Goal: Transaction & Acquisition: Book appointment/travel/reservation

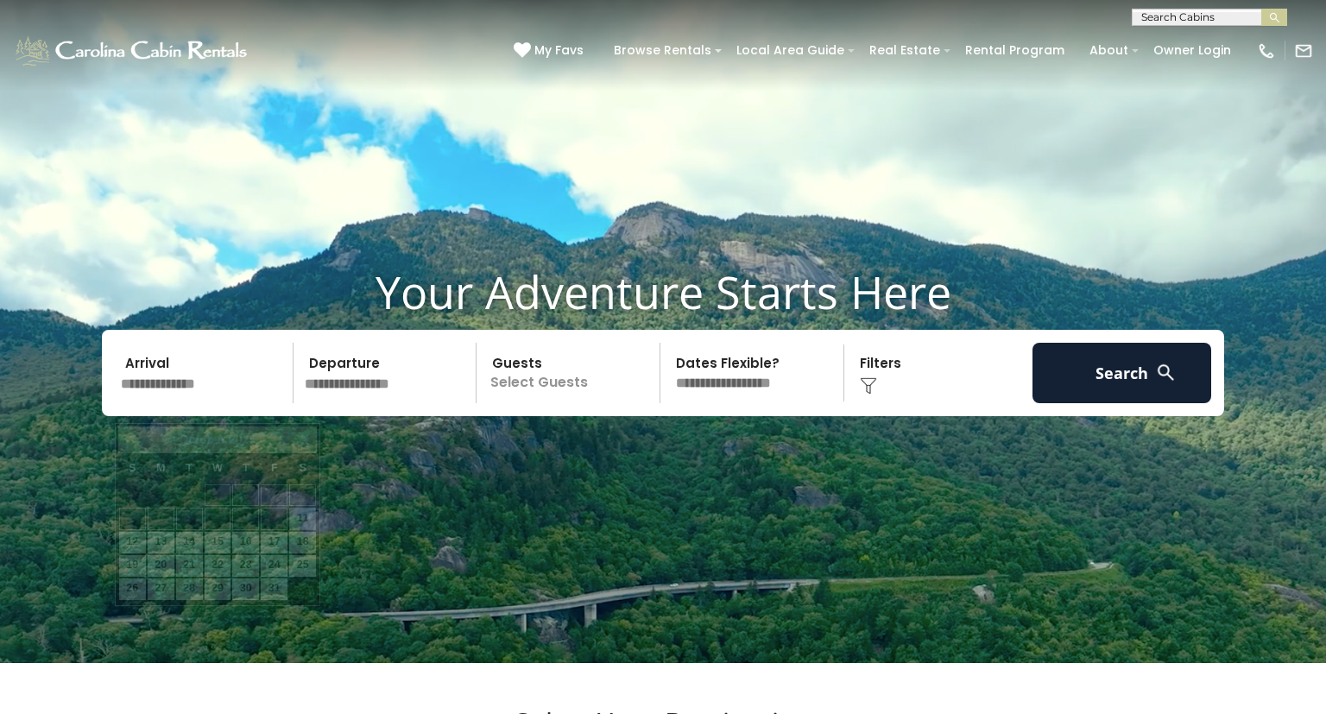
click at [198, 403] on input "text" at bounding box center [204, 373] width 179 height 60
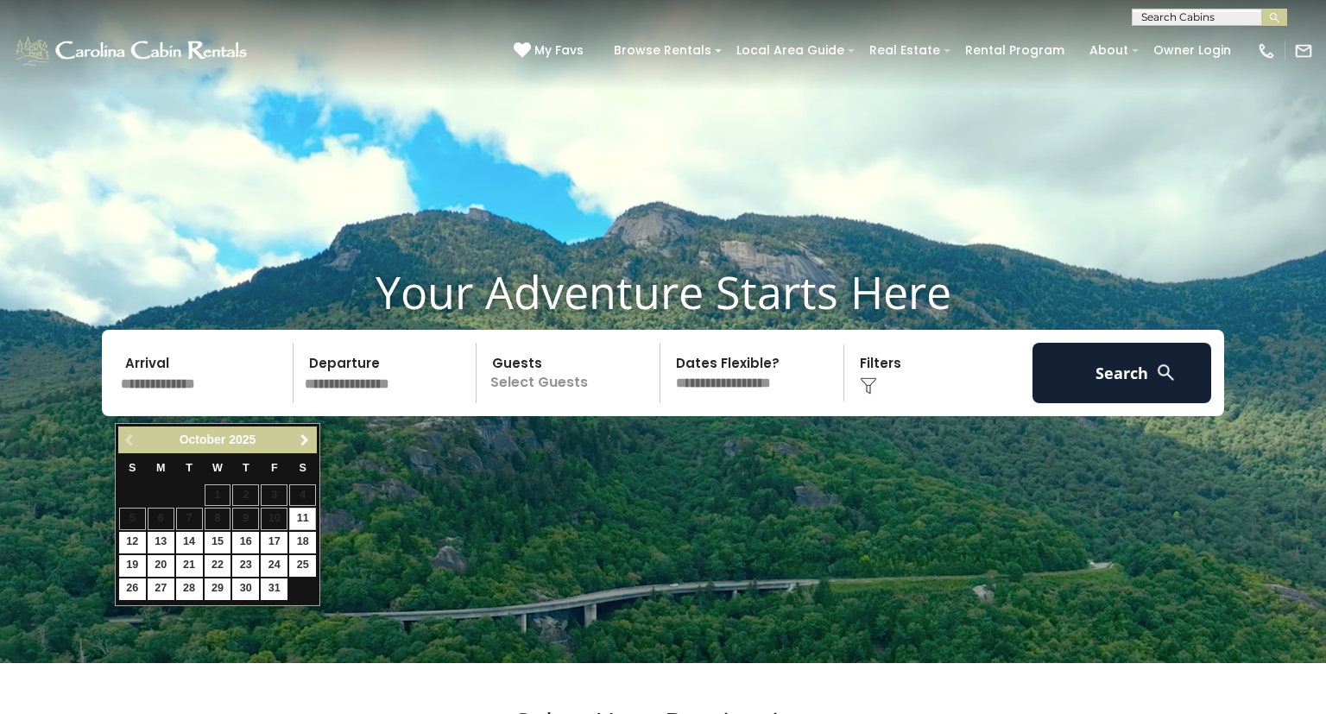
click at [305, 444] on span "Next" at bounding box center [305, 440] width 14 height 14
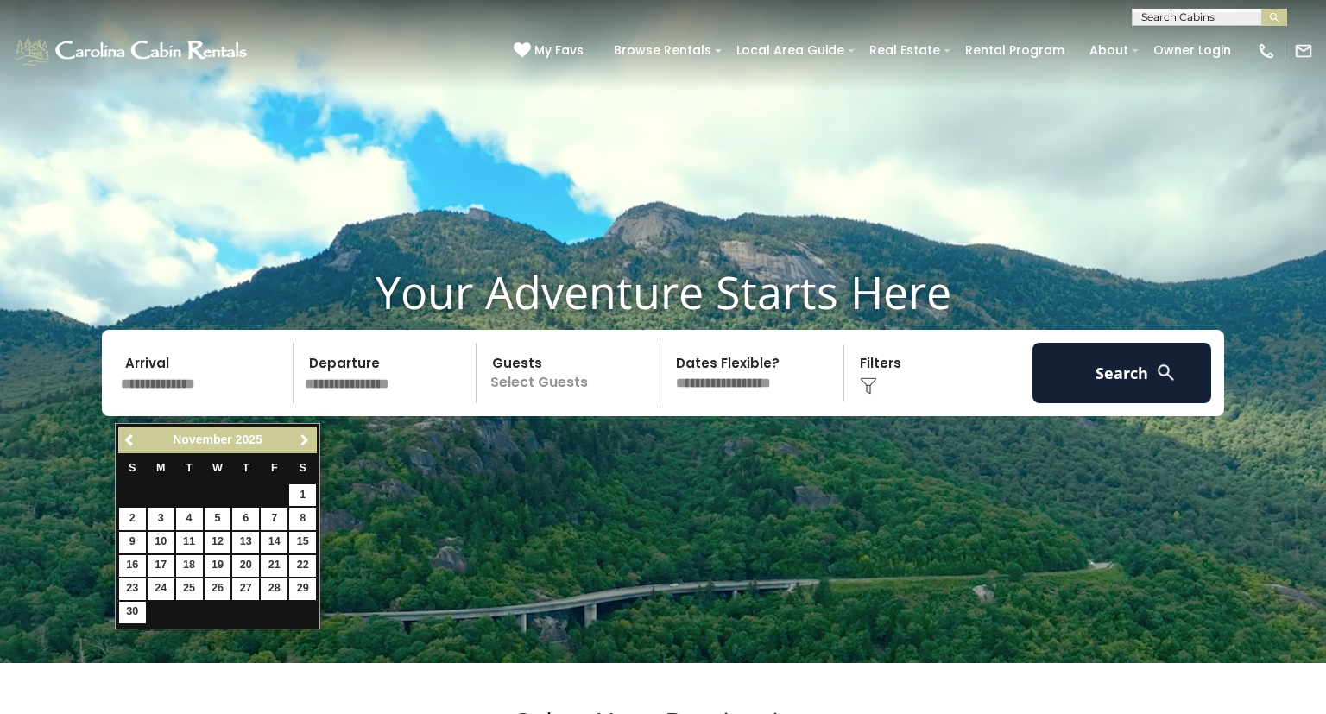
click at [305, 444] on span "Next" at bounding box center [305, 440] width 14 height 14
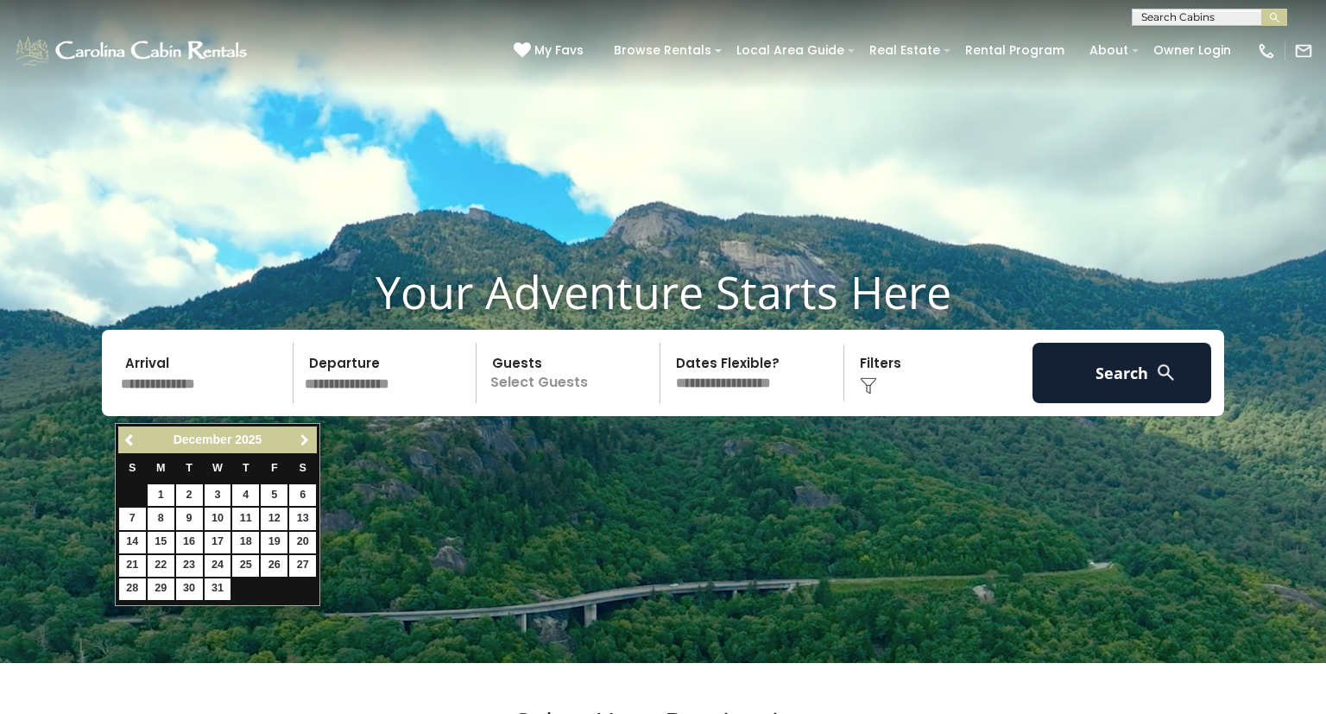
click at [305, 444] on span "Next" at bounding box center [305, 440] width 14 height 14
click at [212, 520] on link "8" at bounding box center [218, 518] width 27 height 22
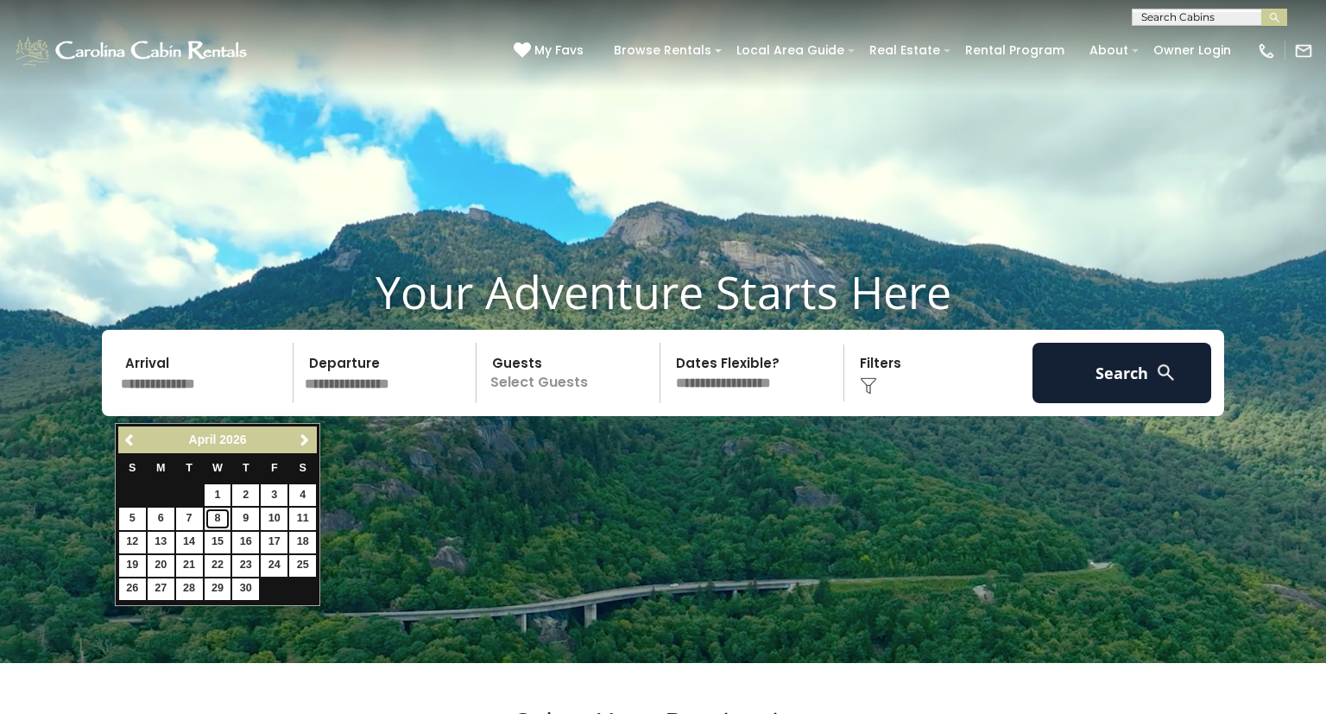
type input "******"
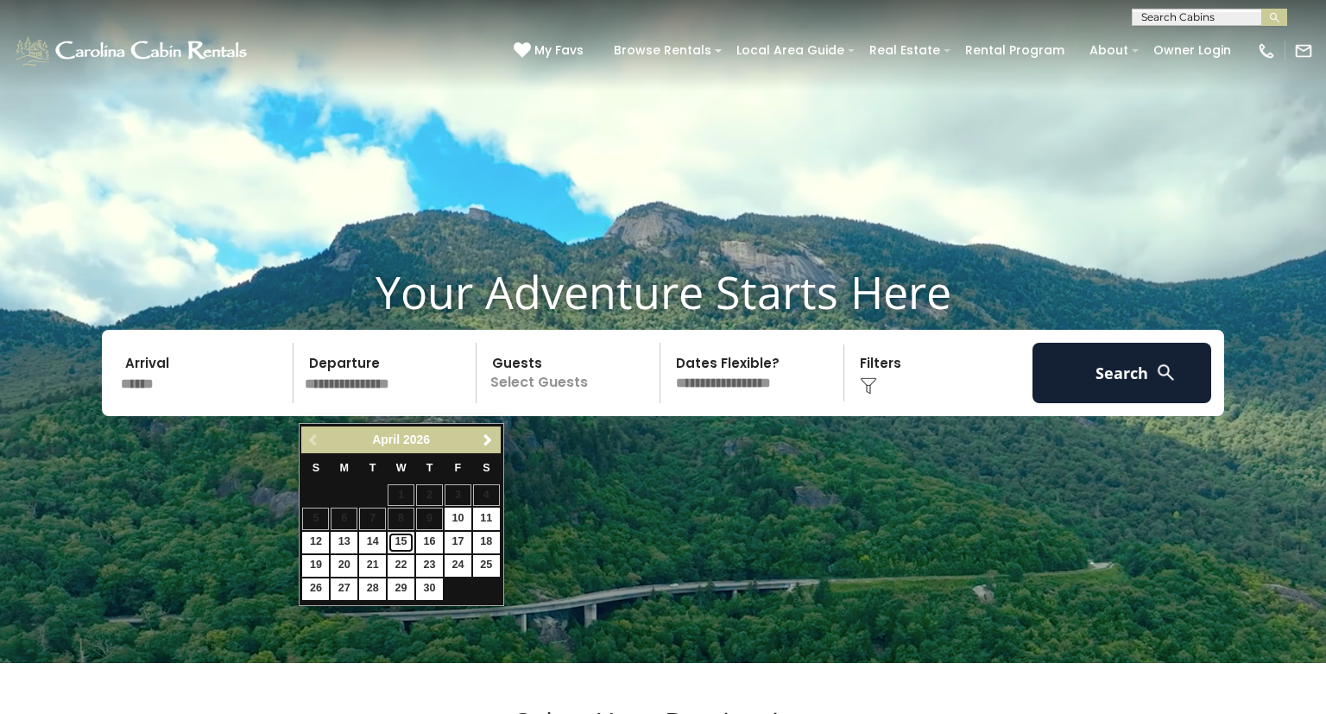
click at [404, 539] on link "15" at bounding box center [401, 543] width 27 height 22
type input "*******"
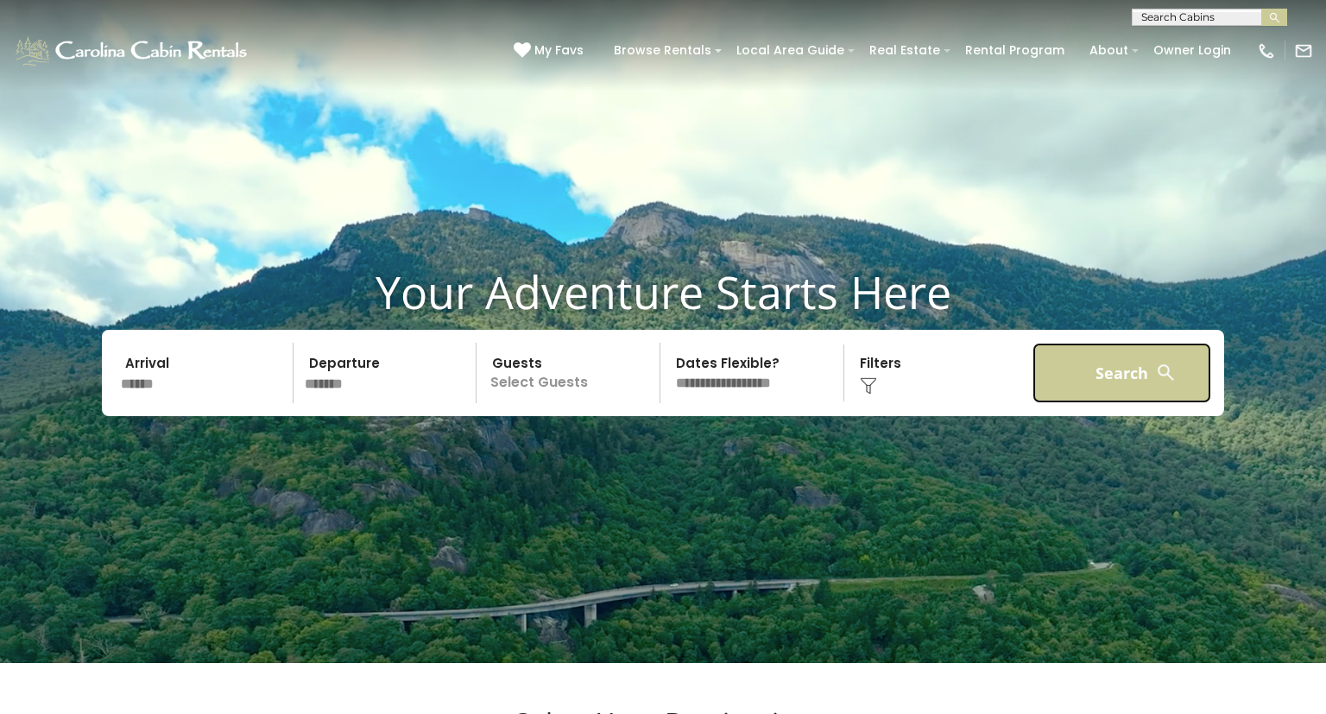
click at [1100, 403] on button "Search" at bounding box center [1121, 373] width 179 height 60
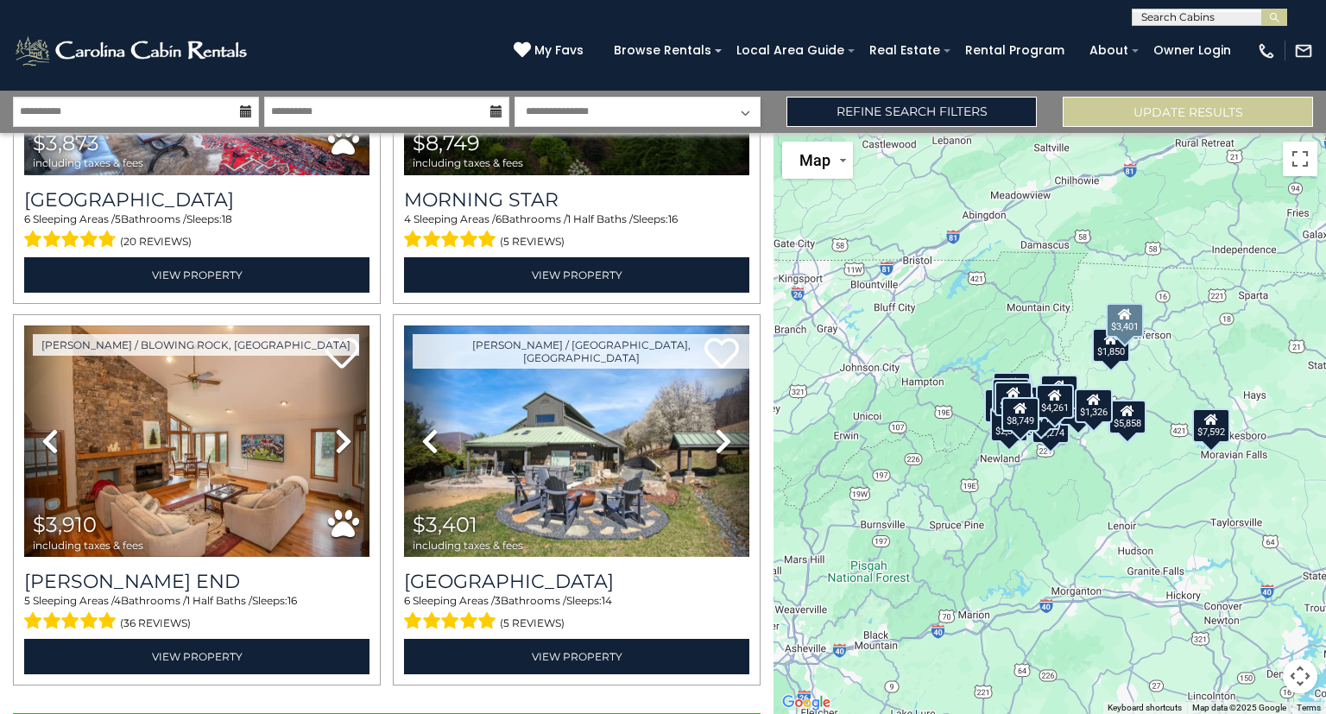
scroll to position [5297, 0]
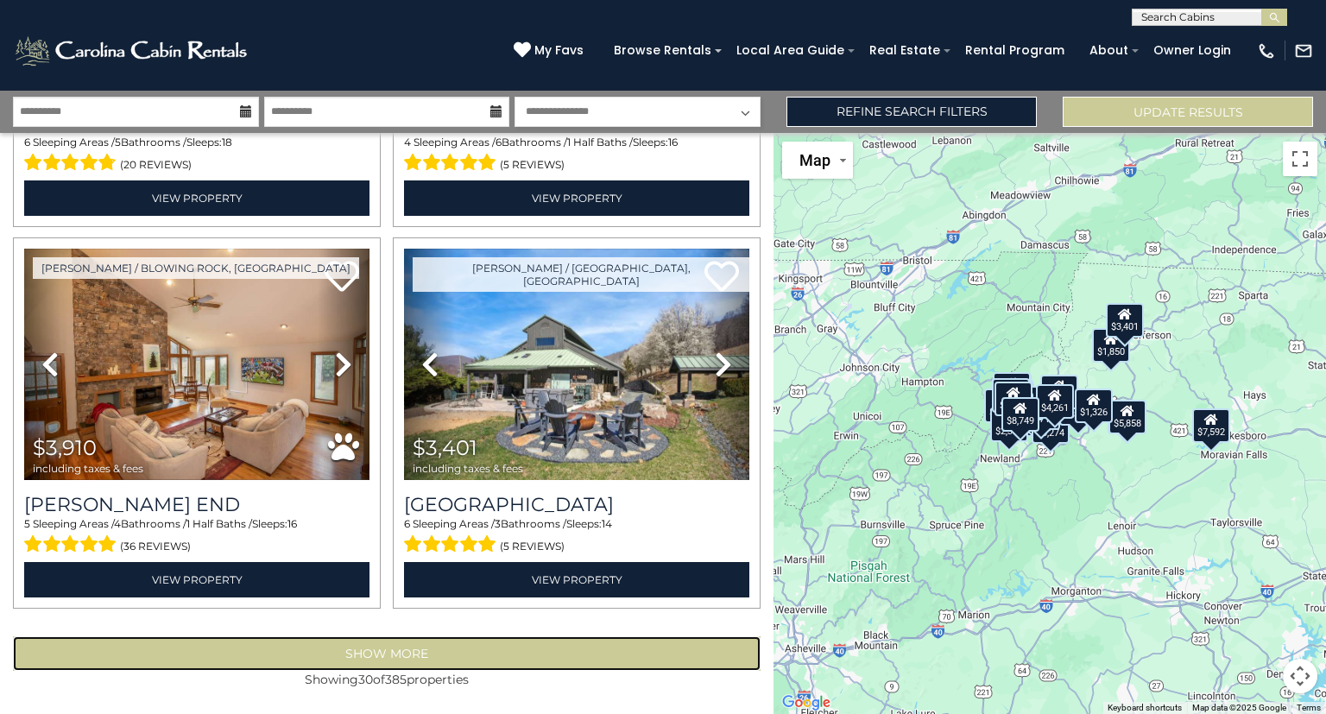
click at [374, 658] on button "Show More" at bounding box center [386, 653] width 747 height 35
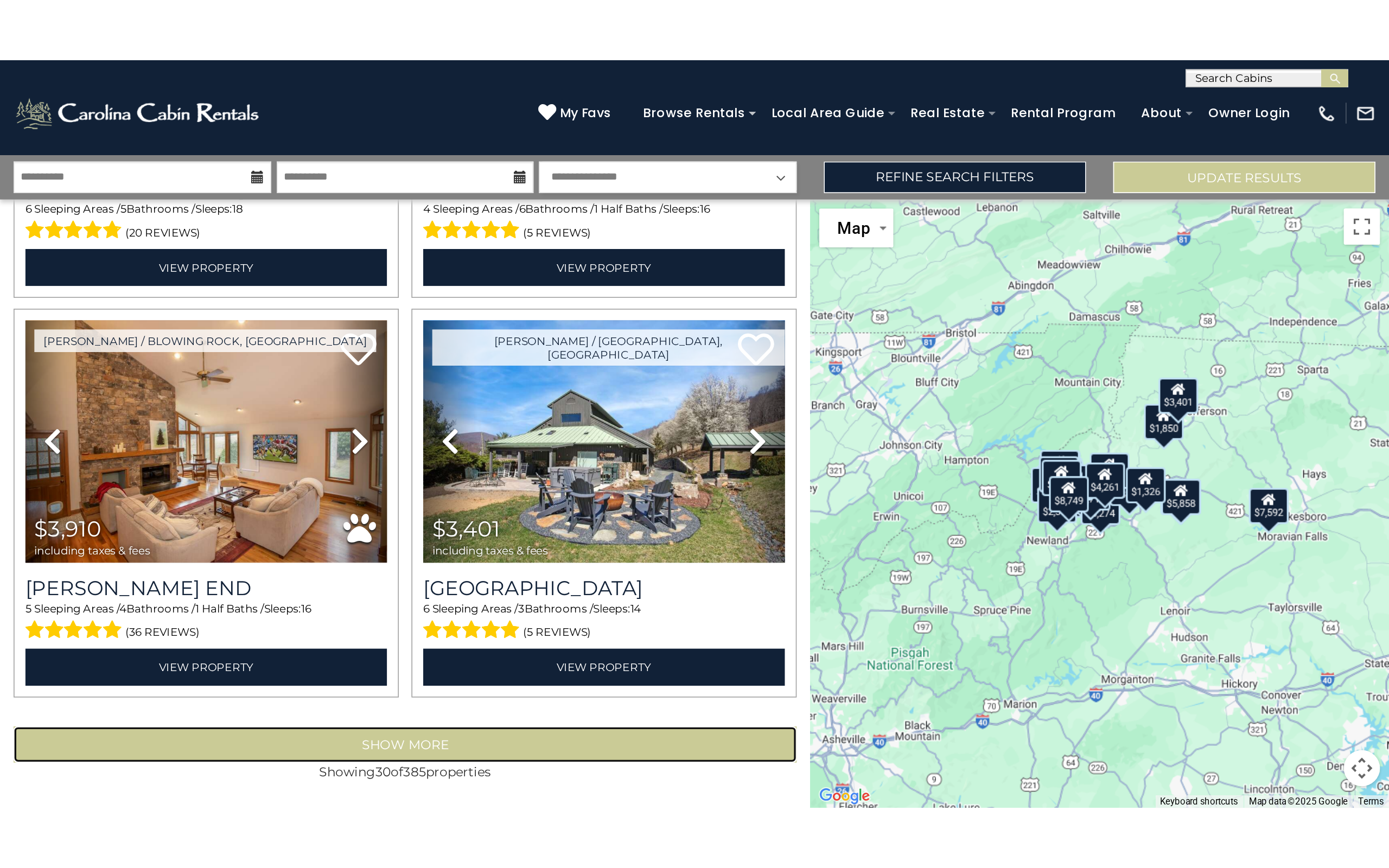
scroll to position [3313, 0]
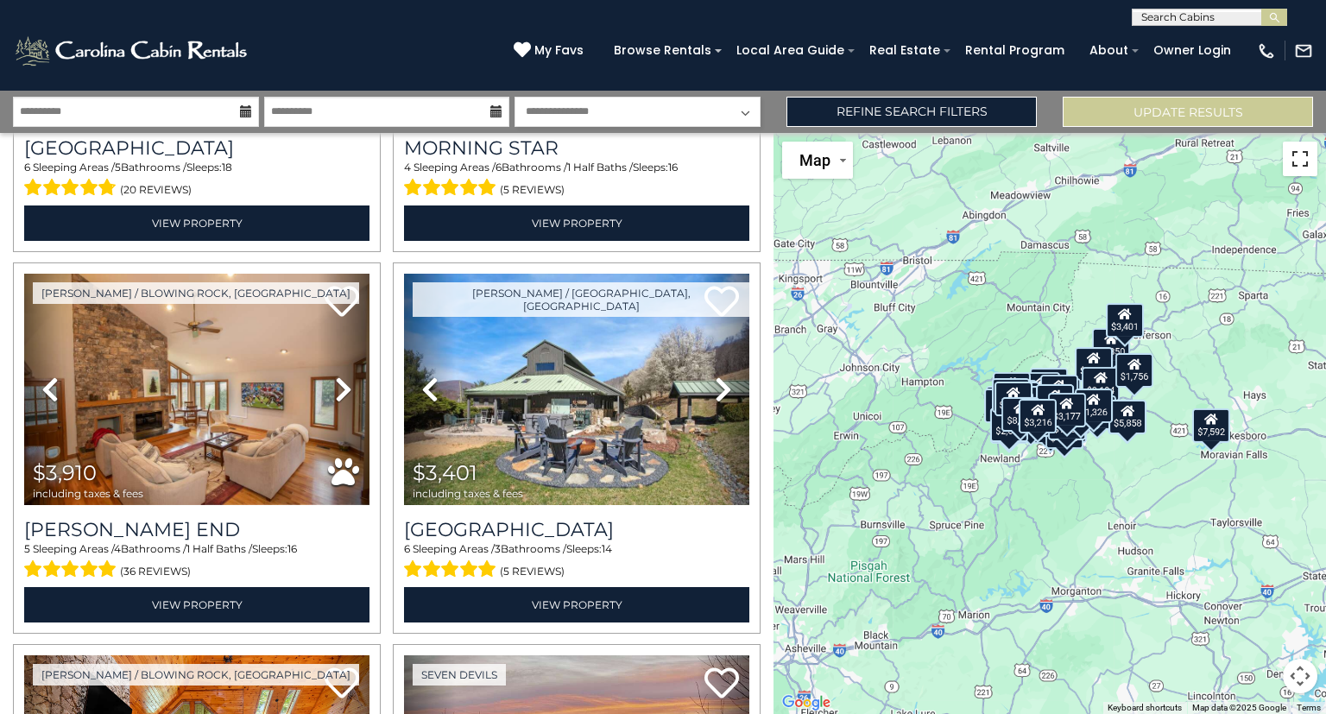
click at [1300, 152] on button "Toggle fullscreen view" at bounding box center [1299, 159] width 35 height 35
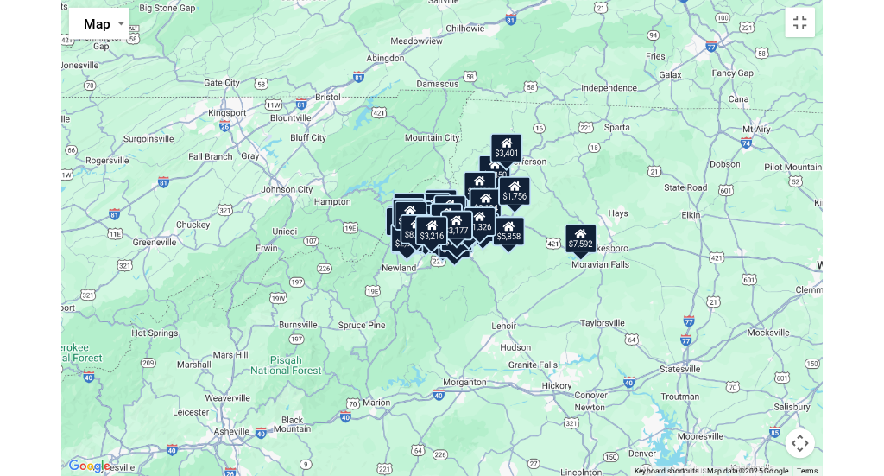
scroll to position [4747, 0]
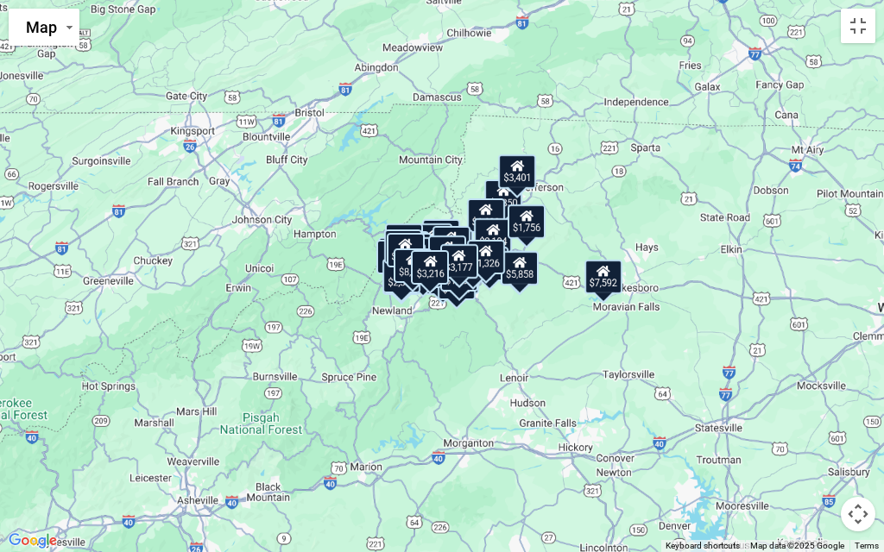
click at [492, 271] on div "$1,326" at bounding box center [486, 257] width 38 height 35
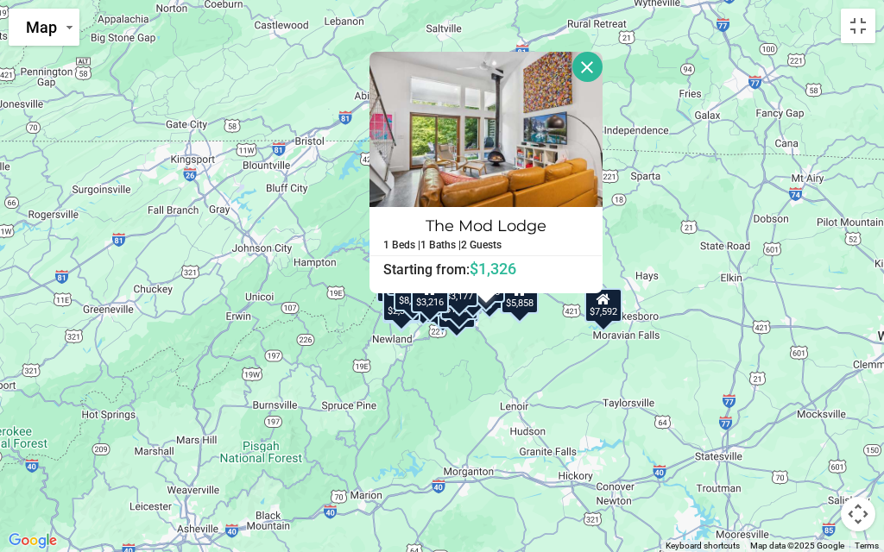
click at [507, 347] on div "$6,323 $5,858 $3,185 $3,379 $3,154 $2,198 $2,724 $2,774 $7,592 $4,596 $2,338 $1…" at bounding box center [442, 276] width 884 height 552
click at [534, 331] on div "$6,323 $5,858 $3,185 $3,379 $3,154 $2,198 $2,724 $2,774 $7,592 $4,596 $2,338 $1…" at bounding box center [442, 276] width 884 height 552
click at [588, 70] on button "Close" at bounding box center [587, 67] width 30 height 30
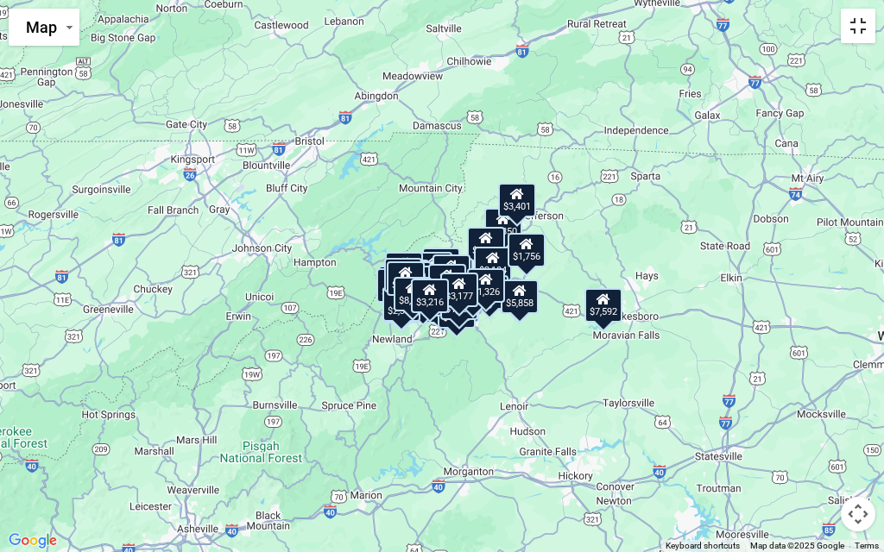
click at [859, 24] on button "Toggle fullscreen view" at bounding box center [858, 26] width 35 height 35
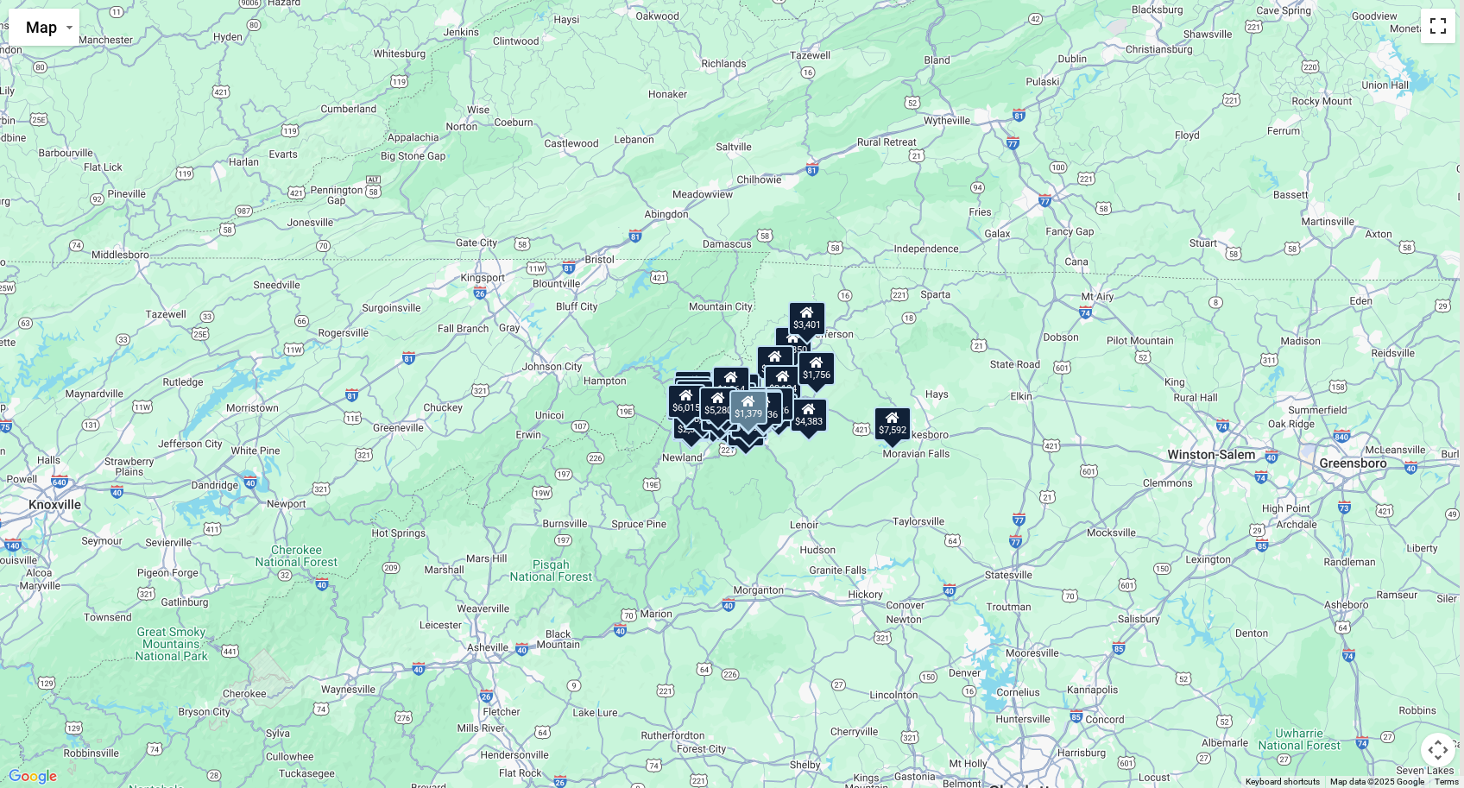
scroll to position [10051, 0]
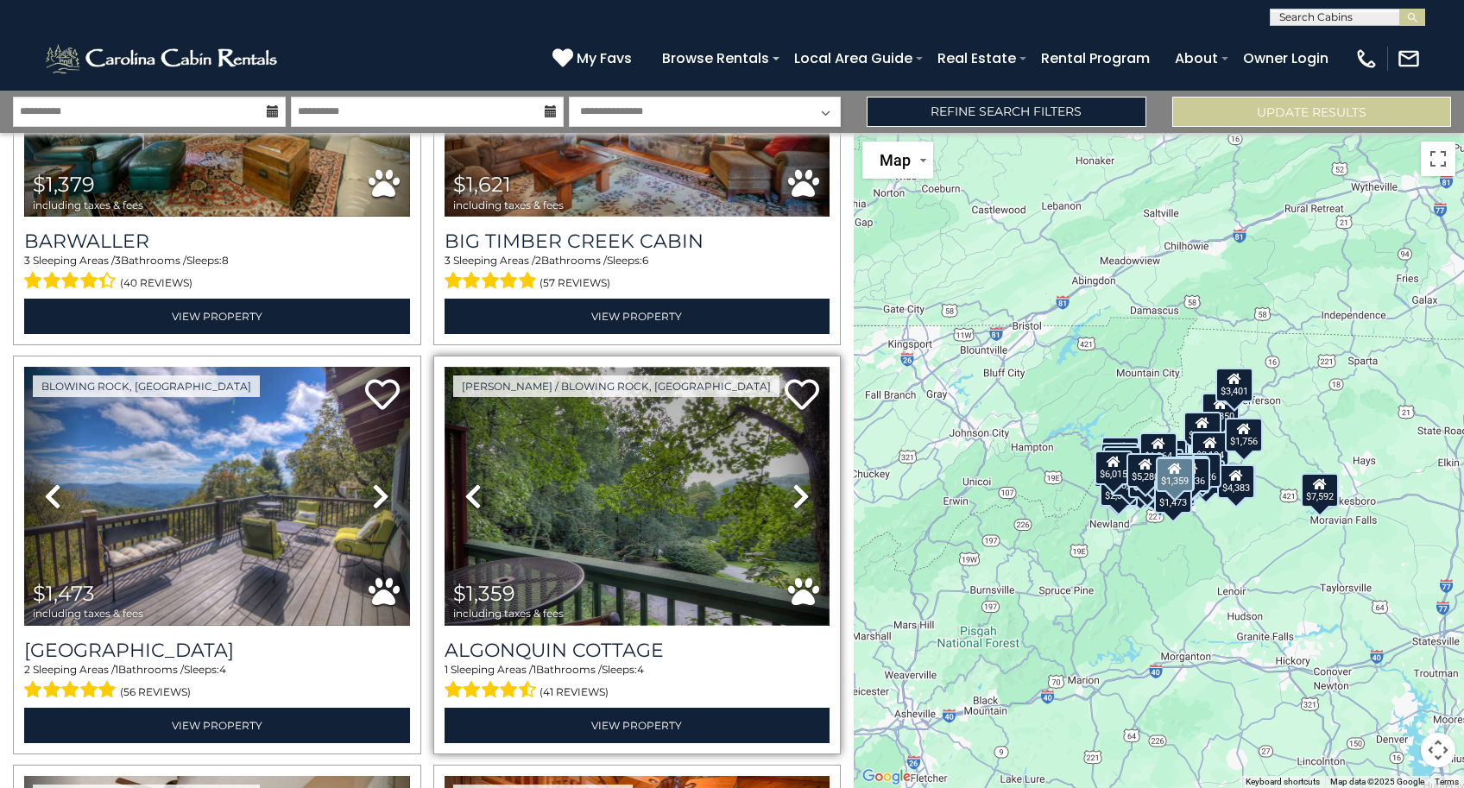
click at [657, 524] on img at bounding box center [637, 496] width 386 height 258
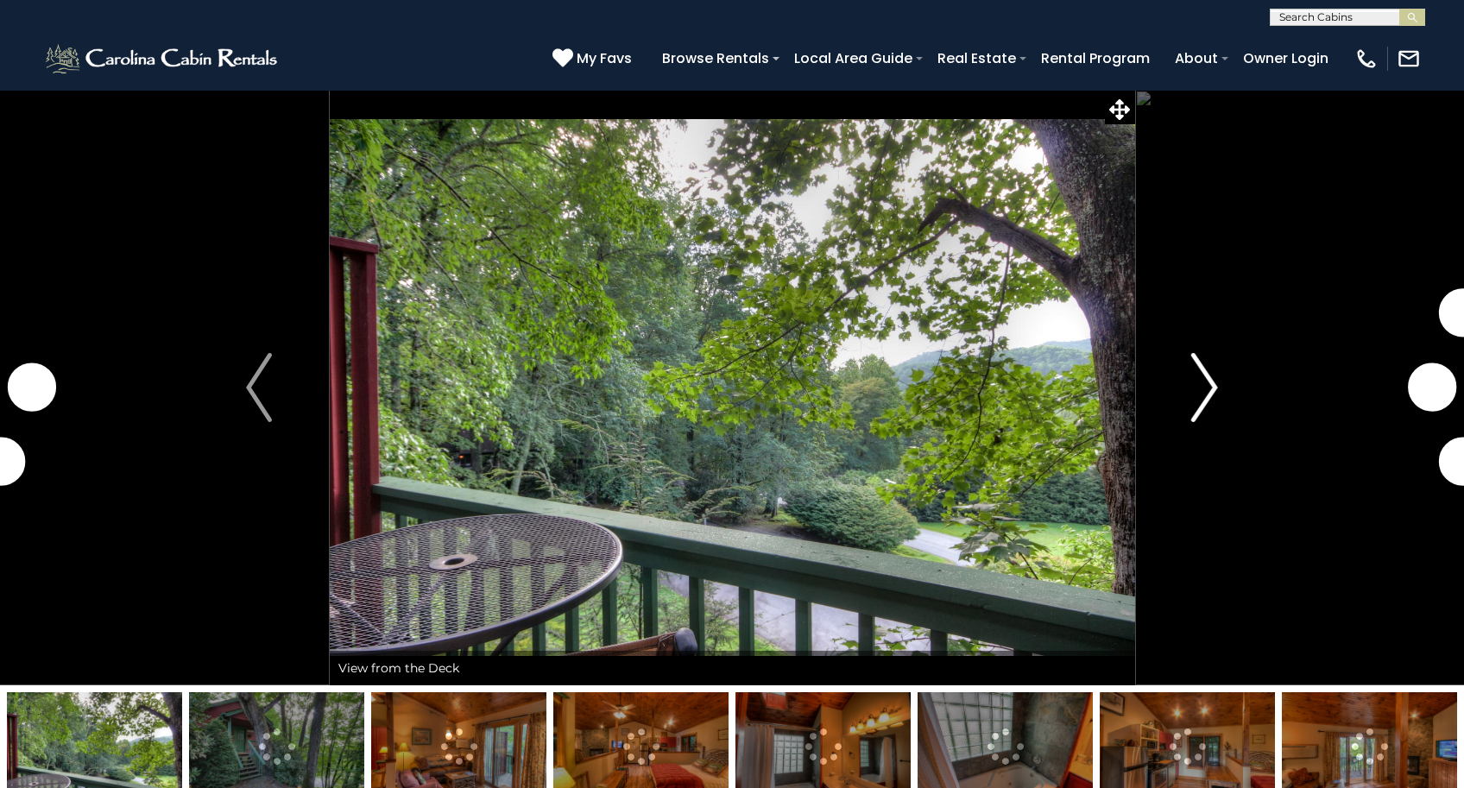
click at [1205, 391] on img "Next" at bounding box center [1205, 387] width 26 height 69
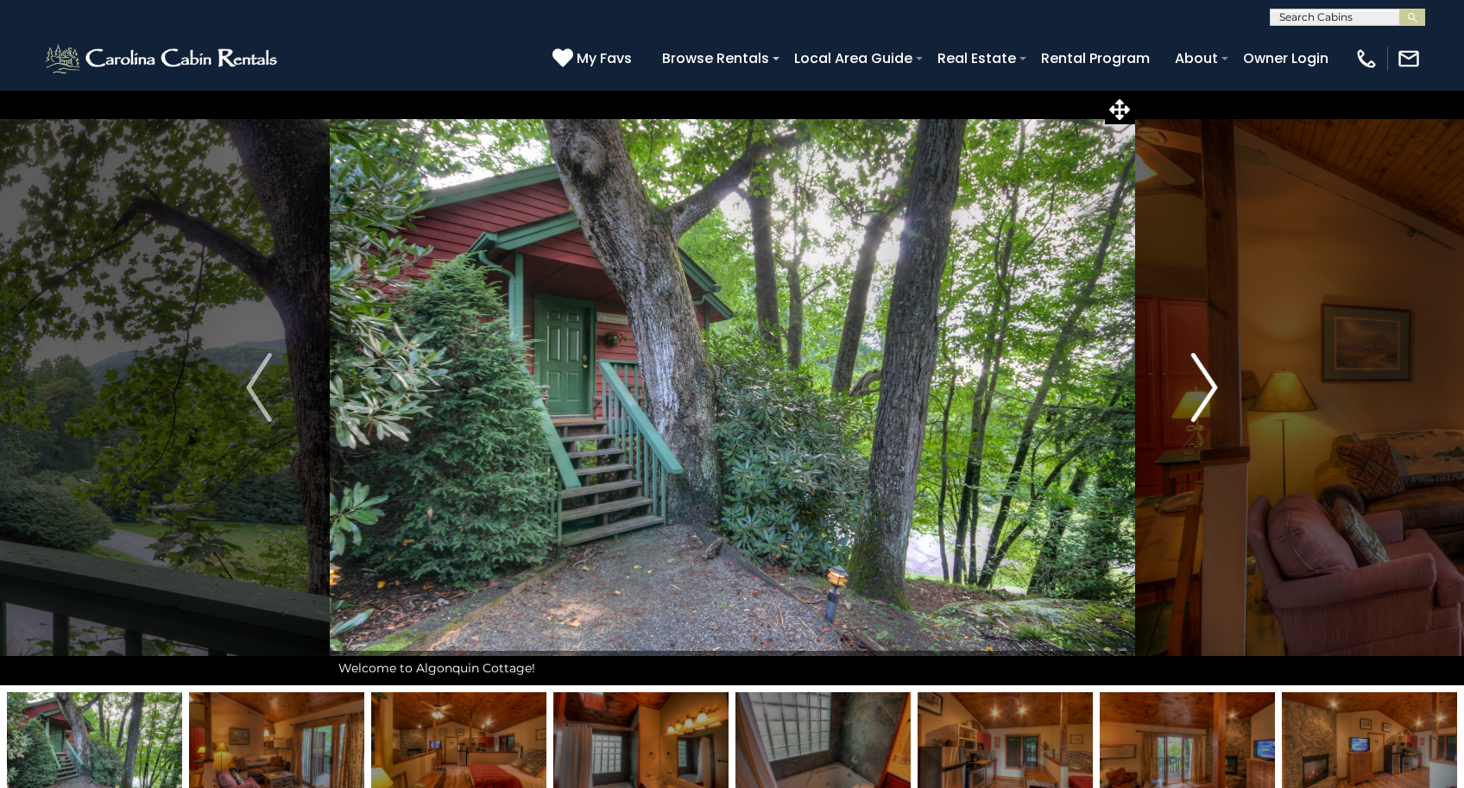
click at [1205, 391] on img "Next" at bounding box center [1205, 387] width 26 height 69
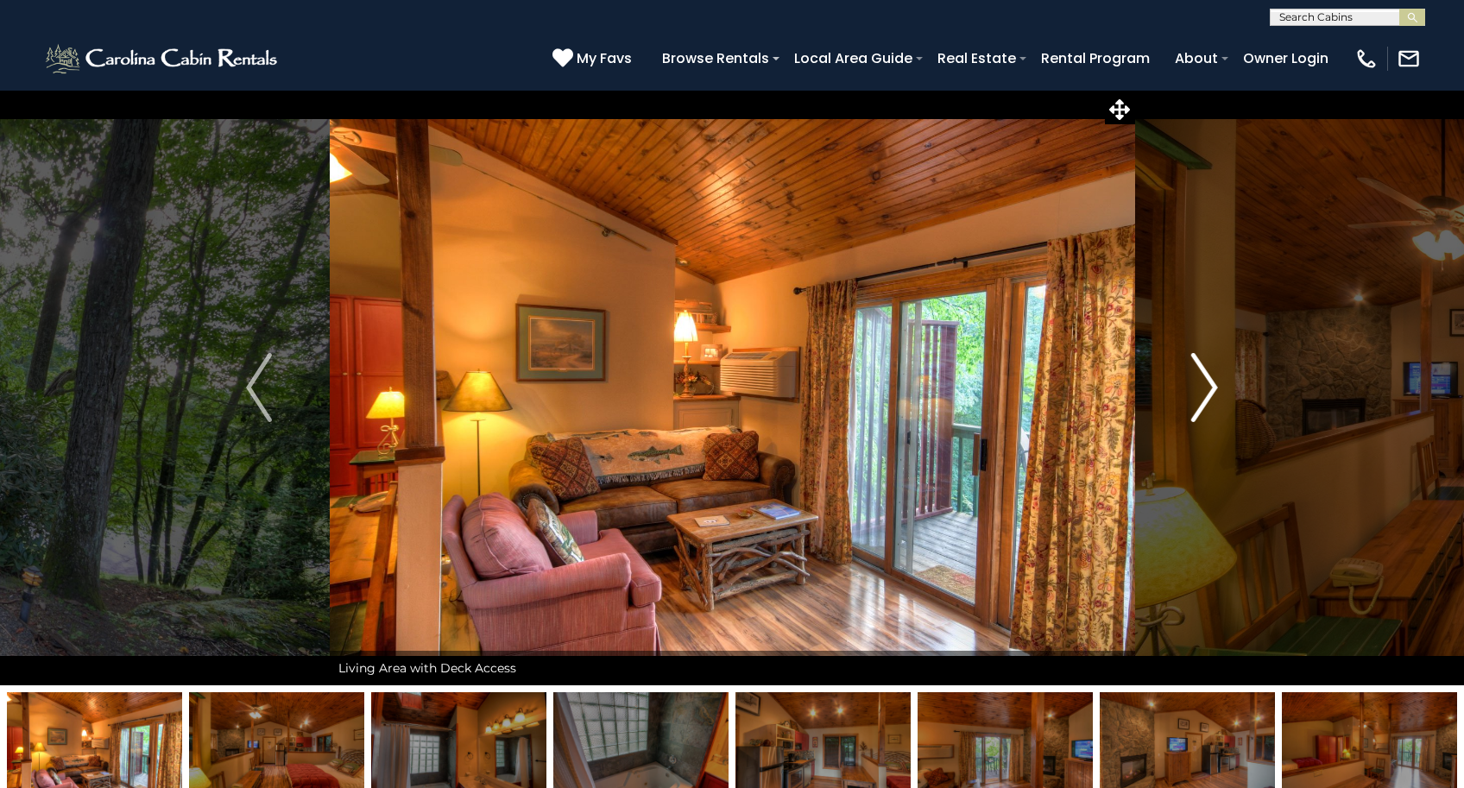
click at [1205, 391] on img "Next" at bounding box center [1205, 387] width 26 height 69
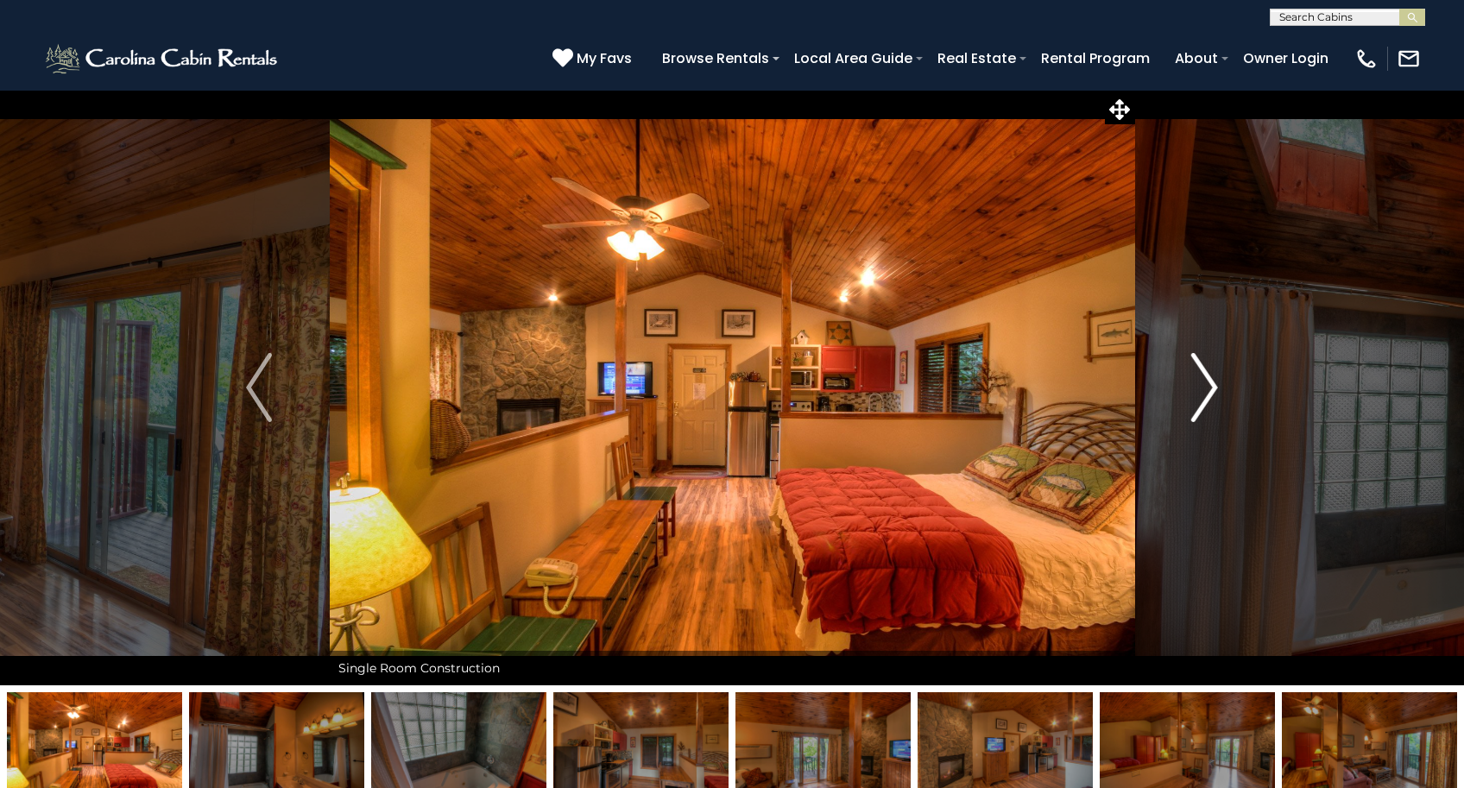
click at [1205, 391] on img "Next" at bounding box center [1205, 387] width 26 height 69
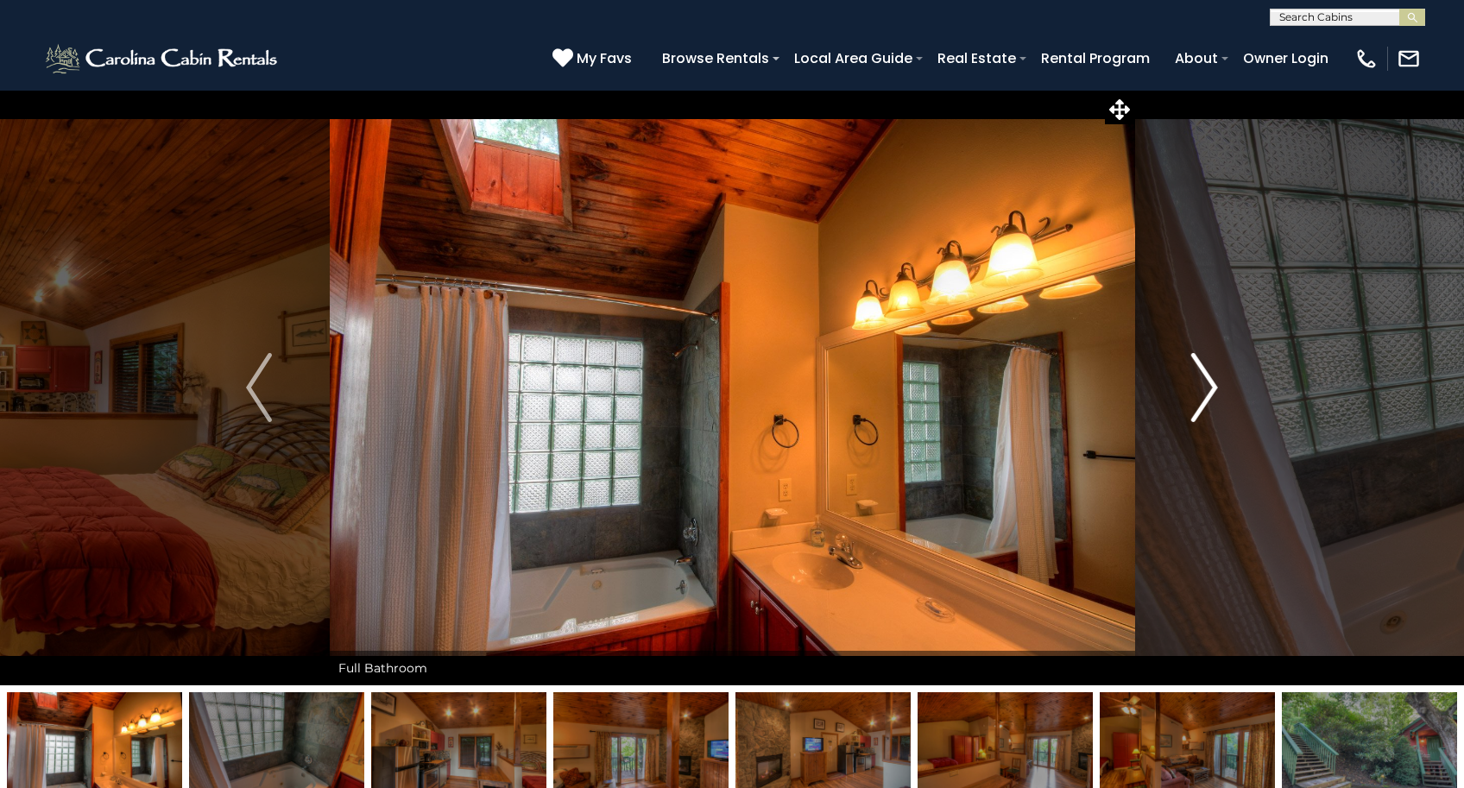
click at [1205, 391] on img "Next" at bounding box center [1205, 387] width 26 height 69
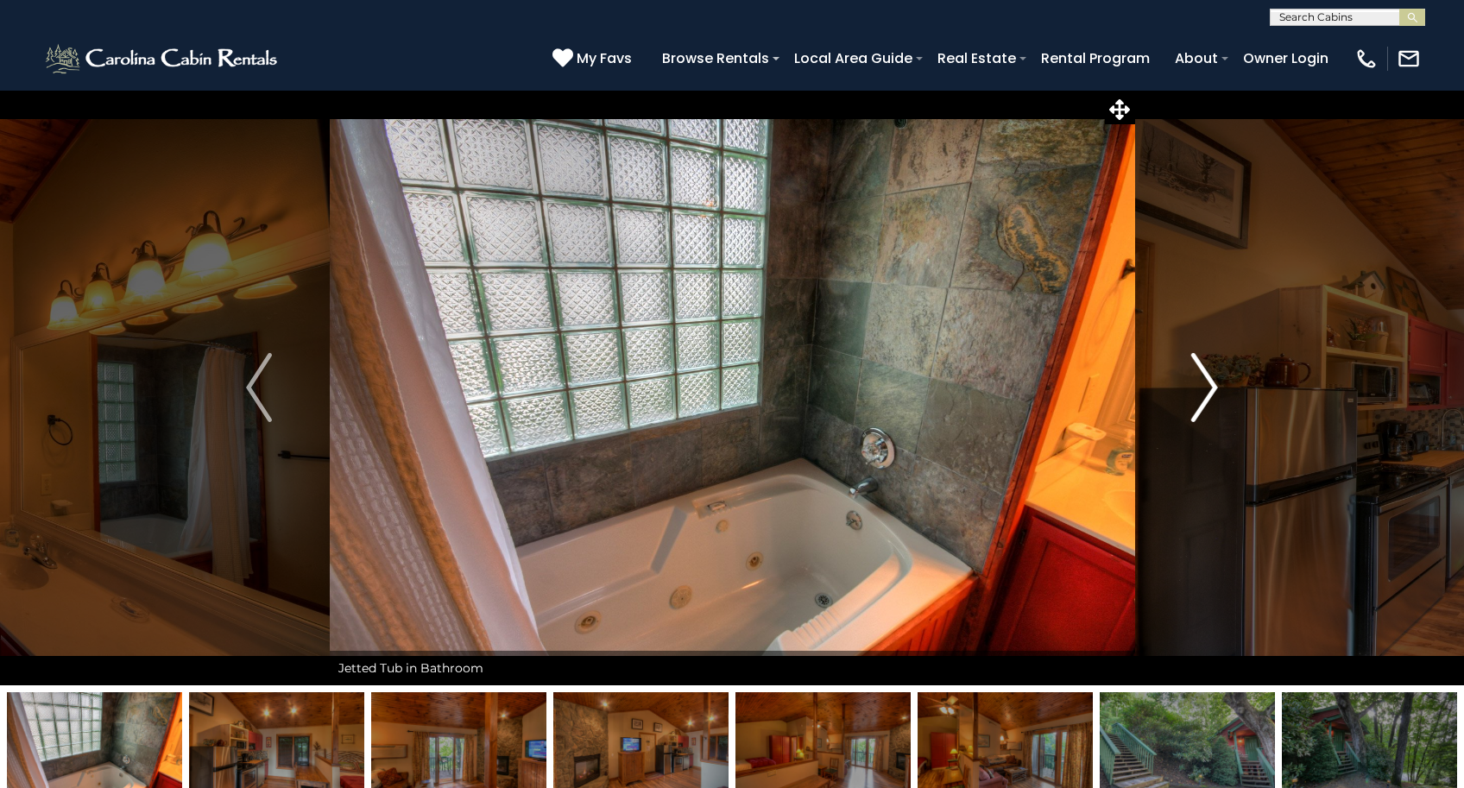
click at [1205, 391] on img "Next" at bounding box center [1205, 387] width 26 height 69
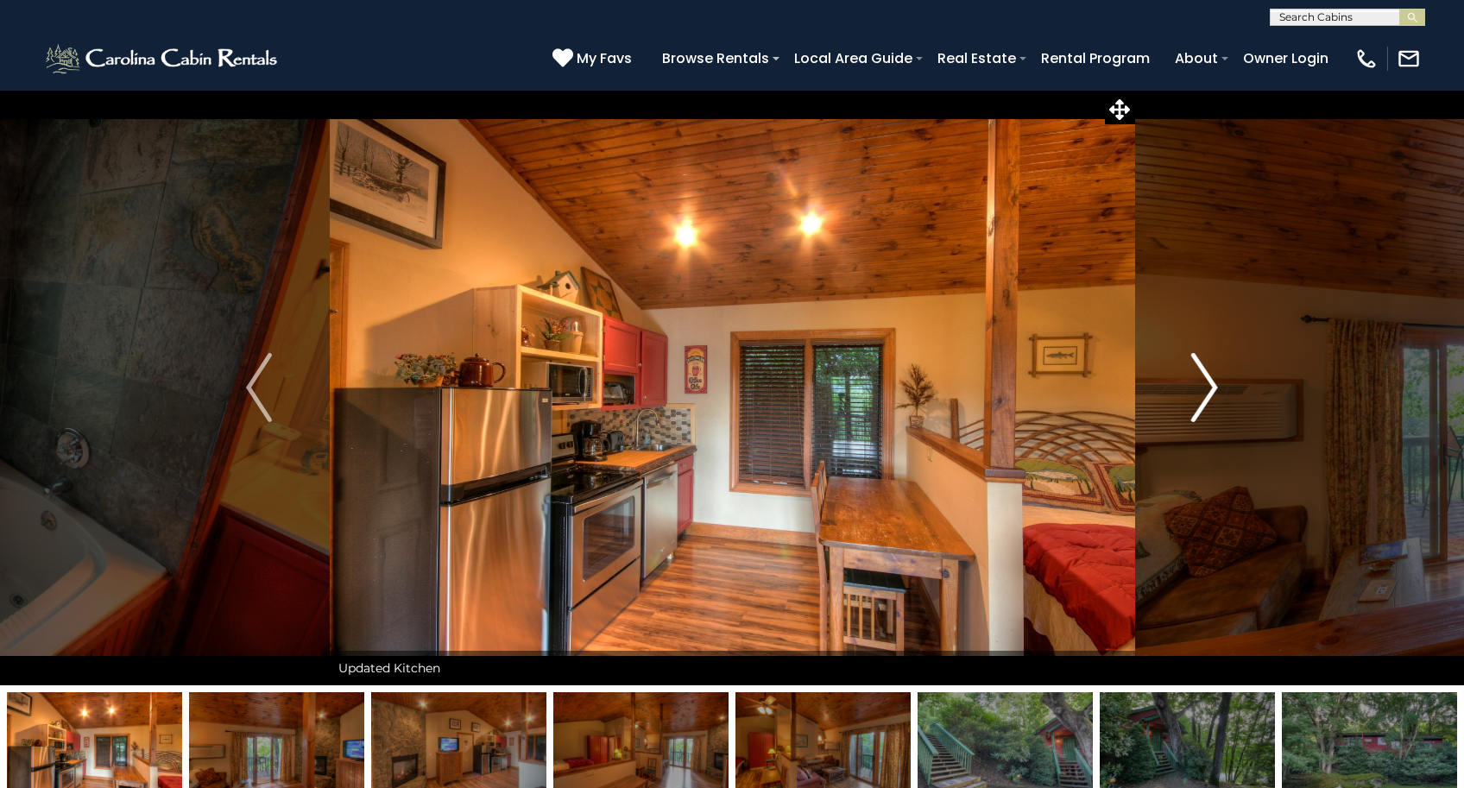
click at [1205, 391] on img "Next" at bounding box center [1205, 387] width 26 height 69
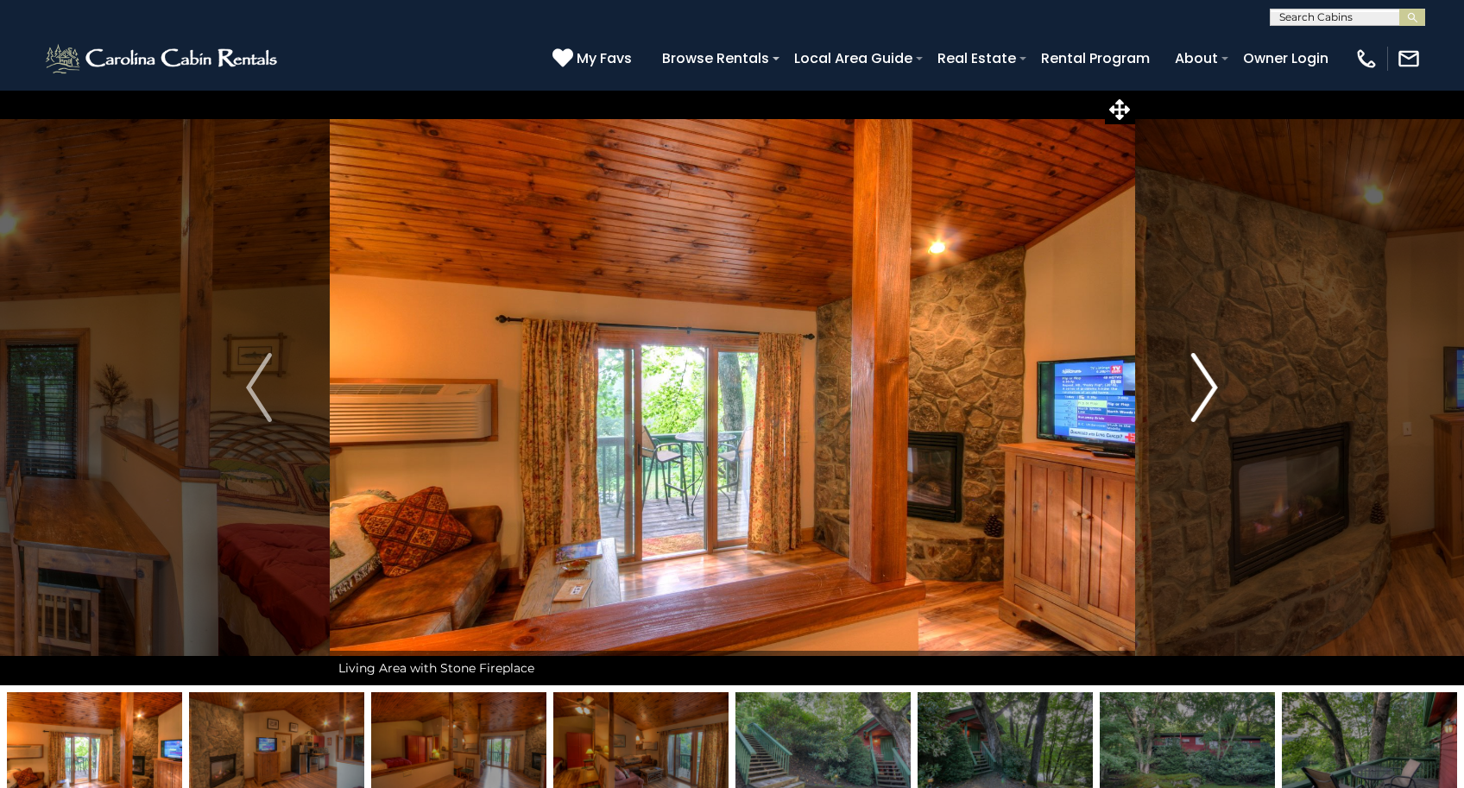
click at [1205, 391] on img "Next" at bounding box center [1205, 387] width 26 height 69
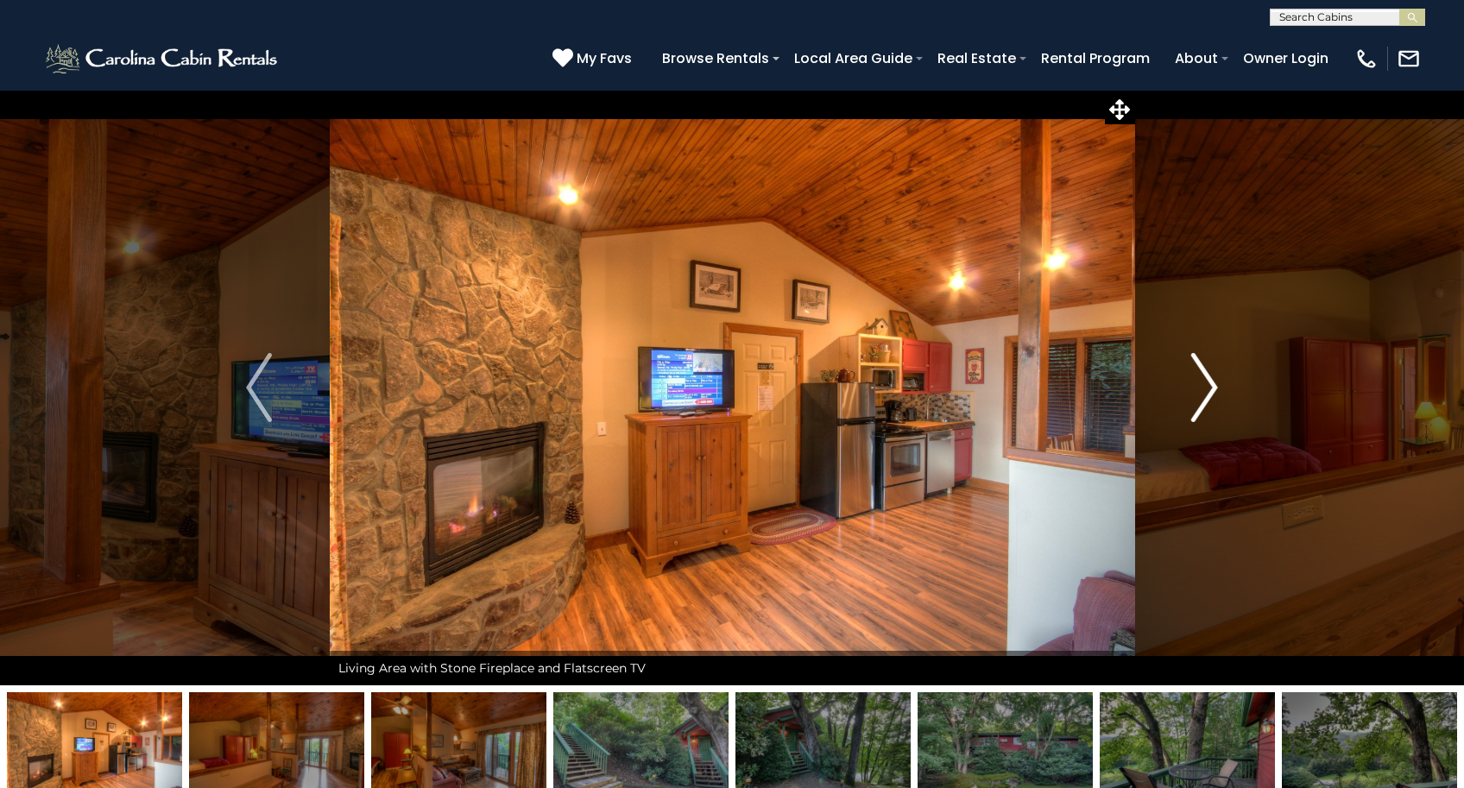
click at [1205, 391] on img "Next" at bounding box center [1205, 387] width 26 height 69
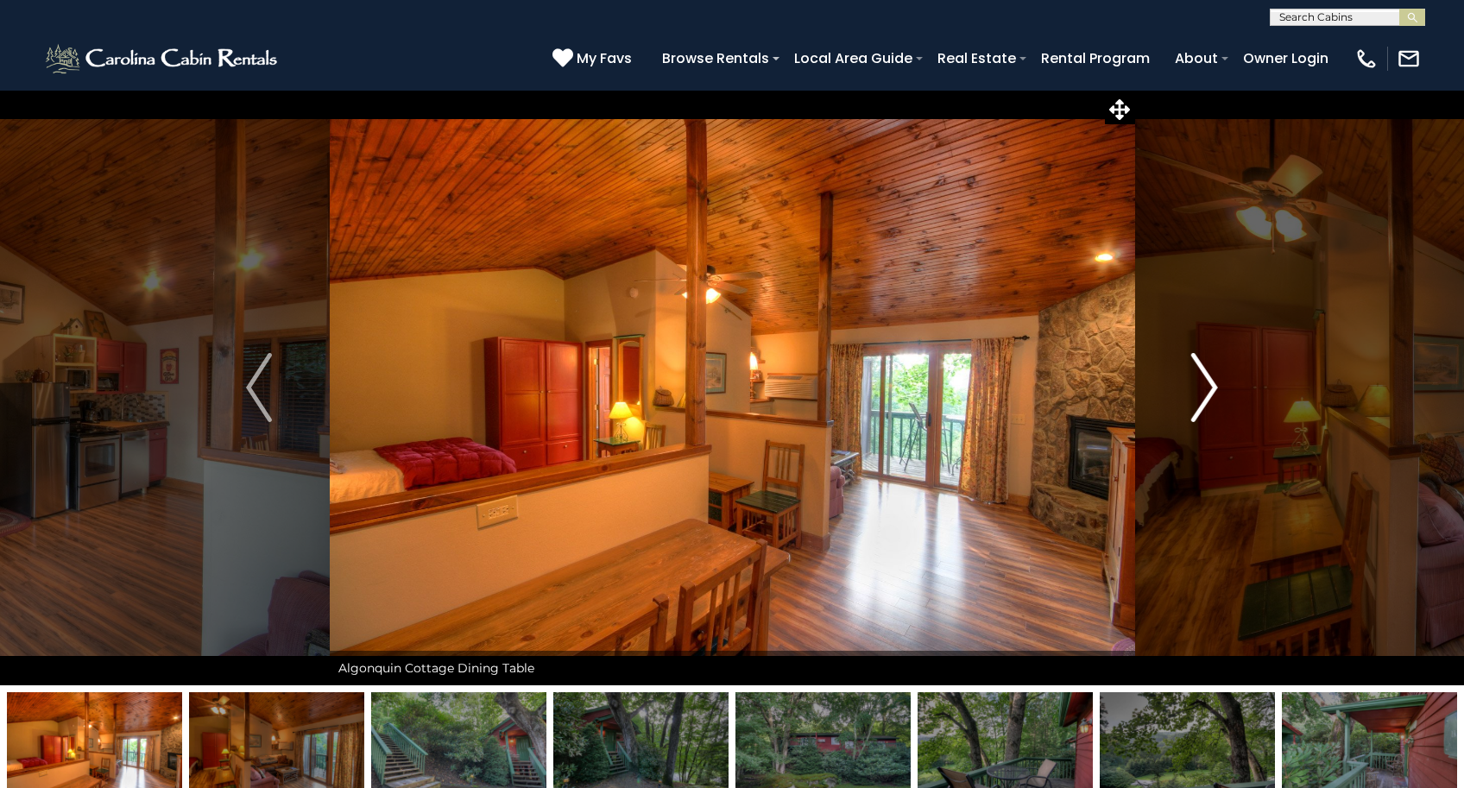
click at [1205, 391] on img "Next" at bounding box center [1205, 387] width 26 height 69
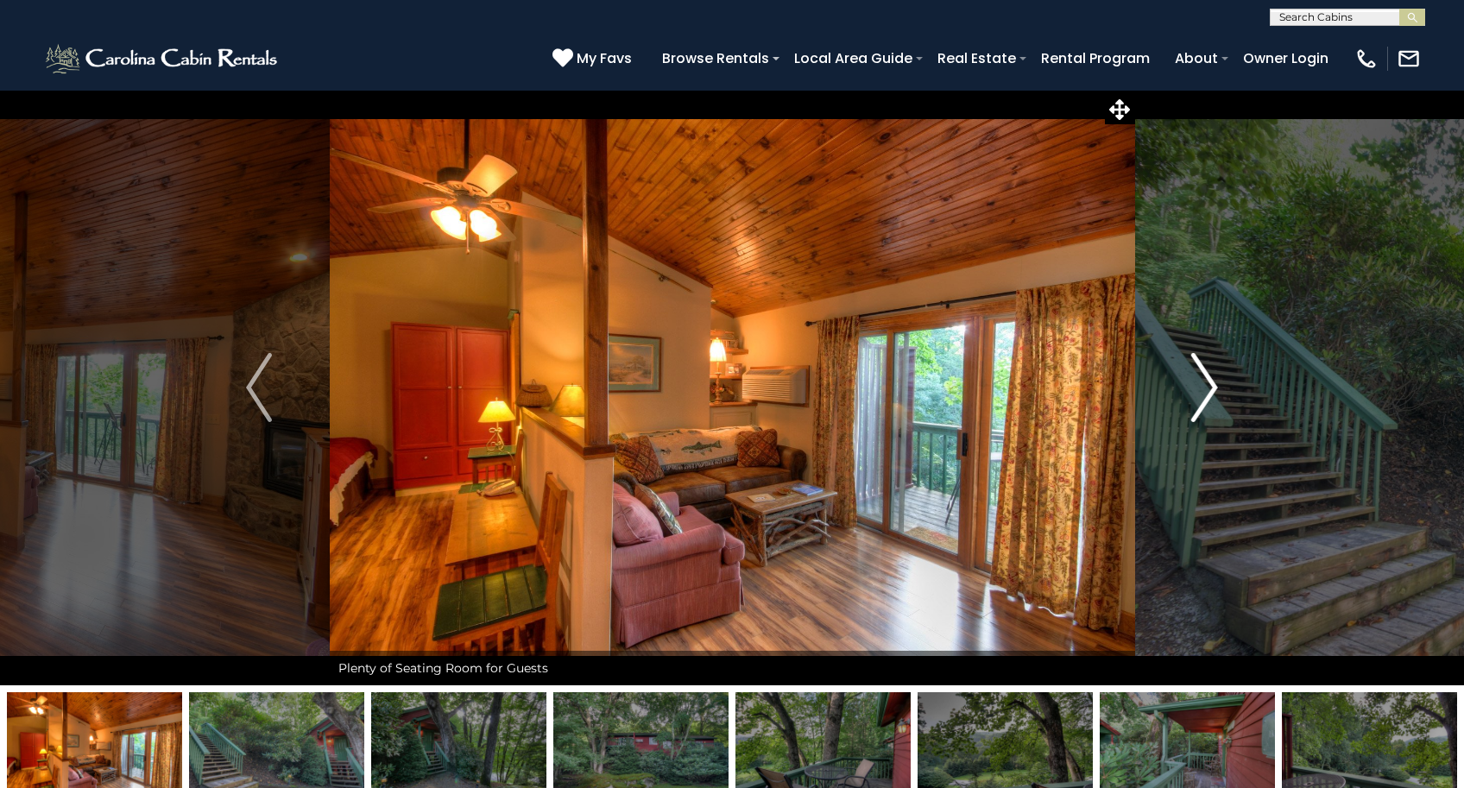
click at [1205, 391] on img "Next" at bounding box center [1205, 387] width 26 height 69
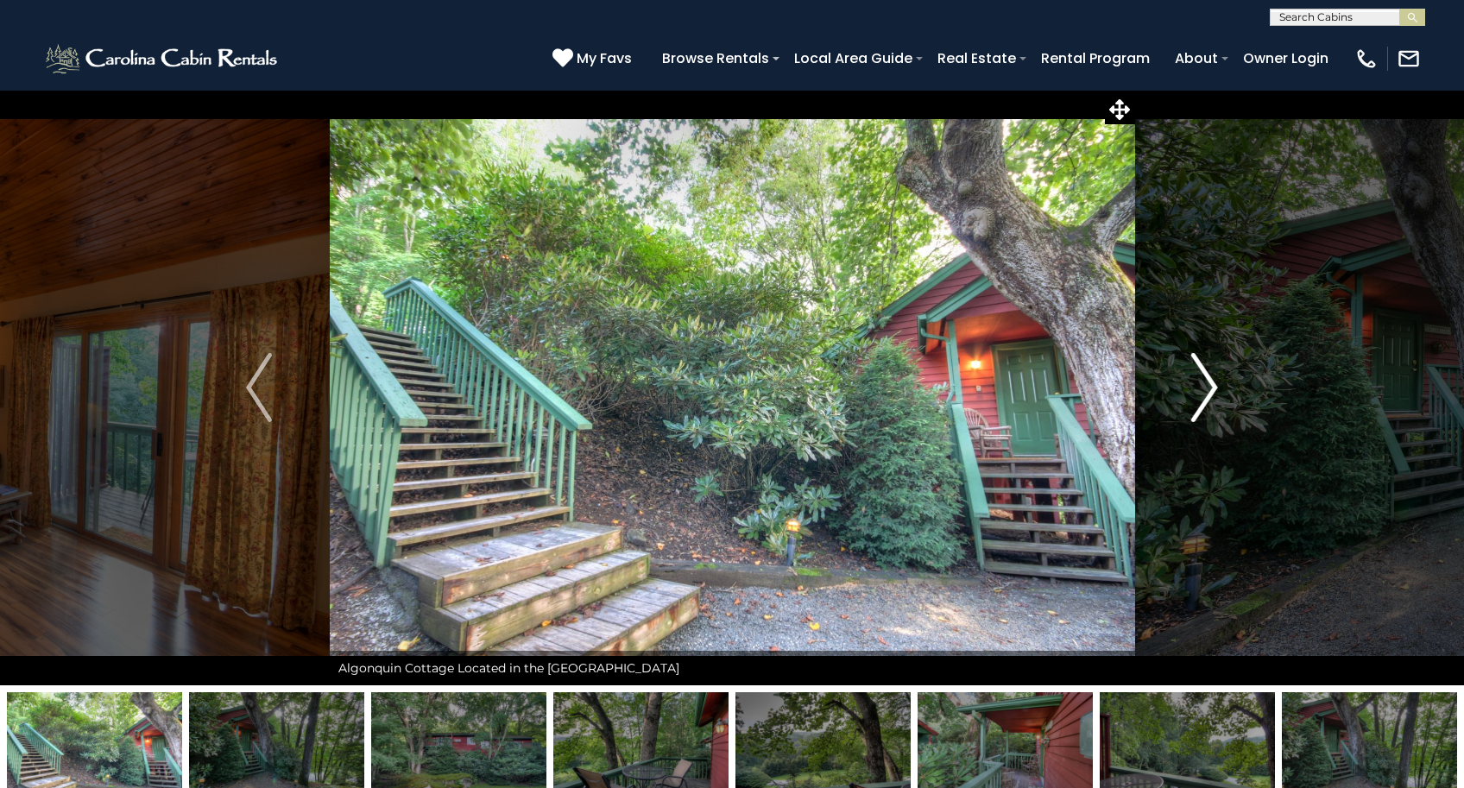
click at [1205, 391] on img "Next" at bounding box center [1205, 387] width 26 height 69
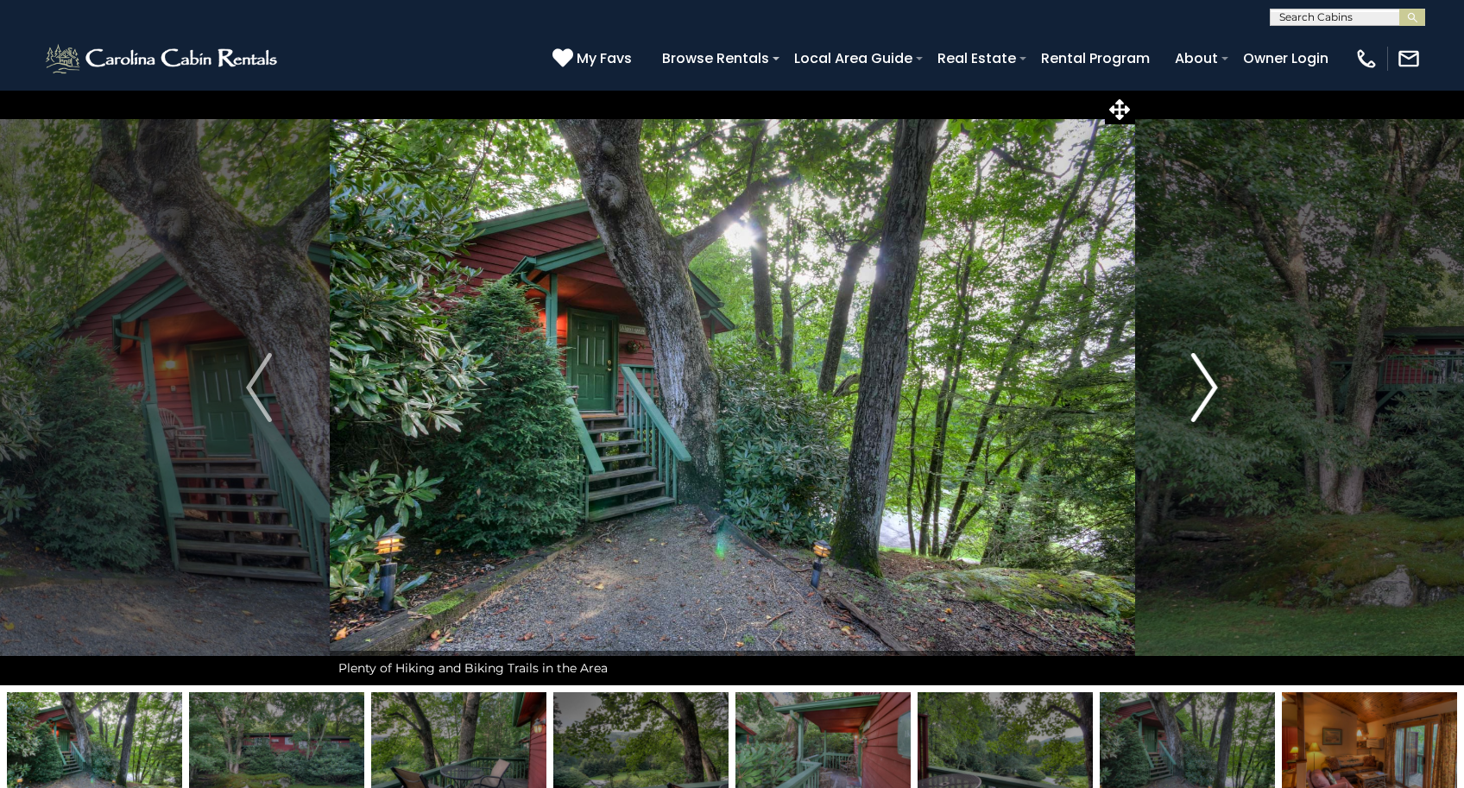
click at [1205, 391] on img "Next" at bounding box center [1205, 387] width 26 height 69
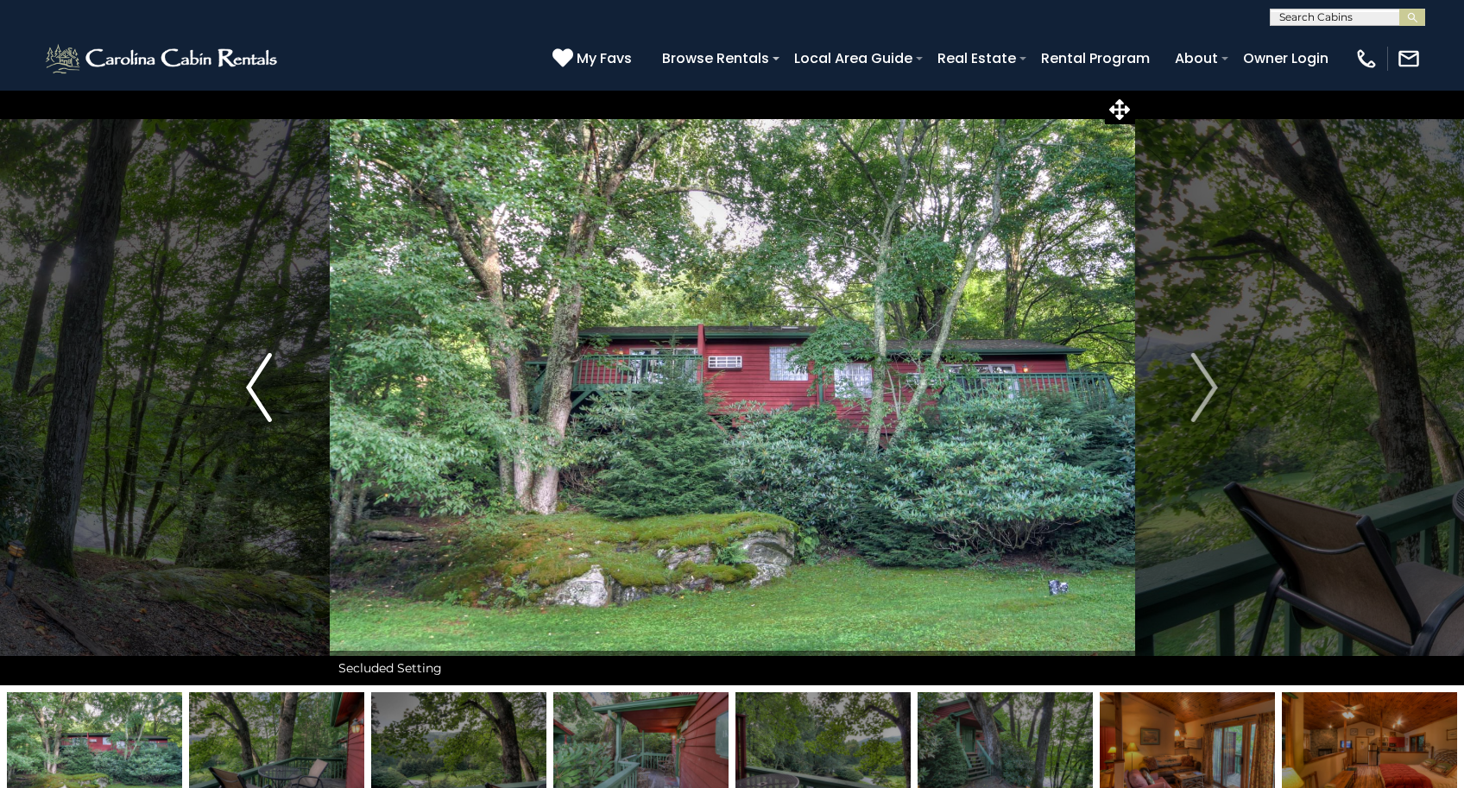
click at [263, 401] on img "Previous" at bounding box center [259, 387] width 26 height 69
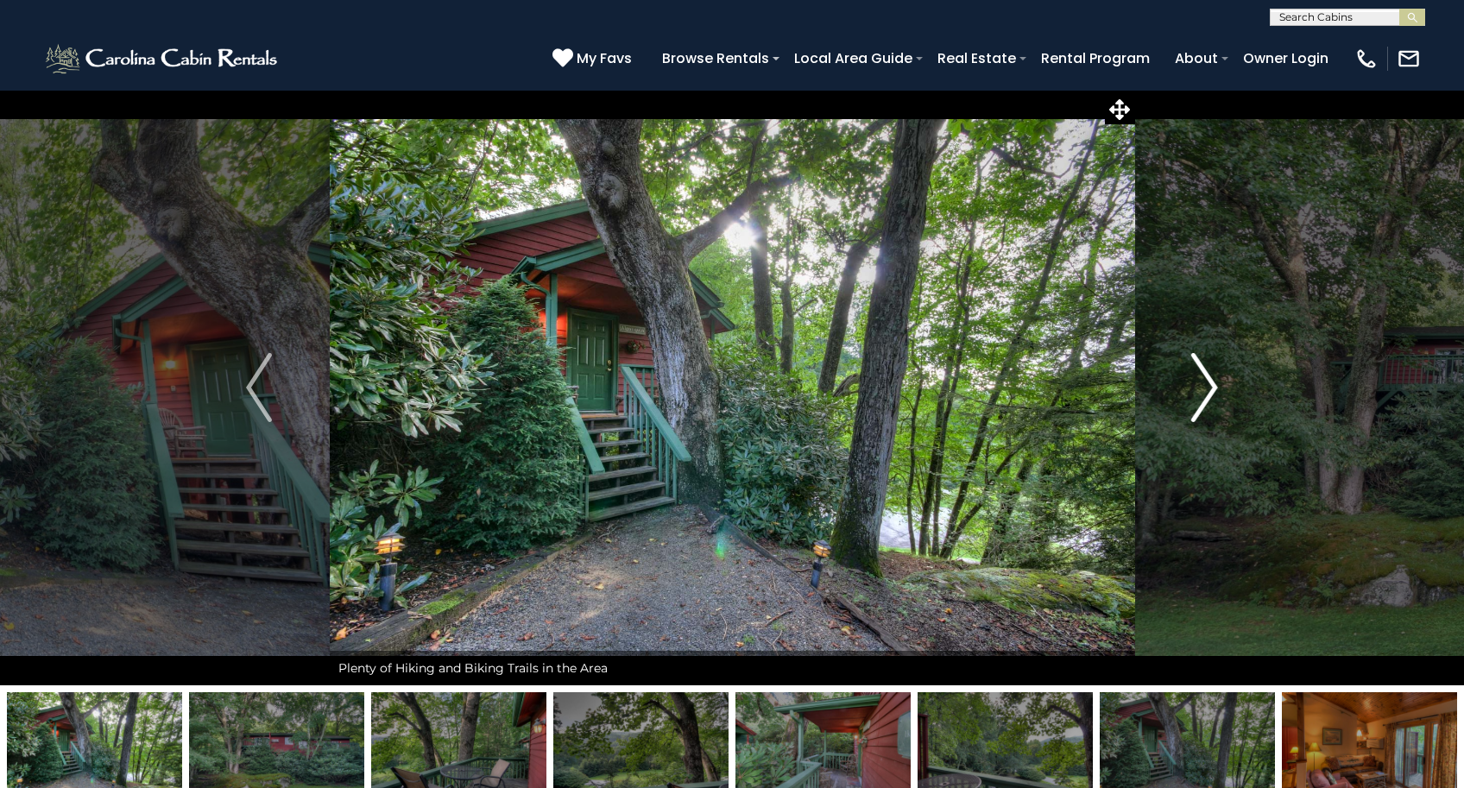
click at [1198, 385] on img "Next" at bounding box center [1205, 387] width 26 height 69
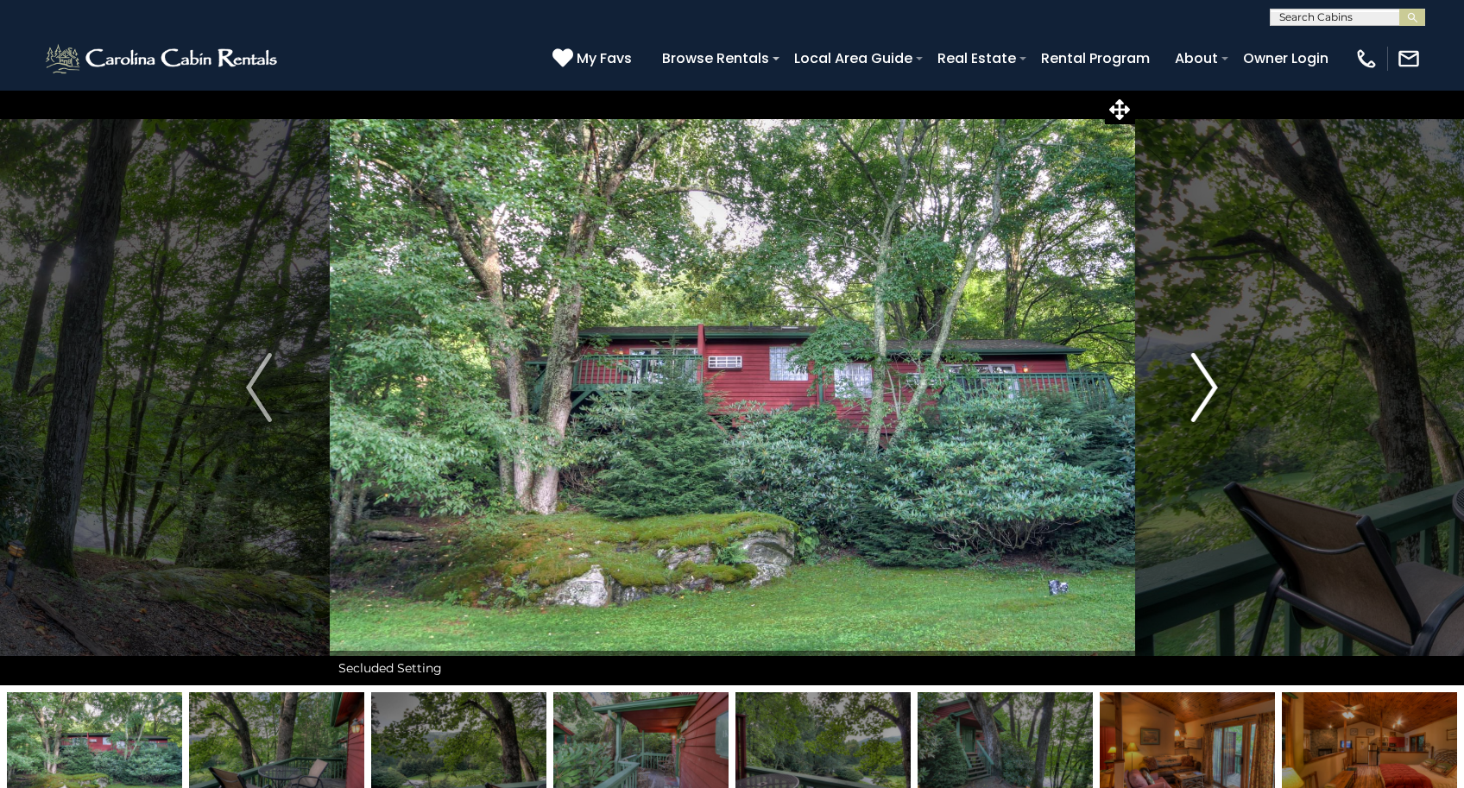
click at [1198, 385] on img "Next" at bounding box center [1205, 387] width 26 height 69
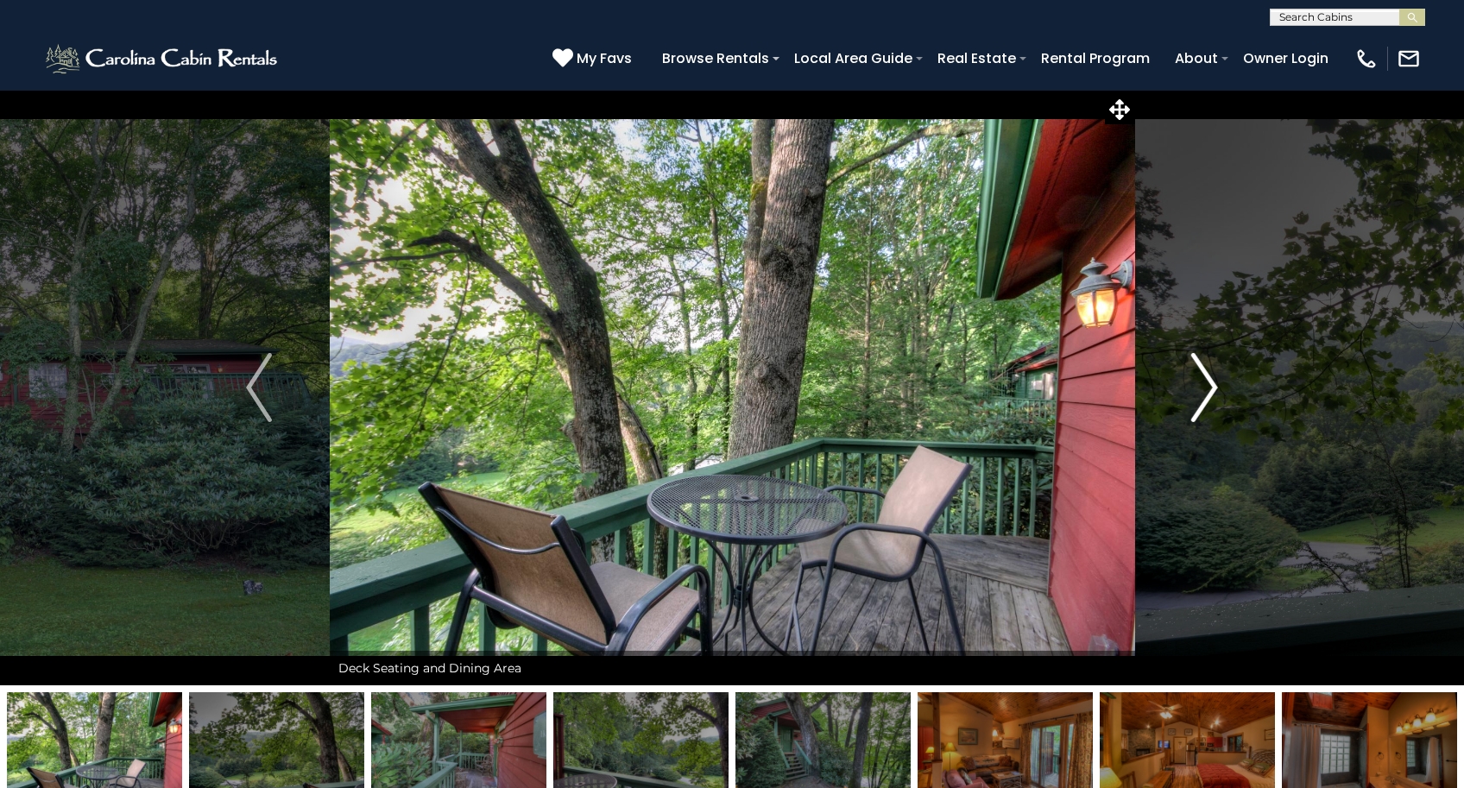
click at [1198, 385] on img "Next" at bounding box center [1205, 387] width 26 height 69
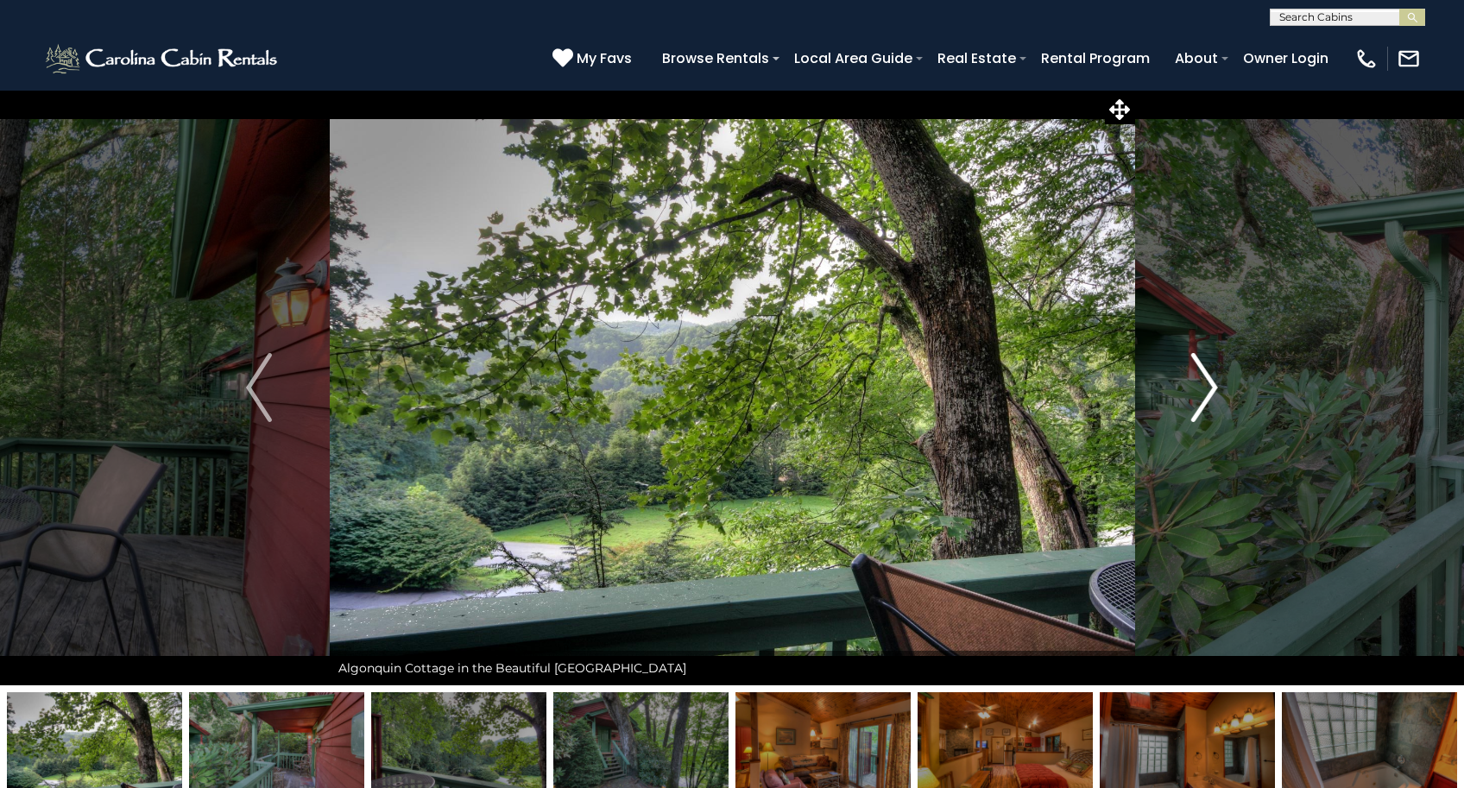
click at [1198, 385] on img "Next" at bounding box center [1205, 387] width 26 height 69
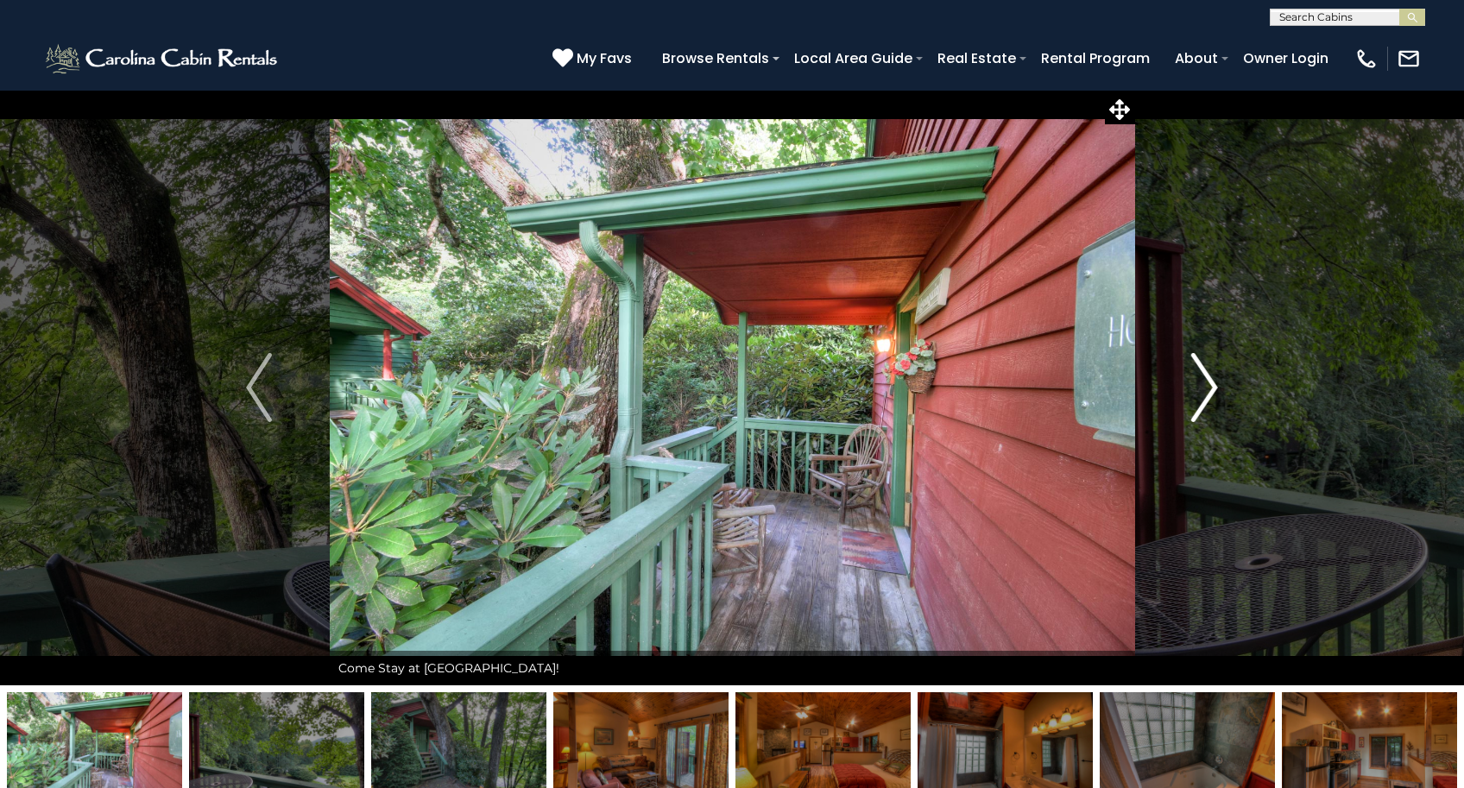
click at [1198, 385] on img "Next" at bounding box center [1205, 387] width 26 height 69
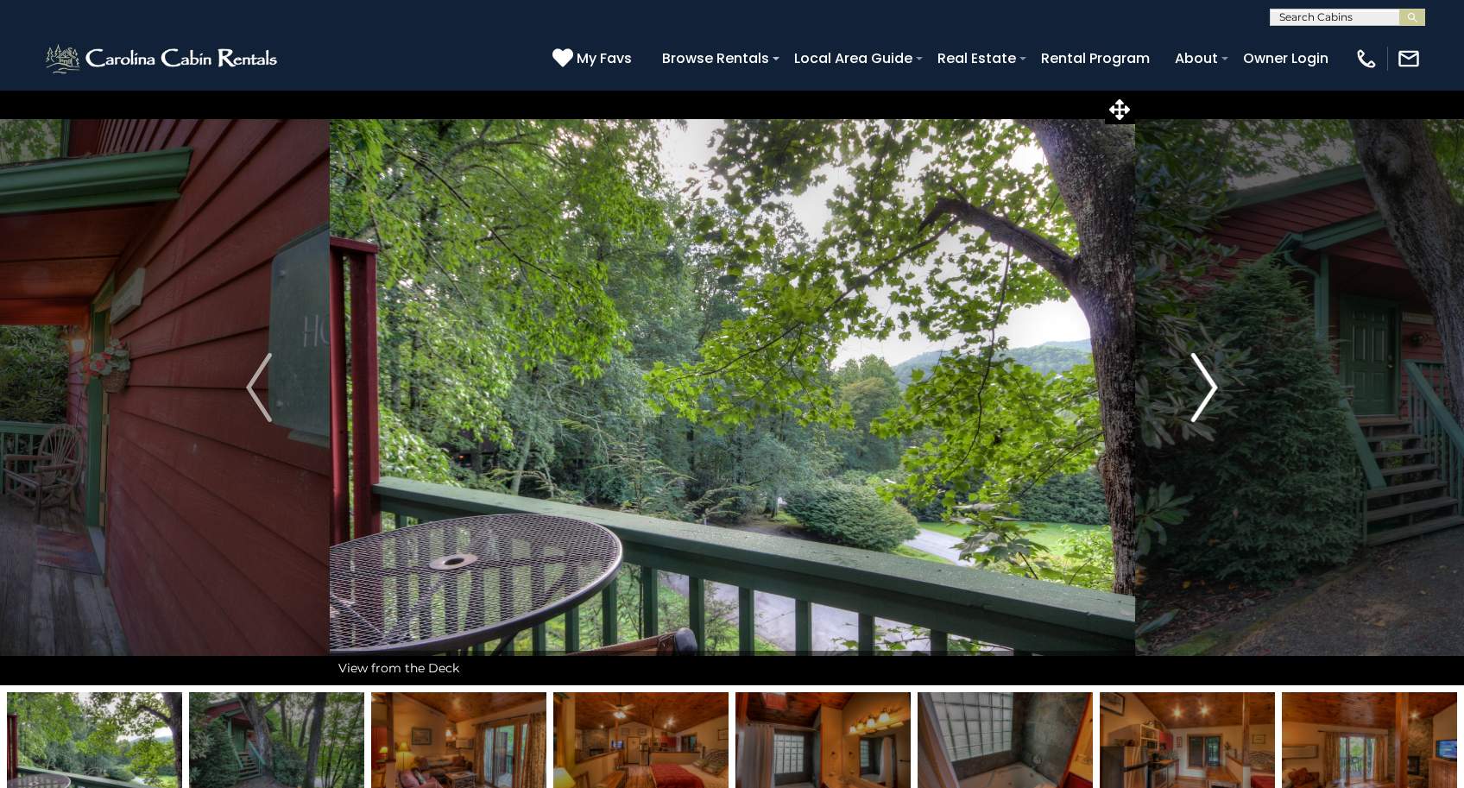
click at [1198, 385] on img "Next" at bounding box center [1205, 387] width 26 height 69
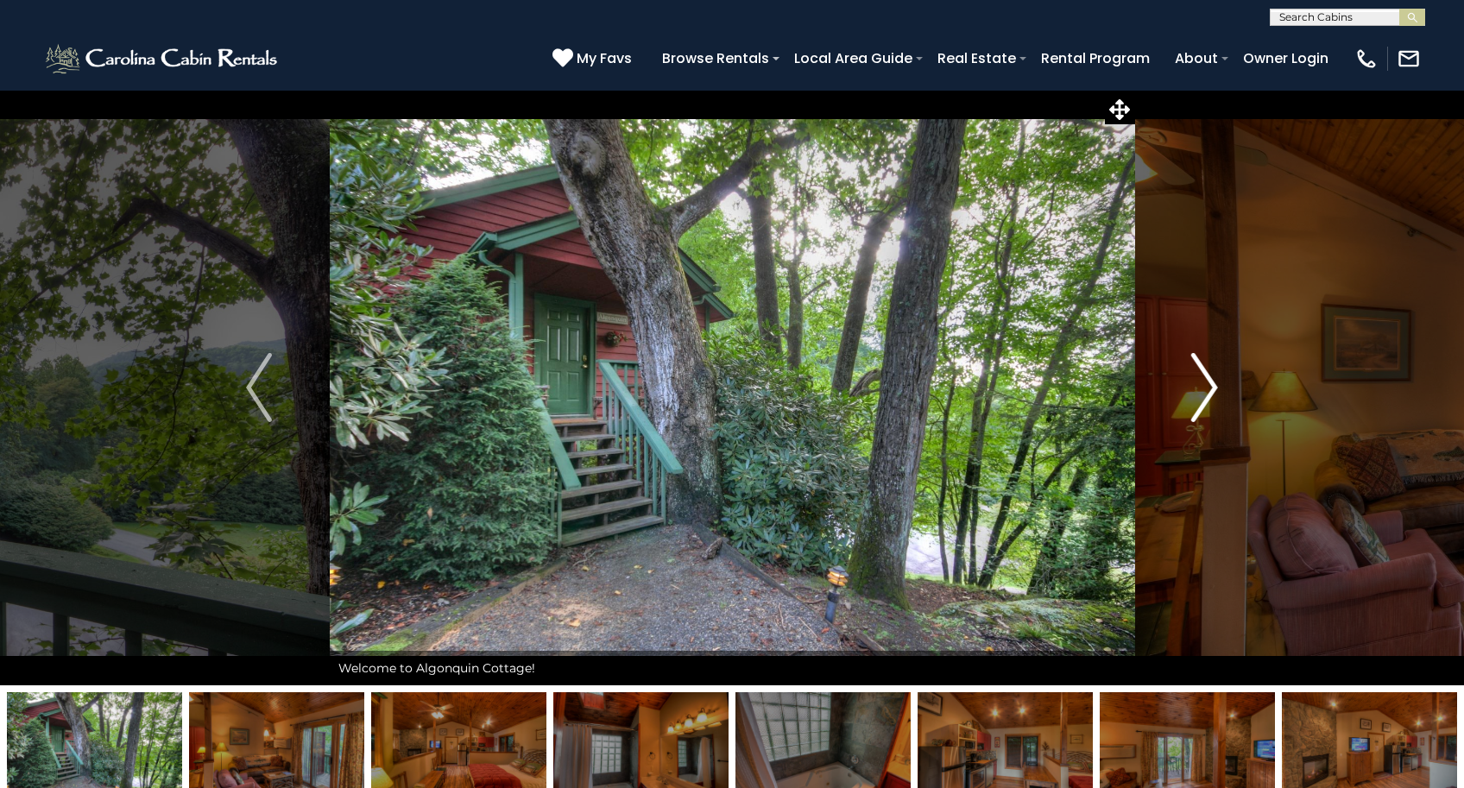
click at [1198, 385] on img "Next" at bounding box center [1205, 387] width 26 height 69
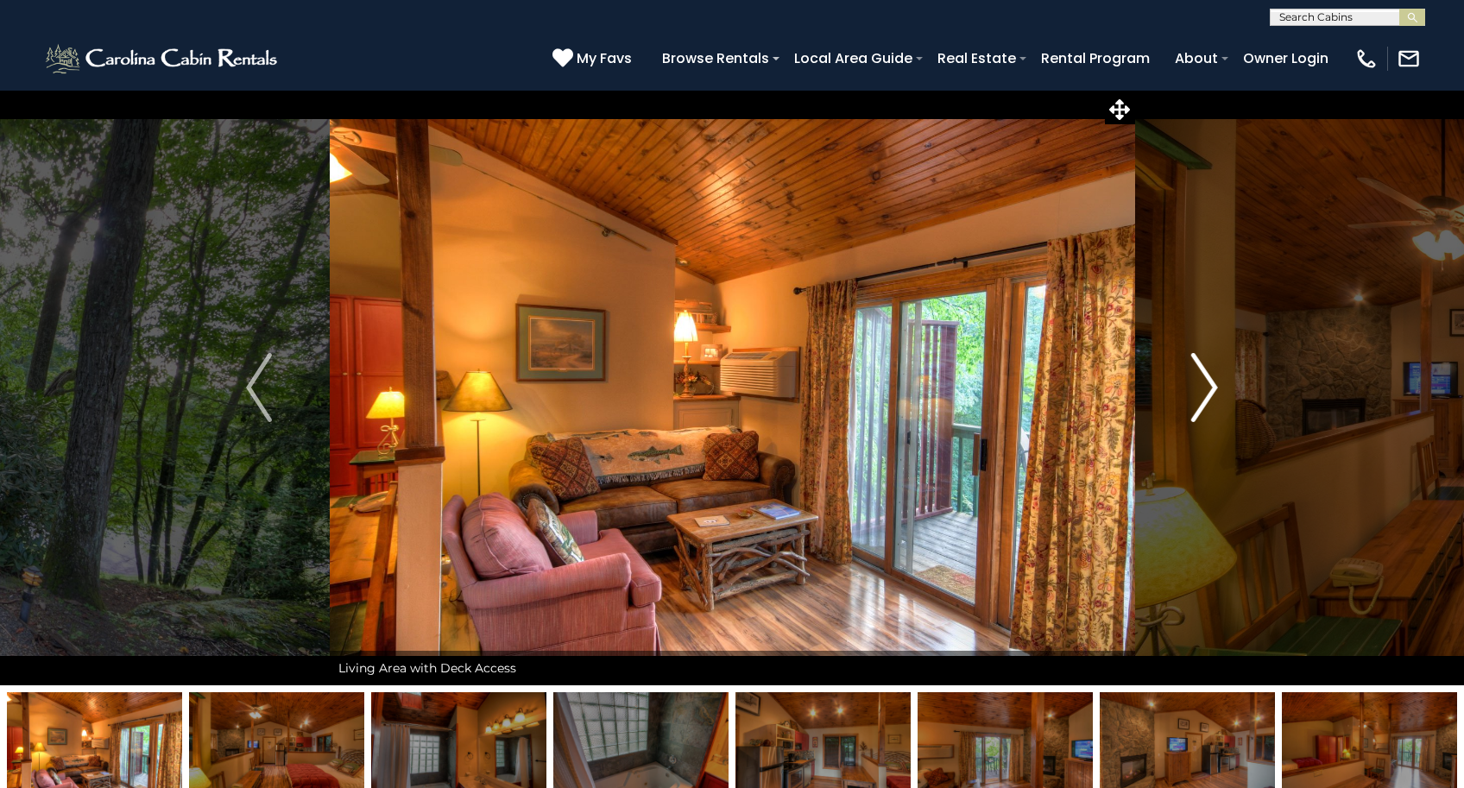
click at [1198, 385] on img "Next" at bounding box center [1205, 387] width 26 height 69
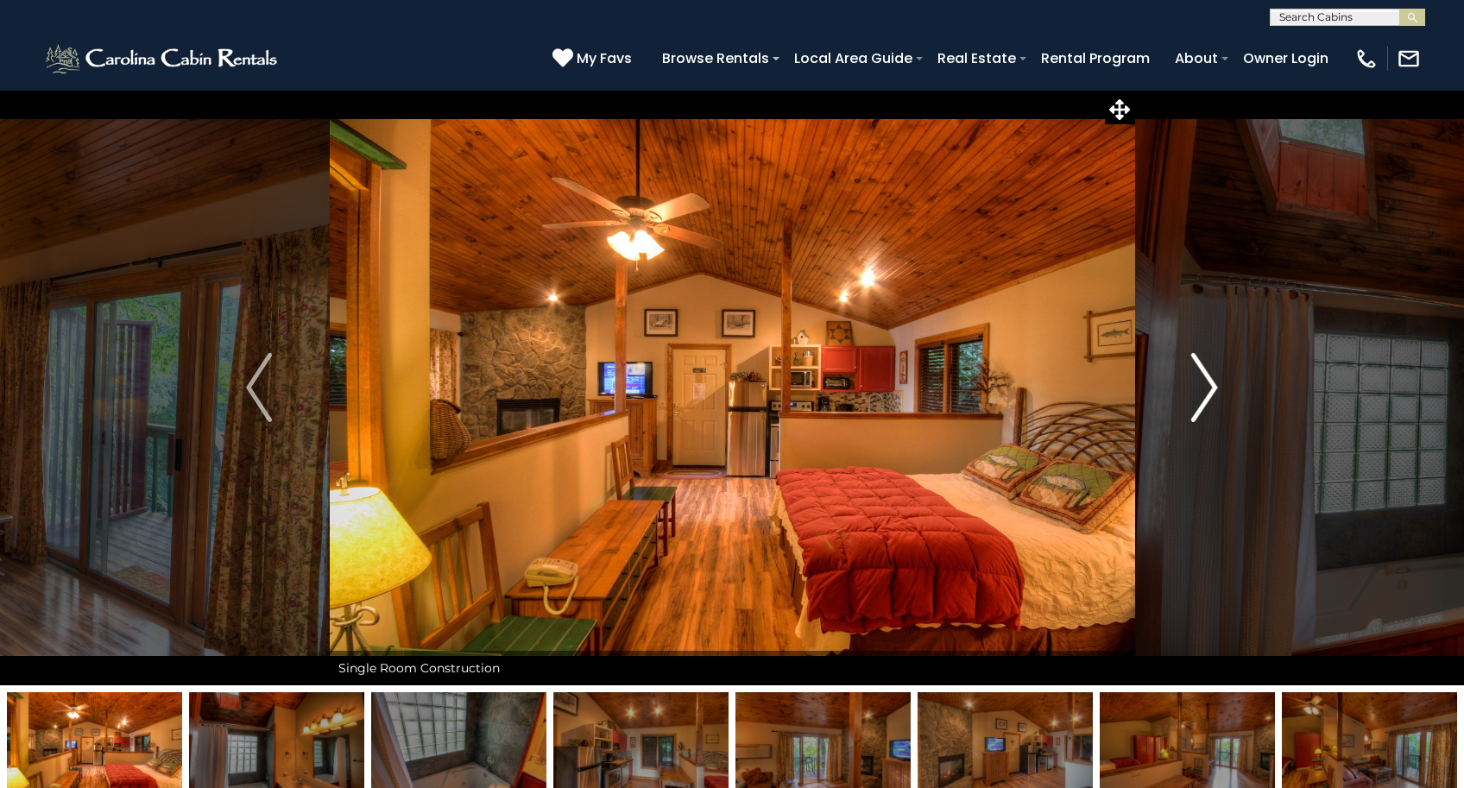
click at [1198, 385] on img "Next" at bounding box center [1205, 387] width 26 height 69
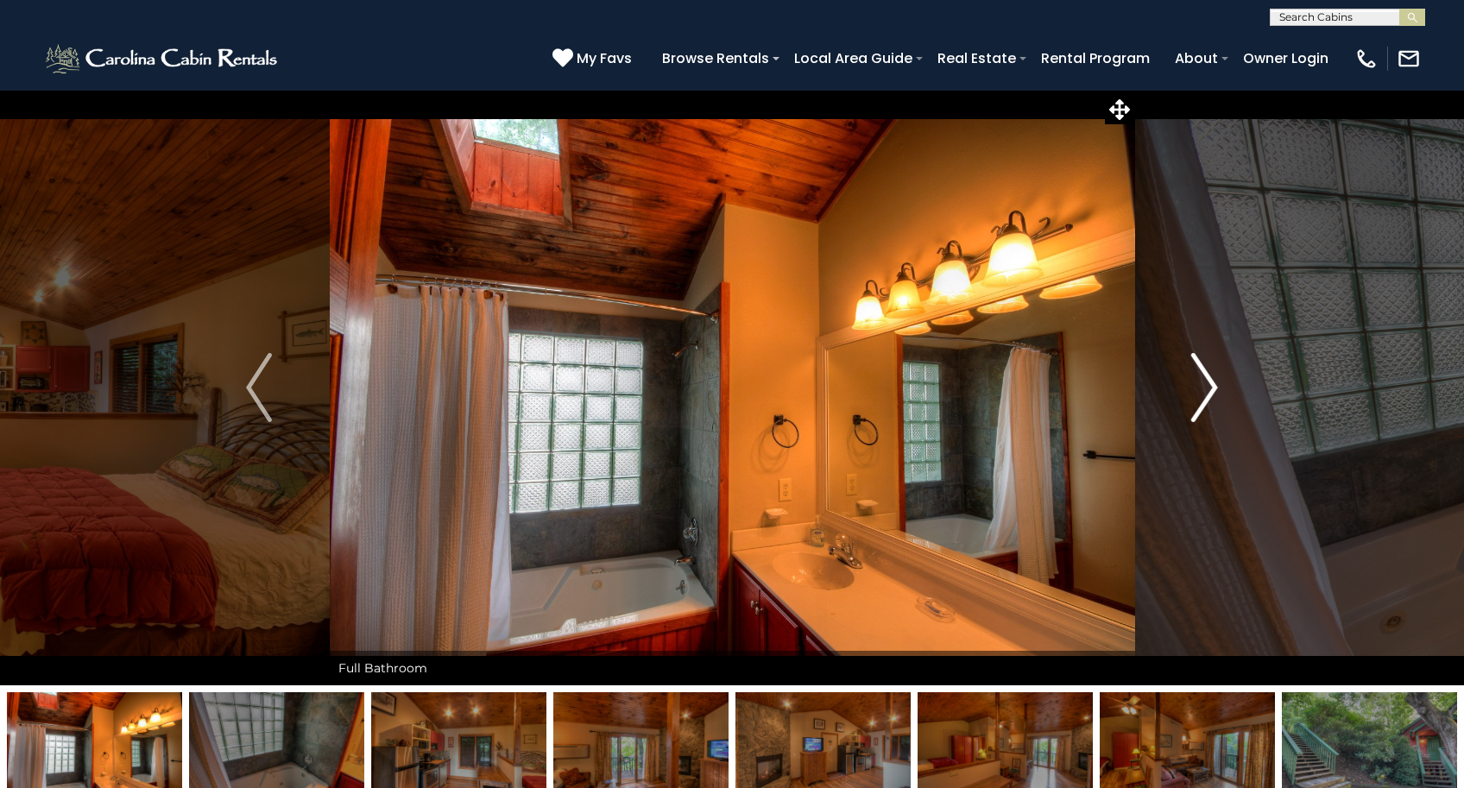
click at [1198, 385] on img "Next" at bounding box center [1205, 387] width 26 height 69
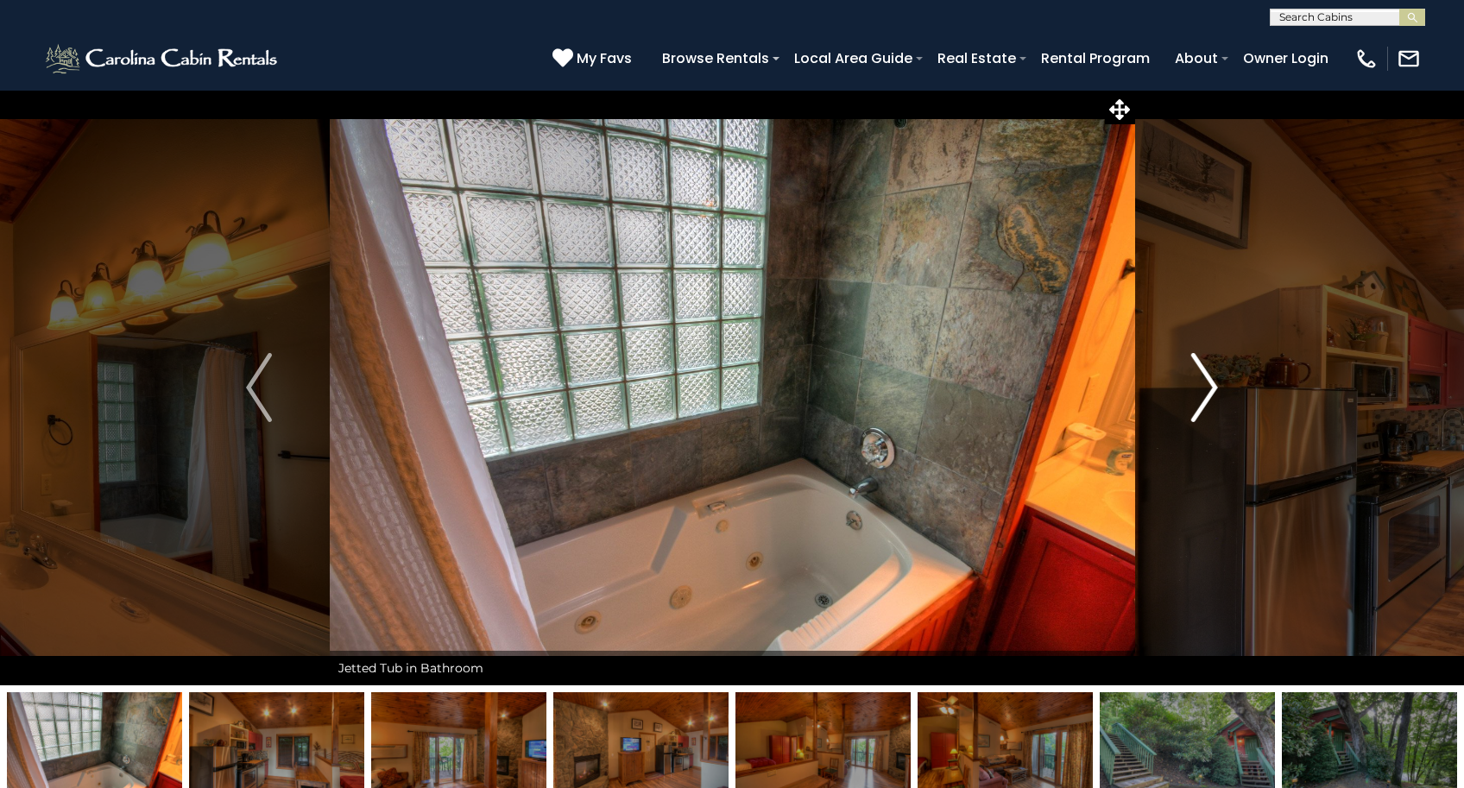
click at [1198, 385] on img "Next" at bounding box center [1205, 387] width 26 height 69
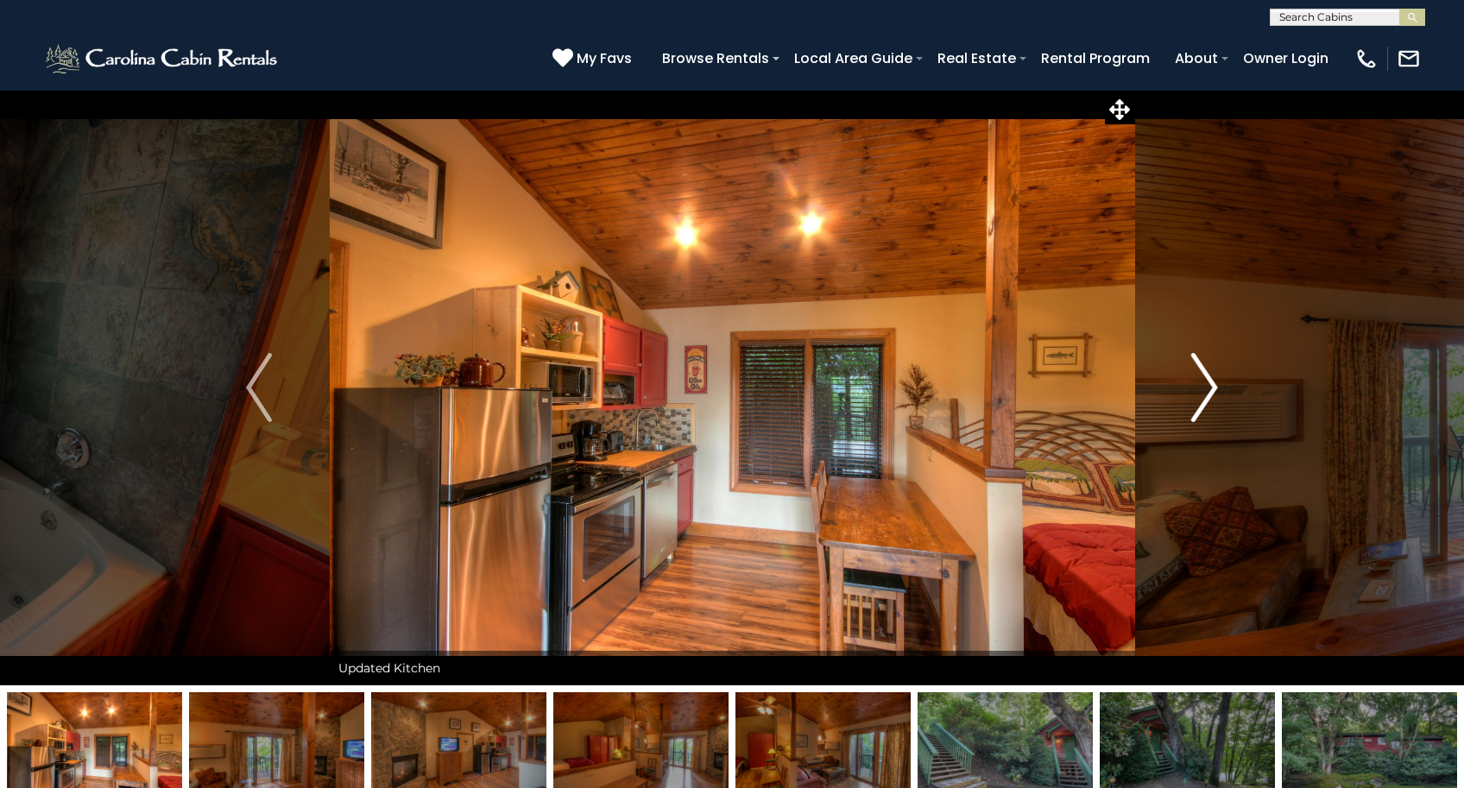
click at [1198, 385] on img "Next" at bounding box center [1205, 387] width 26 height 69
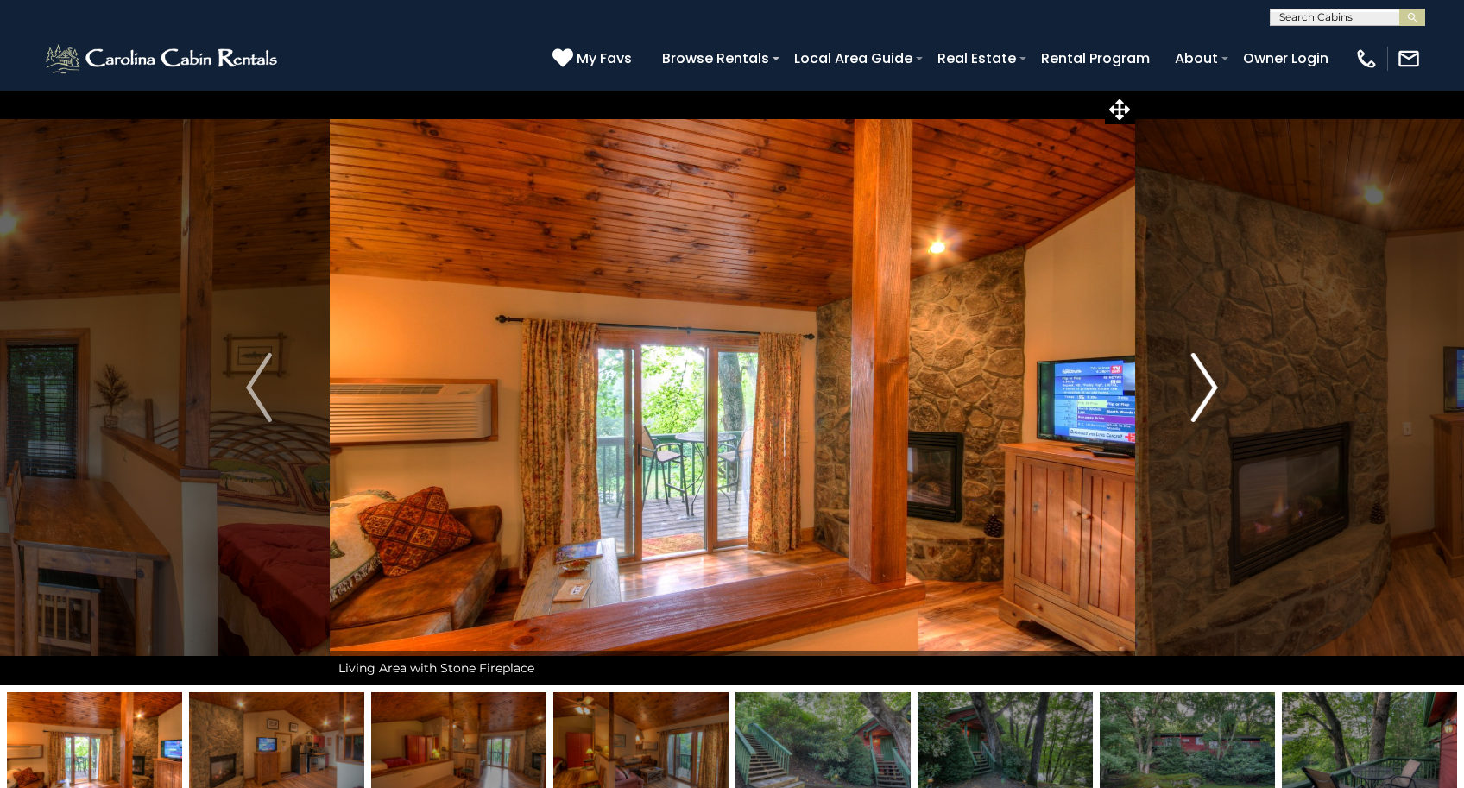
click at [1198, 385] on img "Next" at bounding box center [1205, 387] width 26 height 69
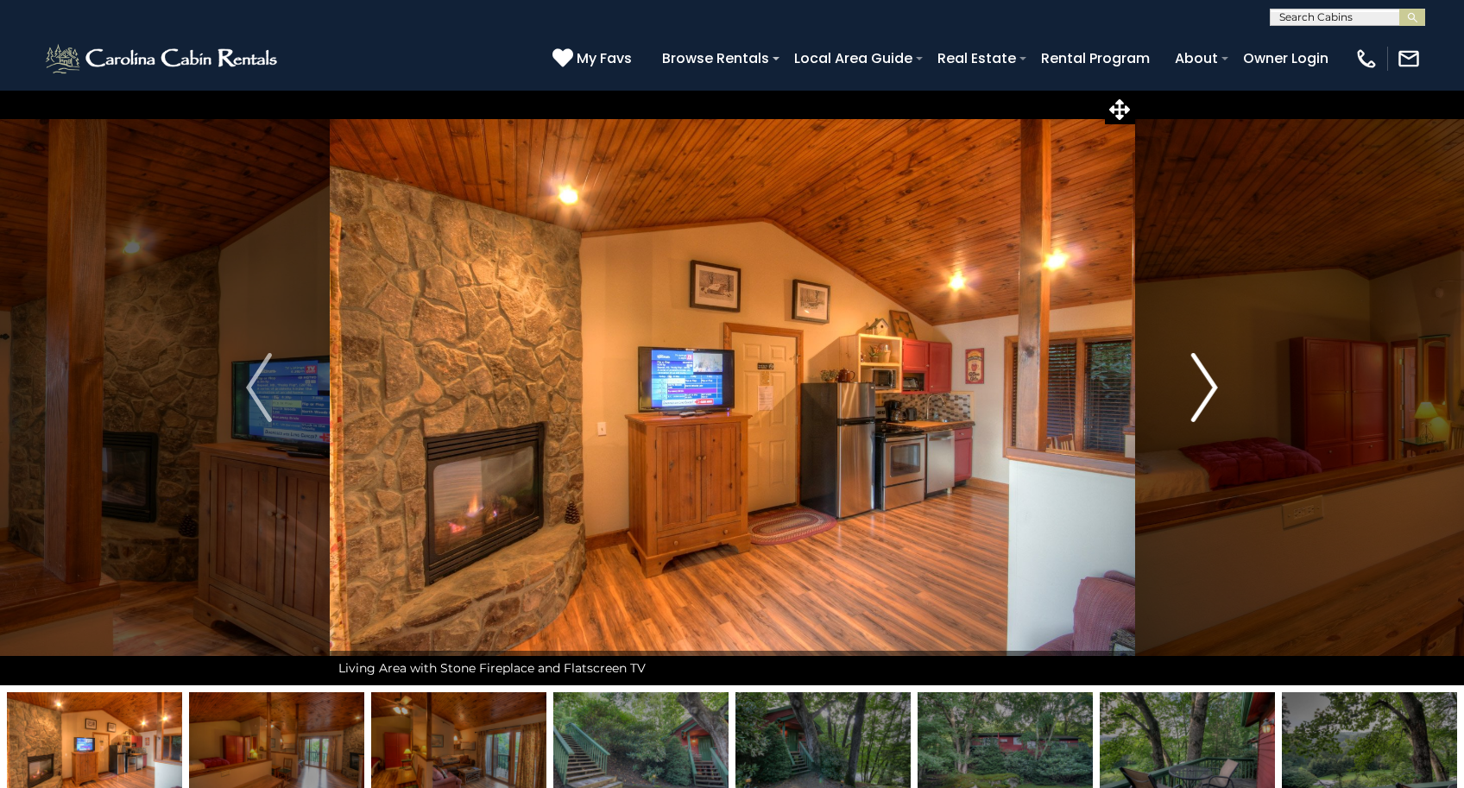
click at [1198, 385] on img "Next" at bounding box center [1205, 387] width 26 height 69
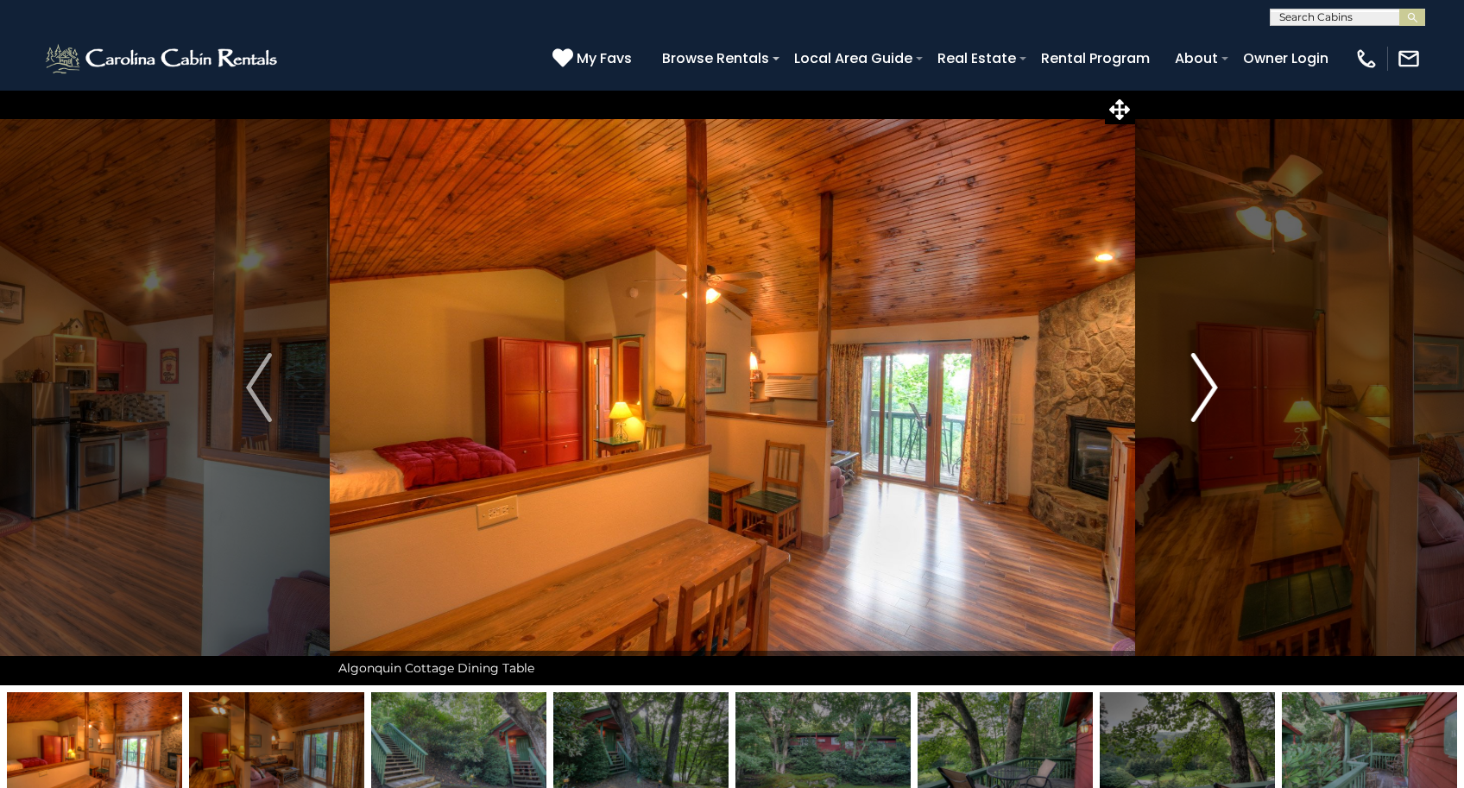
click at [1198, 385] on img "Next" at bounding box center [1205, 387] width 26 height 69
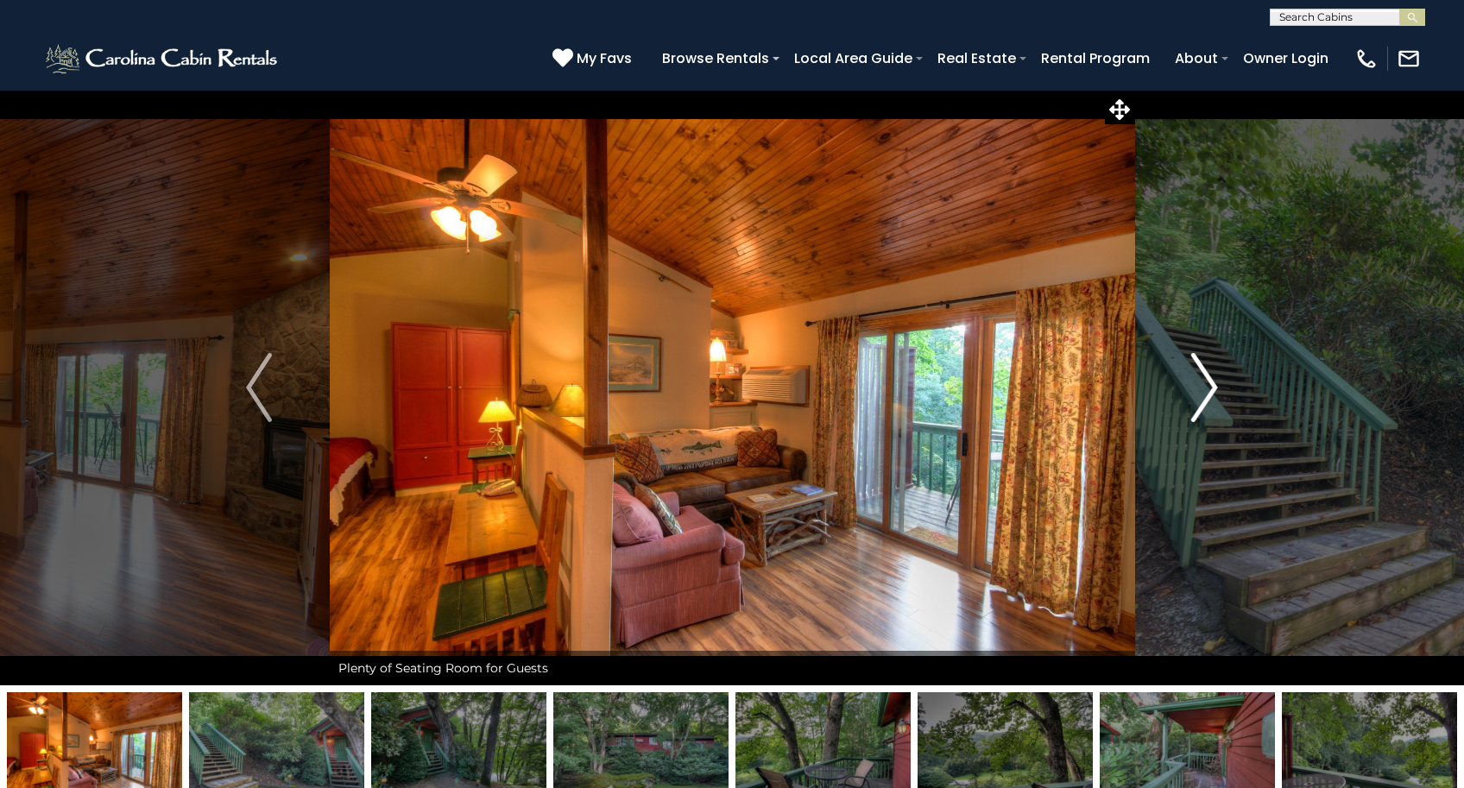
click at [1198, 385] on img "Next" at bounding box center [1205, 387] width 26 height 69
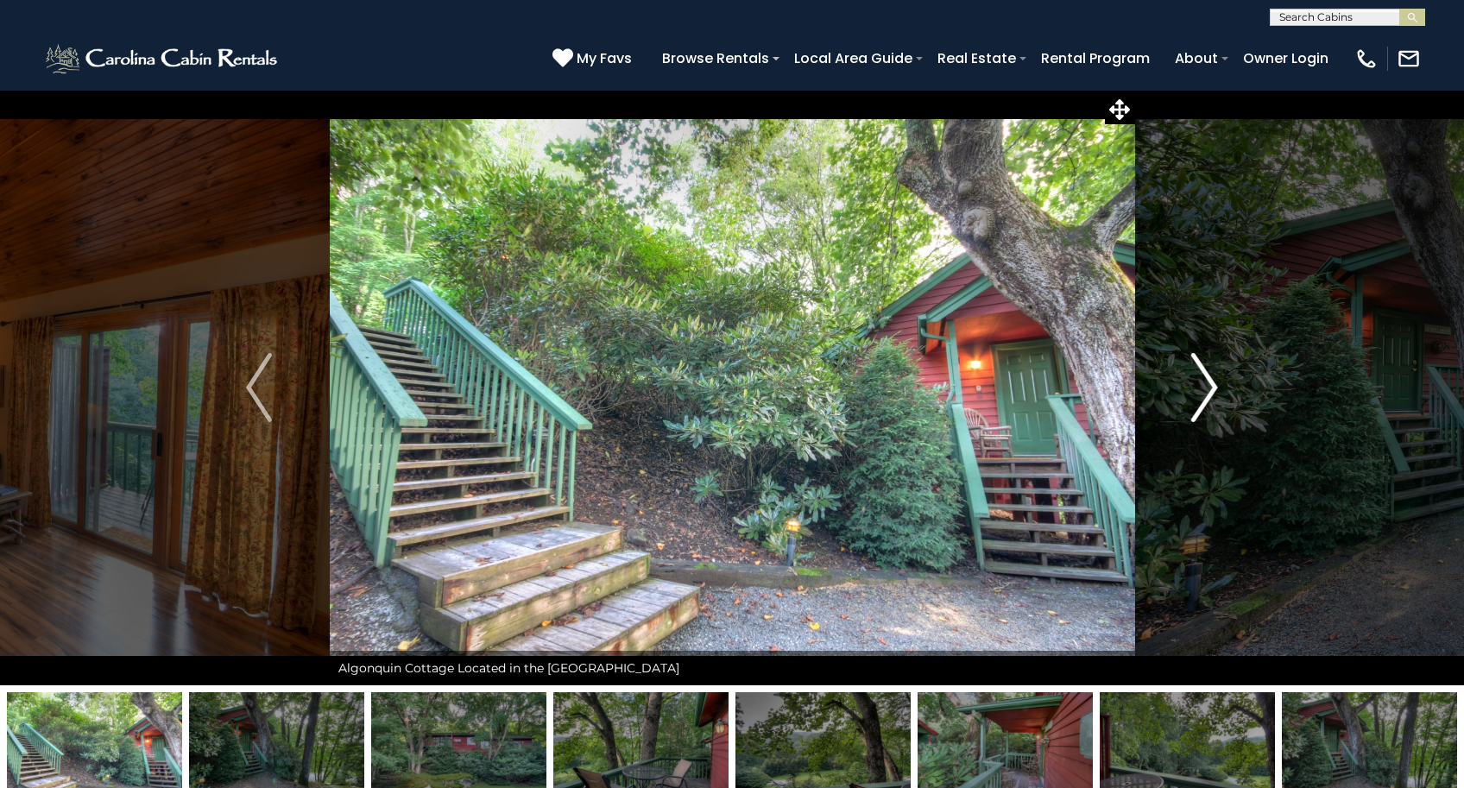
click at [1198, 385] on img "Next" at bounding box center [1205, 387] width 26 height 69
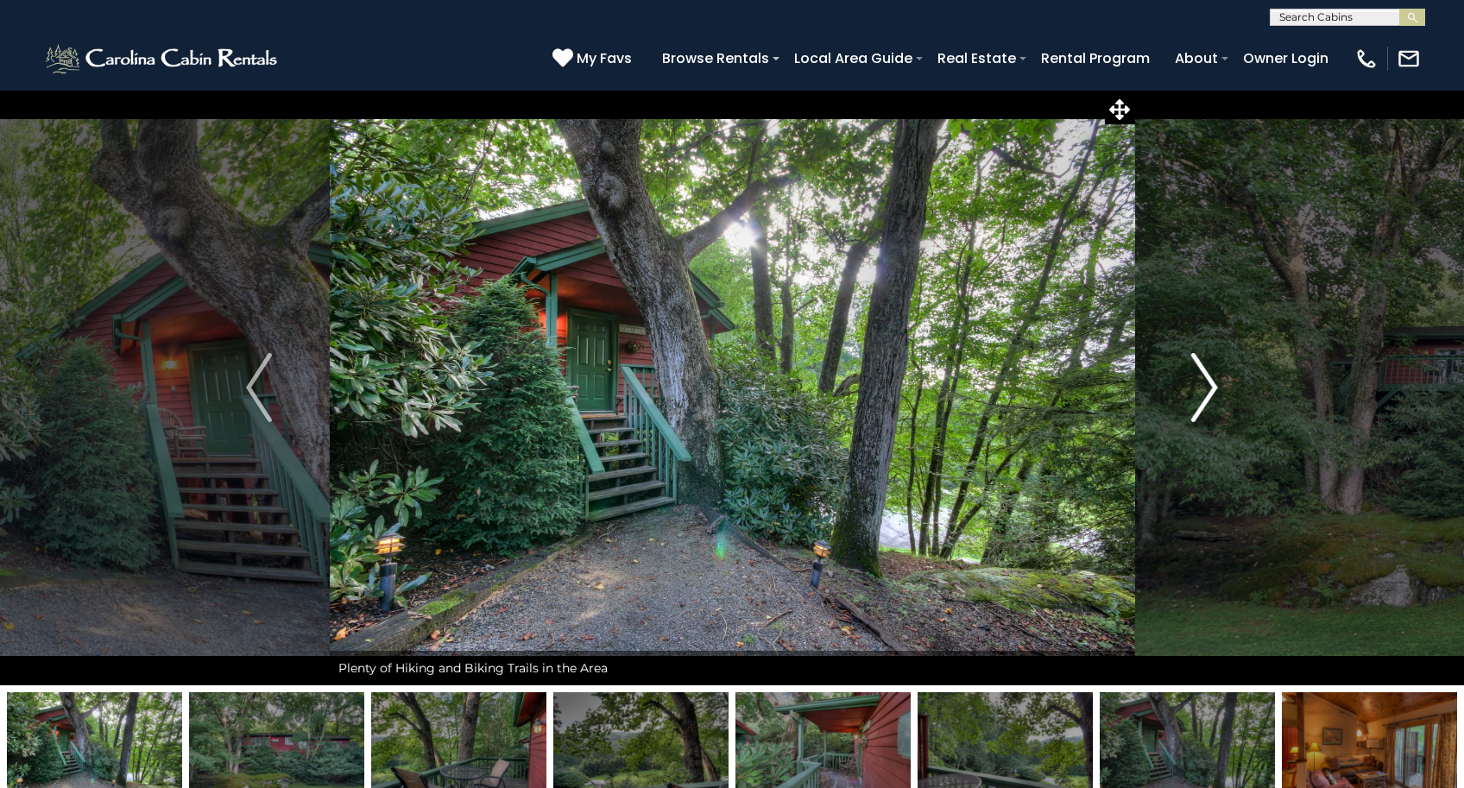
click at [1198, 385] on img "Next" at bounding box center [1205, 387] width 26 height 69
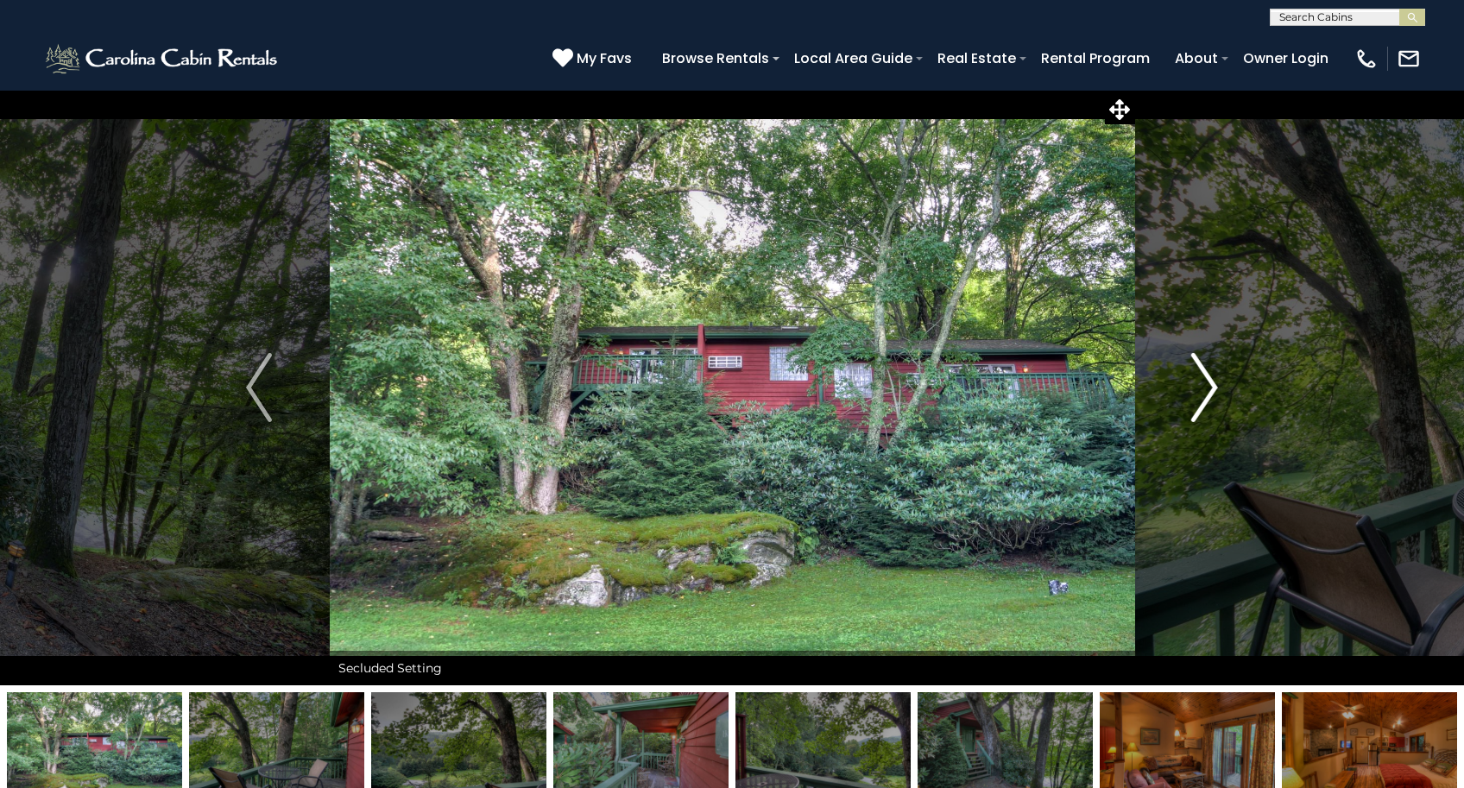
click at [1198, 385] on img "Next" at bounding box center [1205, 387] width 26 height 69
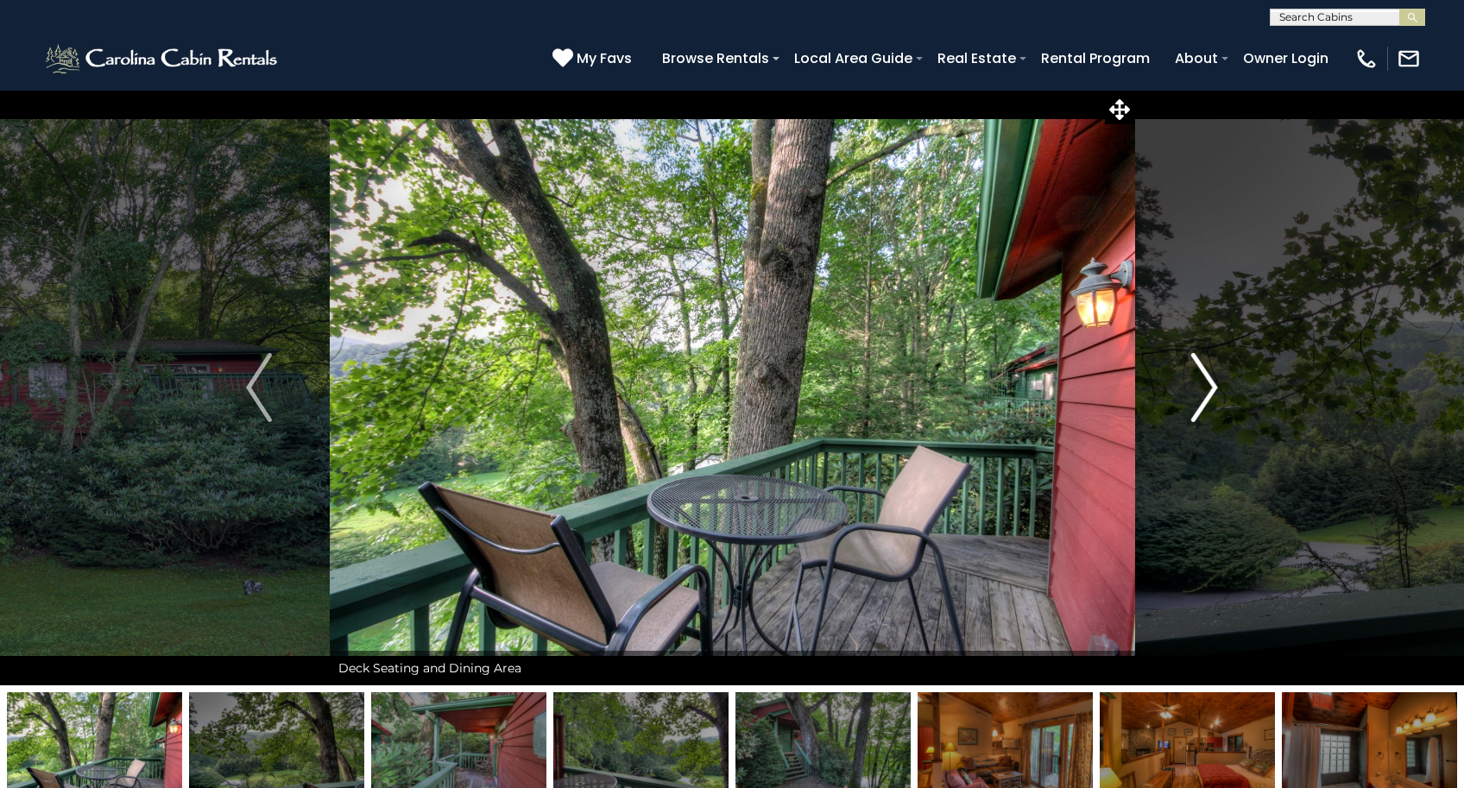
click at [1198, 385] on img "Next" at bounding box center [1205, 387] width 26 height 69
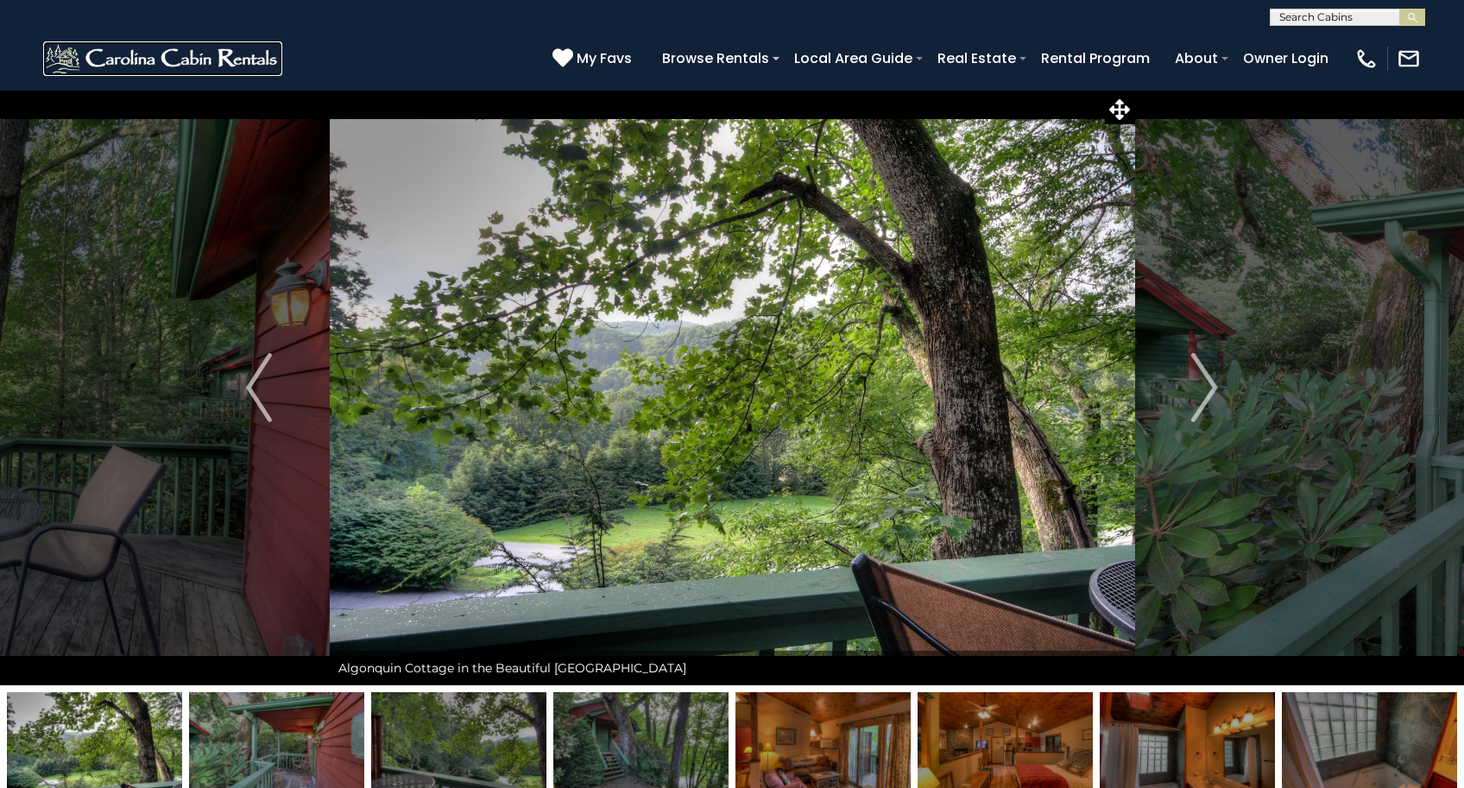
click at [176, 60] on img at bounding box center [162, 58] width 239 height 35
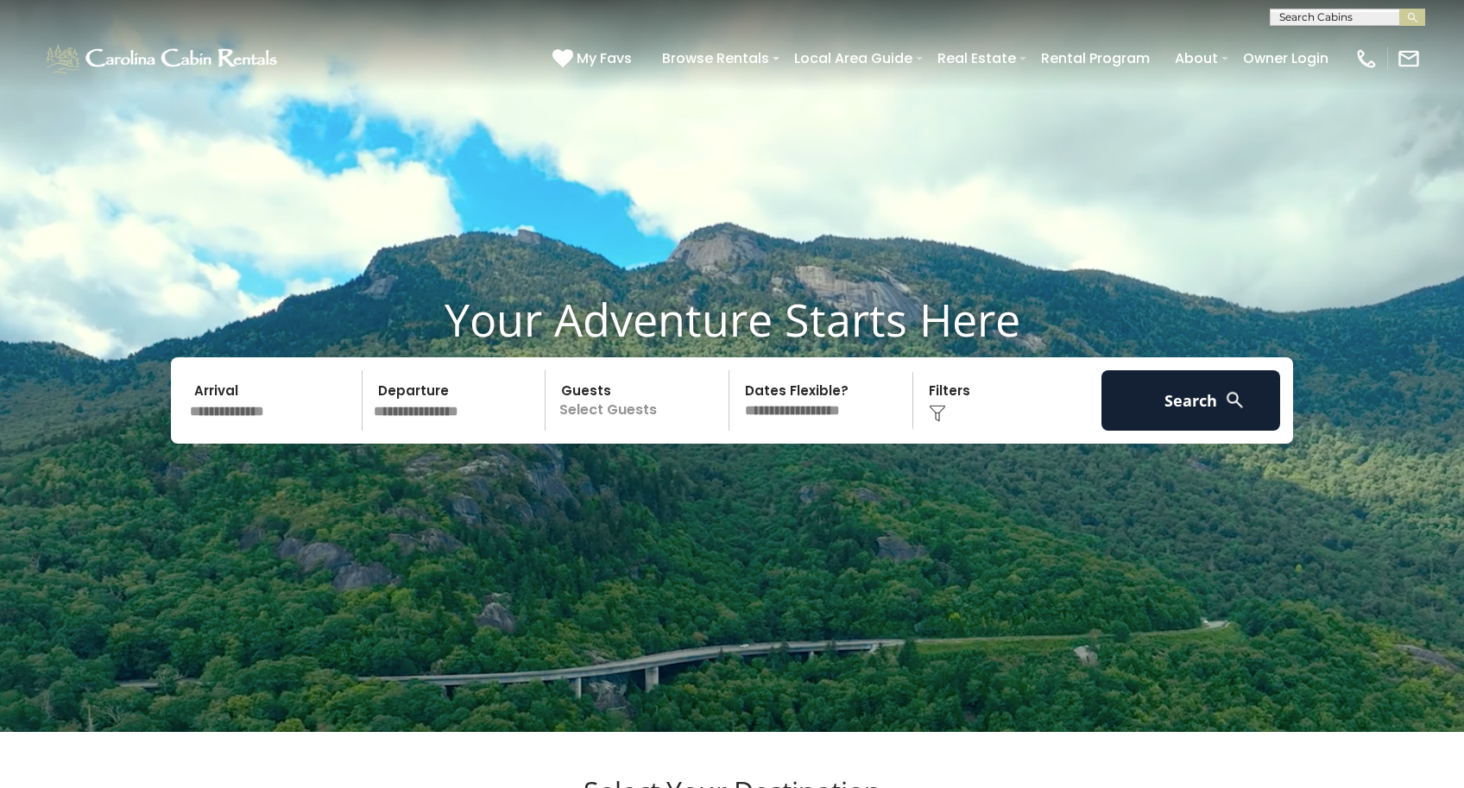
click at [972, 425] on div "Click to Choose" at bounding box center [1007, 400] width 179 height 60
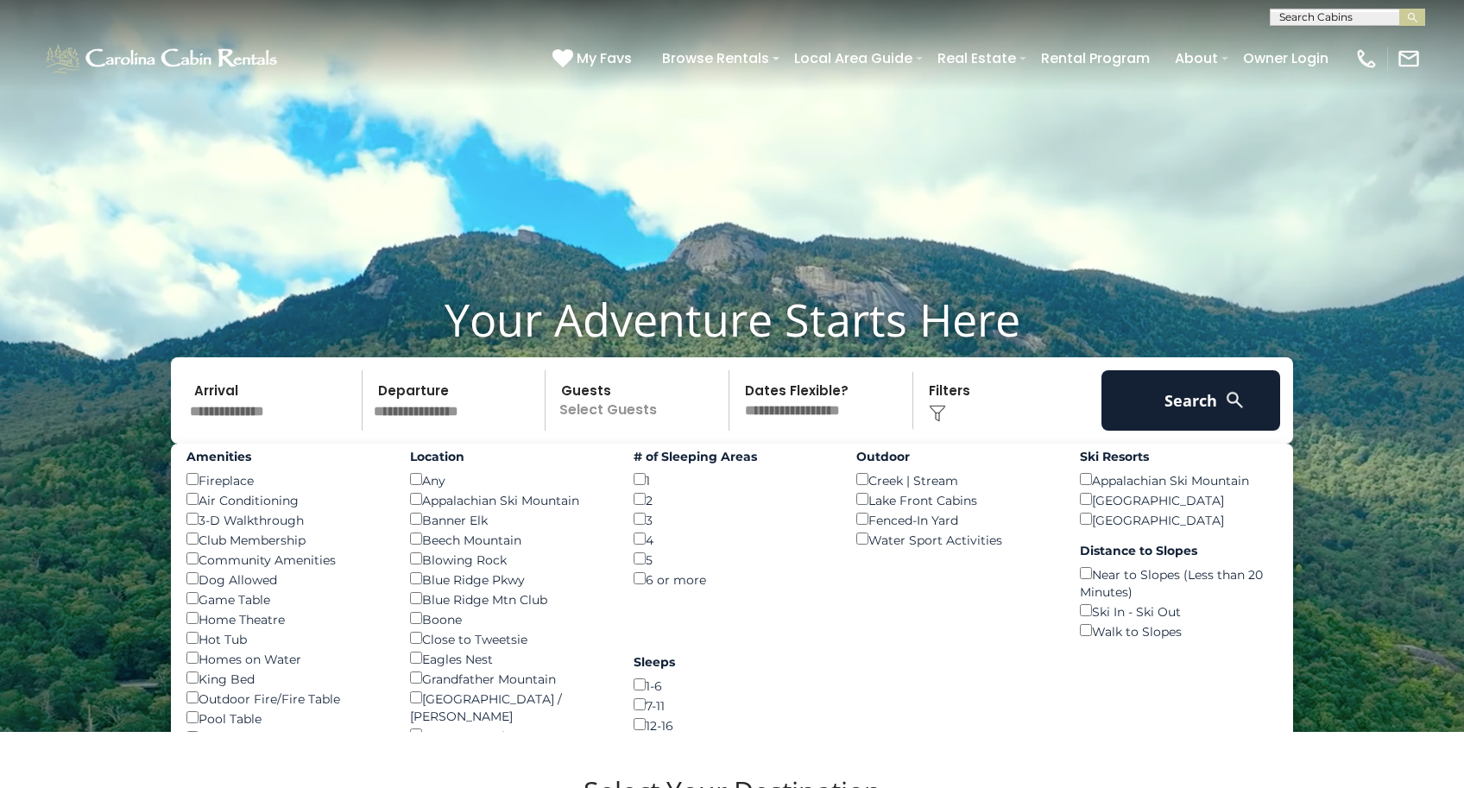
click at [317, 418] on input "text" at bounding box center [273, 400] width 179 height 60
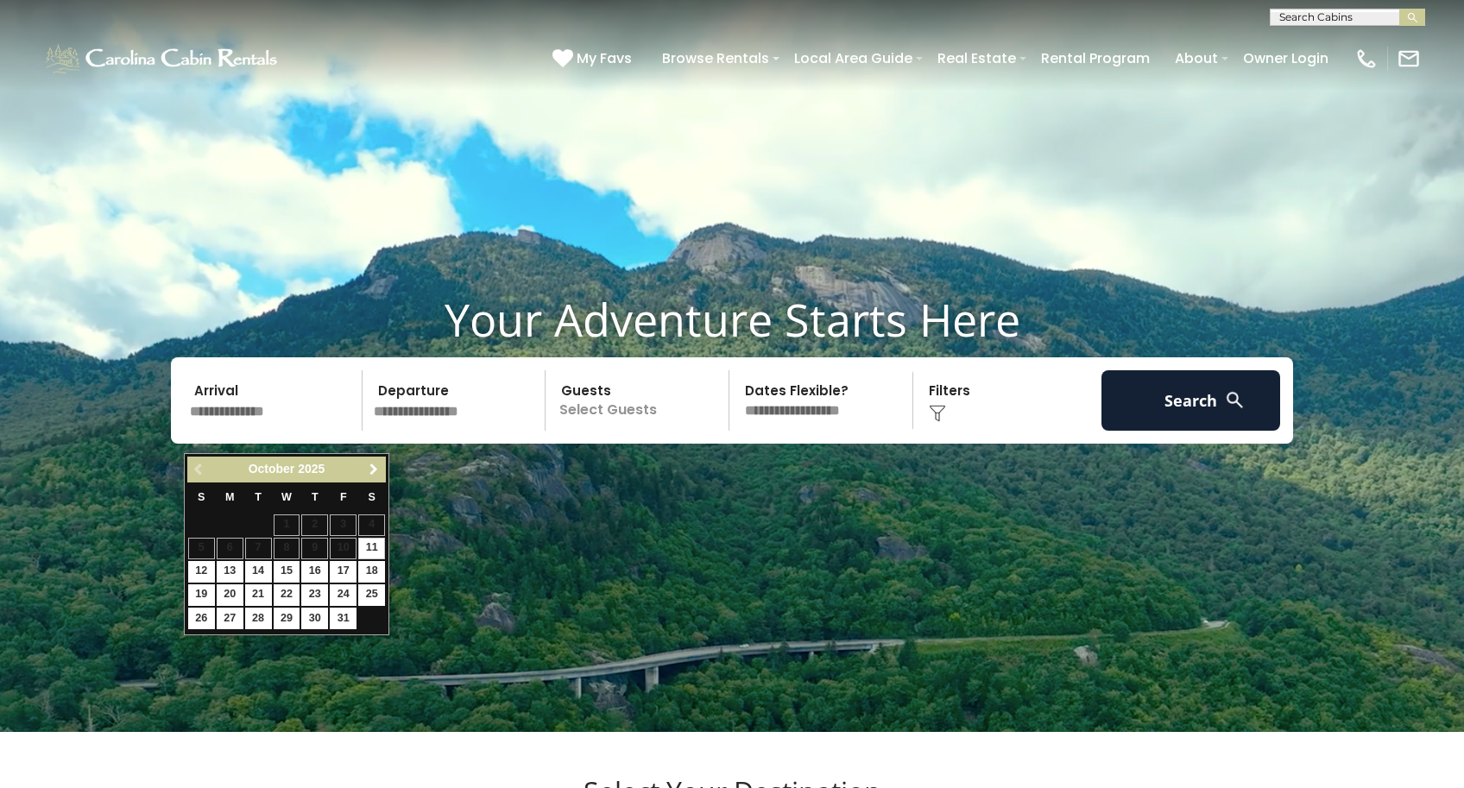
click at [379, 473] on span "Next" at bounding box center [374, 470] width 14 height 14
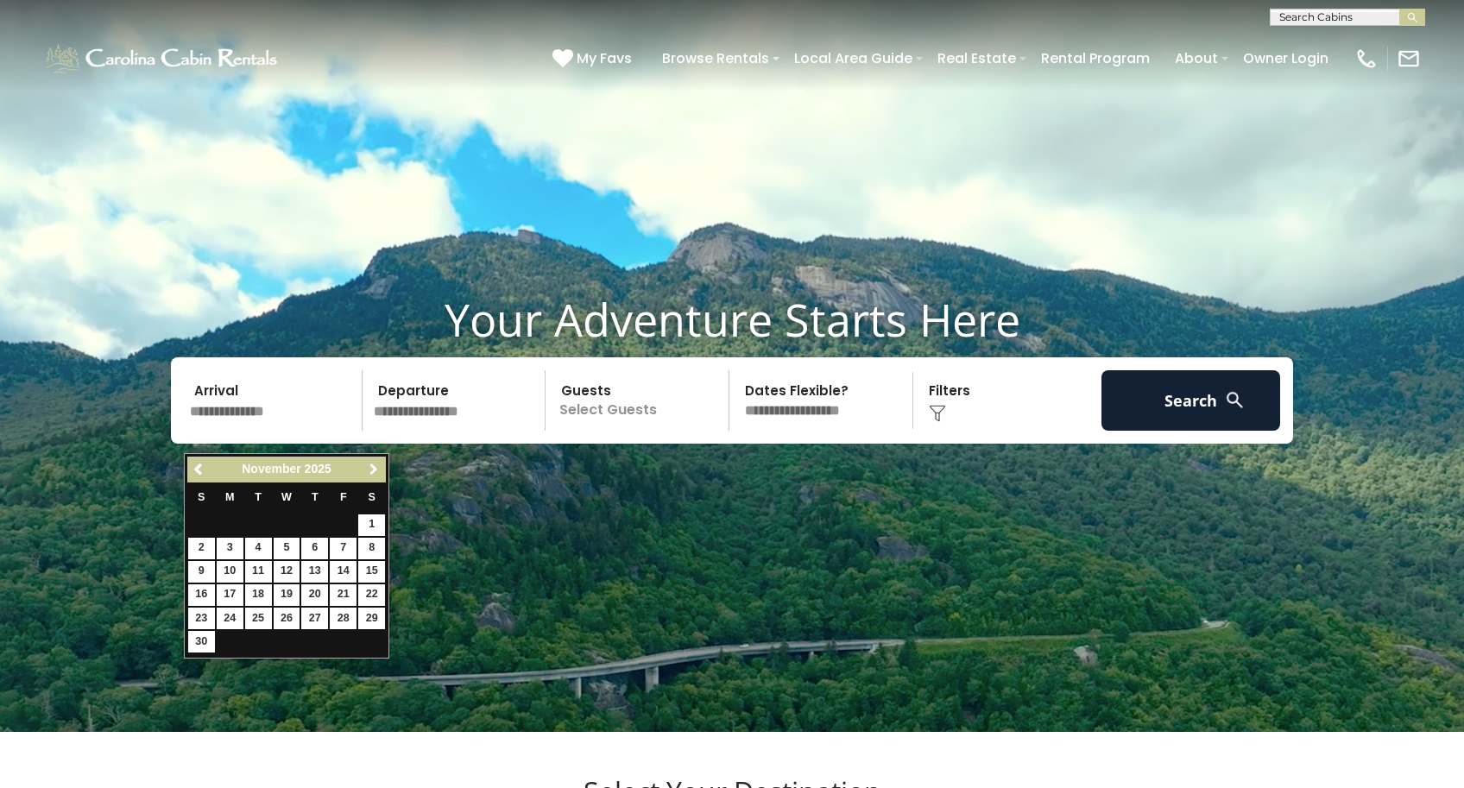
click at [379, 473] on span "Next" at bounding box center [374, 470] width 14 height 14
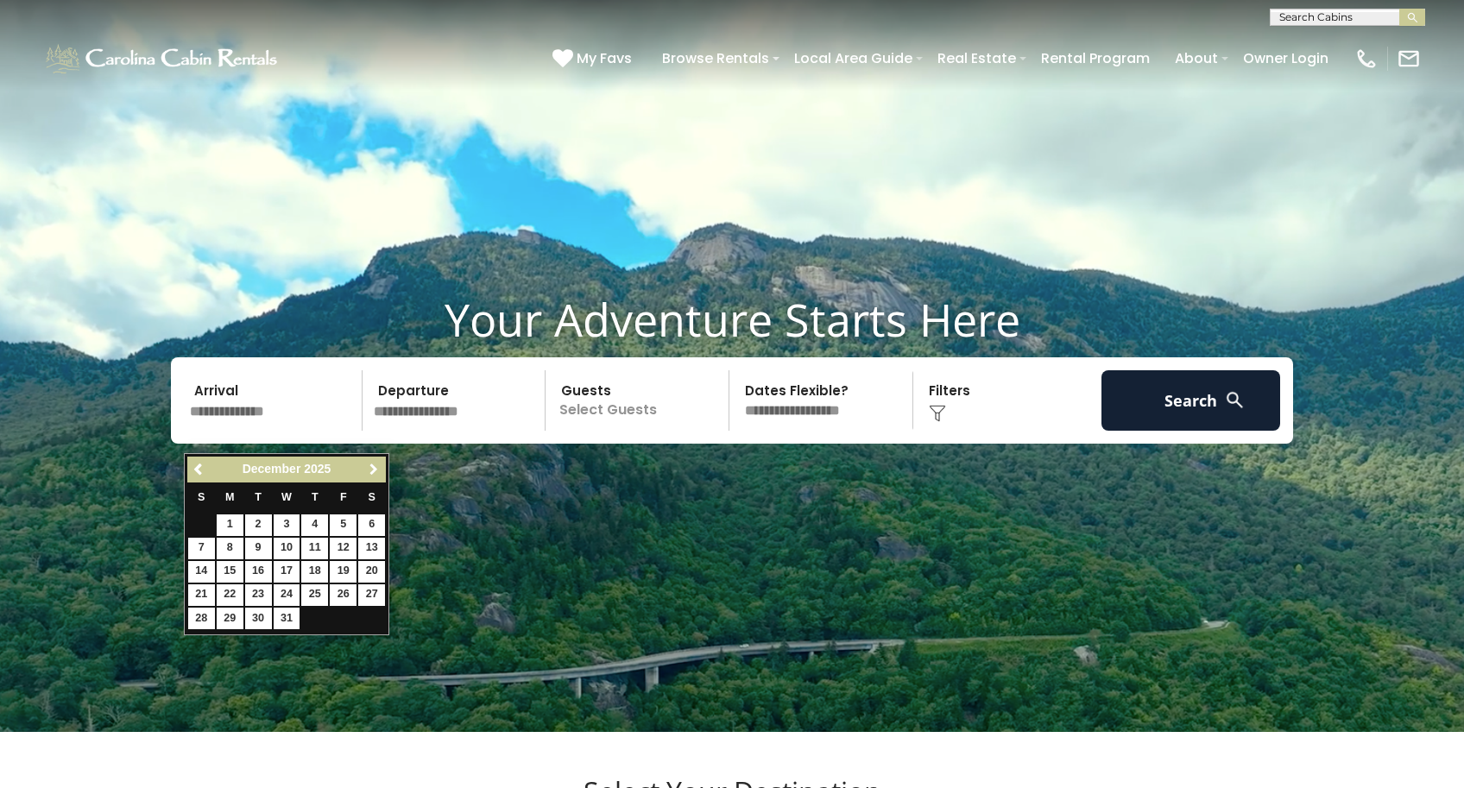
click at [379, 473] on span "Next" at bounding box center [374, 470] width 14 height 14
click at [280, 541] on link "8" at bounding box center [287, 549] width 27 height 22
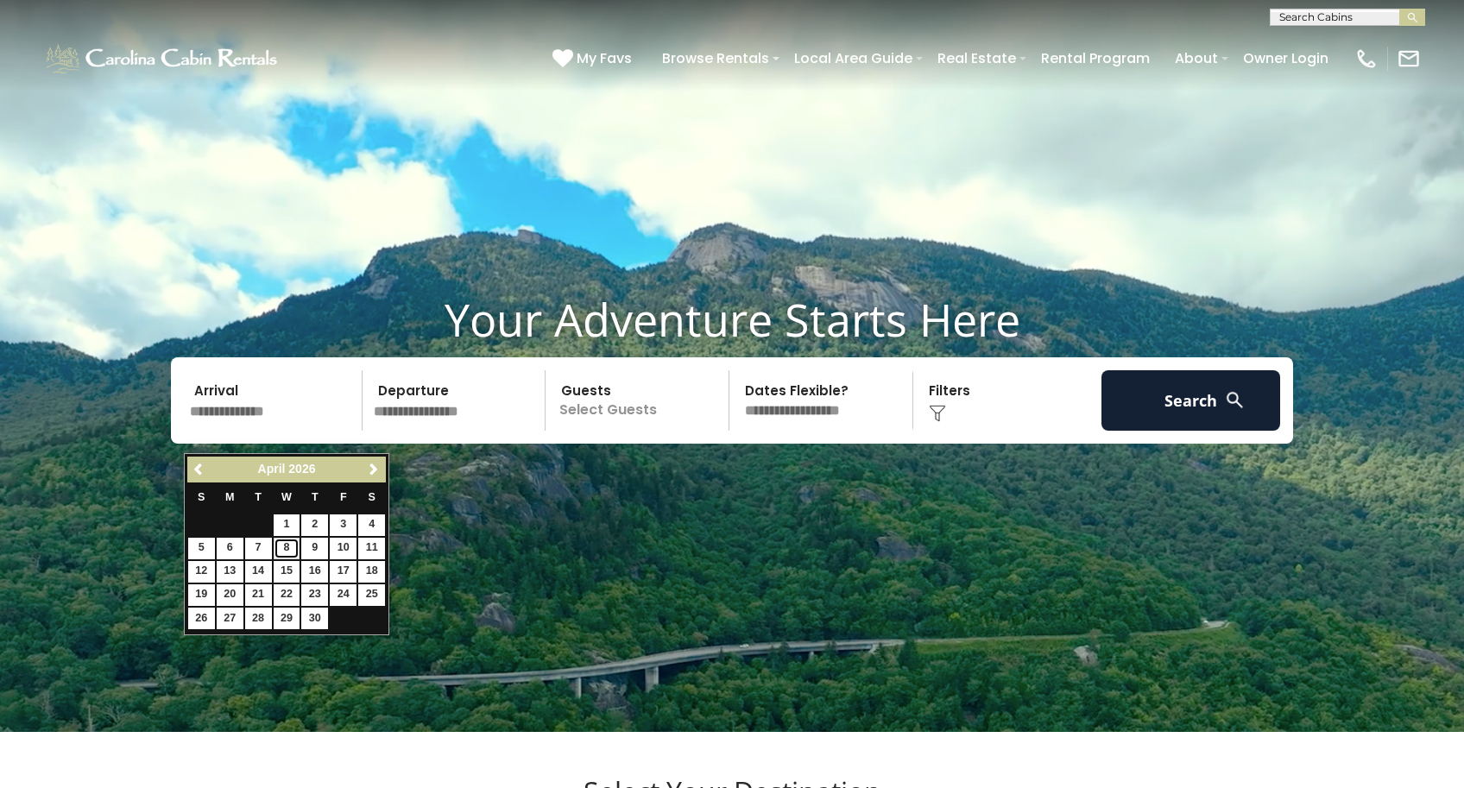
type input "******"
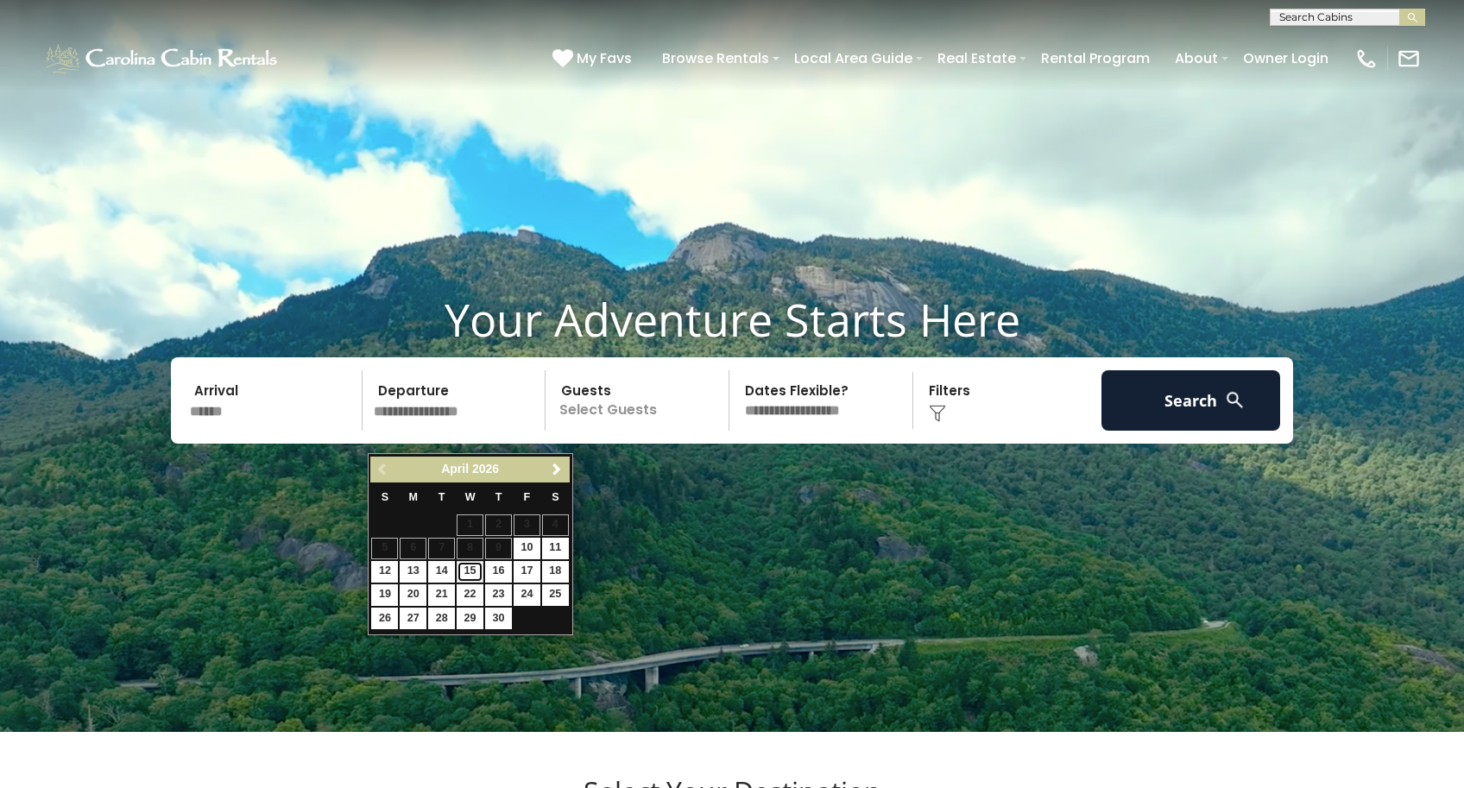
click at [473, 574] on link "15" at bounding box center [470, 572] width 27 height 22
type input "*******"
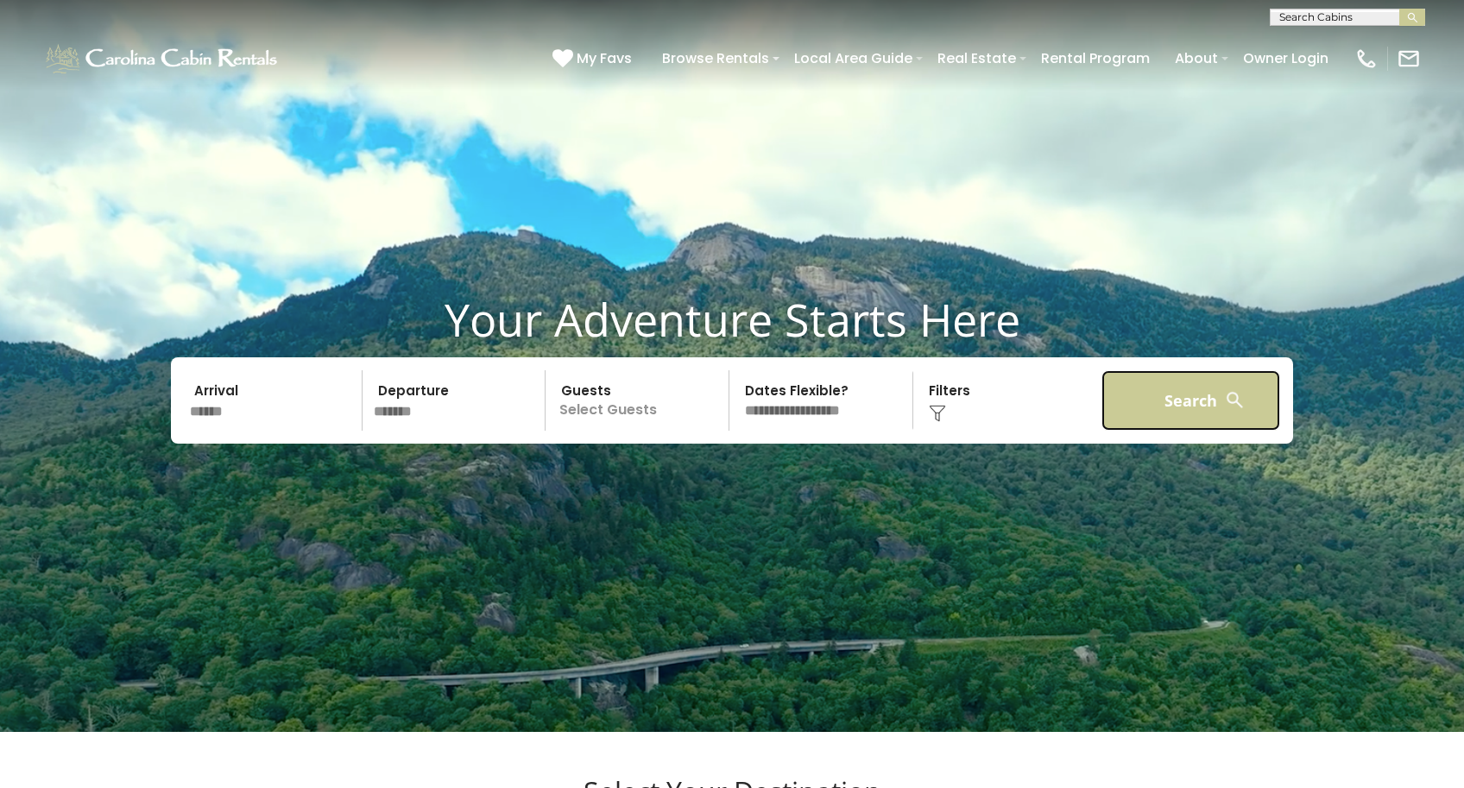
click at [1168, 428] on button "Search" at bounding box center [1190, 400] width 179 height 60
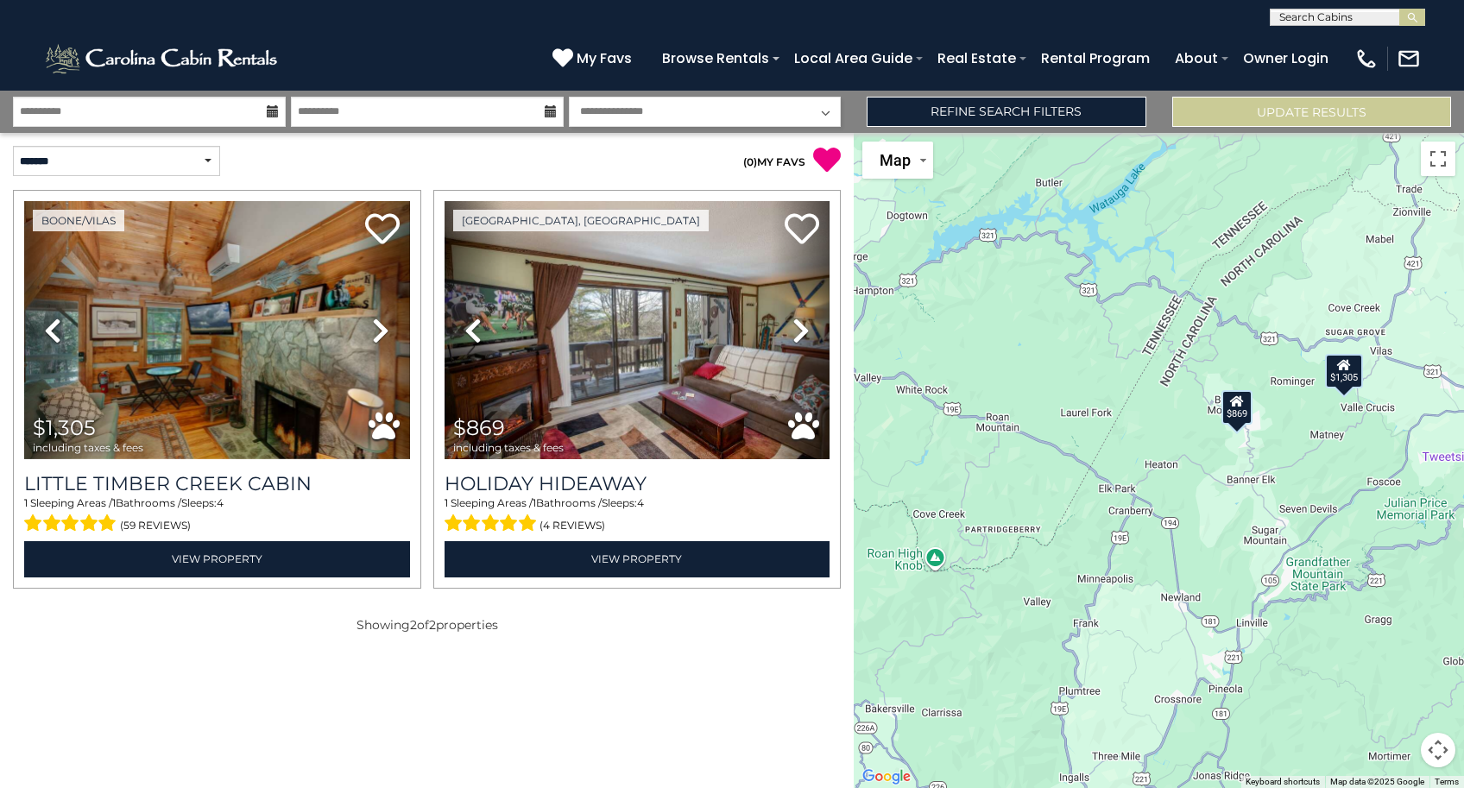
click at [1238, 423] on div "$869" at bounding box center [1236, 406] width 31 height 35
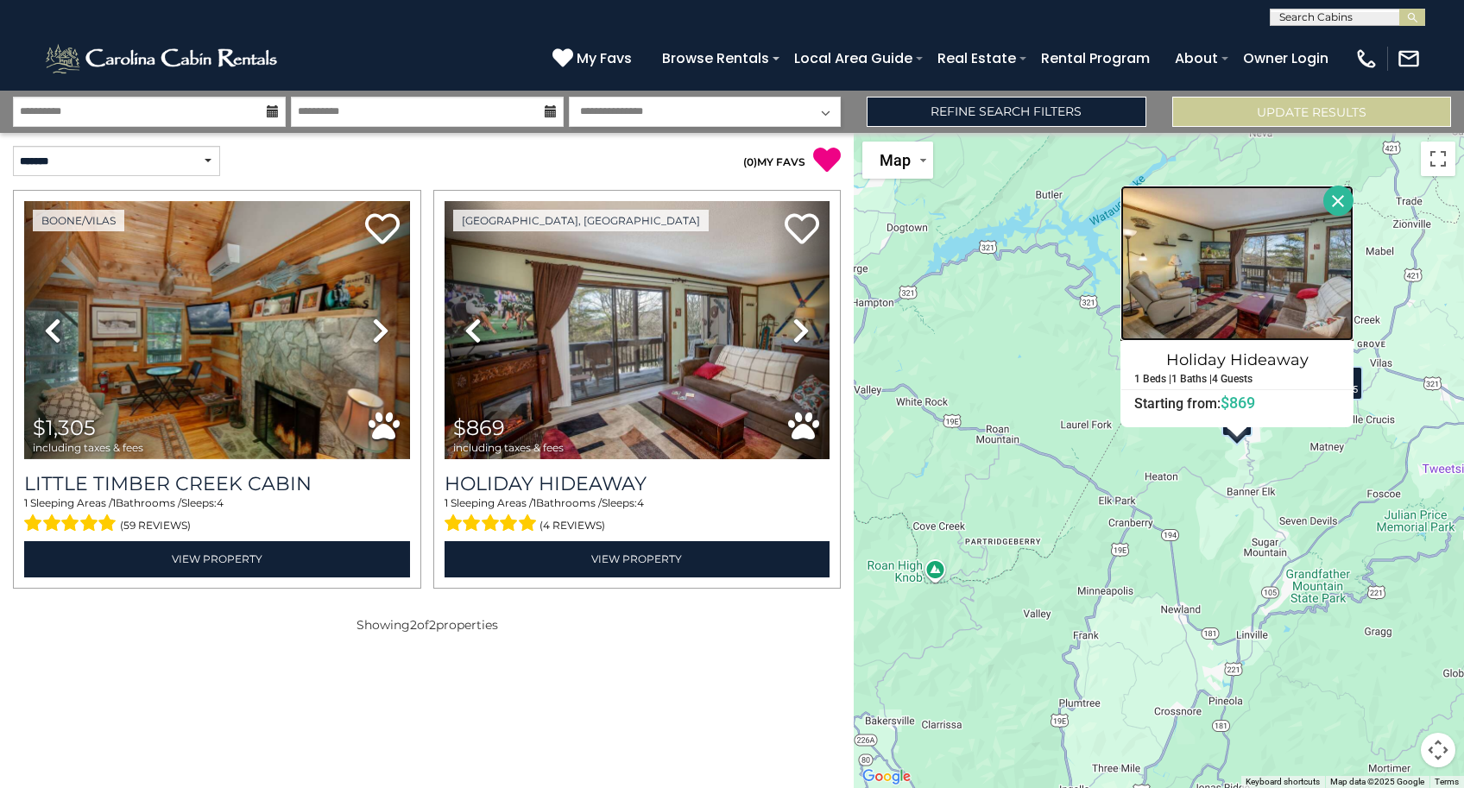
click at [1238, 308] on img at bounding box center [1236, 263] width 233 height 155
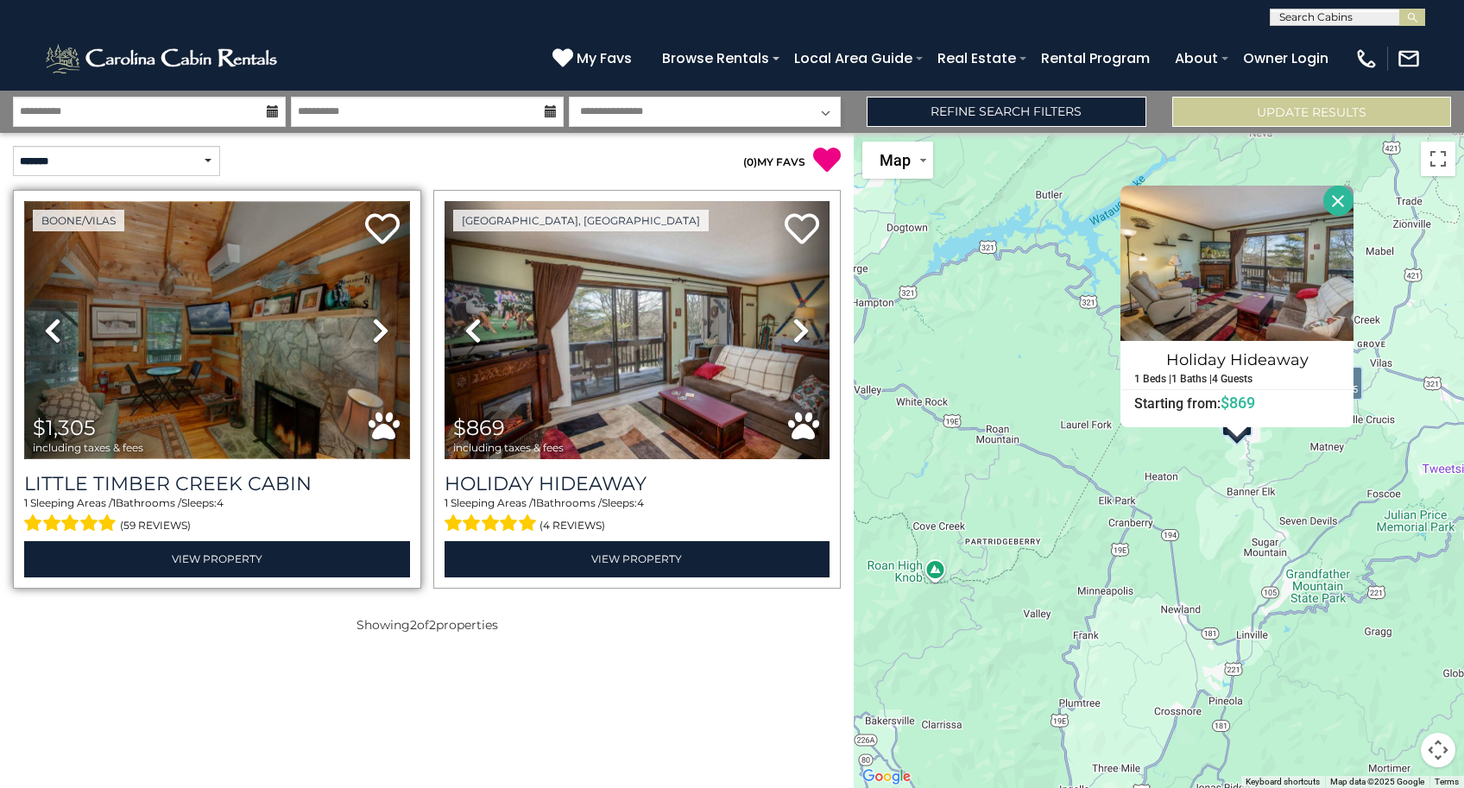
click at [281, 394] on img at bounding box center [217, 330] width 386 height 258
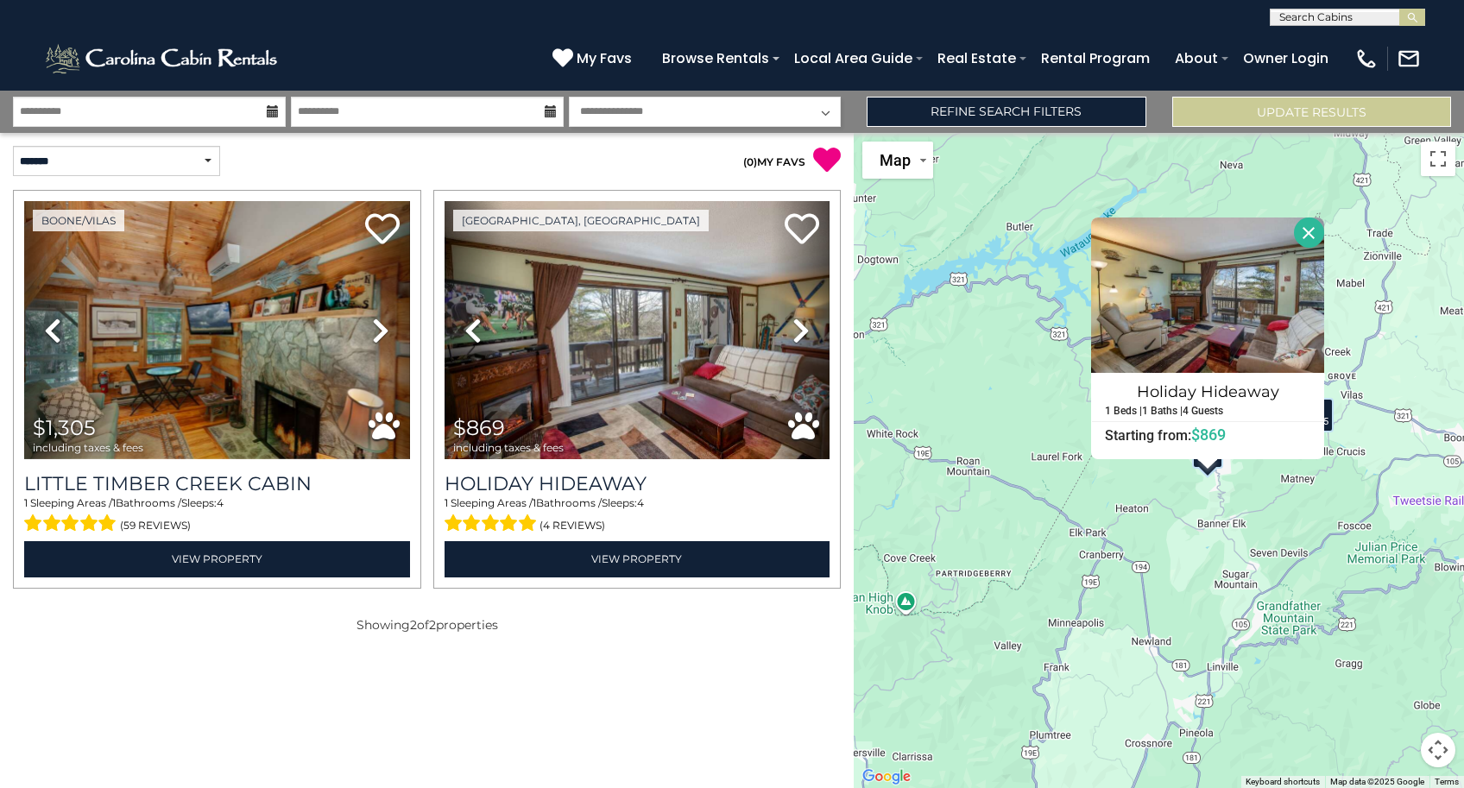
drag, startPoint x: 1062, startPoint y: 382, endPoint x: 975, endPoint y: 470, distance: 123.3
click at [975, 470] on div "$1,305 $869 Holiday Hideaway 1 Beds | 1 Baths | 4 Guests Distance from your poi…" at bounding box center [1159, 460] width 610 height 655
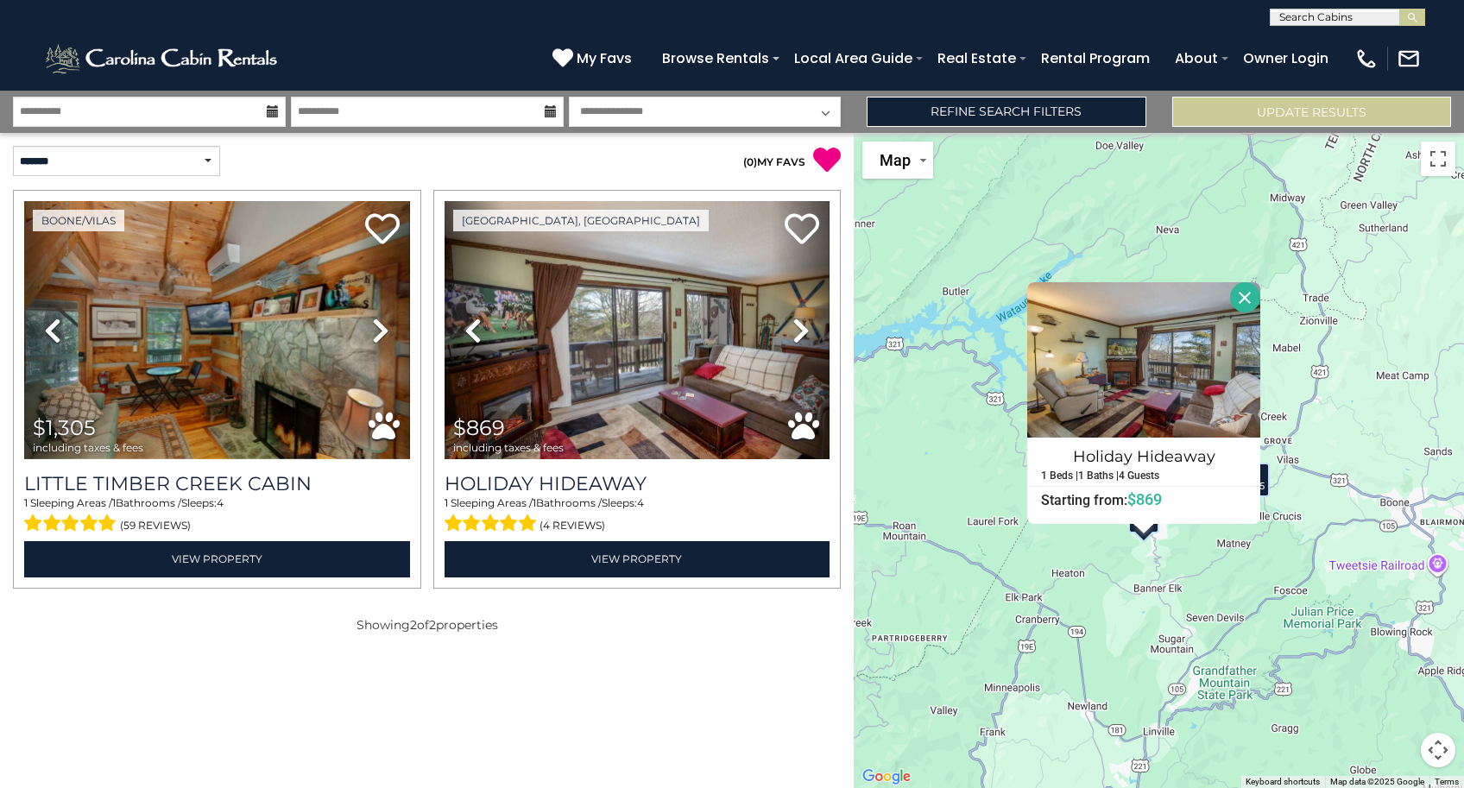
click at [1246, 304] on button "Close" at bounding box center [1245, 297] width 30 height 30
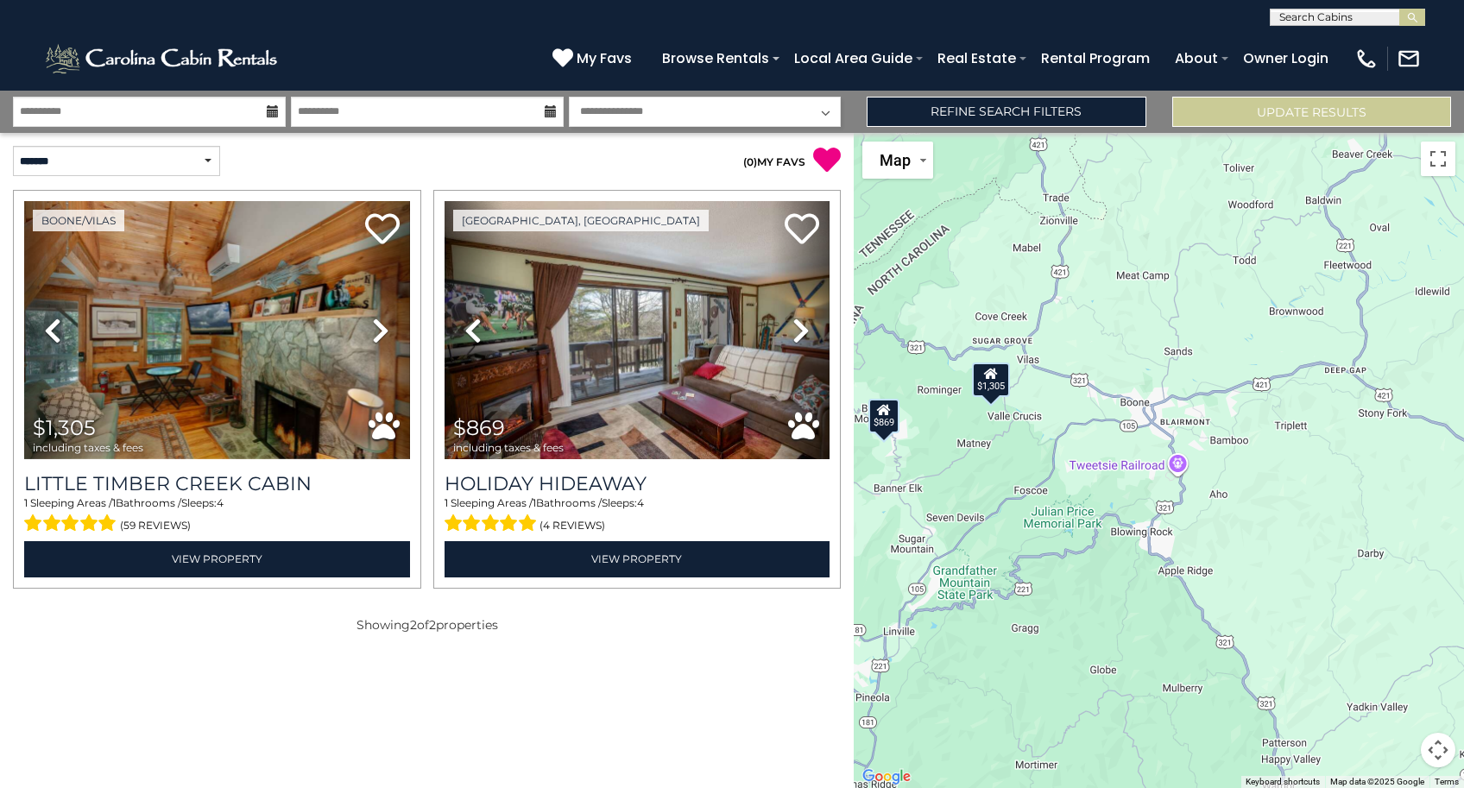
drag, startPoint x: 1374, startPoint y: 395, endPoint x: 1112, endPoint y: 295, distance: 280.0
click at [1112, 295] on div "$1,305 $869" at bounding box center [1159, 460] width 610 height 655
click at [1147, 412] on div "$1,305 $869" at bounding box center [1159, 460] width 610 height 655
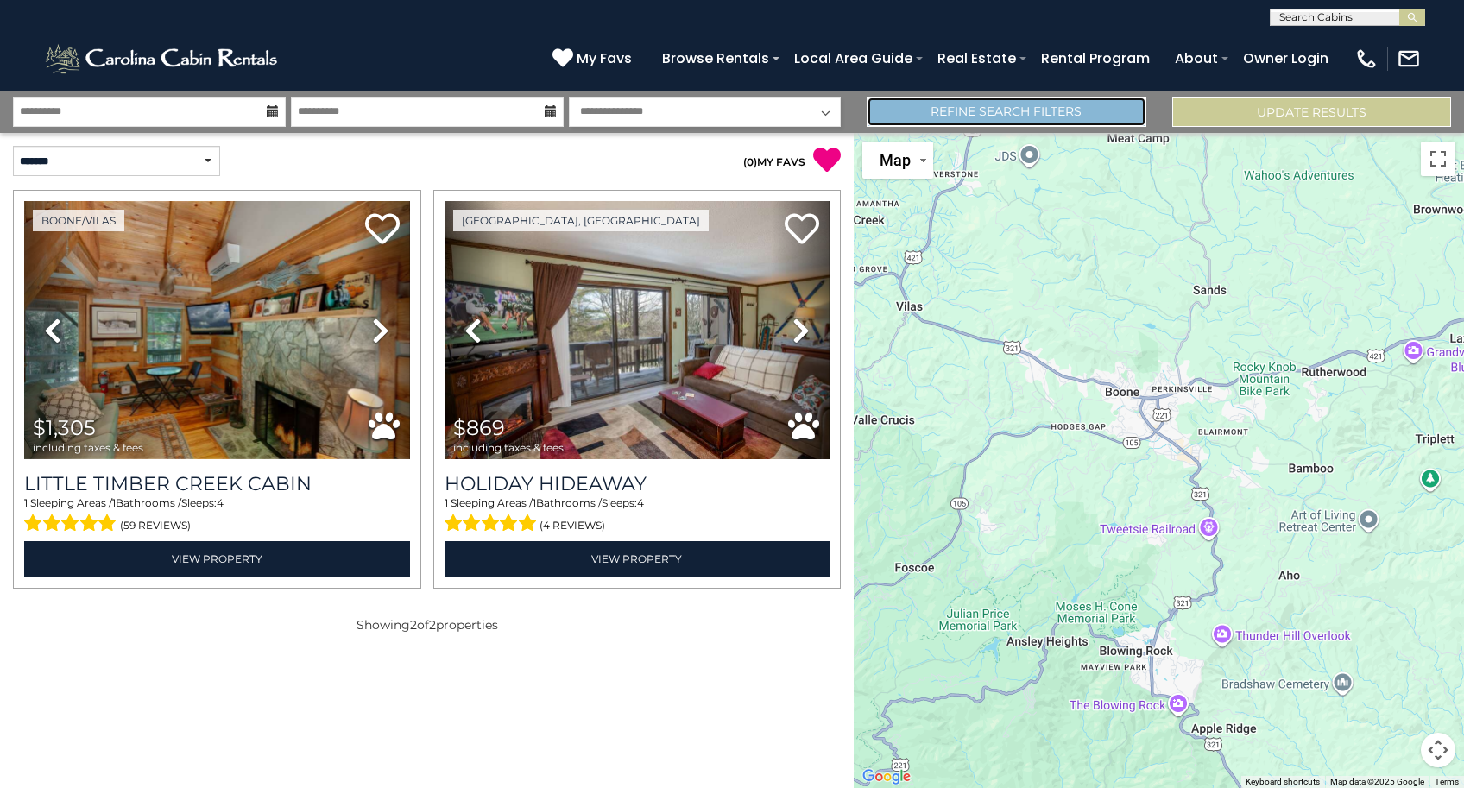
click at [1043, 112] on link "Refine Search Filters" at bounding box center [1005, 112] width 279 height 30
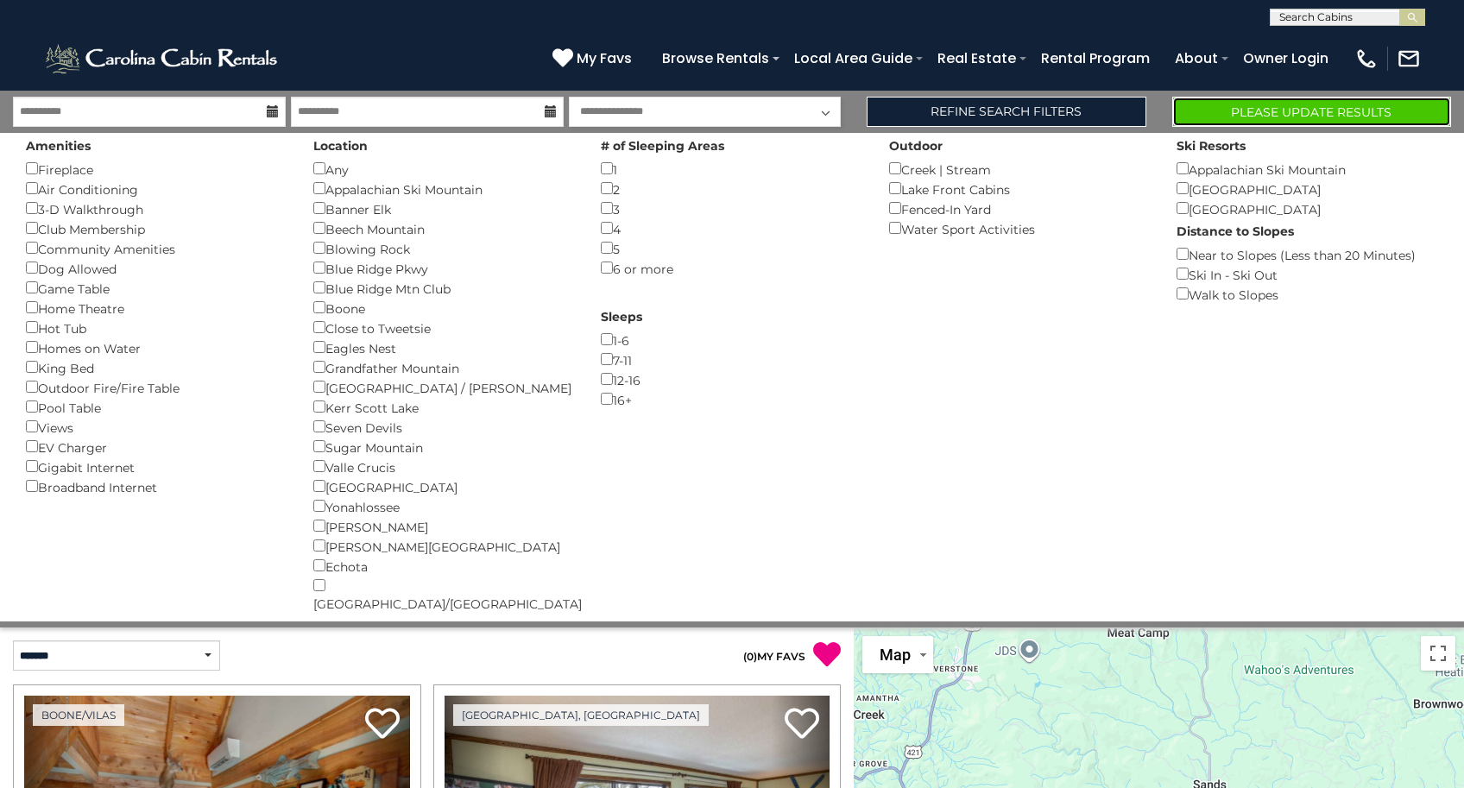
click at [1347, 115] on button "Please Update Results" at bounding box center [1311, 112] width 279 height 30
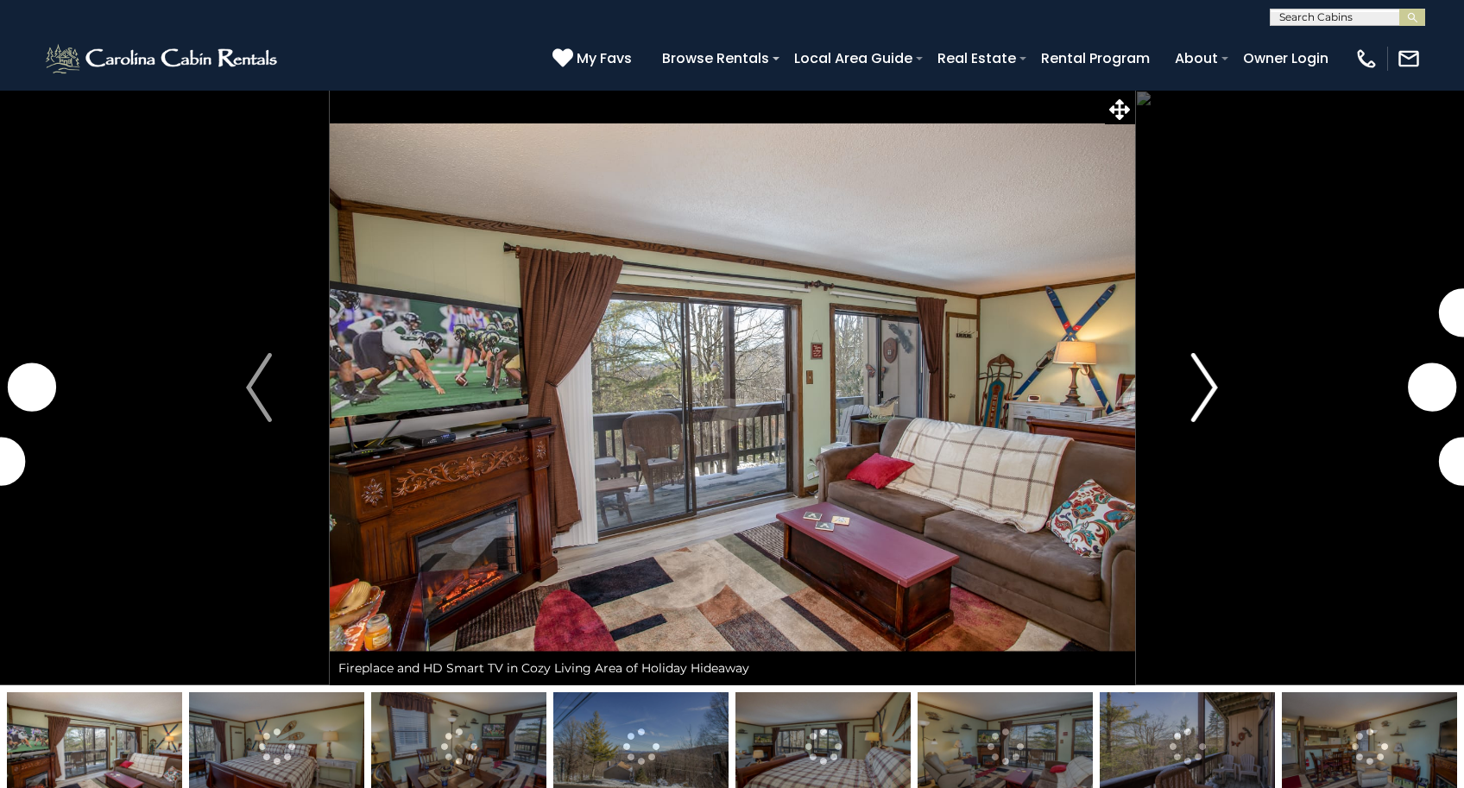
click at [1204, 395] on img "Next" at bounding box center [1205, 387] width 26 height 69
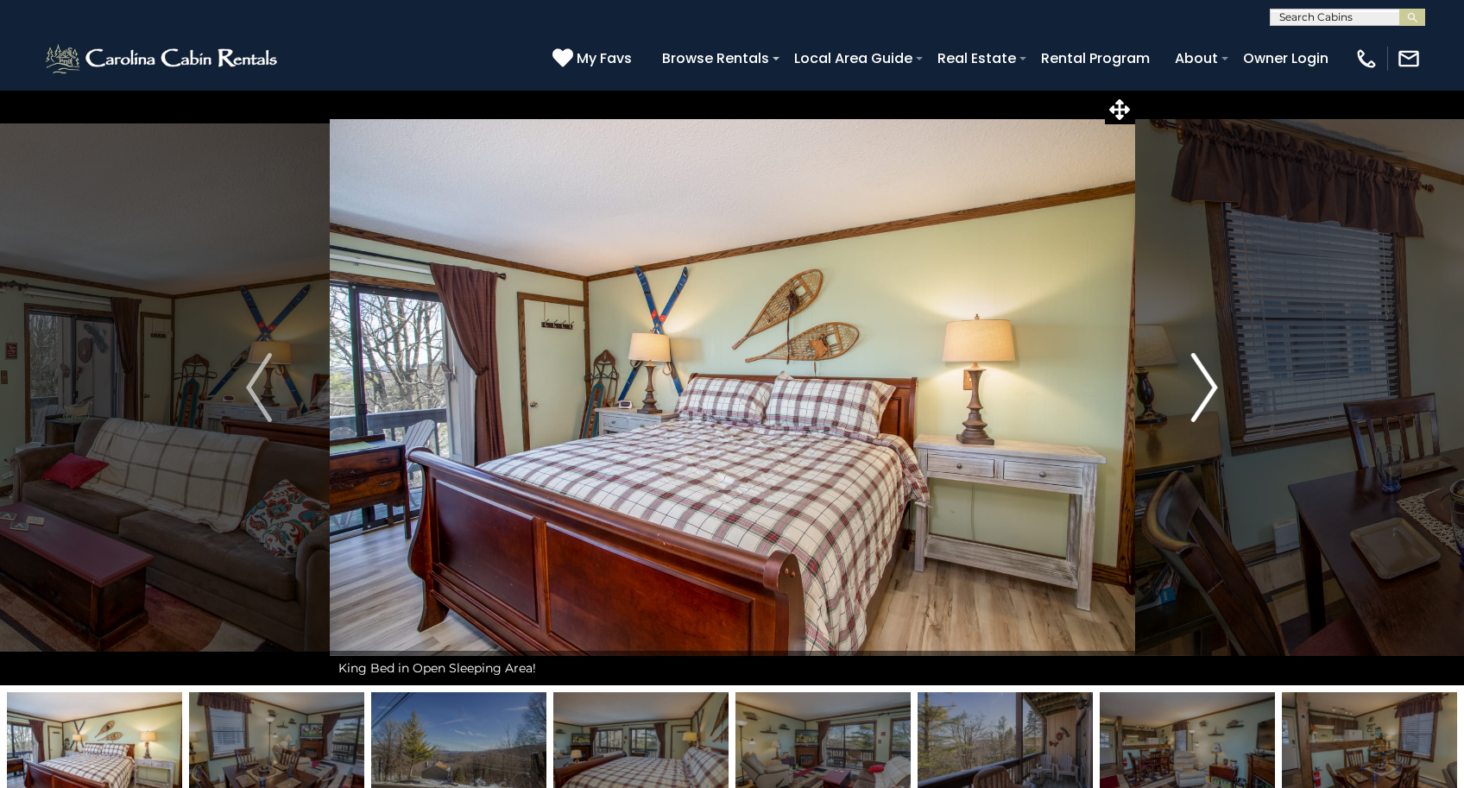
click at [1204, 395] on img "Next" at bounding box center [1205, 387] width 26 height 69
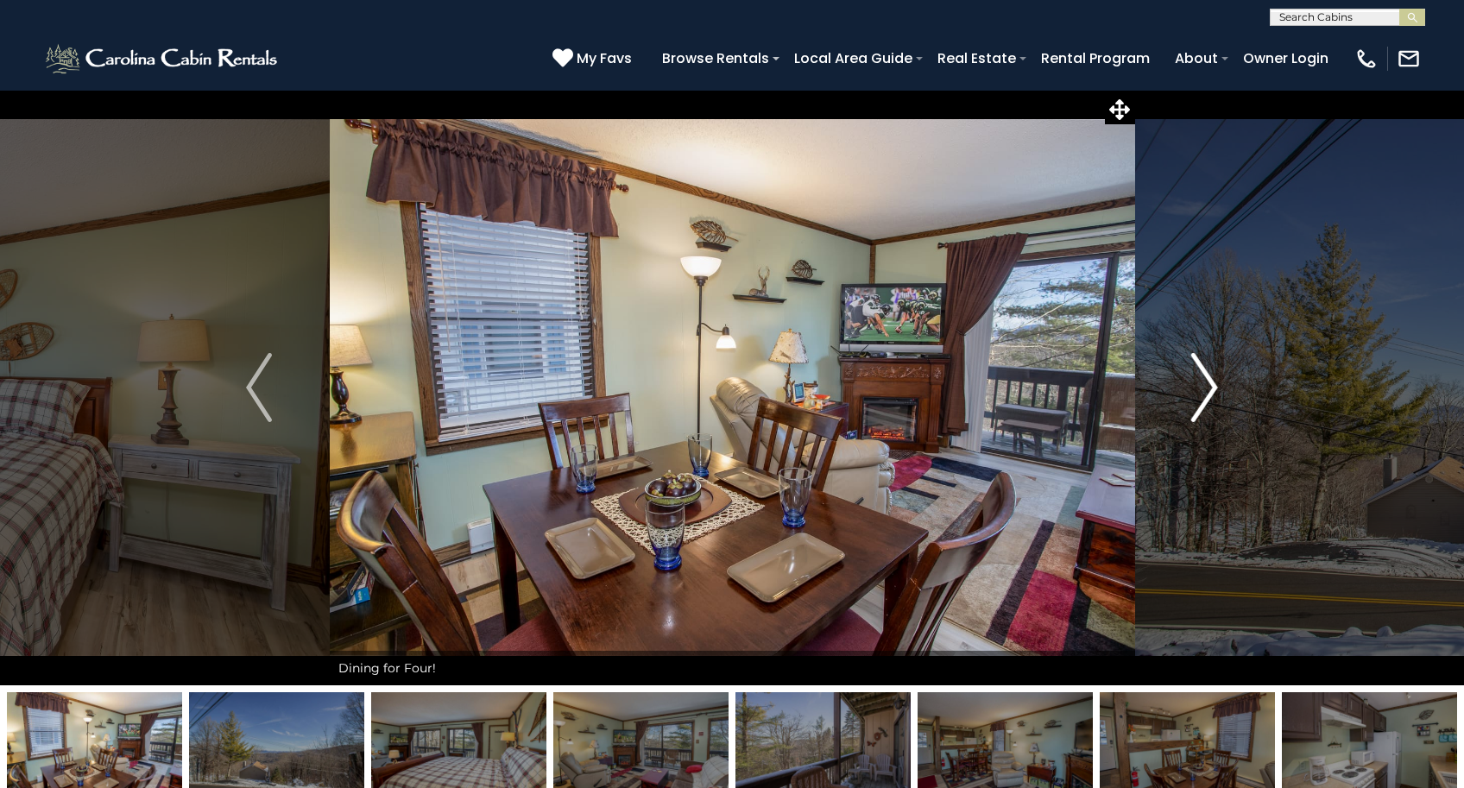
click at [1204, 395] on img "Next" at bounding box center [1205, 387] width 26 height 69
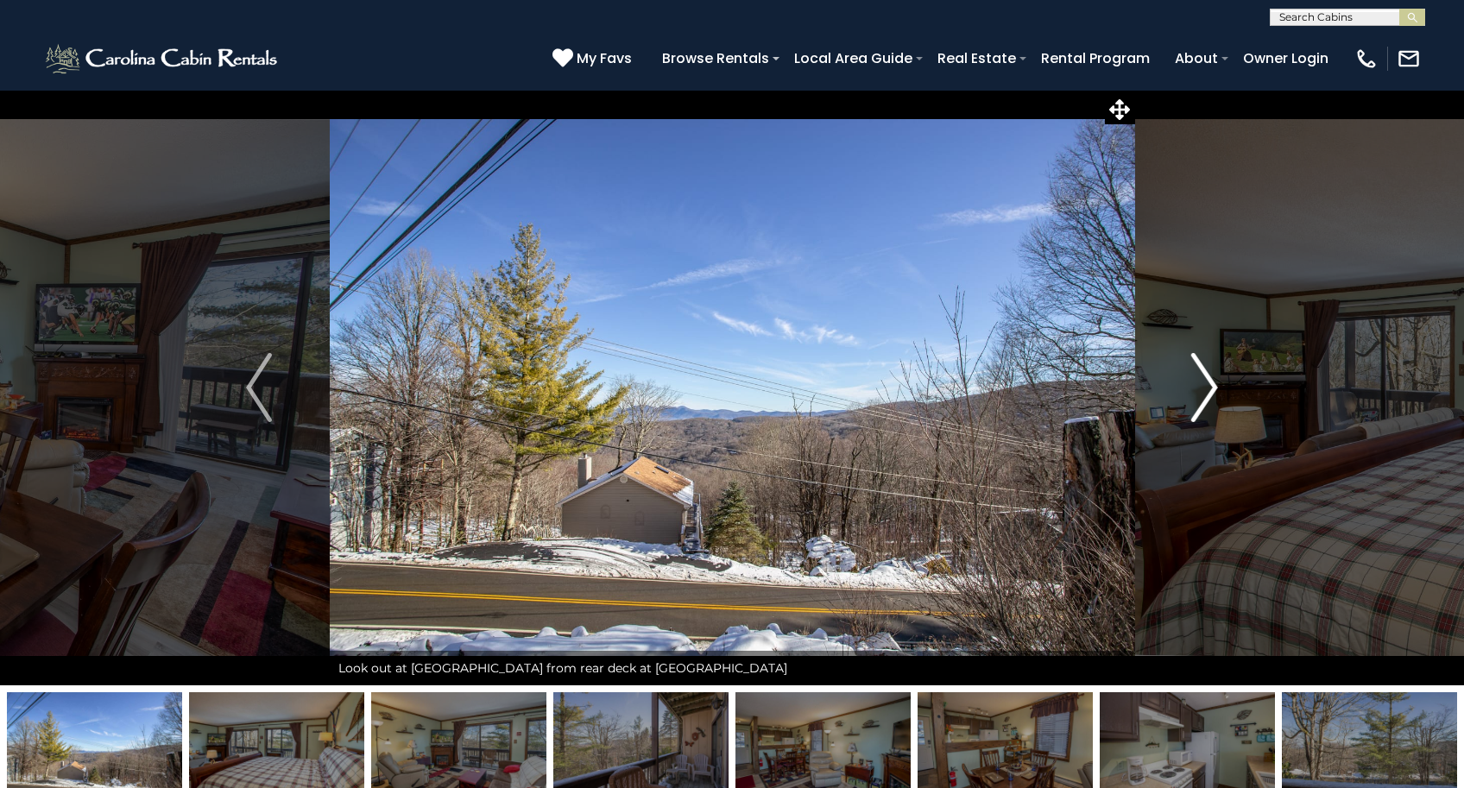
click at [1204, 395] on img "Next" at bounding box center [1205, 387] width 26 height 69
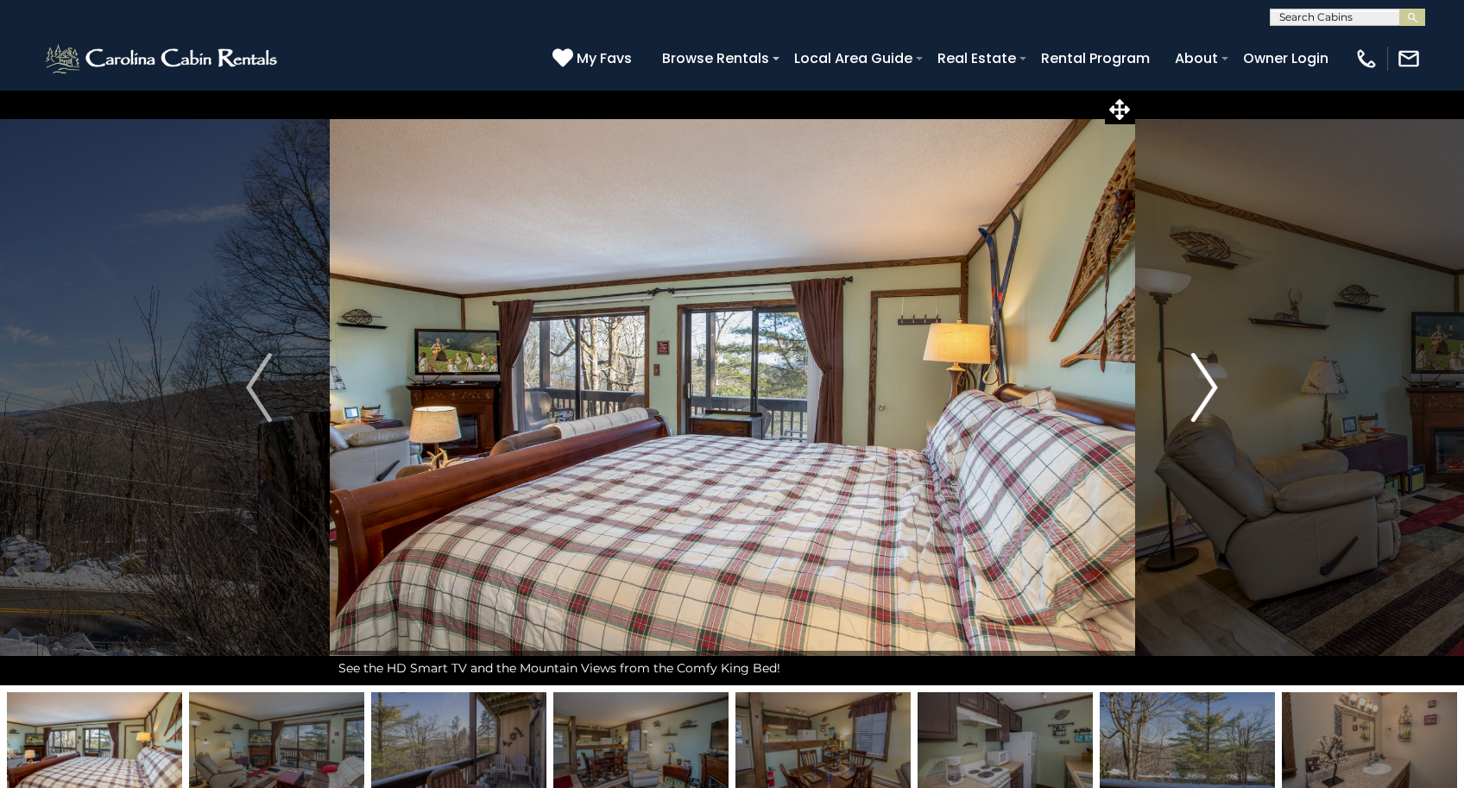
click at [1204, 395] on img "Next" at bounding box center [1205, 387] width 26 height 69
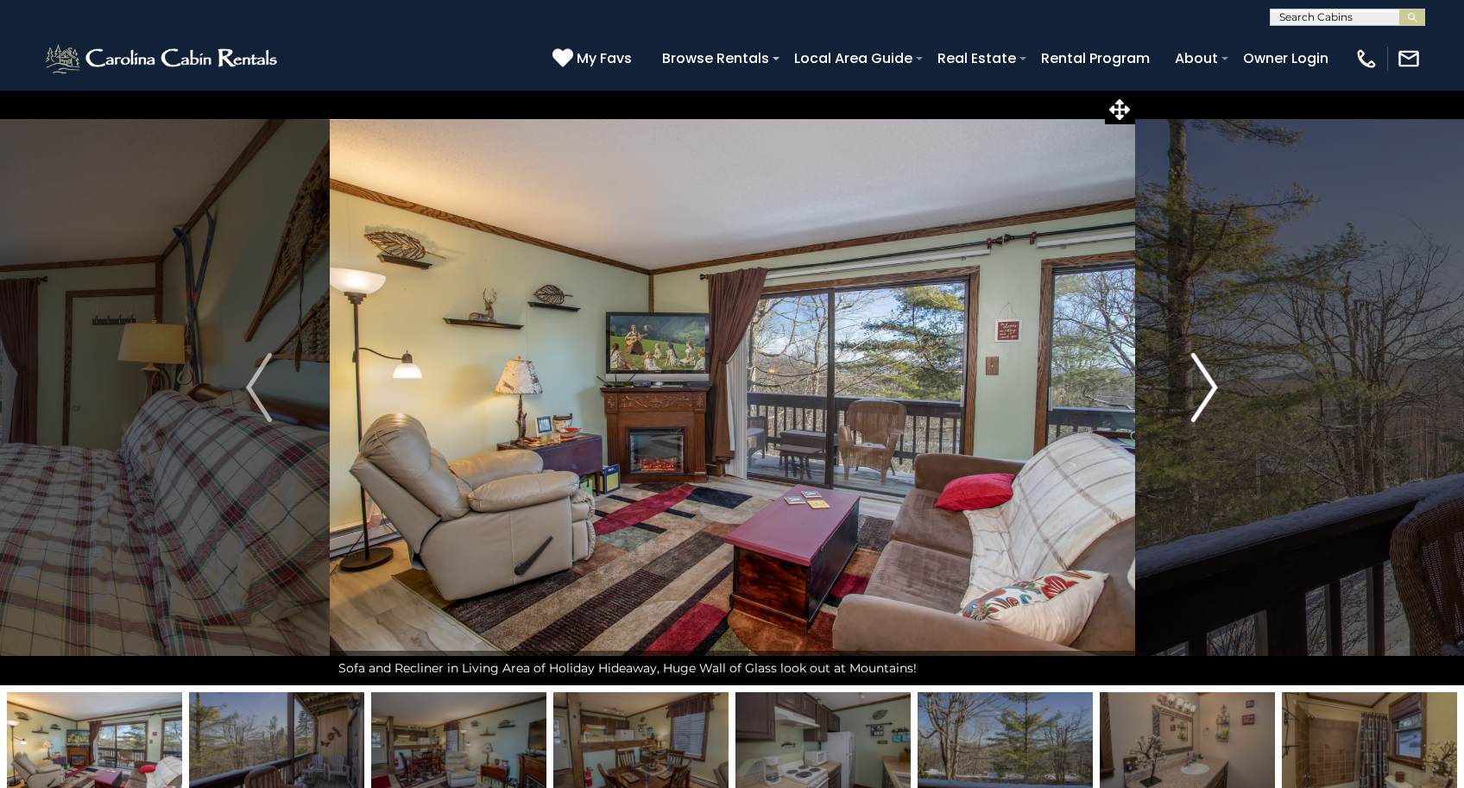
click at [1204, 395] on img "Next" at bounding box center [1205, 387] width 26 height 69
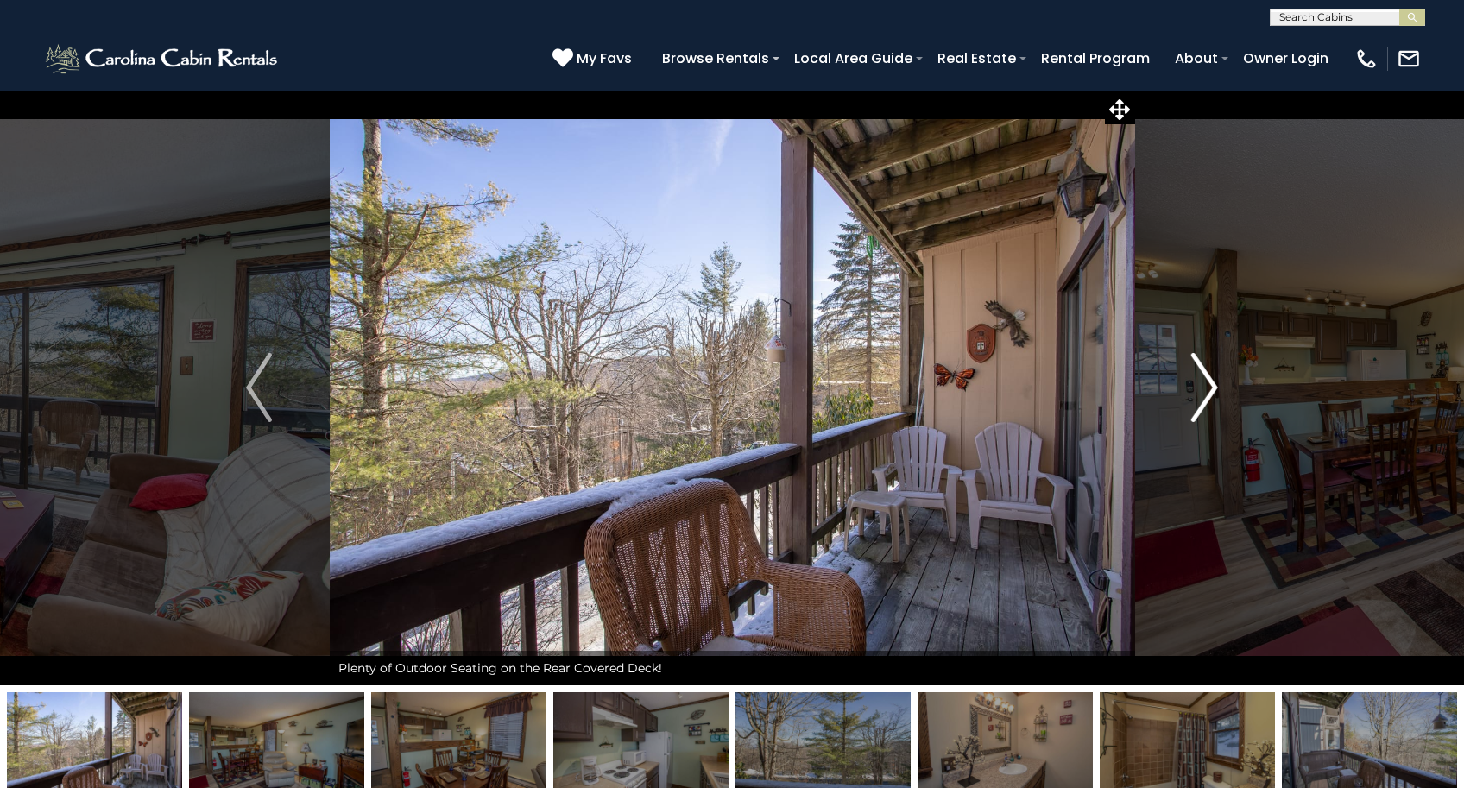
click at [1204, 395] on img "Next" at bounding box center [1205, 387] width 26 height 69
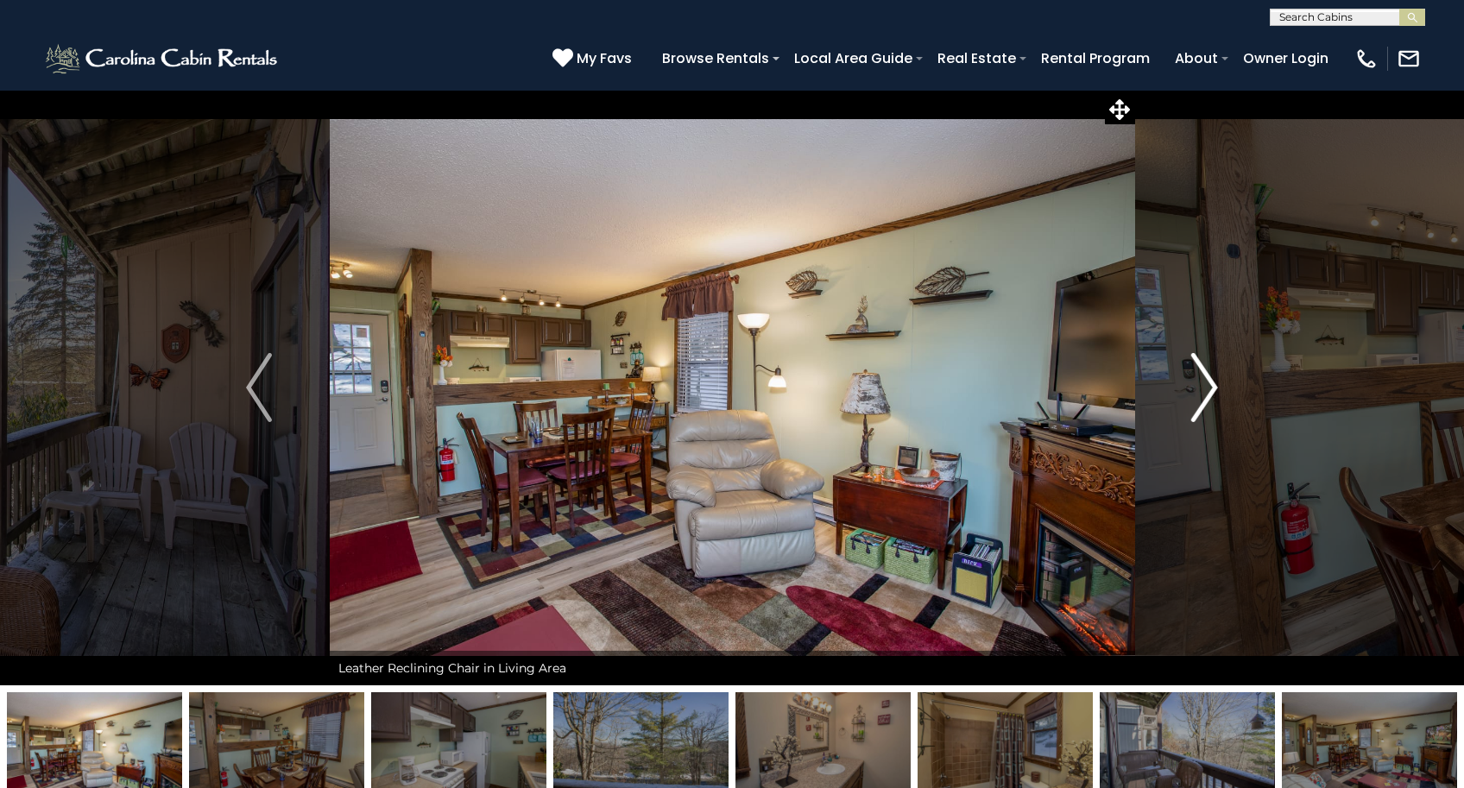
click at [1204, 395] on img "Next" at bounding box center [1205, 387] width 26 height 69
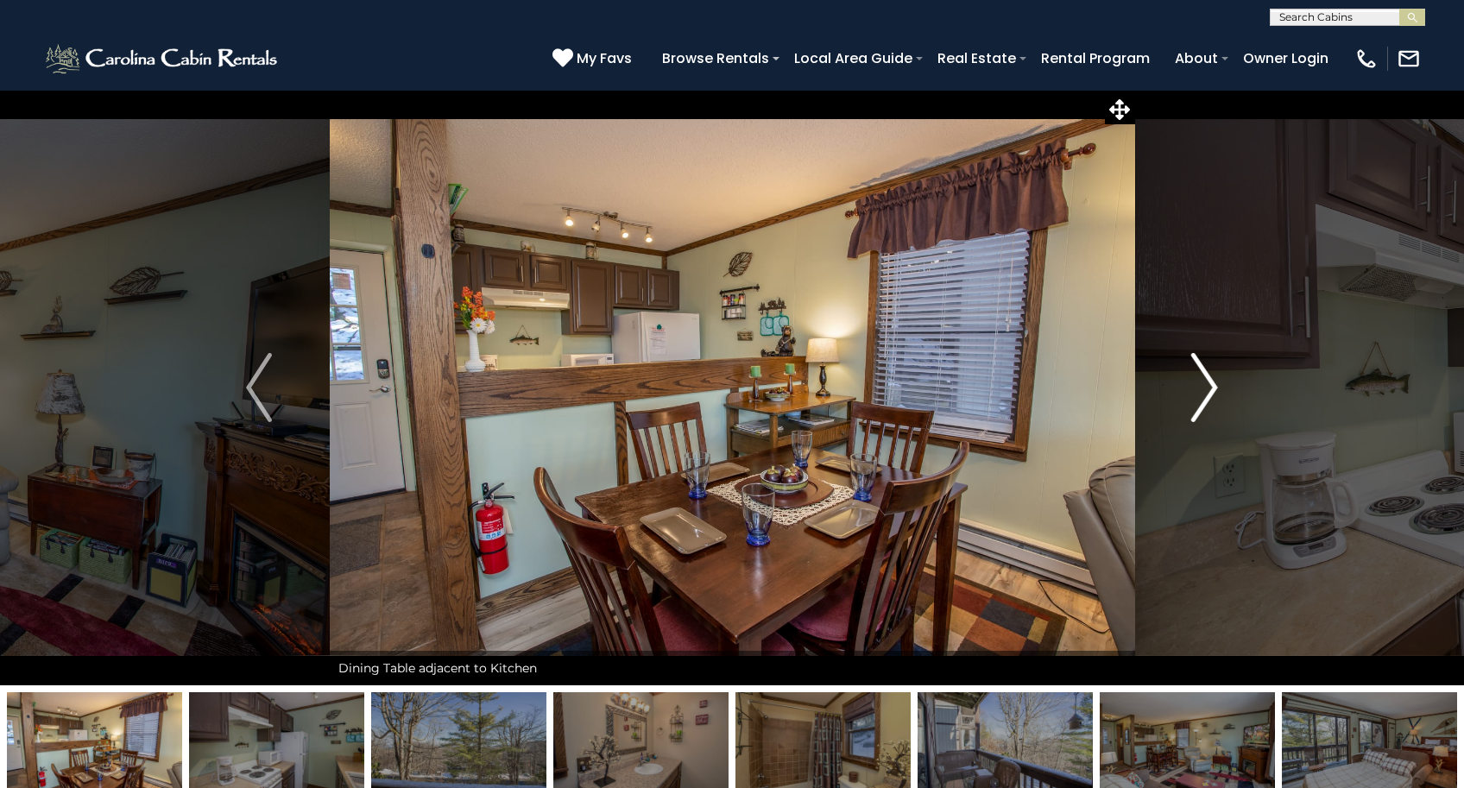
click at [1204, 395] on img "Next" at bounding box center [1205, 387] width 26 height 69
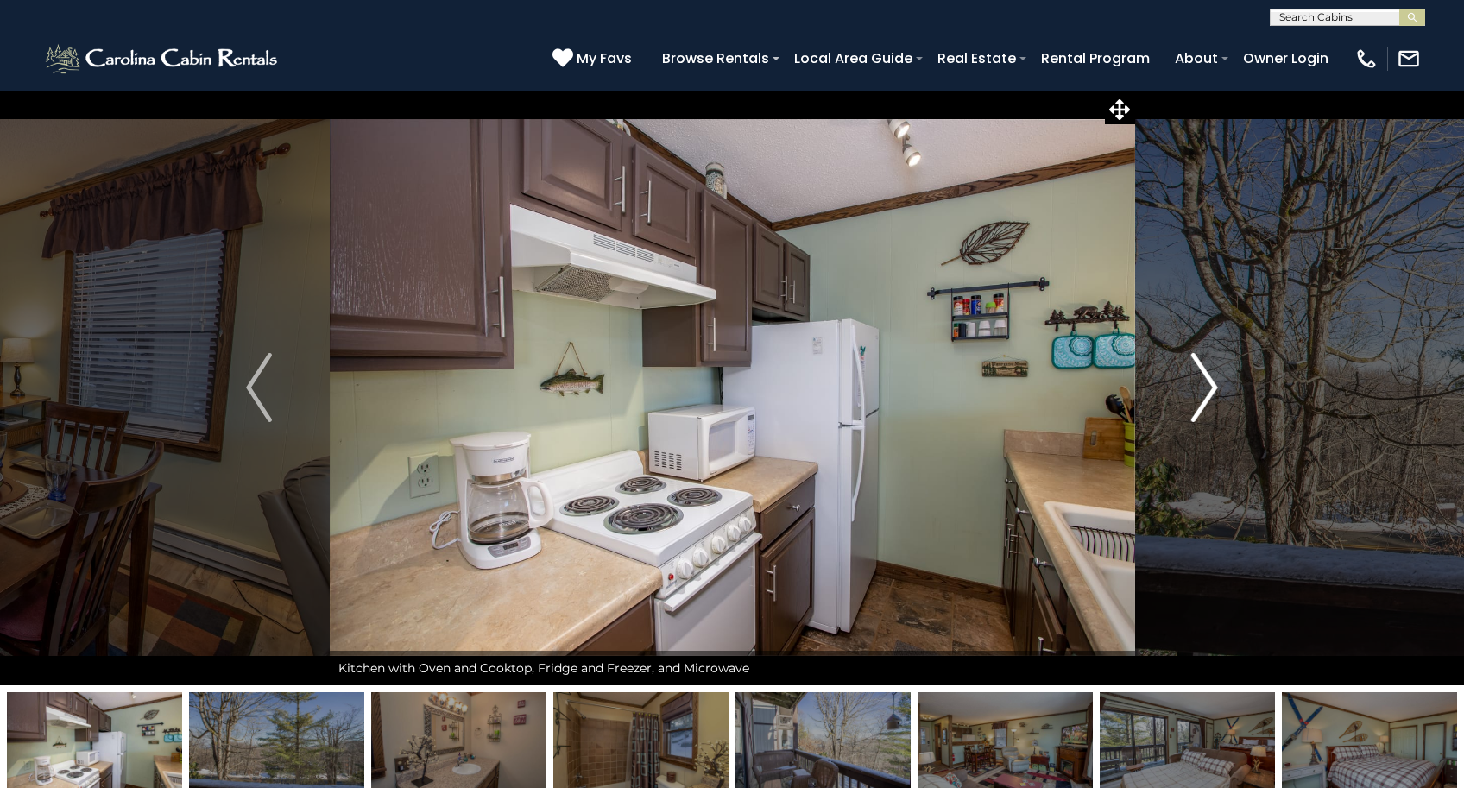
click at [1204, 395] on img "Next" at bounding box center [1205, 387] width 26 height 69
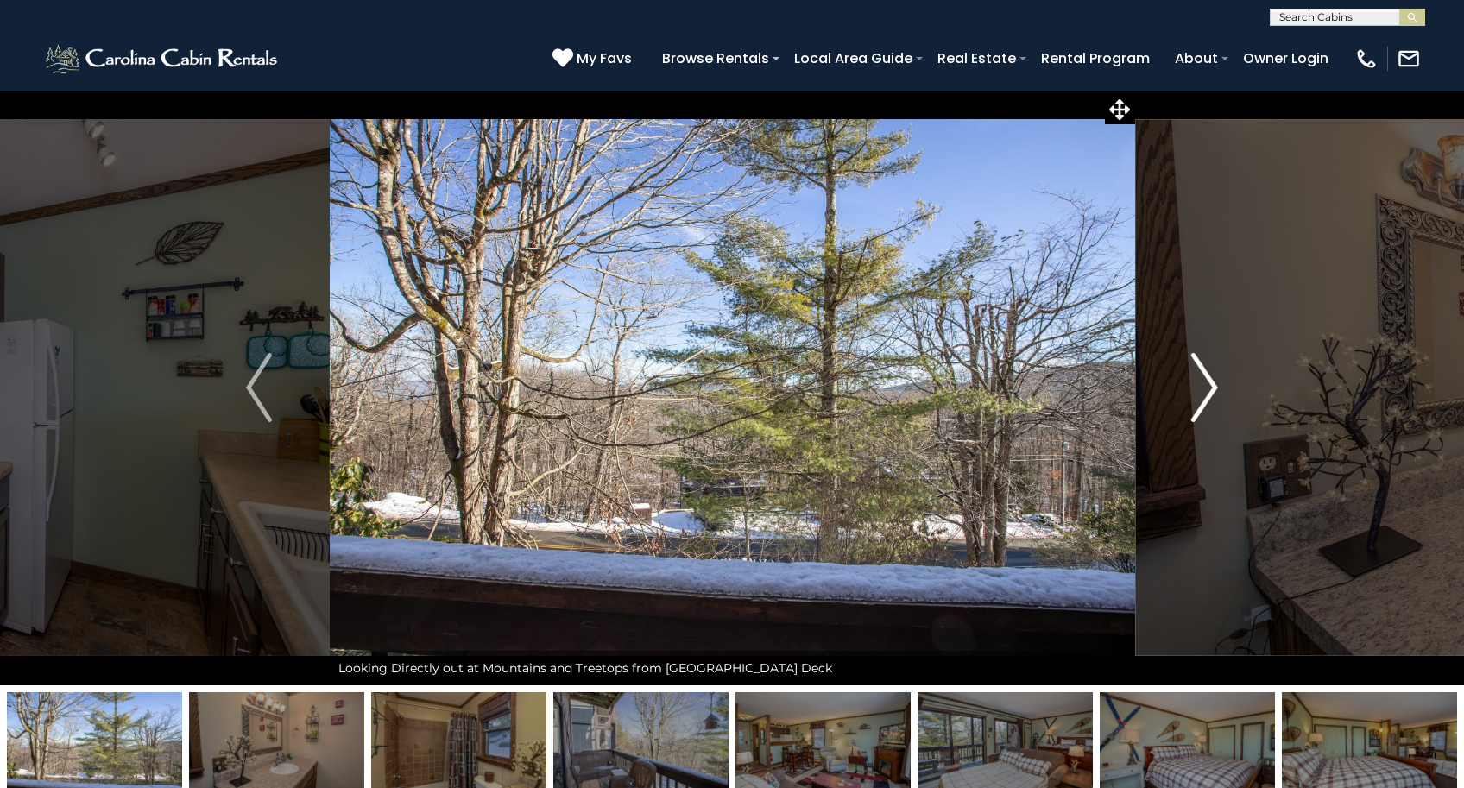
click at [1204, 395] on img "Next" at bounding box center [1205, 387] width 26 height 69
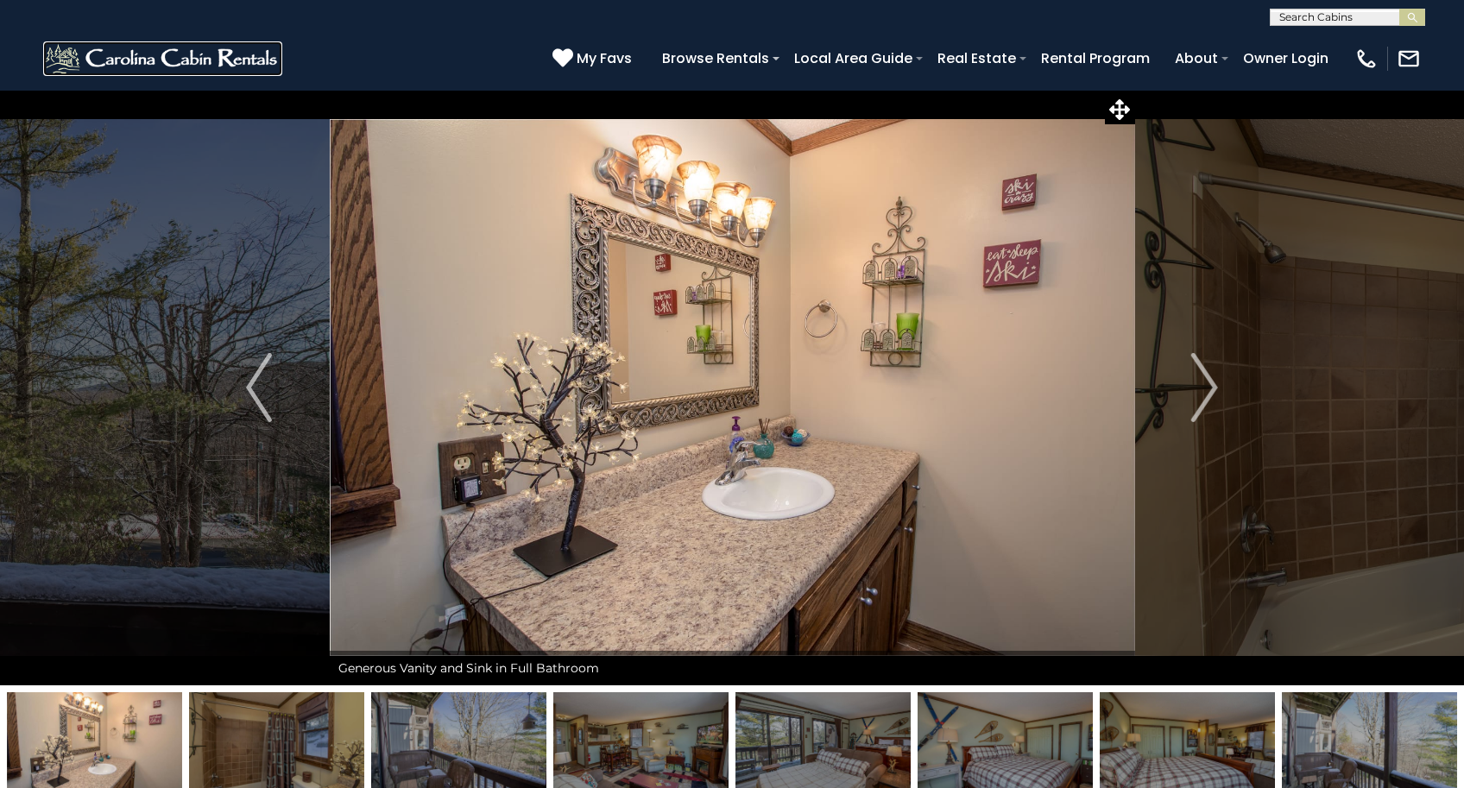
click at [161, 55] on img at bounding box center [162, 58] width 239 height 35
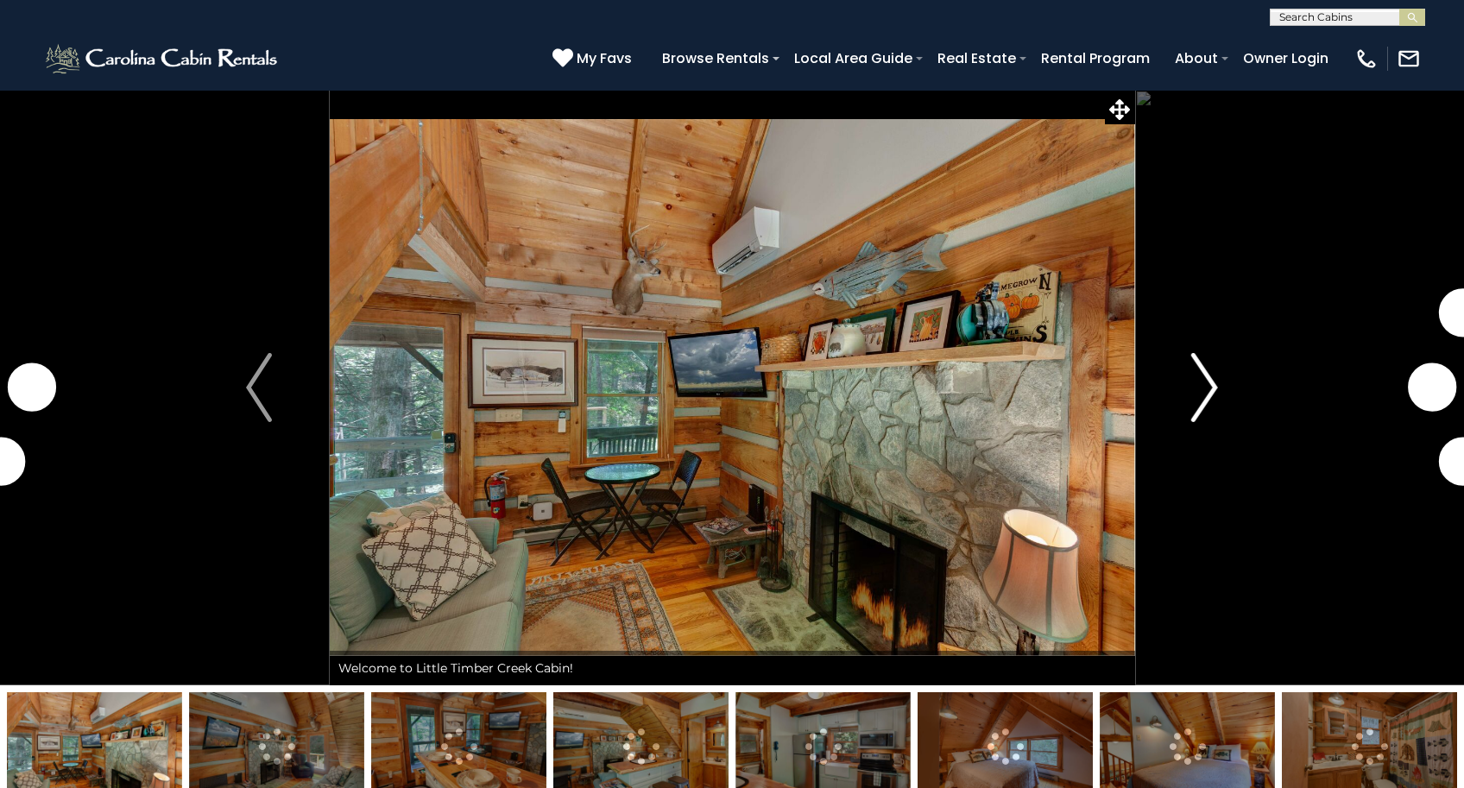
click at [1209, 395] on img "Next" at bounding box center [1205, 387] width 26 height 69
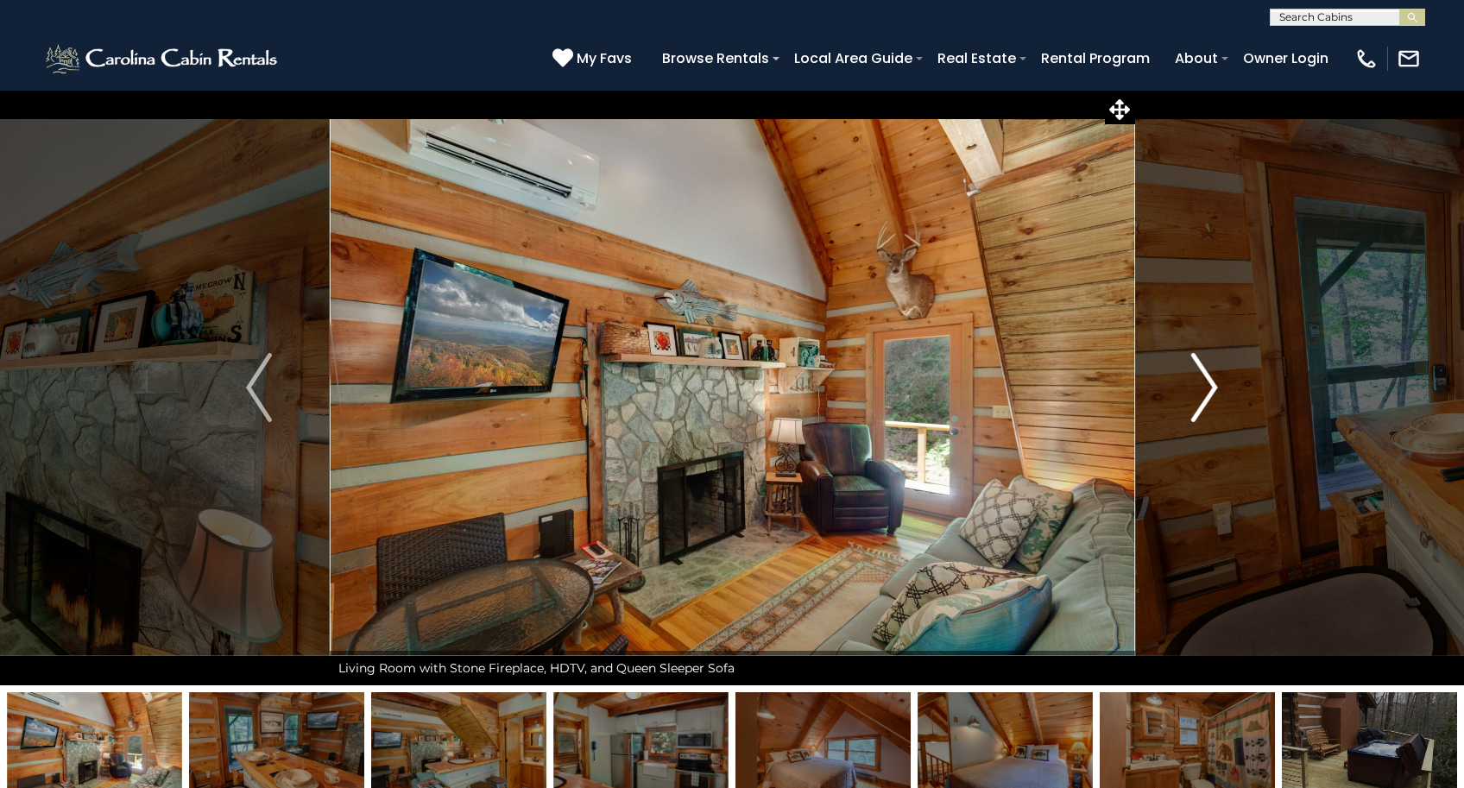
click at [1201, 381] on img "Next" at bounding box center [1205, 387] width 26 height 69
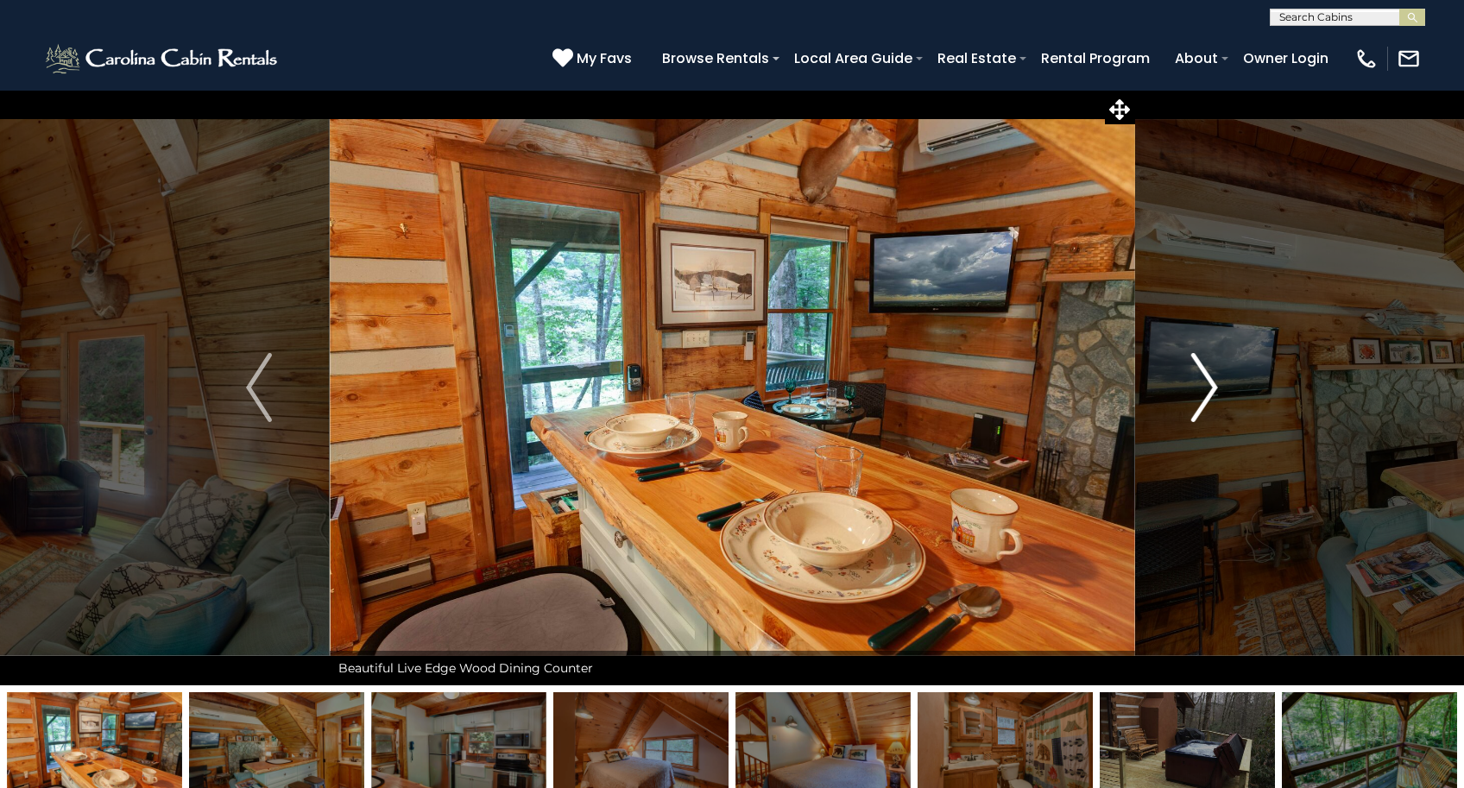
click at [1201, 381] on img "Next" at bounding box center [1205, 387] width 26 height 69
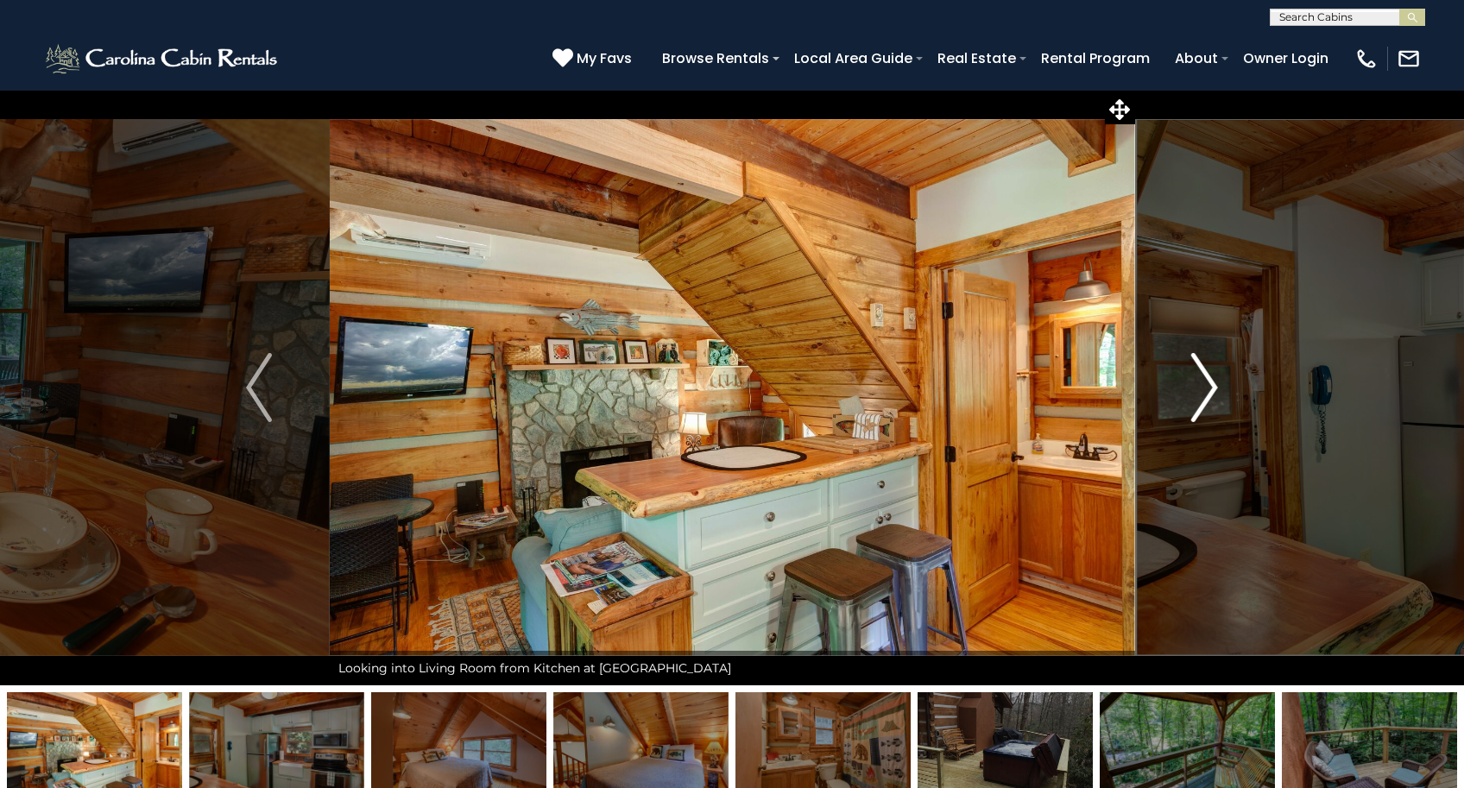
click at [1201, 381] on img "Next" at bounding box center [1205, 387] width 26 height 69
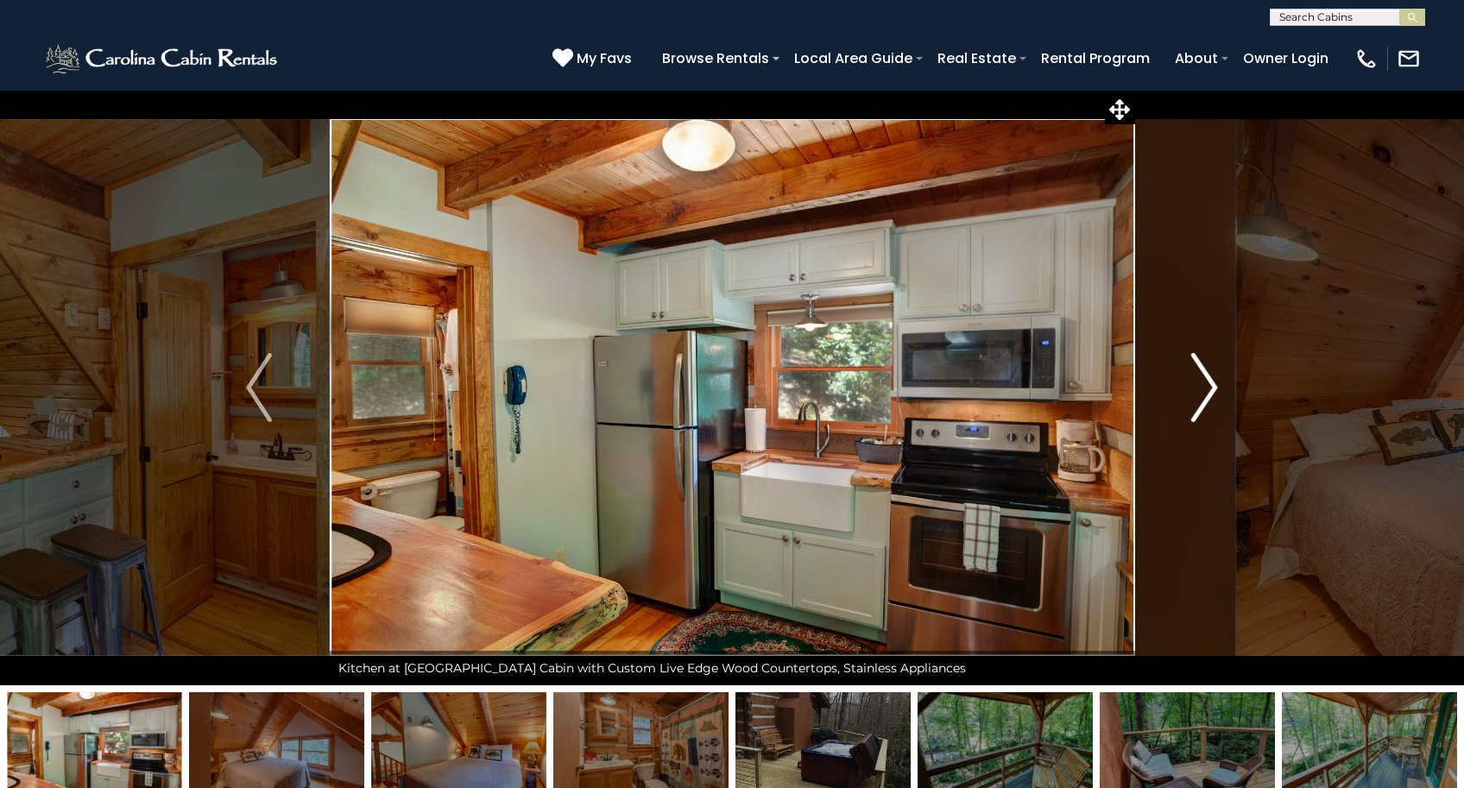
click at [1201, 381] on img "Next" at bounding box center [1205, 387] width 26 height 69
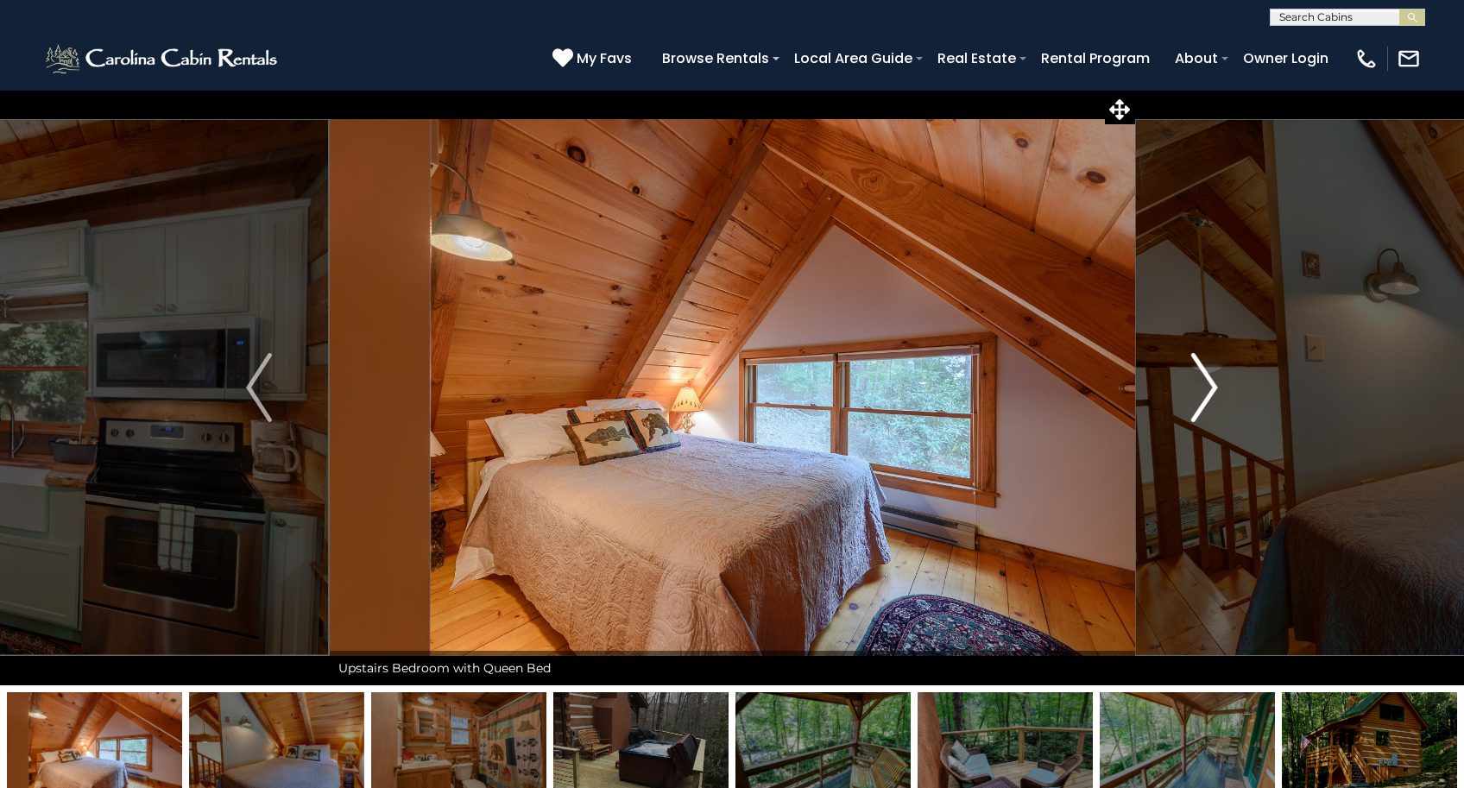
click at [1201, 381] on img "Next" at bounding box center [1205, 387] width 26 height 69
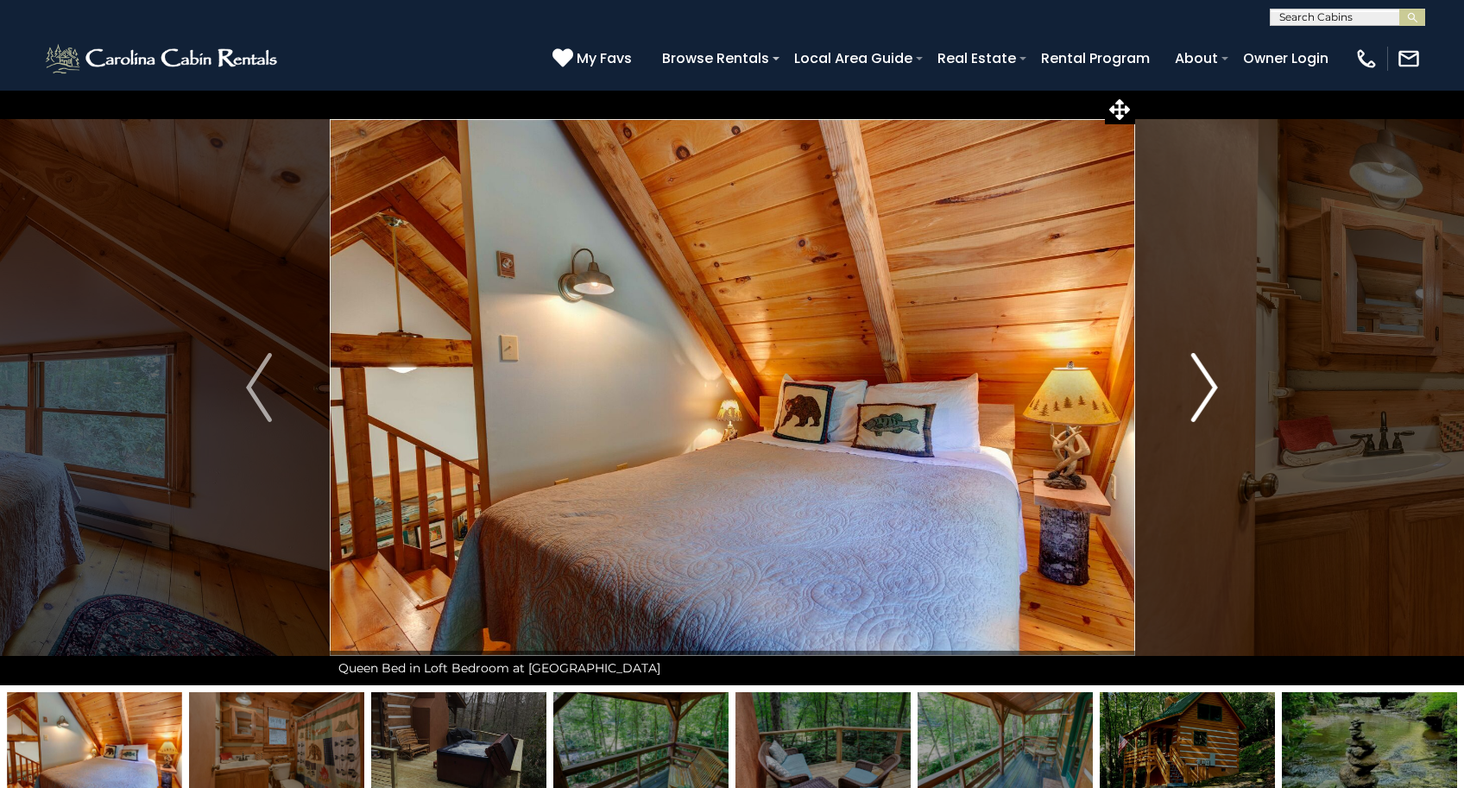
click at [1201, 381] on img "Next" at bounding box center [1205, 387] width 26 height 69
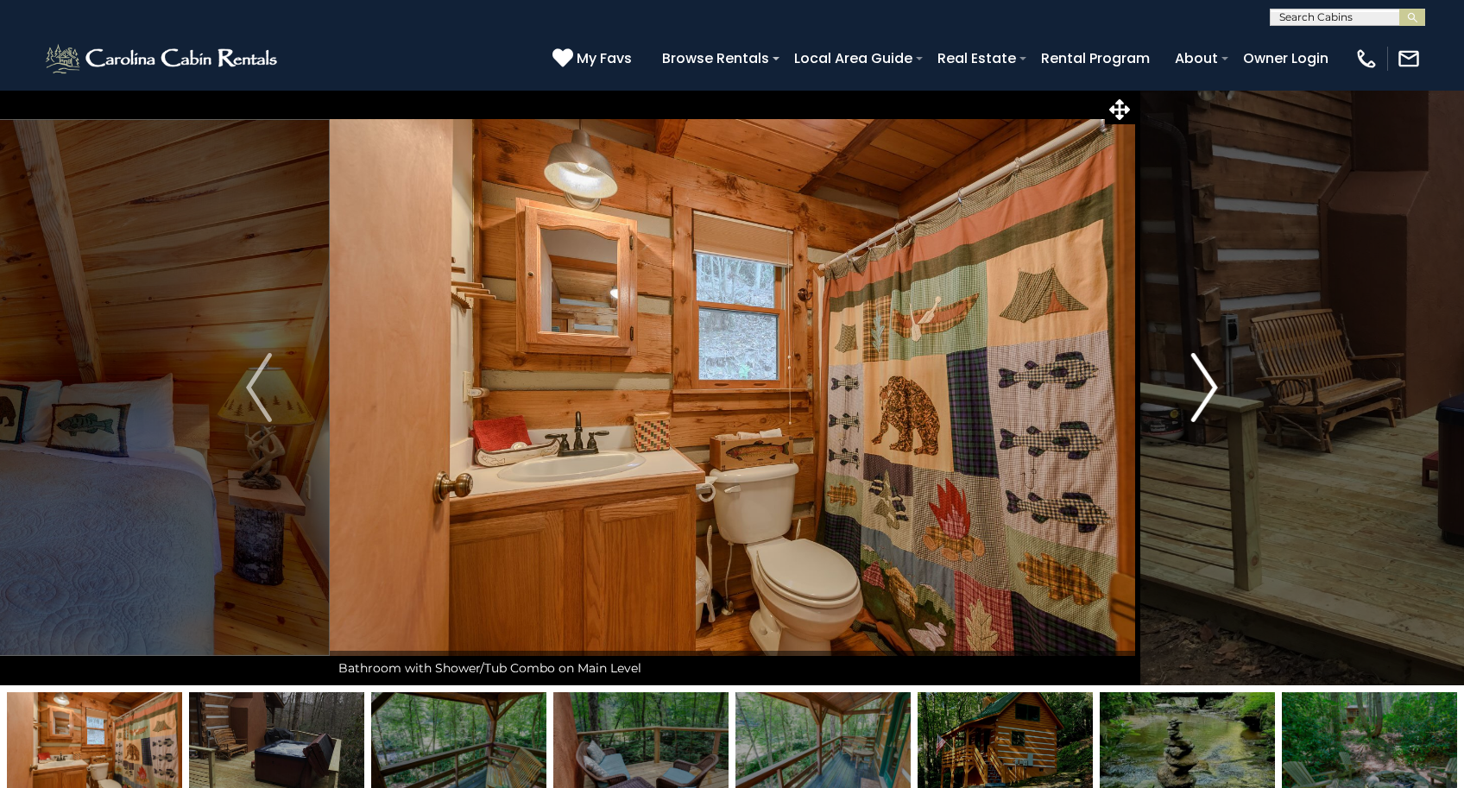
click at [1201, 381] on img "Next" at bounding box center [1205, 387] width 26 height 69
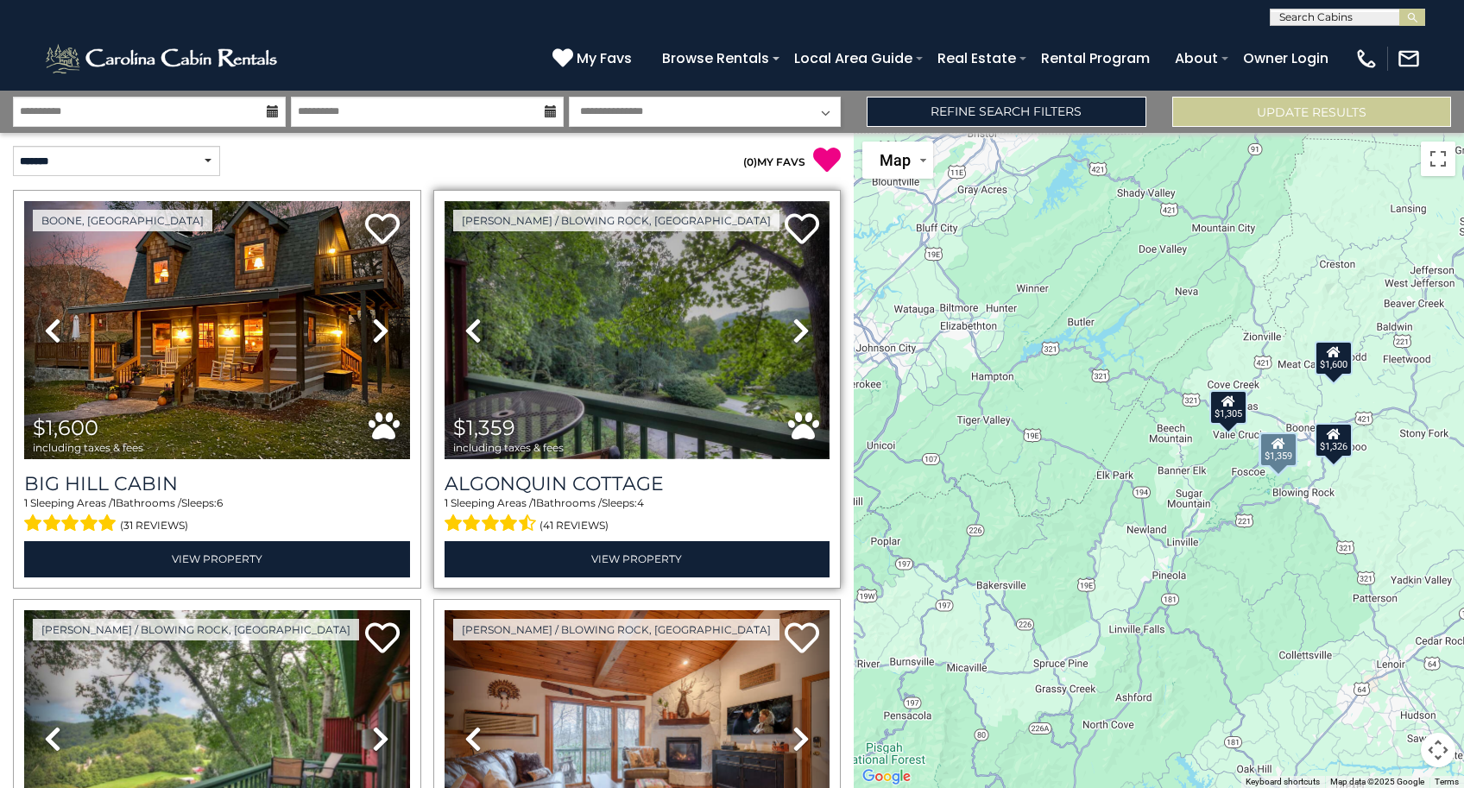
click at [649, 356] on img at bounding box center [637, 330] width 386 height 258
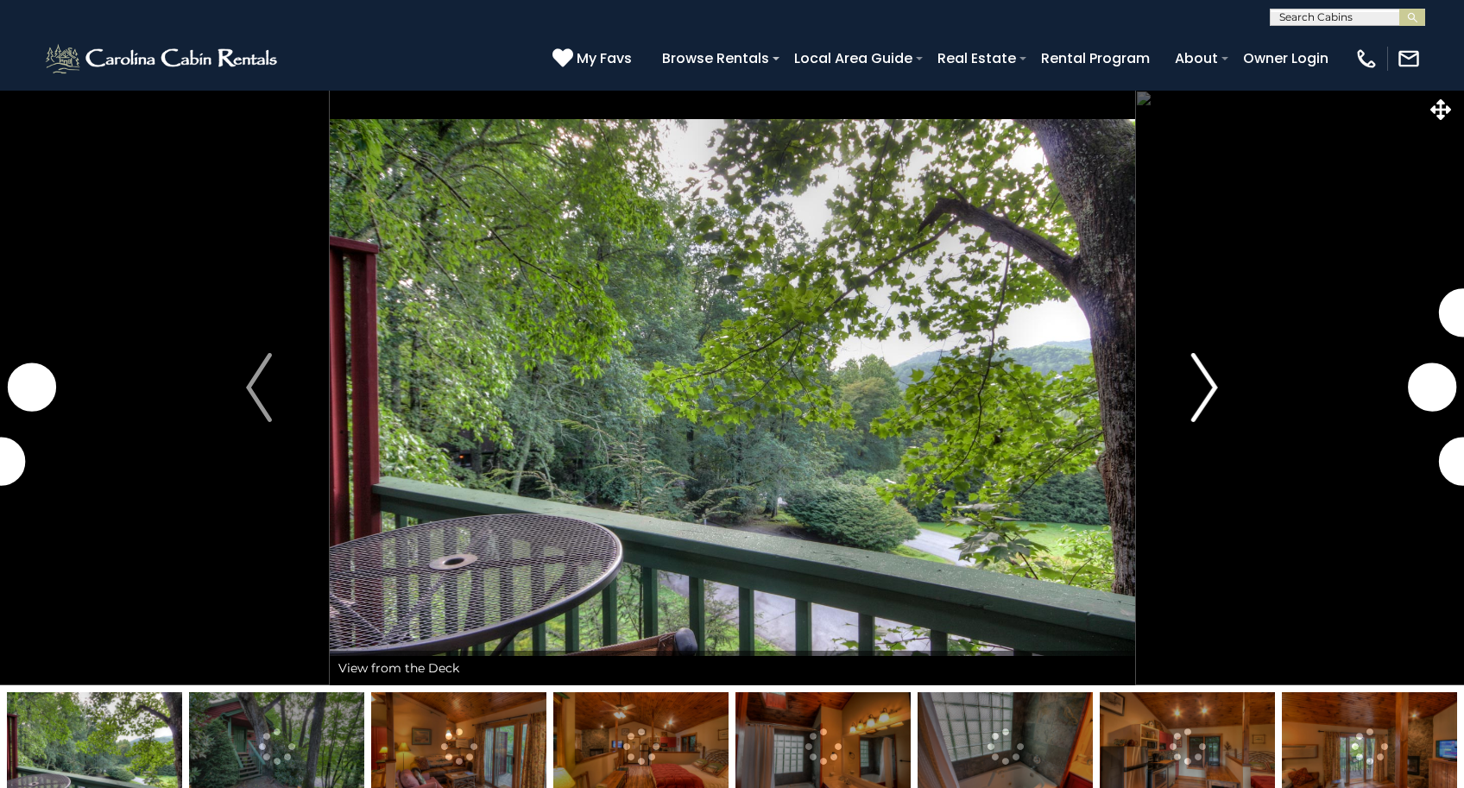
click at [1211, 400] on img "Next" at bounding box center [1205, 387] width 26 height 69
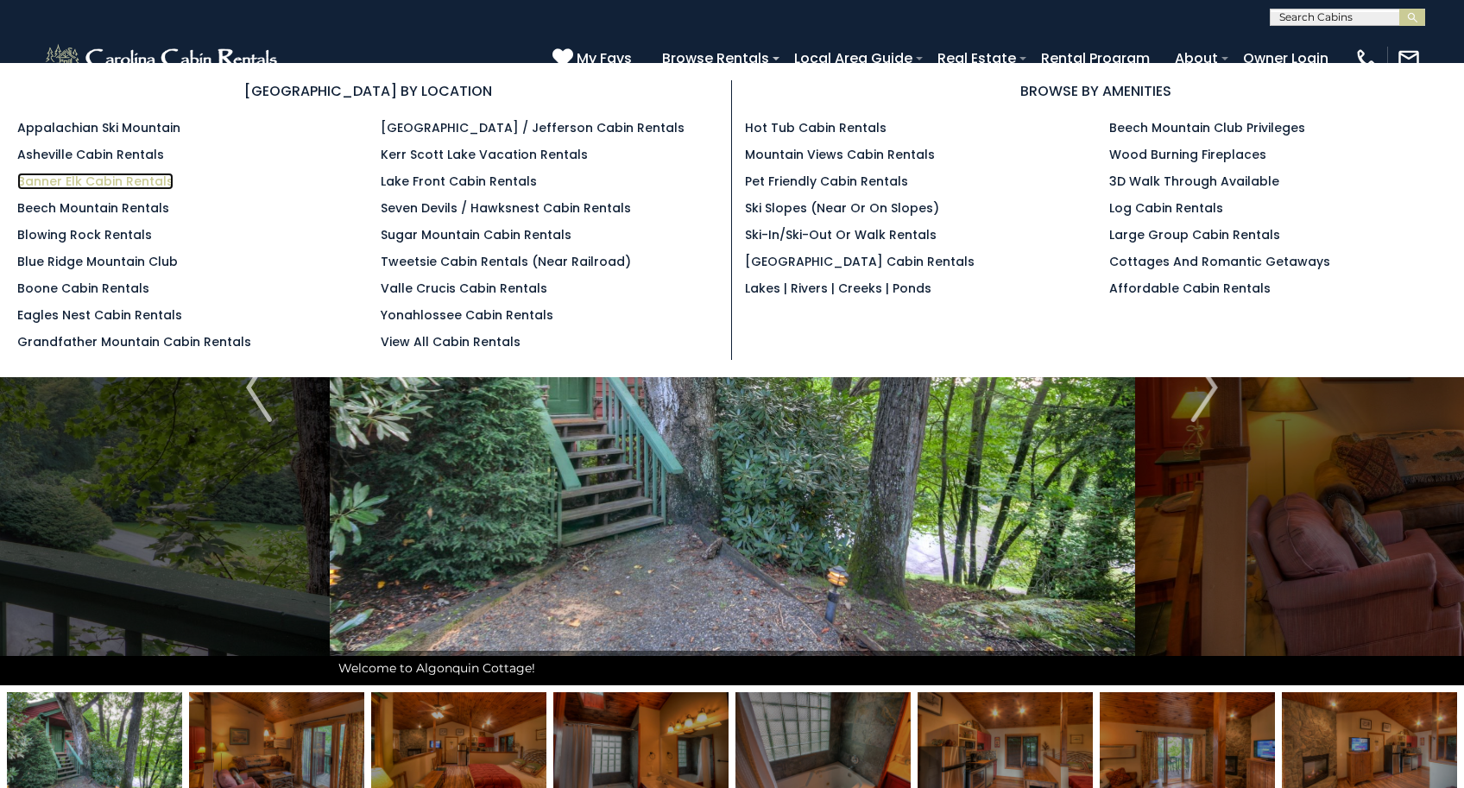
click at [135, 186] on link "Banner Elk Cabin Rentals" at bounding box center [95, 181] width 156 height 17
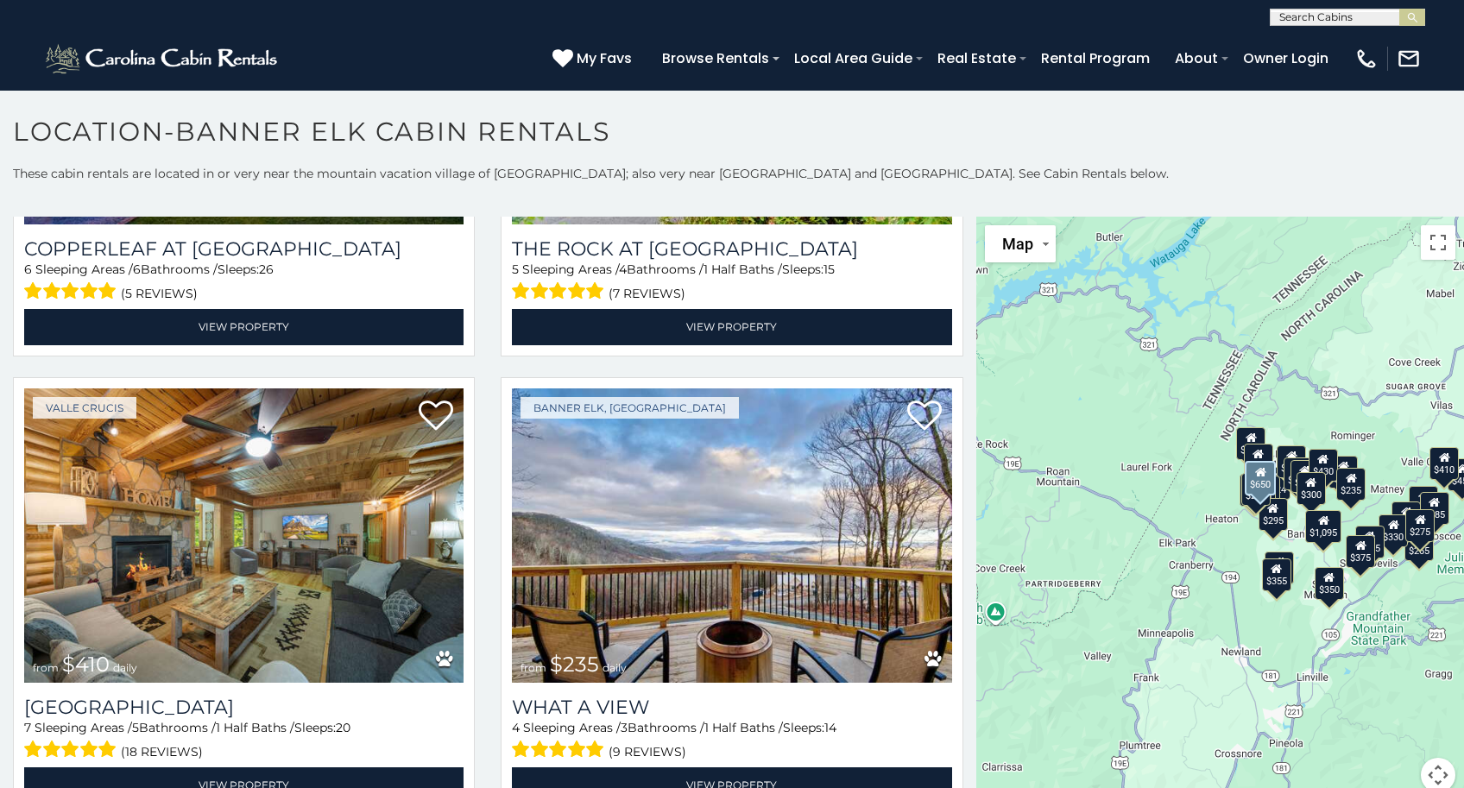
scroll to position [1738, 0]
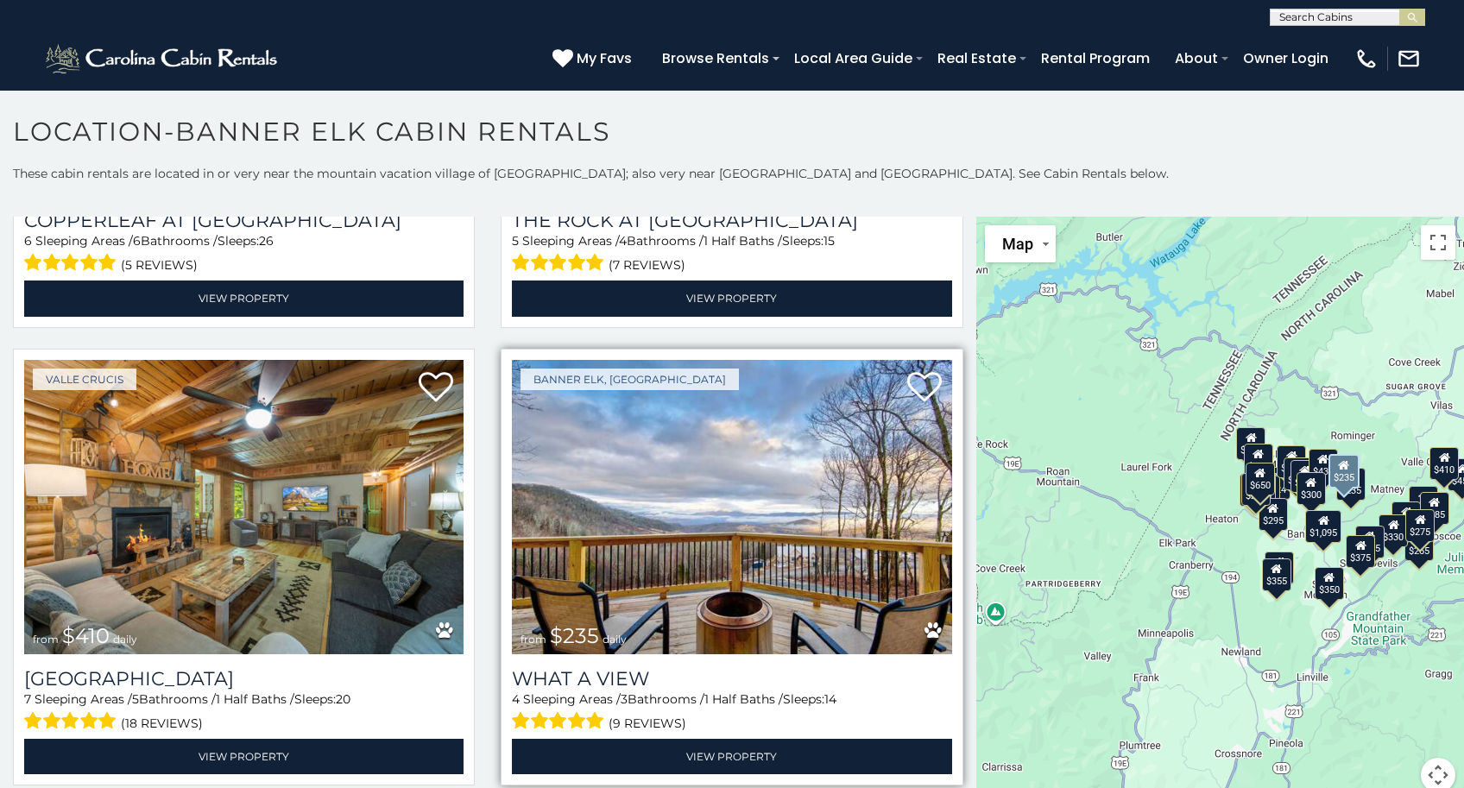
click at [737, 484] on img at bounding box center [731, 507] width 439 height 294
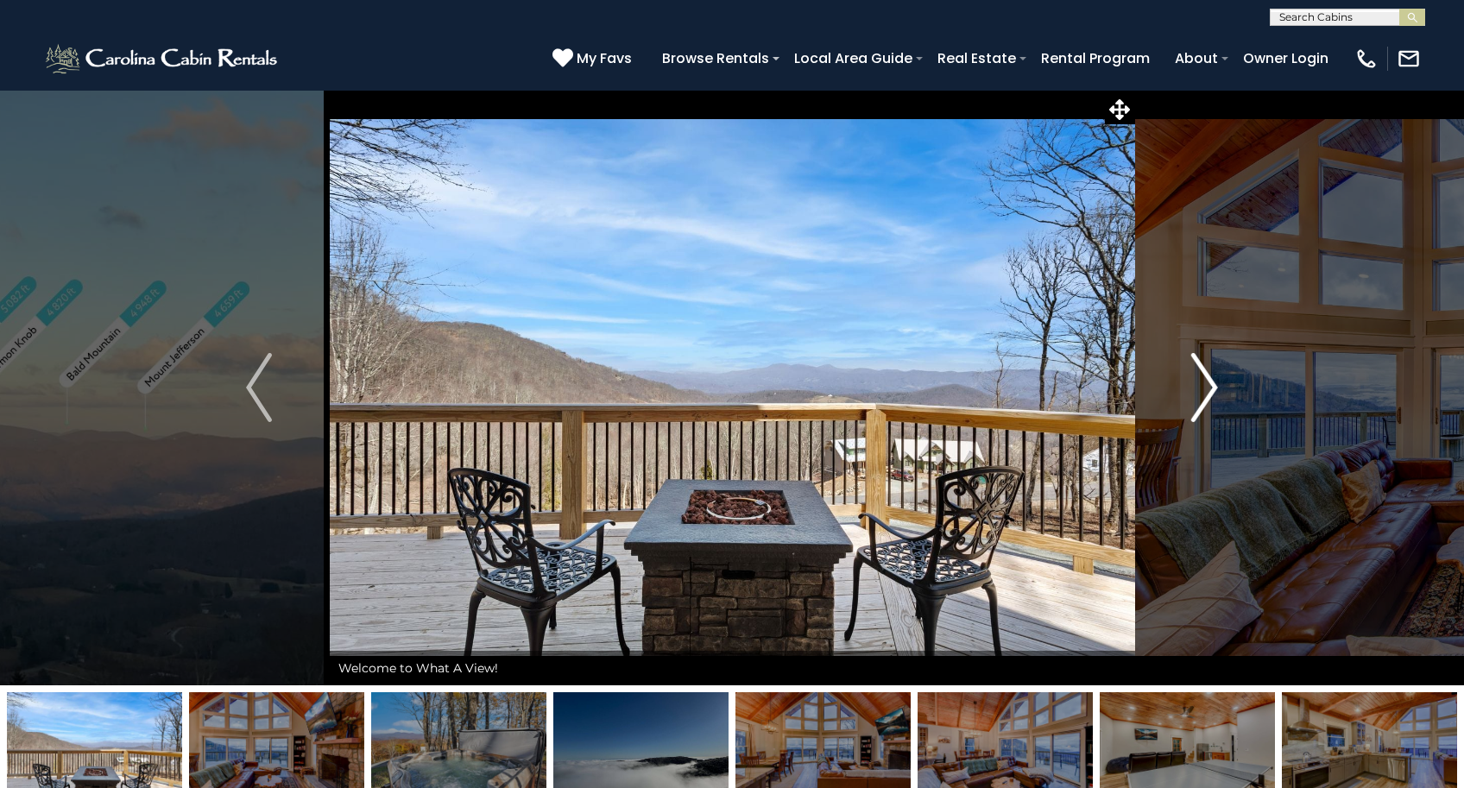
click at [1212, 382] on img "Next" at bounding box center [1205, 387] width 26 height 69
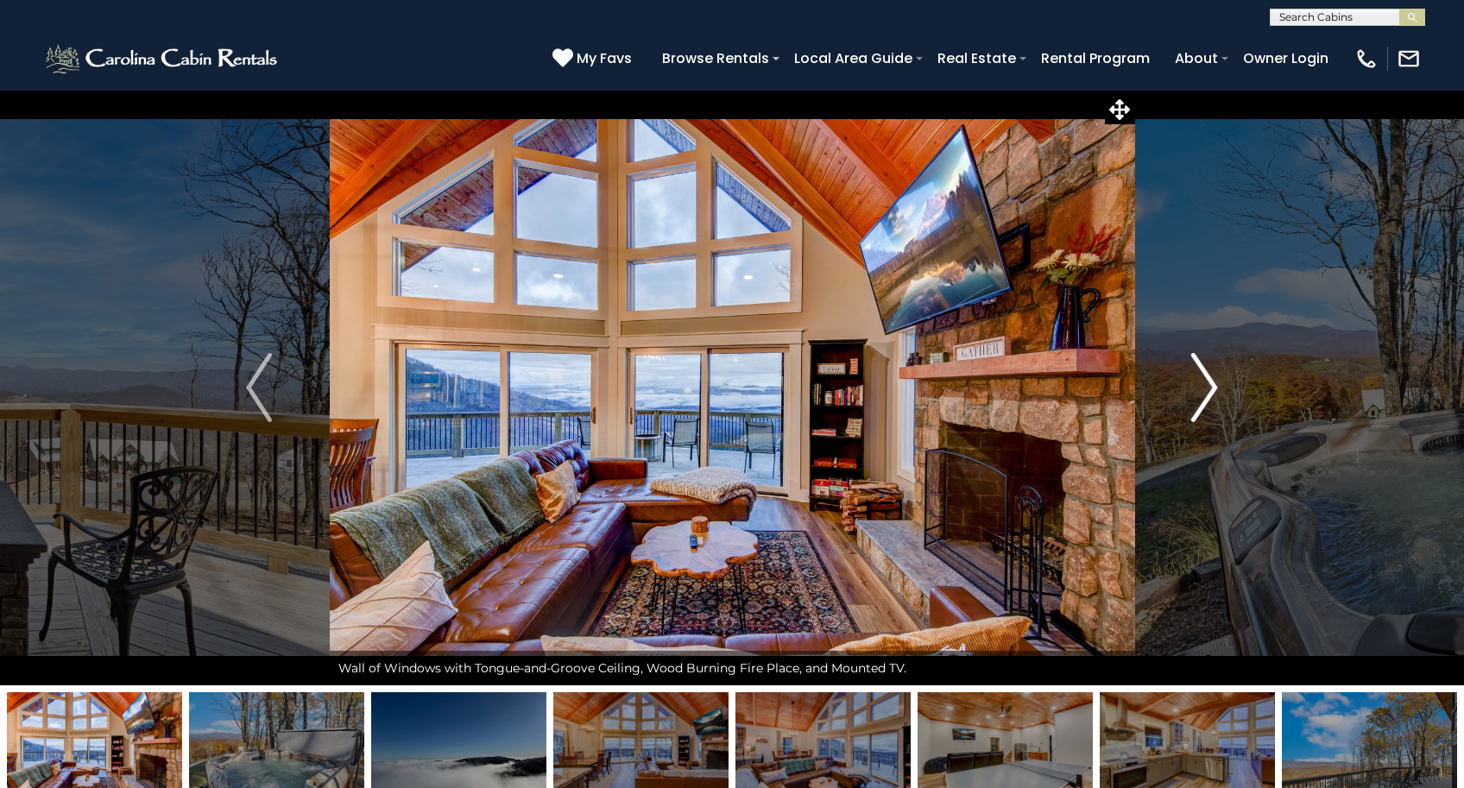
click at [1209, 384] on img "Next" at bounding box center [1205, 387] width 26 height 69
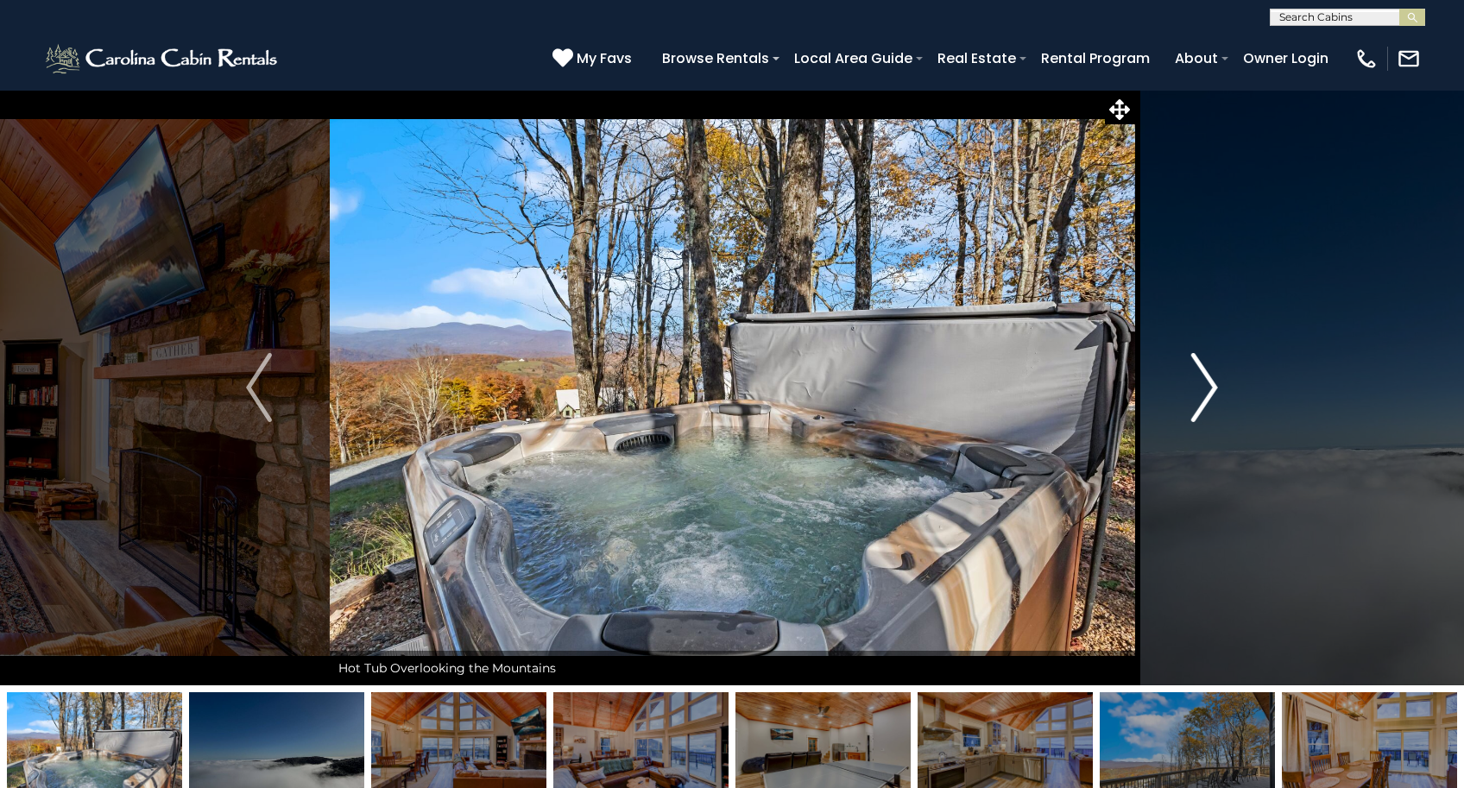
click at [1209, 384] on img "Next" at bounding box center [1205, 387] width 26 height 69
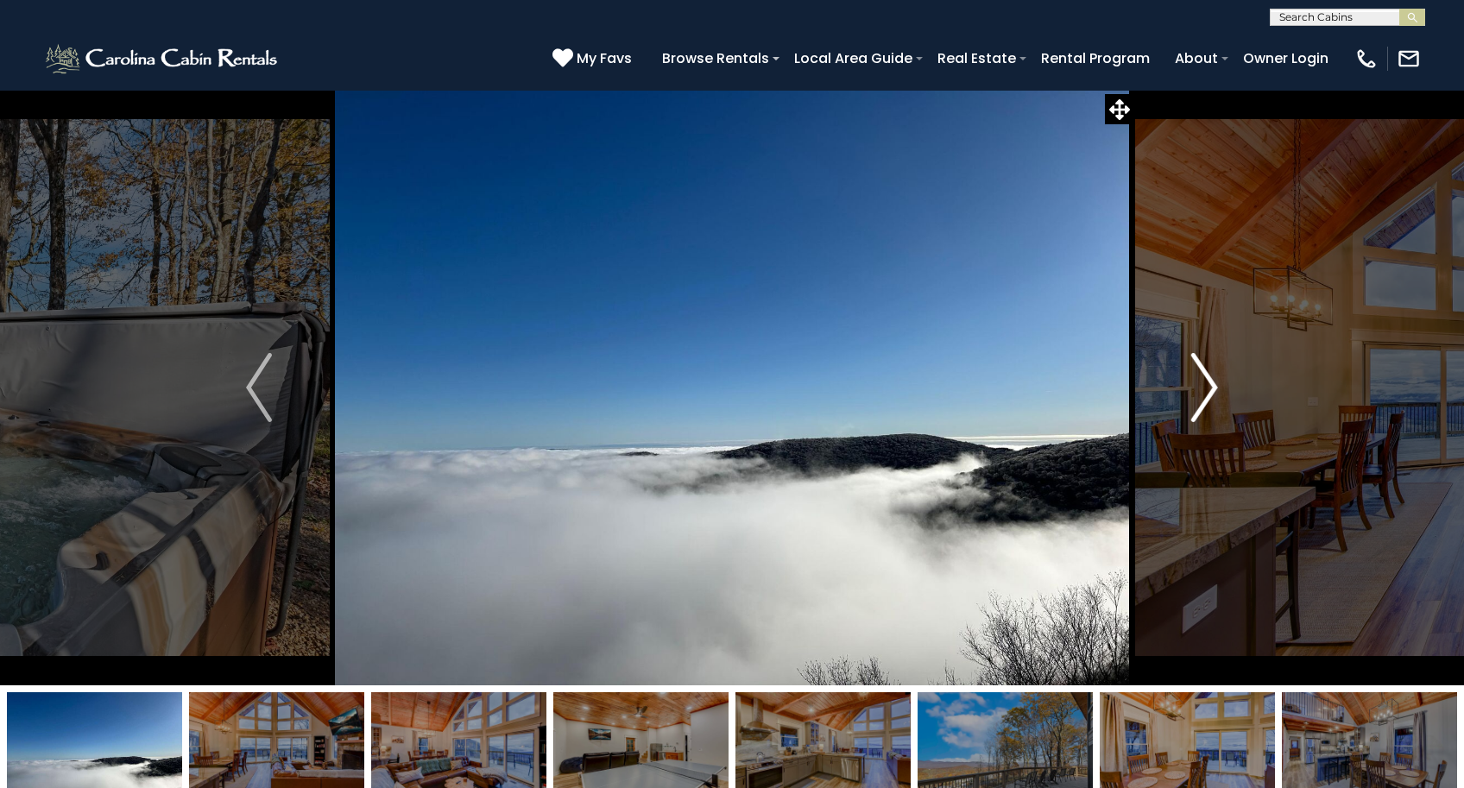
click at [1209, 384] on img "Next" at bounding box center [1205, 387] width 26 height 69
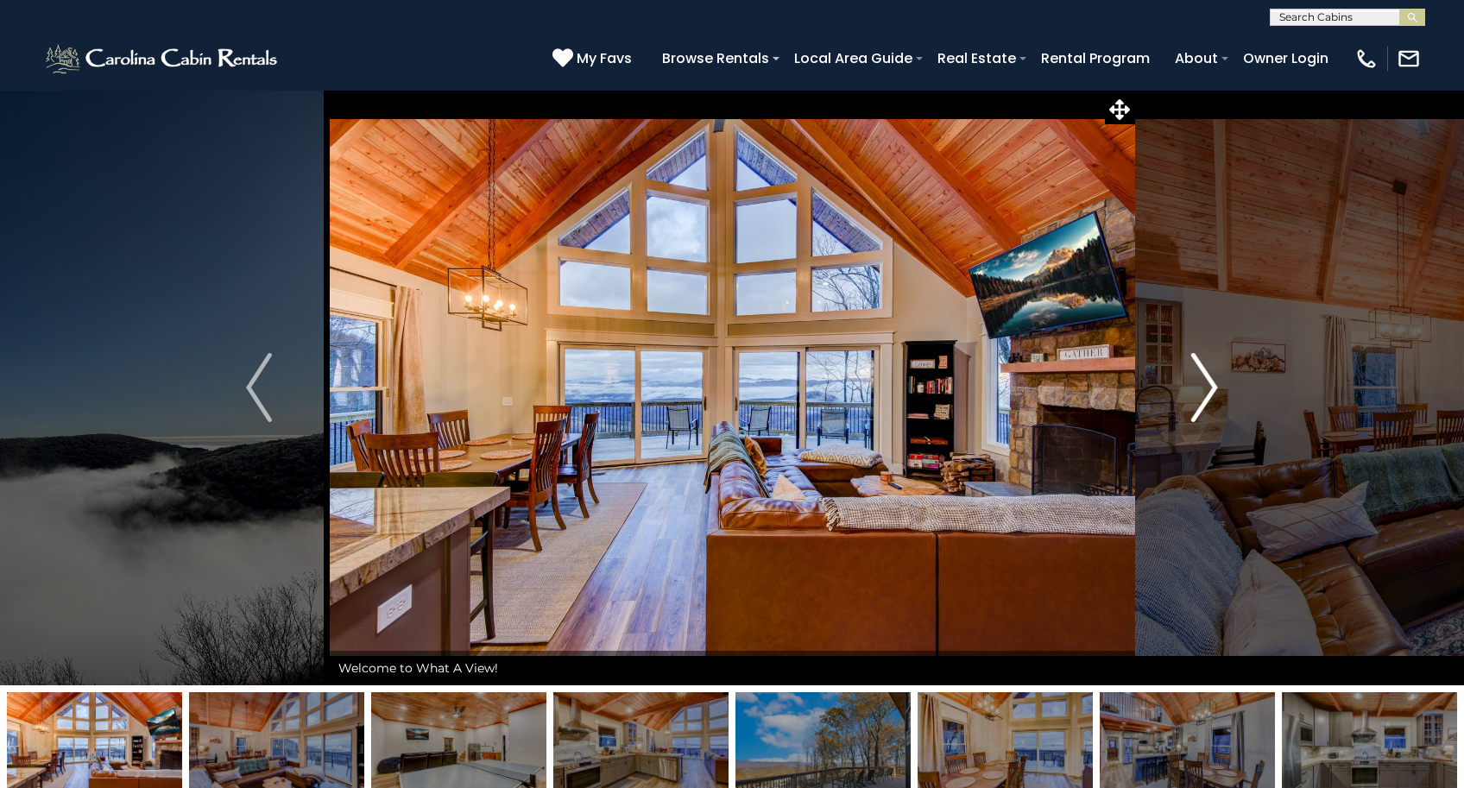
click at [1209, 384] on img "Next" at bounding box center [1205, 387] width 26 height 69
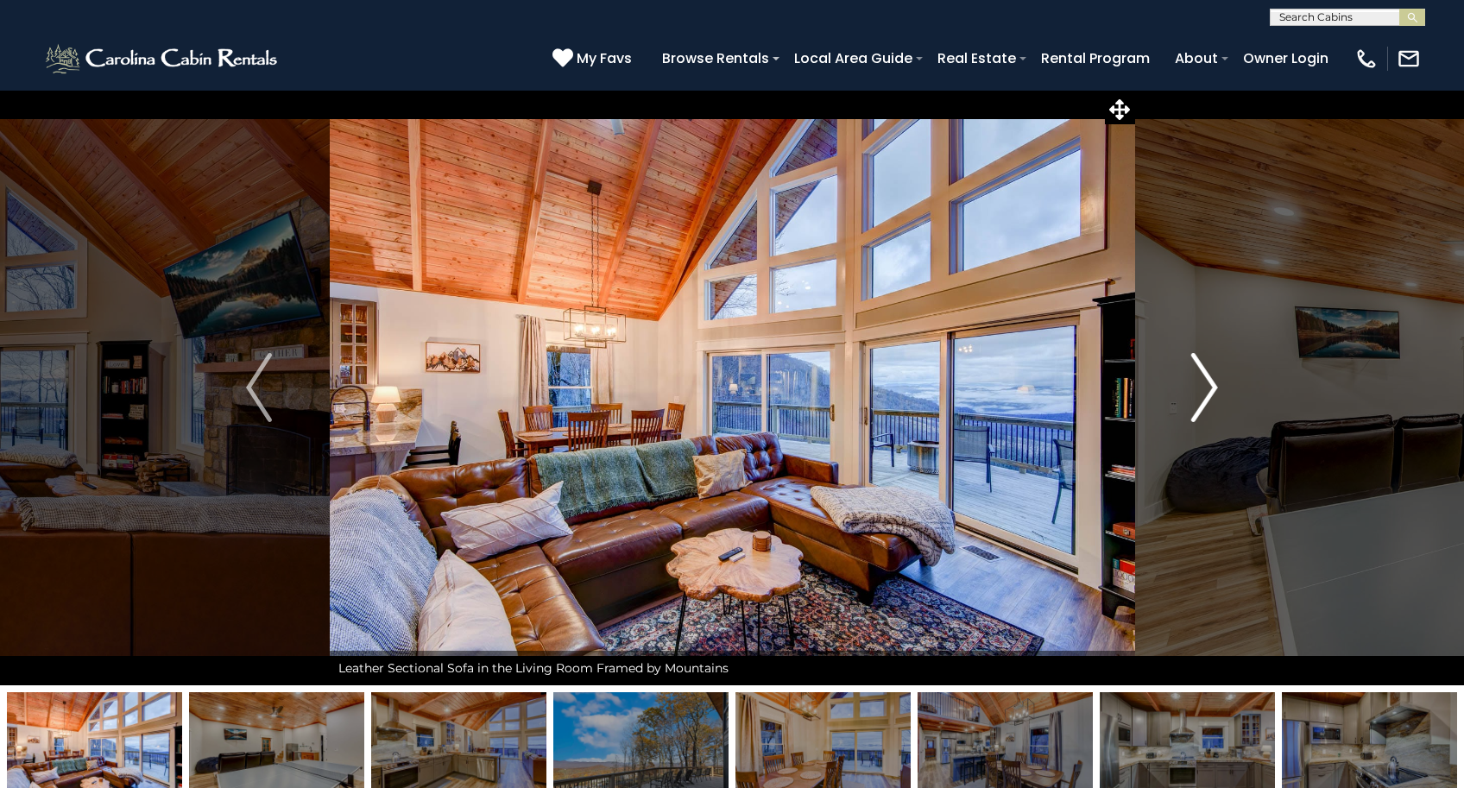
click at [1218, 391] on img "Next" at bounding box center [1205, 387] width 26 height 69
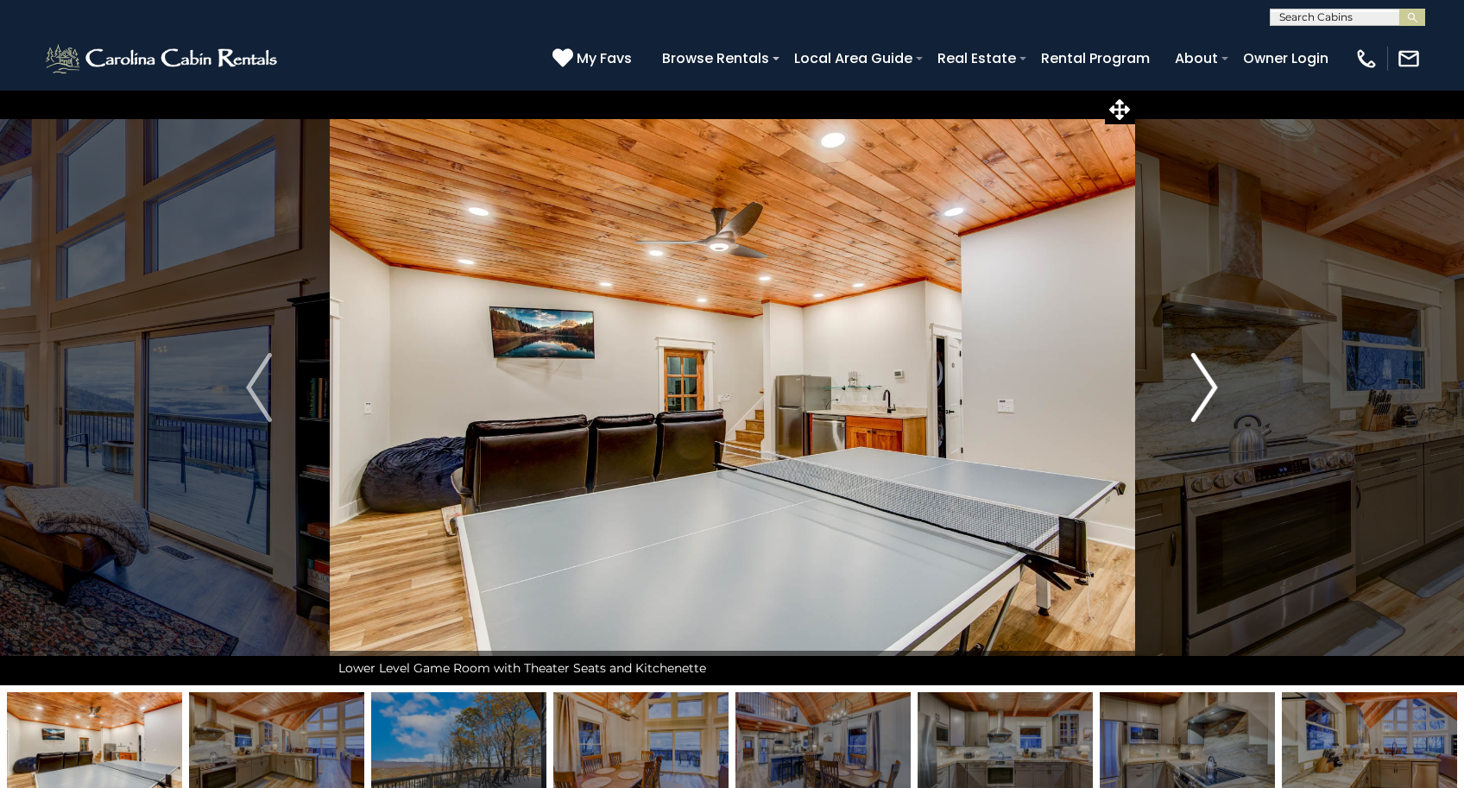
click at [1218, 388] on img "Next" at bounding box center [1205, 387] width 26 height 69
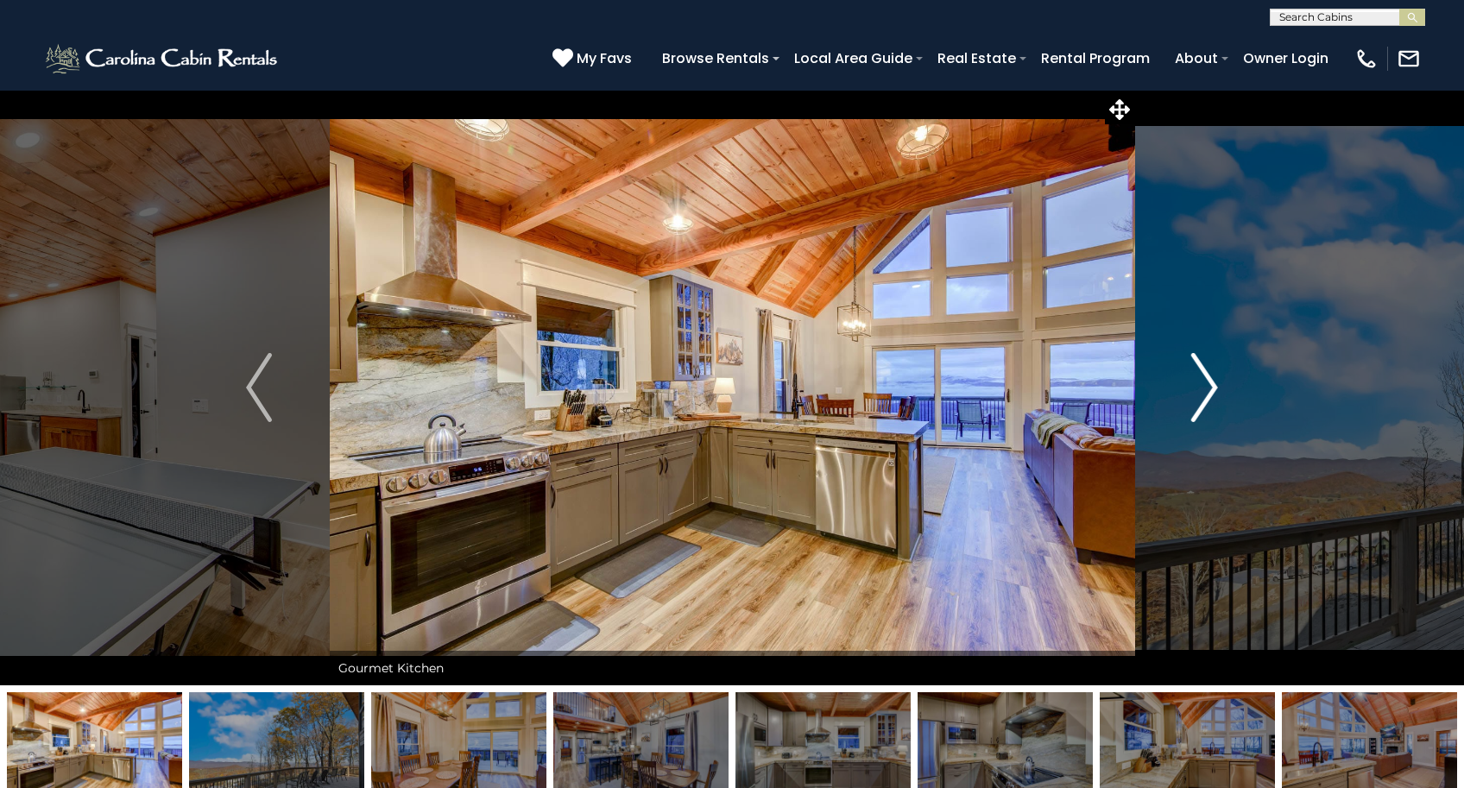
click at [1218, 388] on img "Next" at bounding box center [1205, 387] width 26 height 69
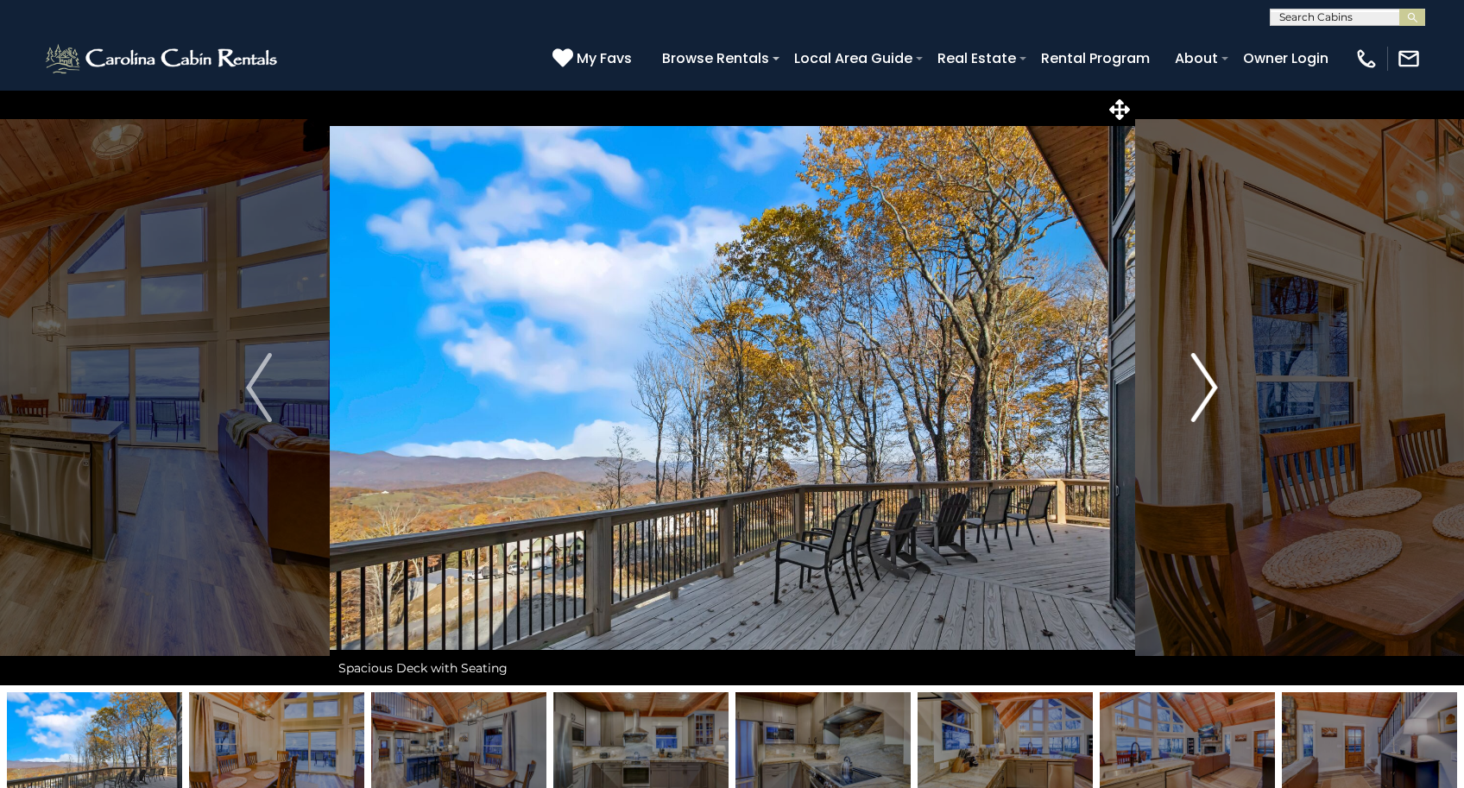
click at [1218, 388] on img "Next" at bounding box center [1205, 387] width 26 height 69
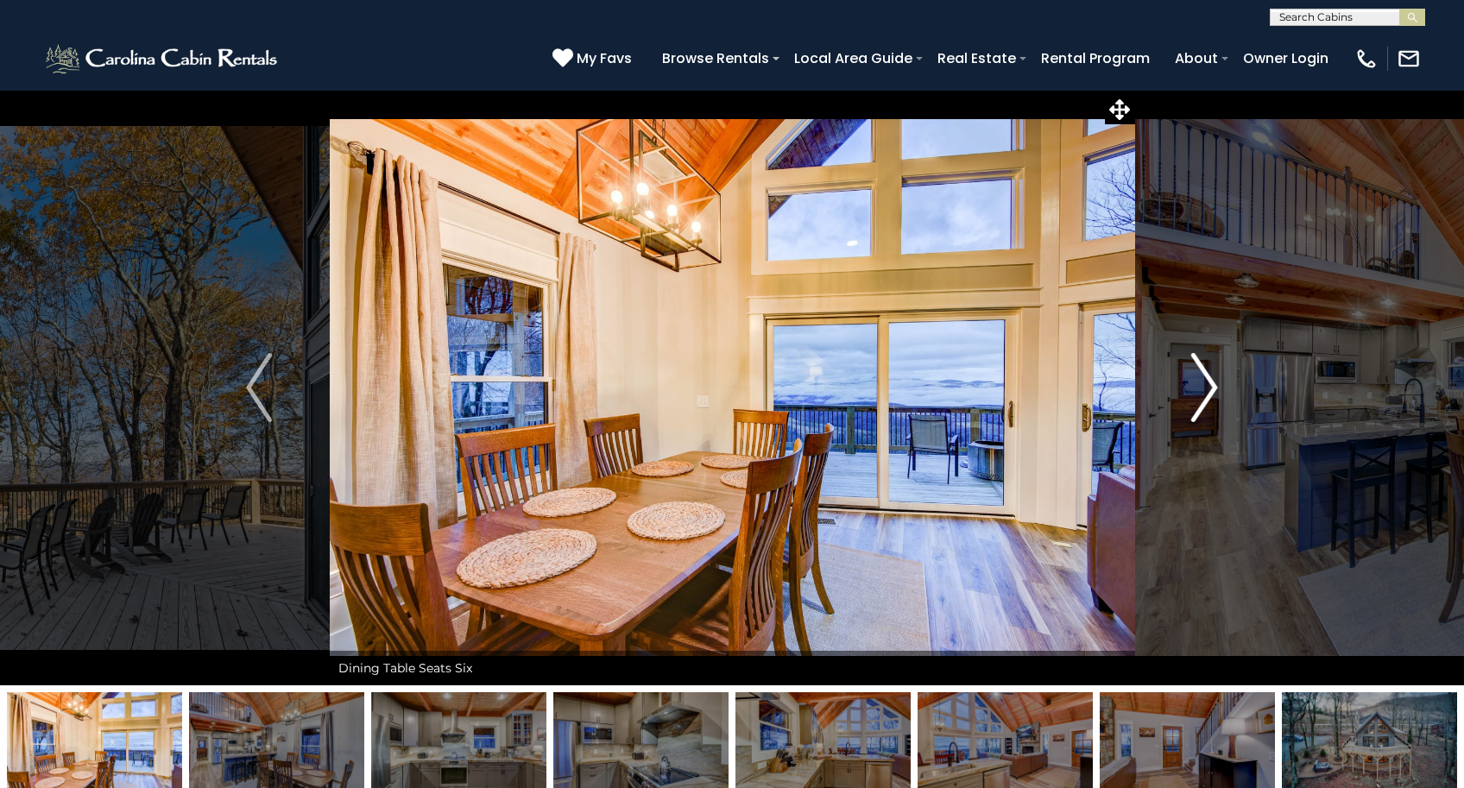
click at [1218, 388] on img "Next" at bounding box center [1205, 387] width 26 height 69
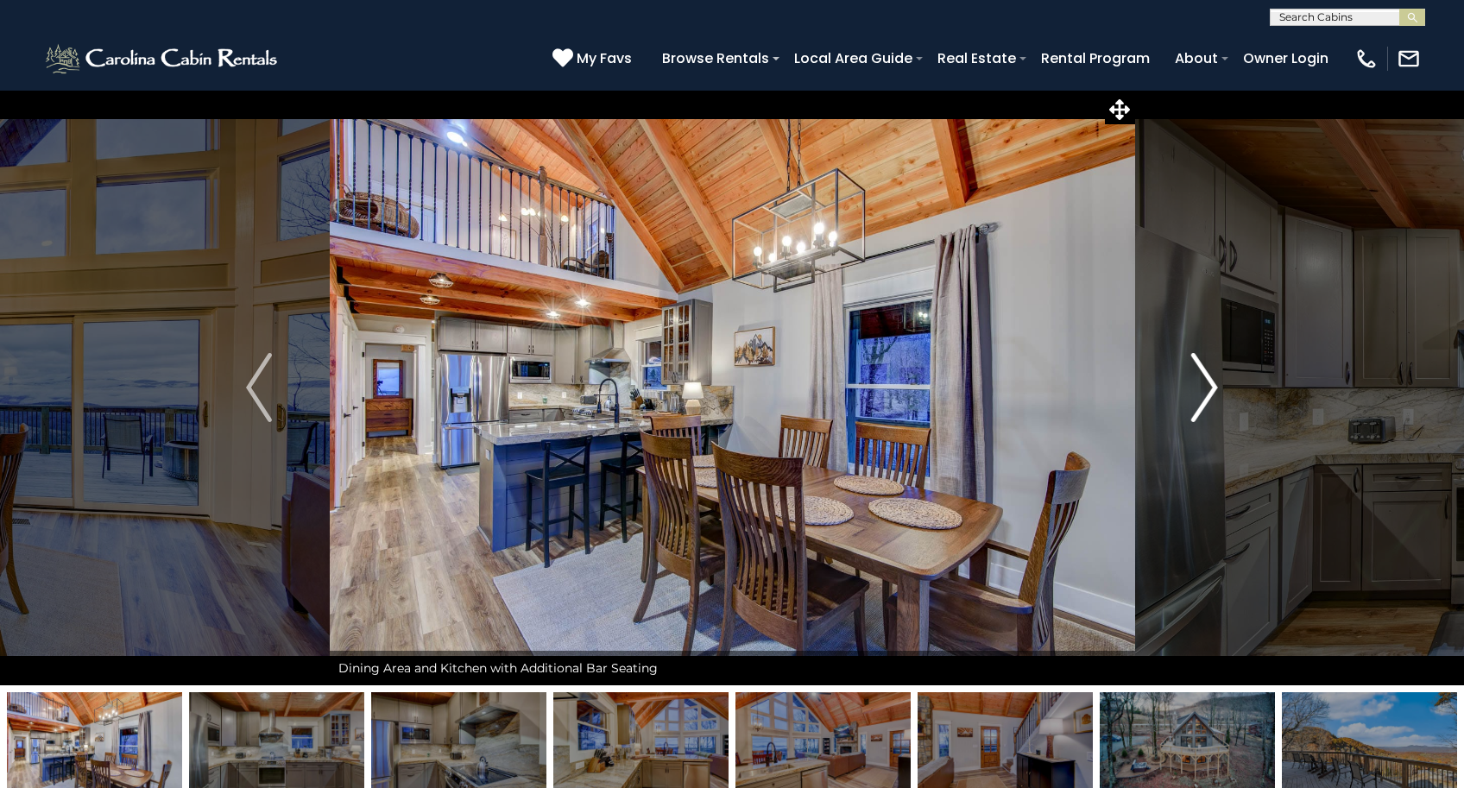
click at [1218, 388] on img "Next" at bounding box center [1205, 387] width 26 height 69
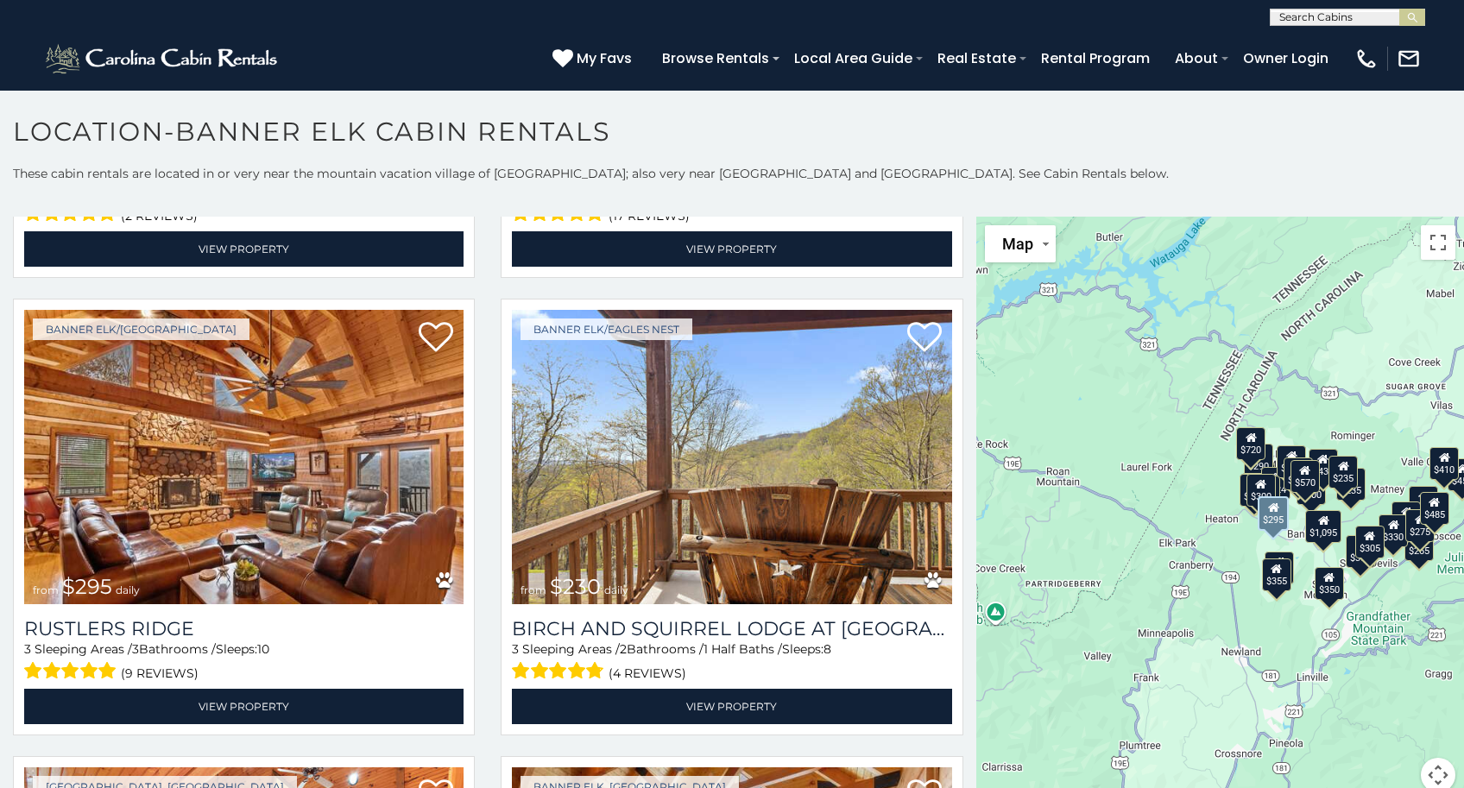
scroll to position [5909, 0]
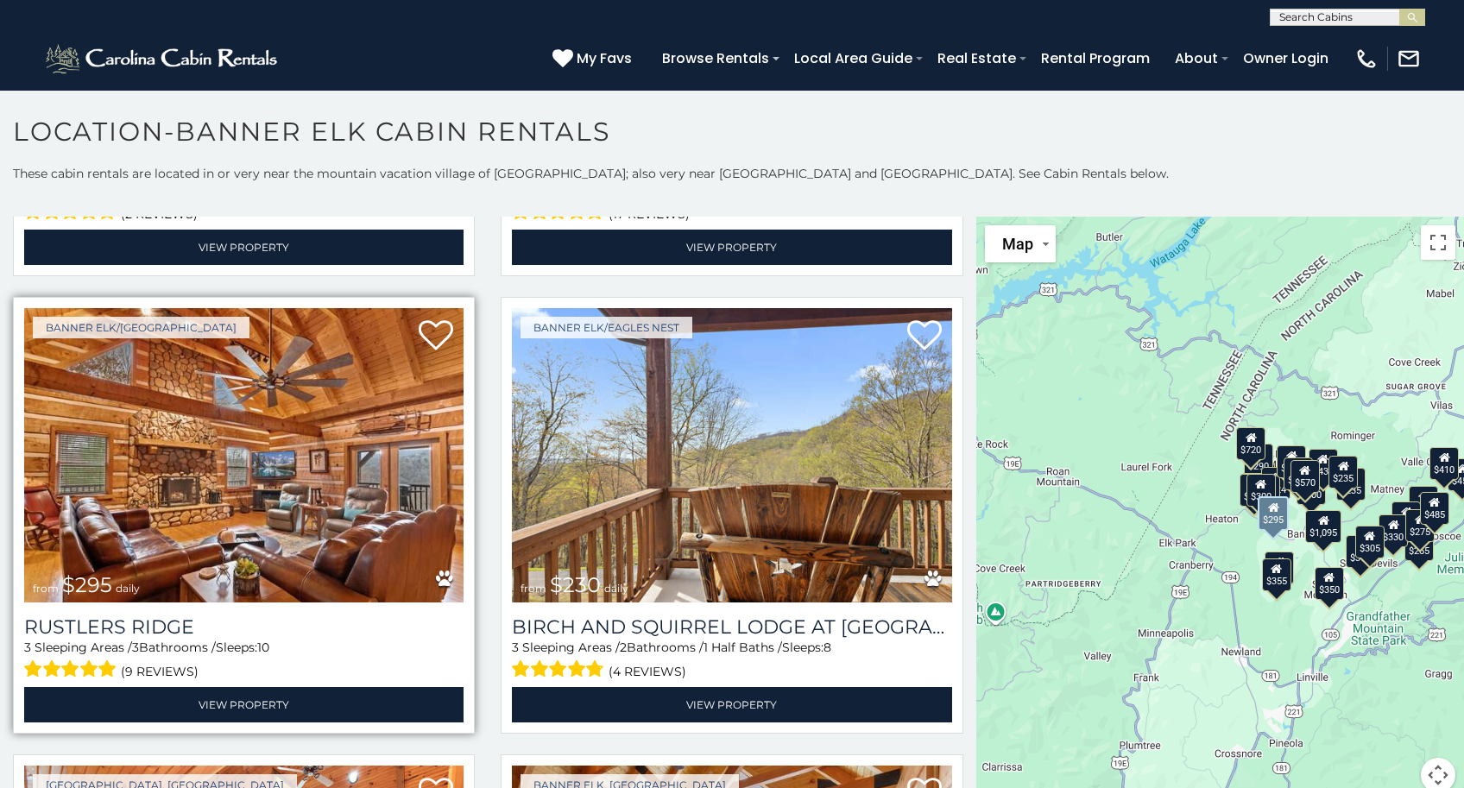
click at [230, 451] on img at bounding box center [243, 455] width 439 height 294
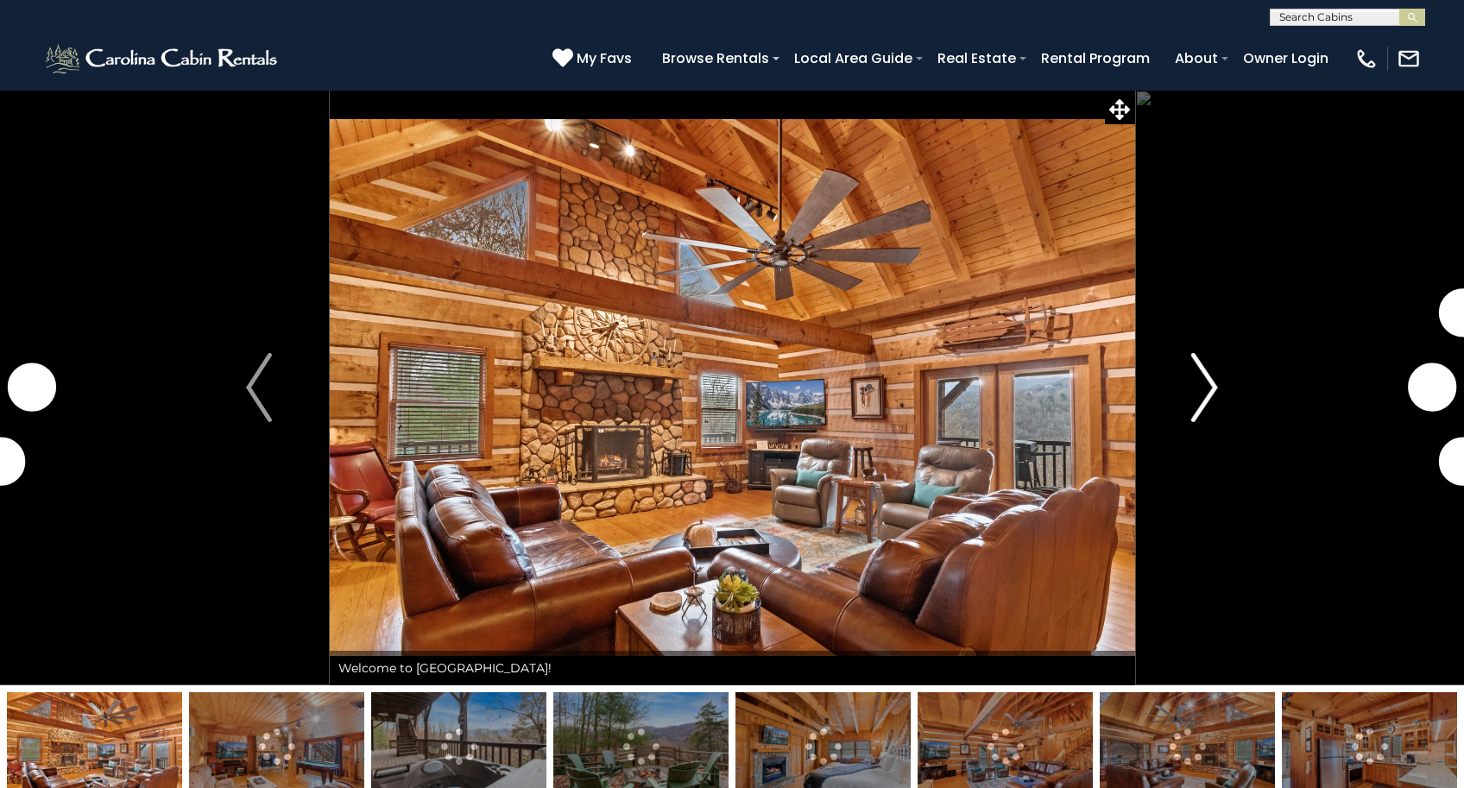
click at [1207, 390] on img "Next" at bounding box center [1205, 387] width 26 height 69
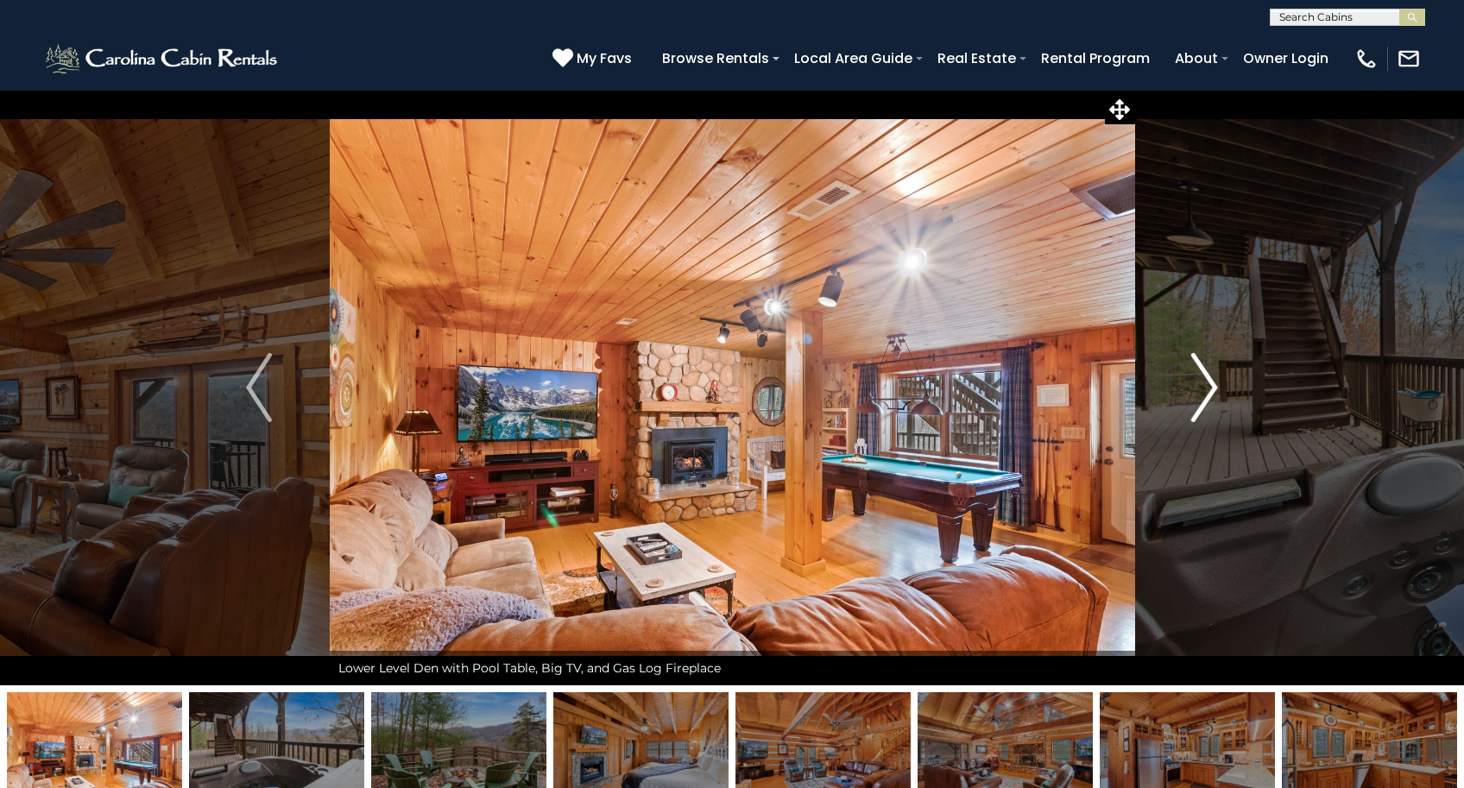
click at [1207, 390] on img "Next" at bounding box center [1205, 387] width 26 height 69
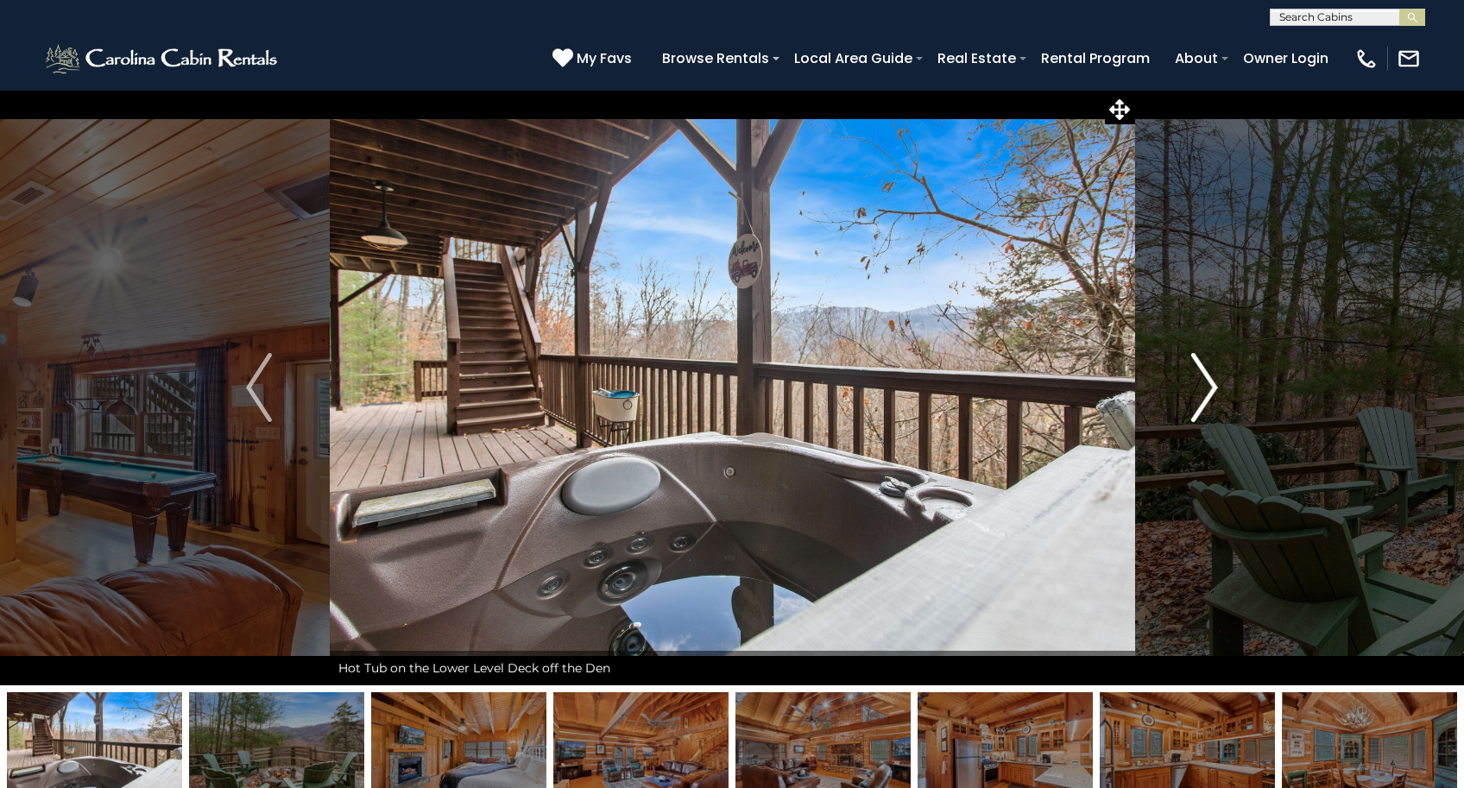
click at [1207, 390] on img "Next" at bounding box center [1205, 387] width 26 height 69
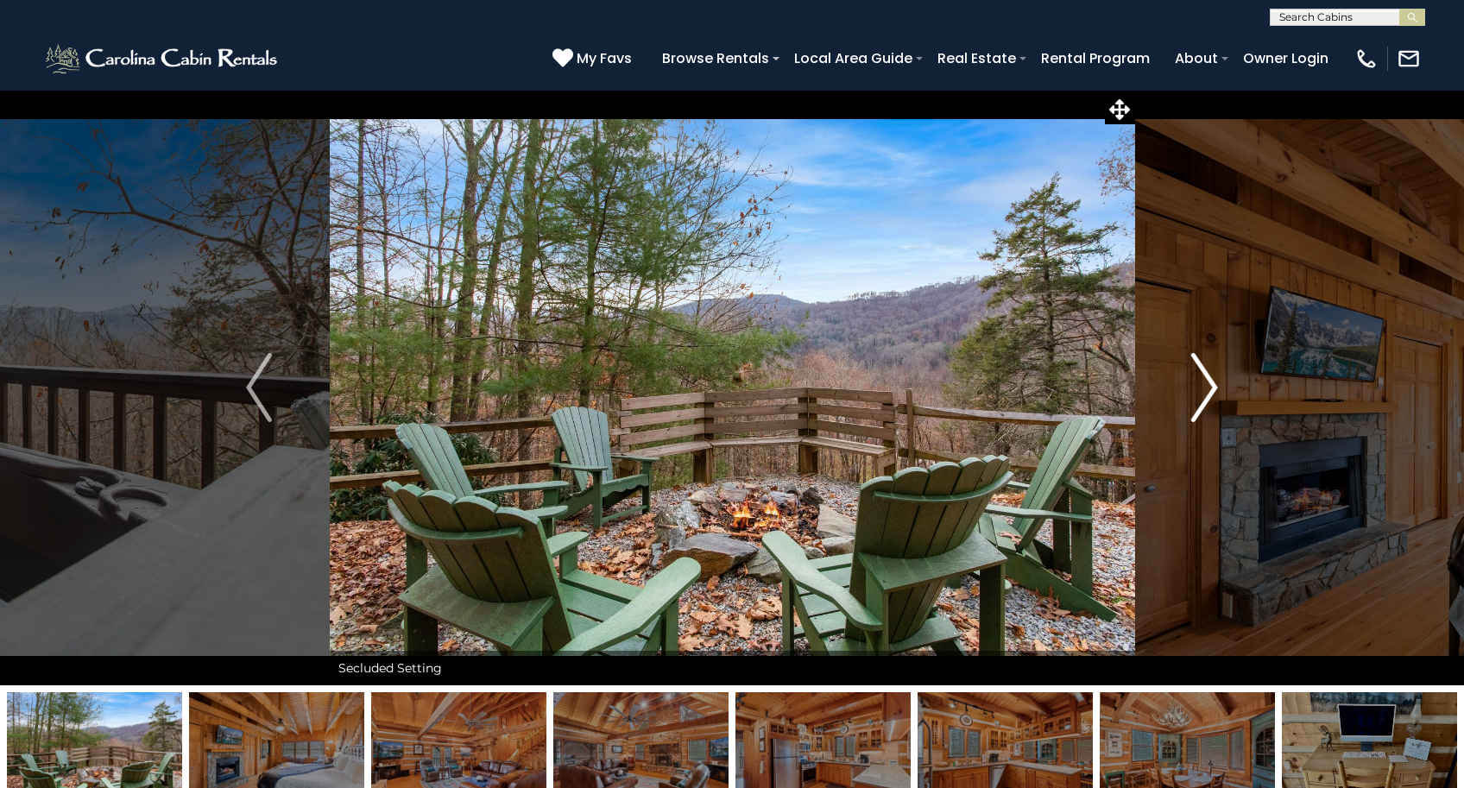
click at [1207, 390] on img "Next" at bounding box center [1205, 387] width 26 height 69
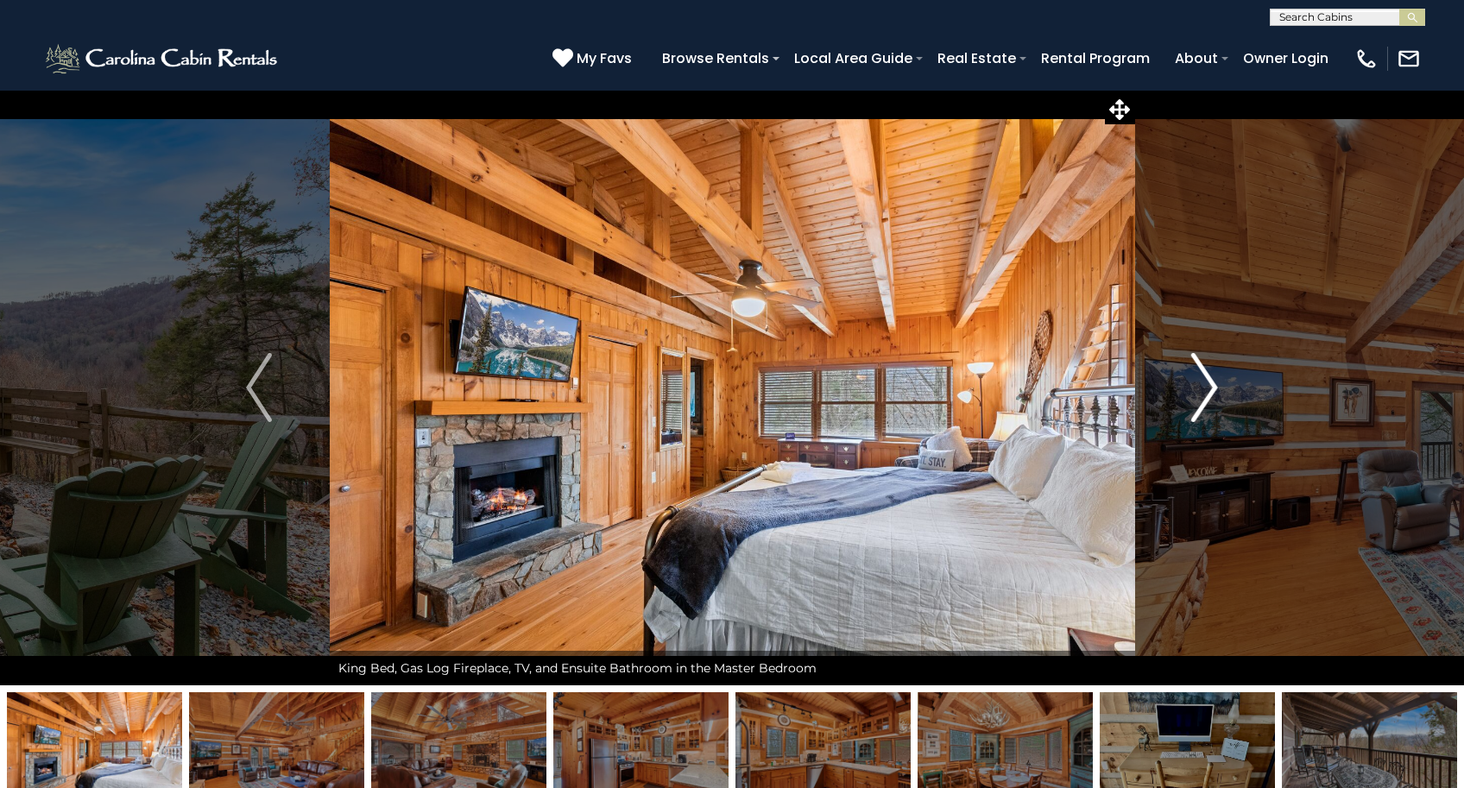
click at [1207, 390] on img "Next" at bounding box center [1205, 387] width 26 height 69
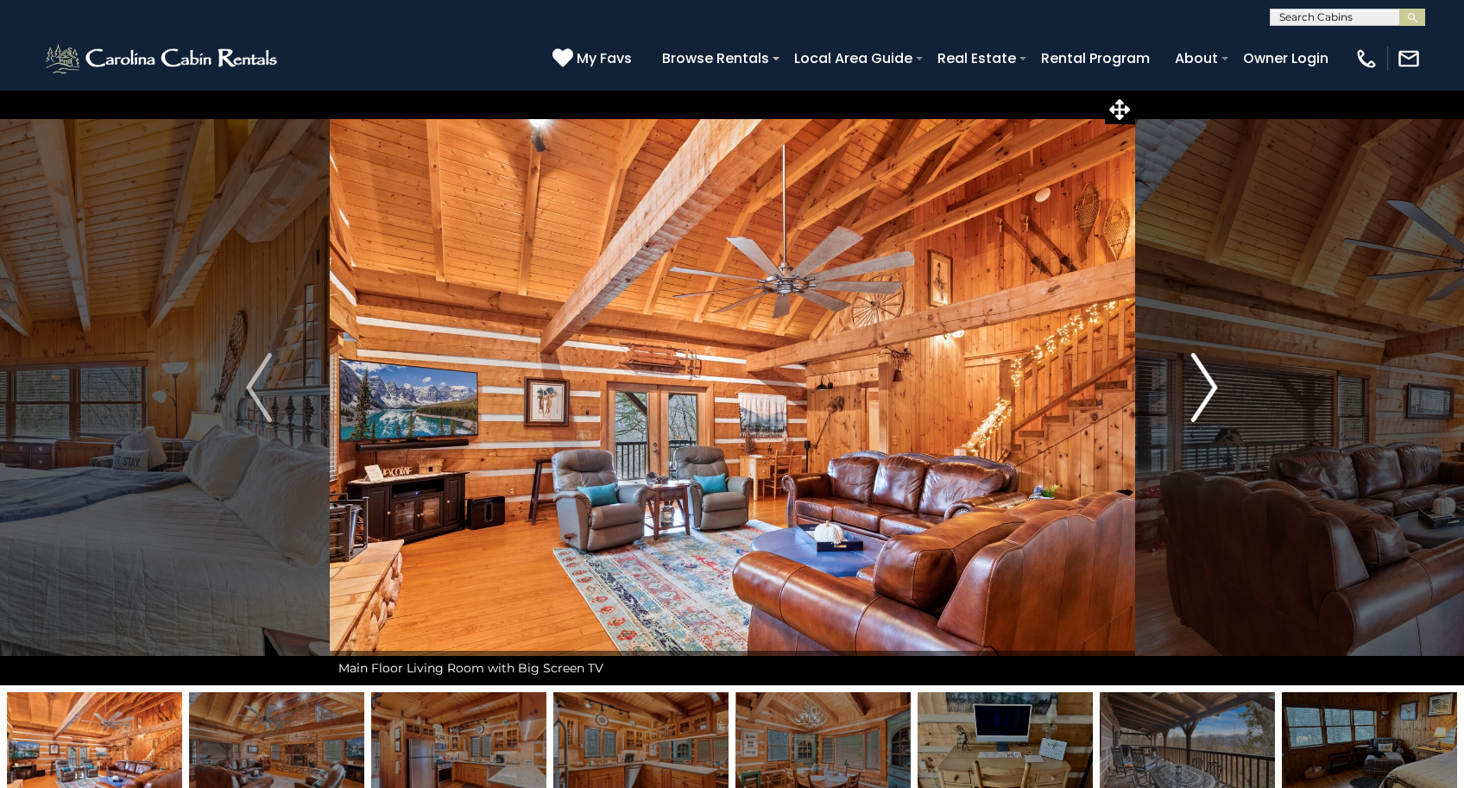
click at [1207, 390] on img "Next" at bounding box center [1205, 387] width 26 height 69
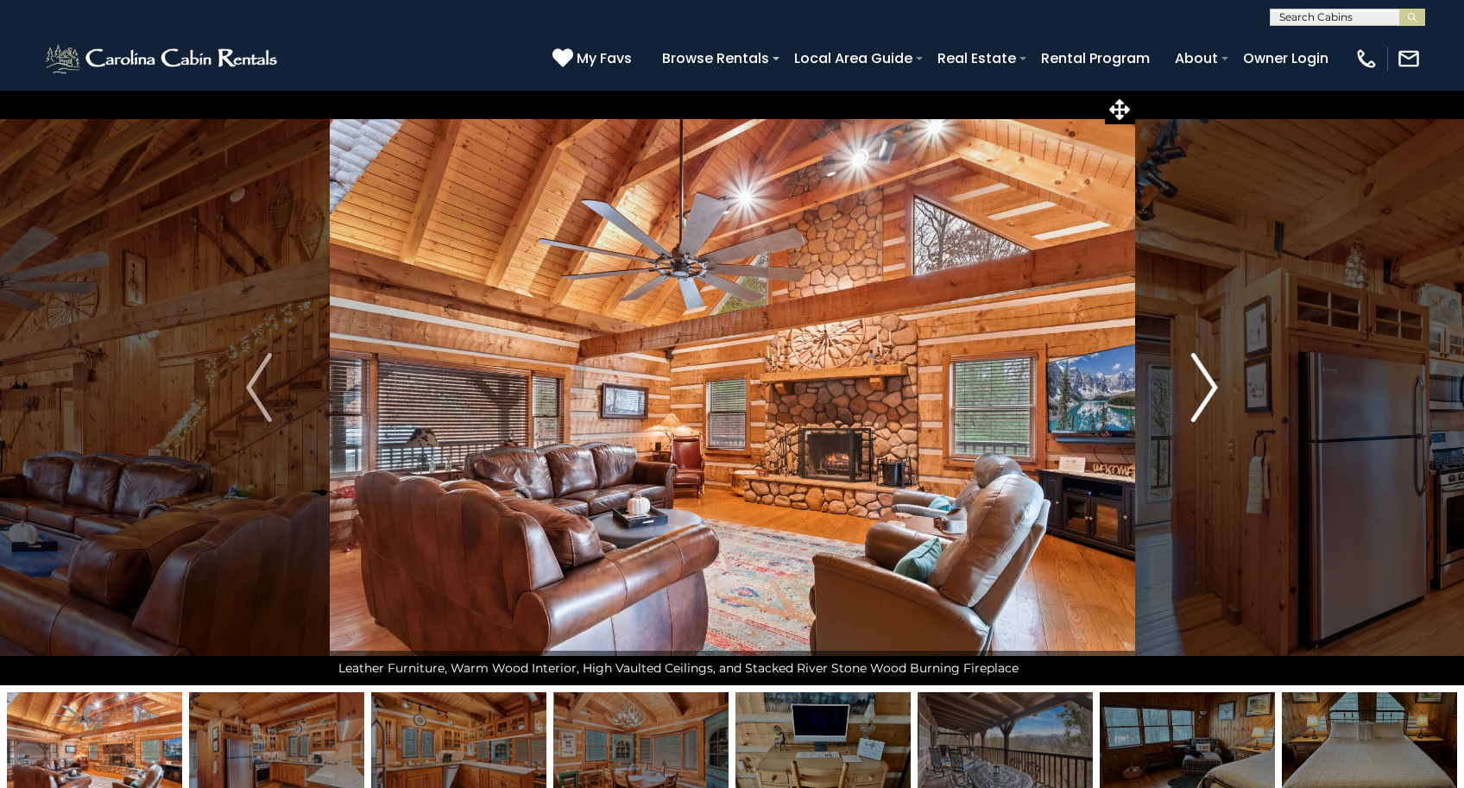
click at [1207, 390] on img "Next" at bounding box center [1205, 387] width 26 height 69
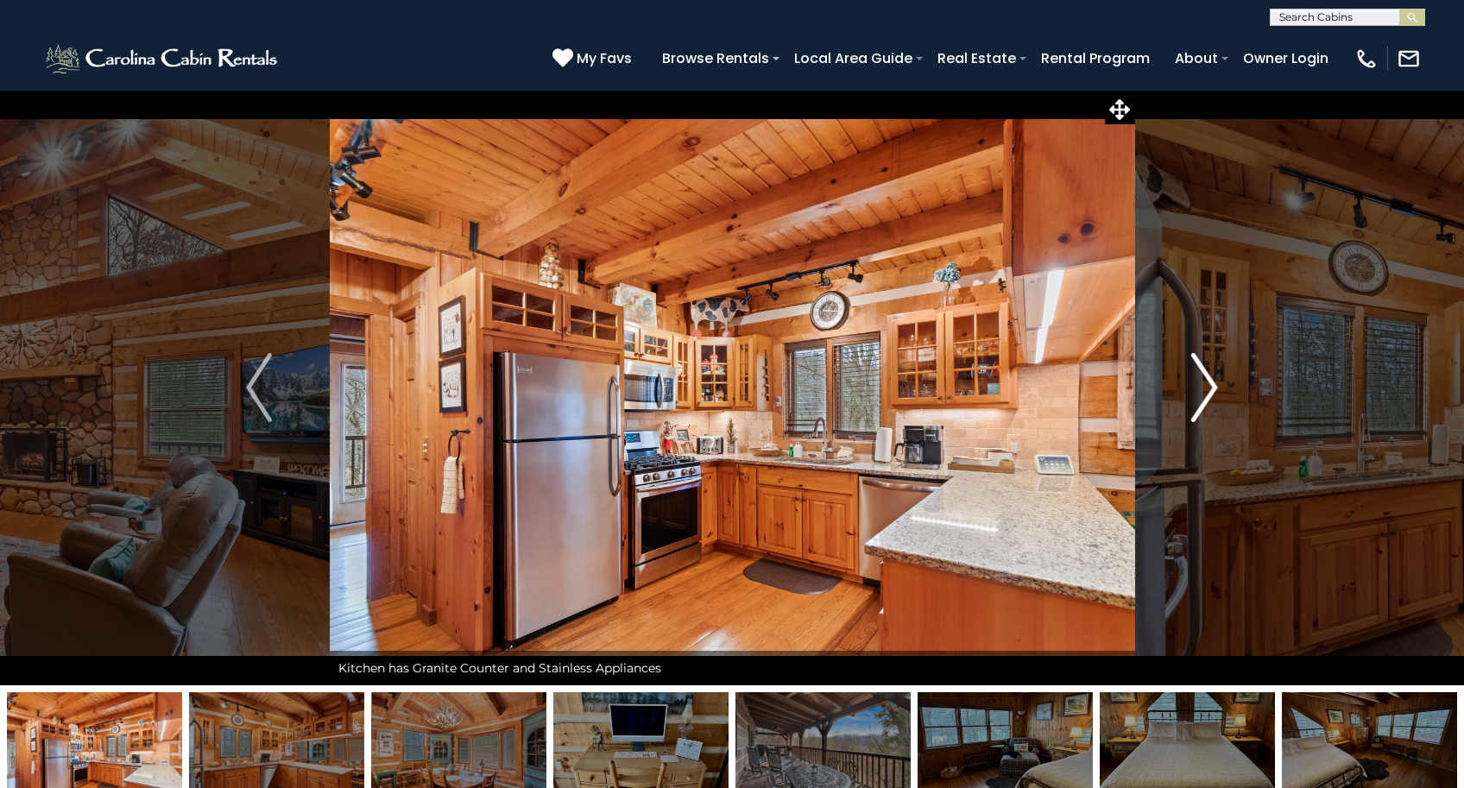
click at [1207, 390] on img "Next" at bounding box center [1205, 387] width 26 height 69
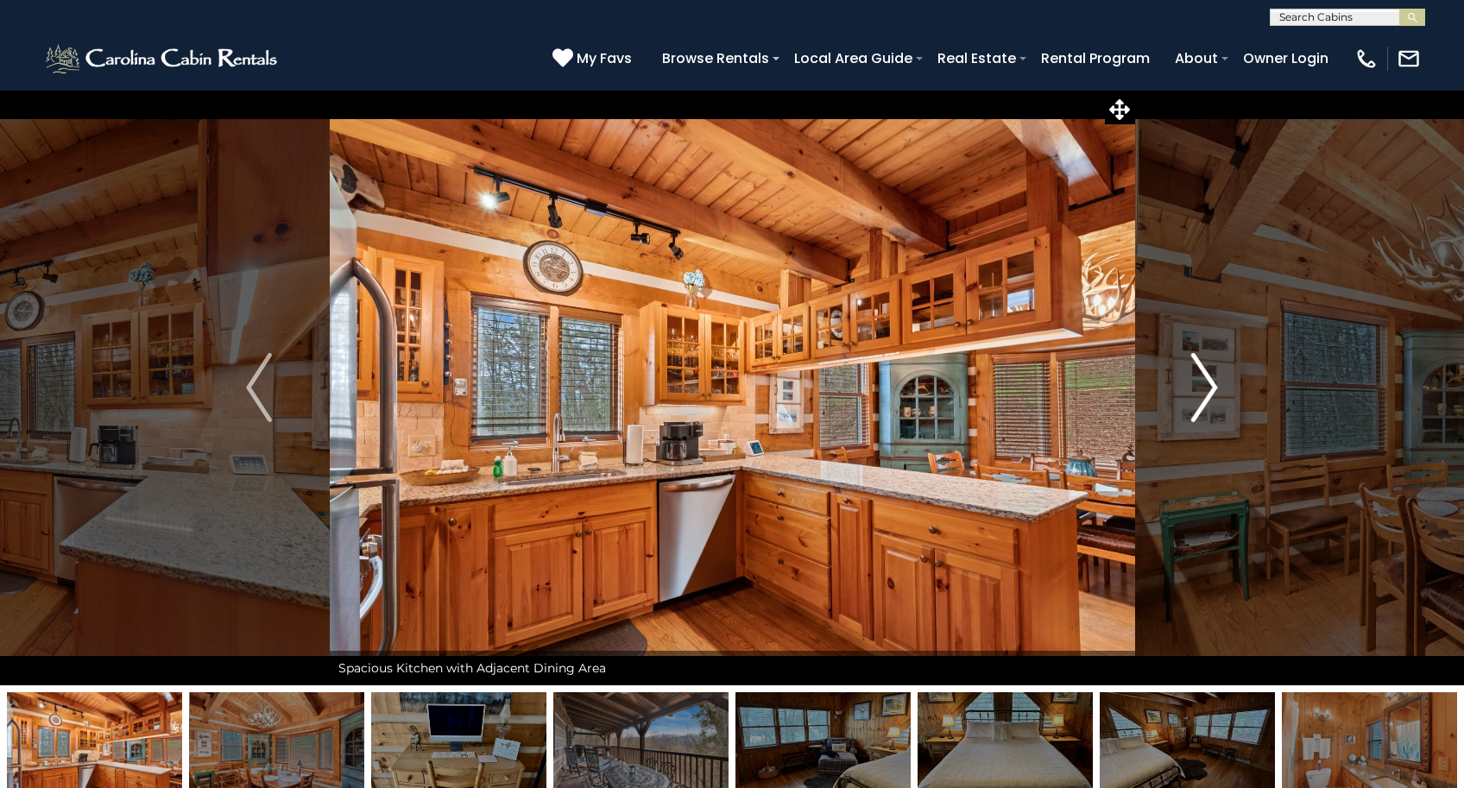
click at [1207, 390] on img "Next" at bounding box center [1205, 387] width 26 height 69
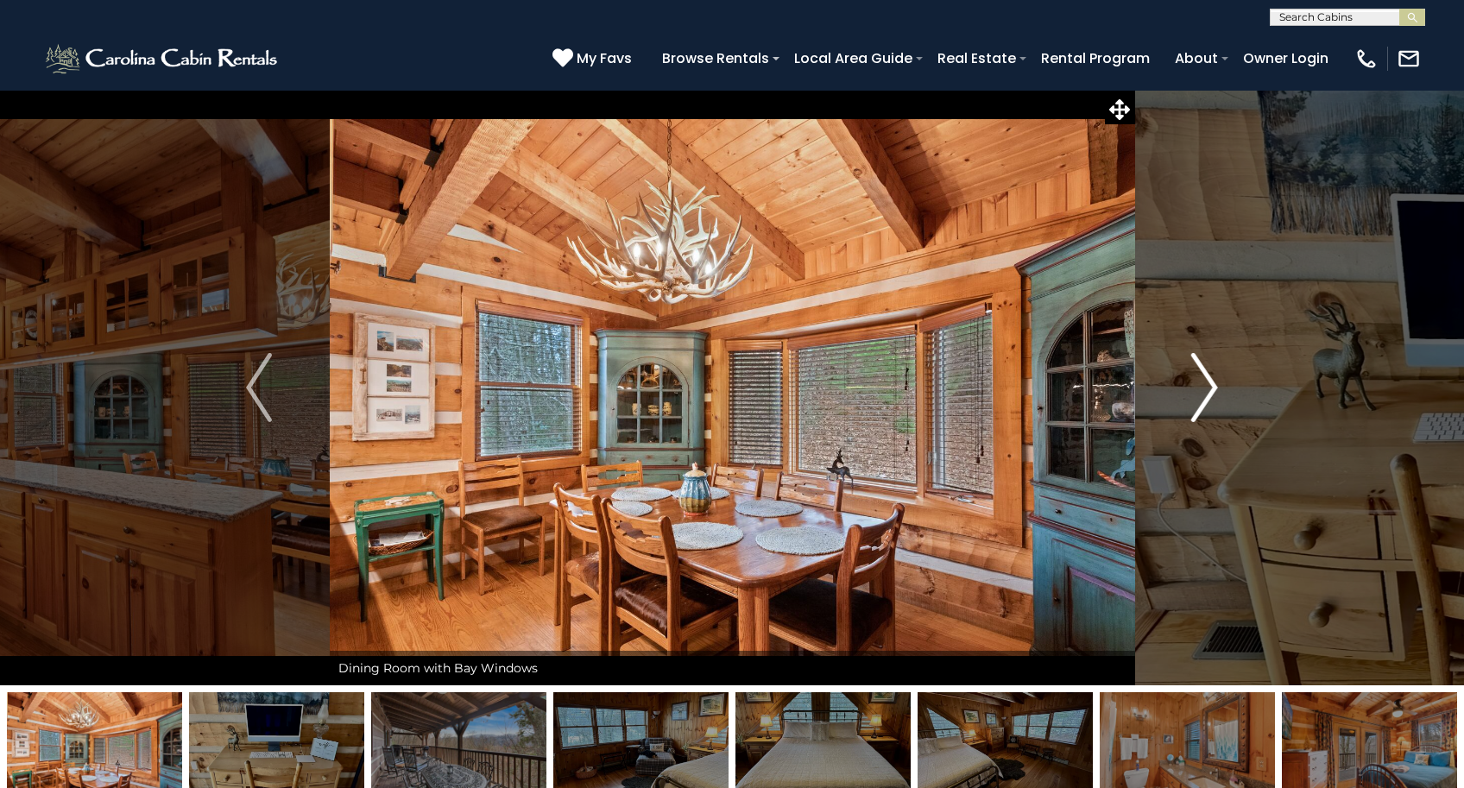
click at [1207, 390] on img "Next" at bounding box center [1205, 387] width 26 height 69
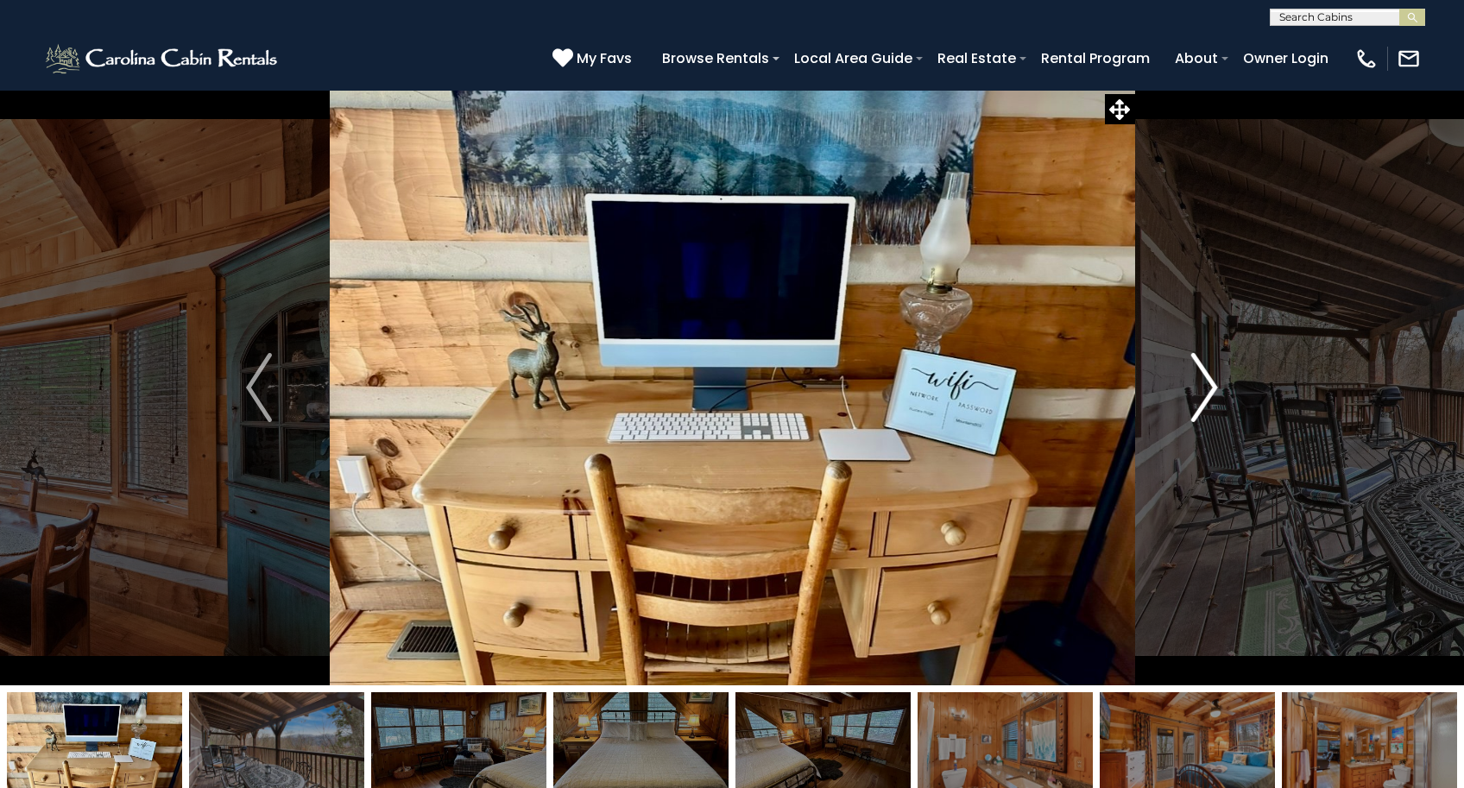
click at [1207, 390] on img "Next" at bounding box center [1205, 387] width 26 height 69
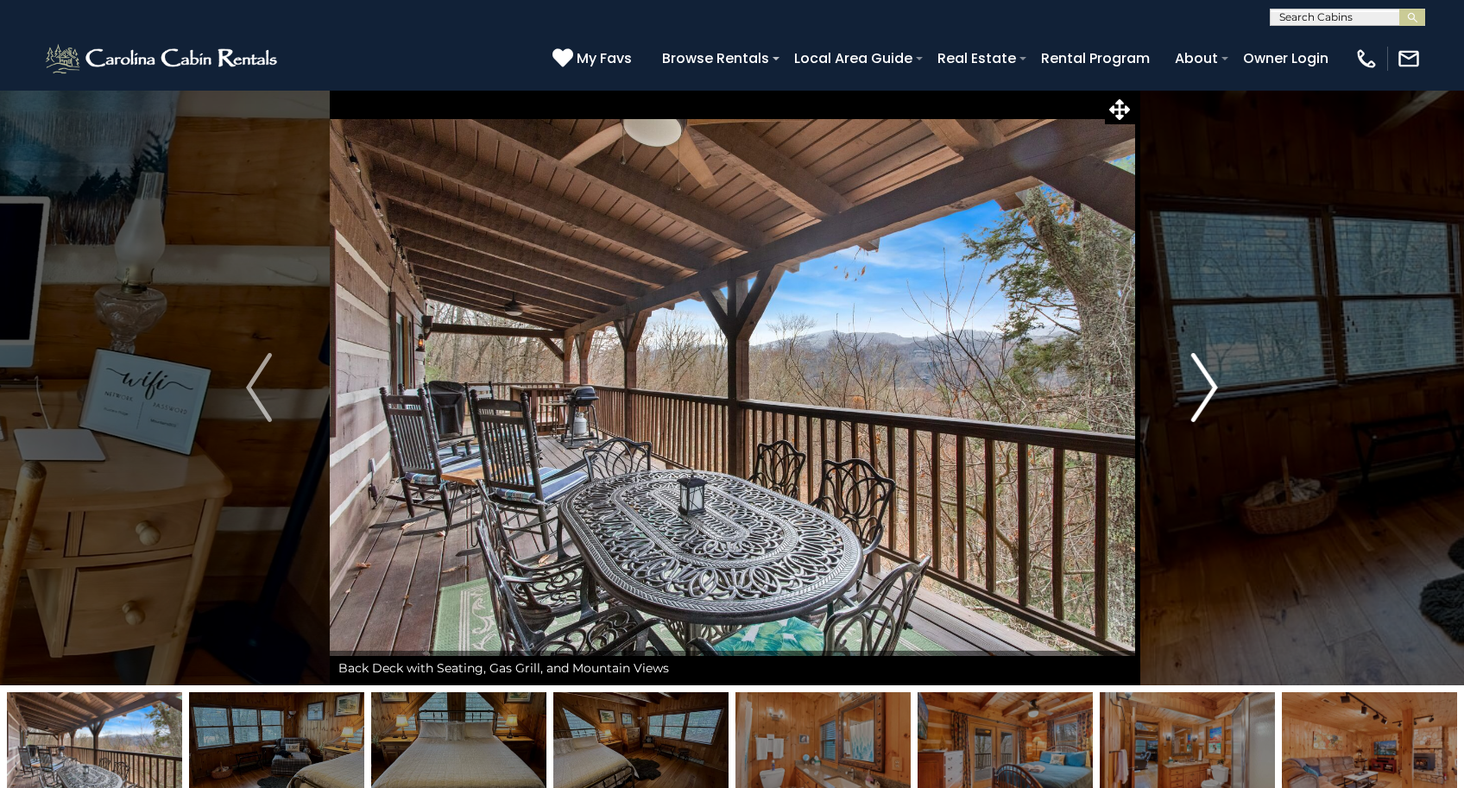
click at [1207, 390] on img "Next" at bounding box center [1205, 387] width 26 height 69
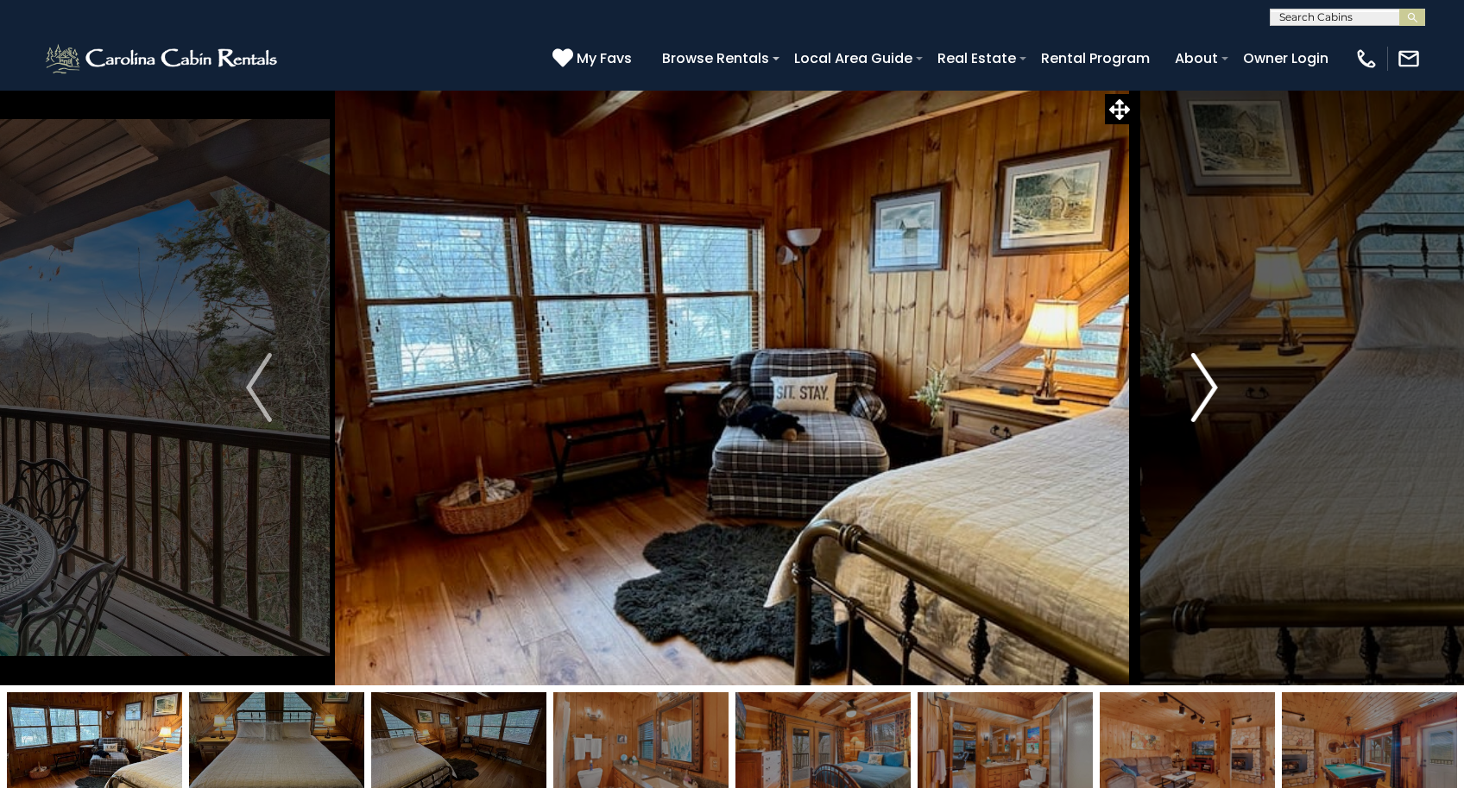
click at [1207, 390] on img "Next" at bounding box center [1205, 387] width 26 height 69
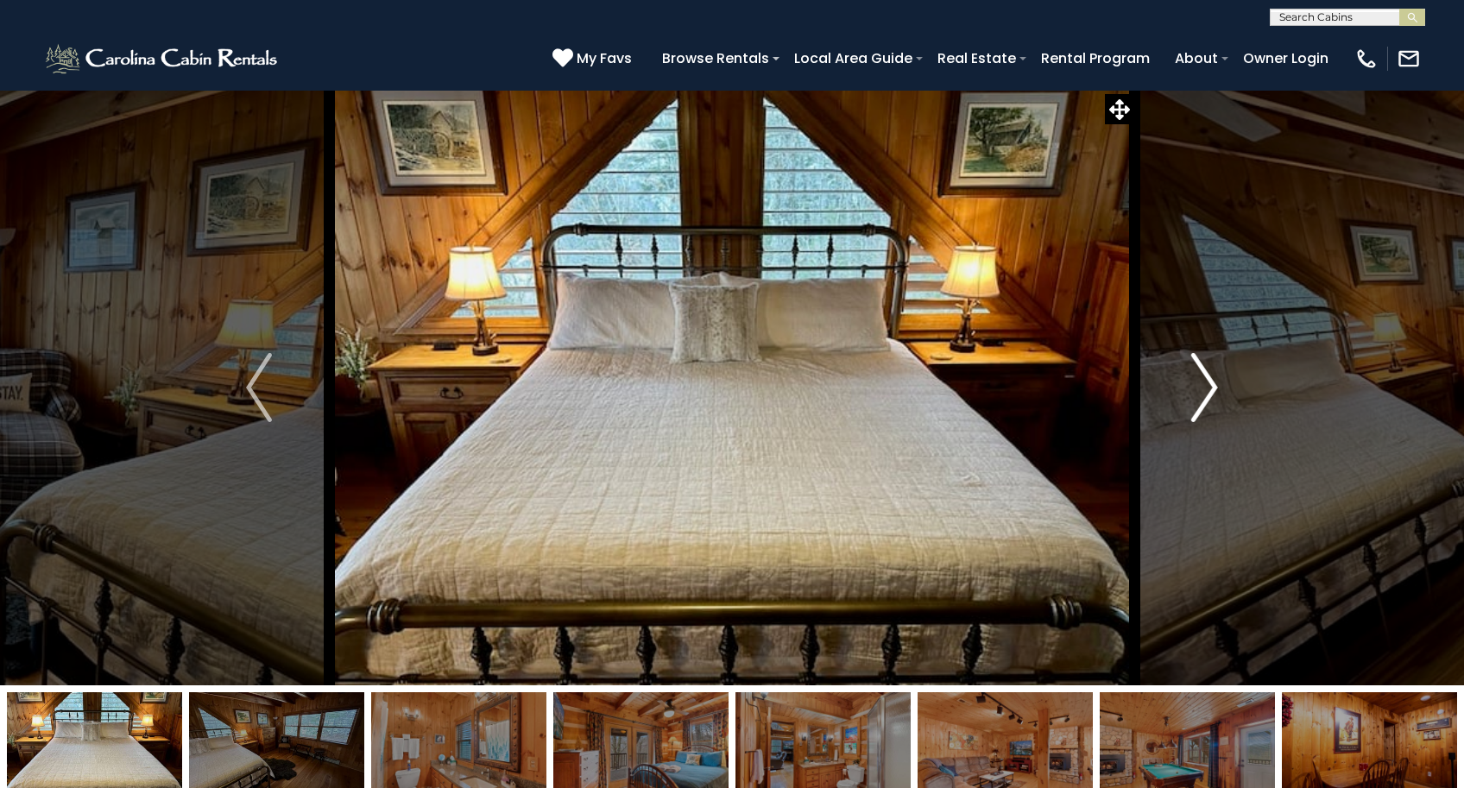
click at [1207, 390] on img "Next" at bounding box center [1205, 387] width 26 height 69
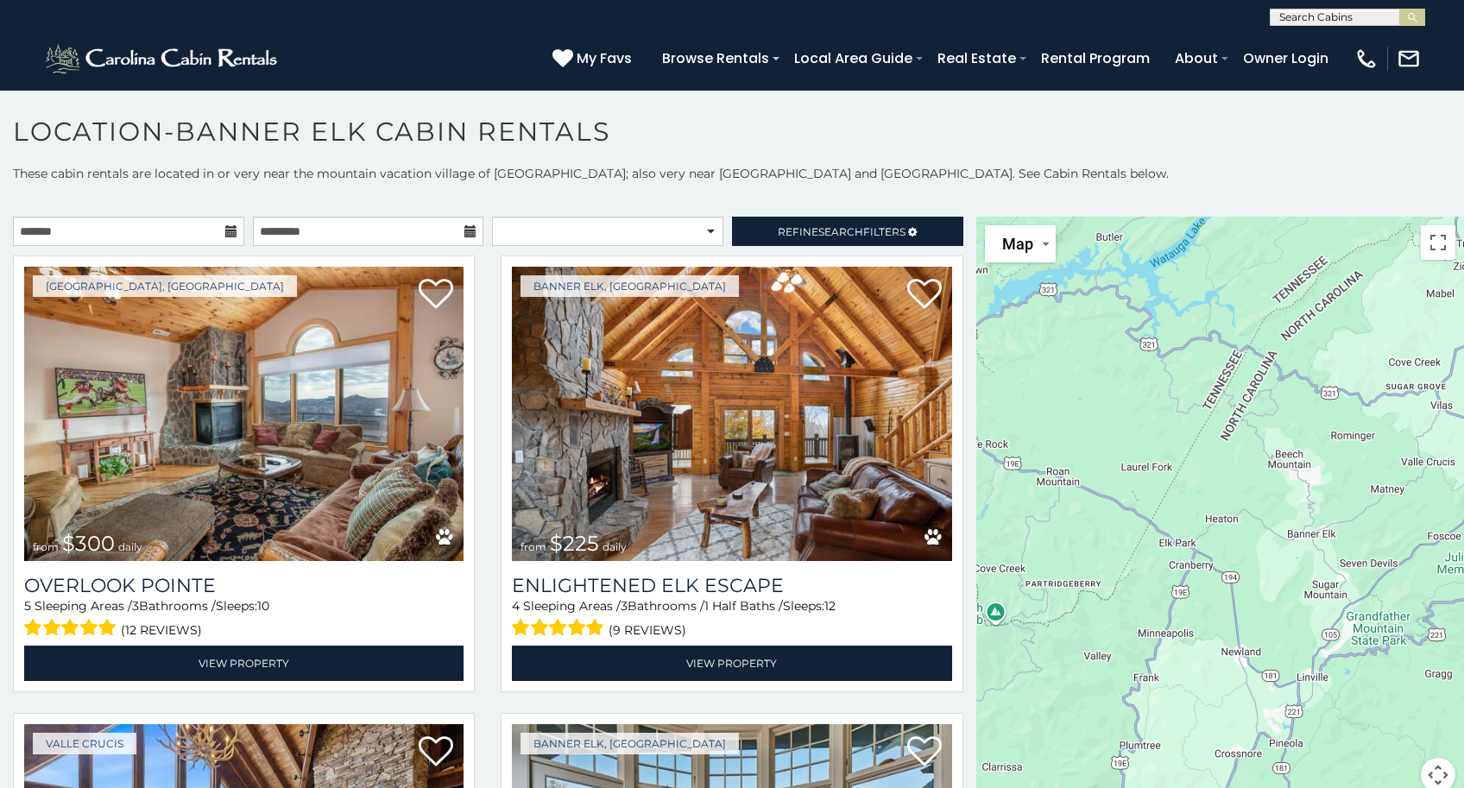
scroll to position [5909, 0]
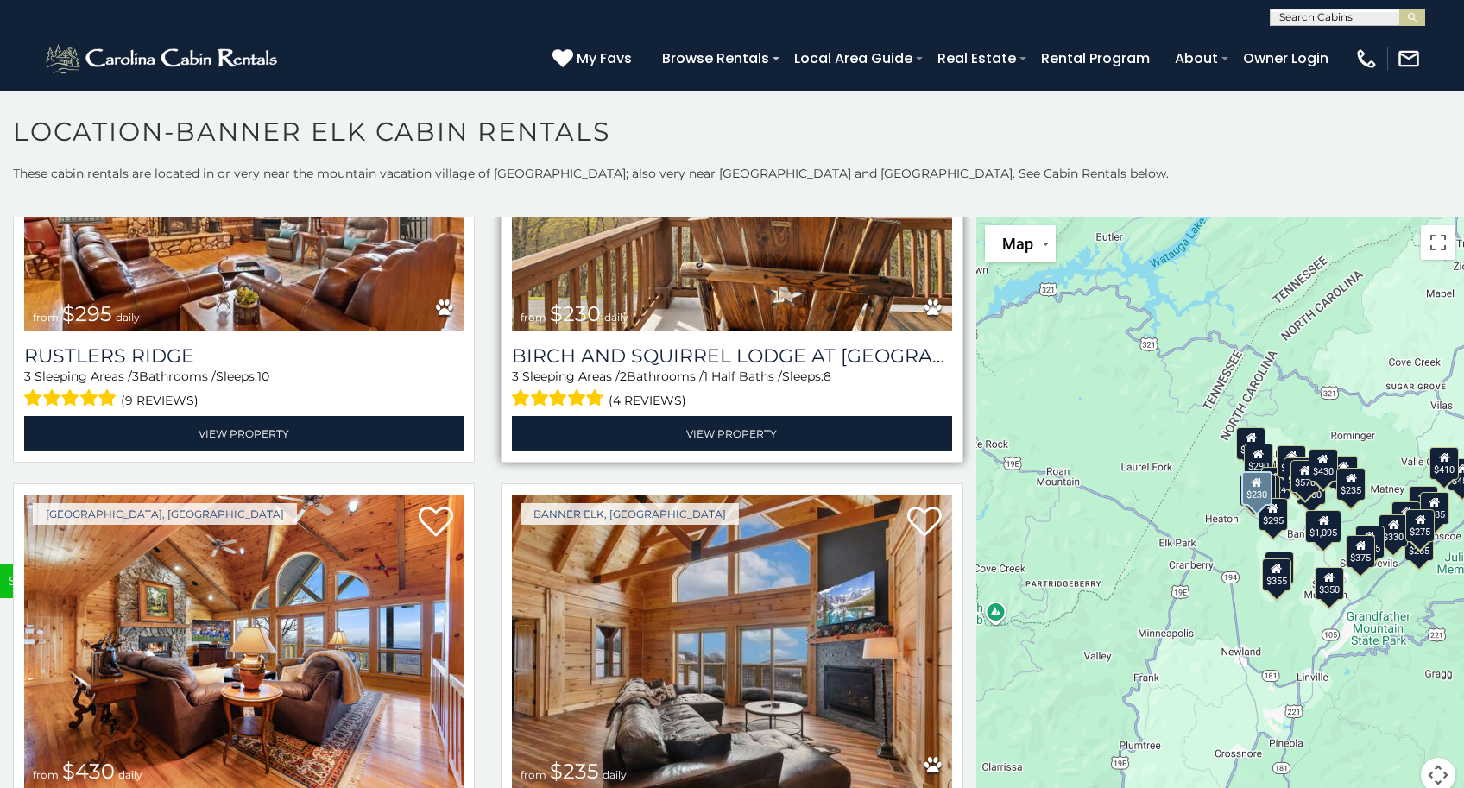
scroll to position [6300, 0]
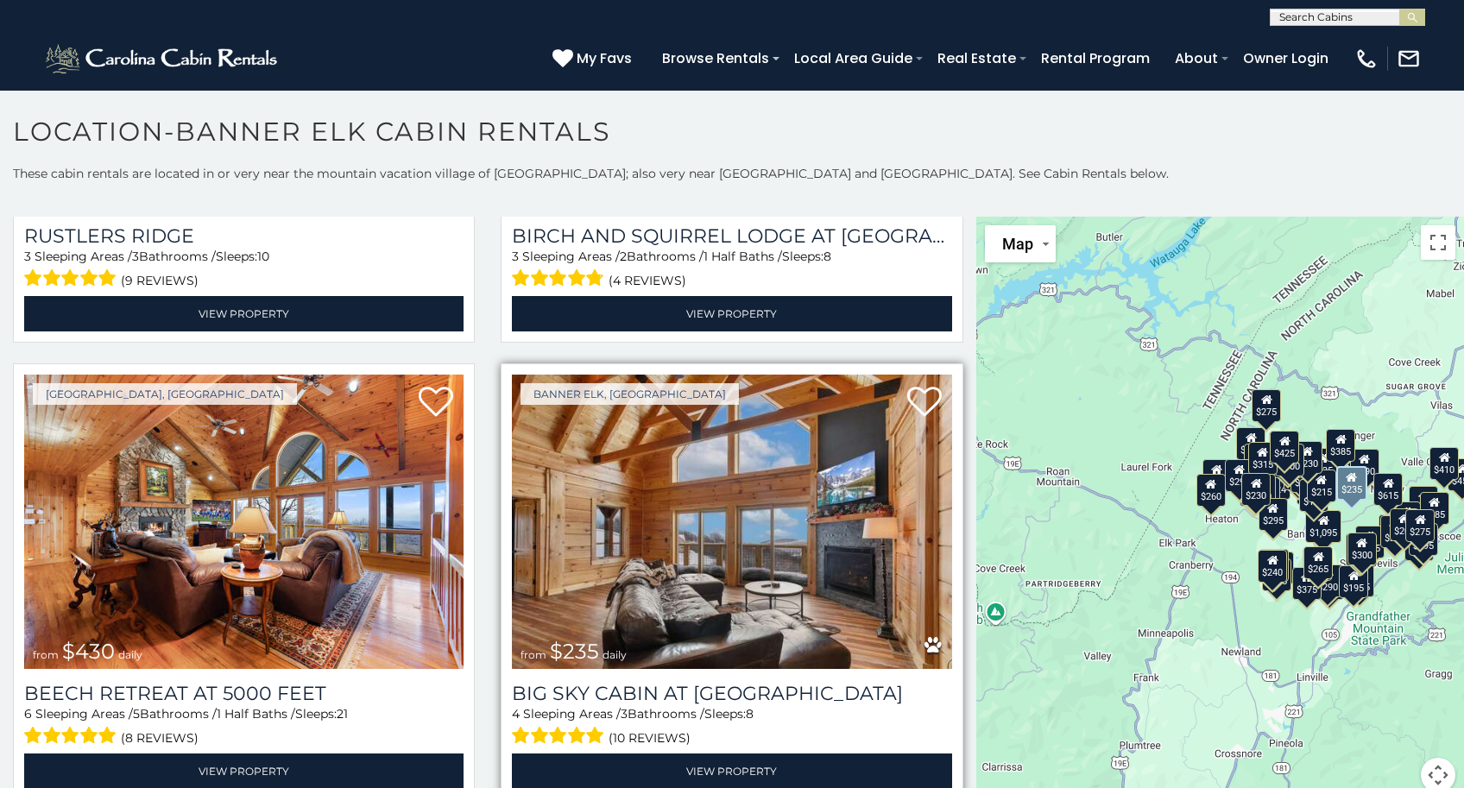
click at [735, 530] on img at bounding box center [731, 522] width 439 height 294
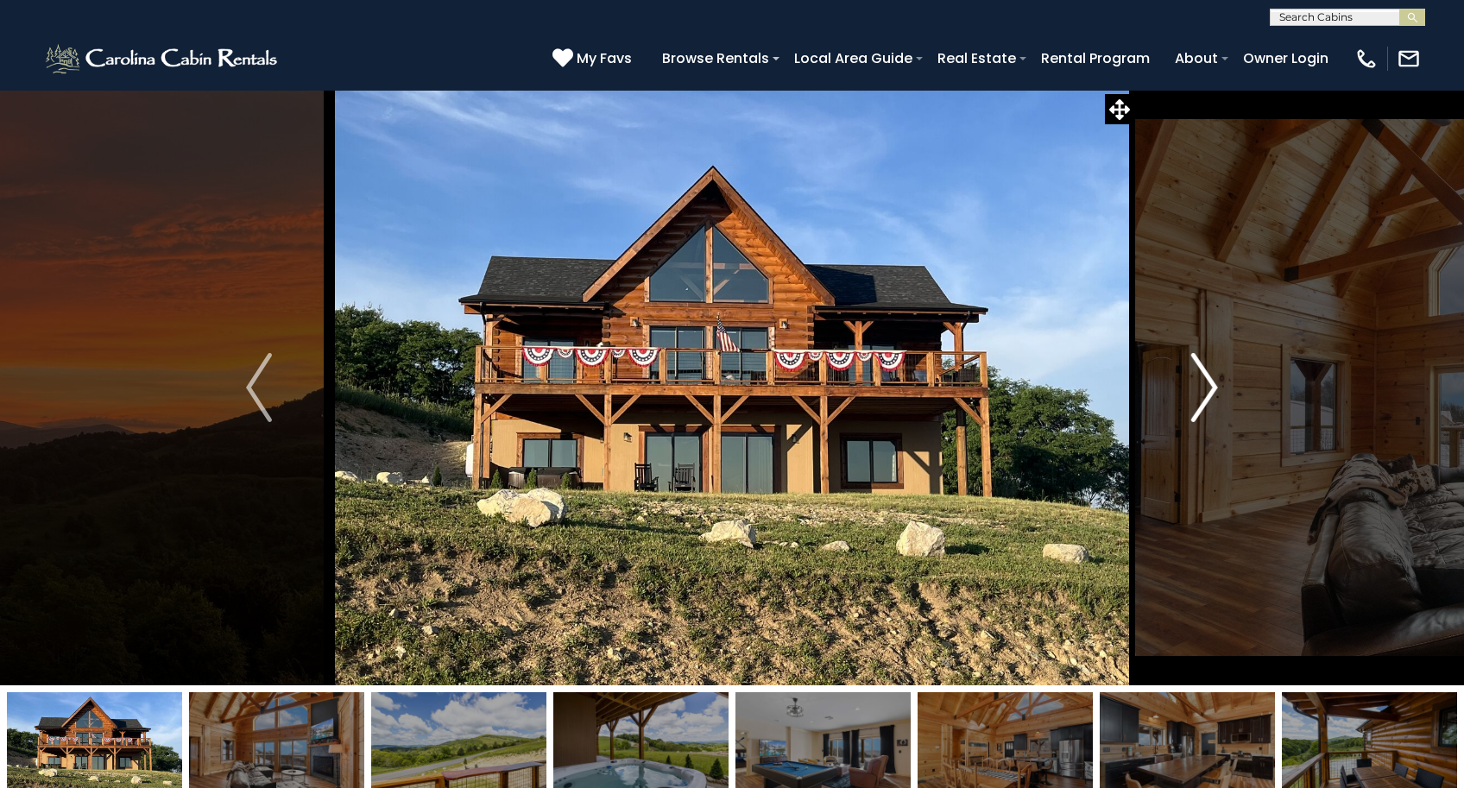
click at [1212, 389] on img "Next" at bounding box center [1205, 387] width 26 height 69
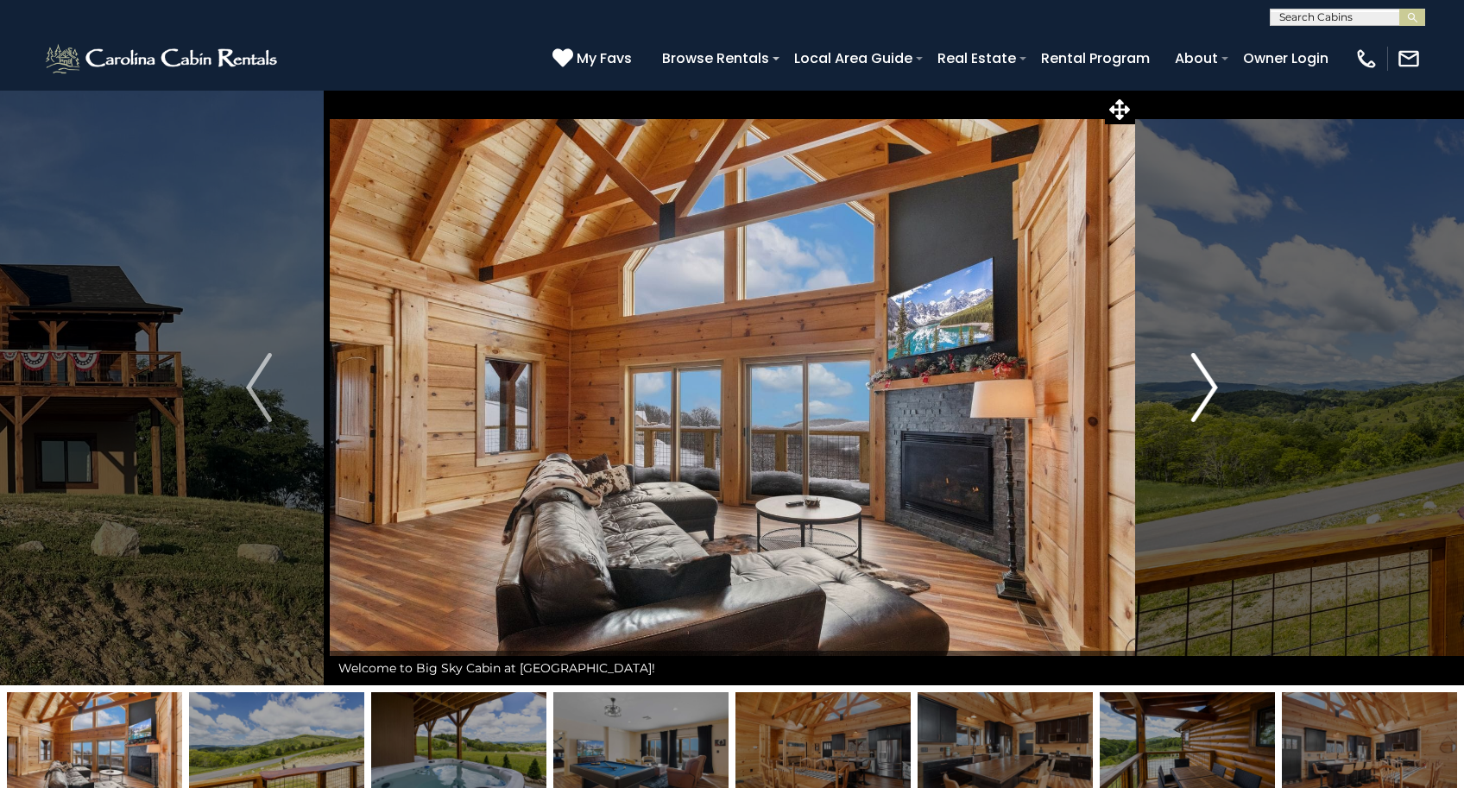
click at [1212, 389] on img "Next" at bounding box center [1205, 387] width 26 height 69
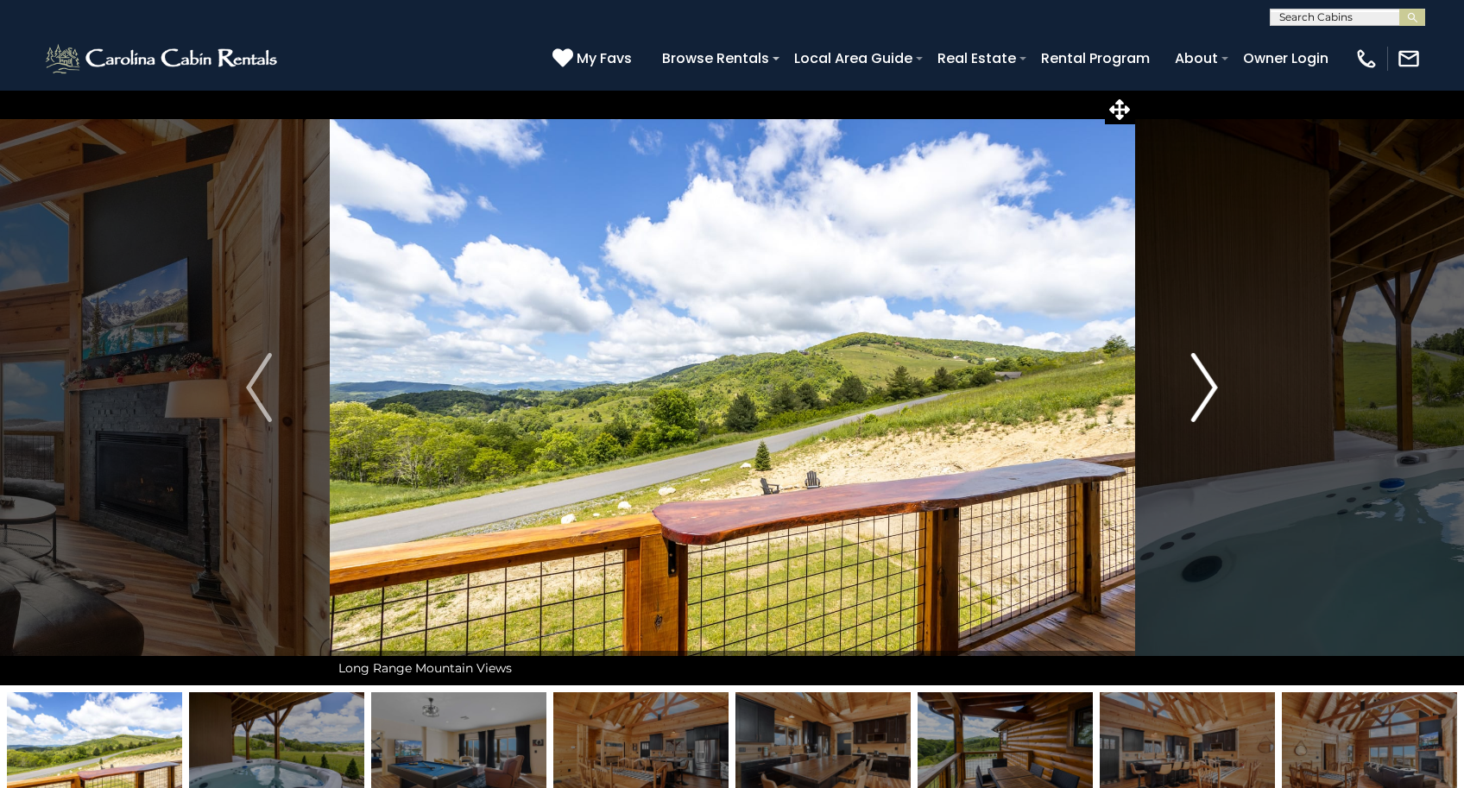
click at [1212, 389] on img "Next" at bounding box center [1205, 387] width 26 height 69
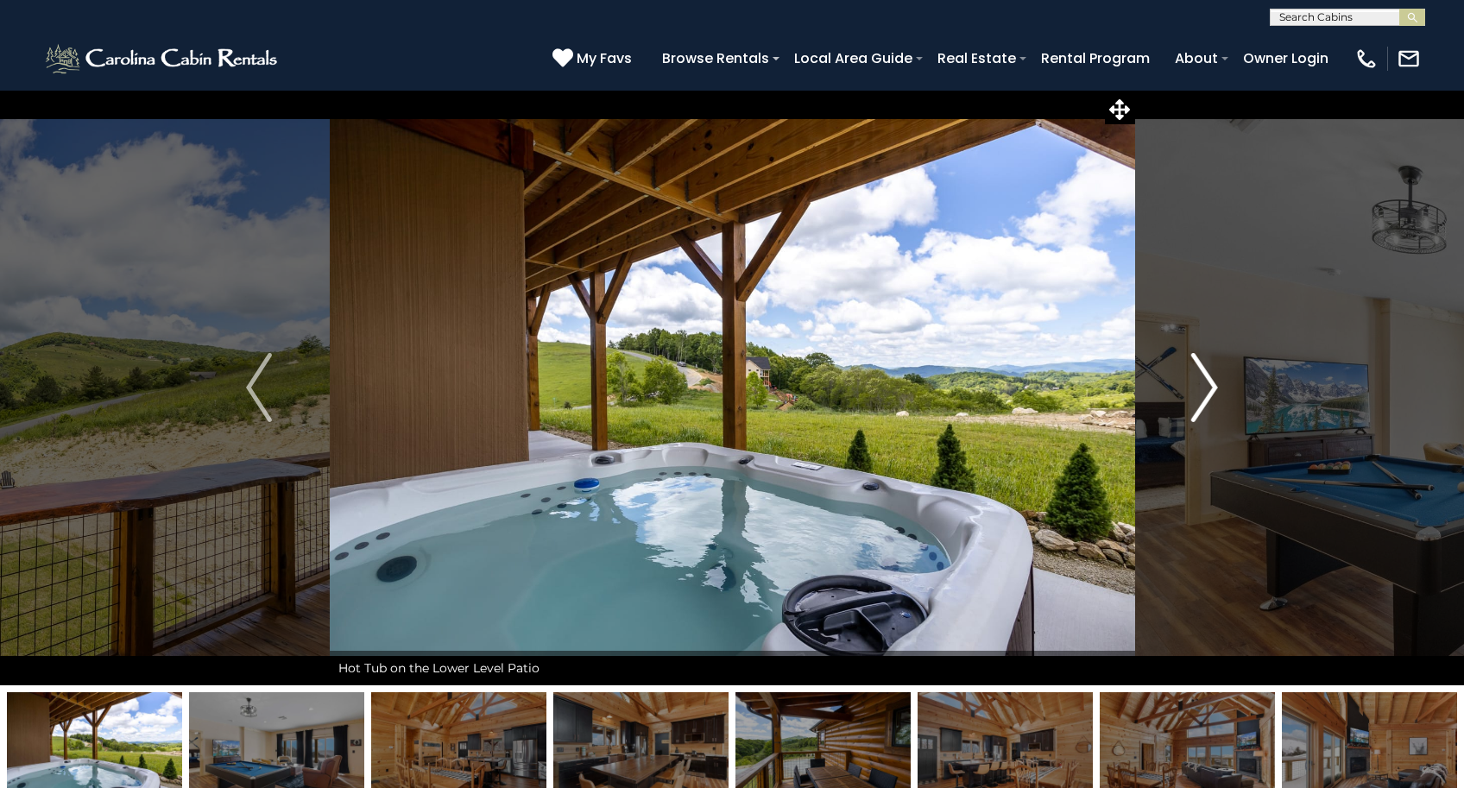
click at [1212, 389] on img "Next" at bounding box center [1205, 387] width 26 height 69
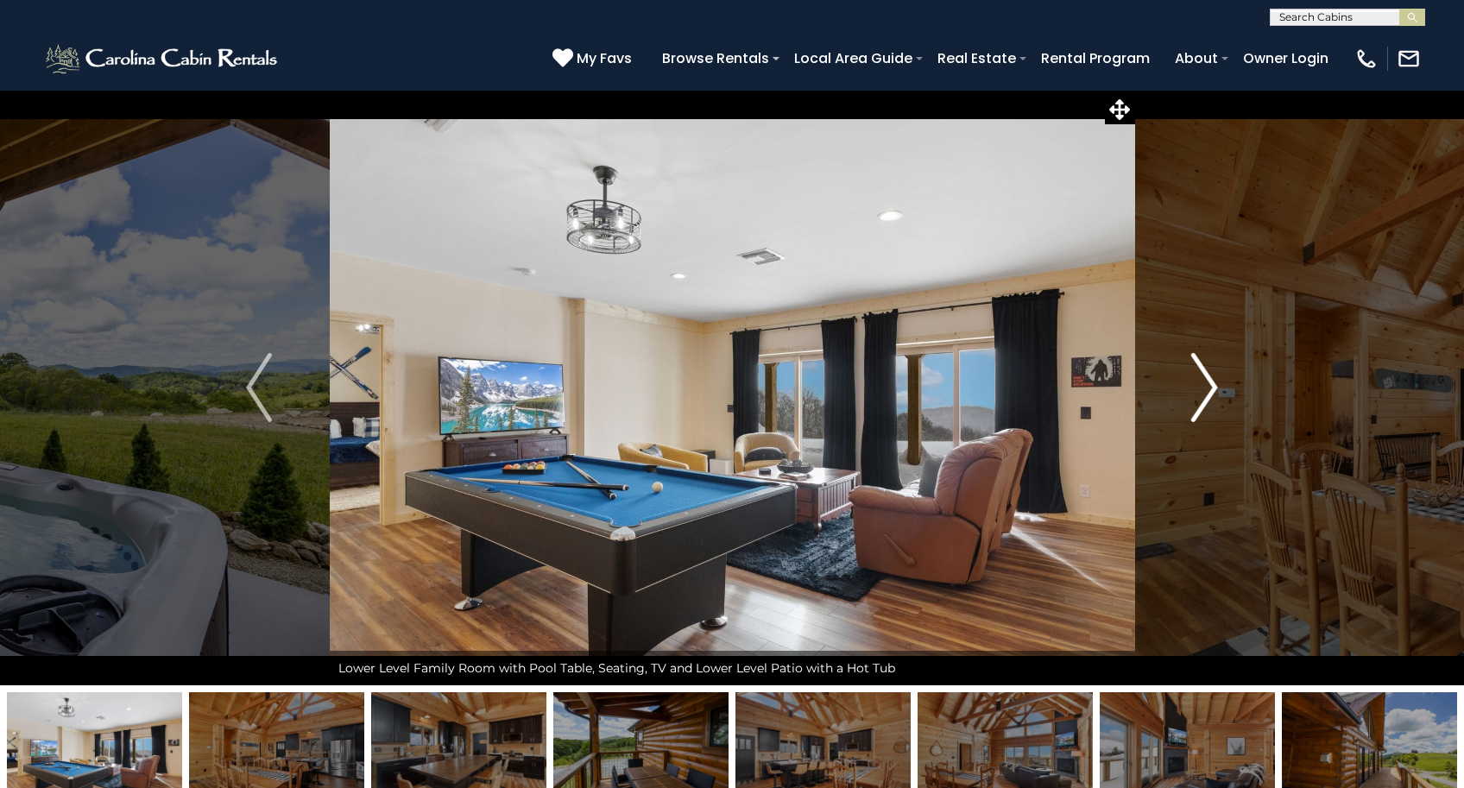
click at [1212, 389] on img "Next" at bounding box center [1205, 387] width 26 height 69
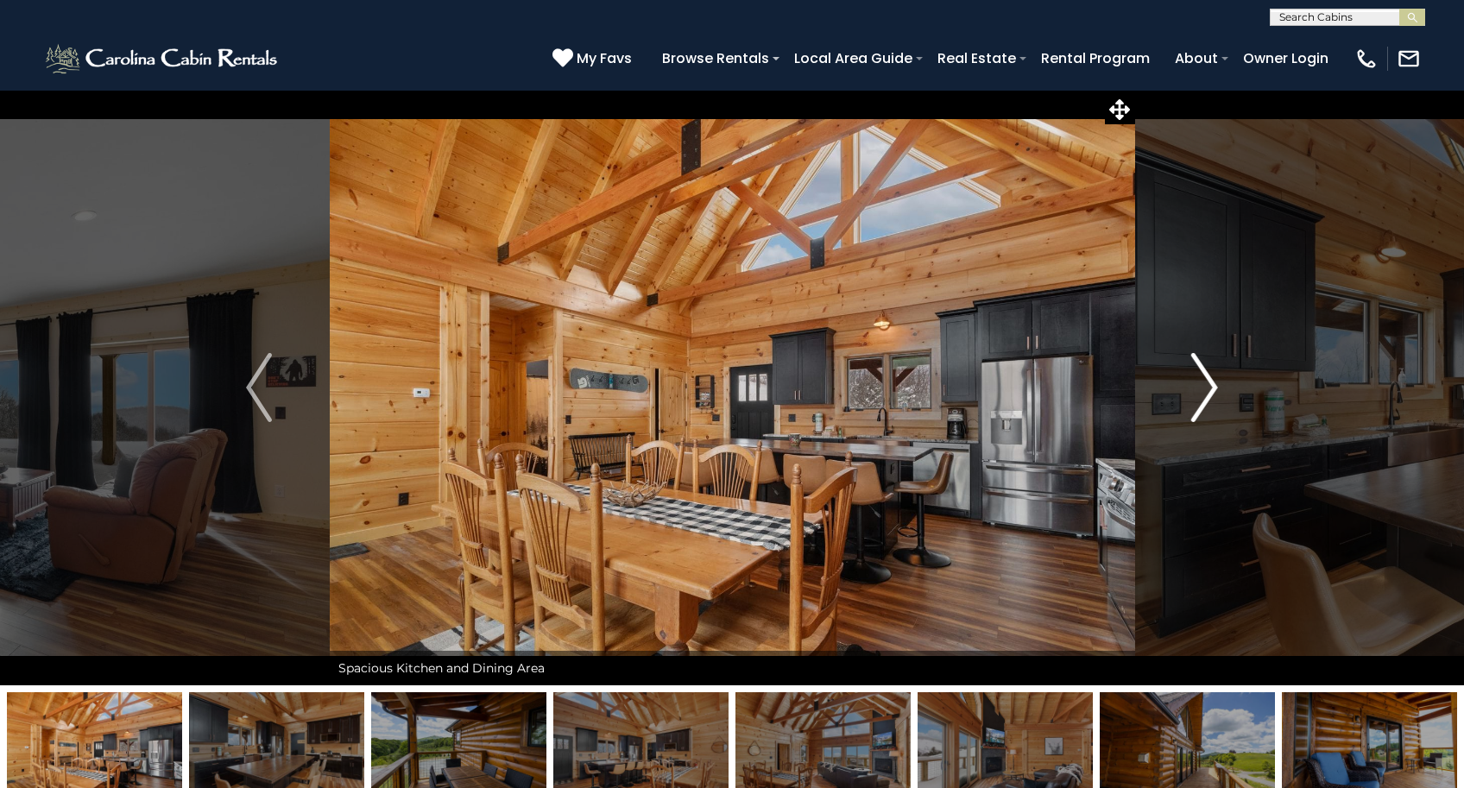
click at [1212, 389] on img "Next" at bounding box center [1205, 387] width 26 height 69
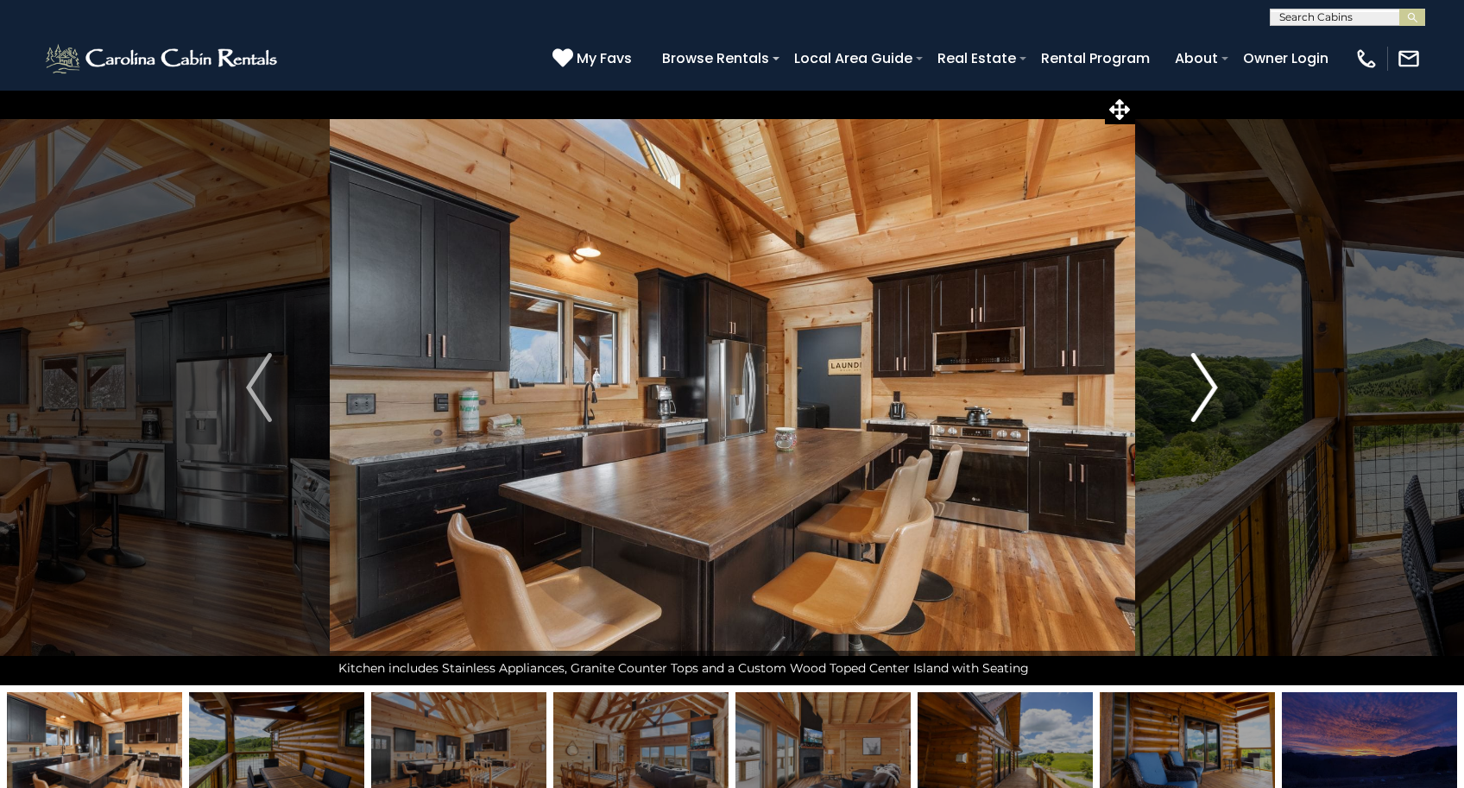
click at [1212, 389] on img "Next" at bounding box center [1205, 387] width 26 height 69
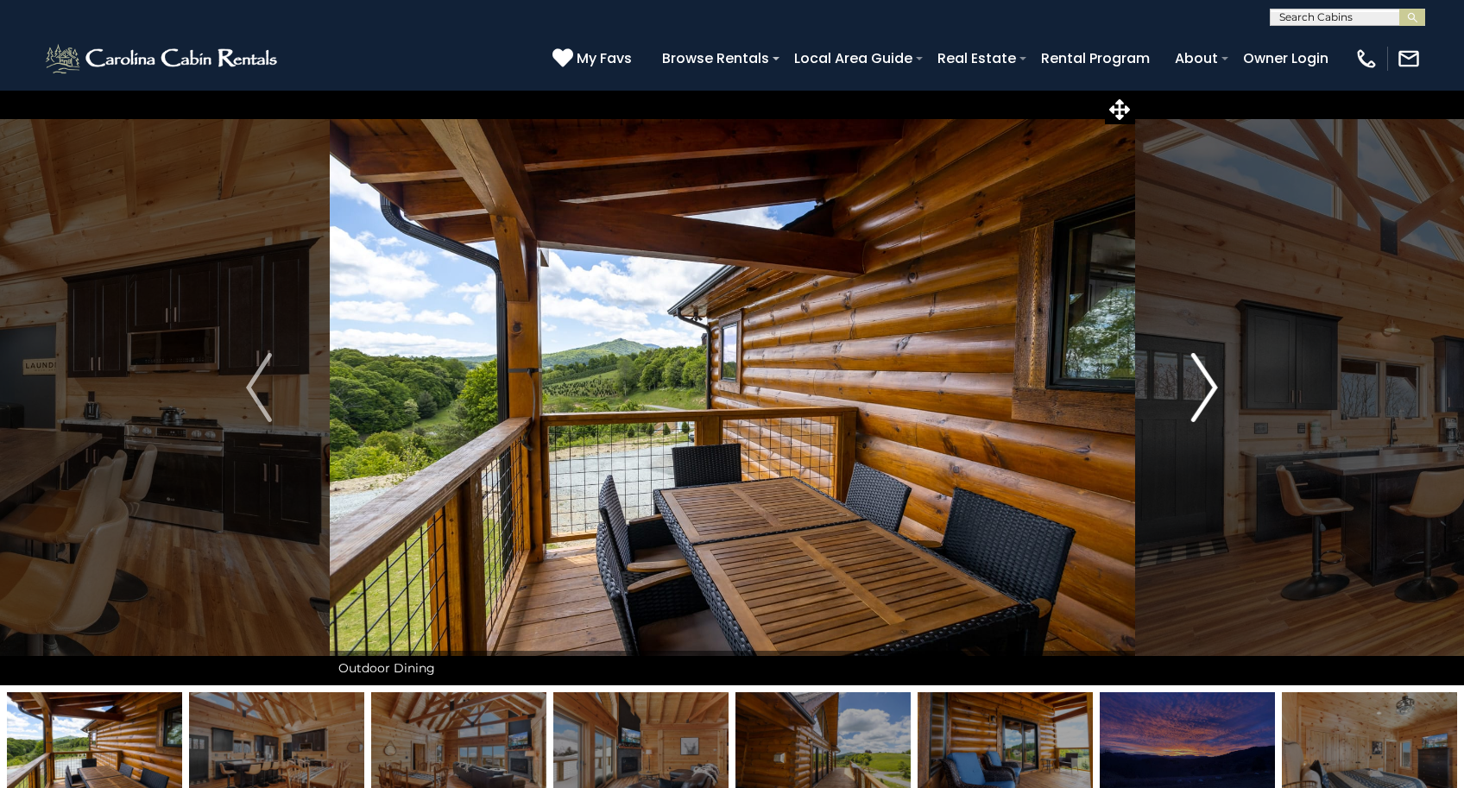
click at [1212, 389] on img "Next" at bounding box center [1205, 387] width 26 height 69
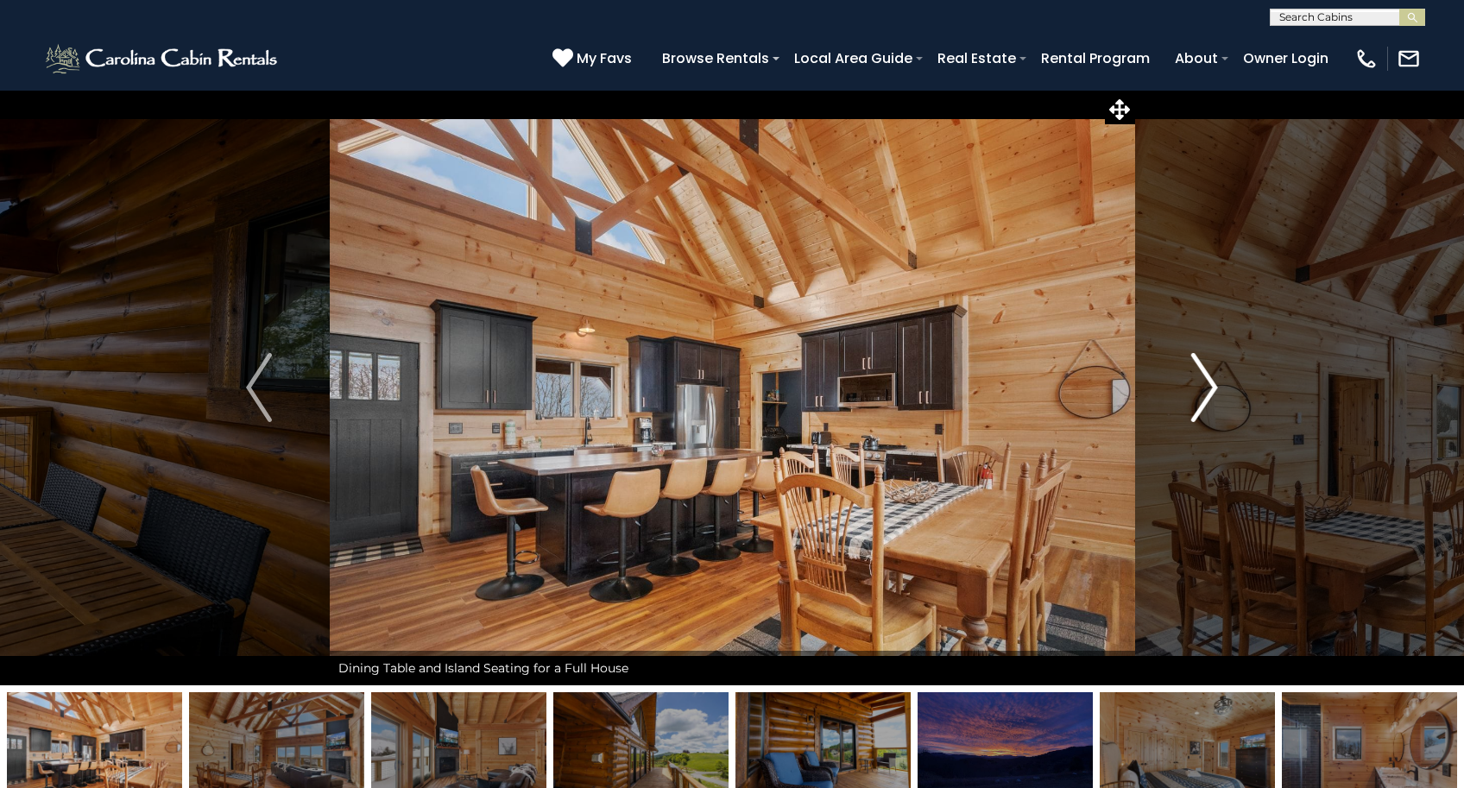
click at [1212, 389] on img "Next" at bounding box center [1205, 387] width 26 height 69
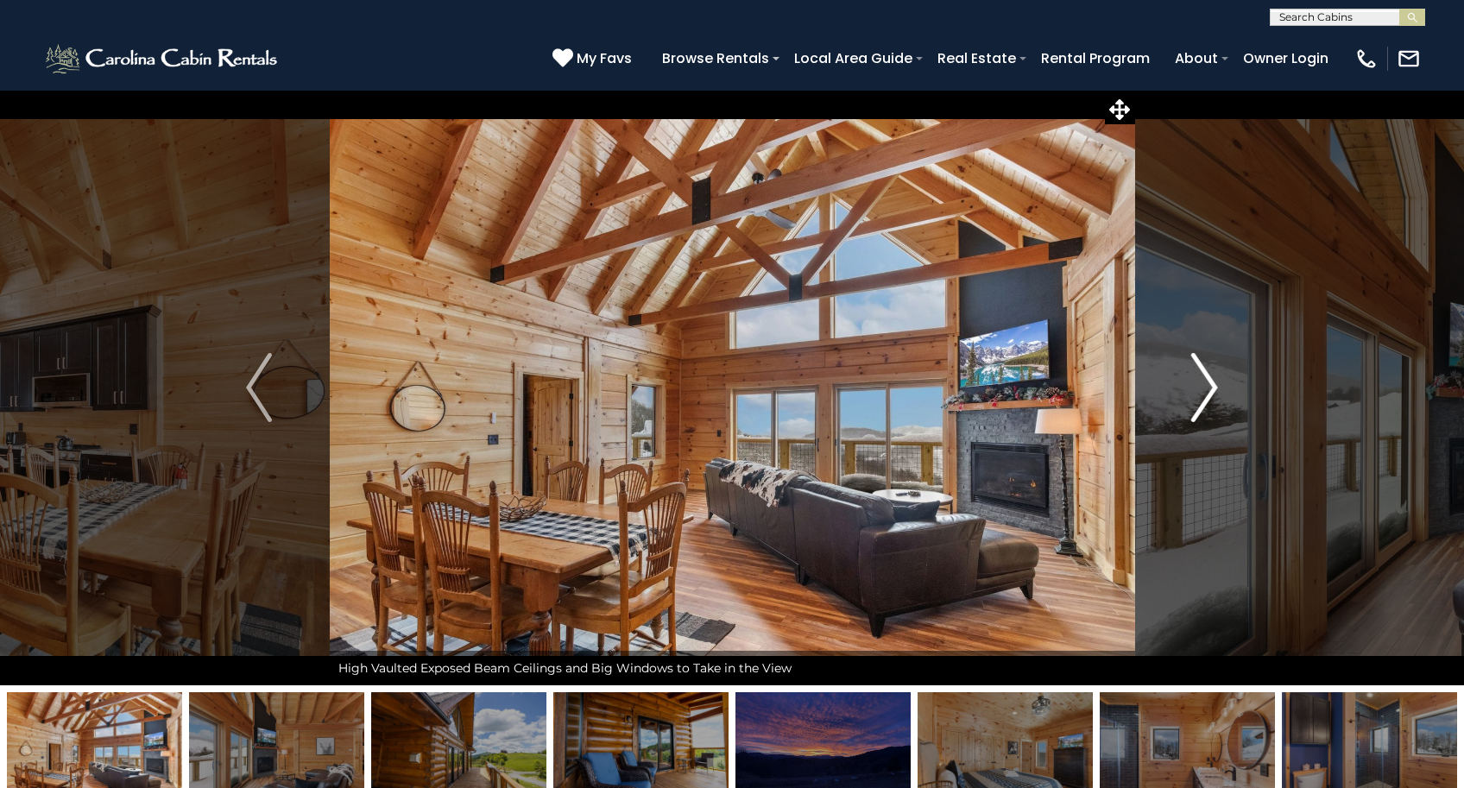
click at [1213, 386] on img "Next" at bounding box center [1205, 387] width 26 height 69
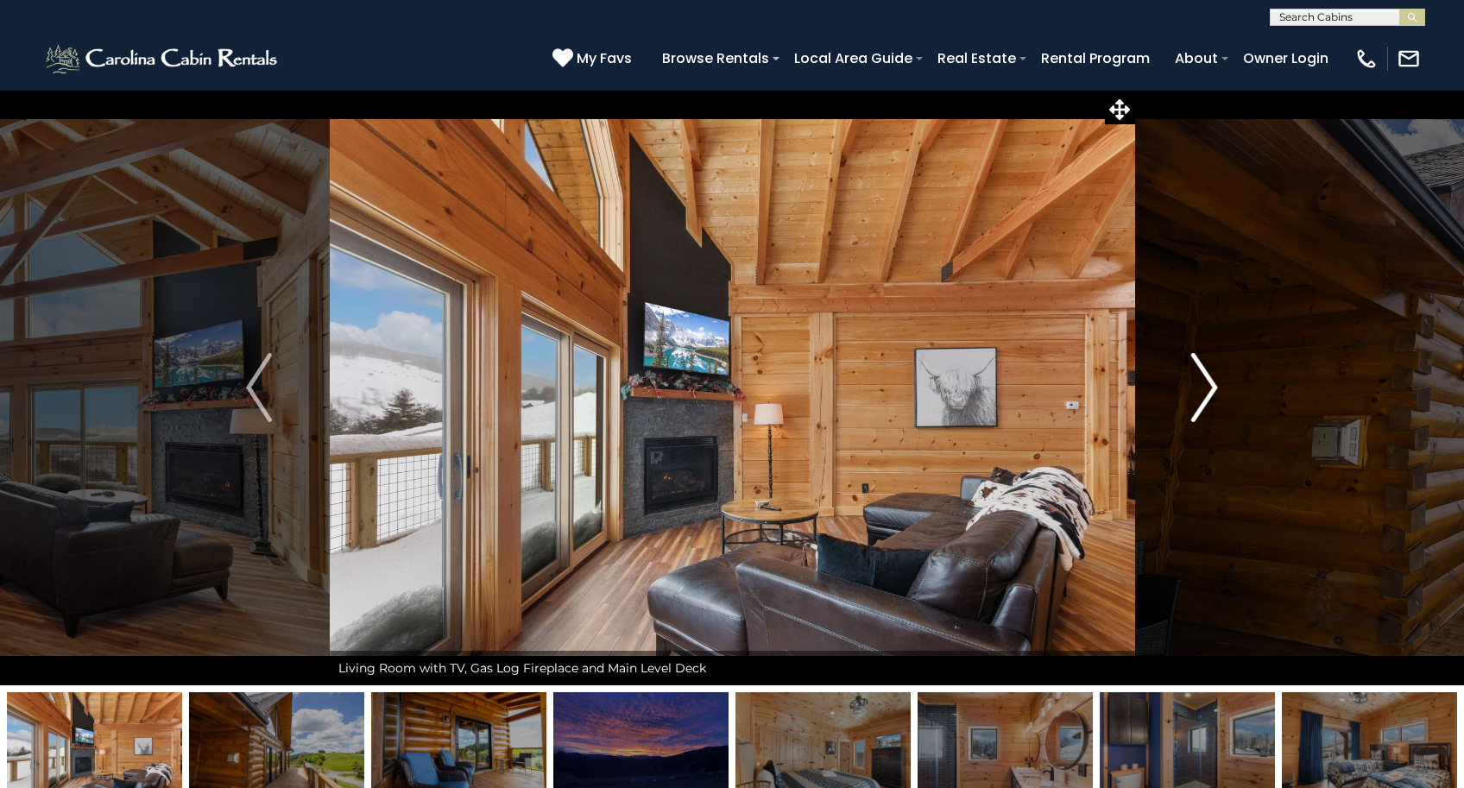
click at [1213, 386] on img "Next" at bounding box center [1205, 387] width 26 height 69
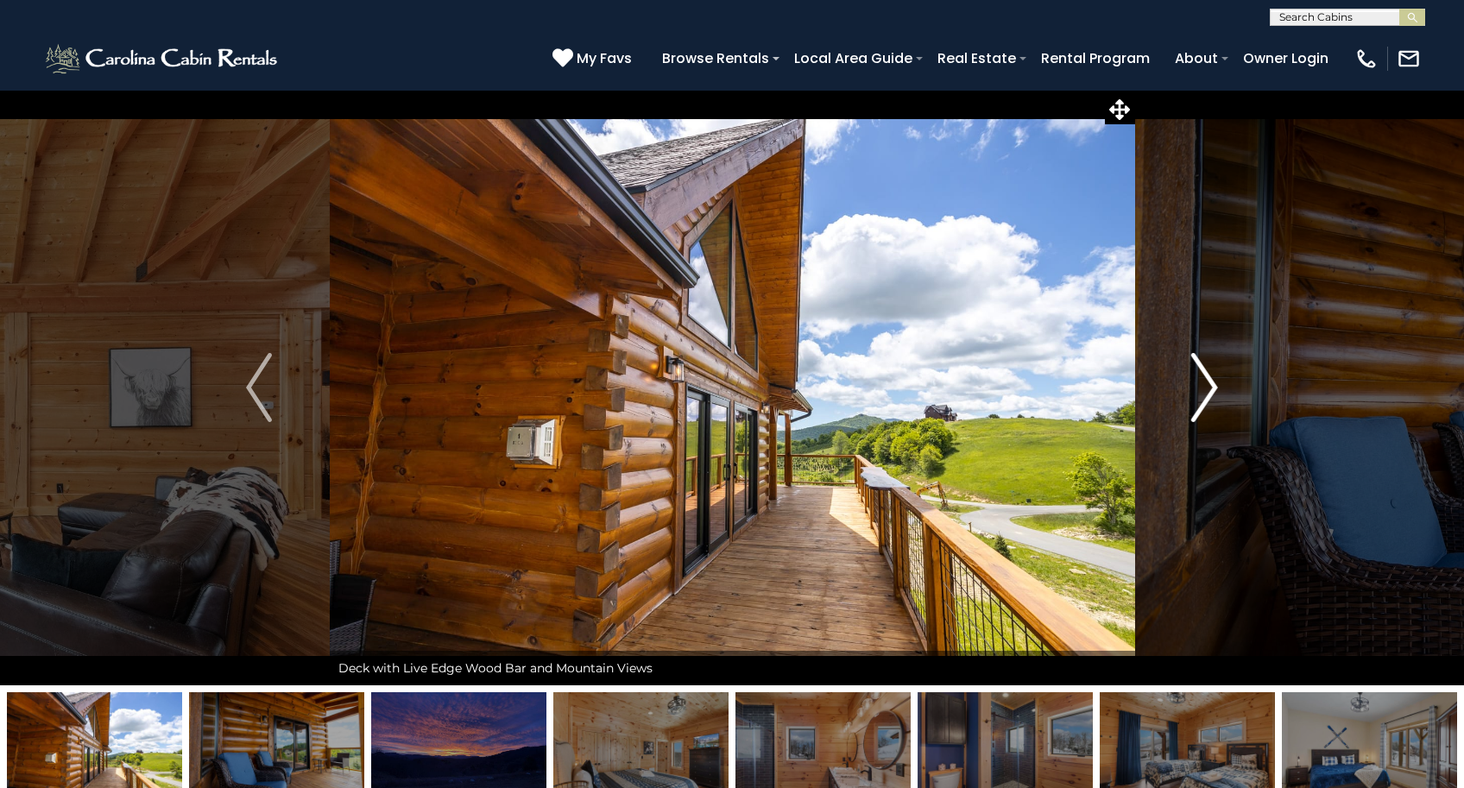
click at [1213, 386] on img "Next" at bounding box center [1205, 387] width 26 height 69
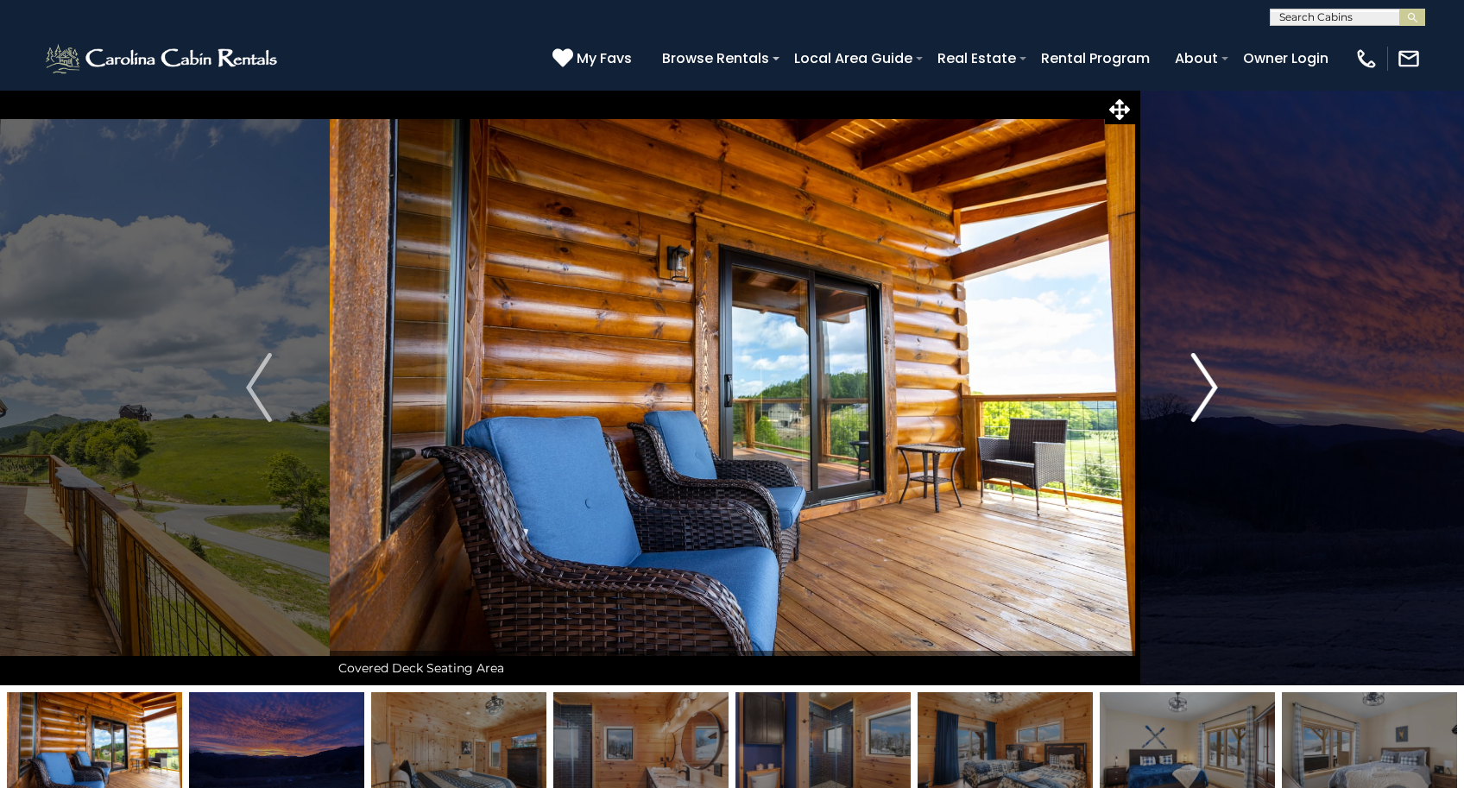
click at [1213, 386] on img "Next" at bounding box center [1205, 387] width 26 height 69
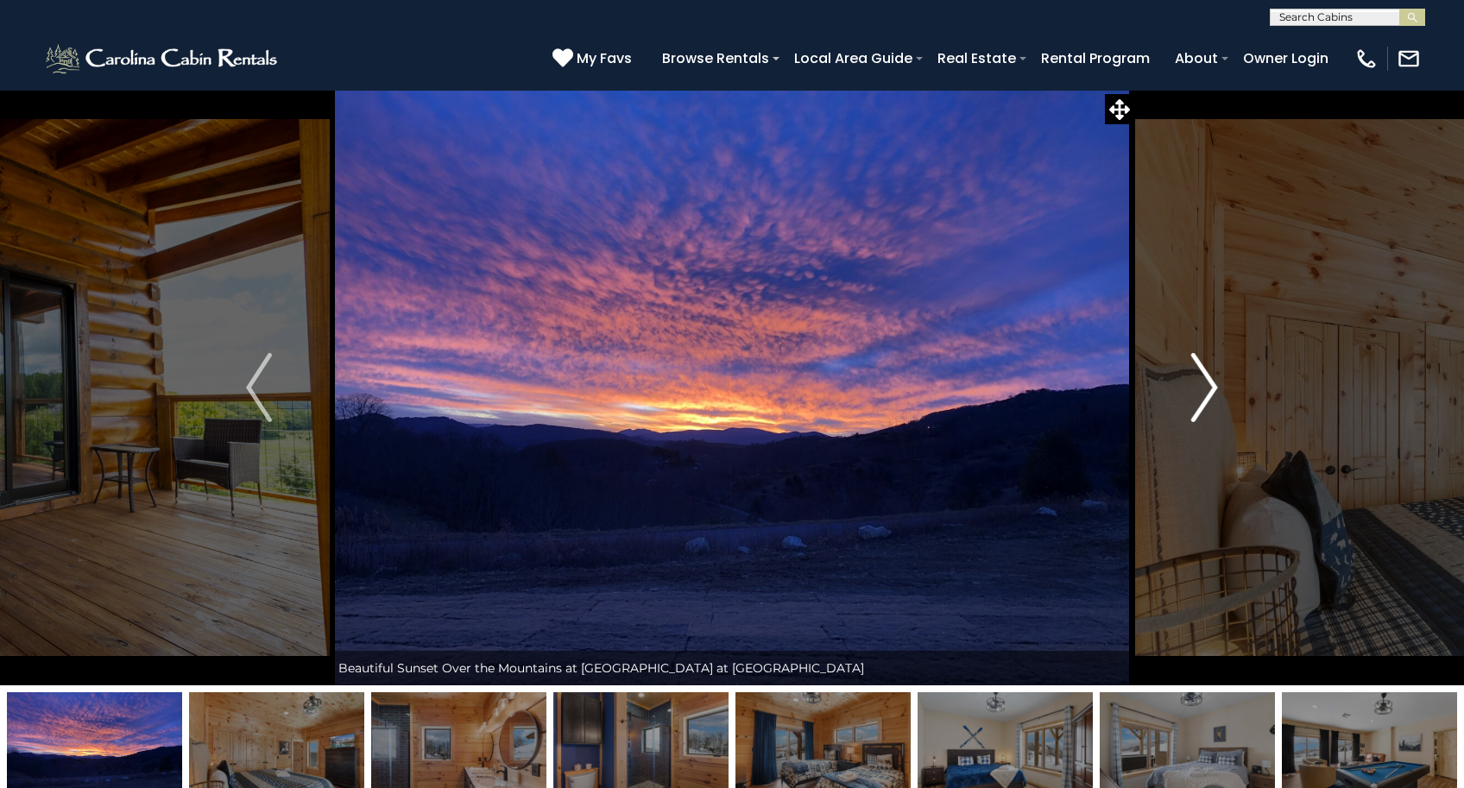
click at [1213, 386] on img "Next" at bounding box center [1205, 387] width 26 height 69
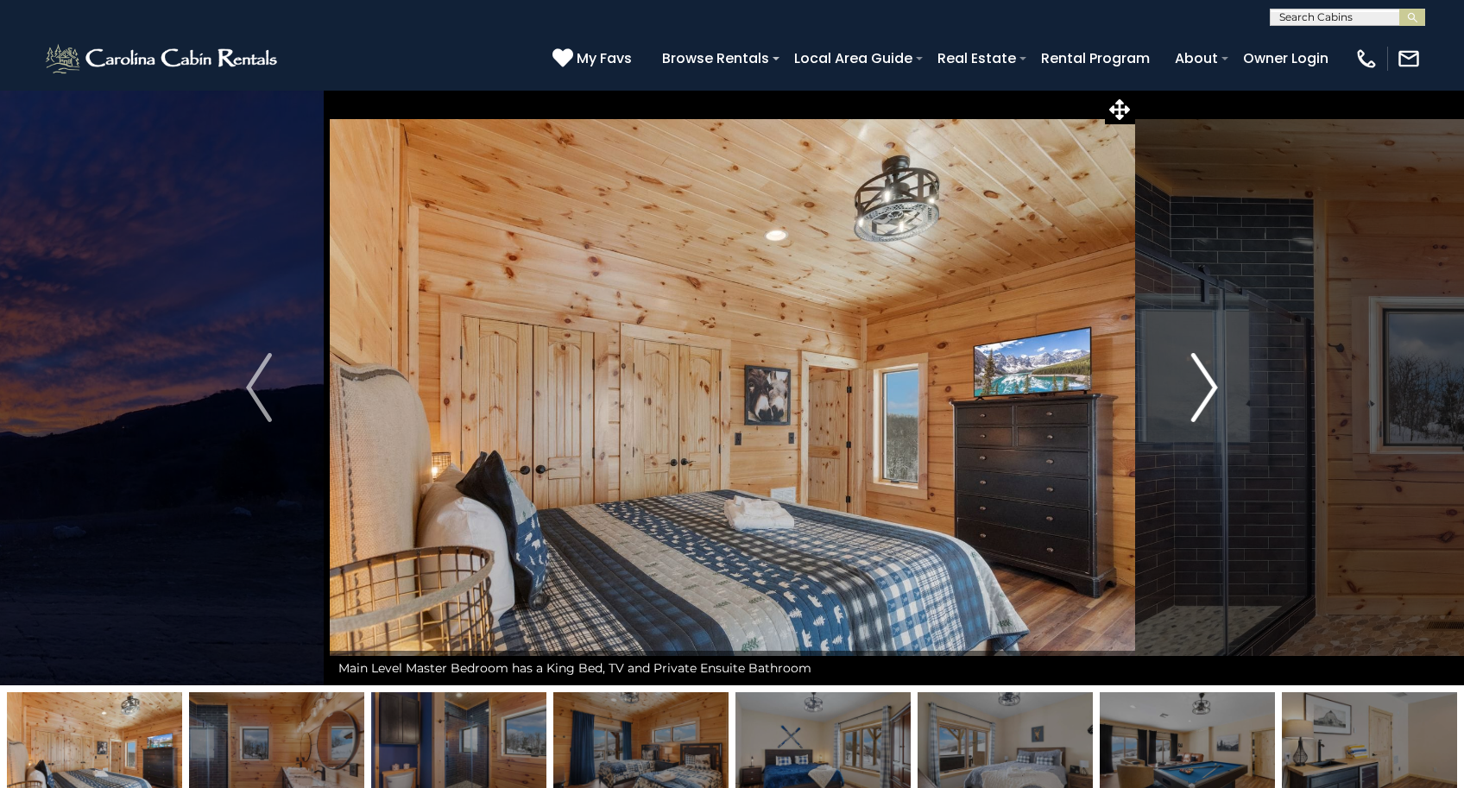
click at [1213, 386] on img "Next" at bounding box center [1205, 387] width 26 height 69
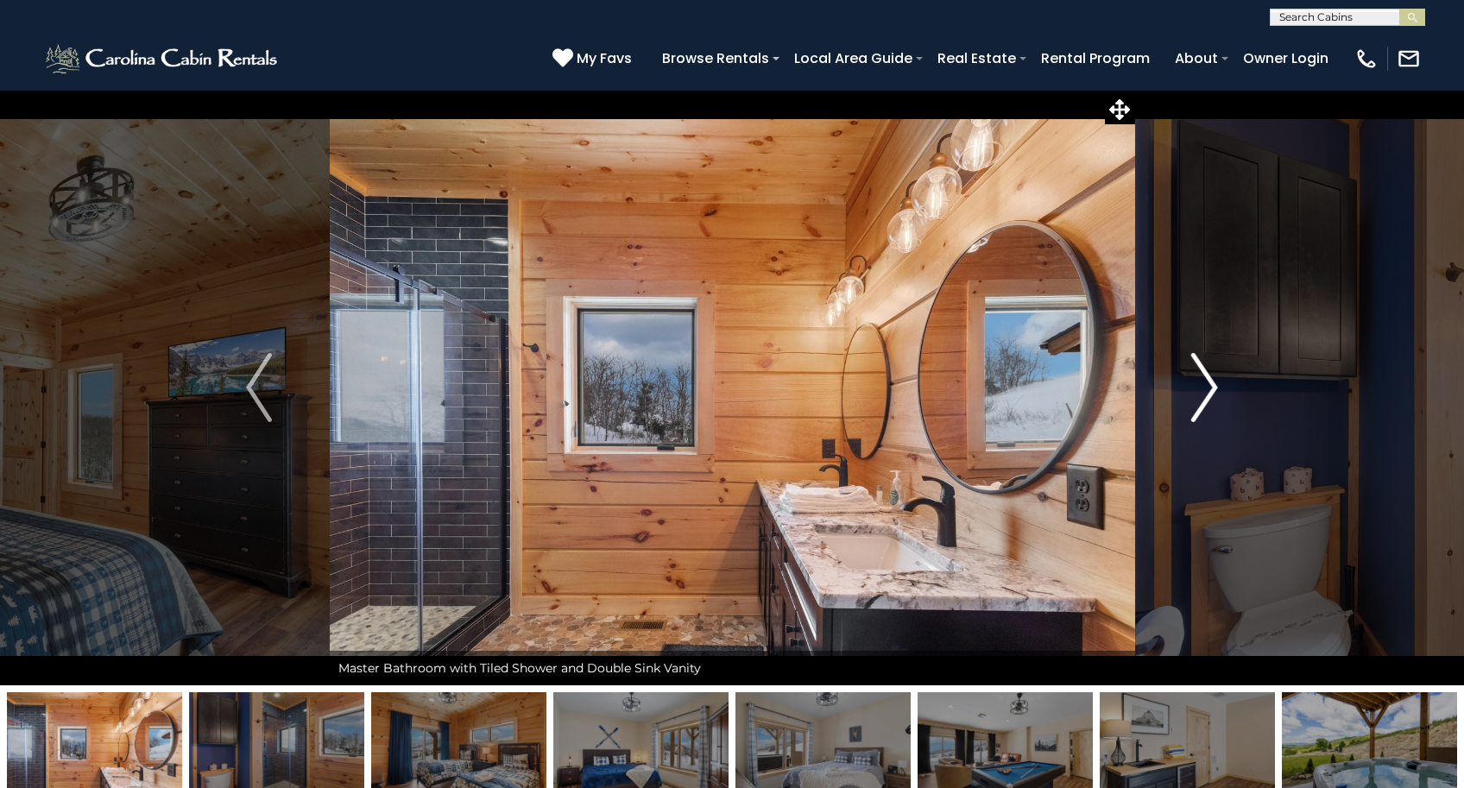
click at [1213, 386] on img "Next" at bounding box center [1205, 387] width 26 height 69
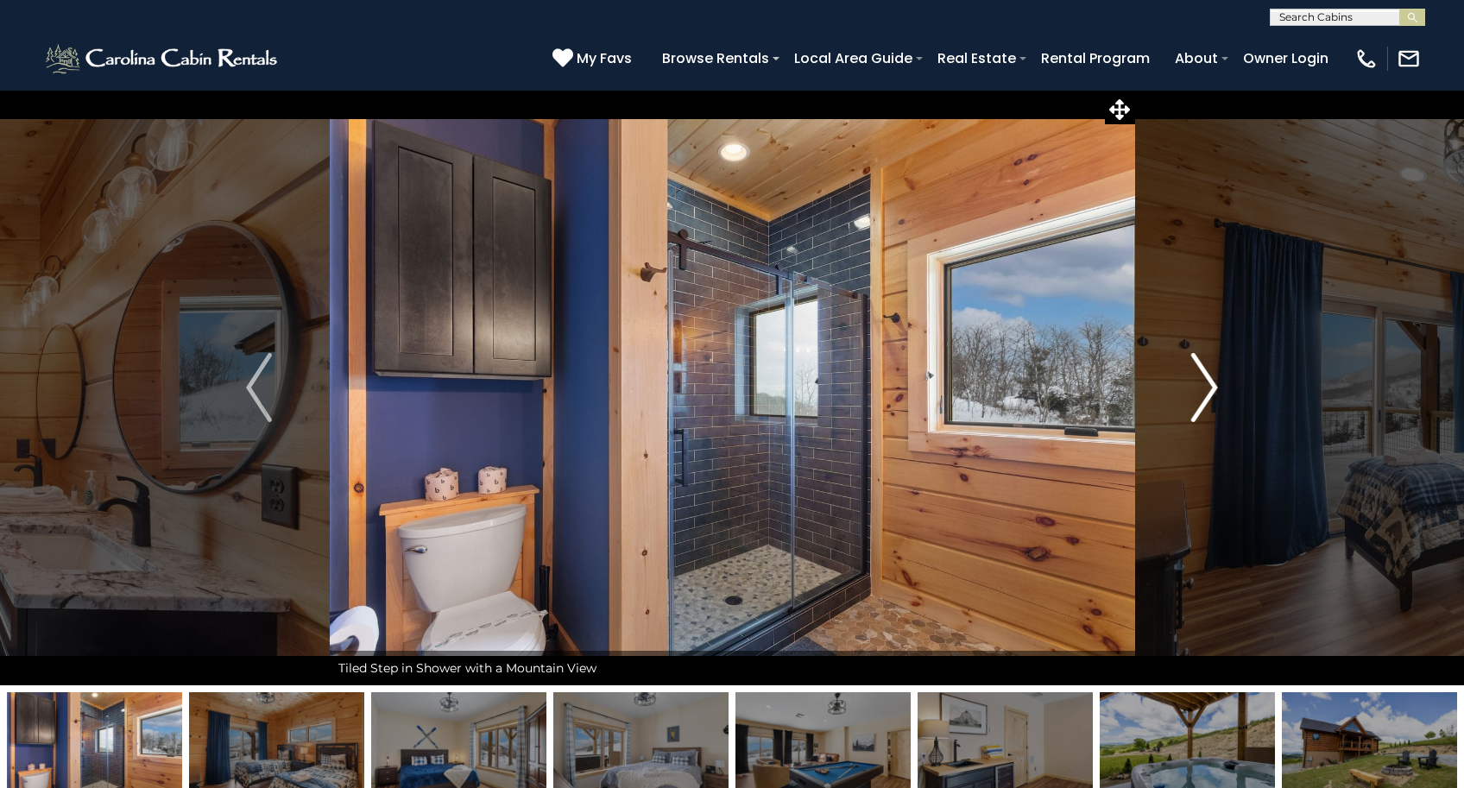
click at [1213, 386] on img "Next" at bounding box center [1205, 387] width 26 height 69
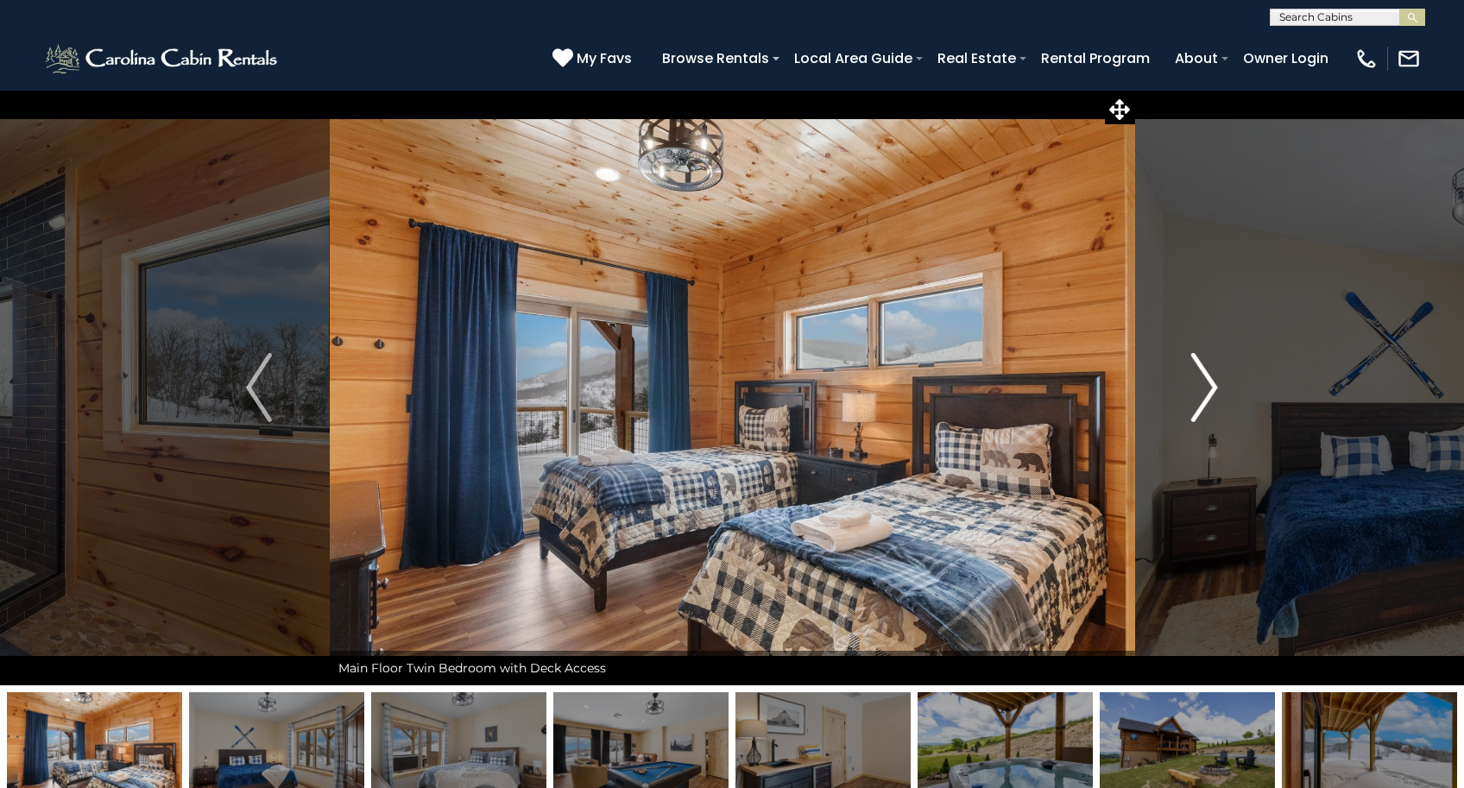
click at [1213, 386] on img "Next" at bounding box center [1205, 387] width 26 height 69
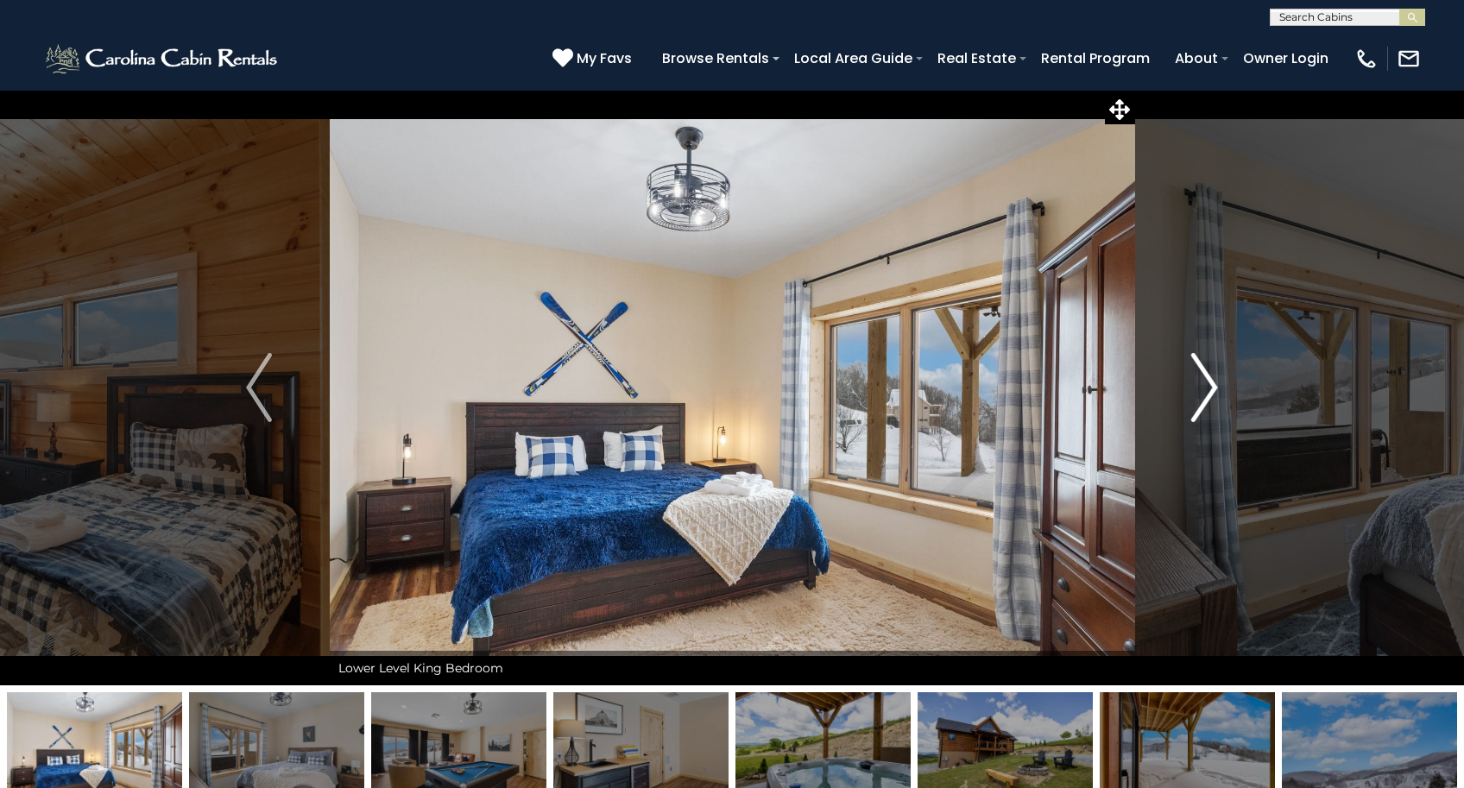
click at [1213, 386] on img "Next" at bounding box center [1205, 387] width 26 height 69
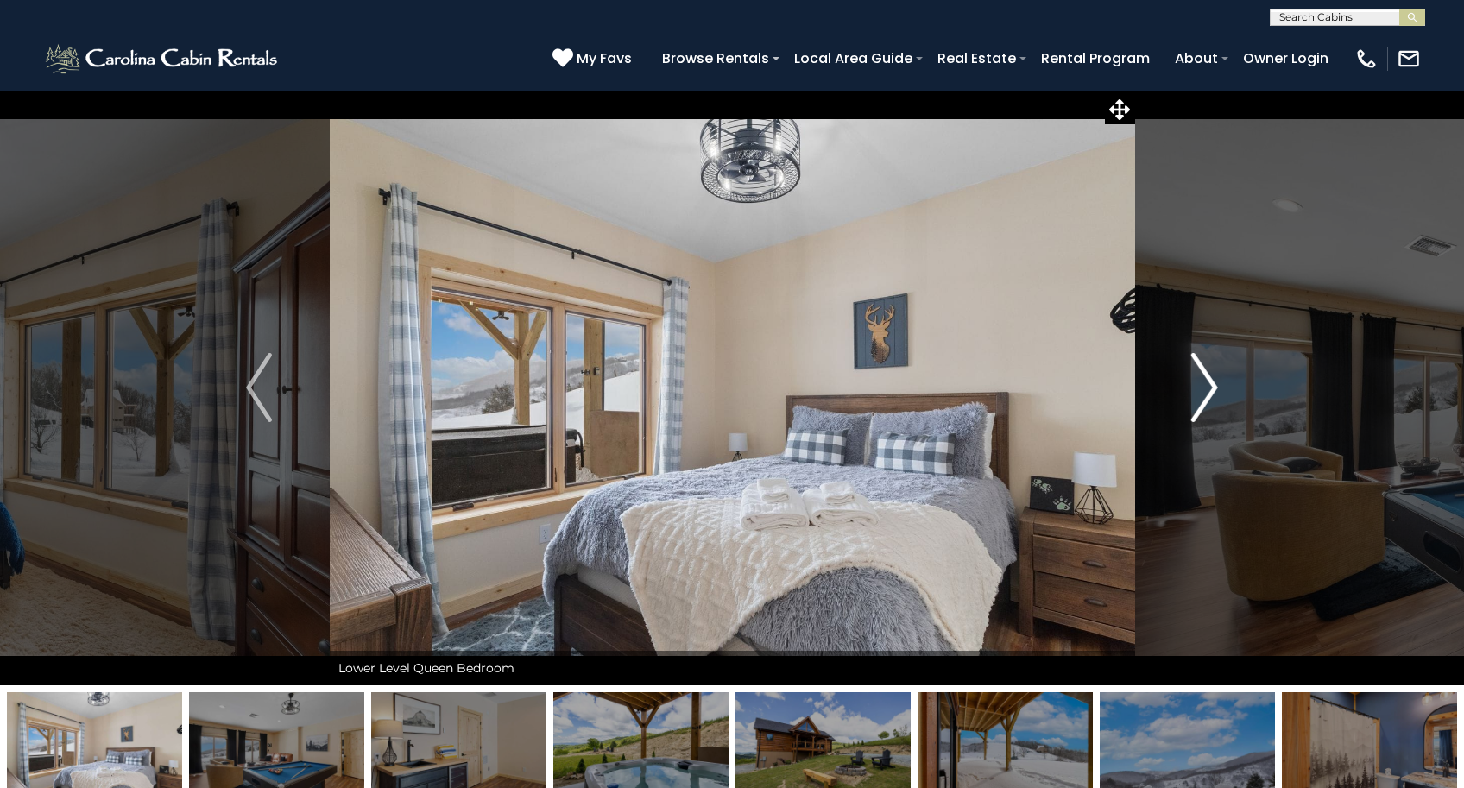
click at [1213, 386] on img "Next" at bounding box center [1205, 387] width 26 height 69
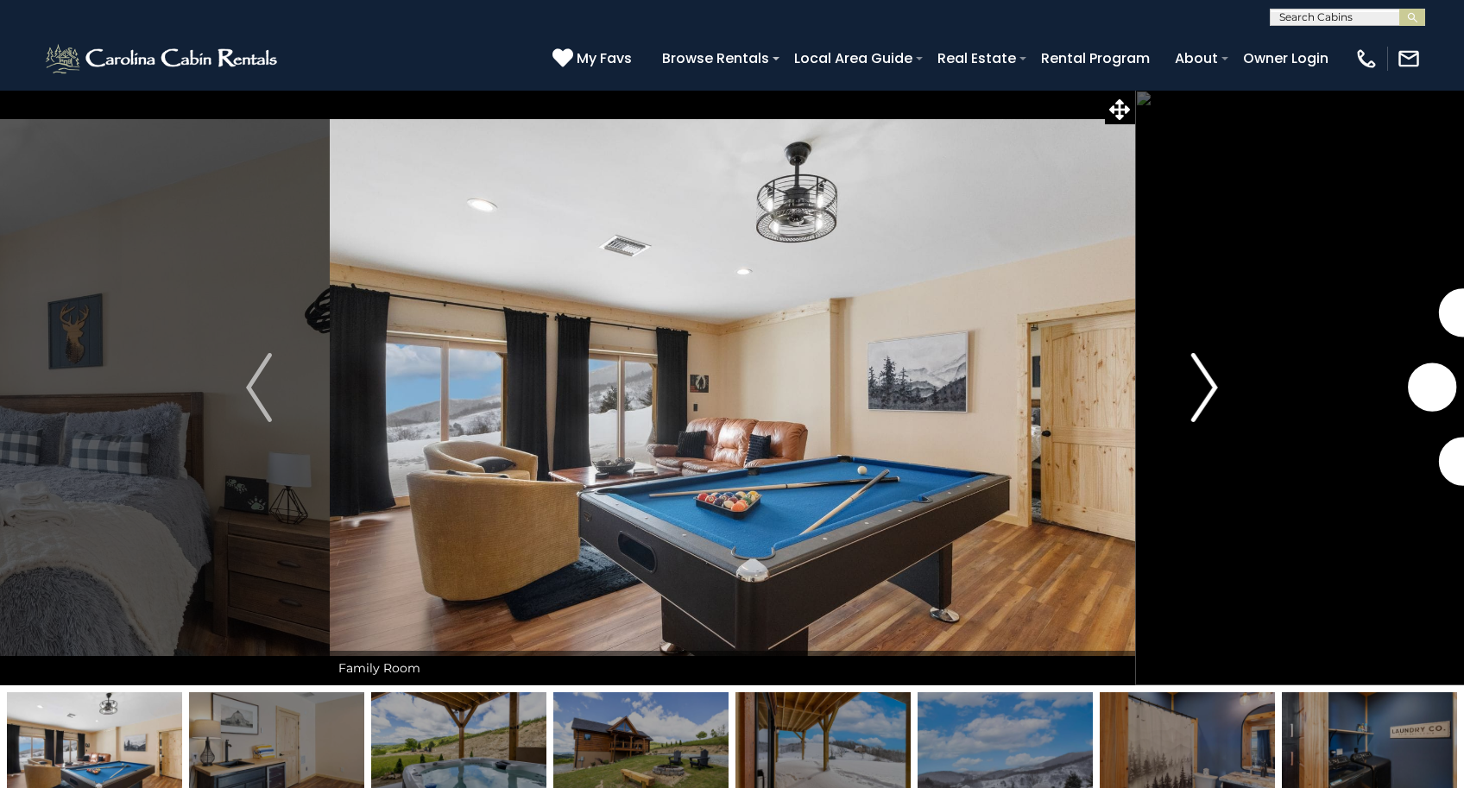
click at [1213, 386] on img "Next" at bounding box center [1205, 387] width 26 height 69
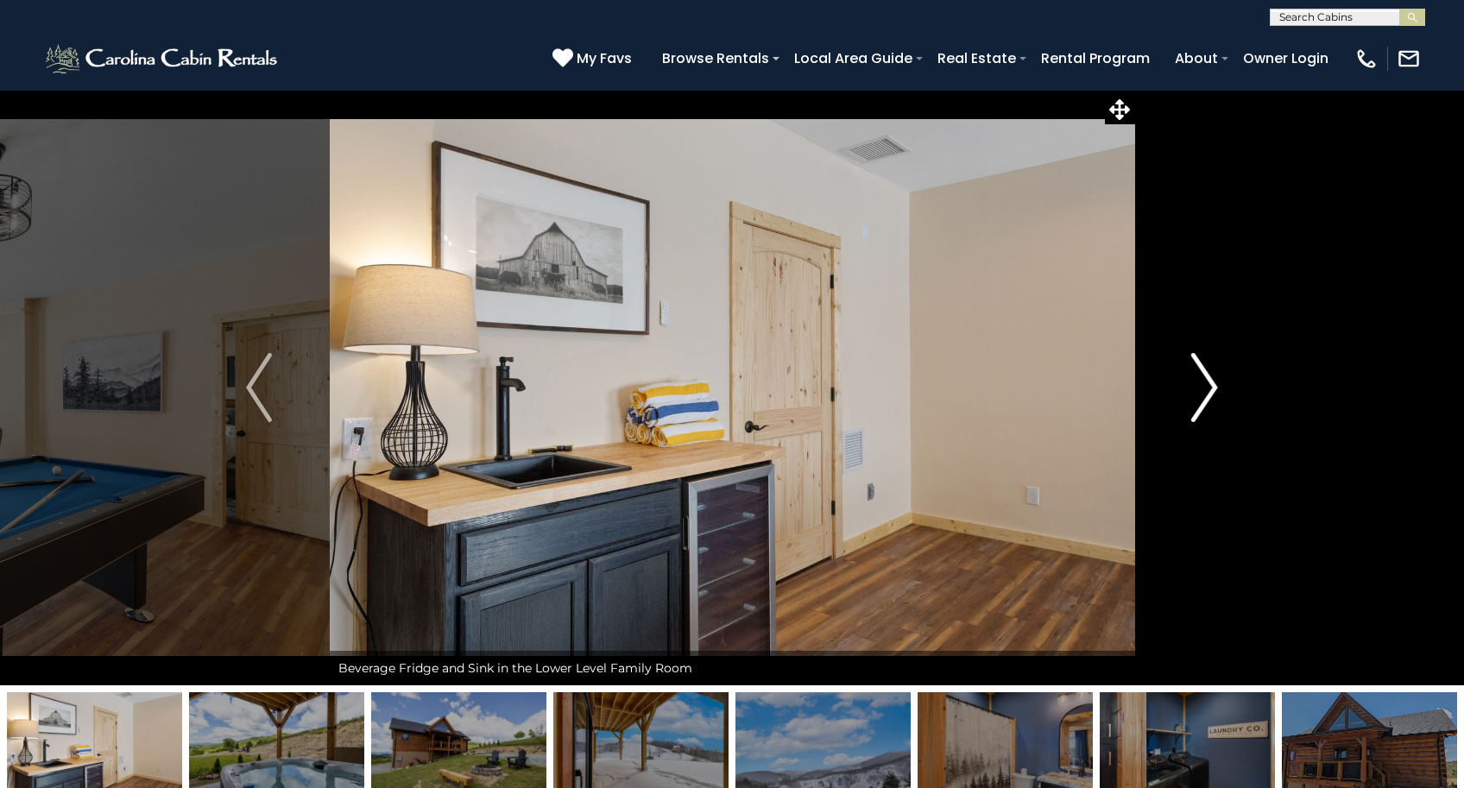
click at [1213, 386] on img "Next" at bounding box center [1205, 387] width 26 height 69
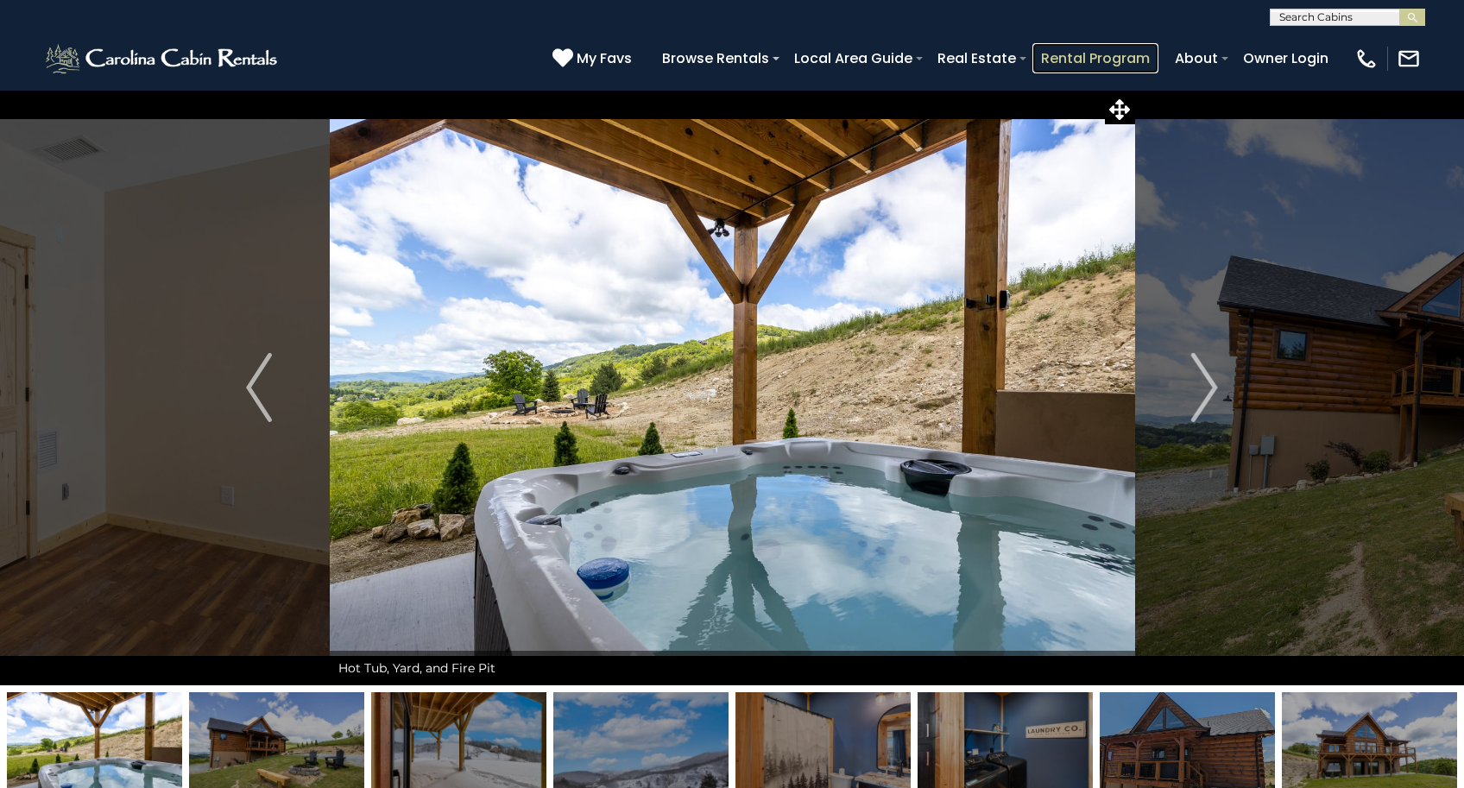
click at [1108, 60] on link "Rental Program" at bounding box center [1095, 58] width 126 height 30
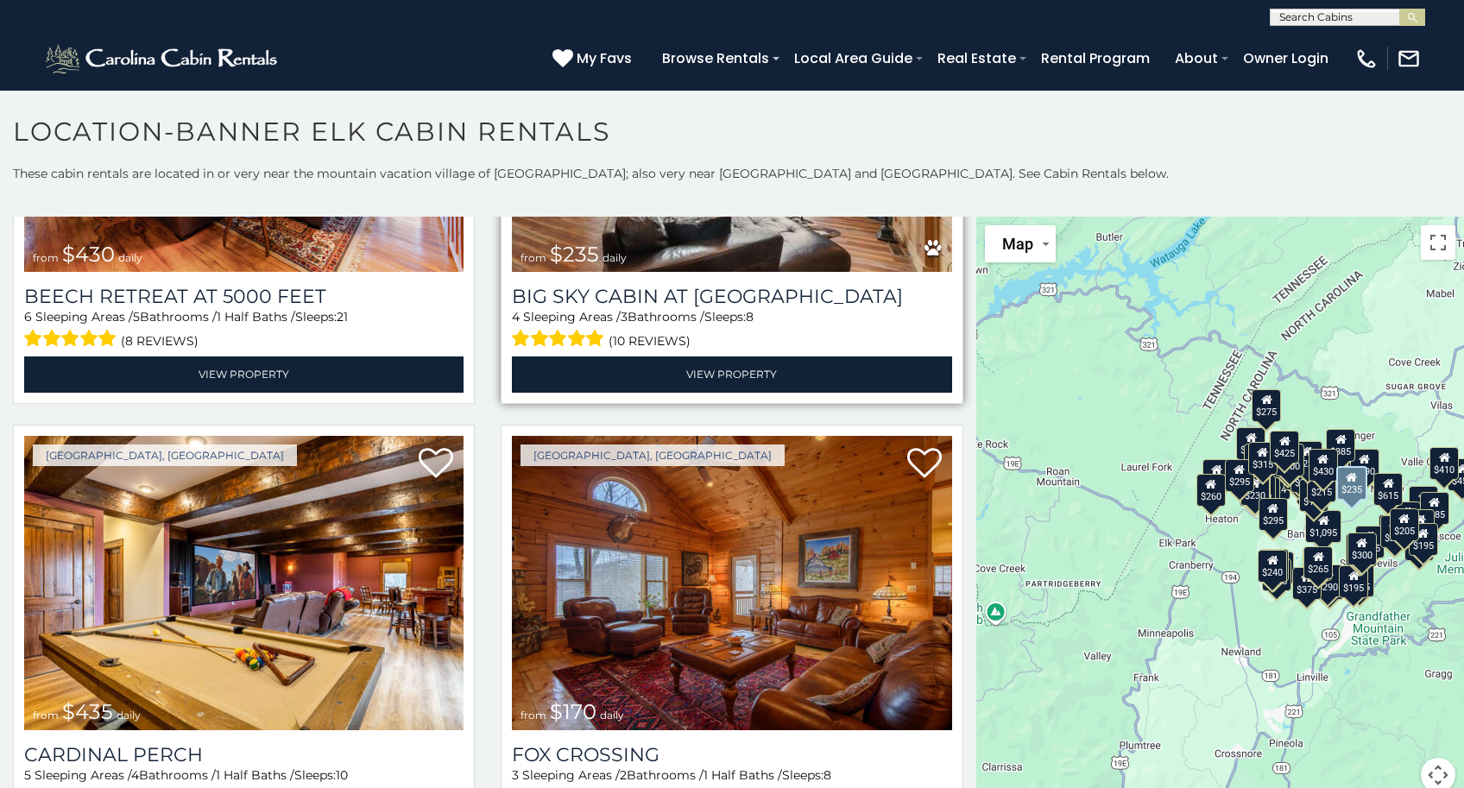
scroll to position [6821, 0]
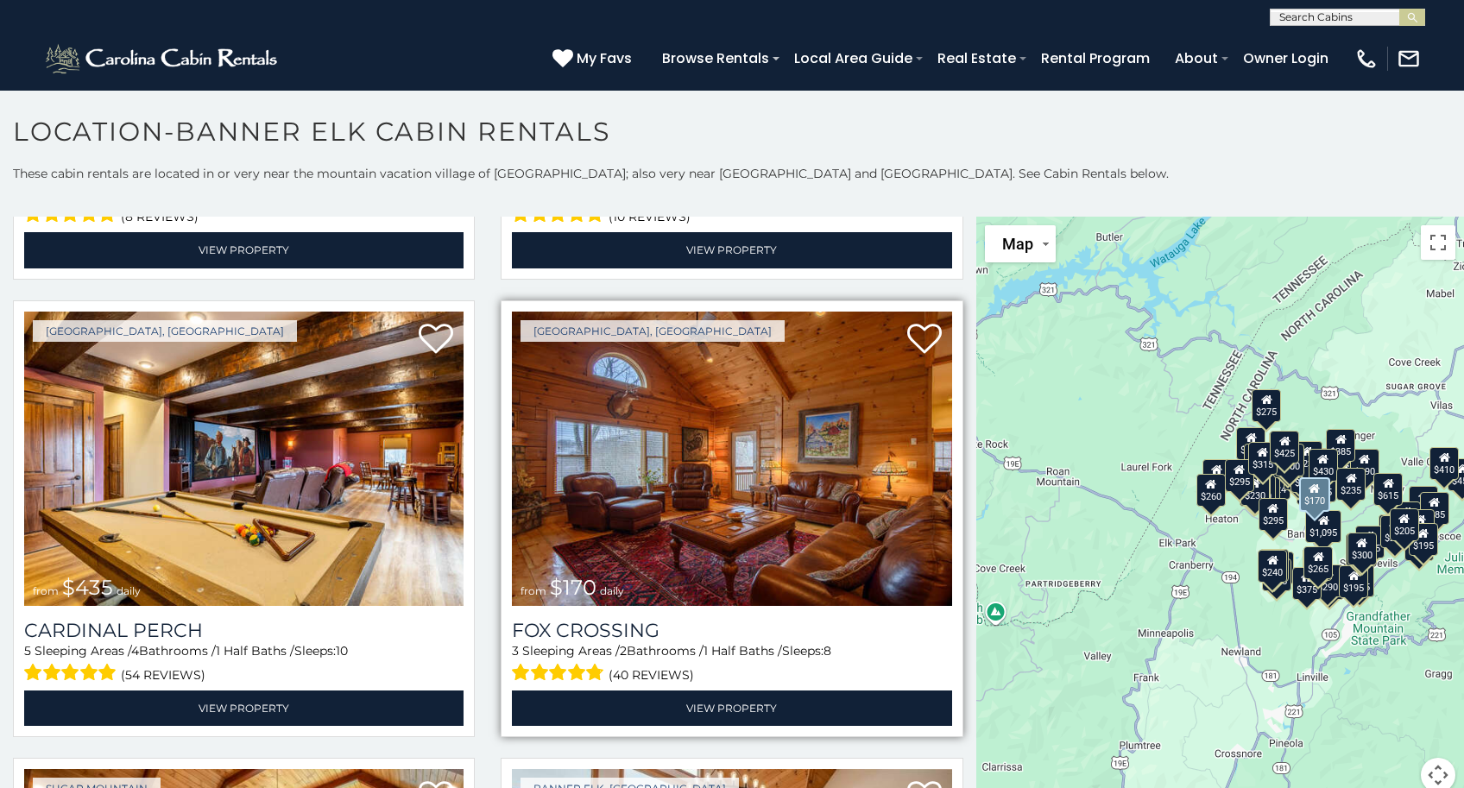
click at [775, 473] on img at bounding box center [731, 459] width 439 height 294
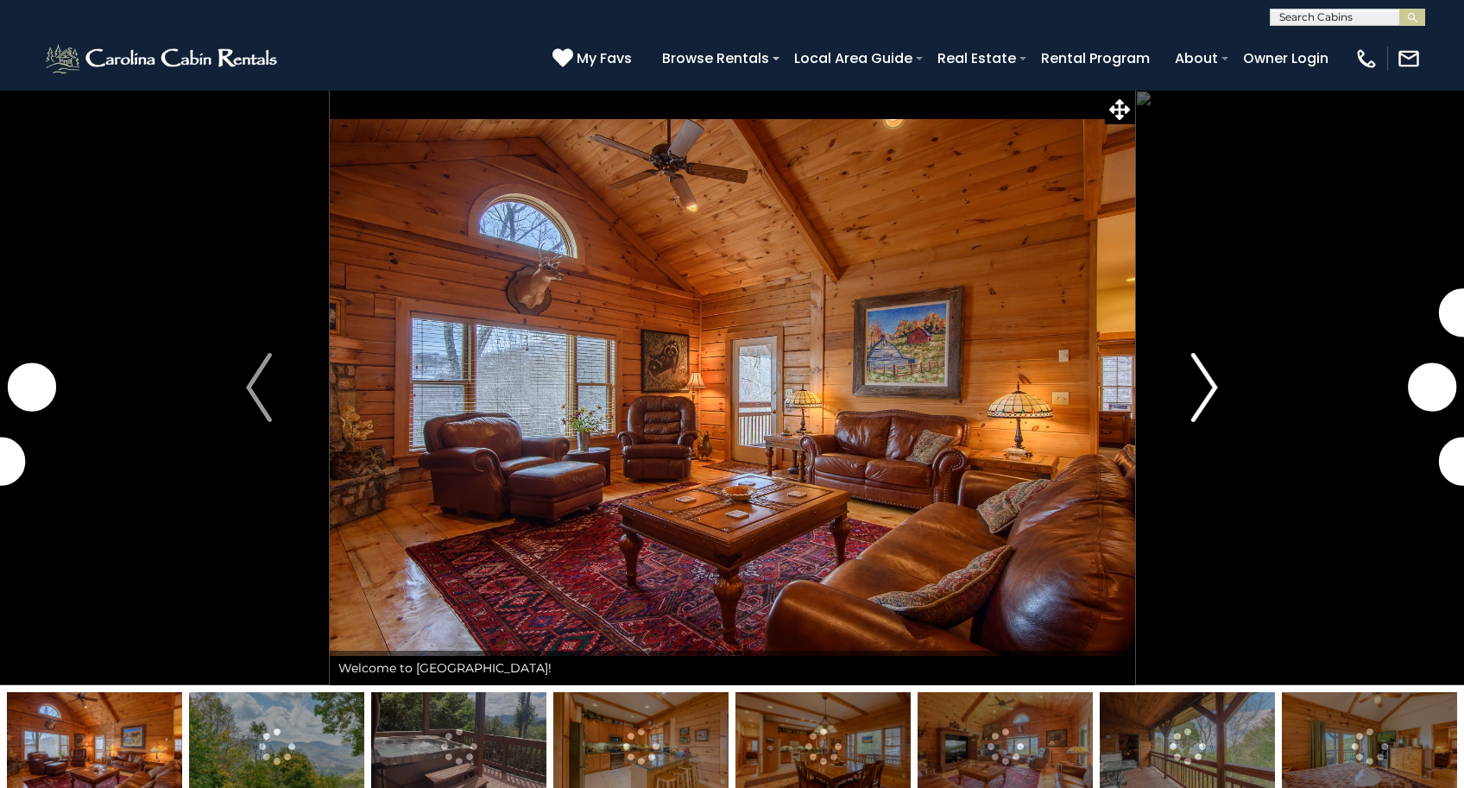
click at [1211, 385] on img "Next" at bounding box center [1205, 387] width 26 height 69
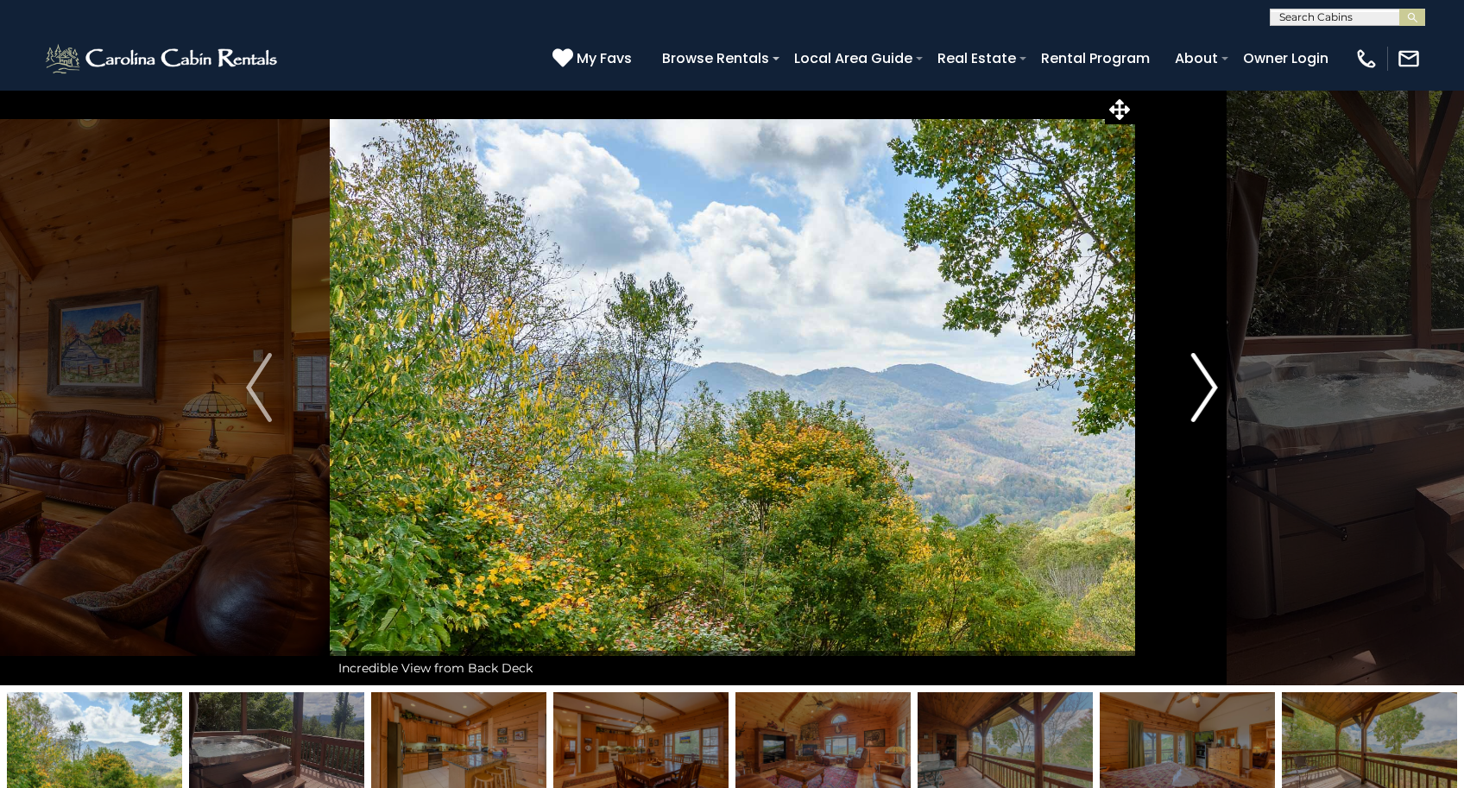
click at [1211, 385] on img "Next" at bounding box center [1205, 387] width 26 height 69
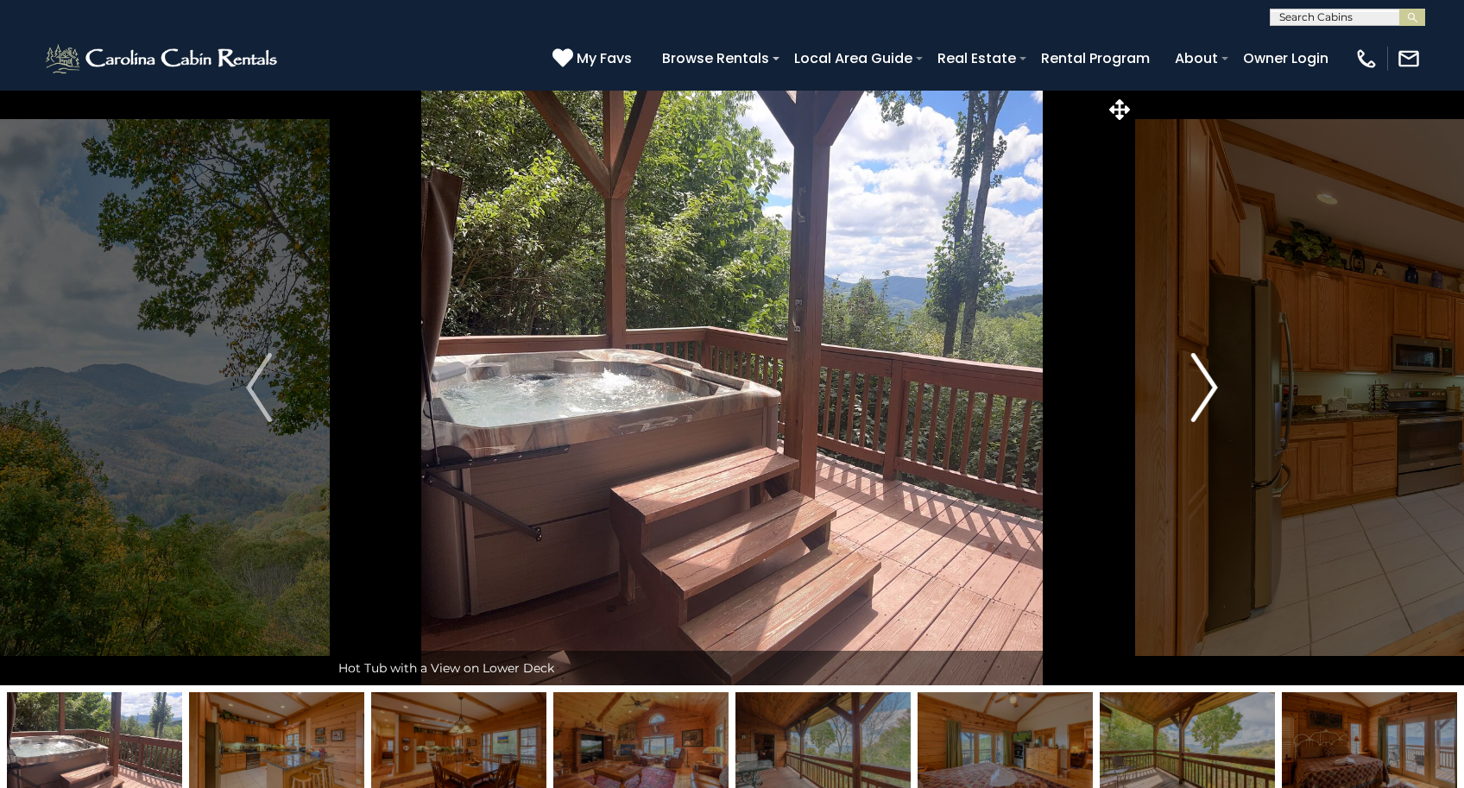
click at [1211, 385] on img "Next" at bounding box center [1205, 387] width 26 height 69
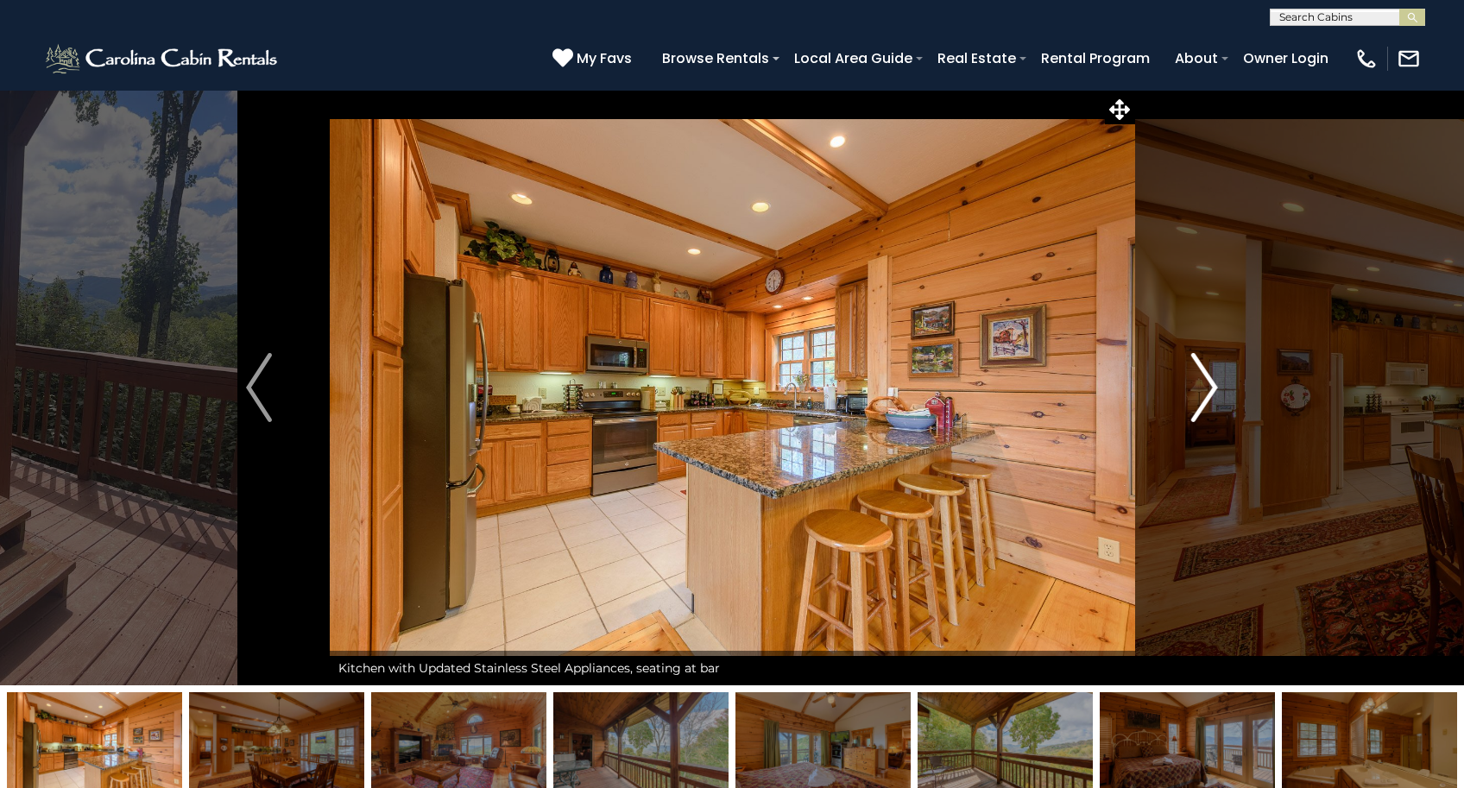
click at [1211, 385] on img "Next" at bounding box center [1205, 387] width 26 height 69
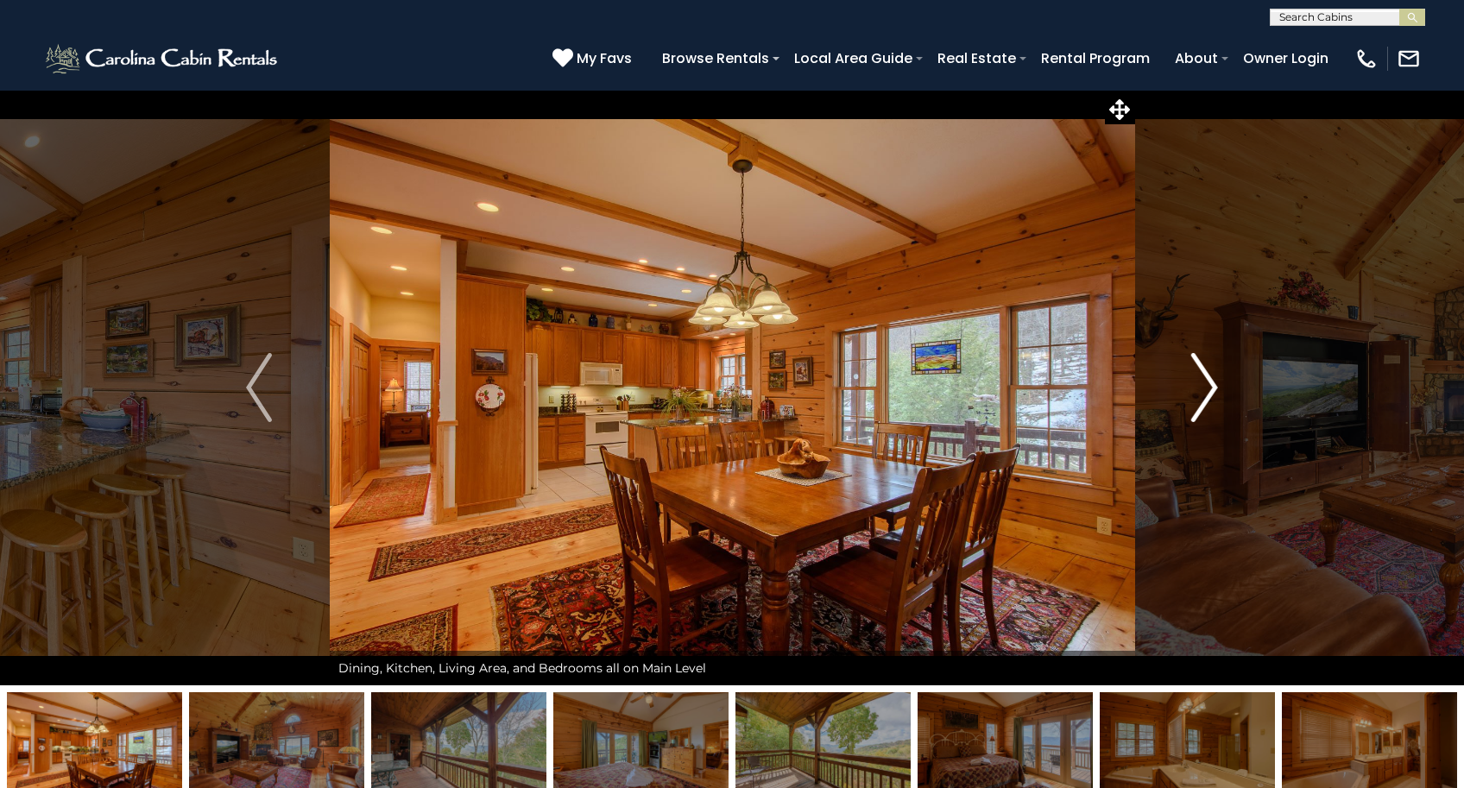
click at [1211, 385] on img "Next" at bounding box center [1205, 387] width 26 height 69
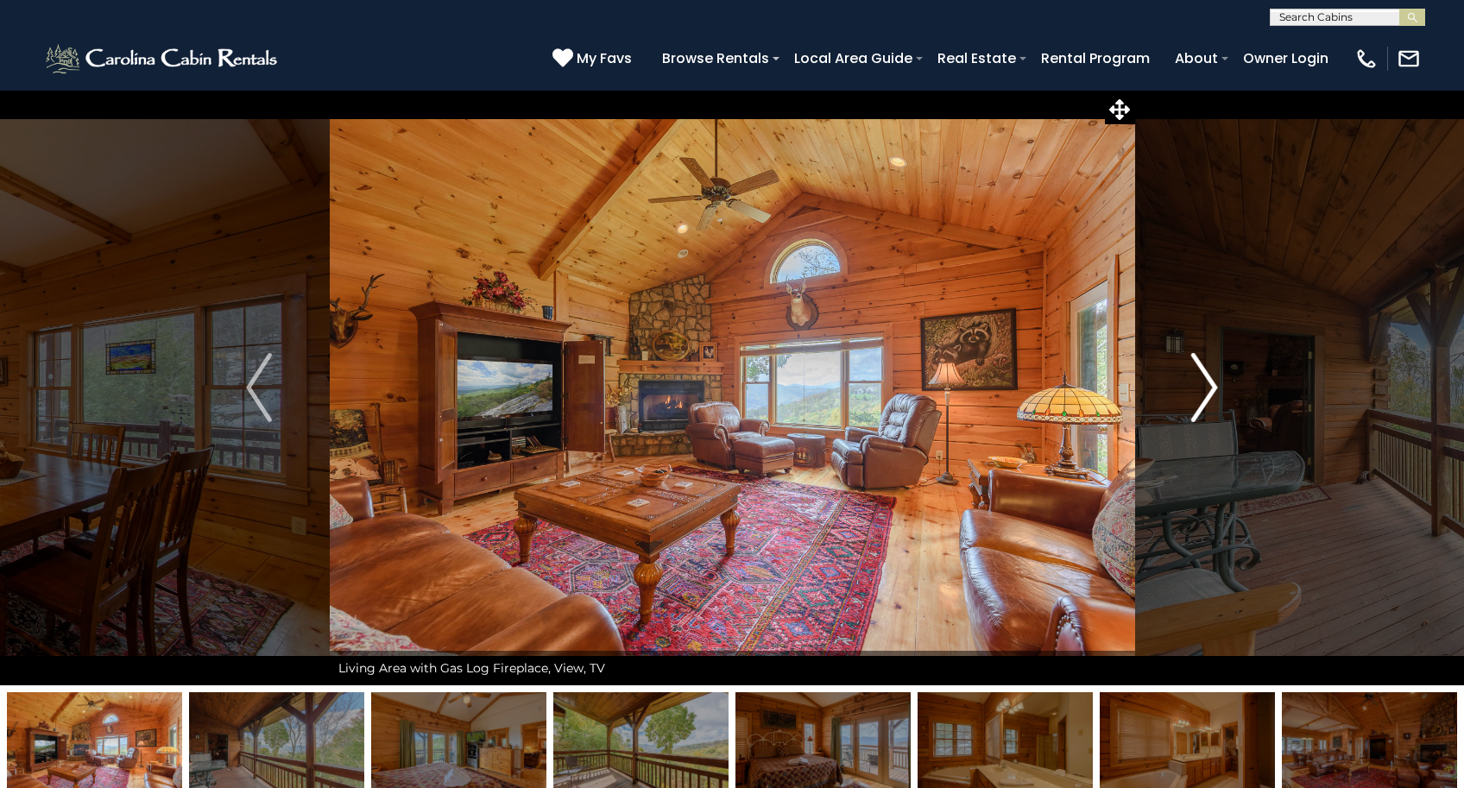
click at [1211, 385] on img "Next" at bounding box center [1205, 387] width 26 height 69
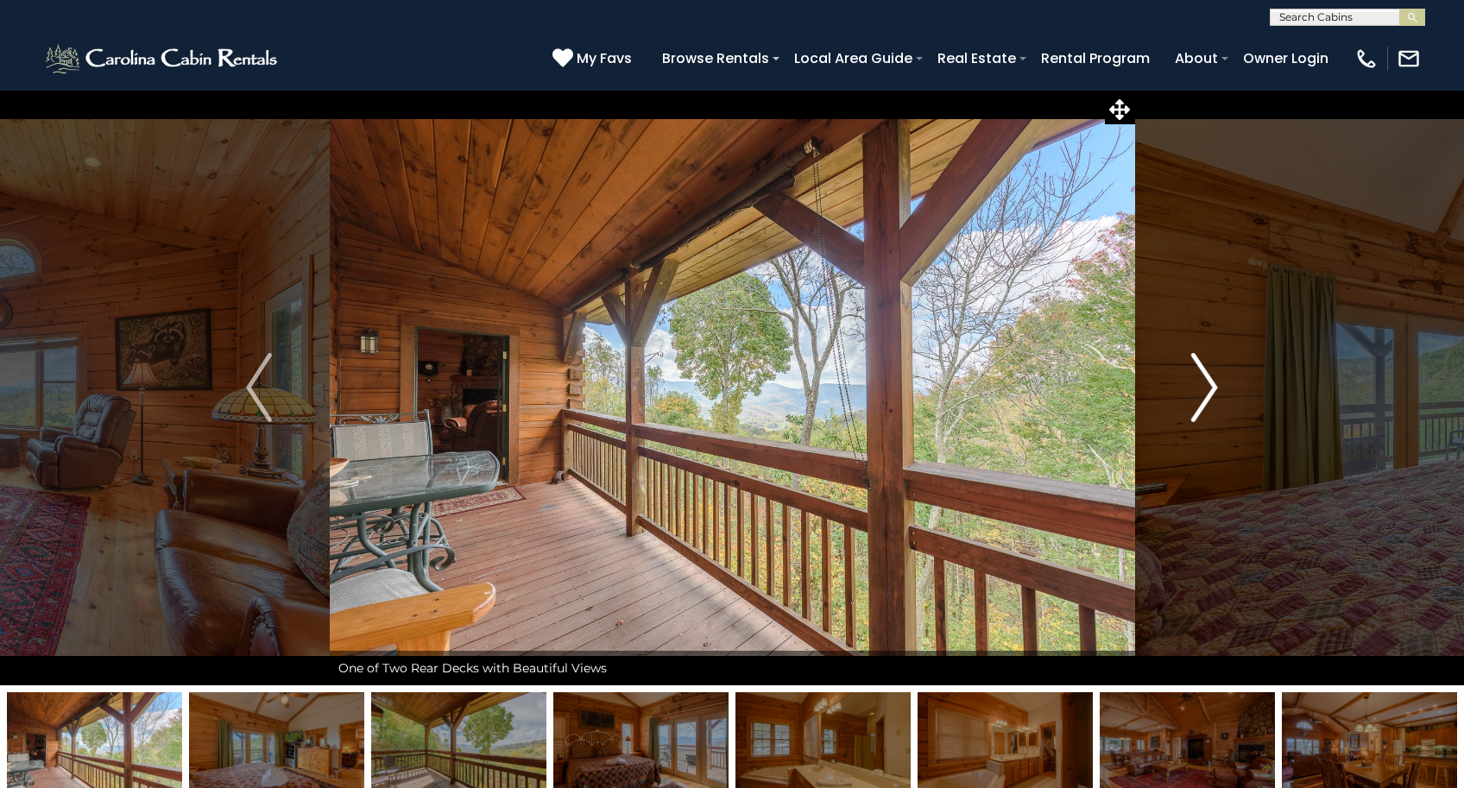
click at [1211, 385] on img "Next" at bounding box center [1205, 387] width 26 height 69
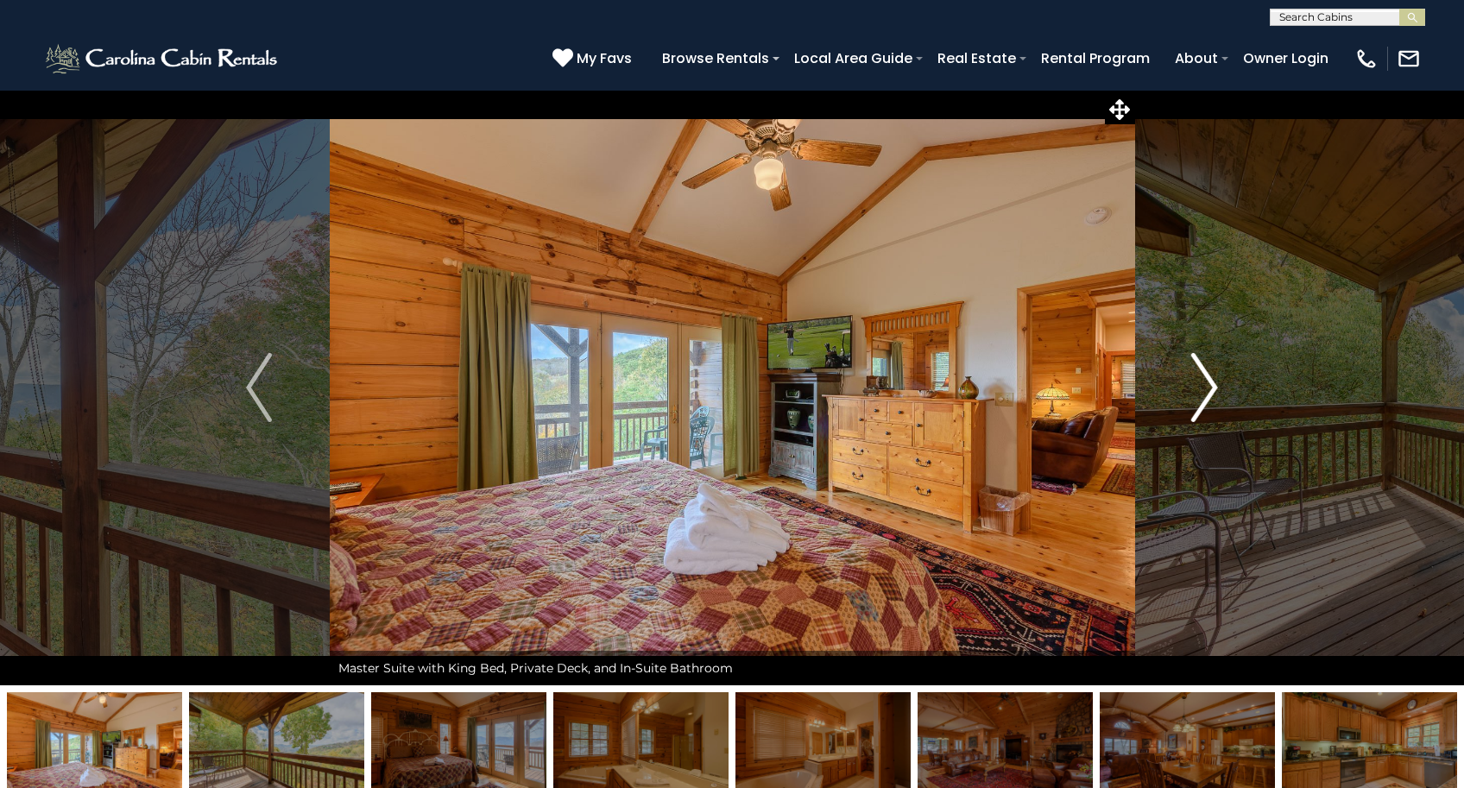
click at [1211, 385] on img "Next" at bounding box center [1205, 387] width 26 height 69
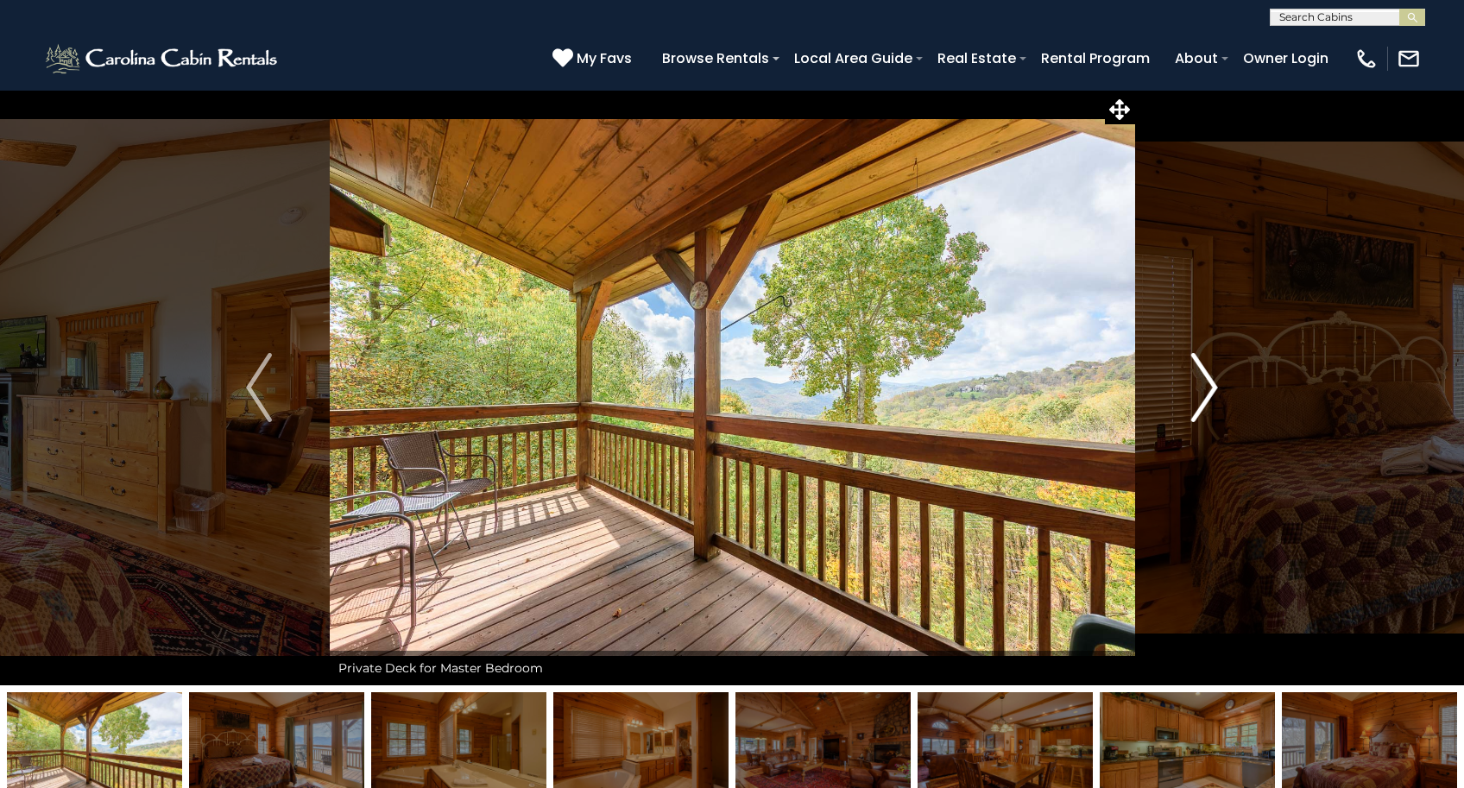
click at [1211, 385] on img "Next" at bounding box center [1205, 387] width 26 height 69
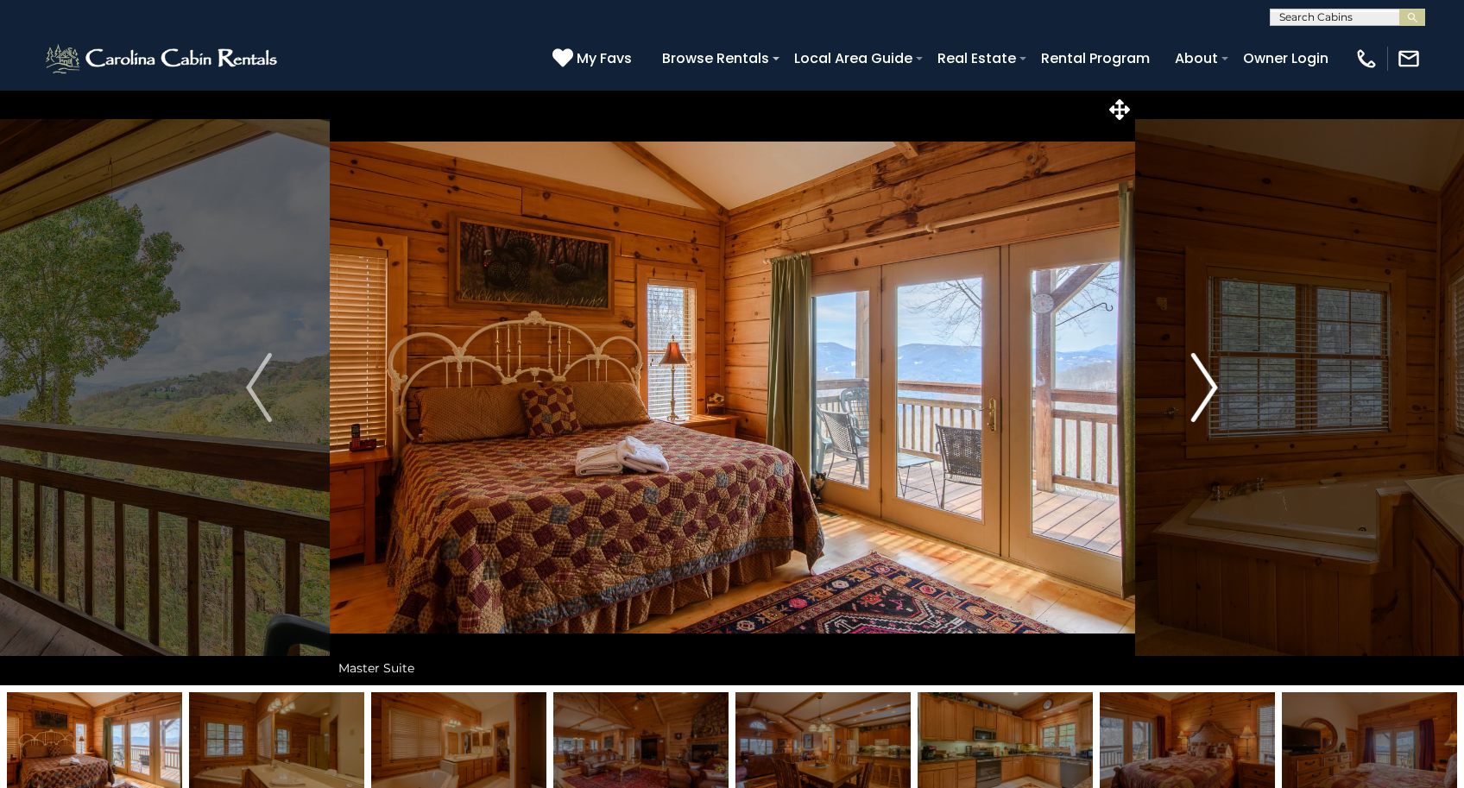
click at [1211, 385] on img "Next" at bounding box center [1205, 387] width 26 height 69
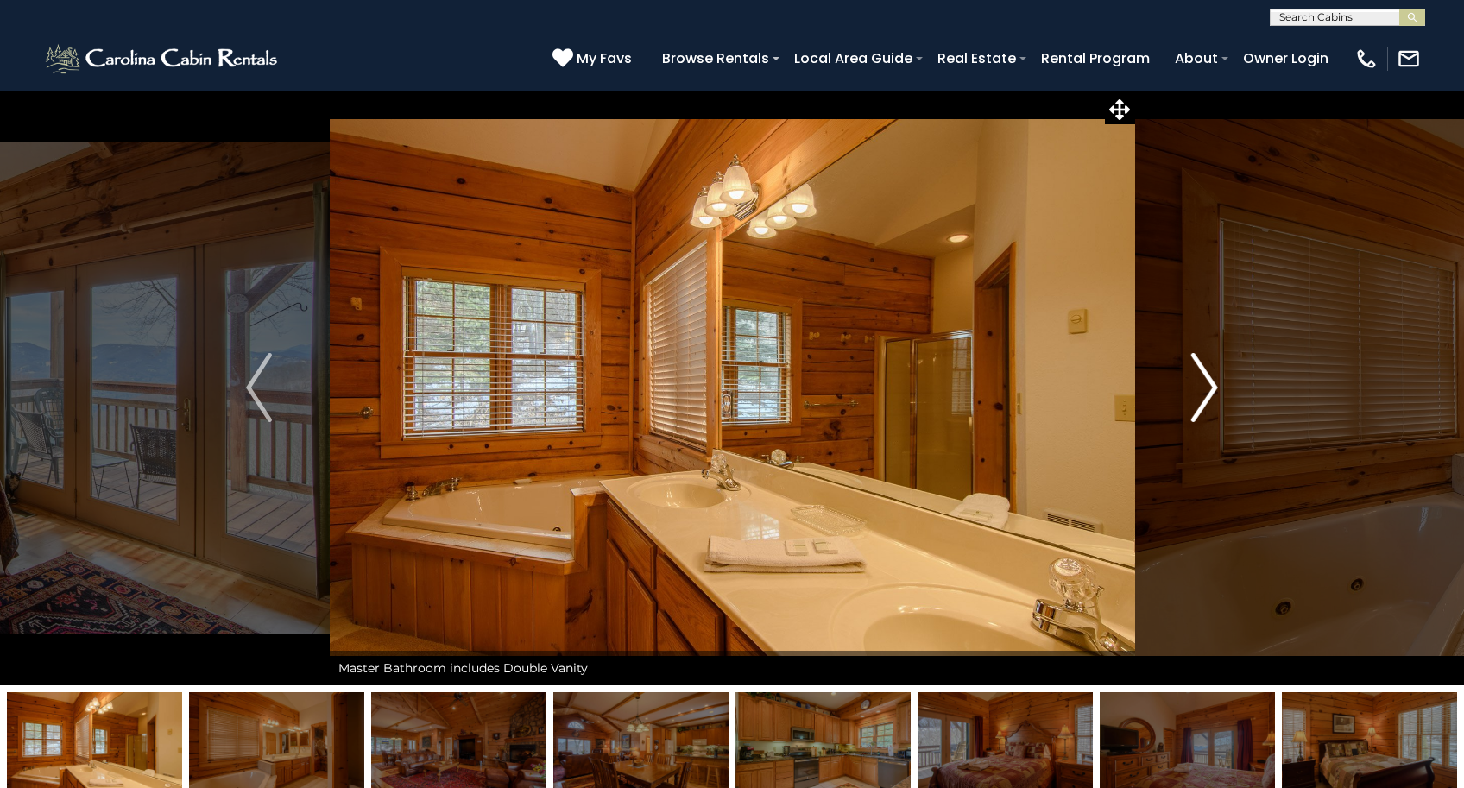
click at [1211, 385] on img "Next" at bounding box center [1205, 387] width 26 height 69
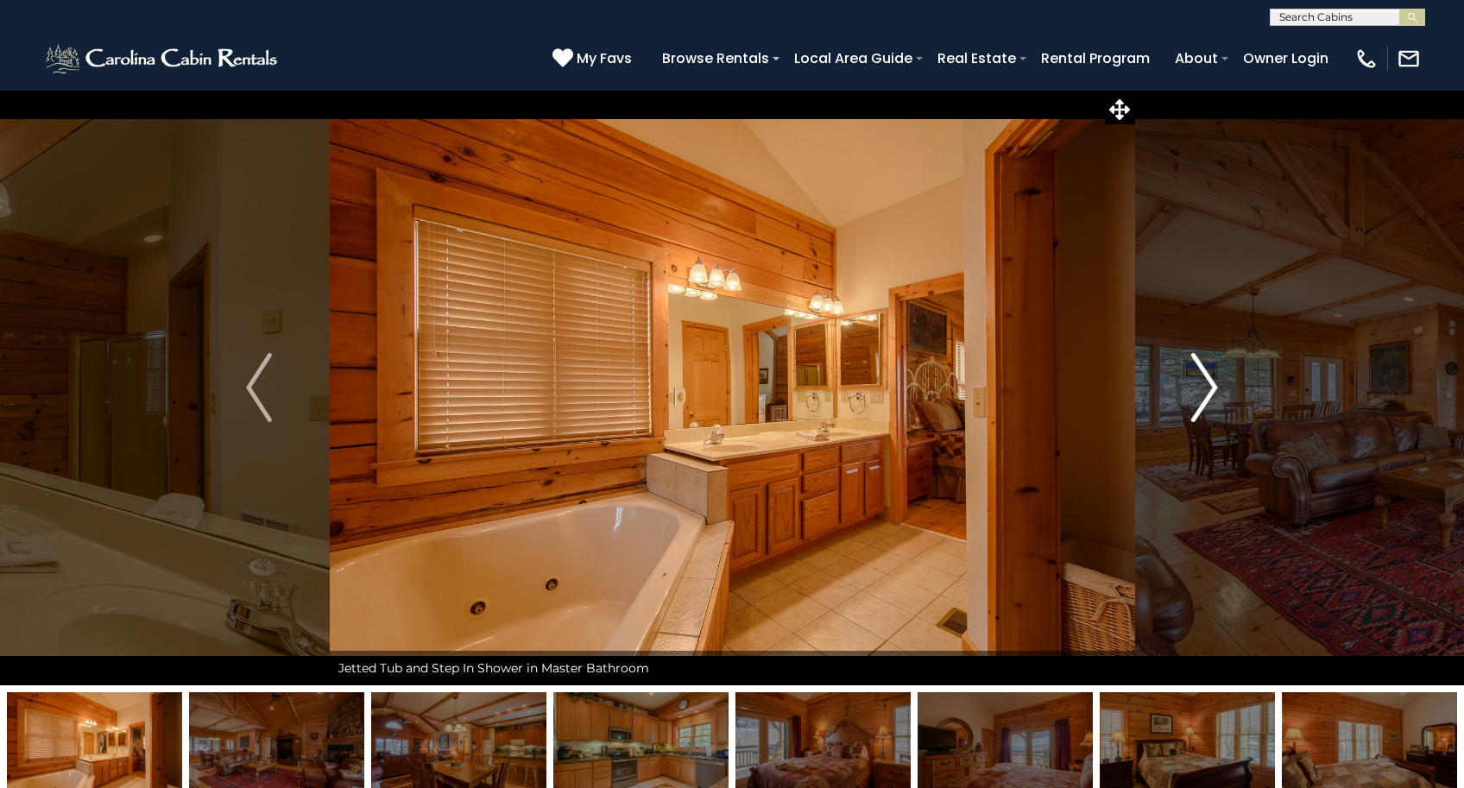
click at [1211, 385] on img "Next" at bounding box center [1205, 387] width 26 height 69
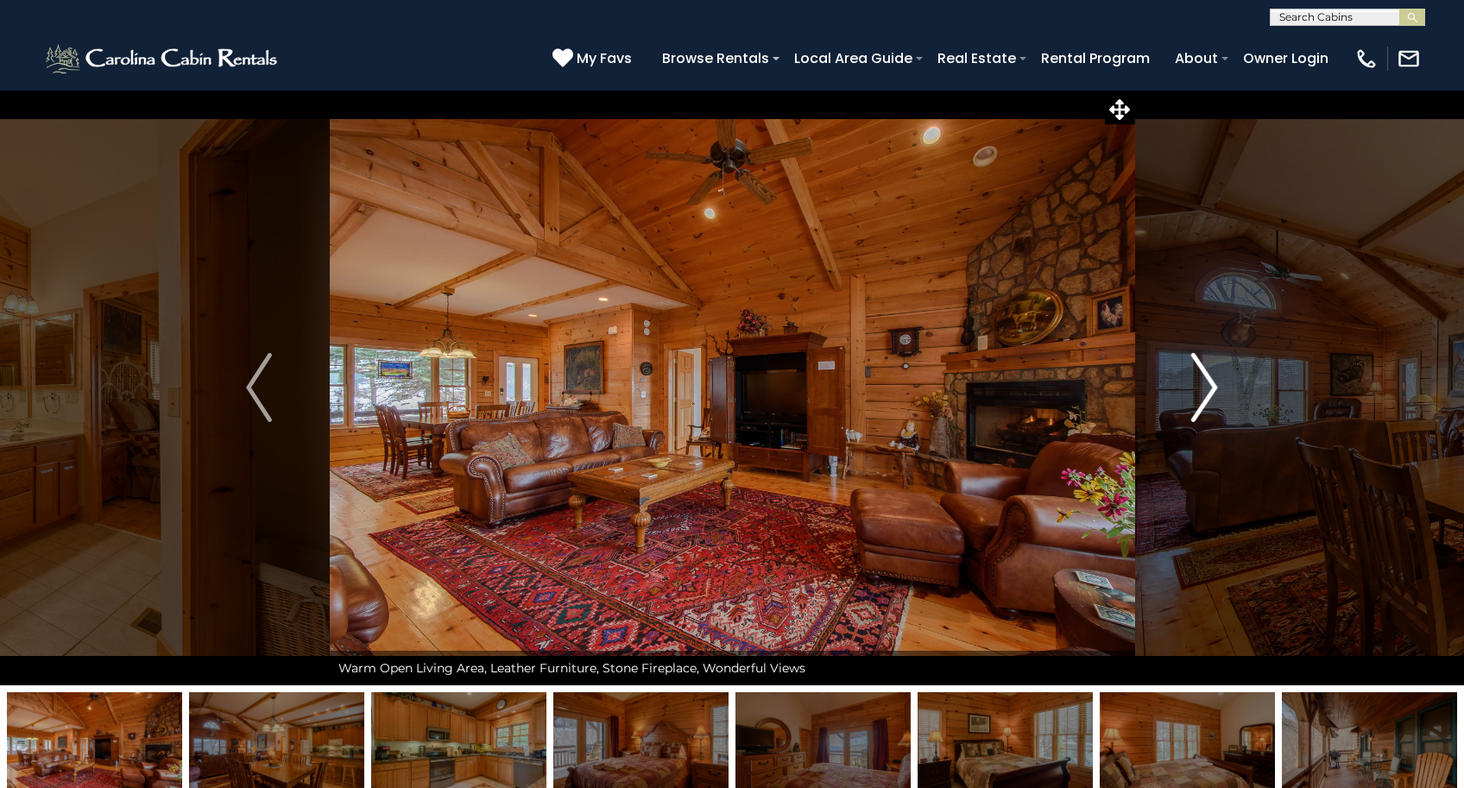
click at [1211, 385] on img "Next" at bounding box center [1205, 387] width 26 height 69
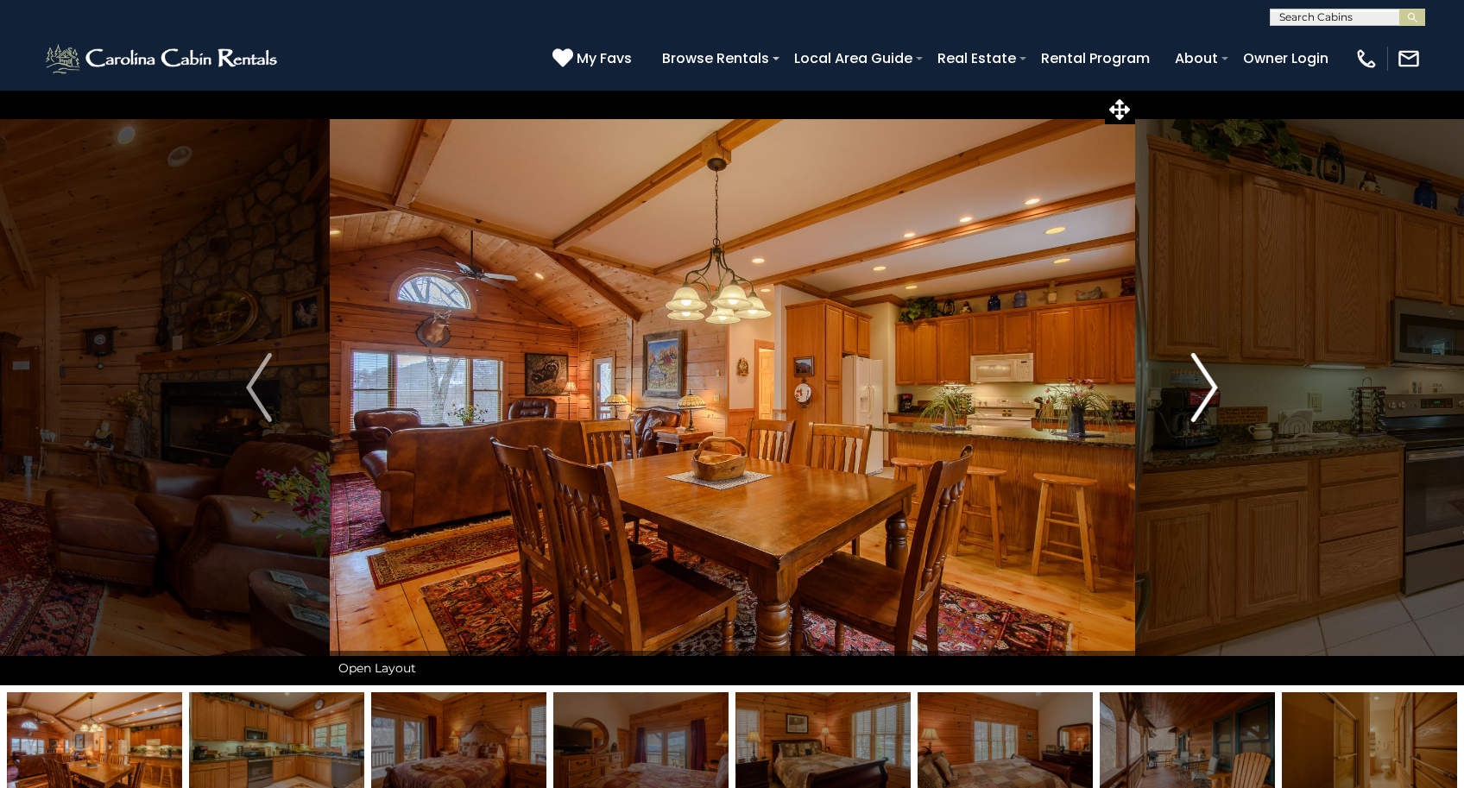
click at [1211, 385] on img "Next" at bounding box center [1205, 387] width 26 height 69
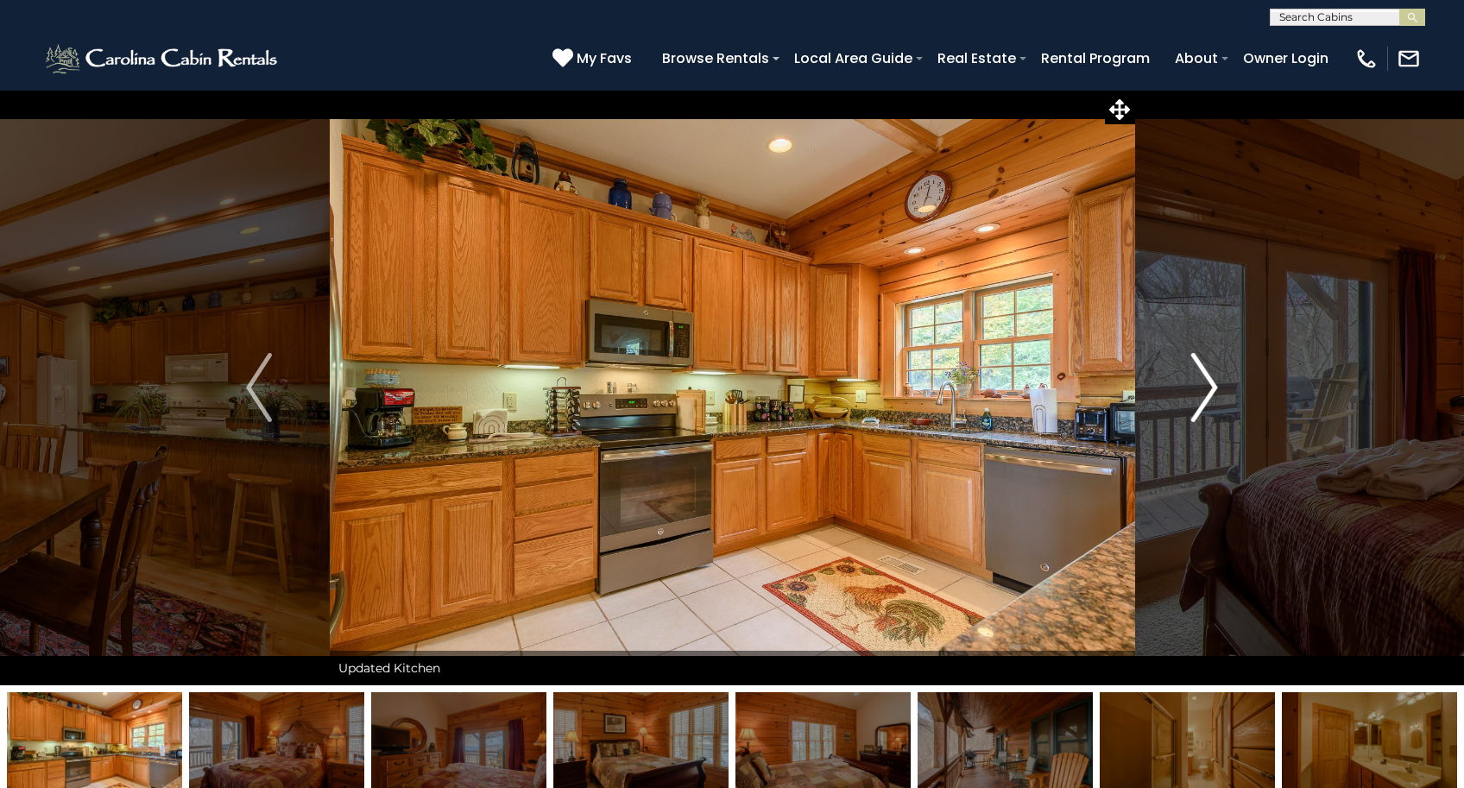
click at [1211, 385] on img "Next" at bounding box center [1205, 387] width 26 height 69
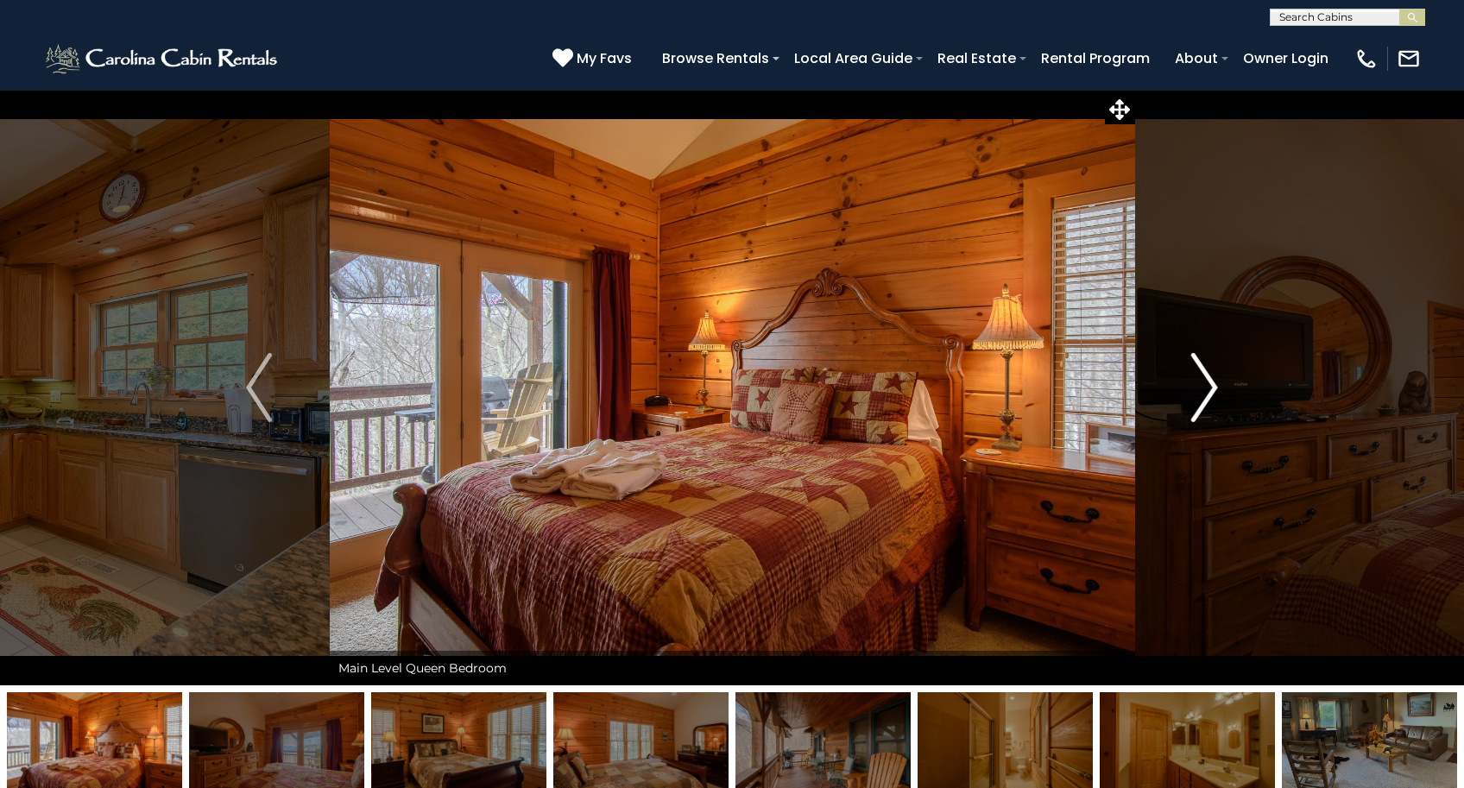
click at [1211, 385] on img "Next" at bounding box center [1205, 387] width 26 height 69
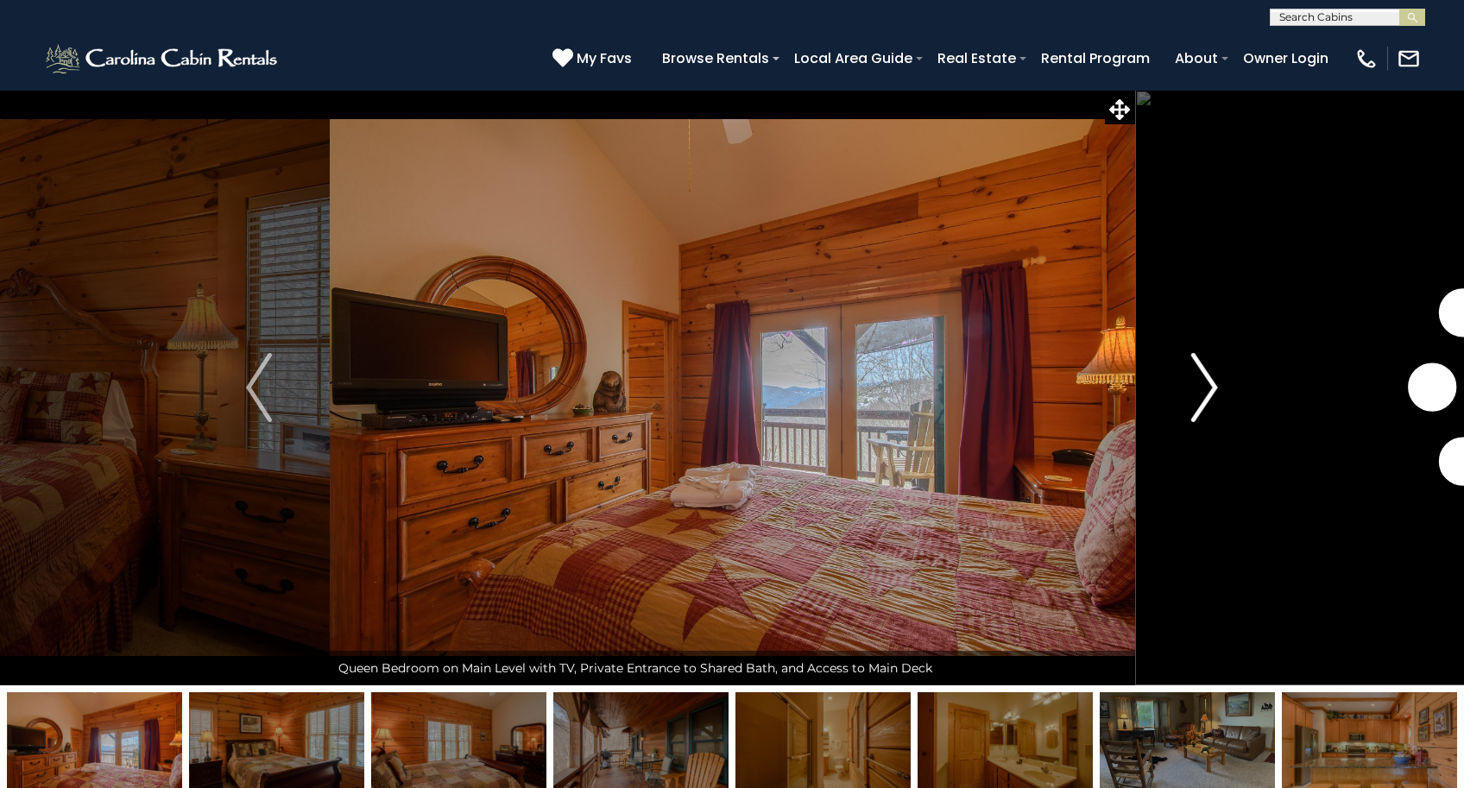
click at [1211, 385] on img "Next" at bounding box center [1205, 387] width 26 height 69
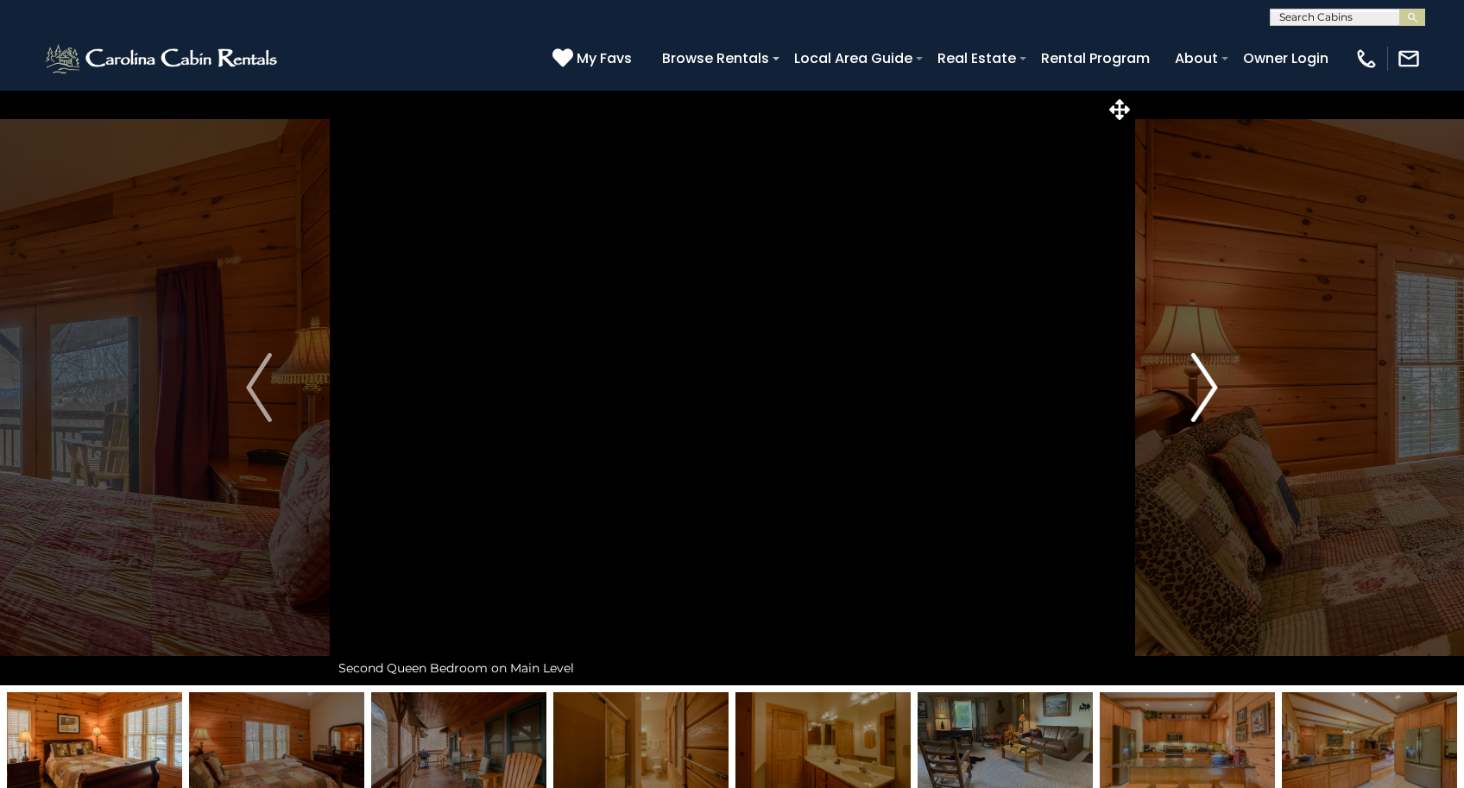
click at [1206, 387] on img "Next" at bounding box center [1205, 387] width 26 height 69
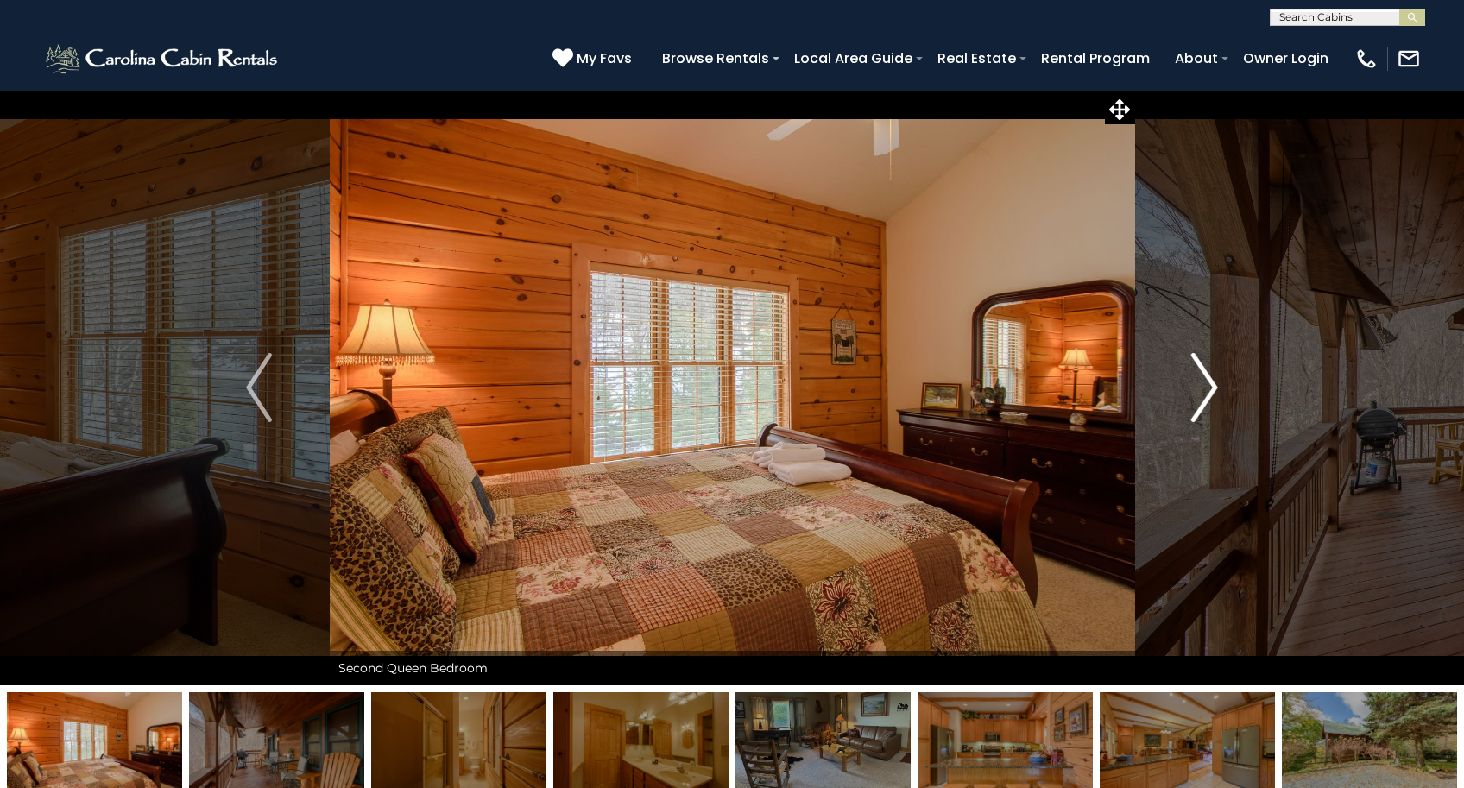
click at [1206, 387] on img "Next" at bounding box center [1205, 387] width 26 height 69
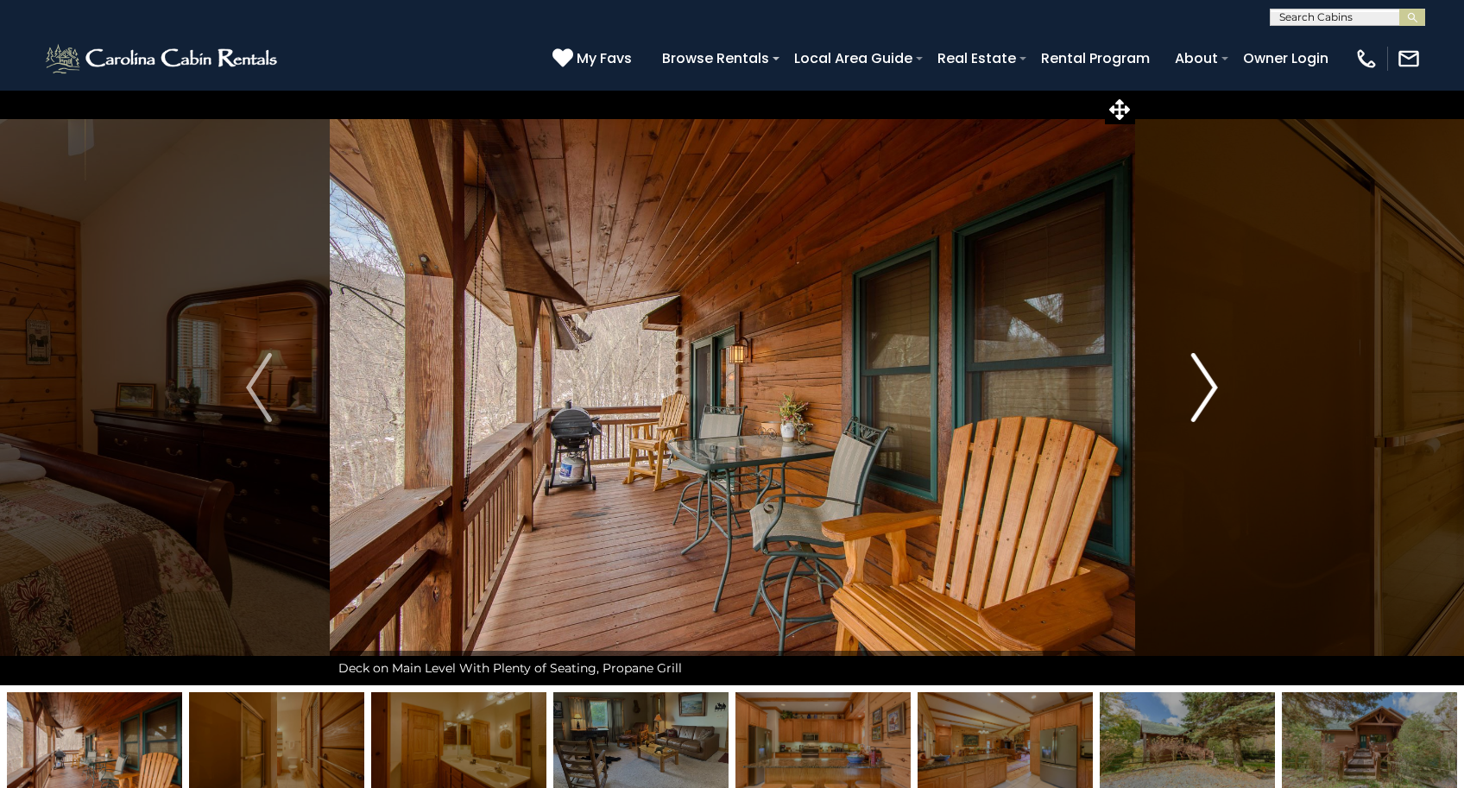
click at [1206, 387] on img "Next" at bounding box center [1205, 387] width 26 height 69
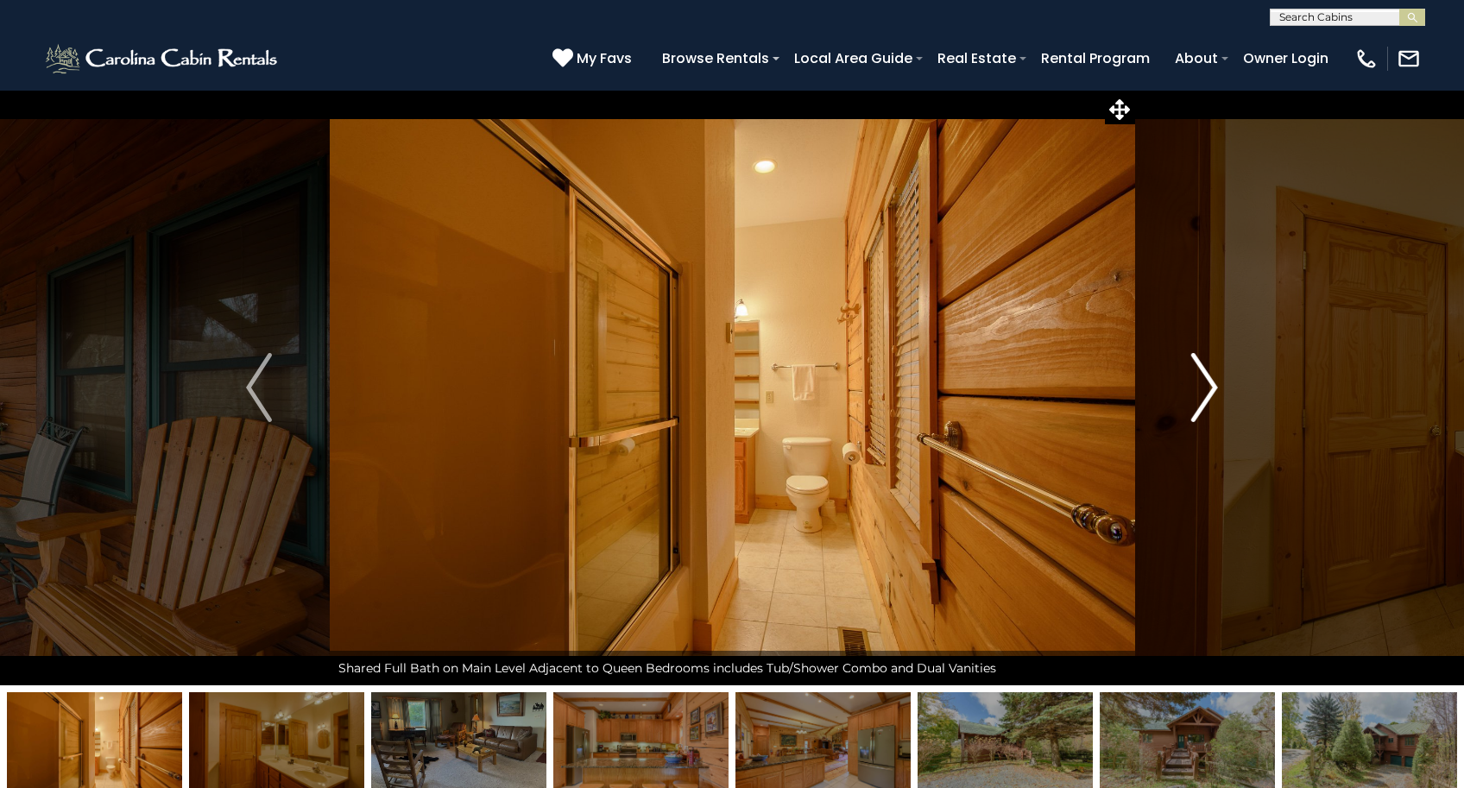
click at [1206, 387] on img "Next" at bounding box center [1205, 387] width 26 height 69
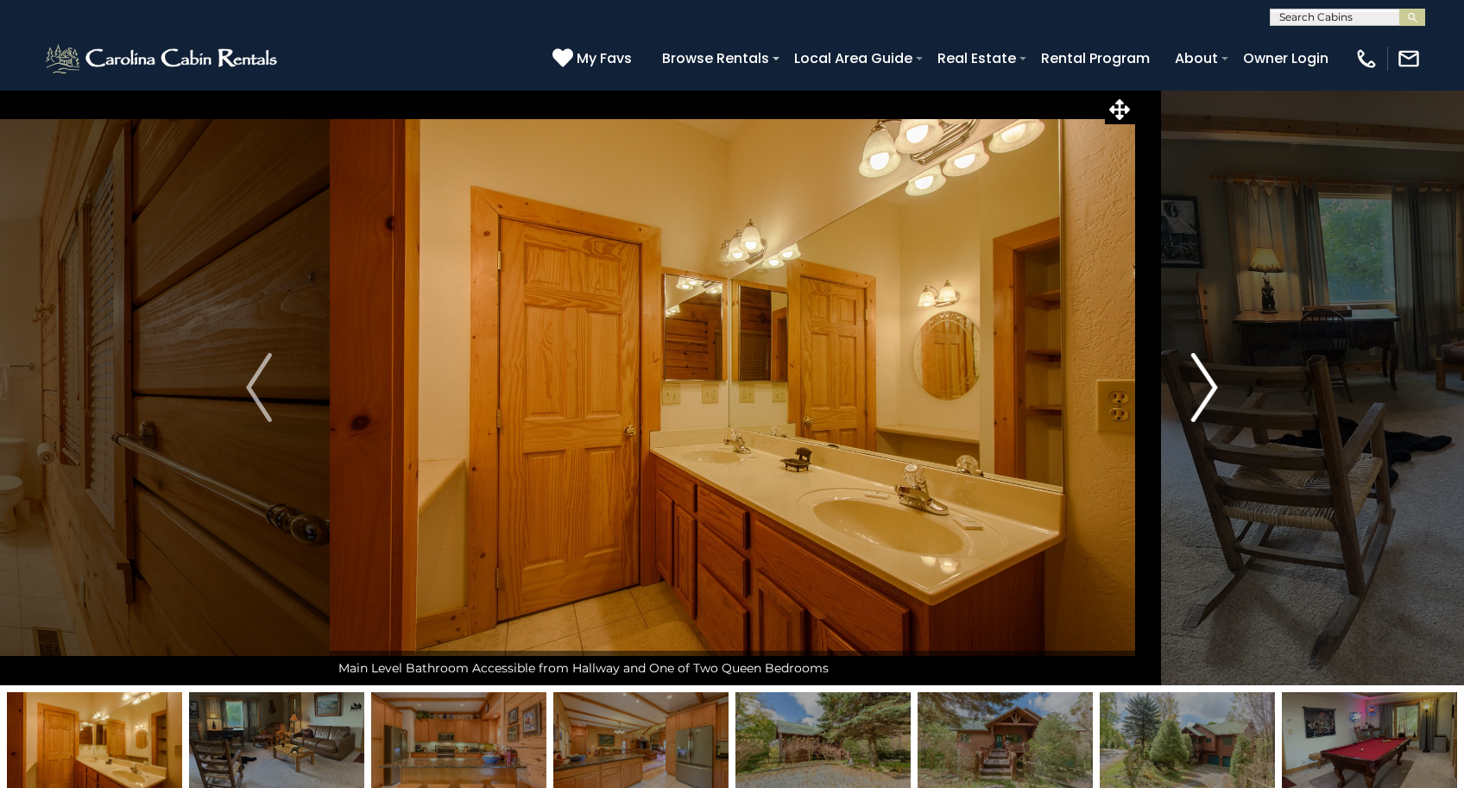
click at [1206, 387] on img "Next" at bounding box center [1205, 387] width 26 height 69
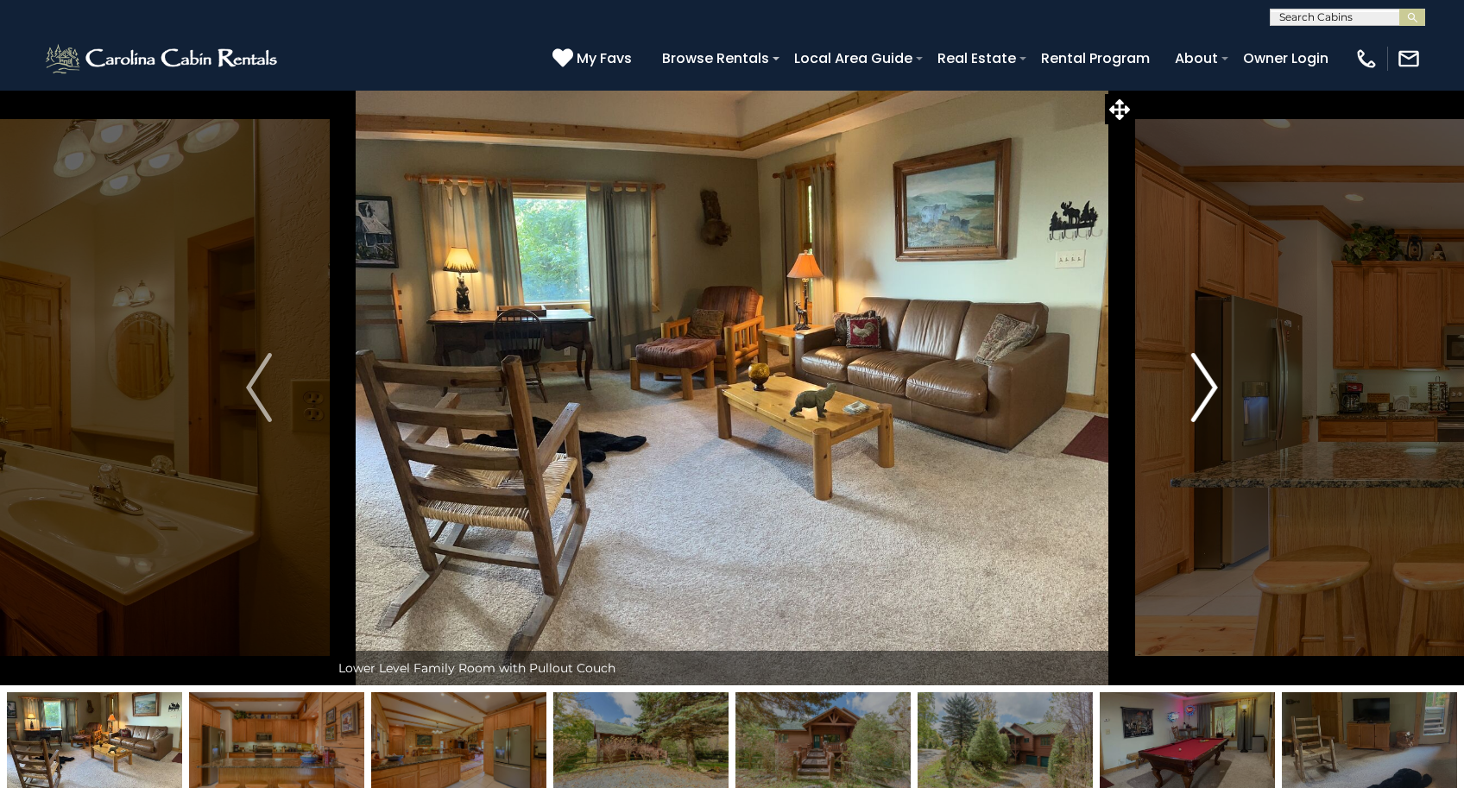
click at [1206, 387] on img "Next" at bounding box center [1205, 387] width 26 height 69
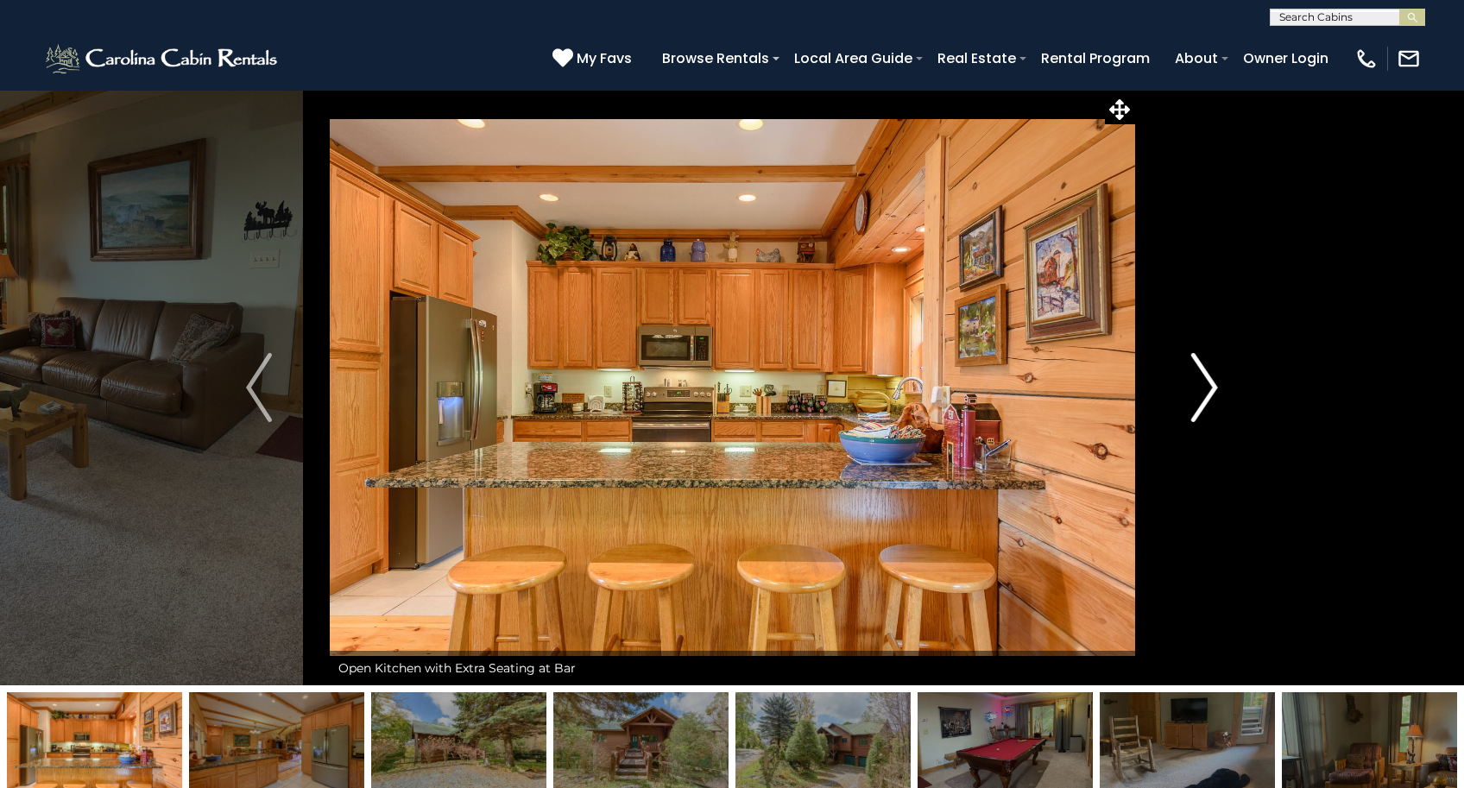
click at [1206, 387] on img "Next" at bounding box center [1205, 387] width 26 height 69
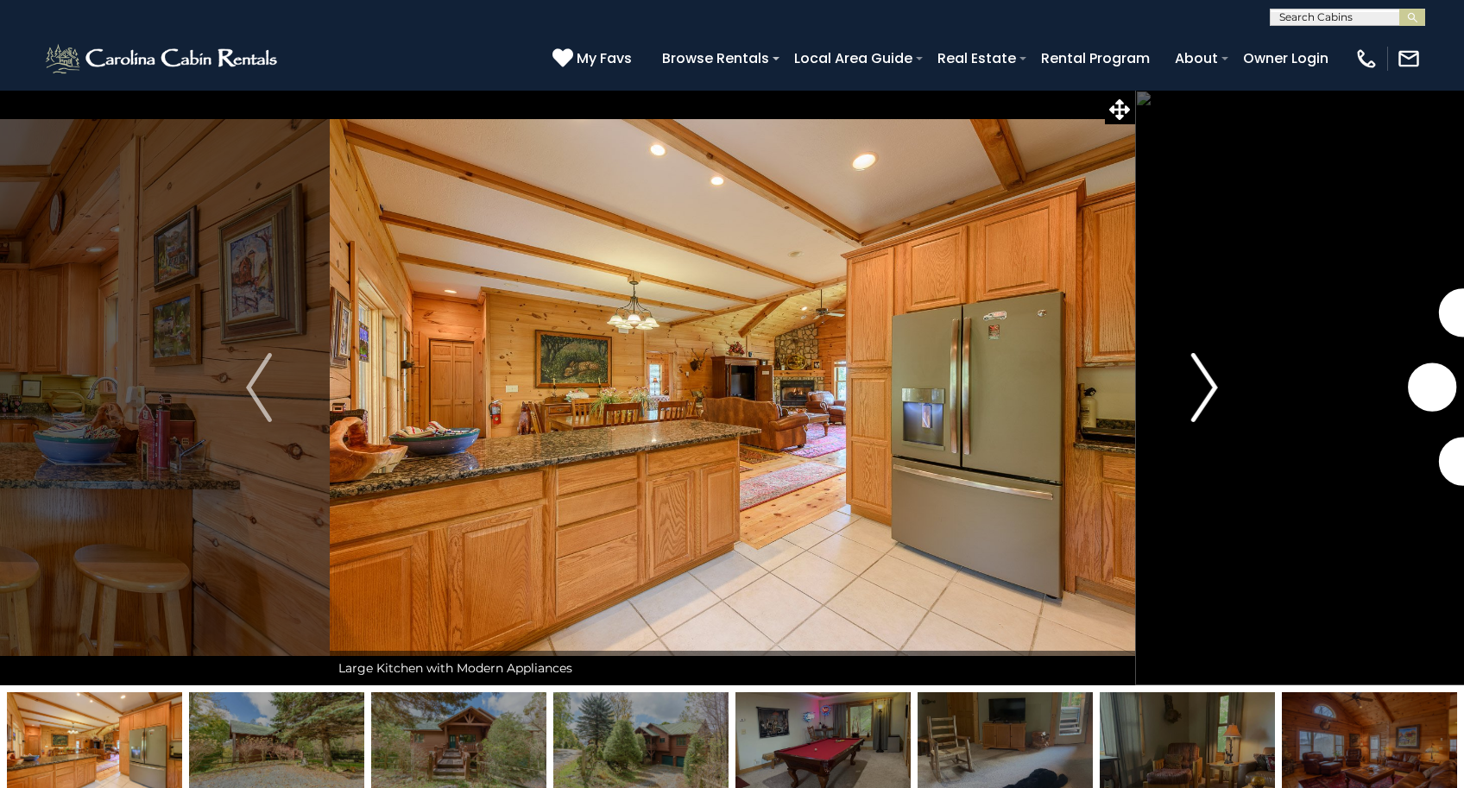
click at [1206, 387] on img "Next" at bounding box center [1205, 387] width 26 height 69
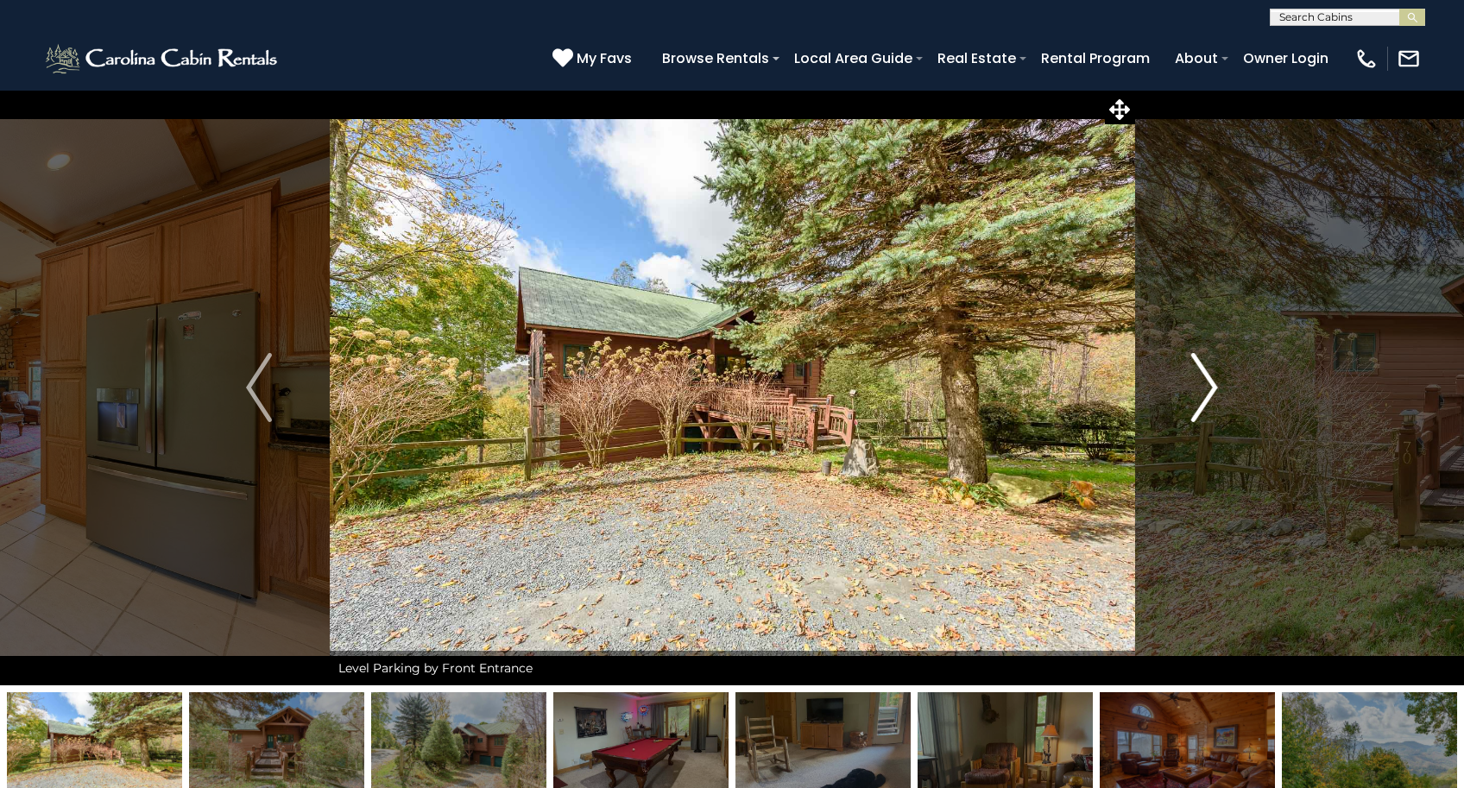
click at [1206, 387] on img "Next" at bounding box center [1205, 387] width 26 height 69
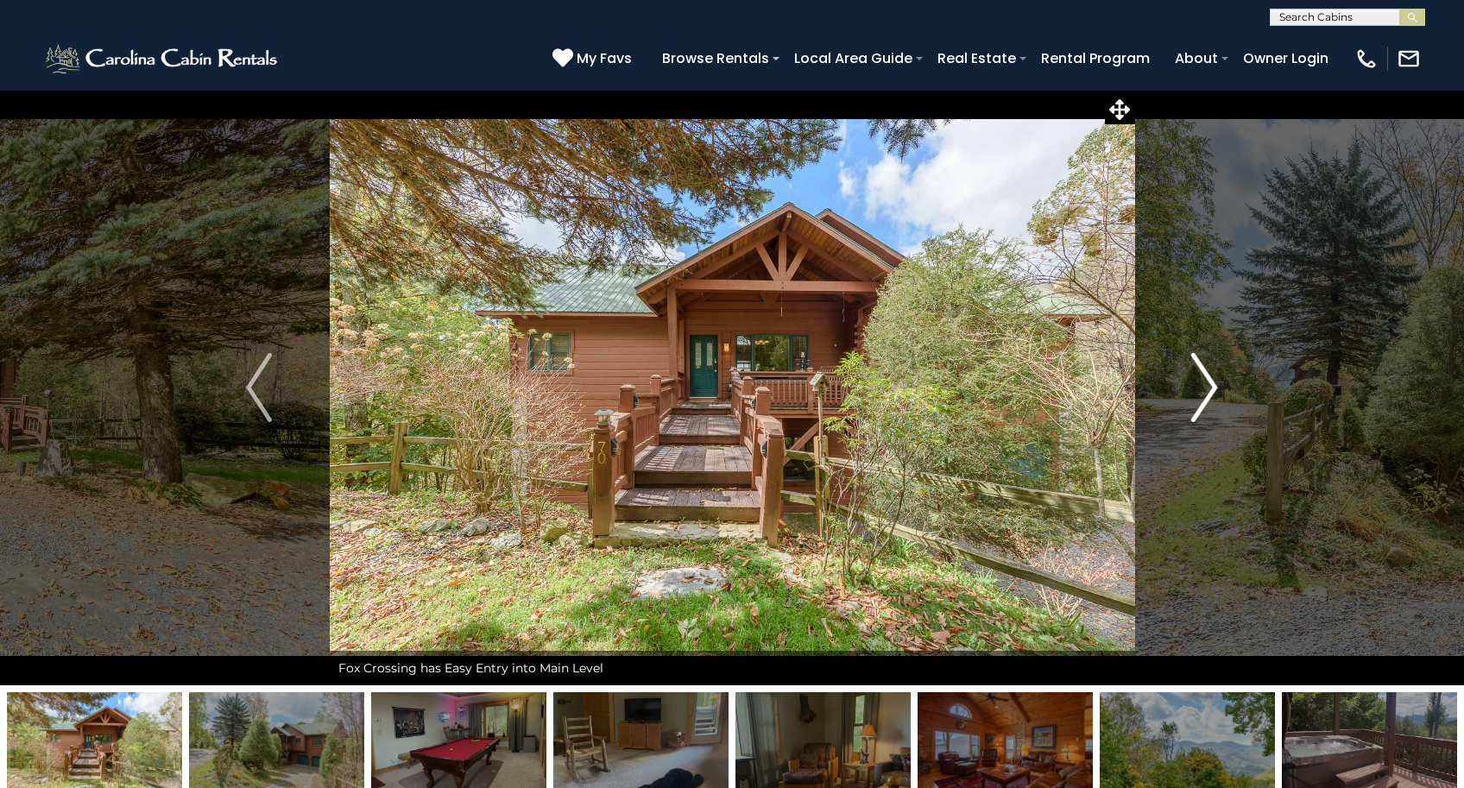
click at [1206, 387] on img "Next" at bounding box center [1205, 387] width 26 height 69
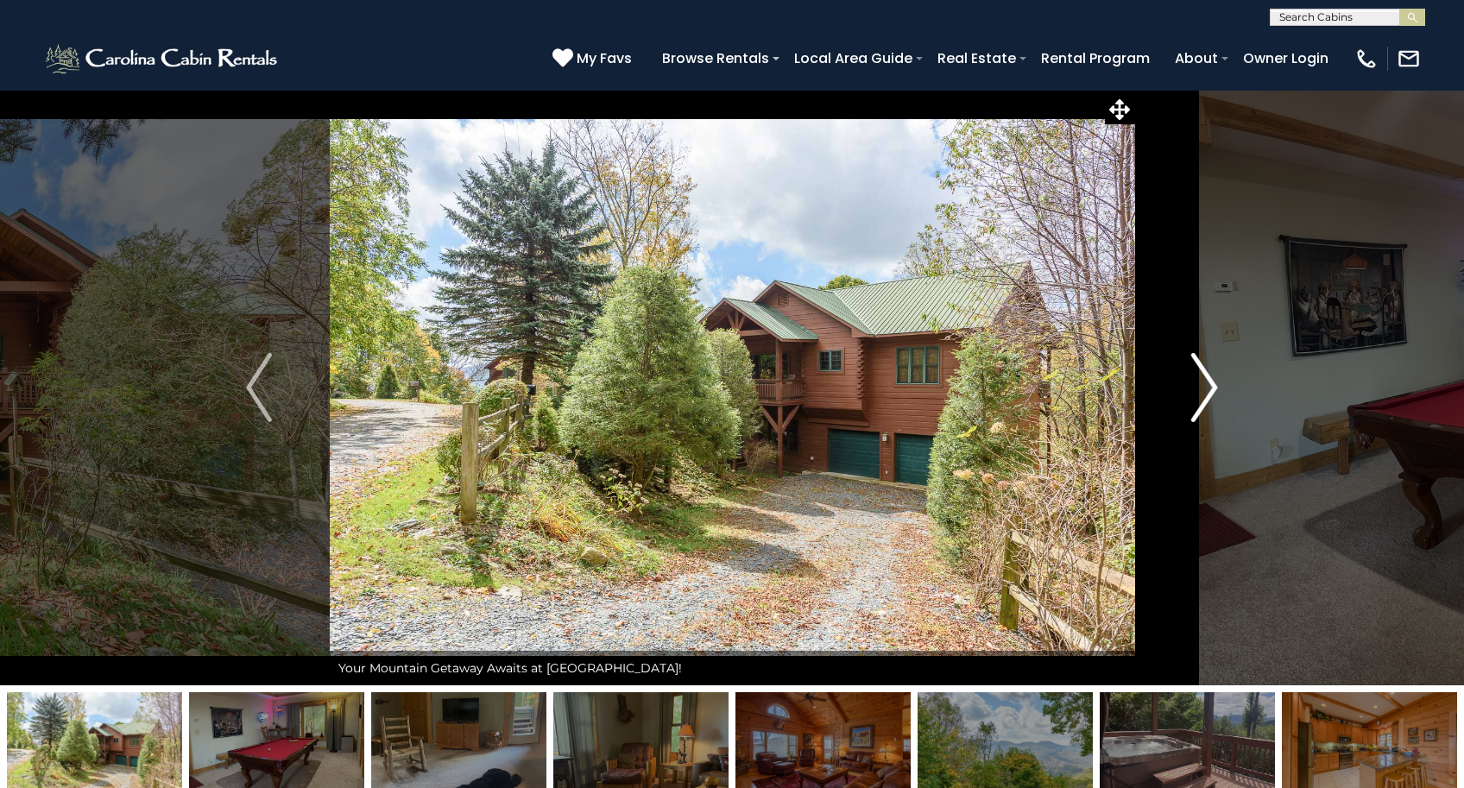
click at [1206, 387] on img "Next" at bounding box center [1205, 387] width 26 height 69
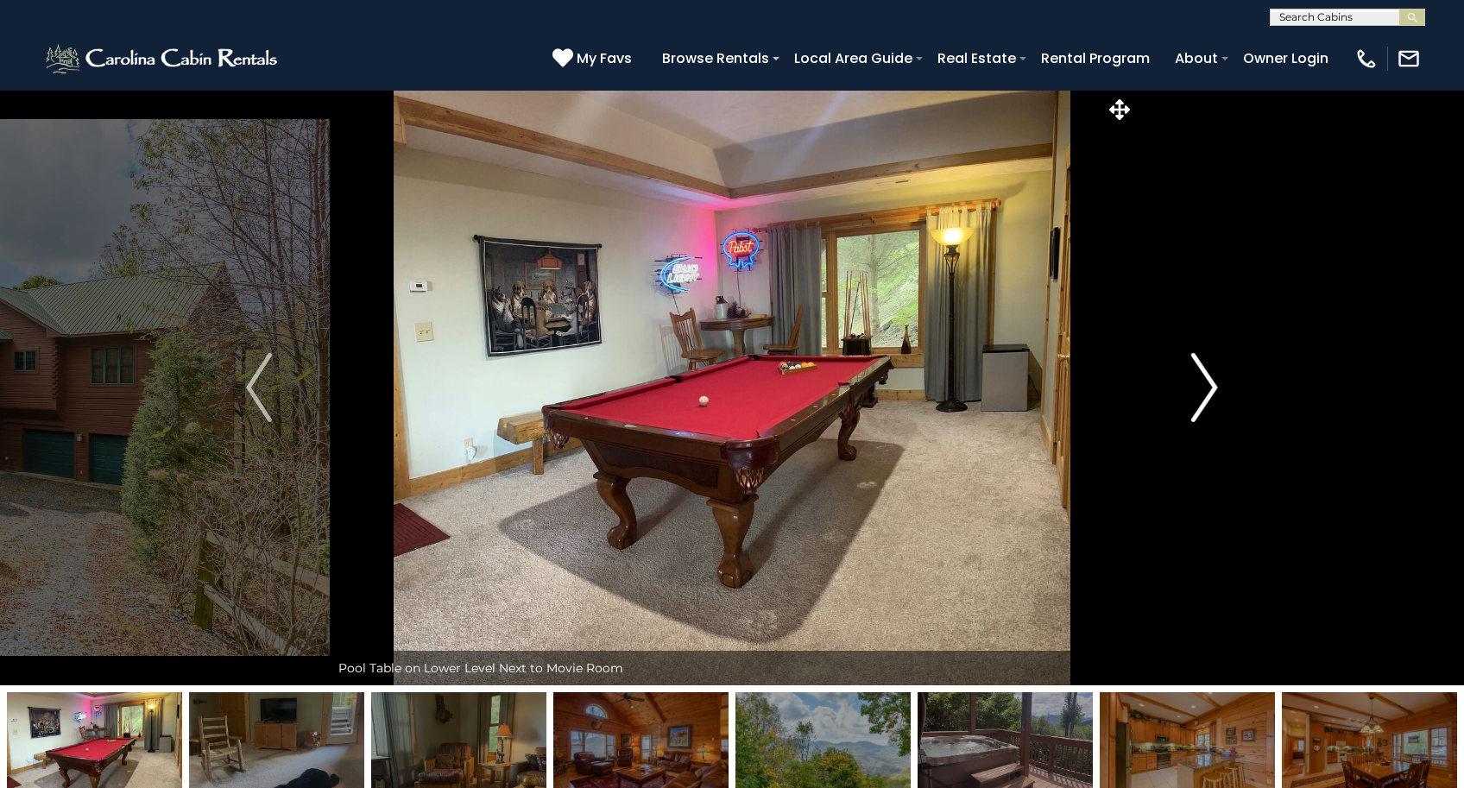
click at [1206, 387] on img "Next" at bounding box center [1205, 387] width 26 height 69
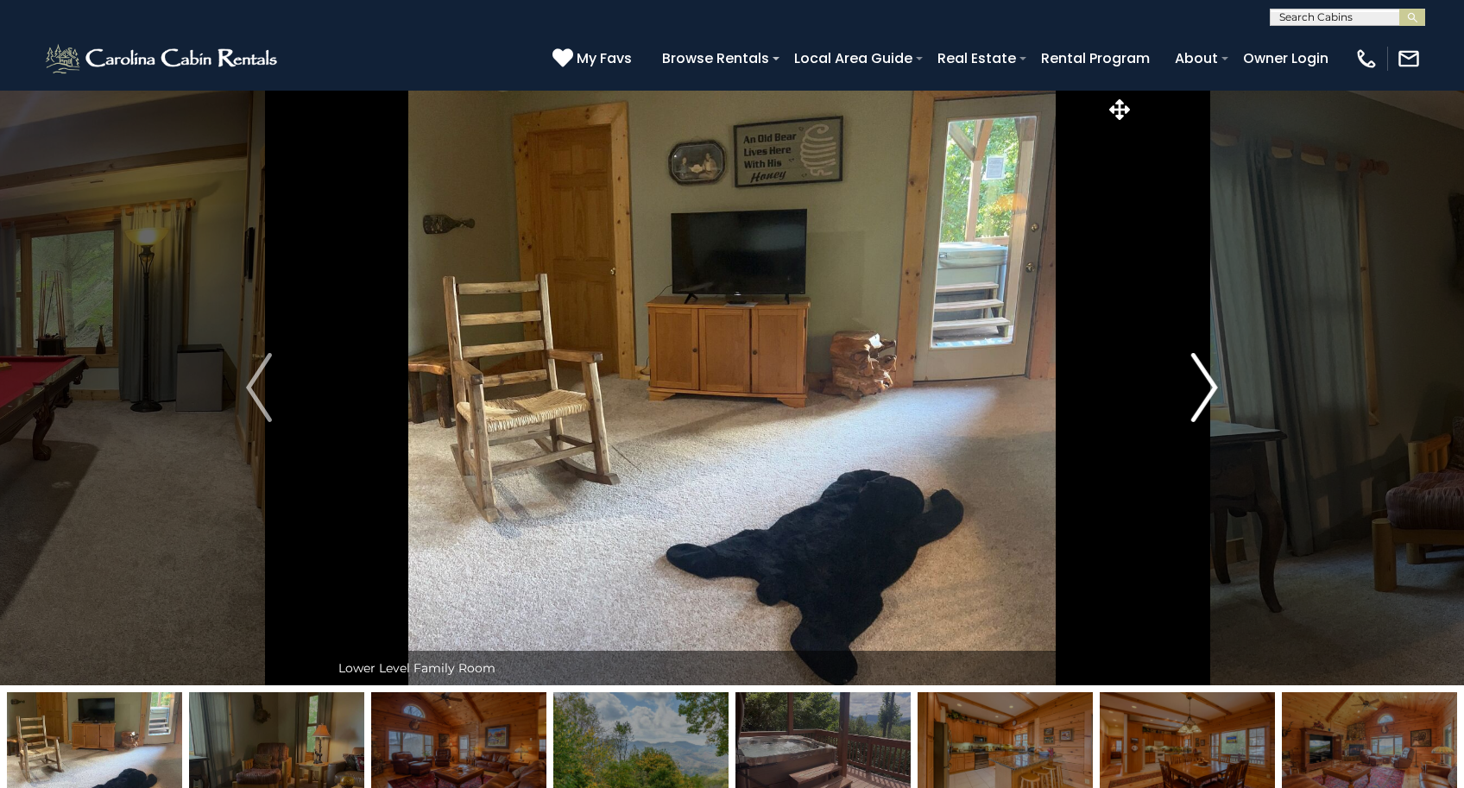
click at [1206, 387] on img "Next" at bounding box center [1205, 387] width 26 height 69
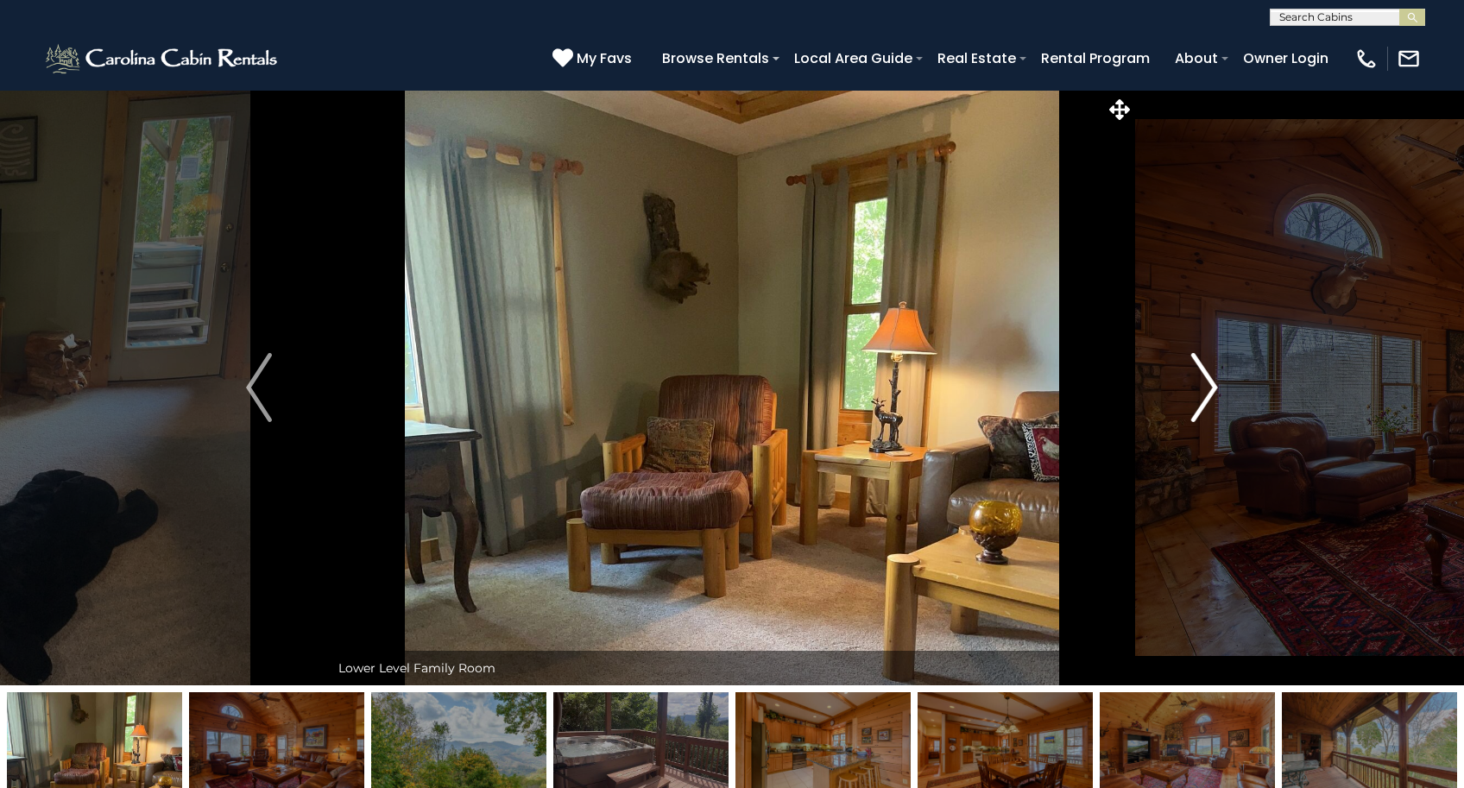
click at [1206, 387] on img "Next" at bounding box center [1205, 387] width 26 height 69
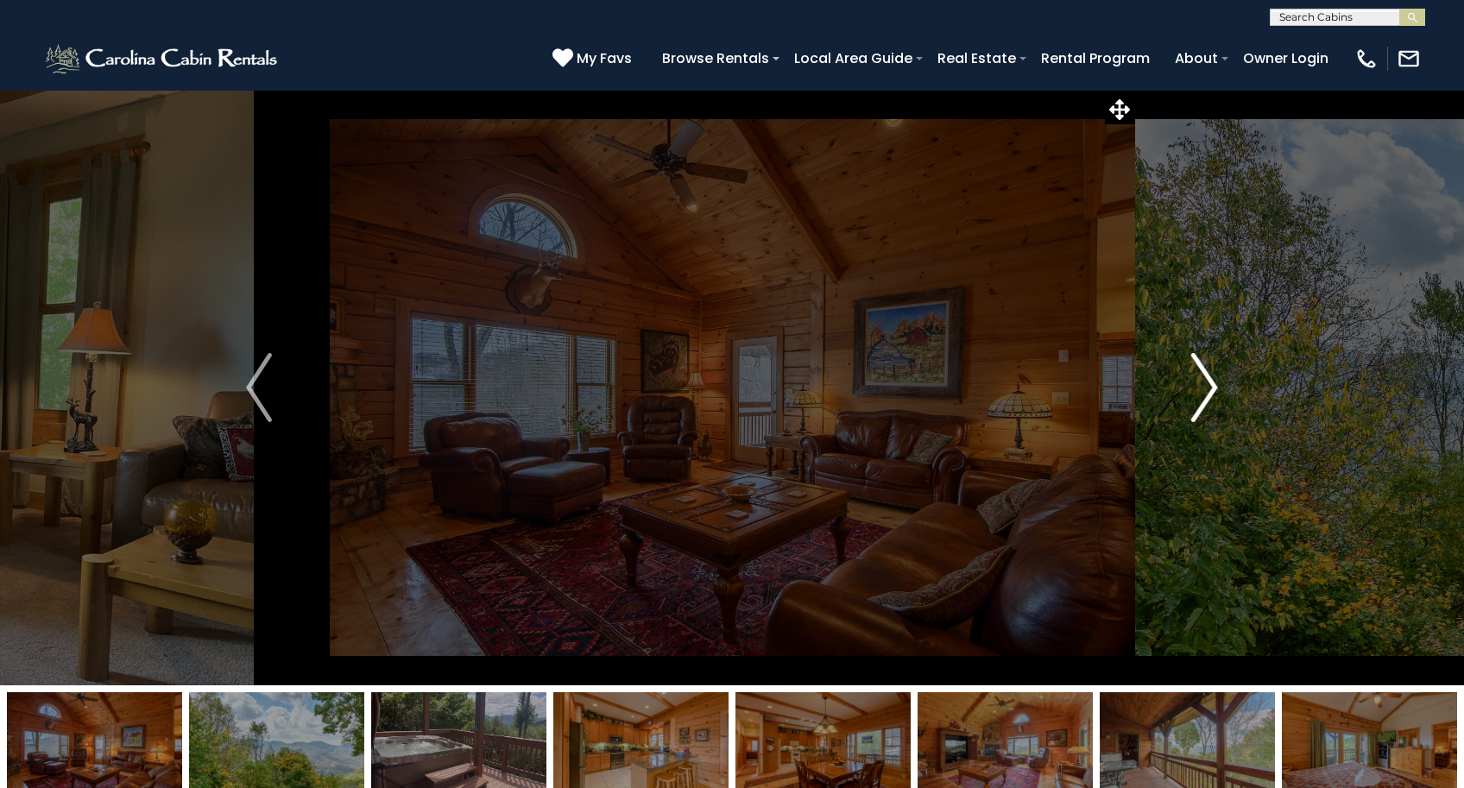
click at [1206, 387] on img "Next" at bounding box center [1205, 387] width 26 height 69
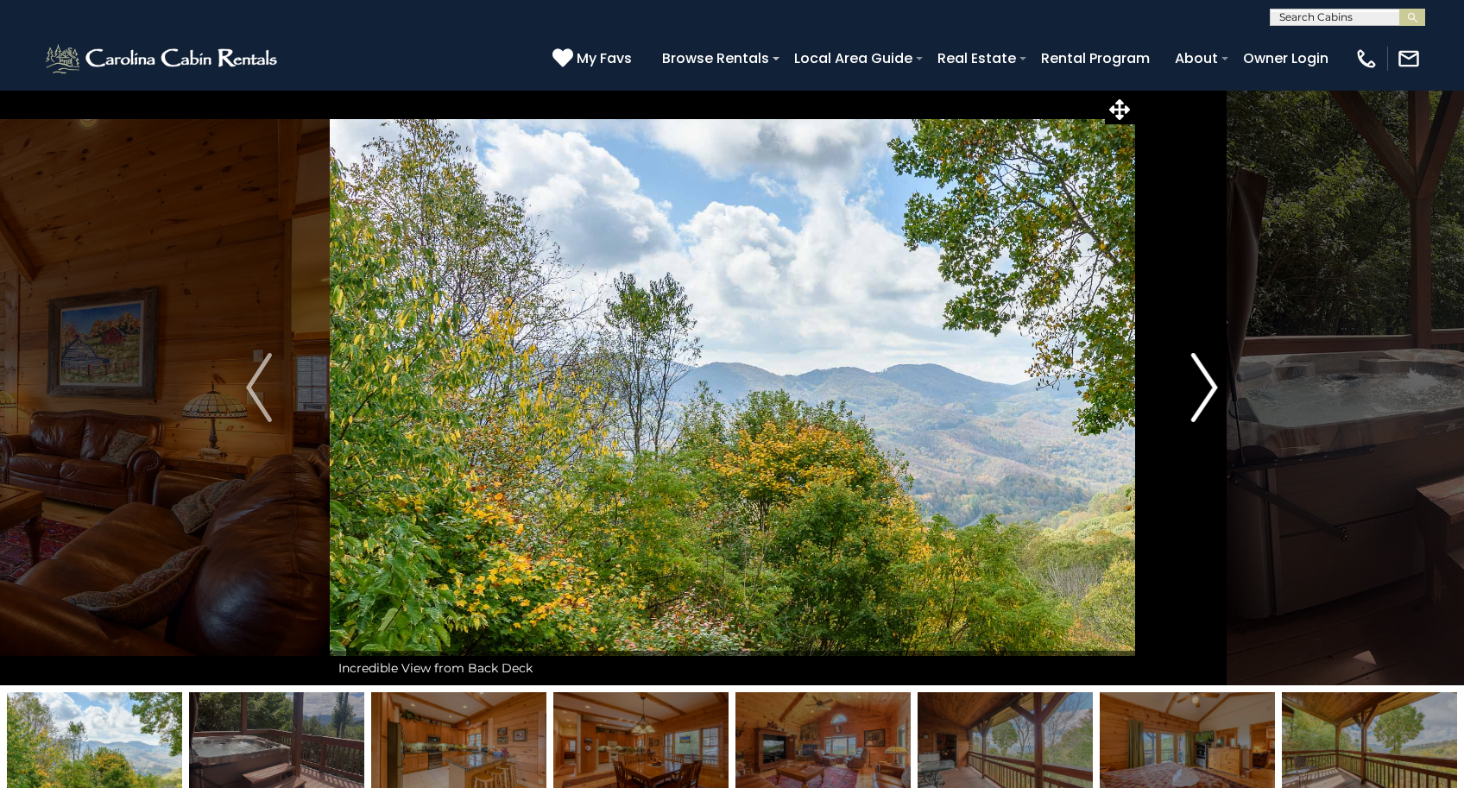
click at [1208, 395] on img "Next" at bounding box center [1205, 387] width 26 height 69
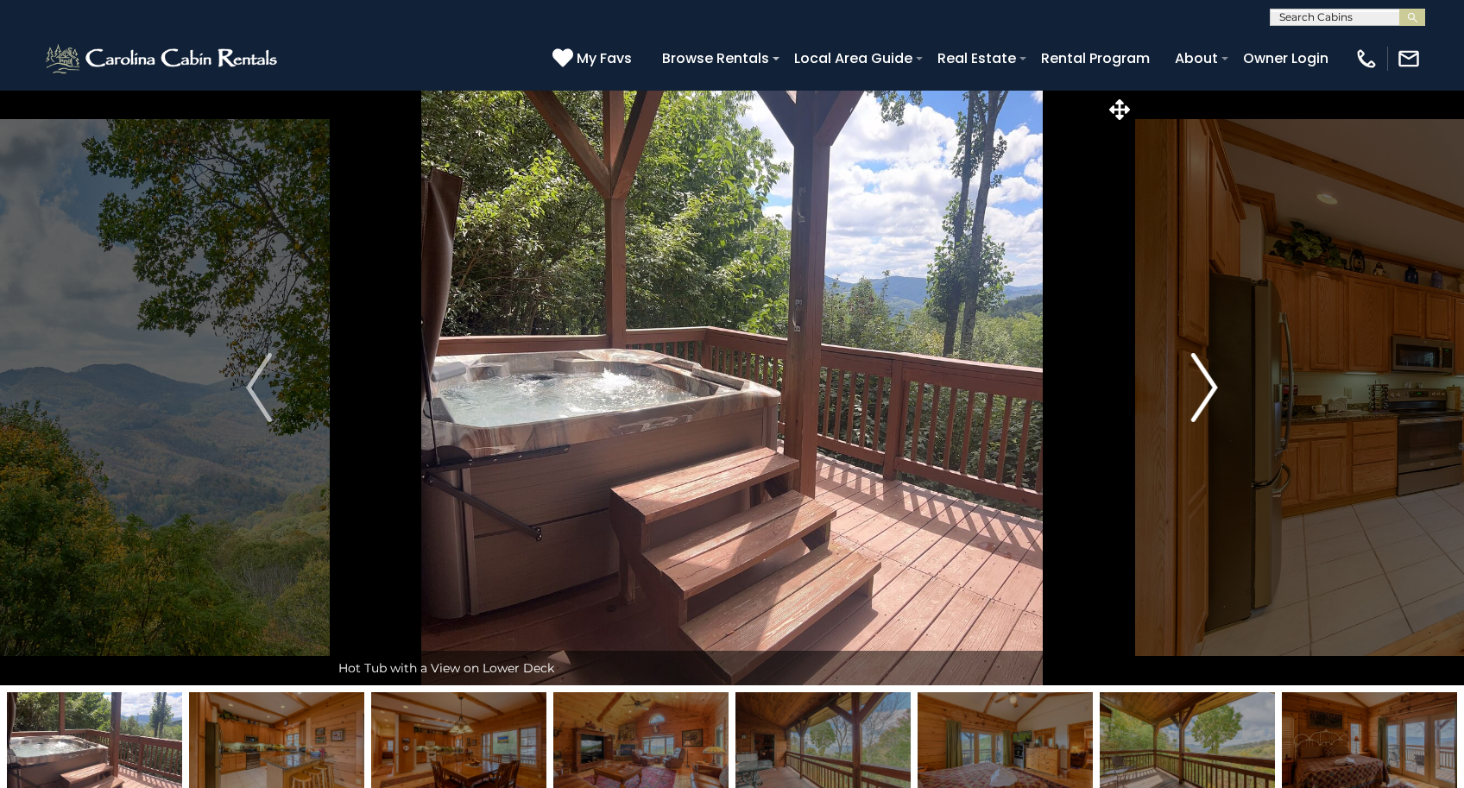
click at [1211, 392] on img "Next" at bounding box center [1205, 387] width 26 height 69
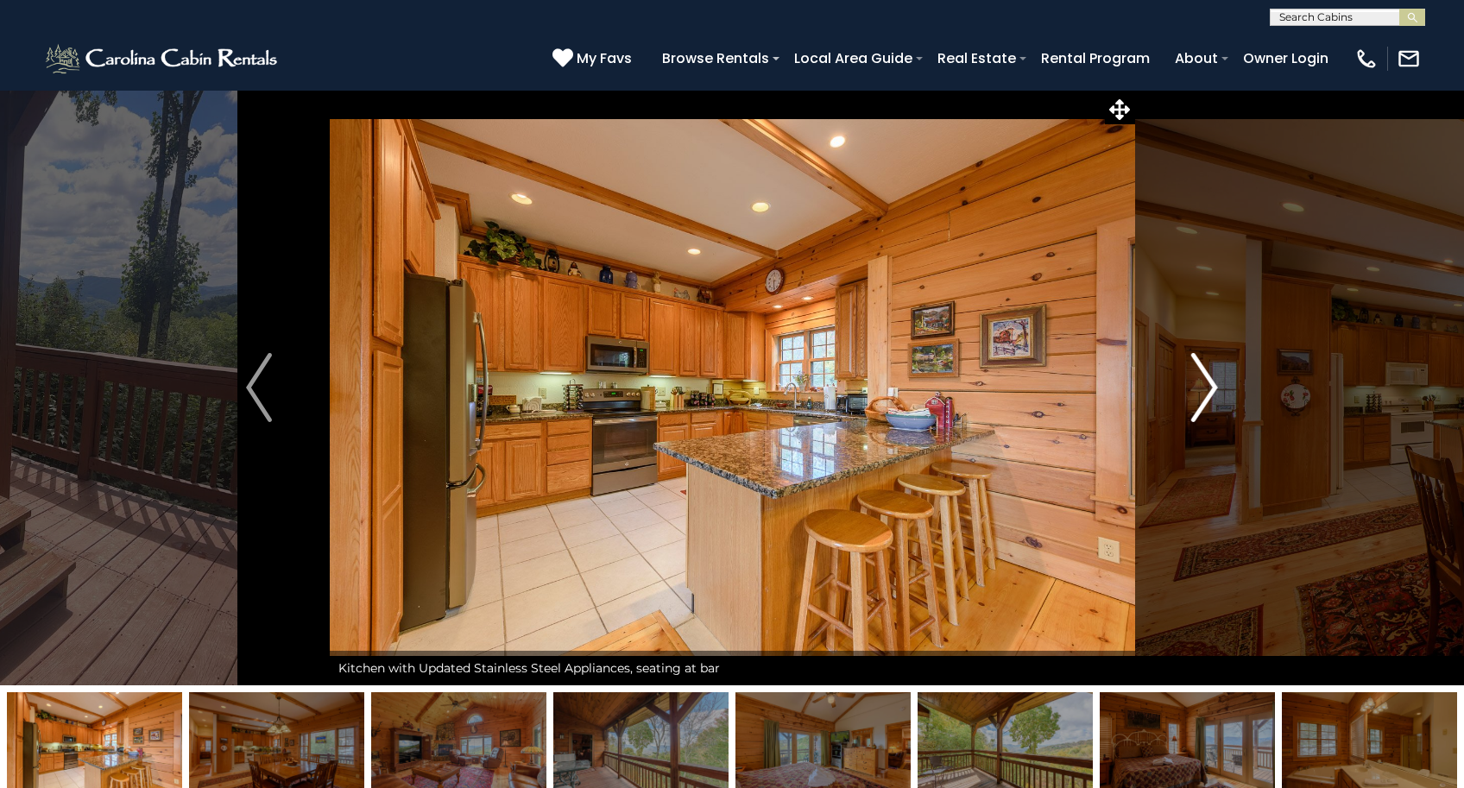
click at [1212, 390] on img "Next" at bounding box center [1205, 387] width 26 height 69
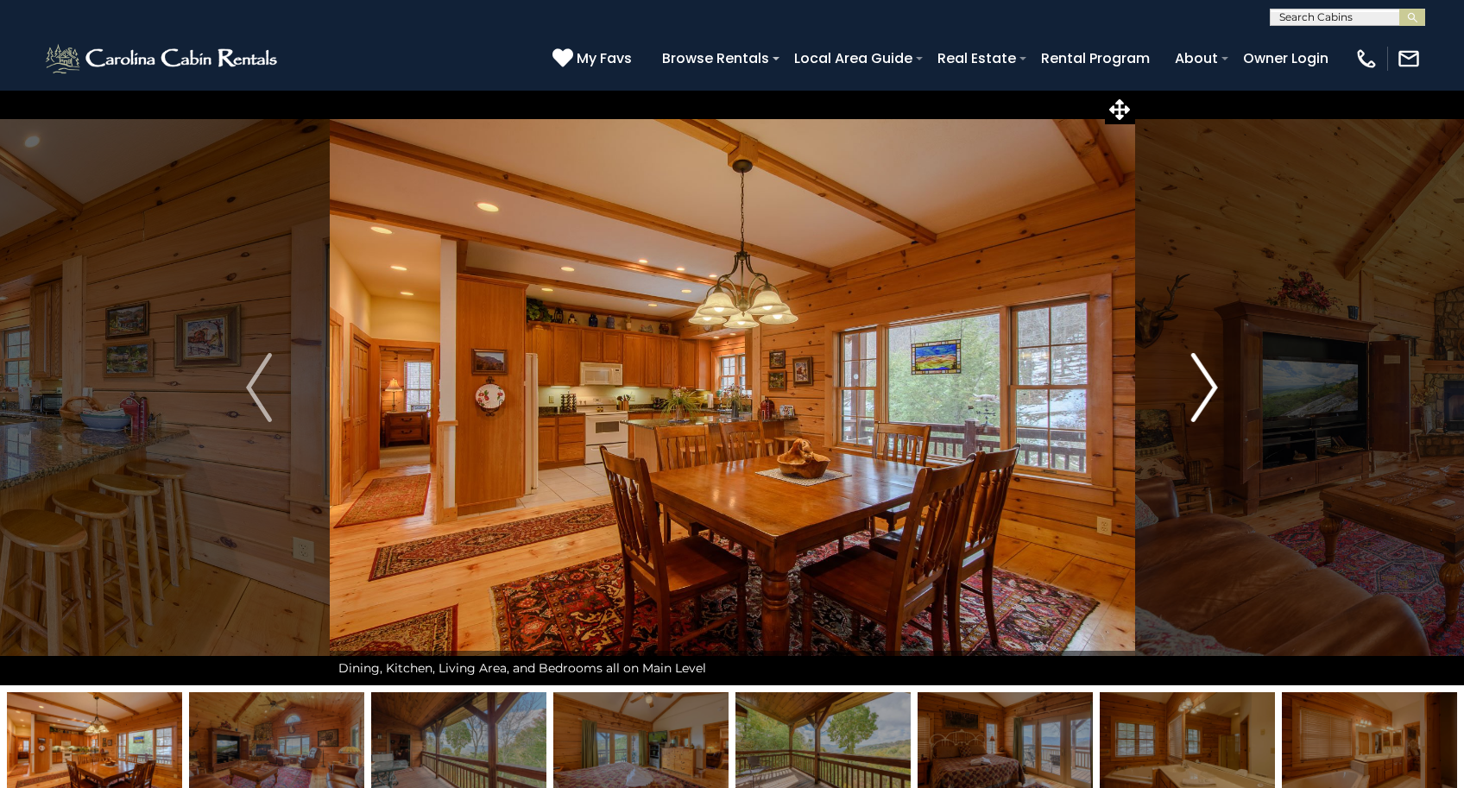
click at [1214, 387] on img "Next" at bounding box center [1205, 387] width 26 height 69
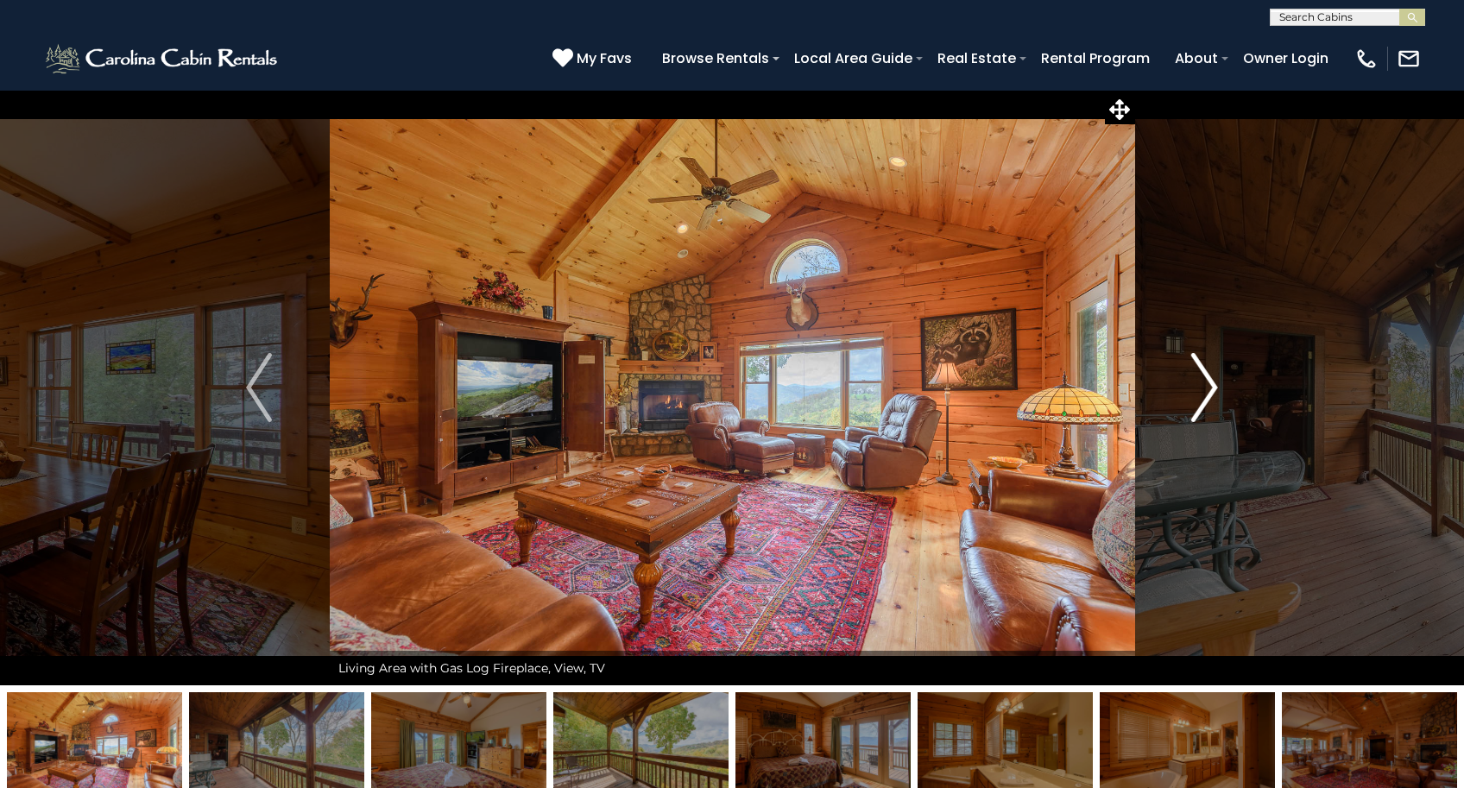
click at [1214, 387] on img "Next" at bounding box center [1205, 387] width 26 height 69
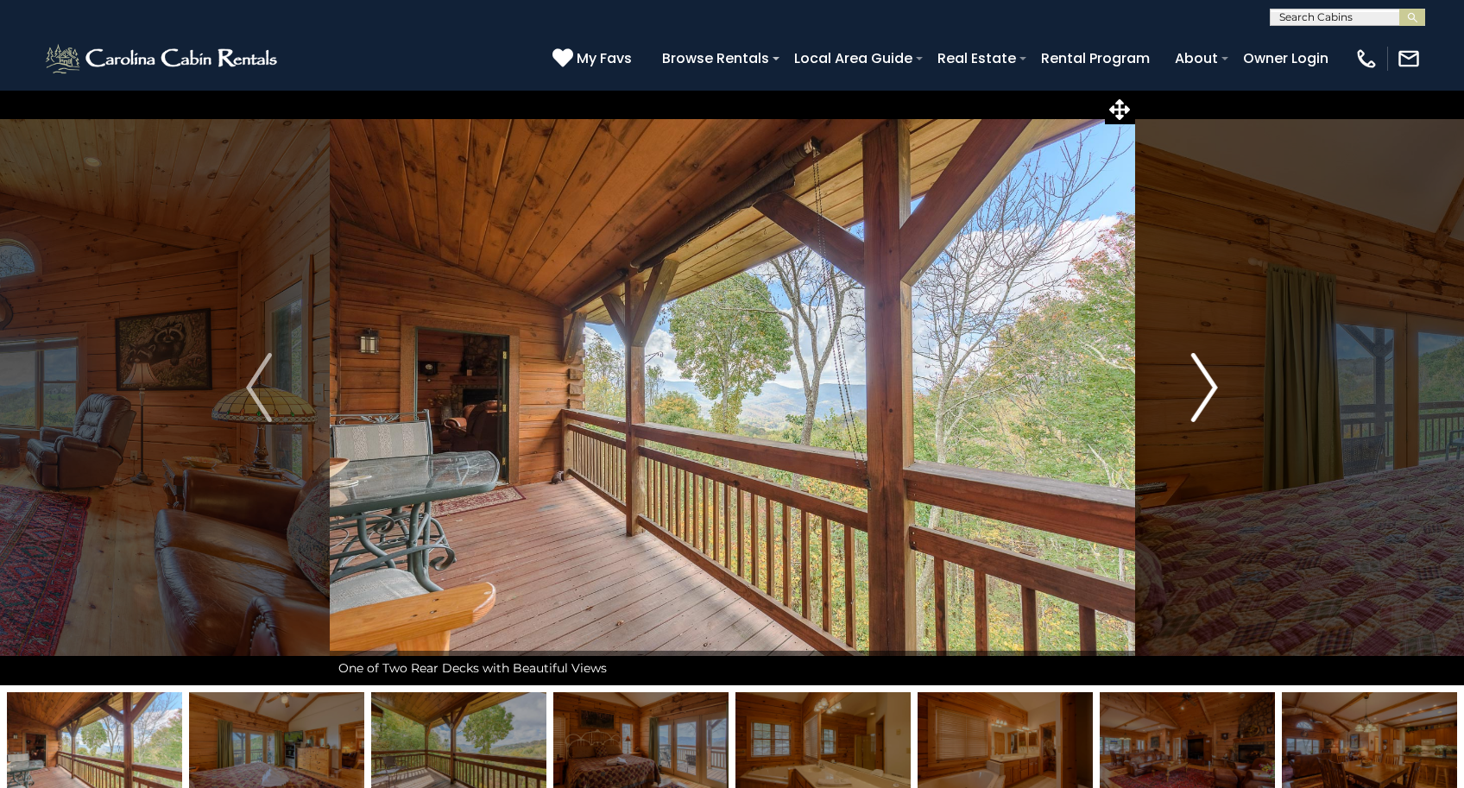
click at [1215, 386] on img "Next" at bounding box center [1205, 387] width 26 height 69
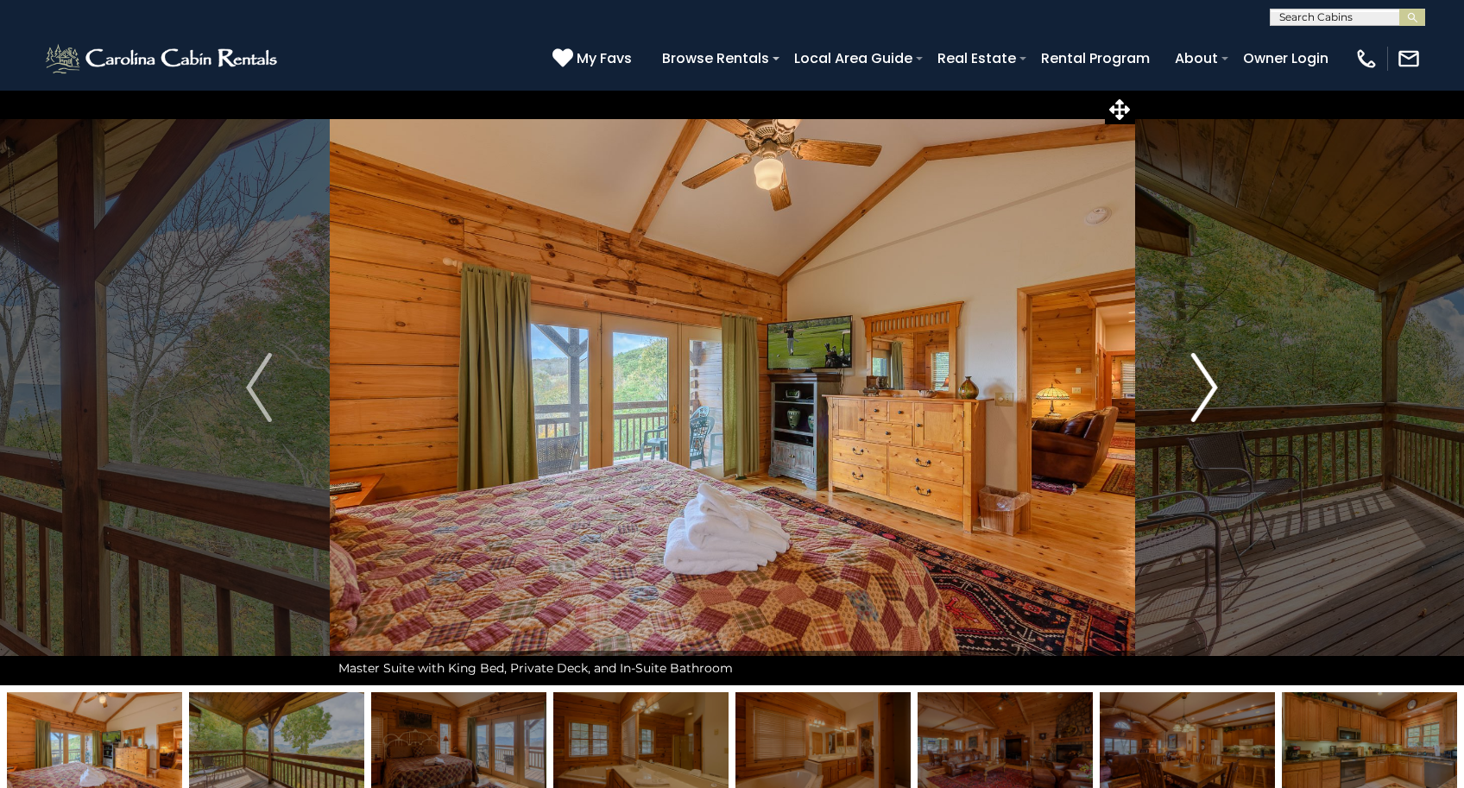
click at [1215, 386] on img "Next" at bounding box center [1205, 387] width 26 height 69
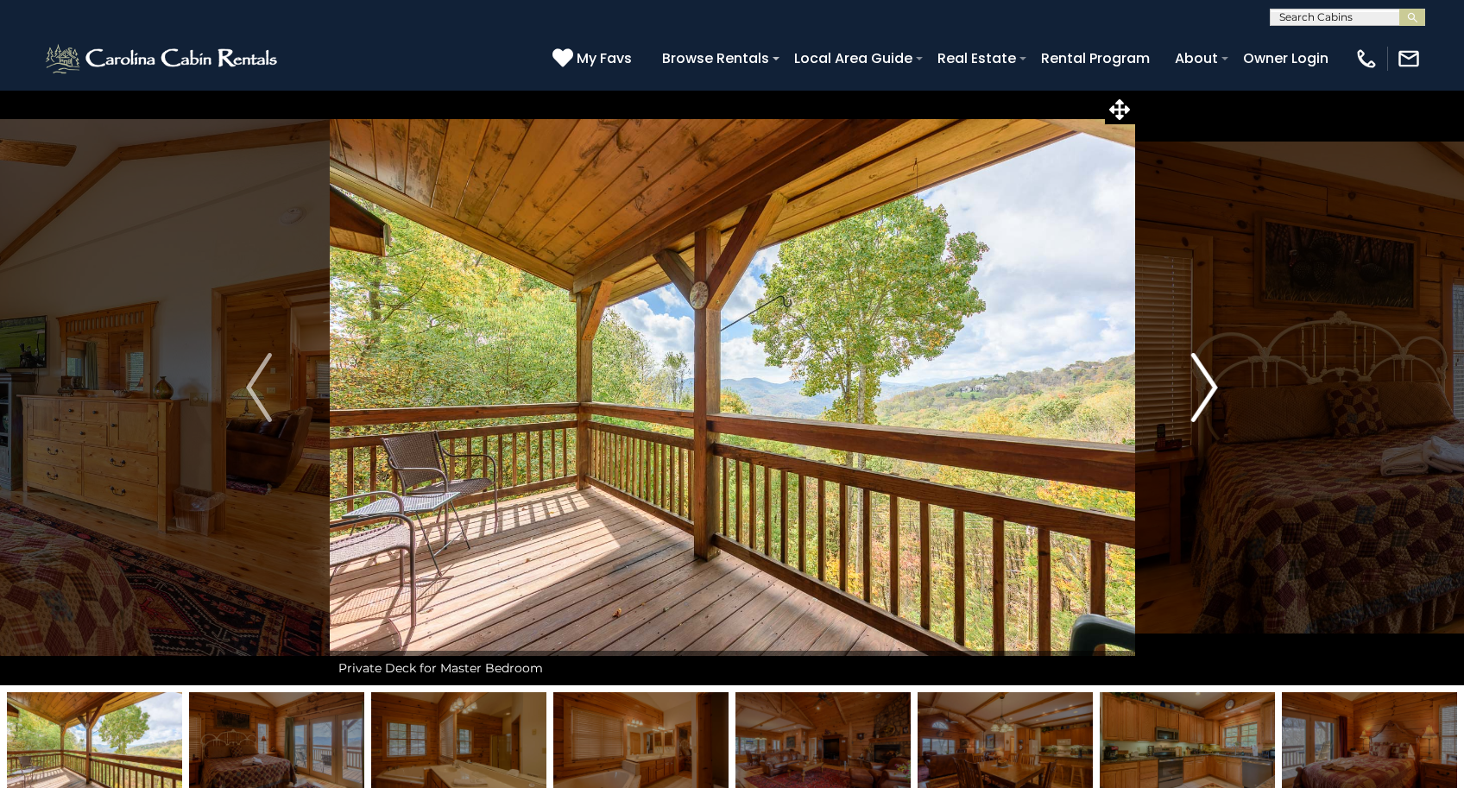
click at [1215, 386] on img "Next" at bounding box center [1205, 387] width 26 height 69
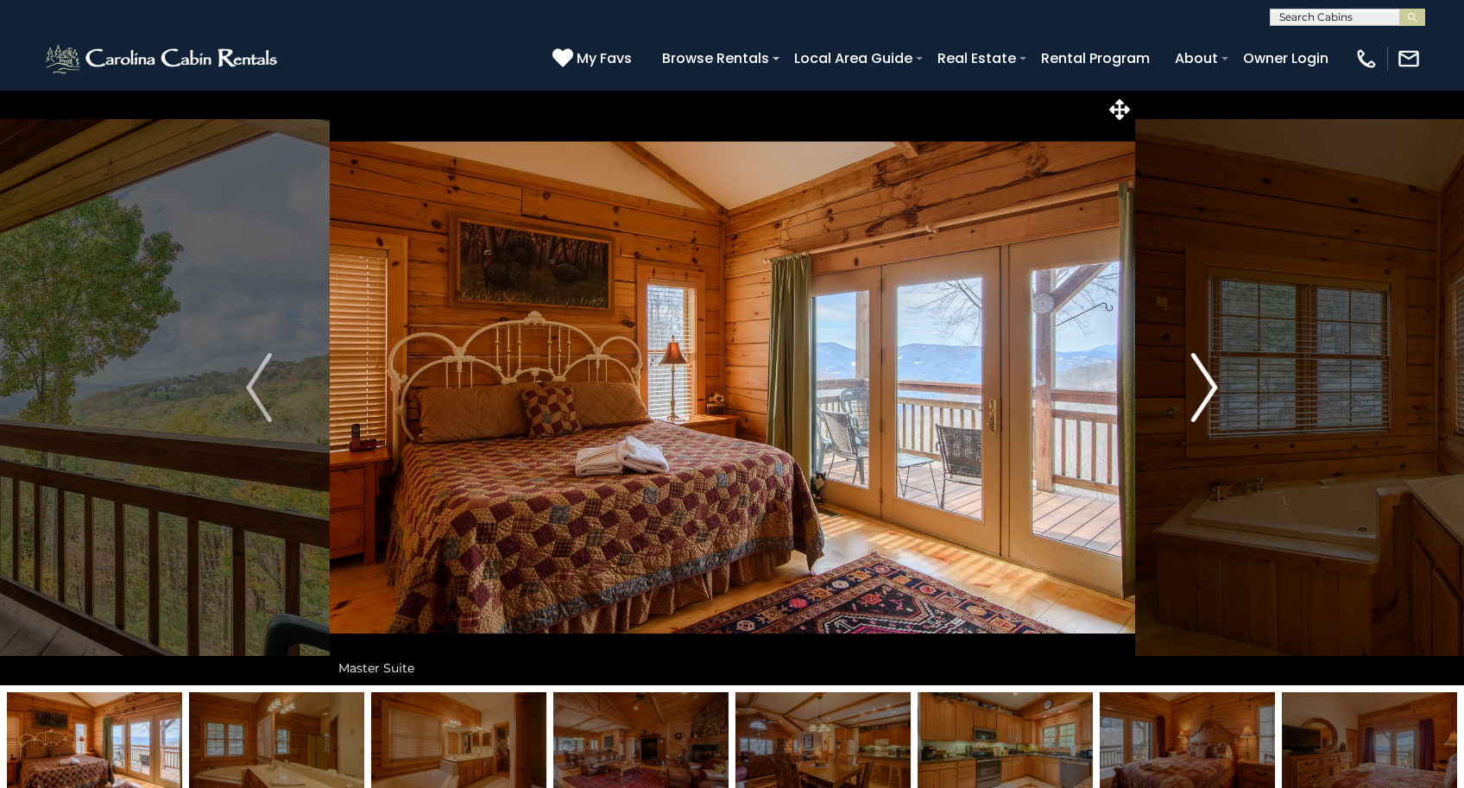
click at [1217, 384] on img "Next" at bounding box center [1205, 387] width 26 height 69
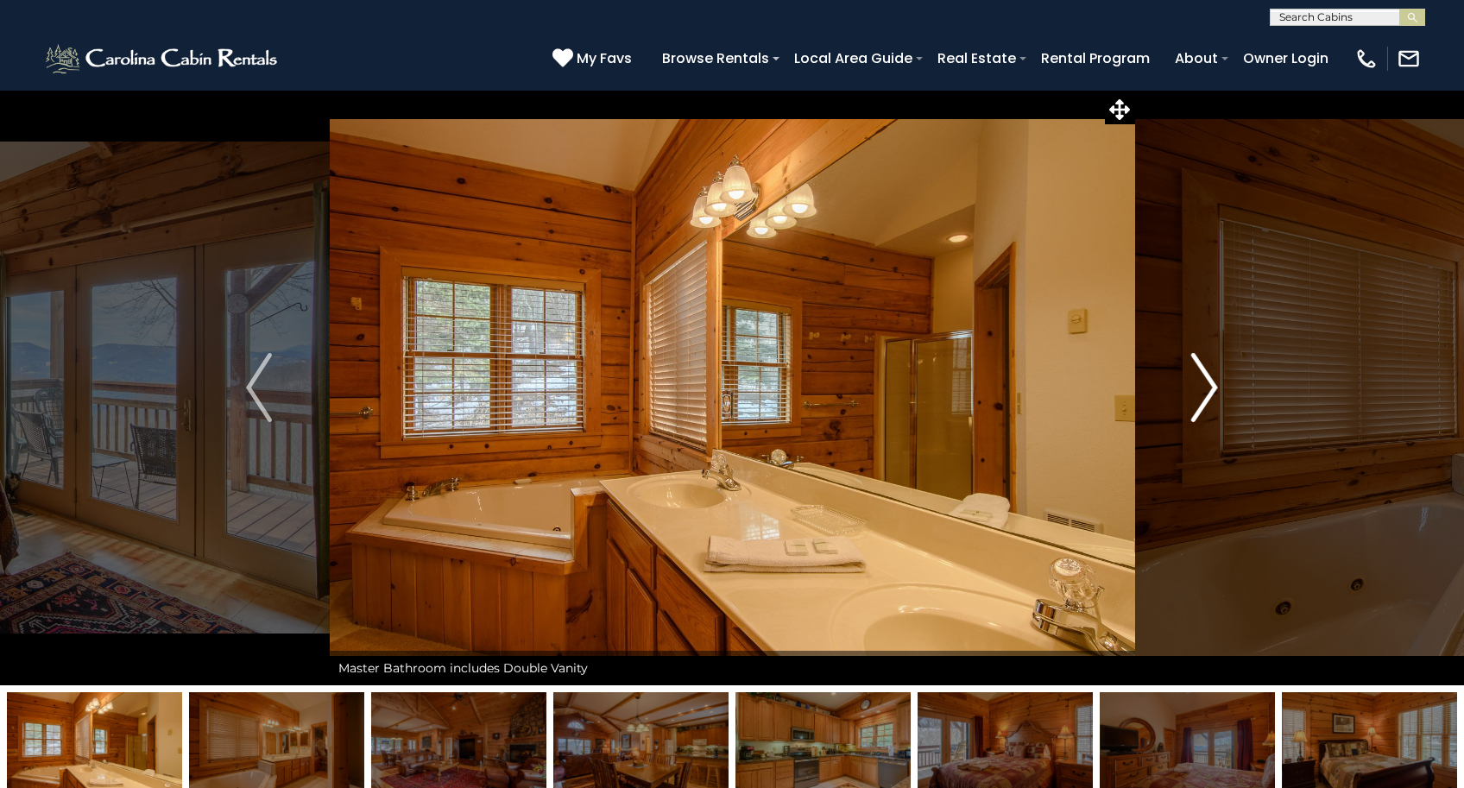
click at [1217, 384] on img "Next" at bounding box center [1205, 387] width 26 height 69
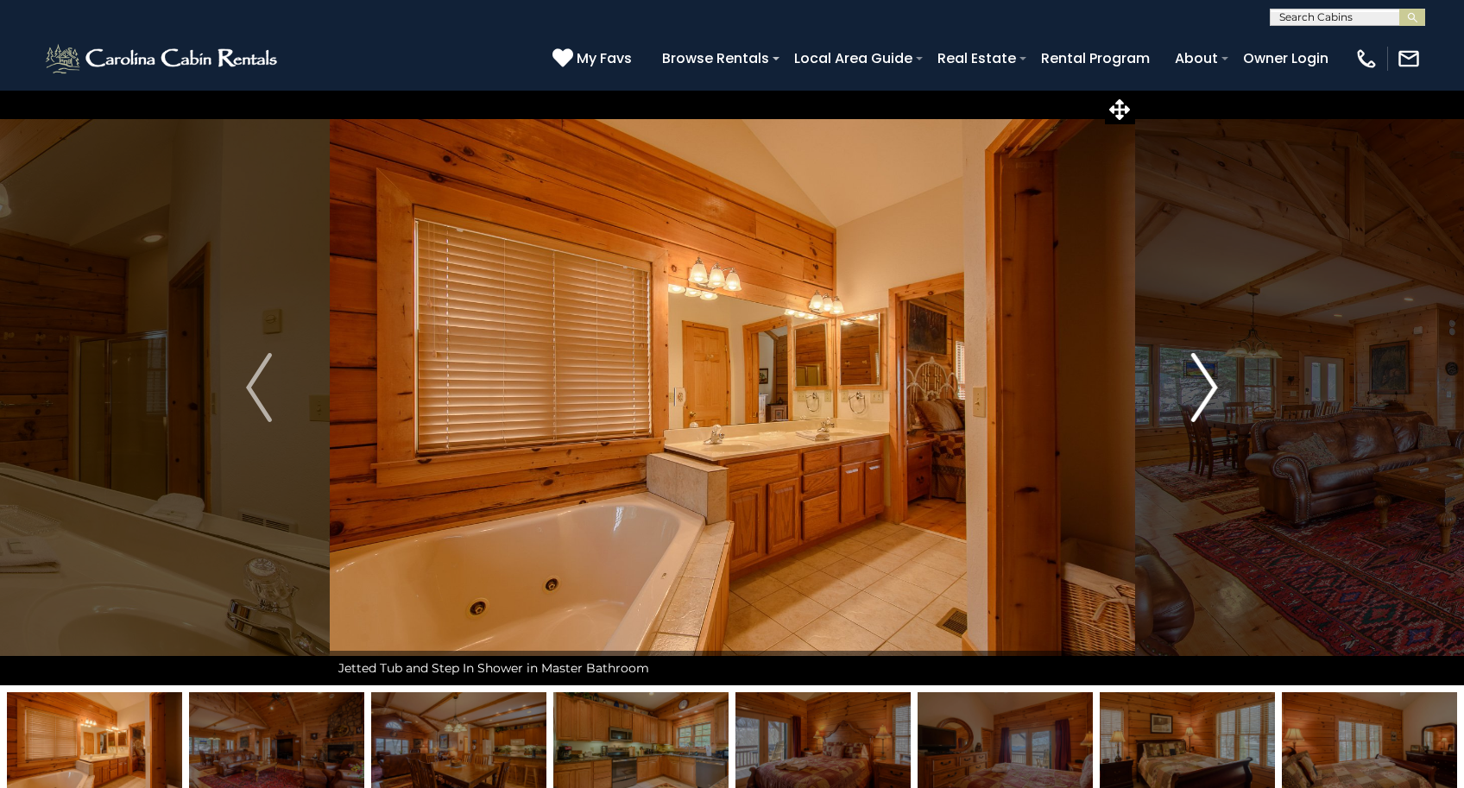
click at [1217, 384] on img "Next" at bounding box center [1205, 387] width 26 height 69
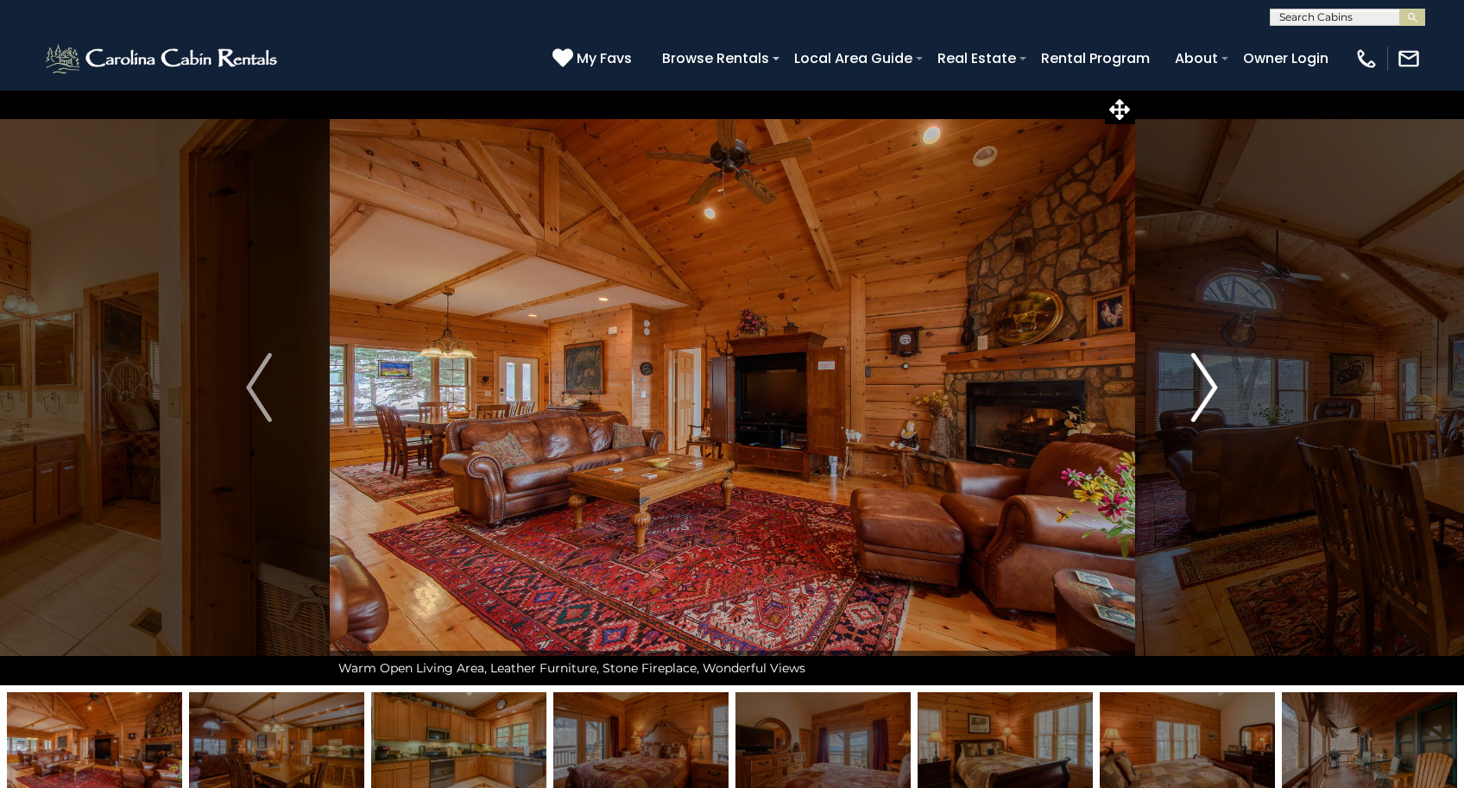
click at [1217, 384] on img "Next" at bounding box center [1205, 387] width 26 height 69
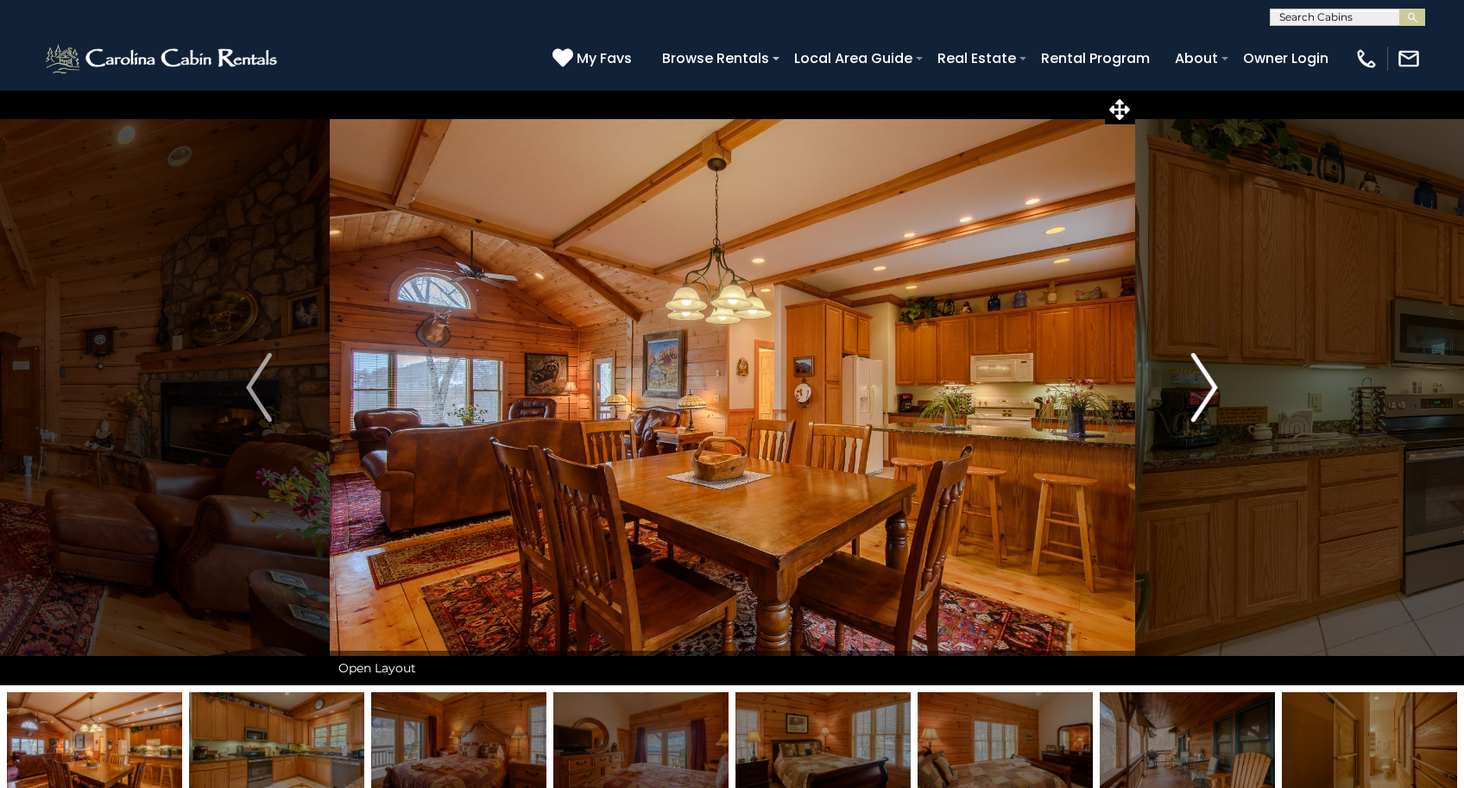
click at [1217, 384] on img "Next" at bounding box center [1205, 387] width 26 height 69
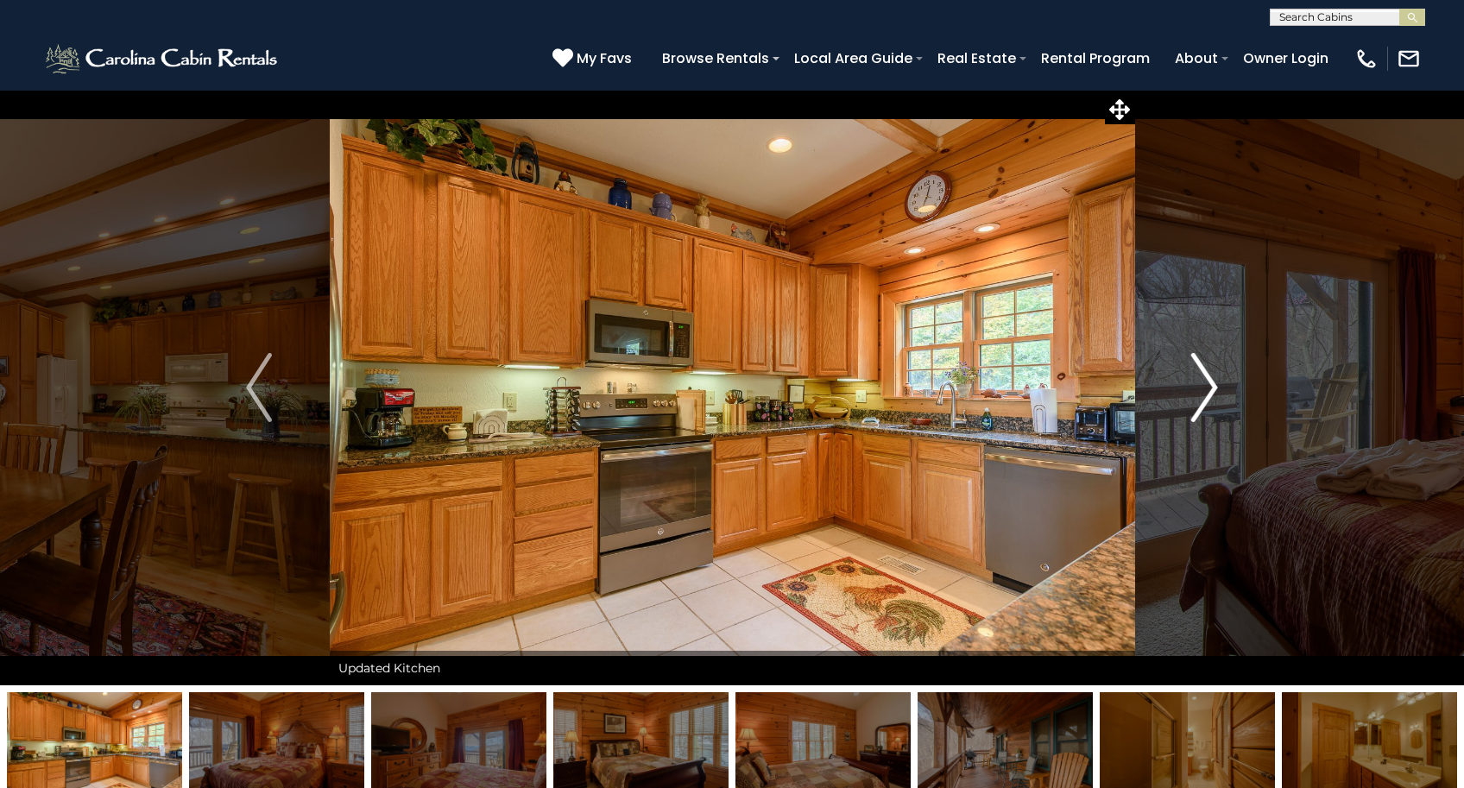
click at [1217, 384] on img "Next" at bounding box center [1205, 387] width 26 height 69
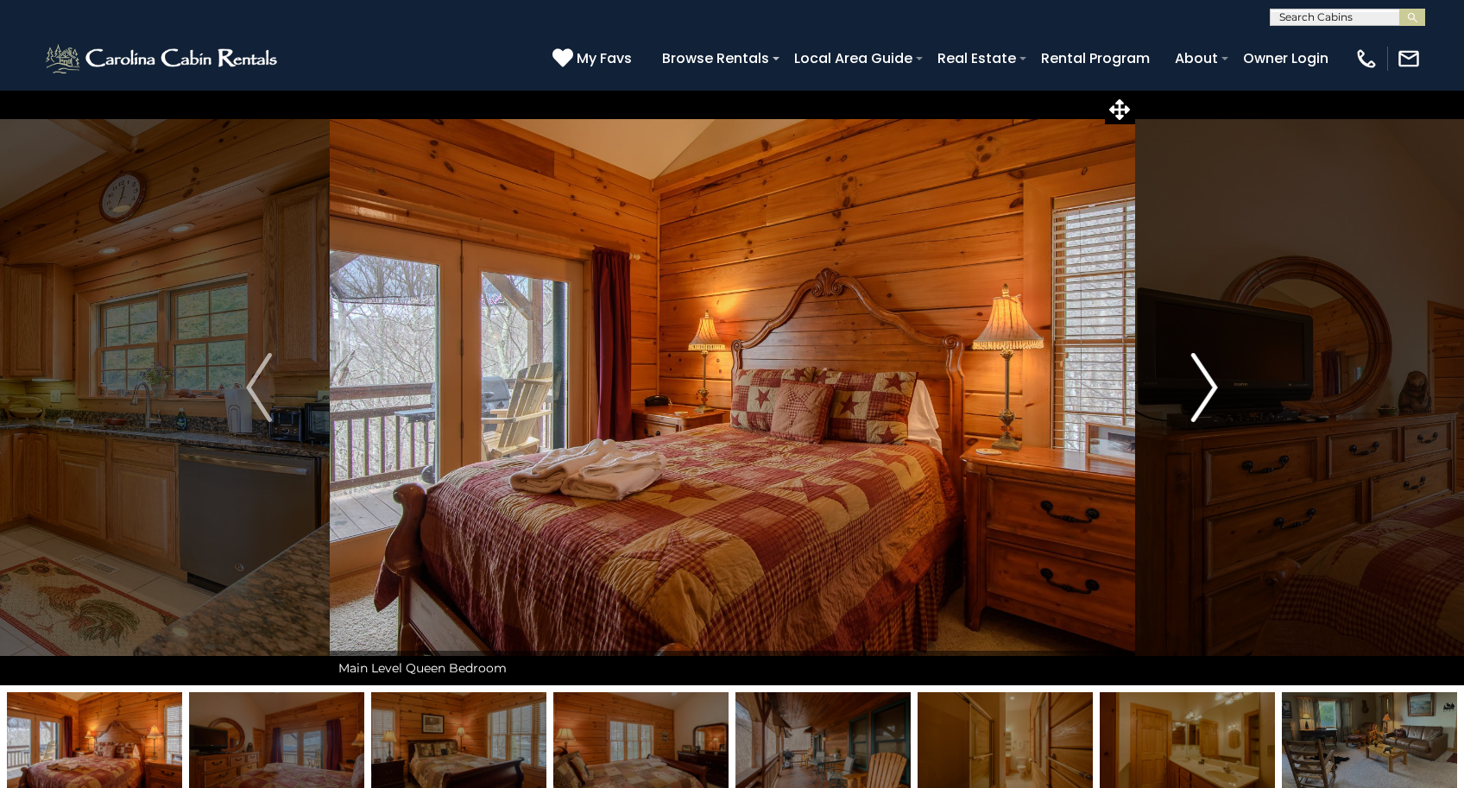
click at [1217, 384] on img "Next" at bounding box center [1205, 387] width 26 height 69
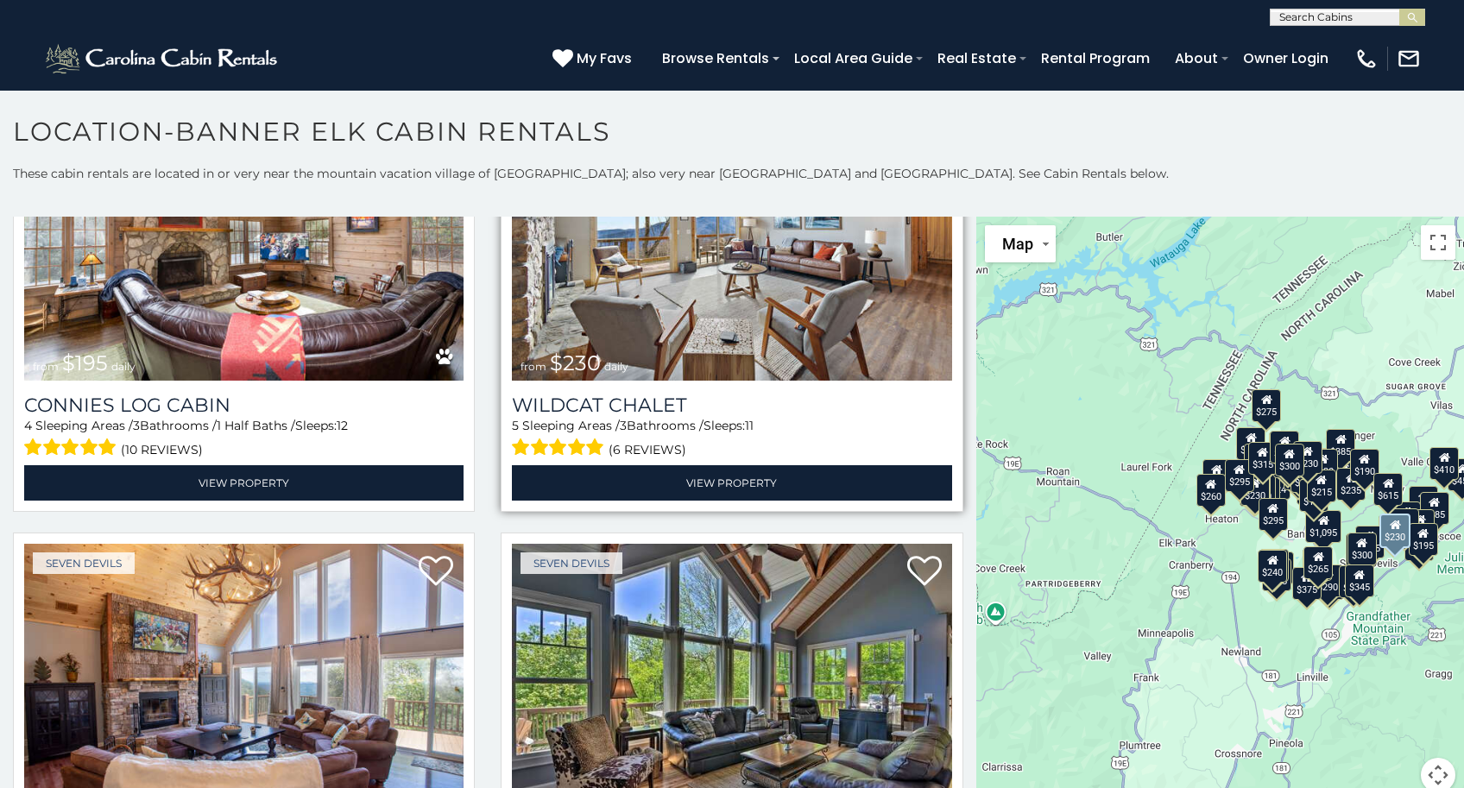
scroll to position [12297, 0]
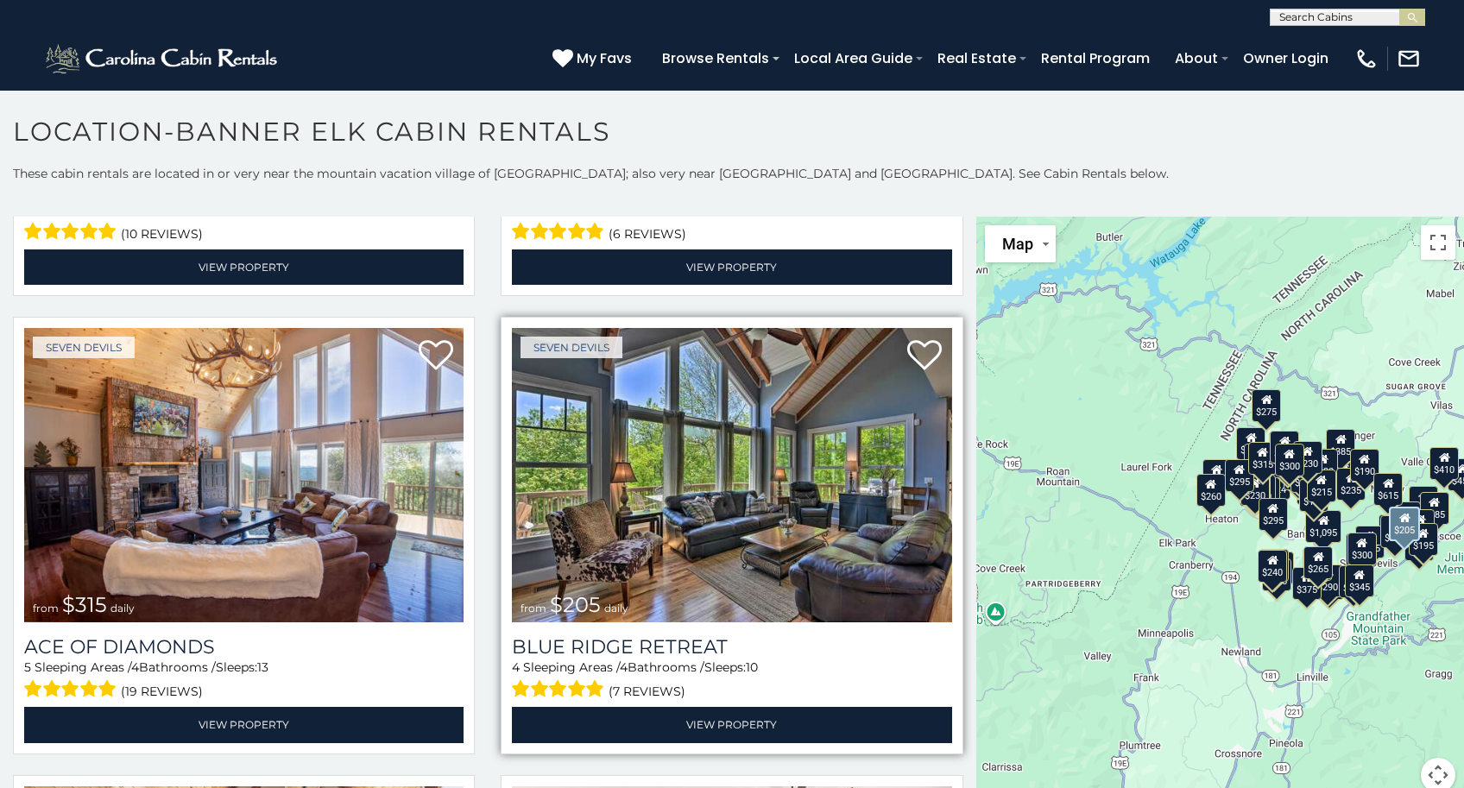
click at [752, 480] on img at bounding box center [731, 475] width 439 height 294
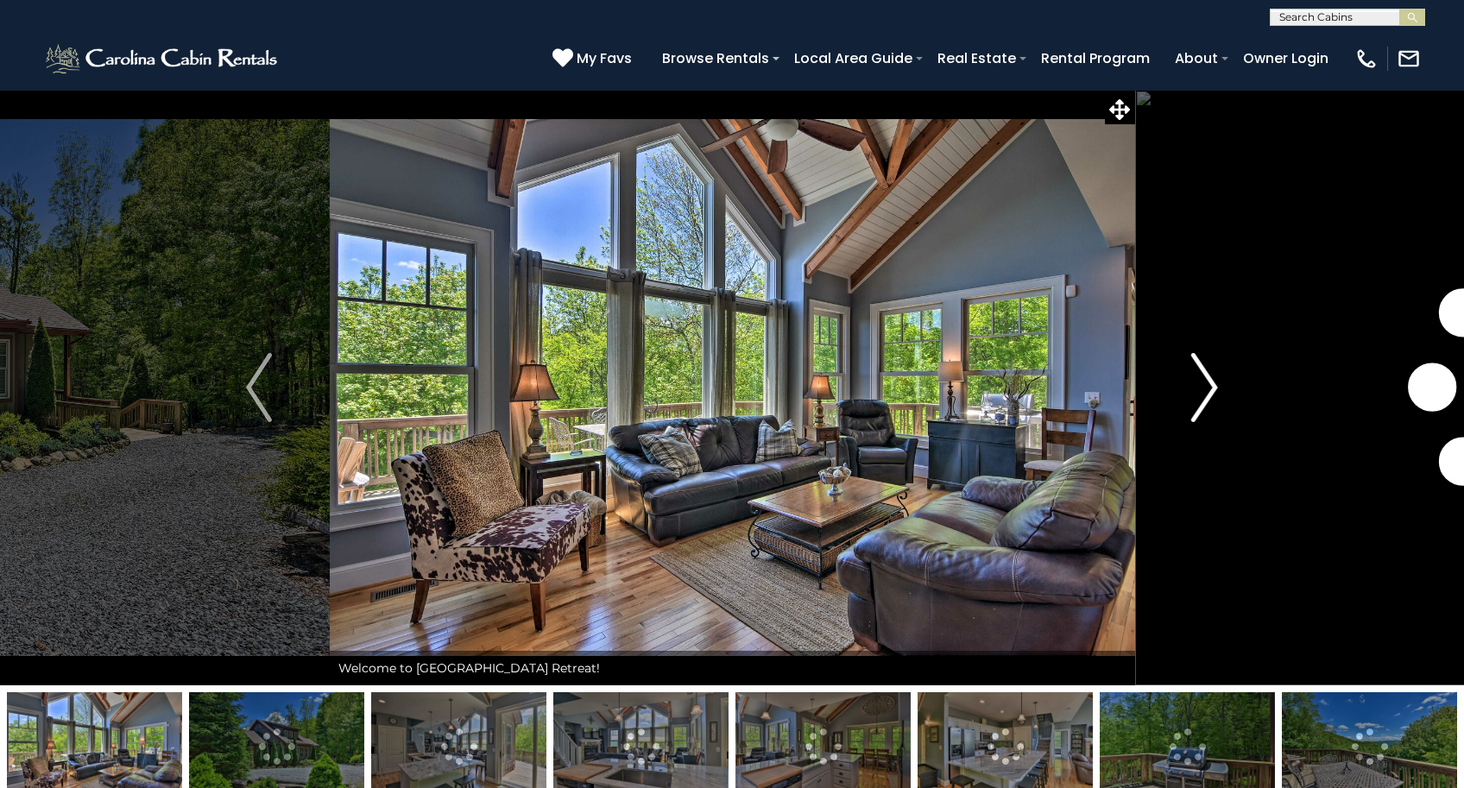
click at [1208, 384] on img "Next" at bounding box center [1205, 387] width 26 height 69
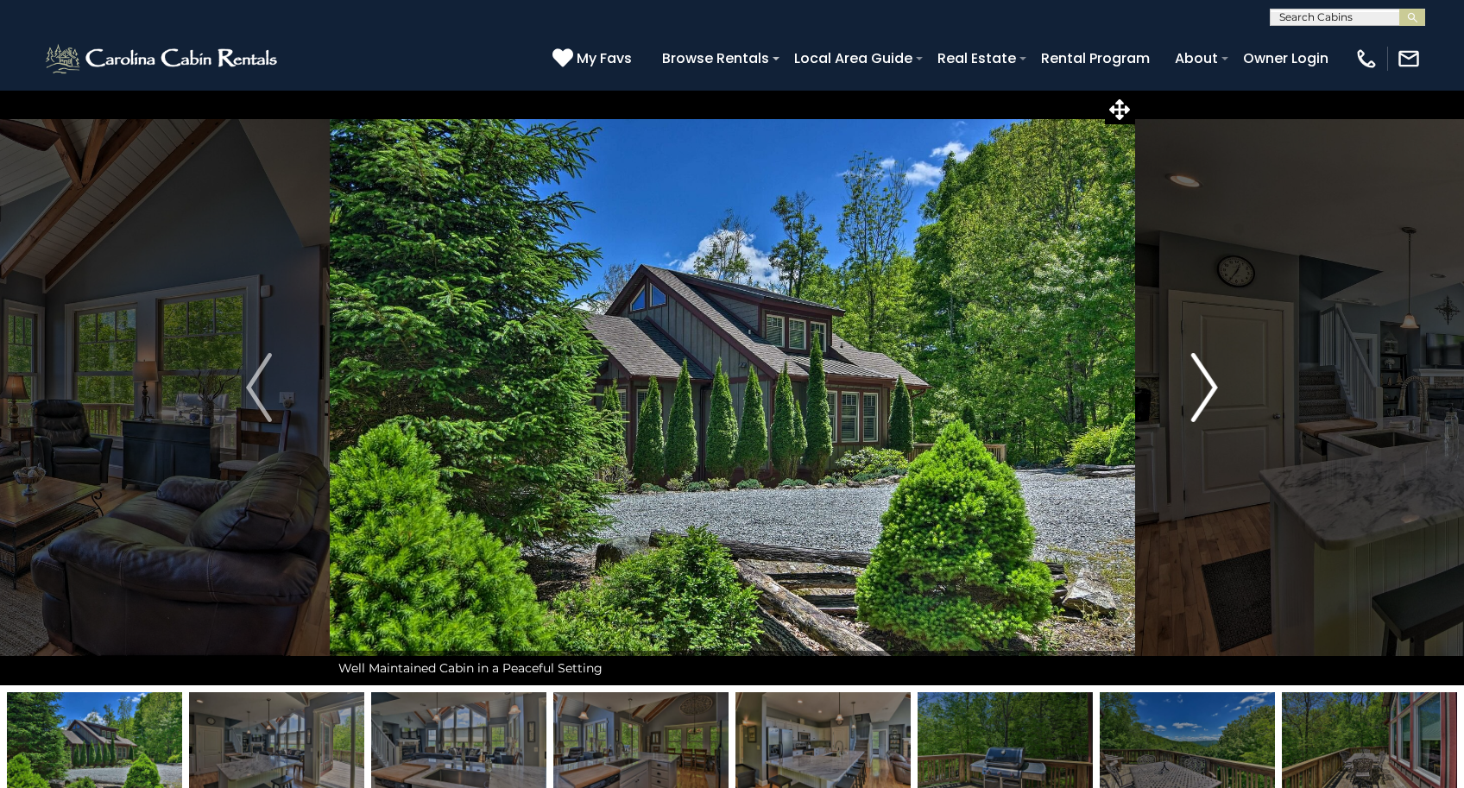
click at [1208, 384] on img "Next" at bounding box center [1205, 387] width 26 height 69
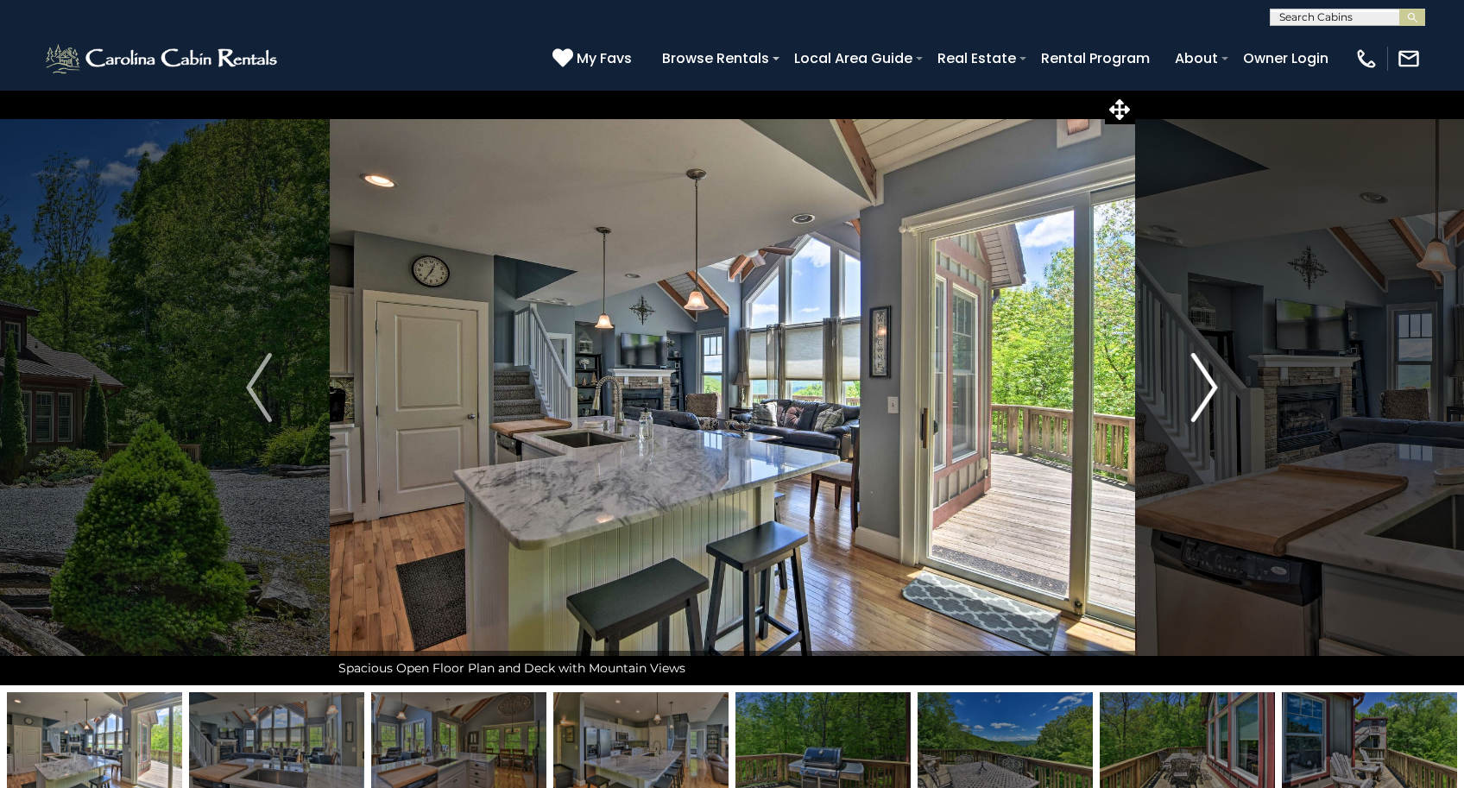
click at [1208, 384] on img "Next" at bounding box center [1205, 387] width 26 height 69
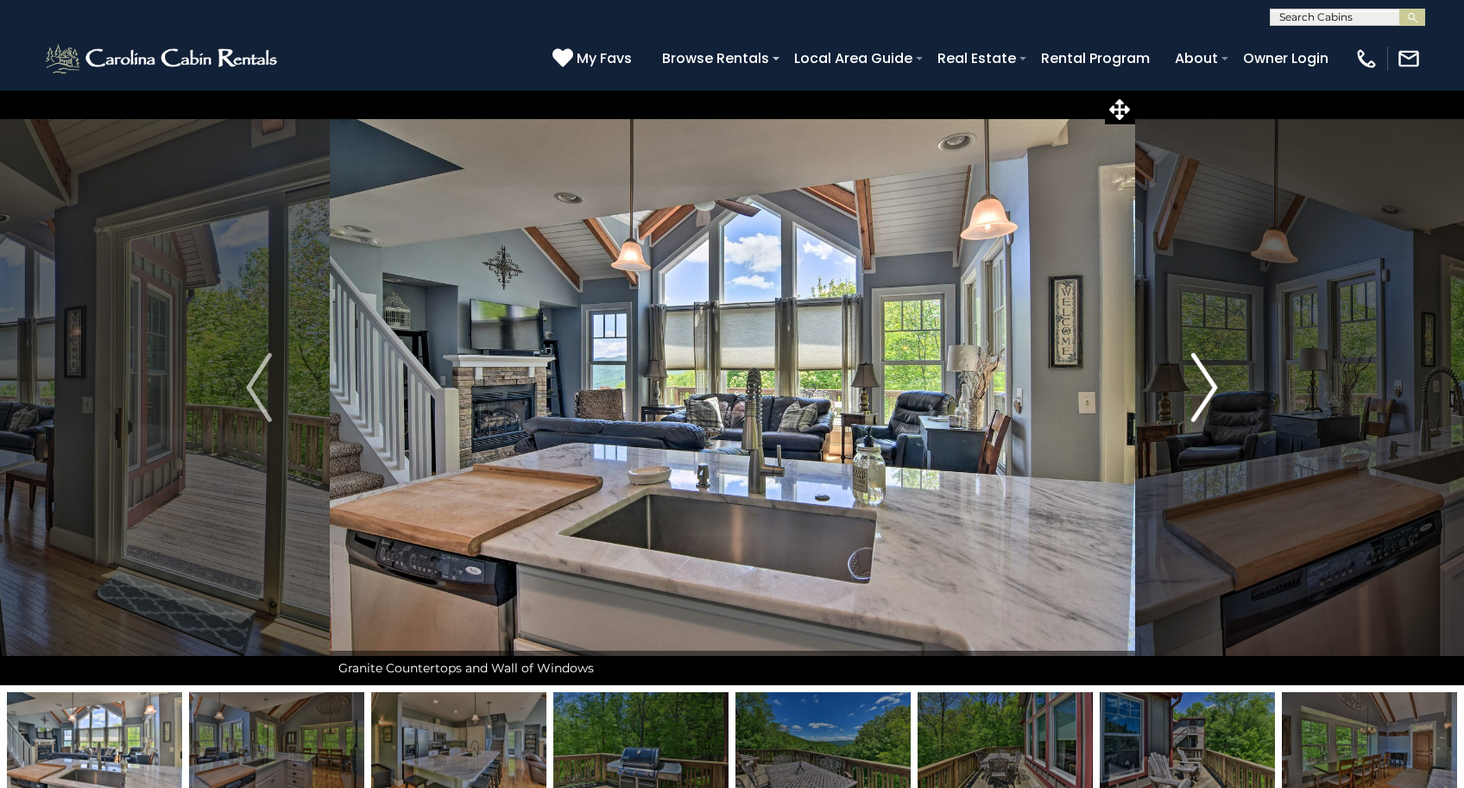
click at [1208, 384] on img "Next" at bounding box center [1205, 387] width 26 height 69
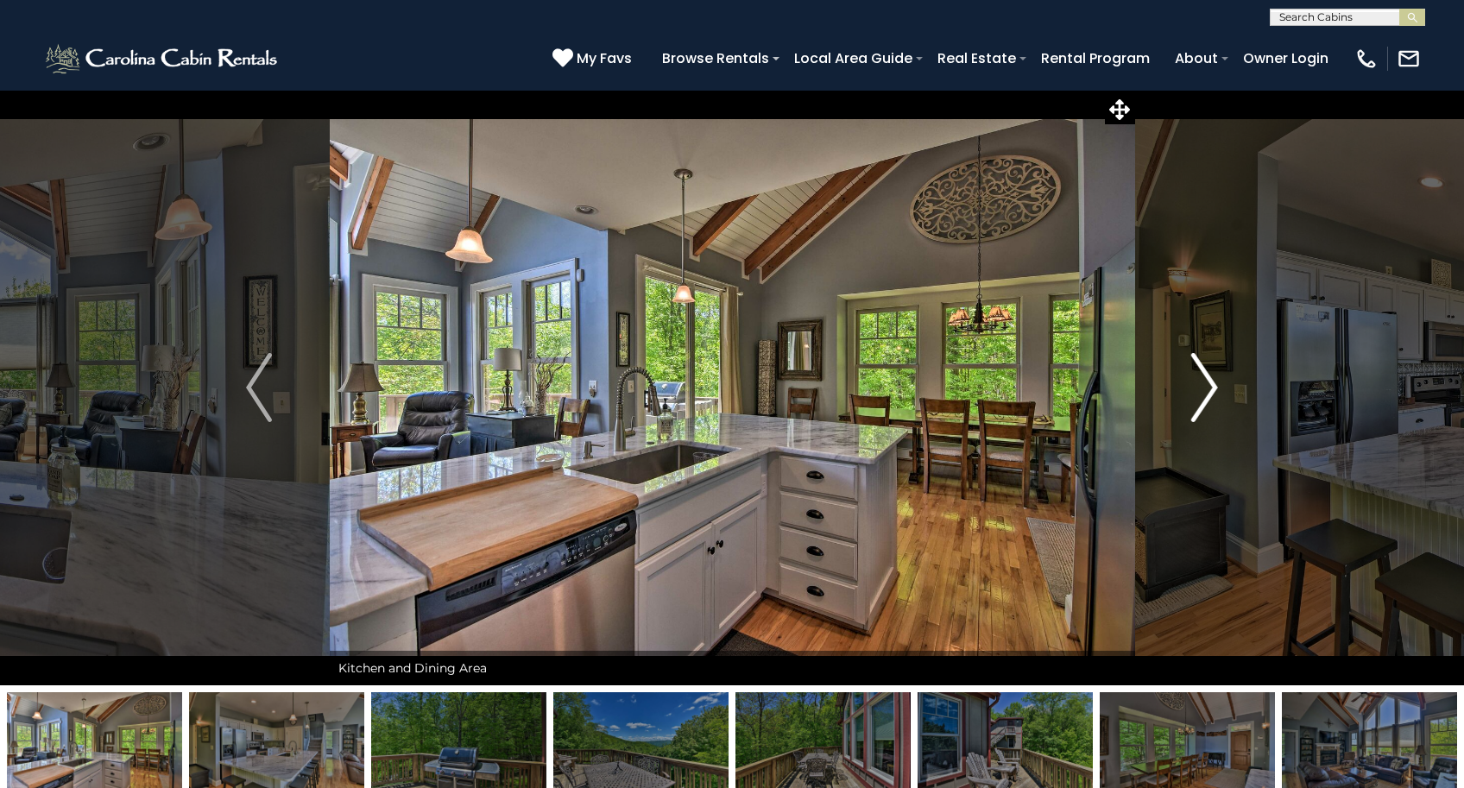
click at [1208, 384] on img "Next" at bounding box center [1205, 387] width 26 height 69
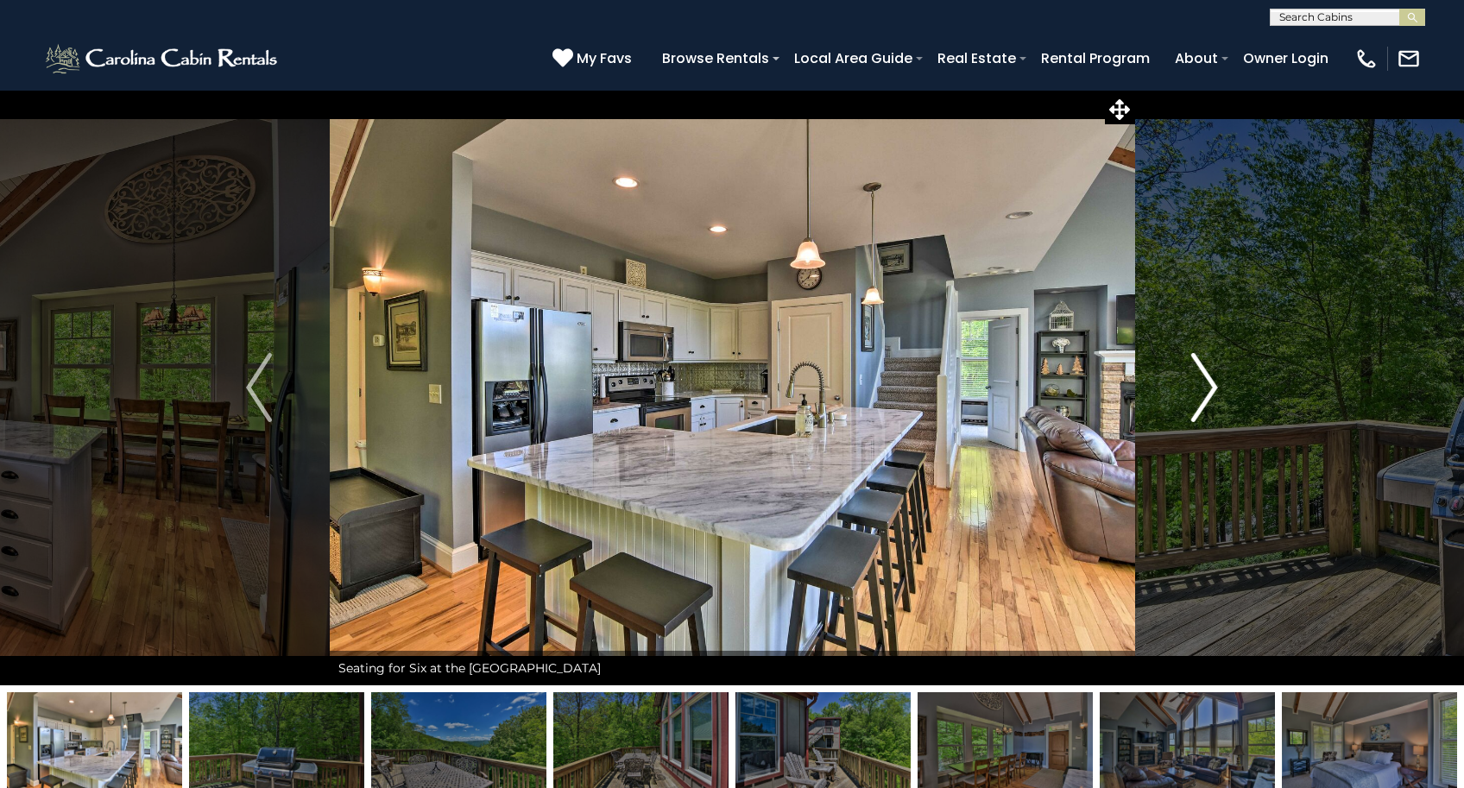
click at [1208, 384] on img "Next" at bounding box center [1205, 387] width 26 height 69
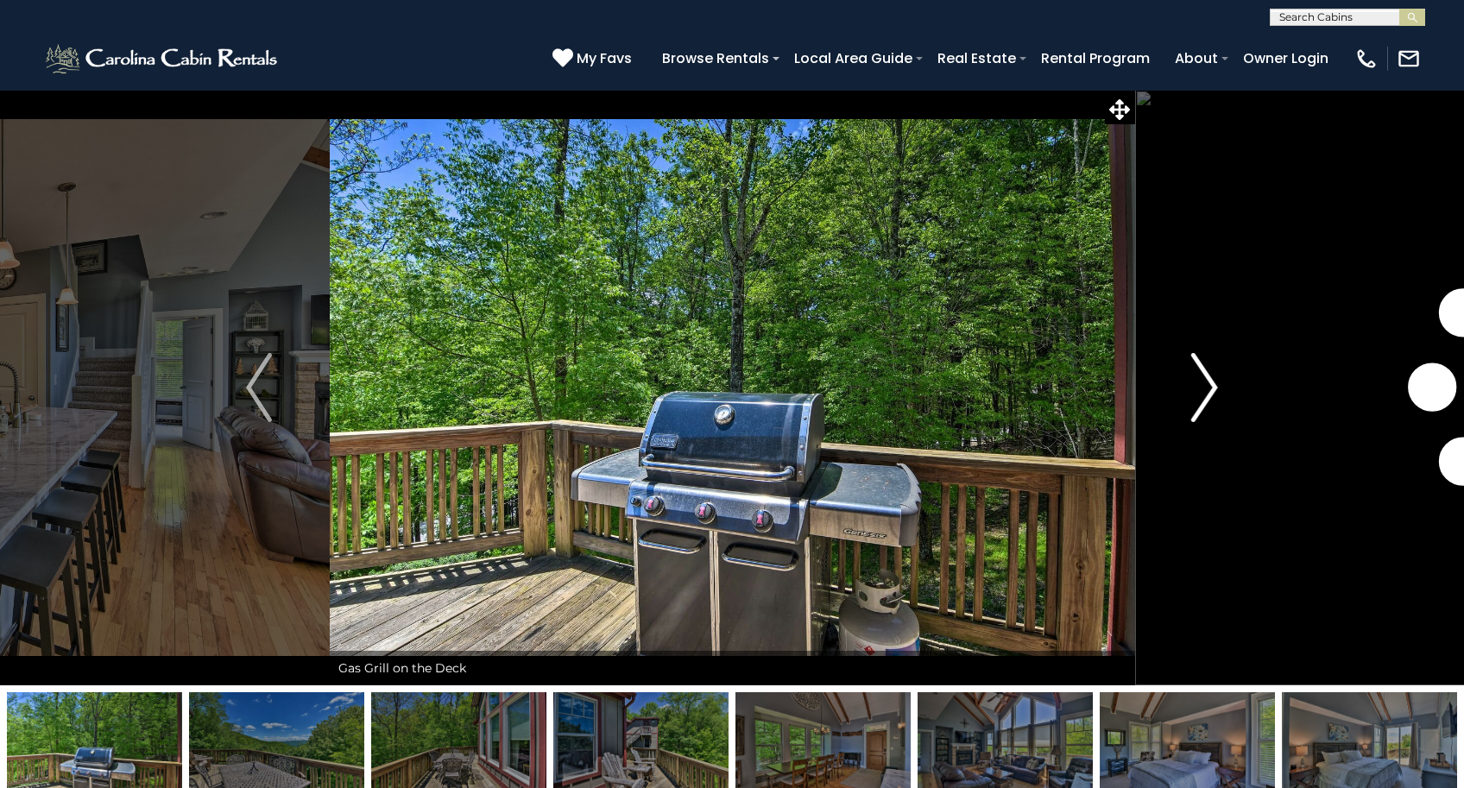
click at [1208, 384] on img "Next" at bounding box center [1205, 387] width 26 height 69
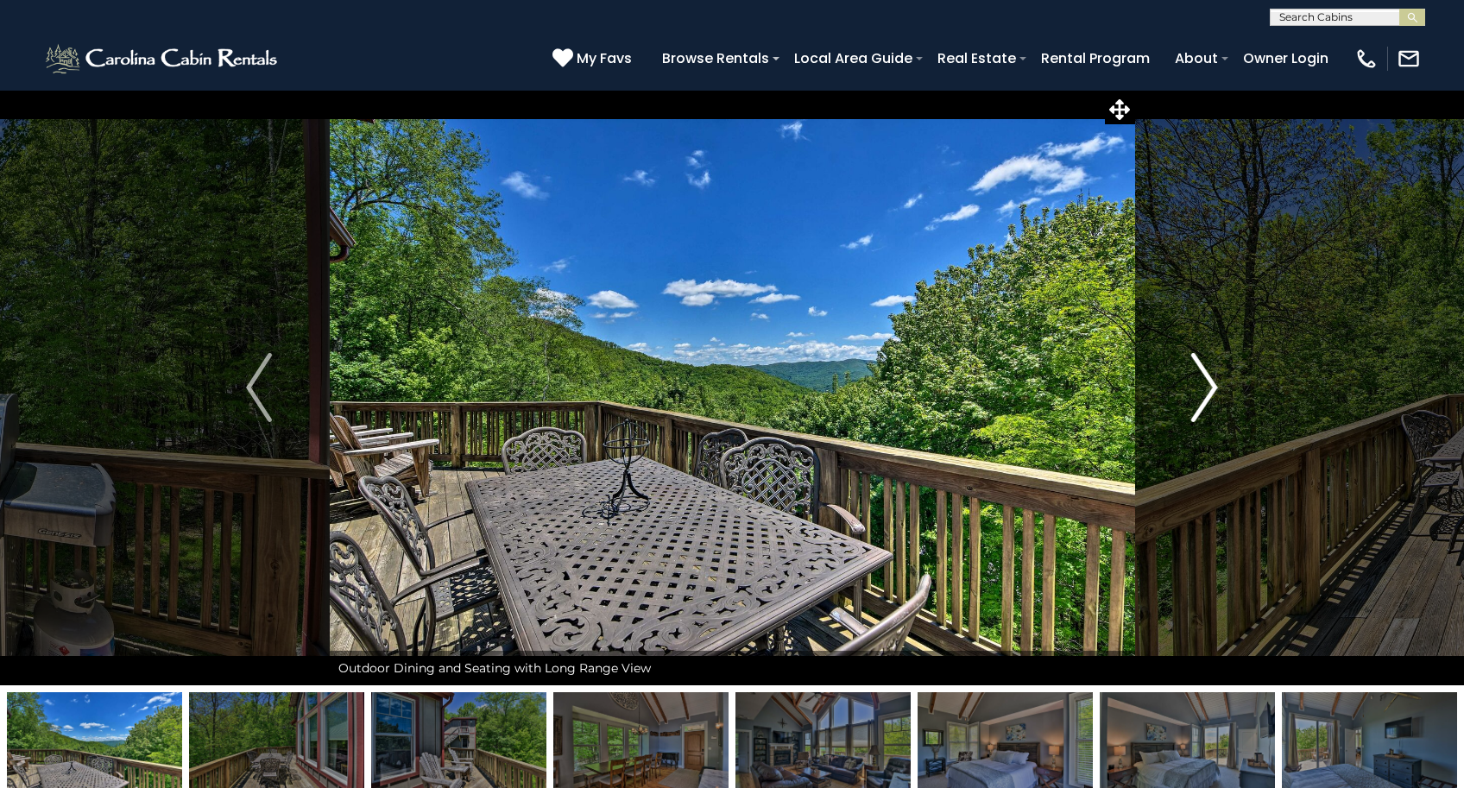
click at [1208, 384] on img "Next" at bounding box center [1205, 387] width 26 height 69
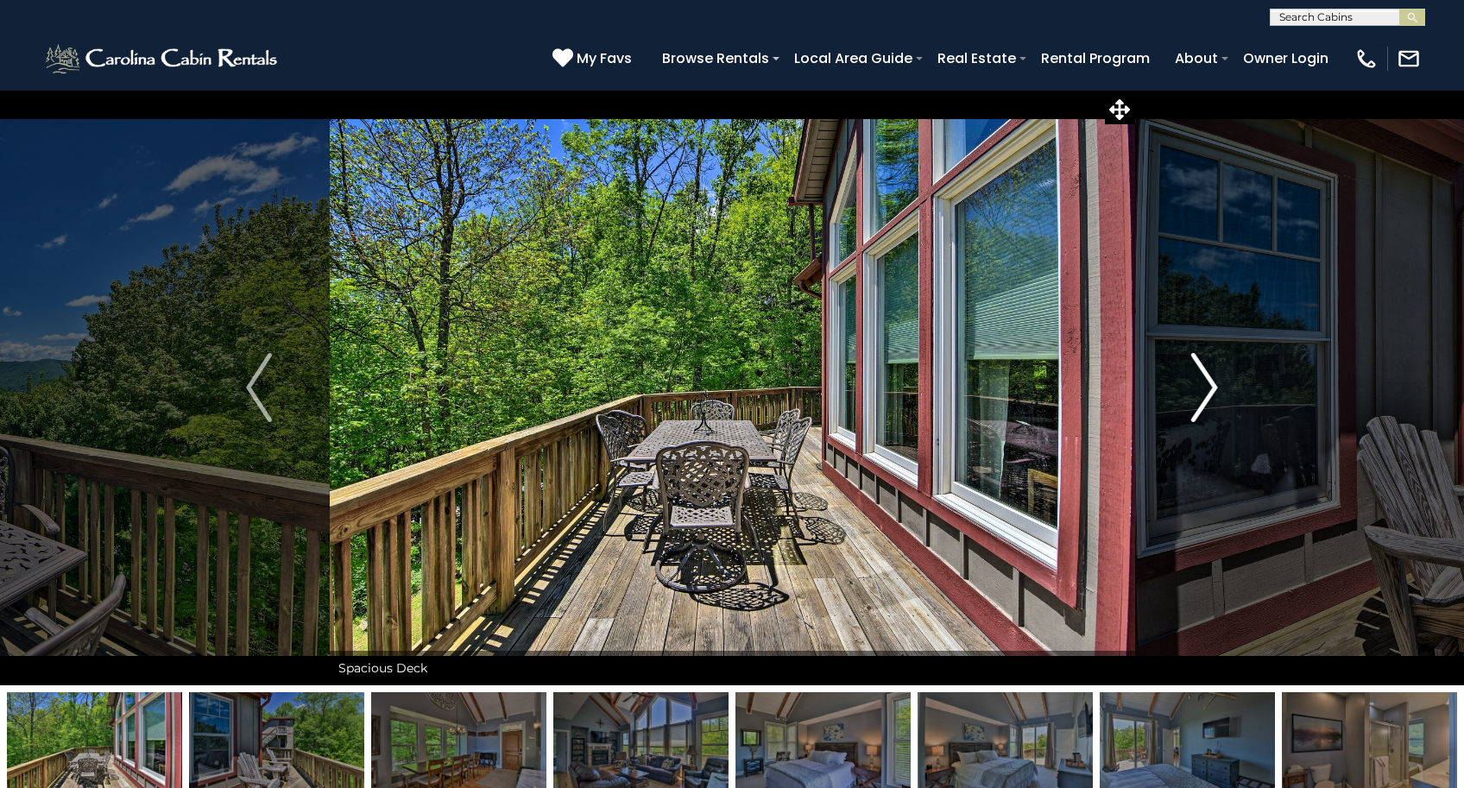
click at [1208, 384] on img "Next" at bounding box center [1205, 387] width 26 height 69
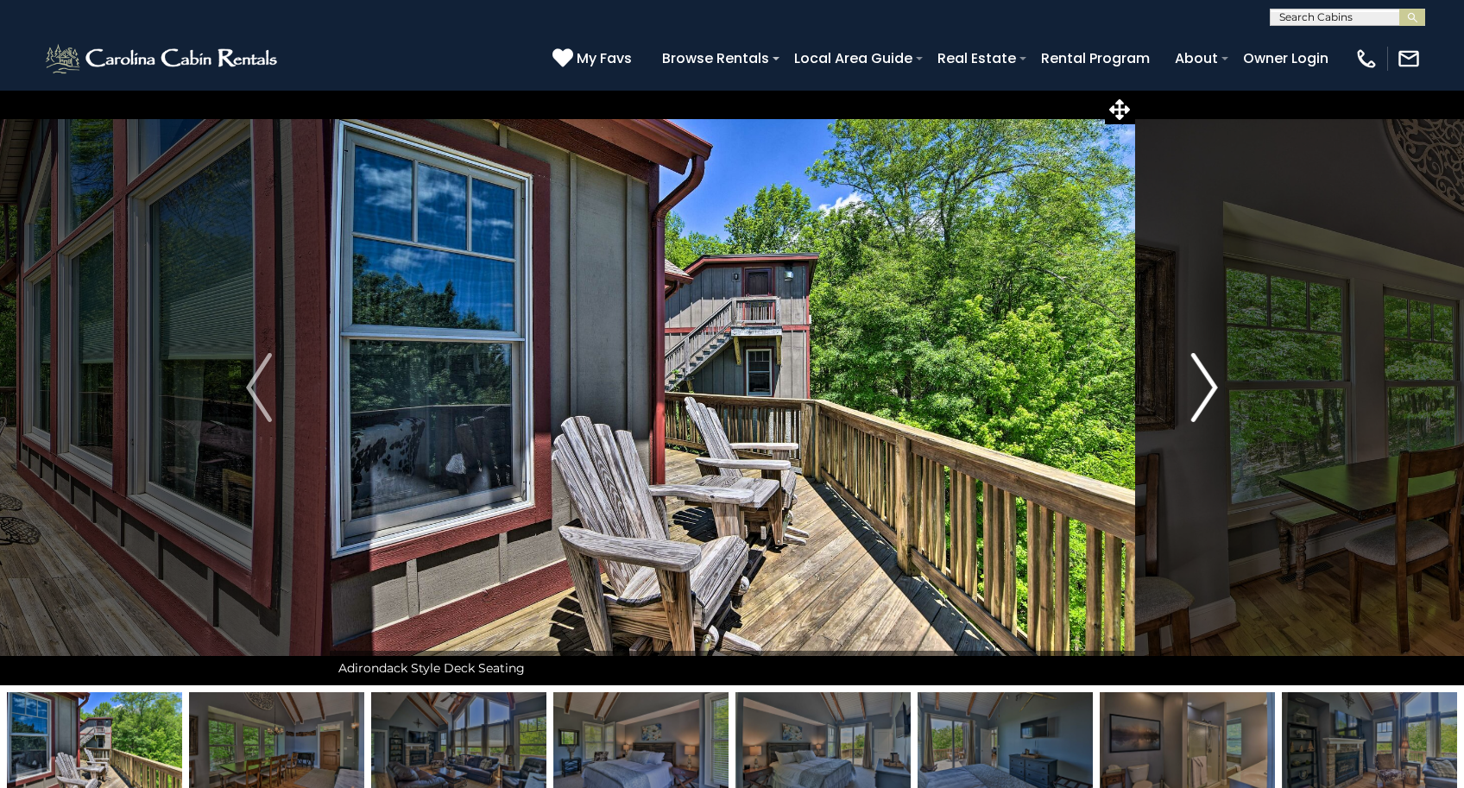
click at [1208, 384] on img "Next" at bounding box center [1205, 387] width 26 height 69
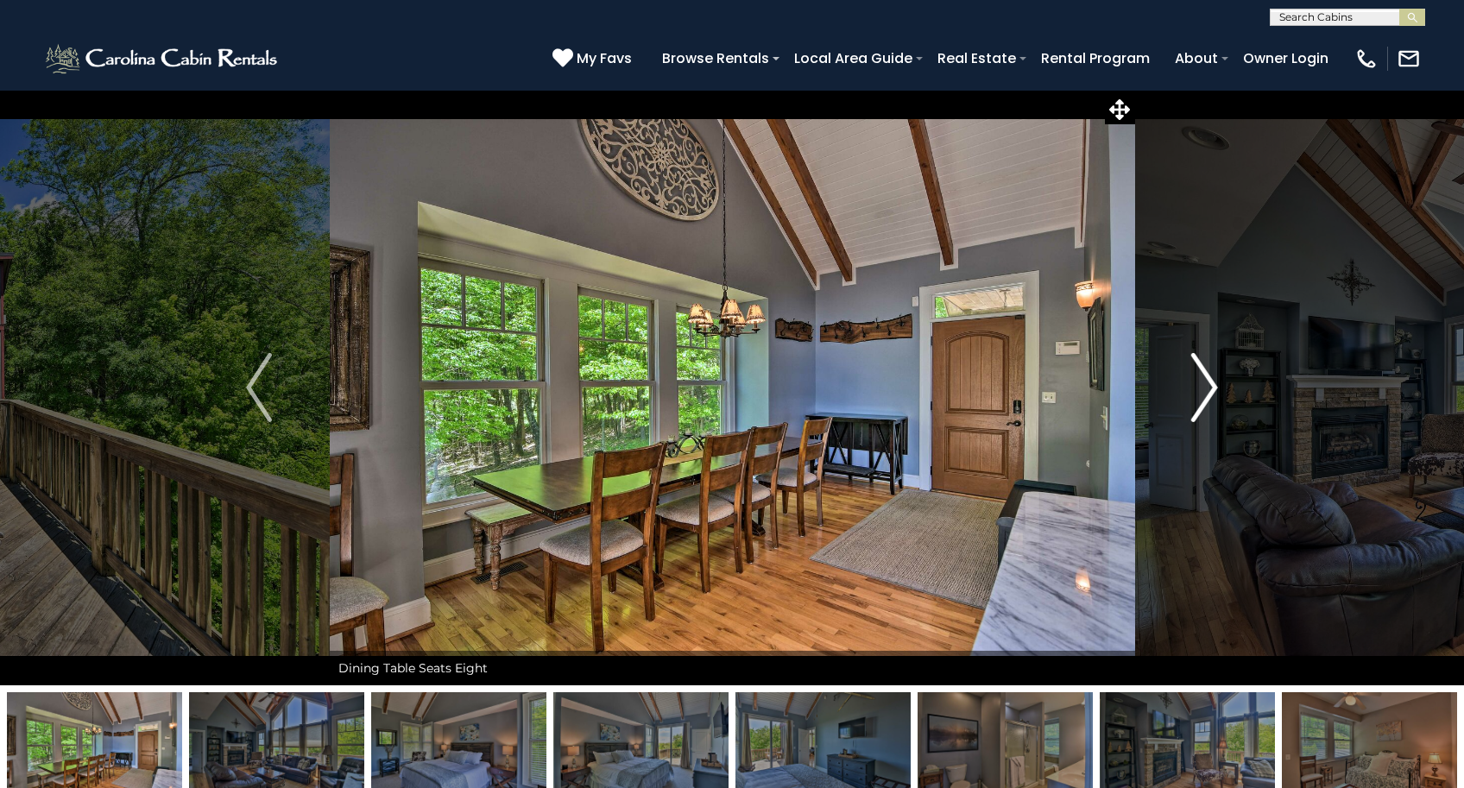
click at [1208, 384] on img "Next" at bounding box center [1205, 387] width 26 height 69
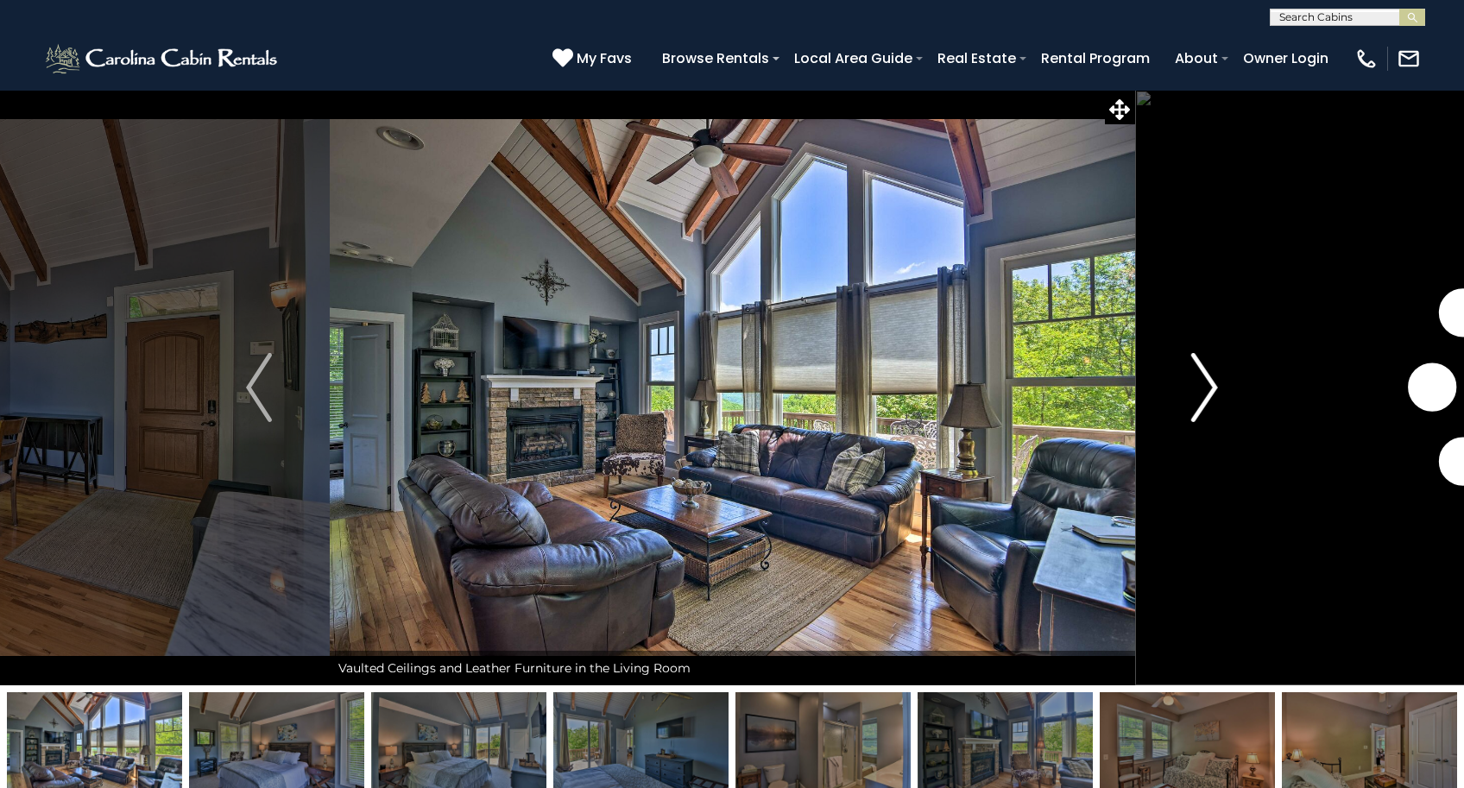
click at [1208, 384] on img "Next" at bounding box center [1205, 387] width 26 height 69
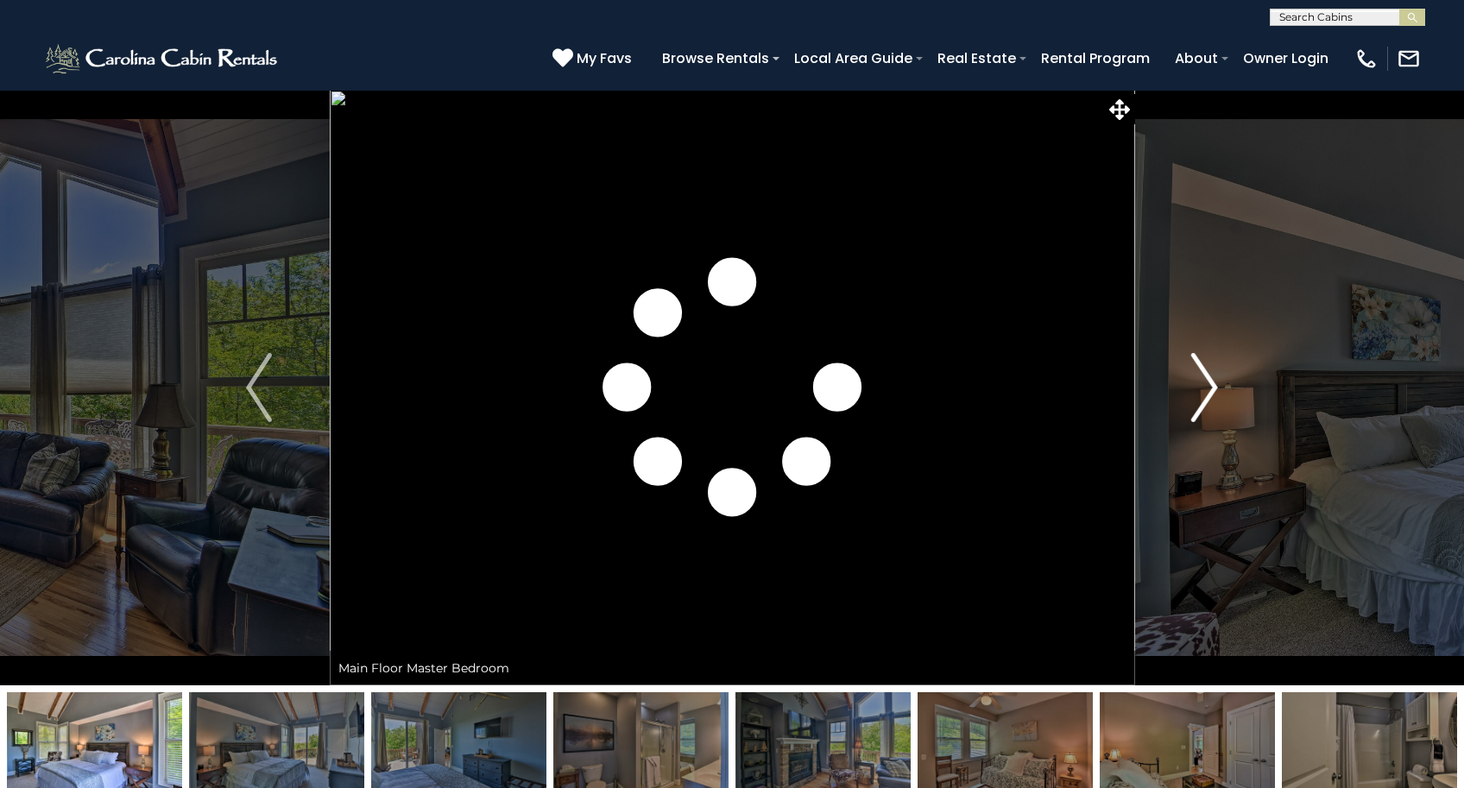
click at [1208, 384] on img "Next" at bounding box center [1205, 387] width 26 height 69
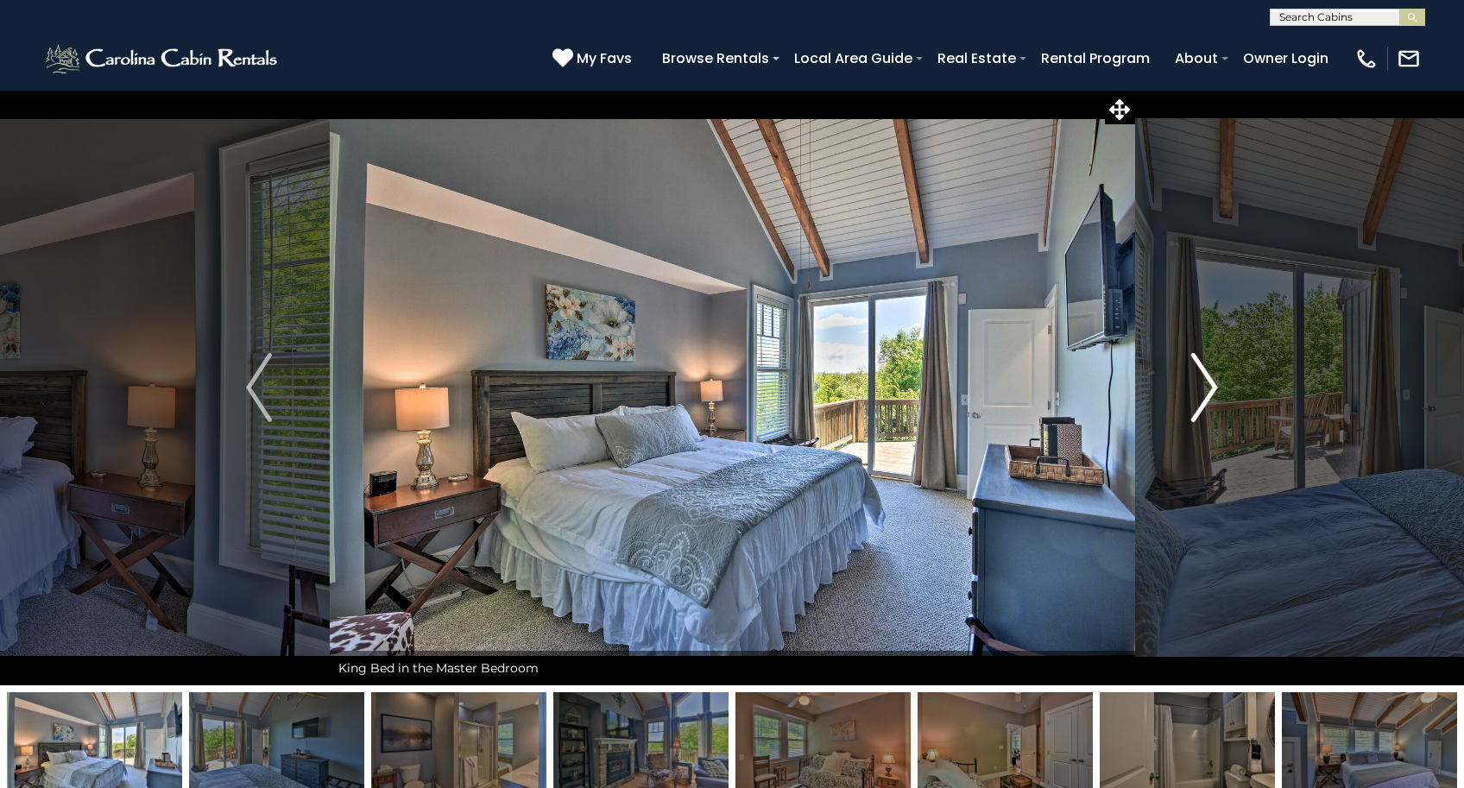
click at [1208, 384] on img "Next" at bounding box center [1205, 387] width 26 height 69
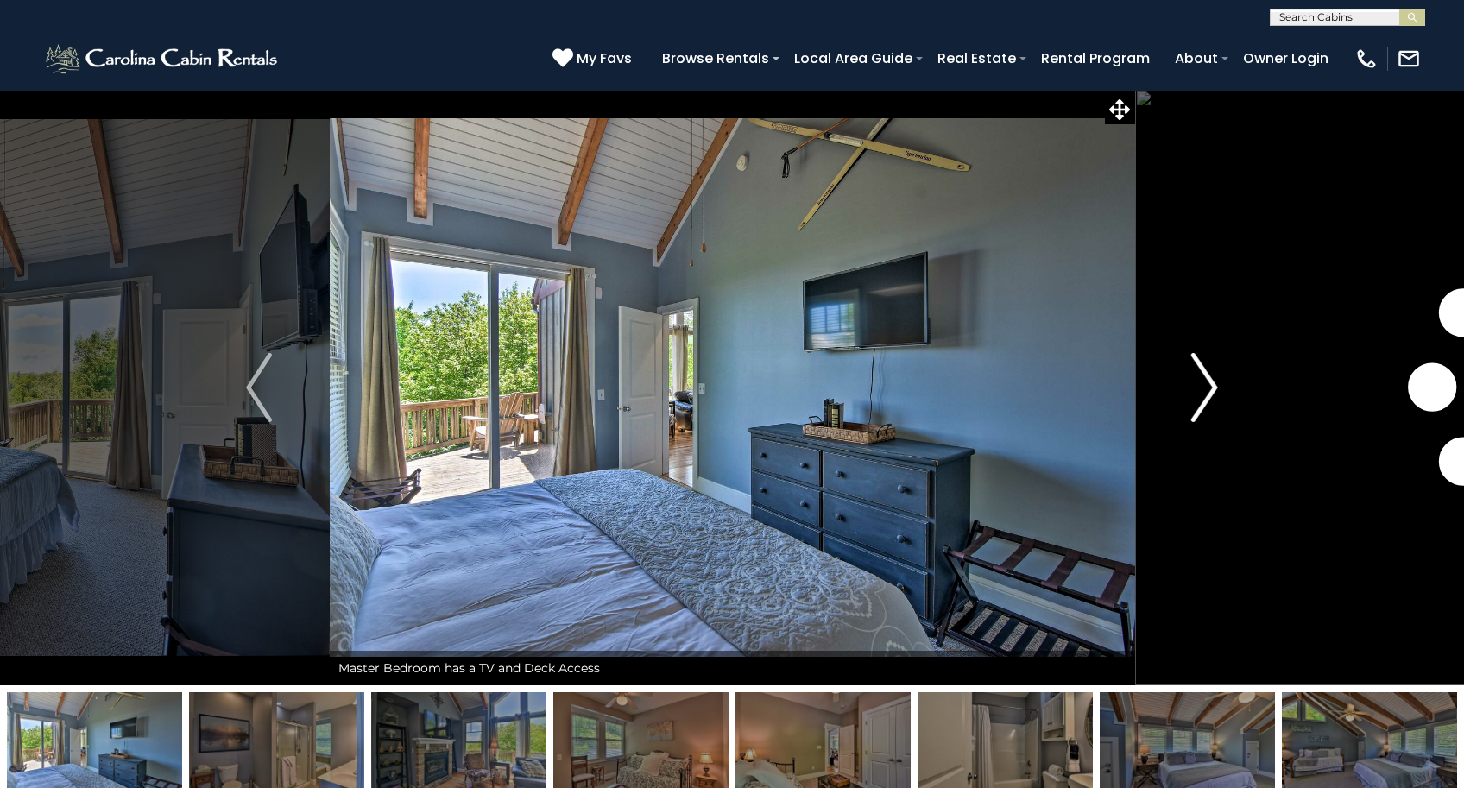
click at [1208, 384] on img "Next" at bounding box center [1205, 387] width 26 height 69
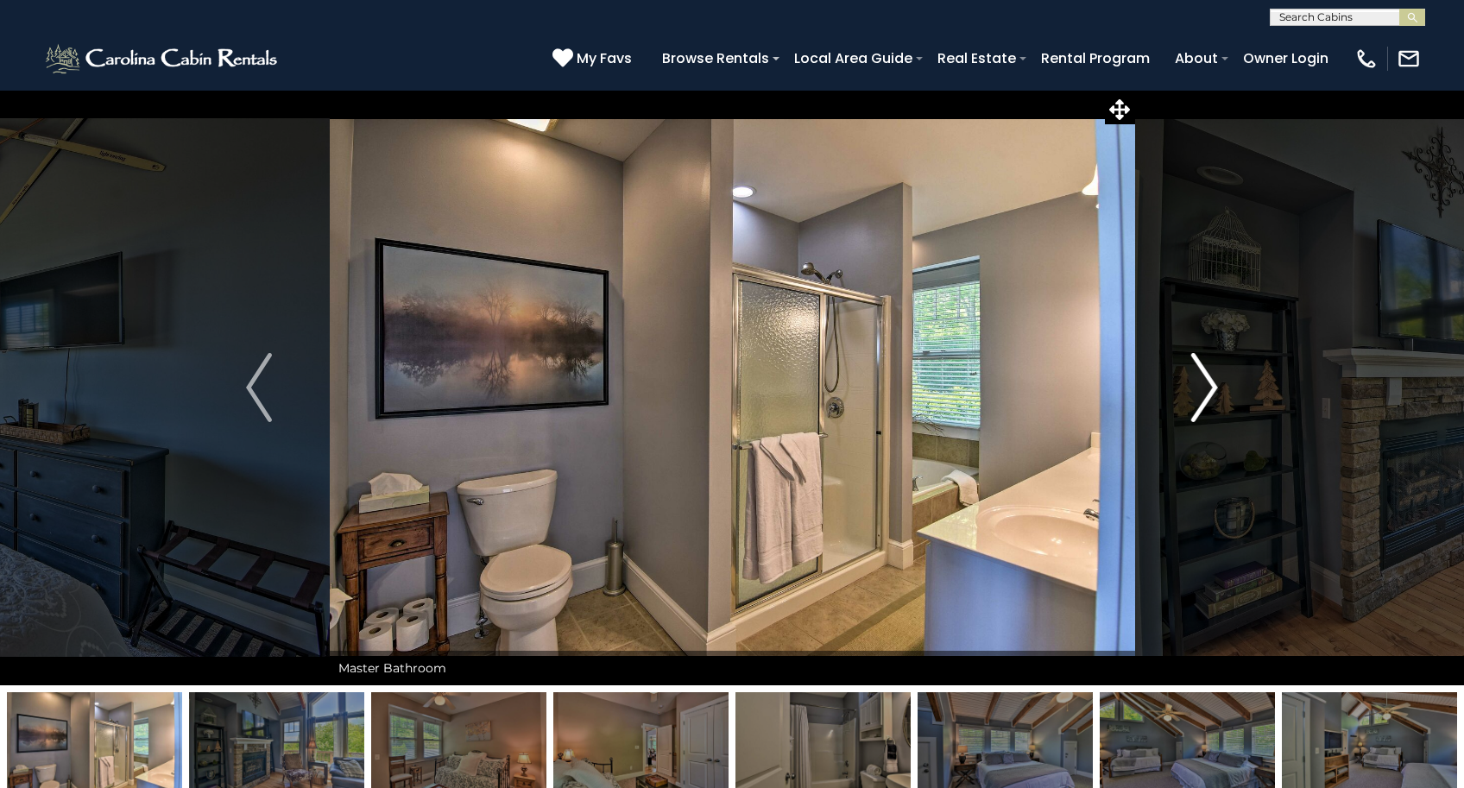
click at [1208, 384] on img "Next" at bounding box center [1205, 387] width 26 height 69
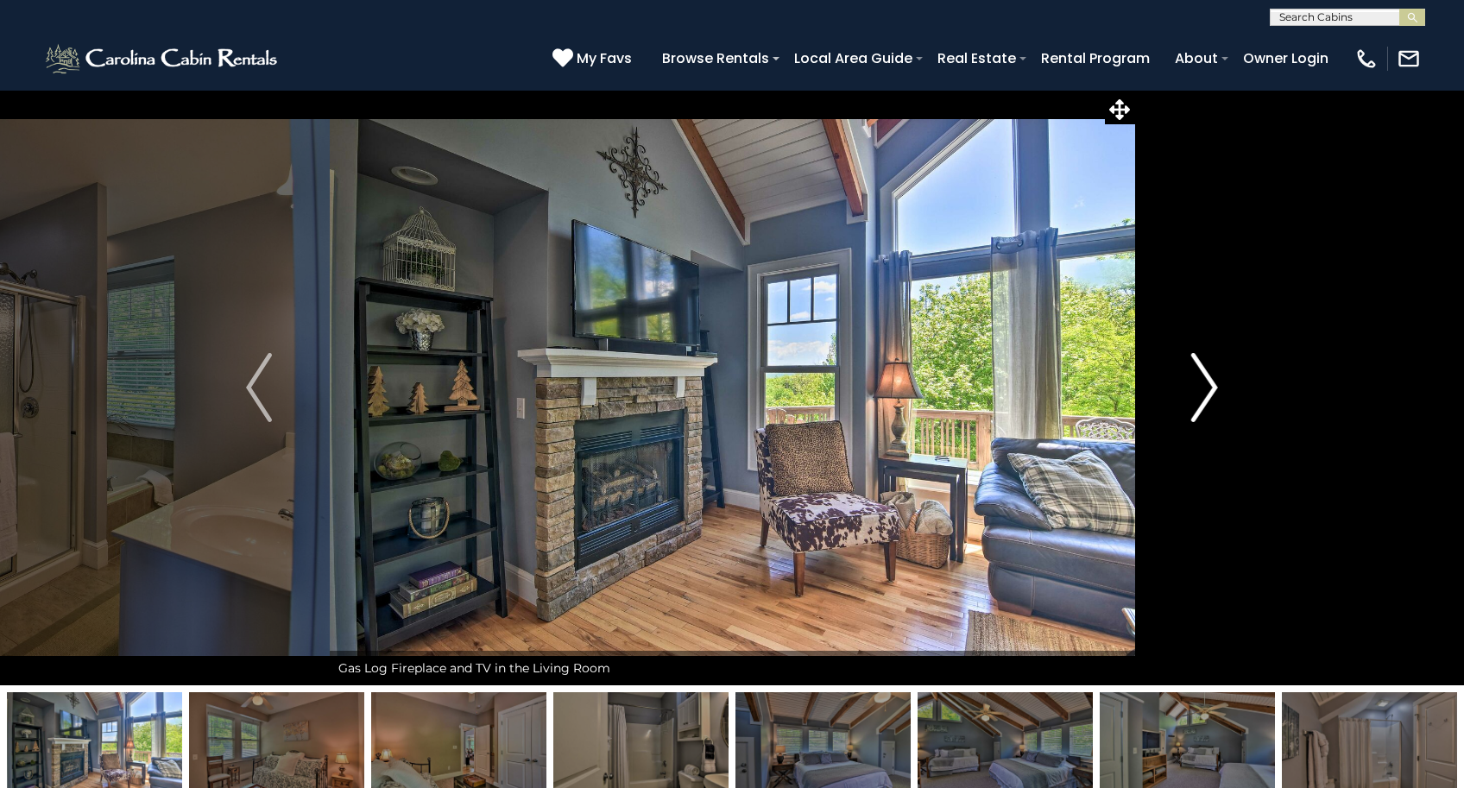
click at [1208, 384] on img "Next" at bounding box center [1205, 387] width 26 height 69
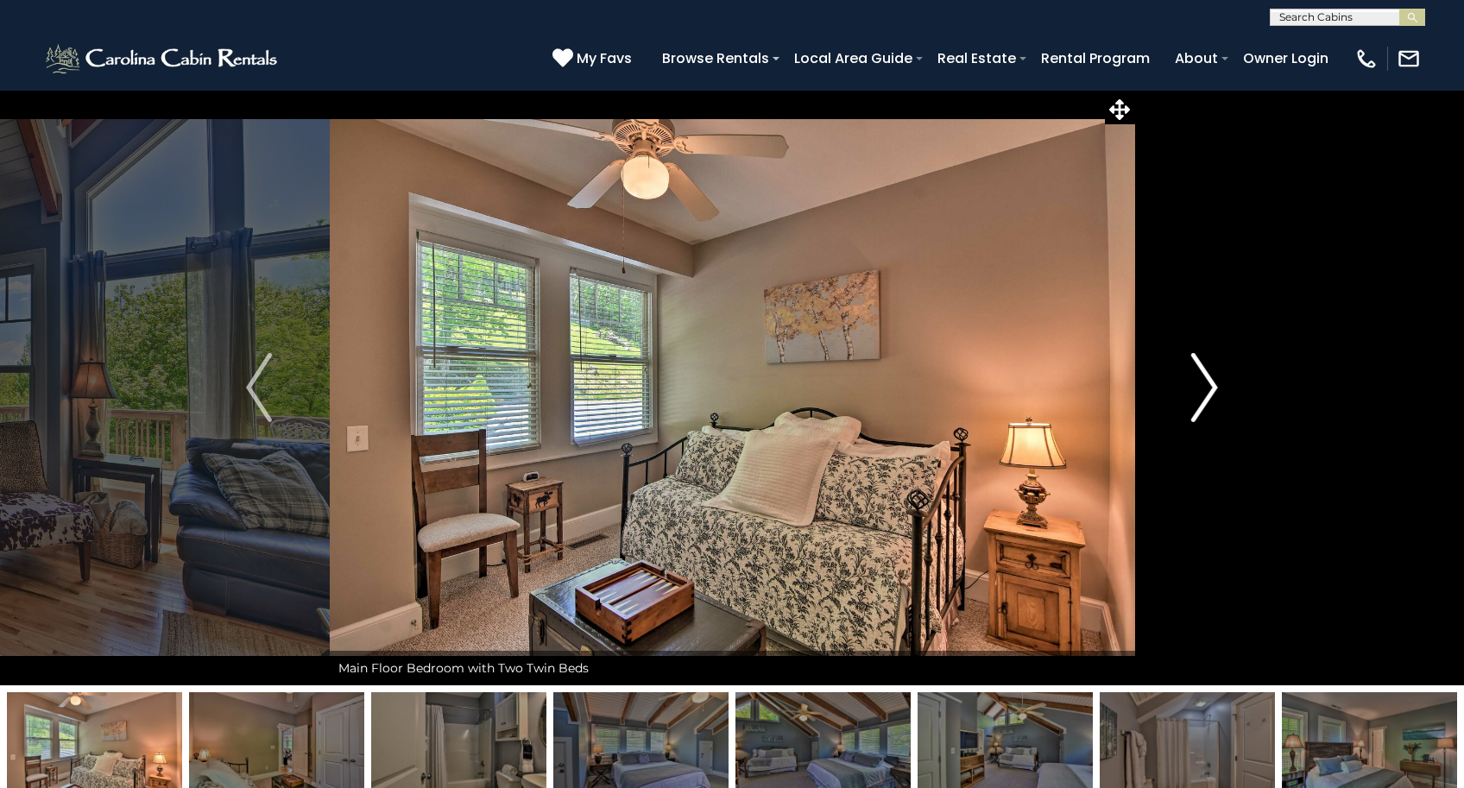
click at [1208, 384] on img "Next" at bounding box center [1205, 387] width 26 height 69
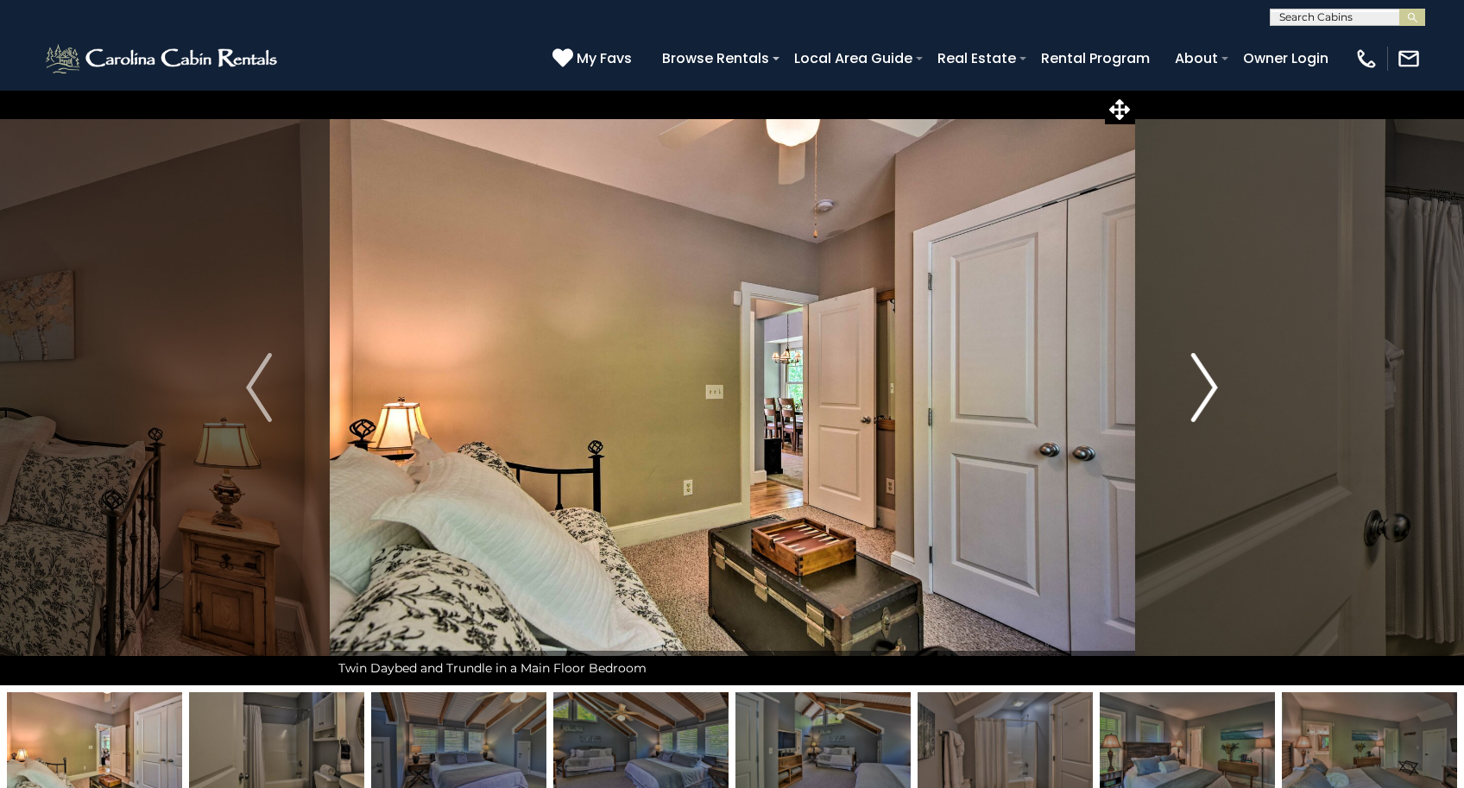
click at [1208, 384] on img "Next" at bounding box center [1205, 387] width 26 height 69
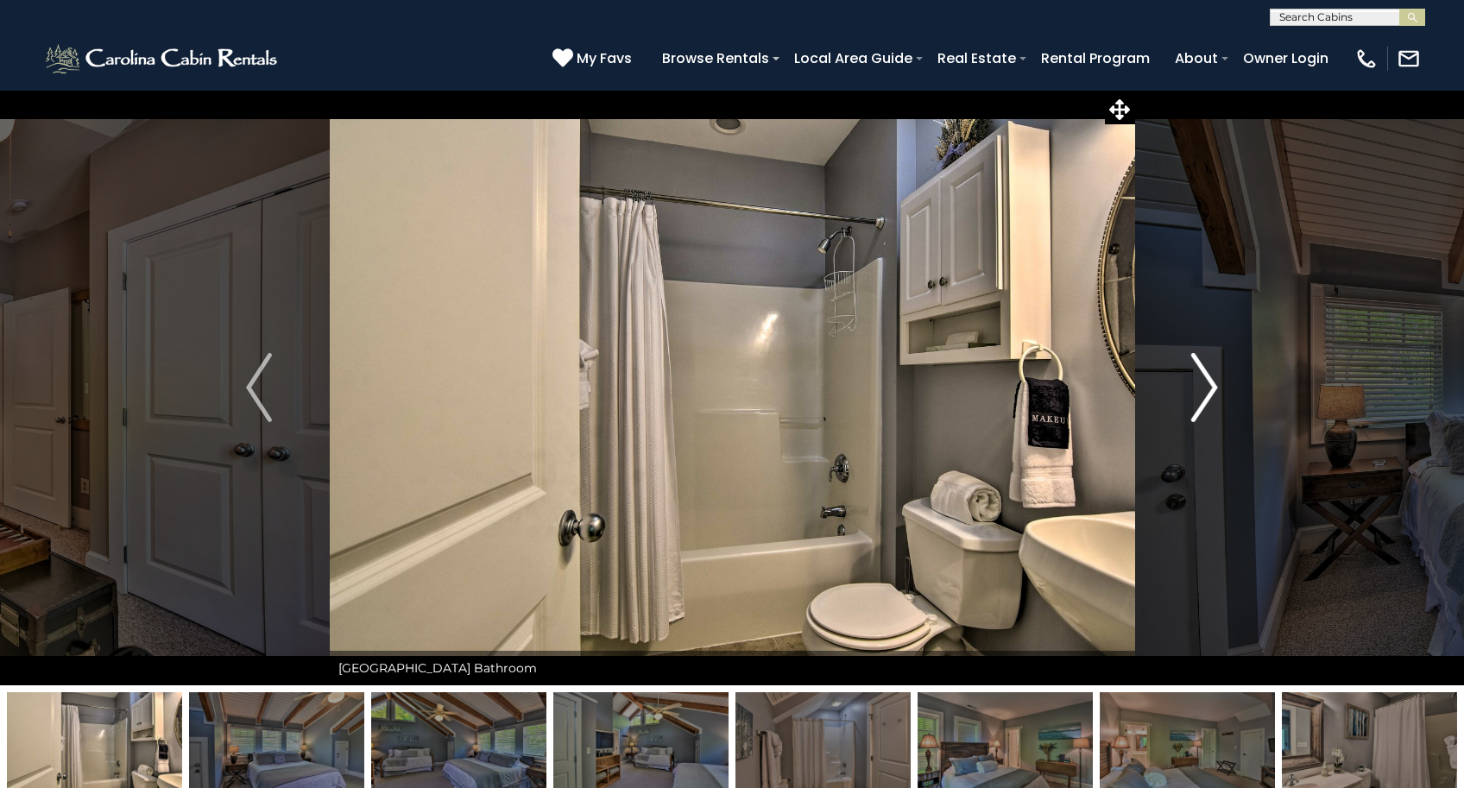
click at [1208, 384] on img "Next" at bounding box center [1205, 387] width 26 height 69
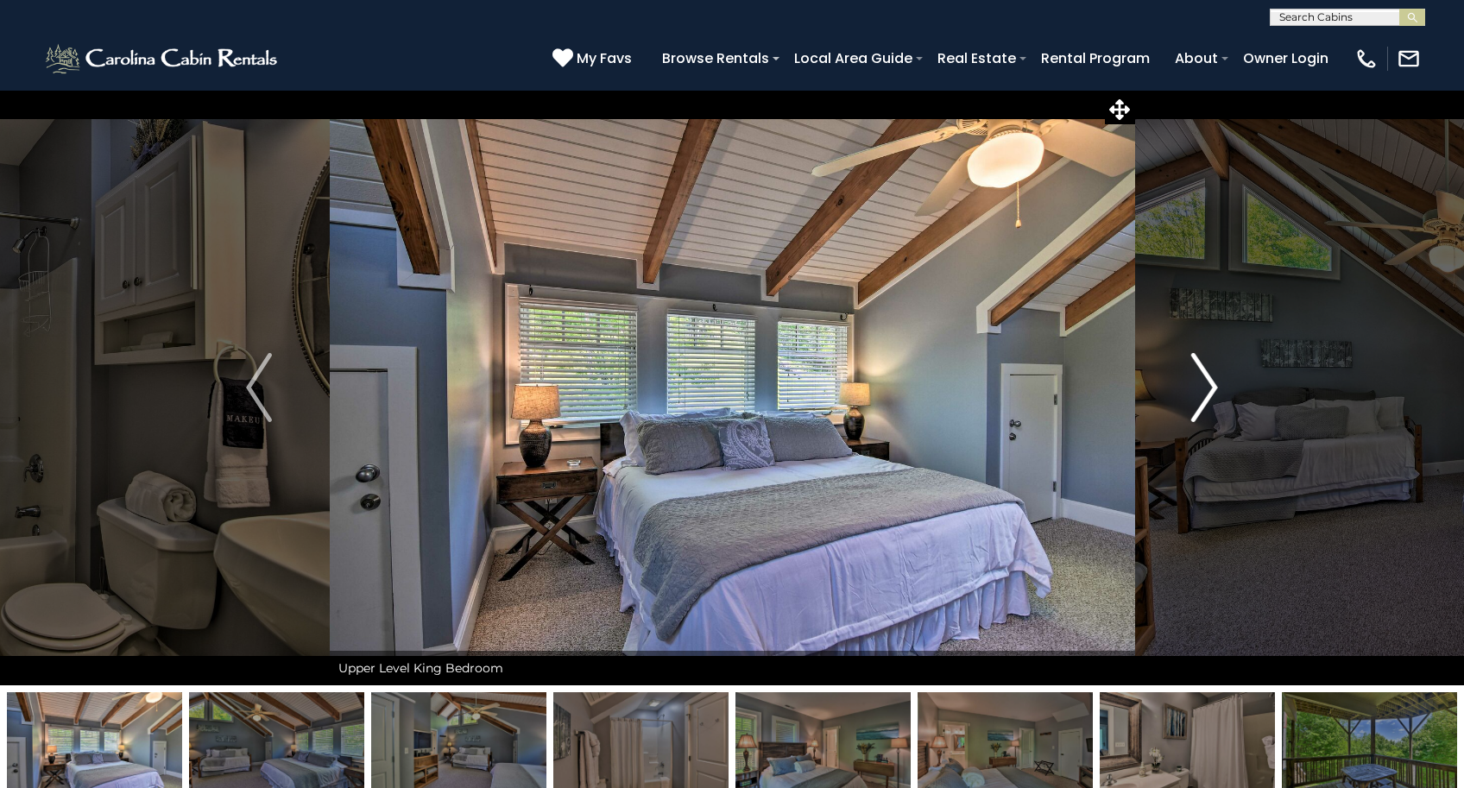
click at [1208, 384] on img "Next" at bounding box center [1205, 387] width 26 height 69
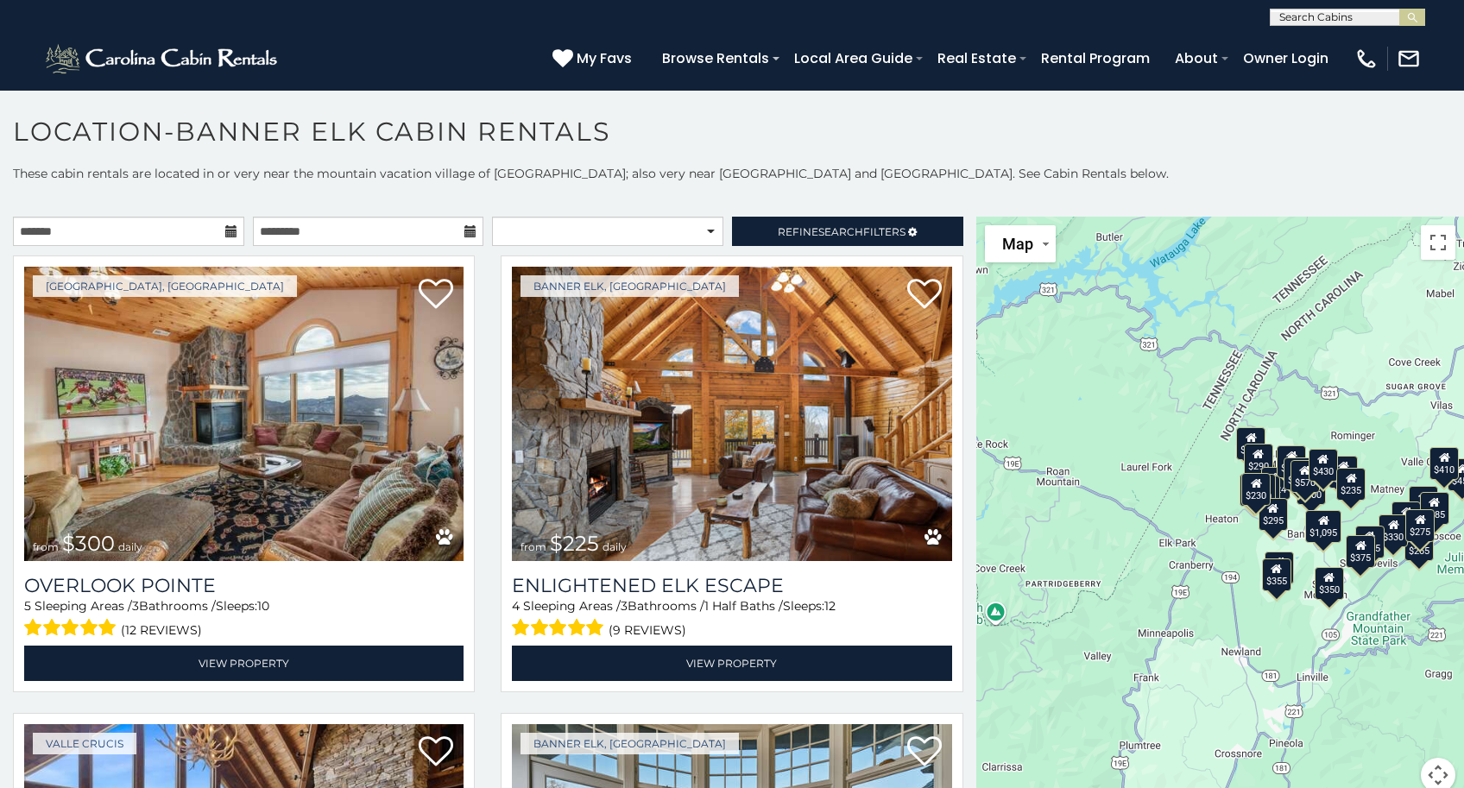
click at [228, 232] on icon at bounding box center [231, 231] width 12 height 12
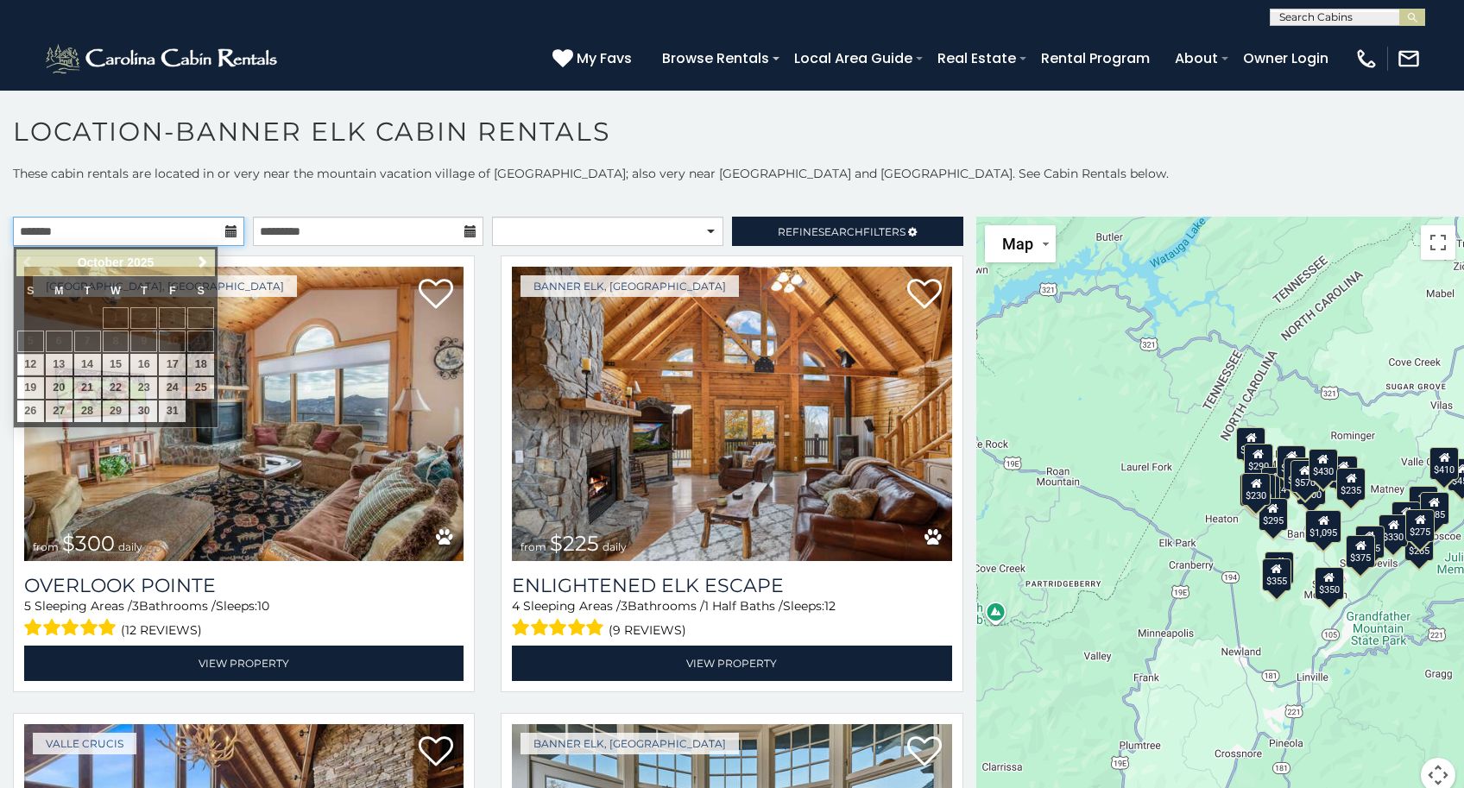
click at [209, 230] on input "text" at bounding box center [128, 231] width 231 height 29
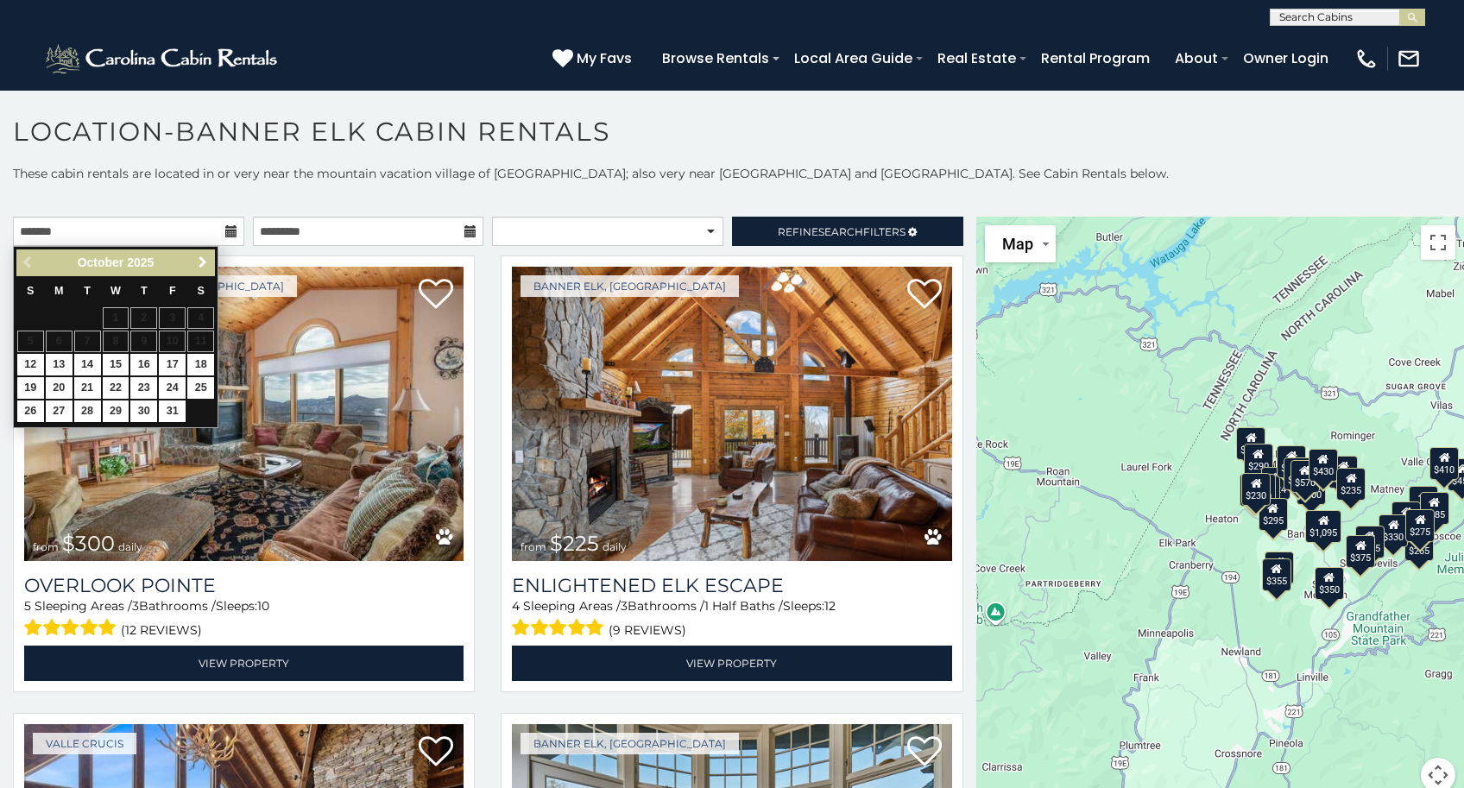
click at [202, 262] on span "Next" at bounding box center [203, 262] width 14 height 14
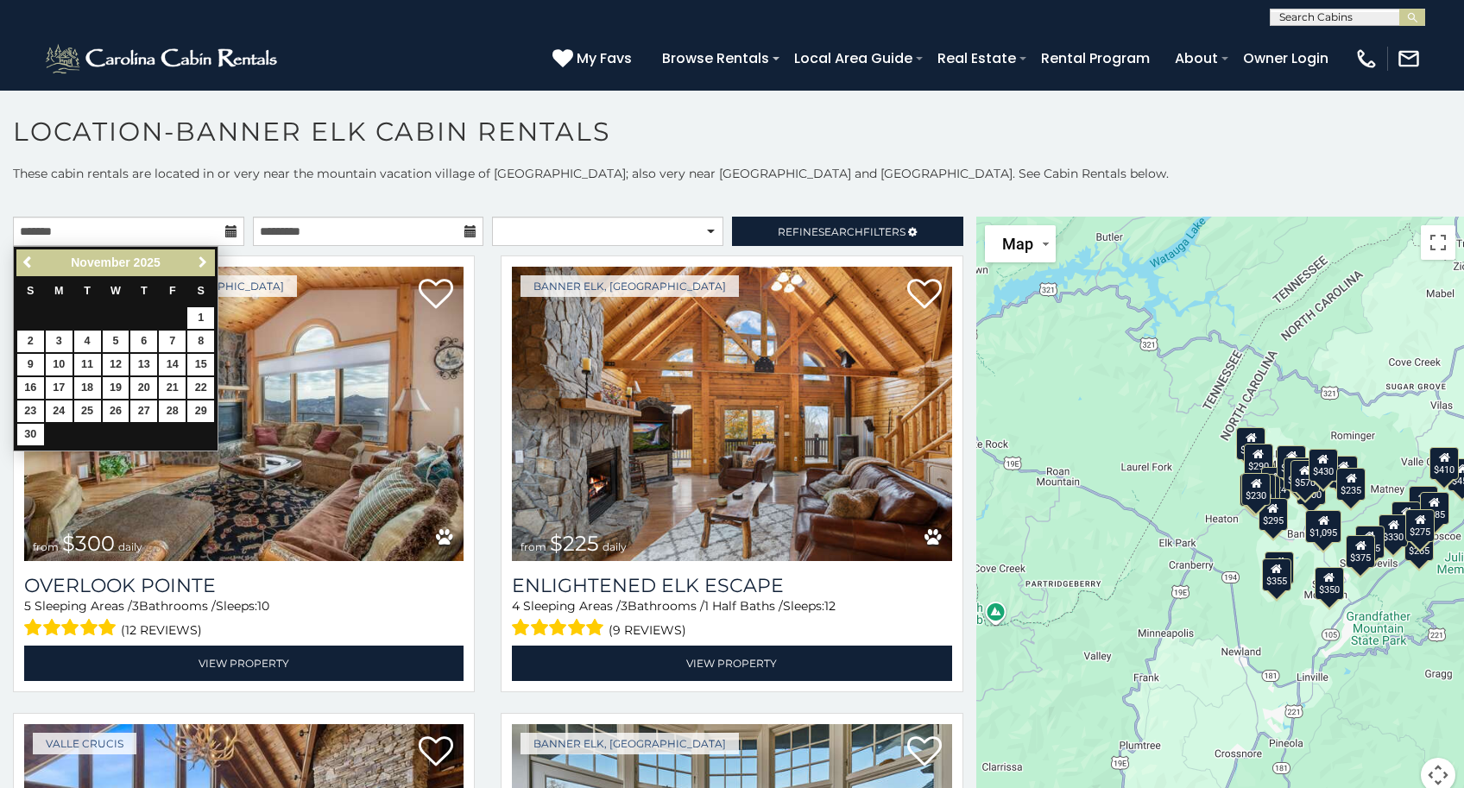
click at [202, 262] on span "Next" at bounding box center [203, 262] width 14 height 14
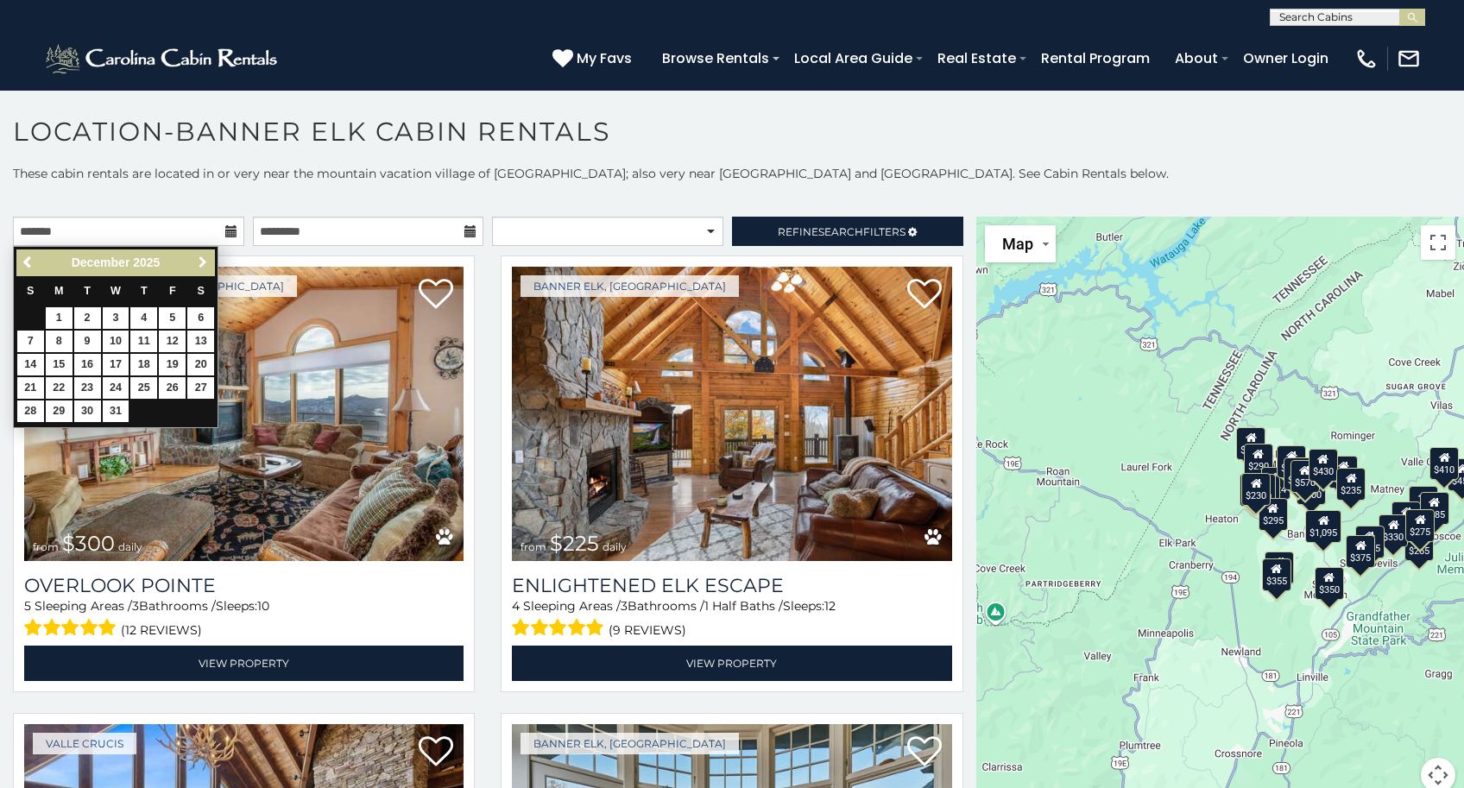
click at [202, 262] on span "Next" at bounding box center [203, 262] width 14 height 14
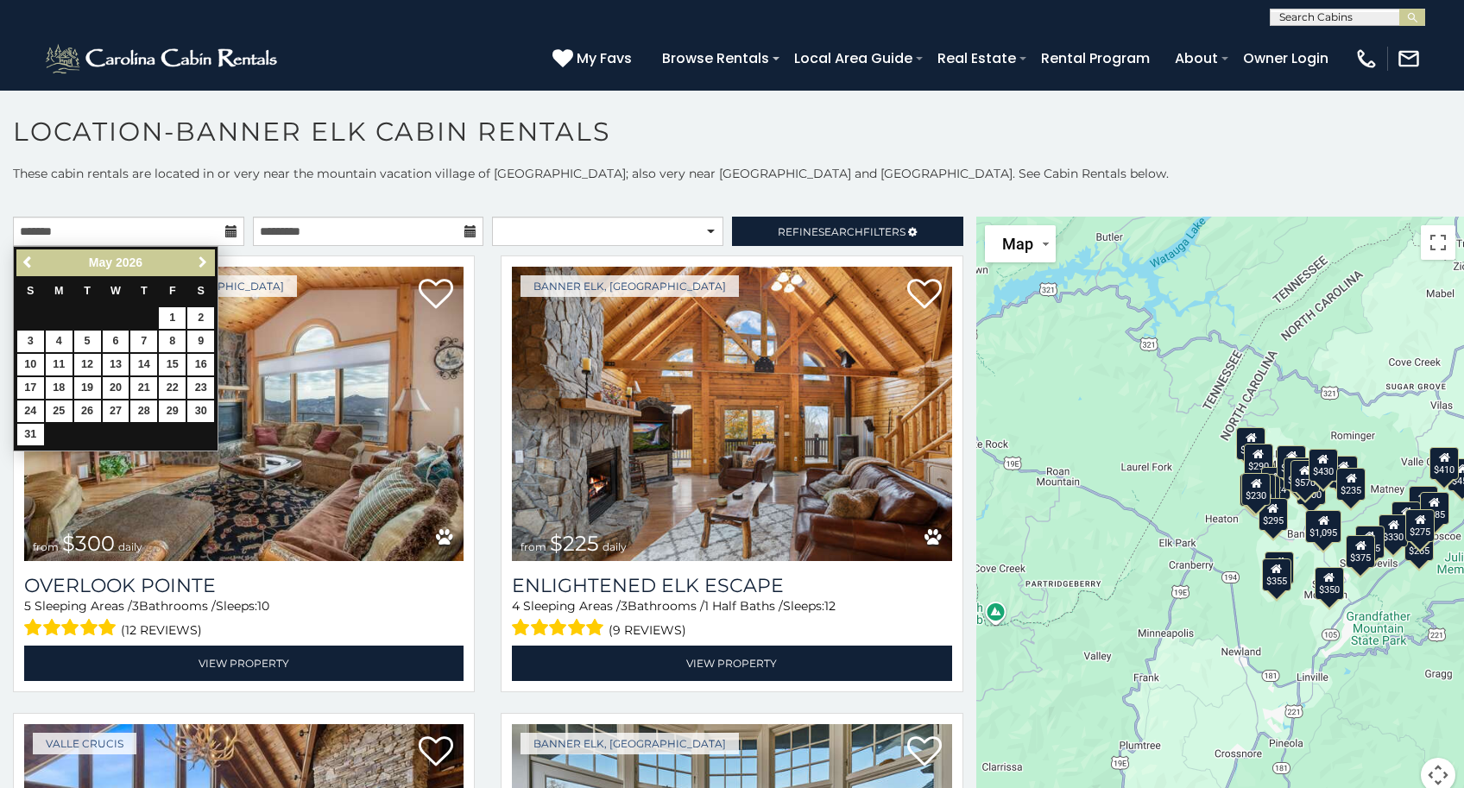
click at [202, 262] on span "Next" at bounding box center [203, 262] width 14 height 14
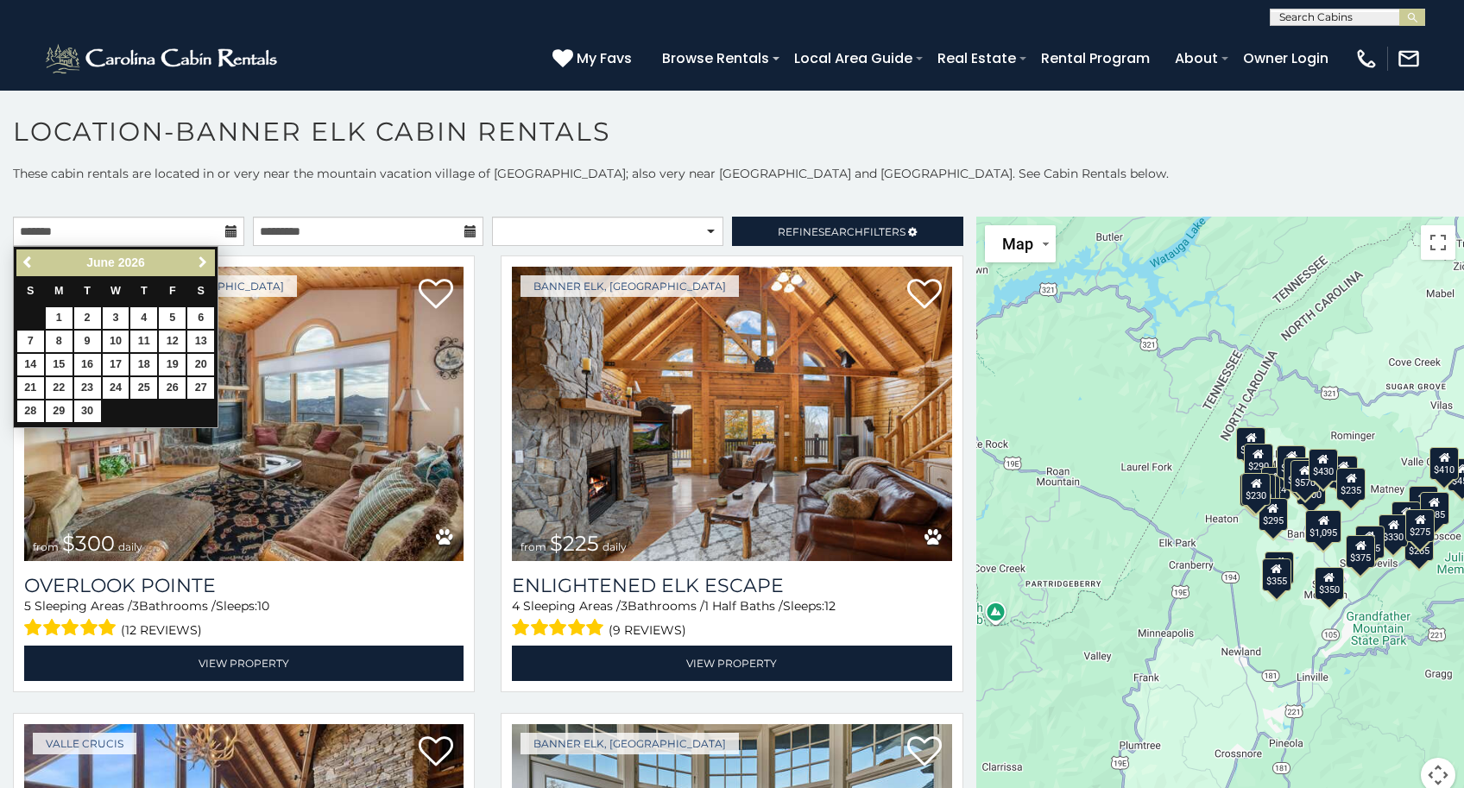
click at [202, 262] on span "Next" at bounding box center [203, 262] width 14 height 14
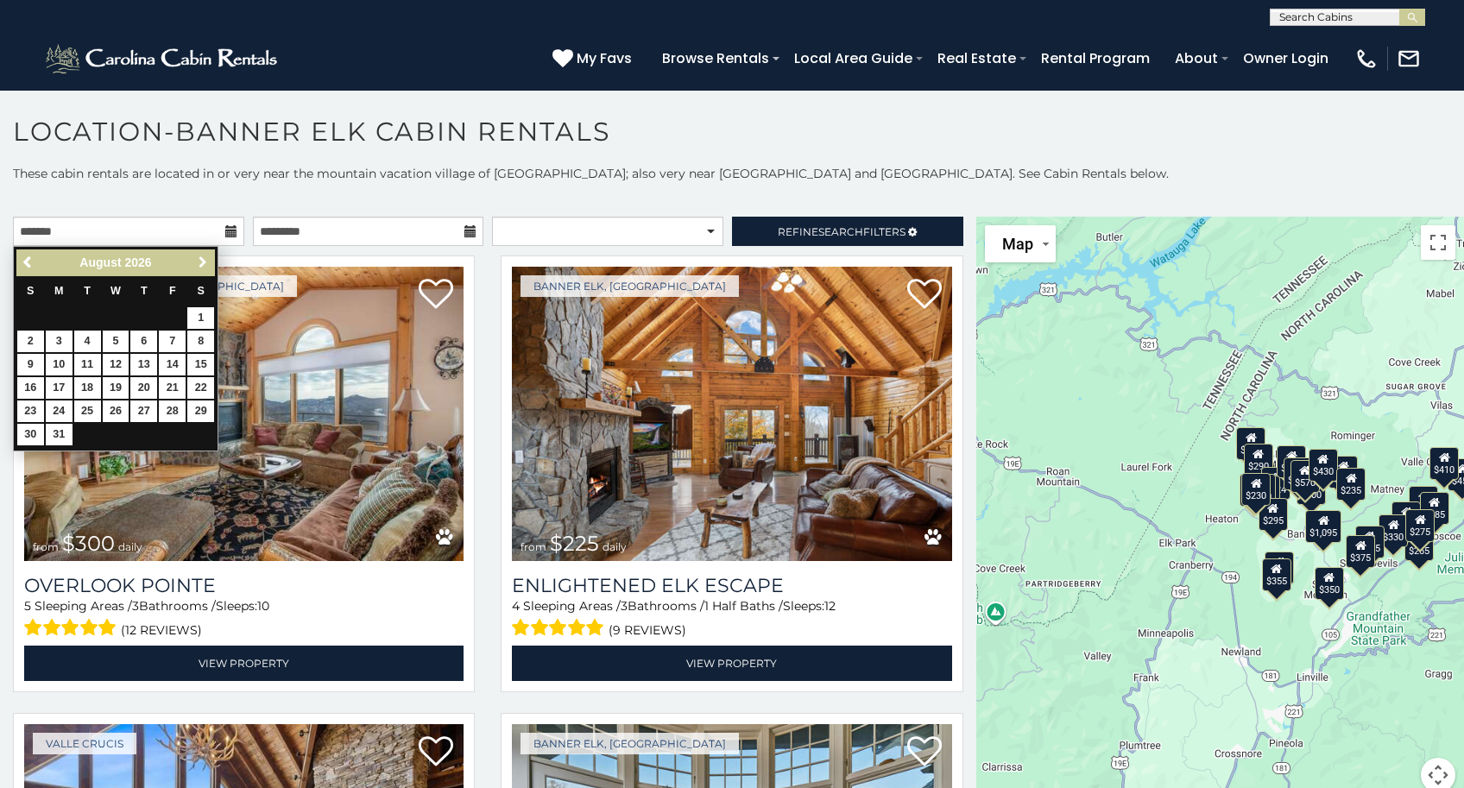
click at [202, 262] on span "Next" at bounding box center [203, 262] width 14 height 14
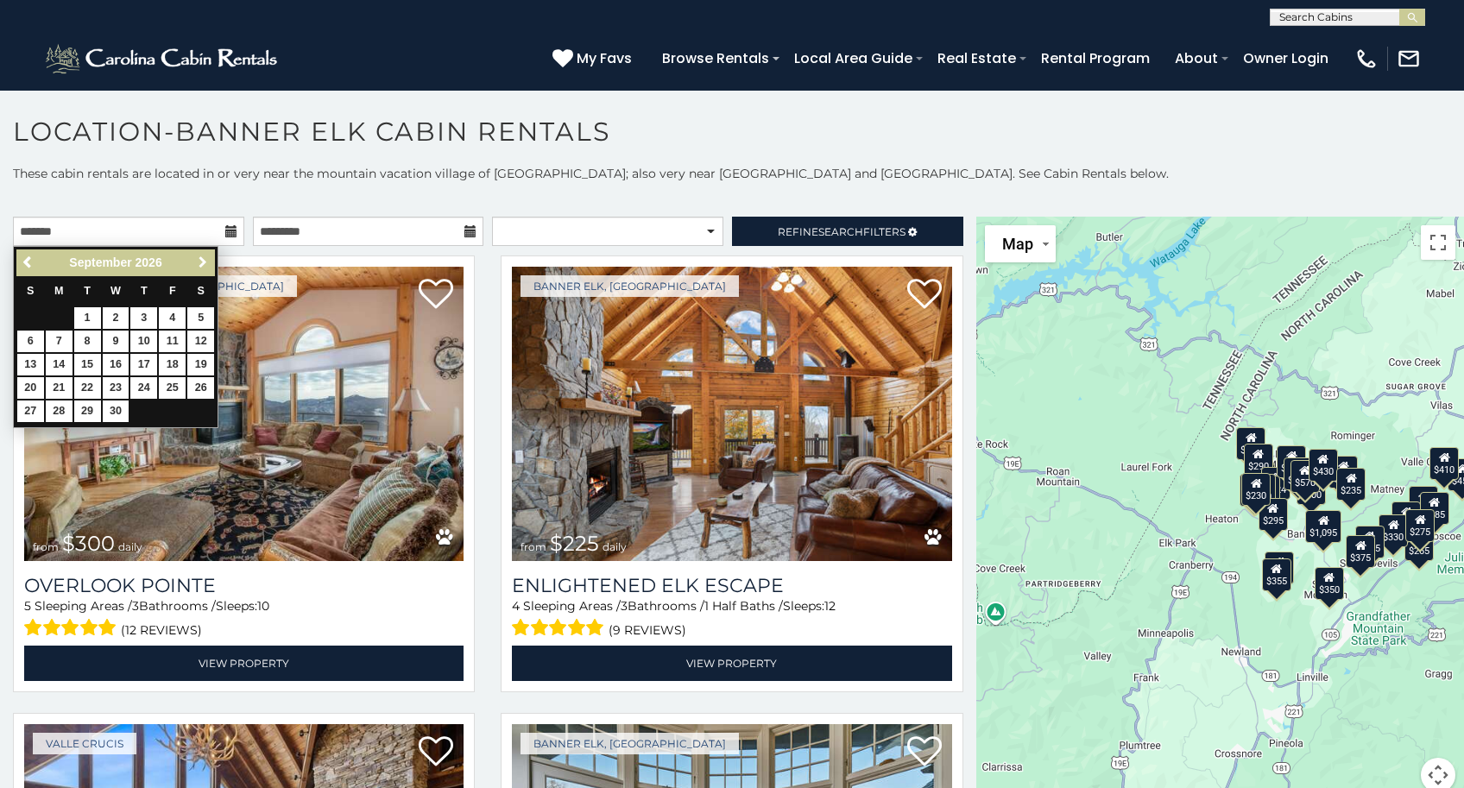
click at [202, 262] on span "Next" at bounding box center [203, 262] width 14 height 14
click at [142, 318] on link "1" at bounding box center [143, 318] width 27 height 22
type input "**********"
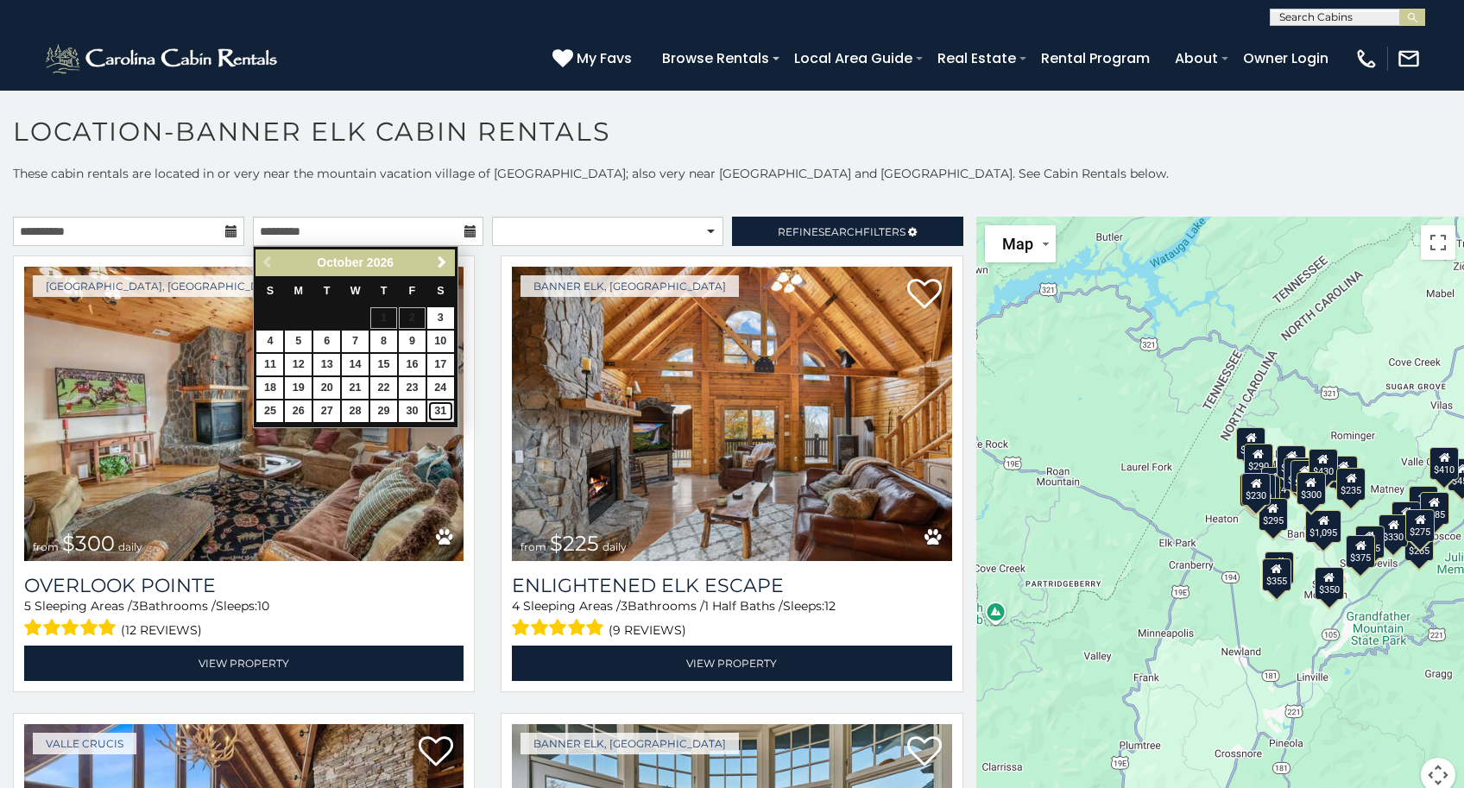
click at [441, 413] on link "31" at bounding box center [440, 411] width 27 height 22
type input "**********"
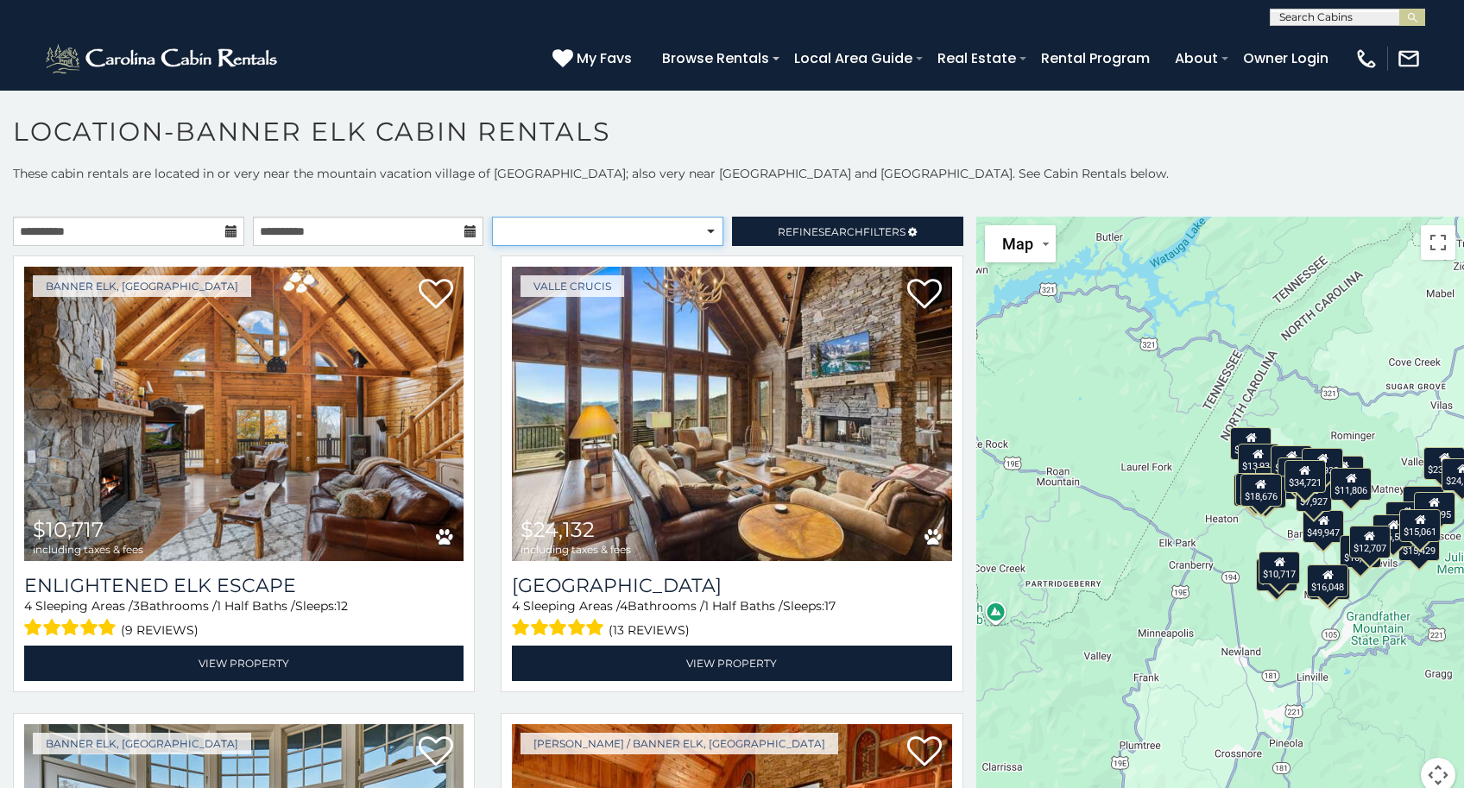
click at [492, 217] on select "**********" at bounding box center [607, 231] width 231 height 29
select select "**********"
click option "**********" at bounding box center [0, 0] width 0 height 0
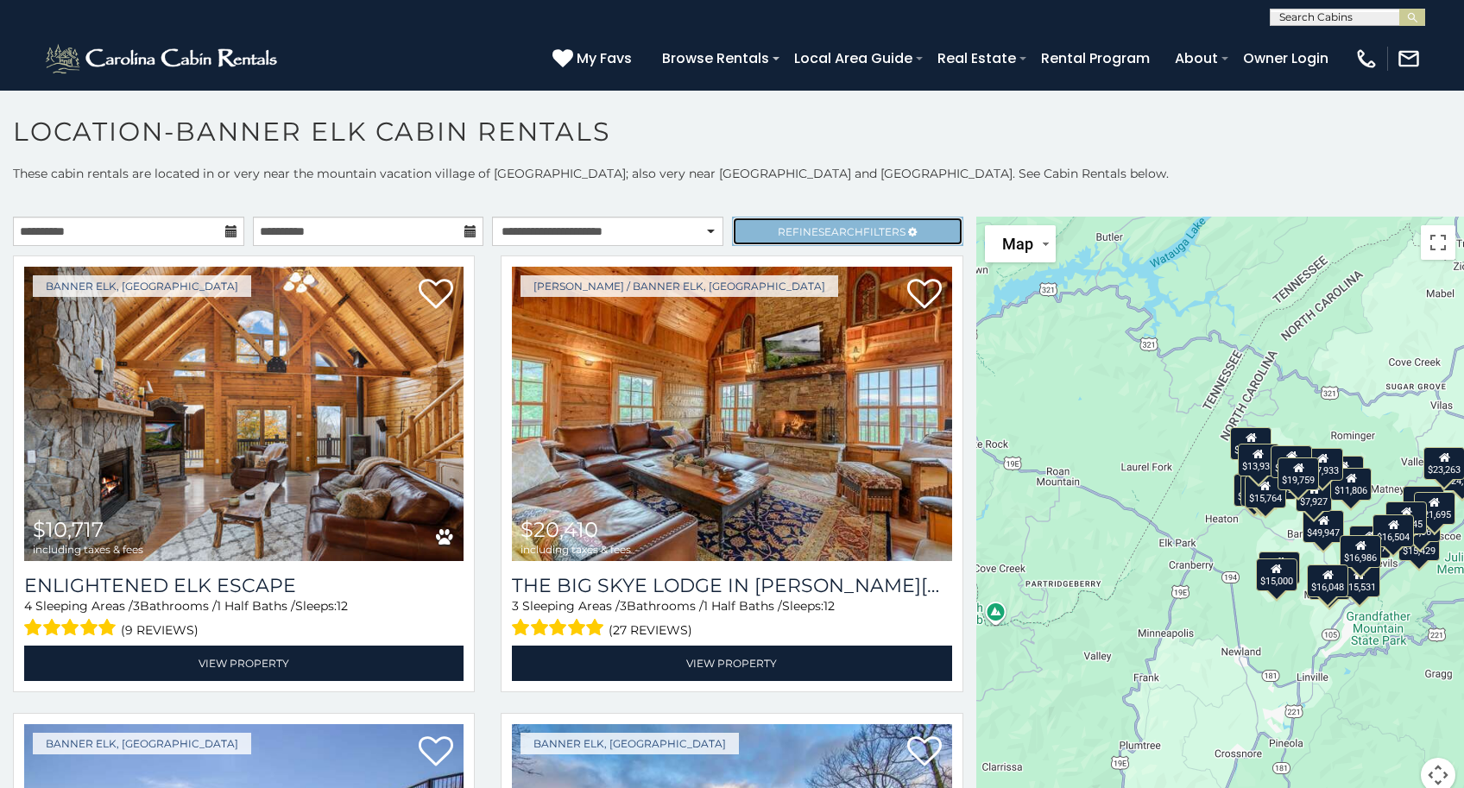
click at [837, 230] on span "Search" at bounding box center [840, 231] width 45 height 13
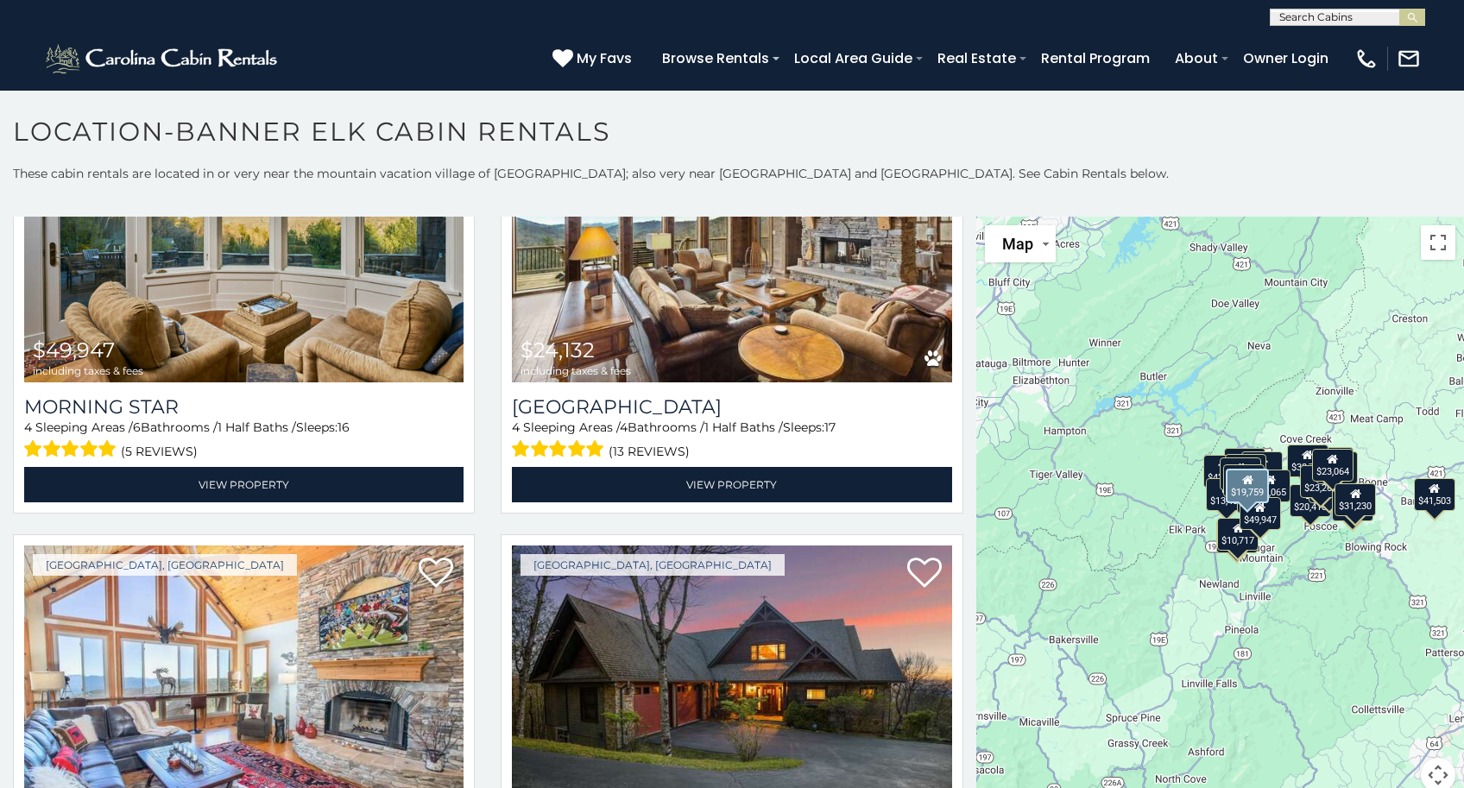
scroll to position [5388, 0]
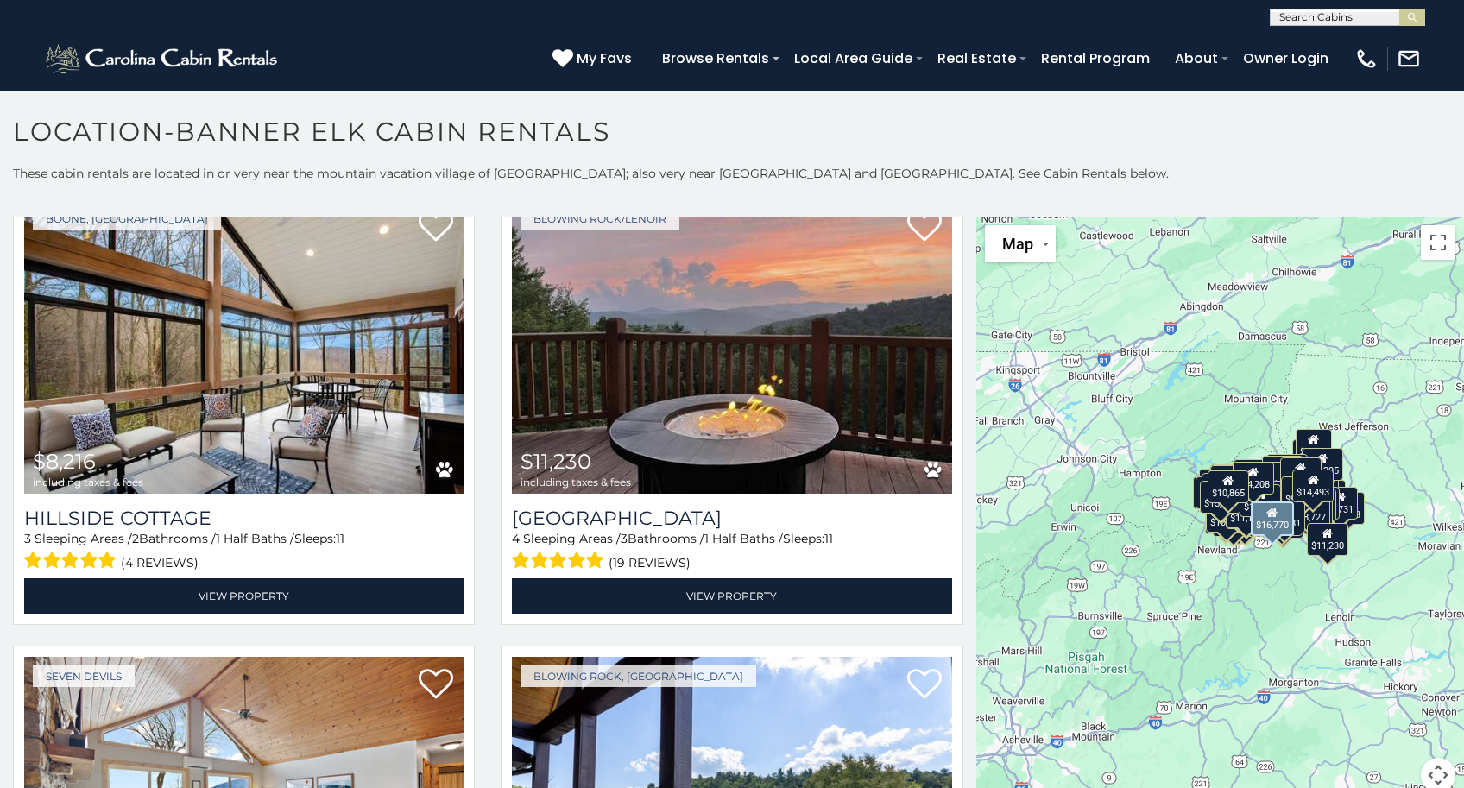
scroll to position [24358, 0]
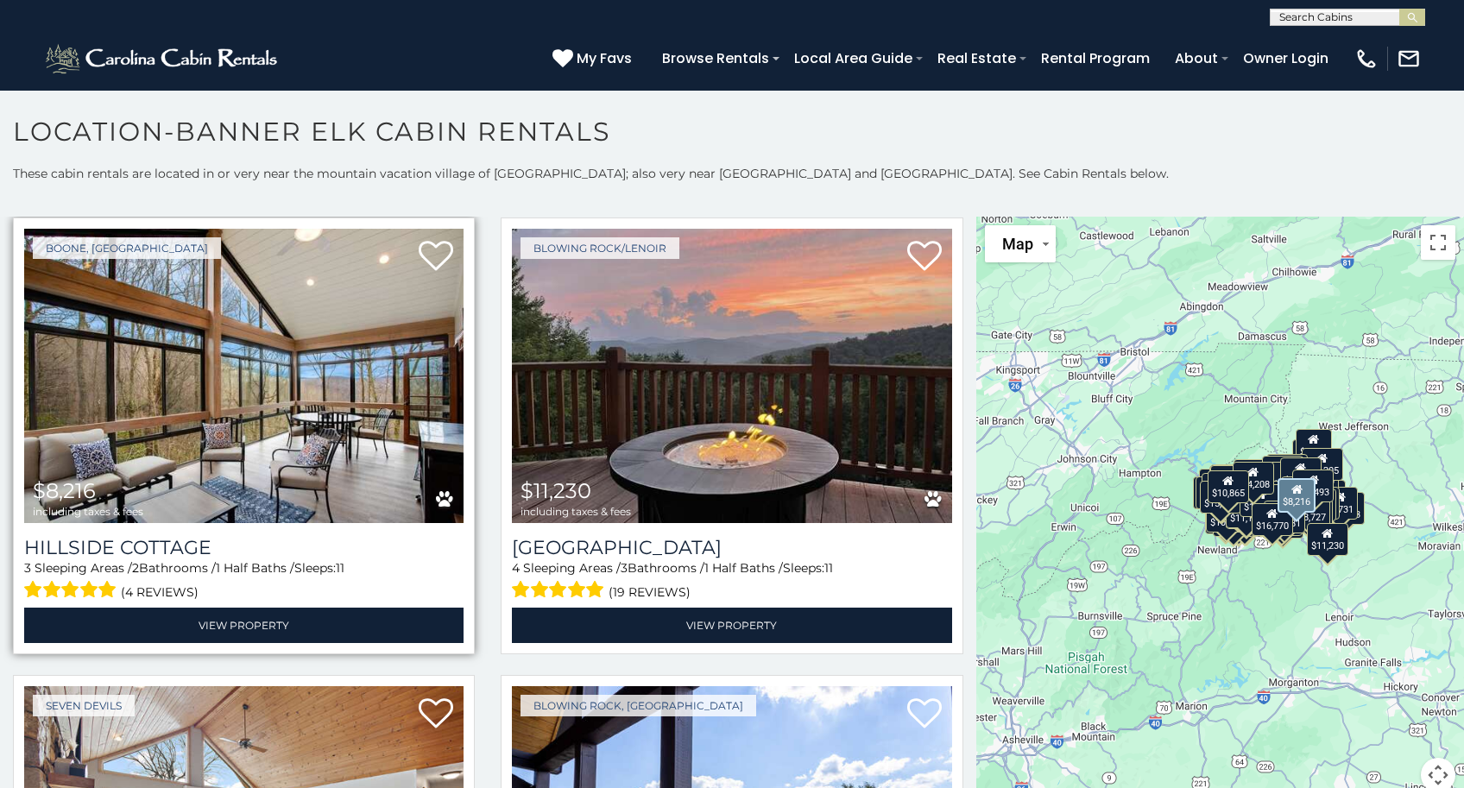
click at [306, 384] on img at bounding box center [243, 376] width 439 height 294
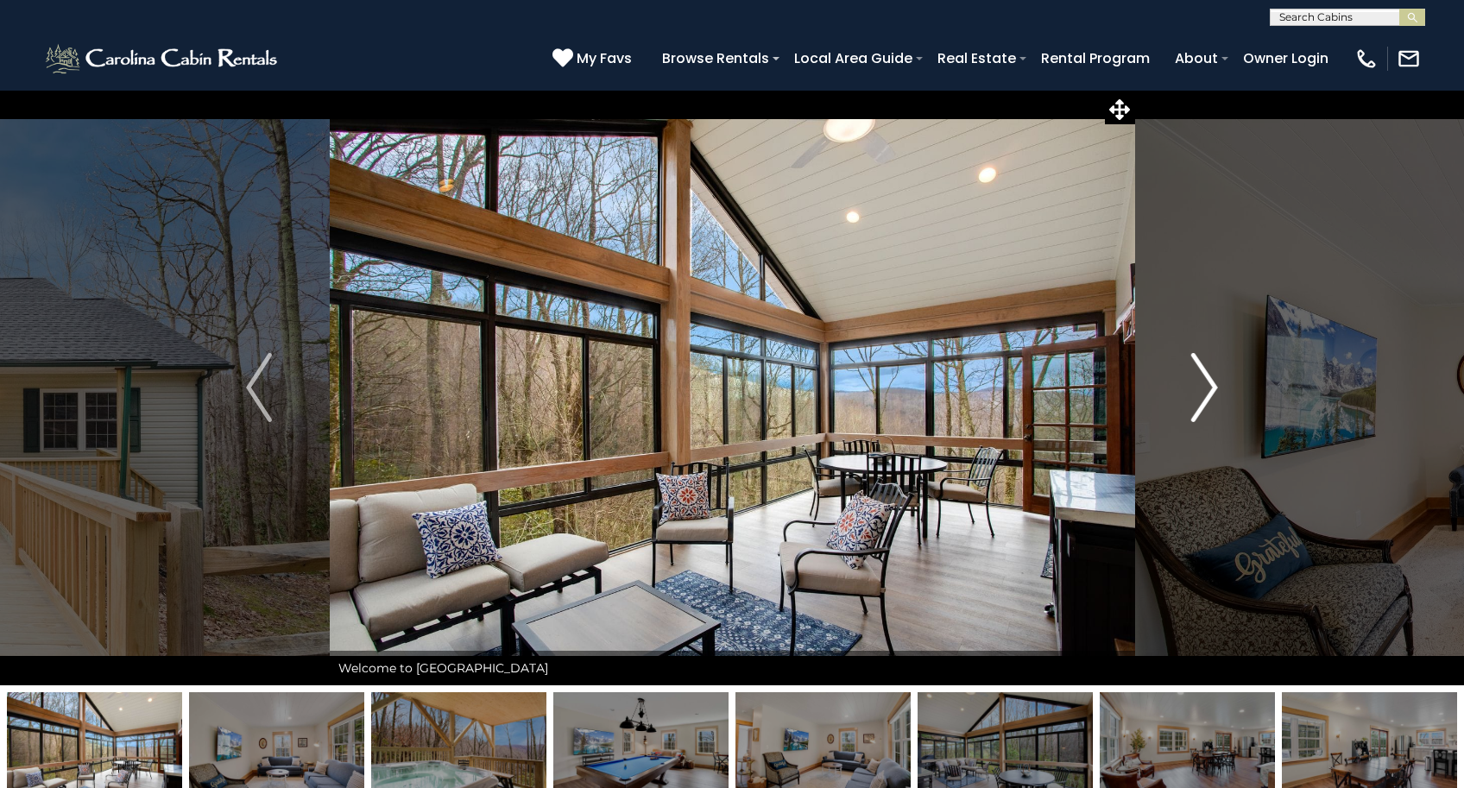
click at [1207, 382] on img "Next" at bounding box center [1205, 387] width 26 height 69
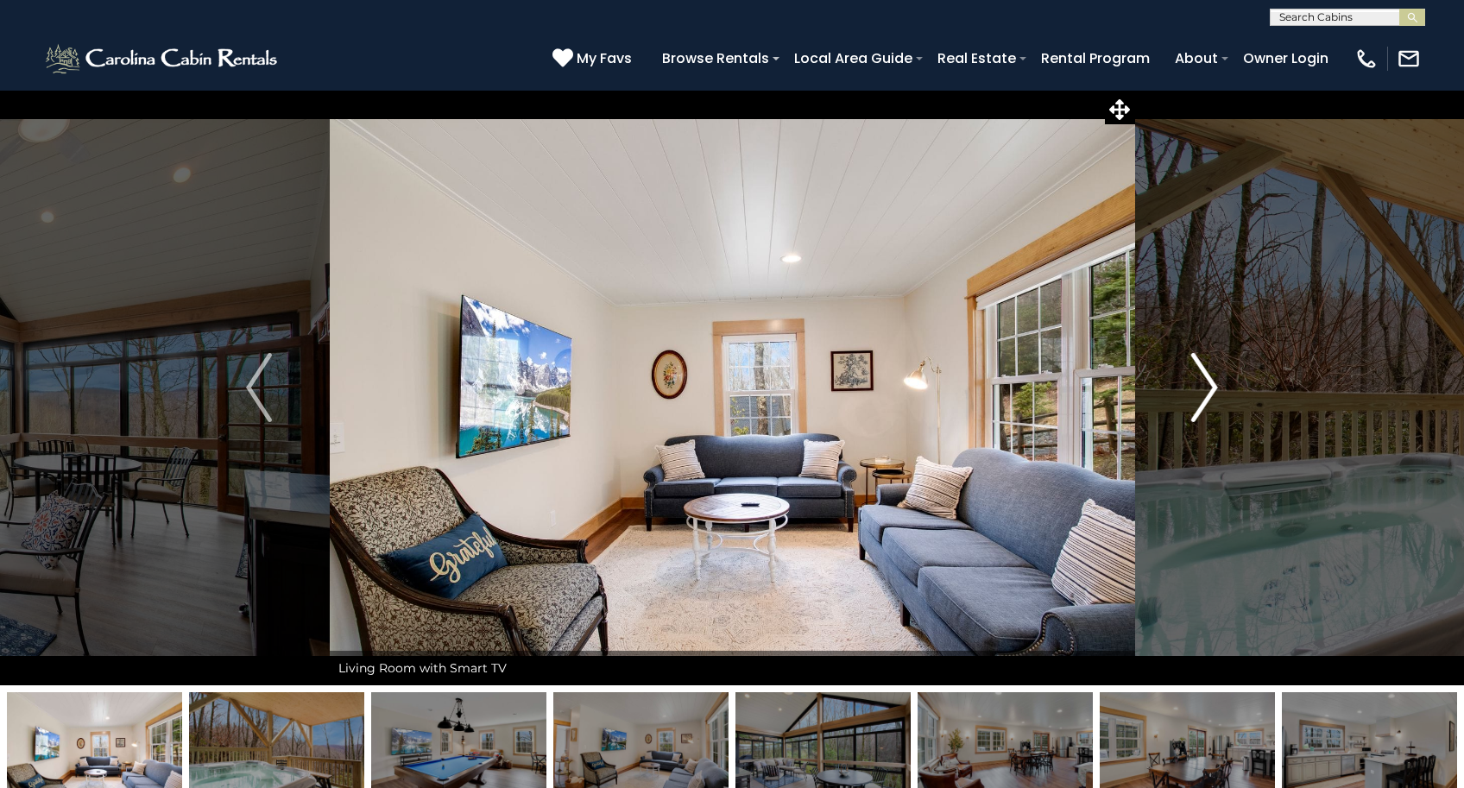
click at [1221, 385] on button "Next" at bounding box center [1204, 387] width 141 height 595
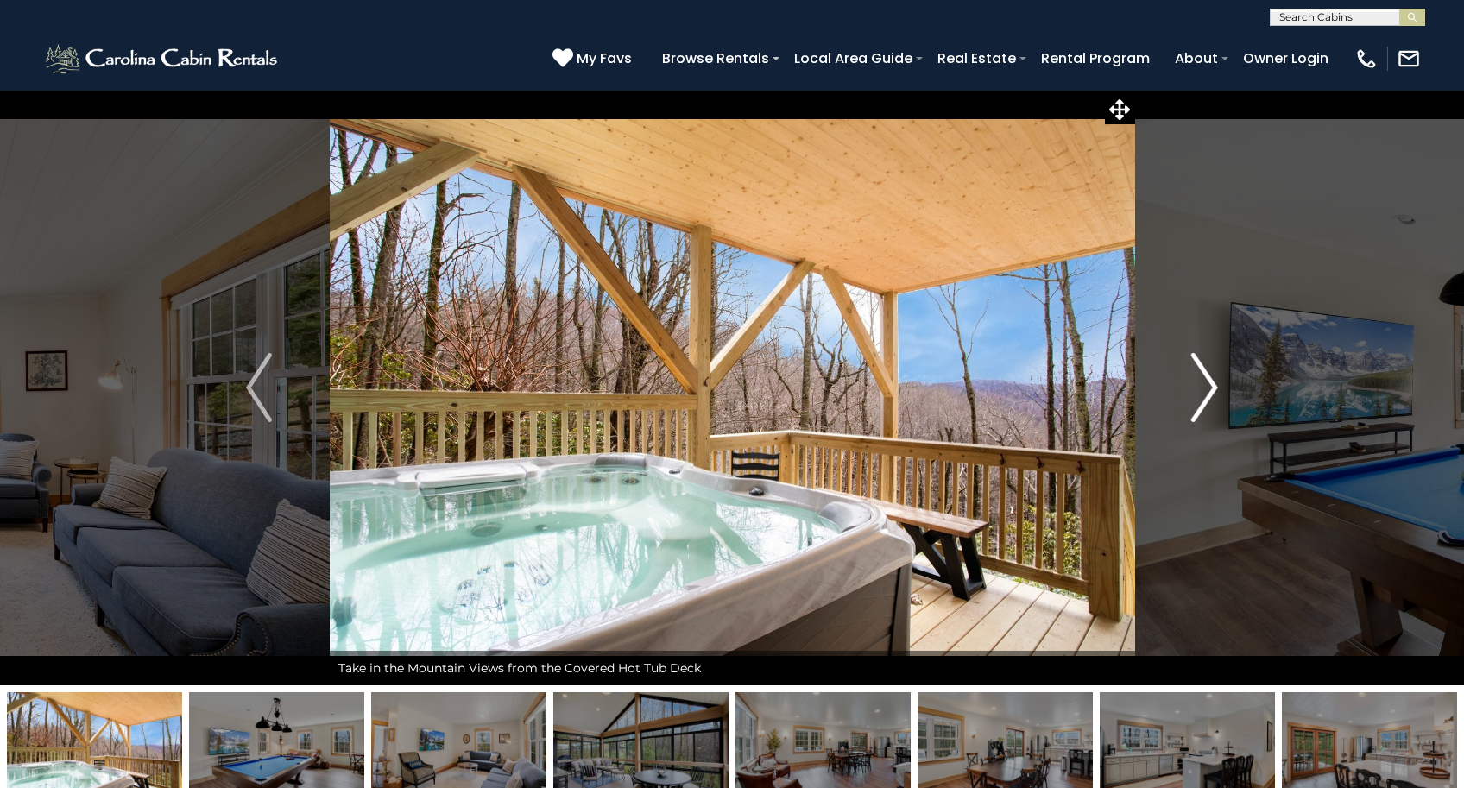
click at [1221, 385] on button "Next" at bounding box center [1204, 387] width 141 height 595
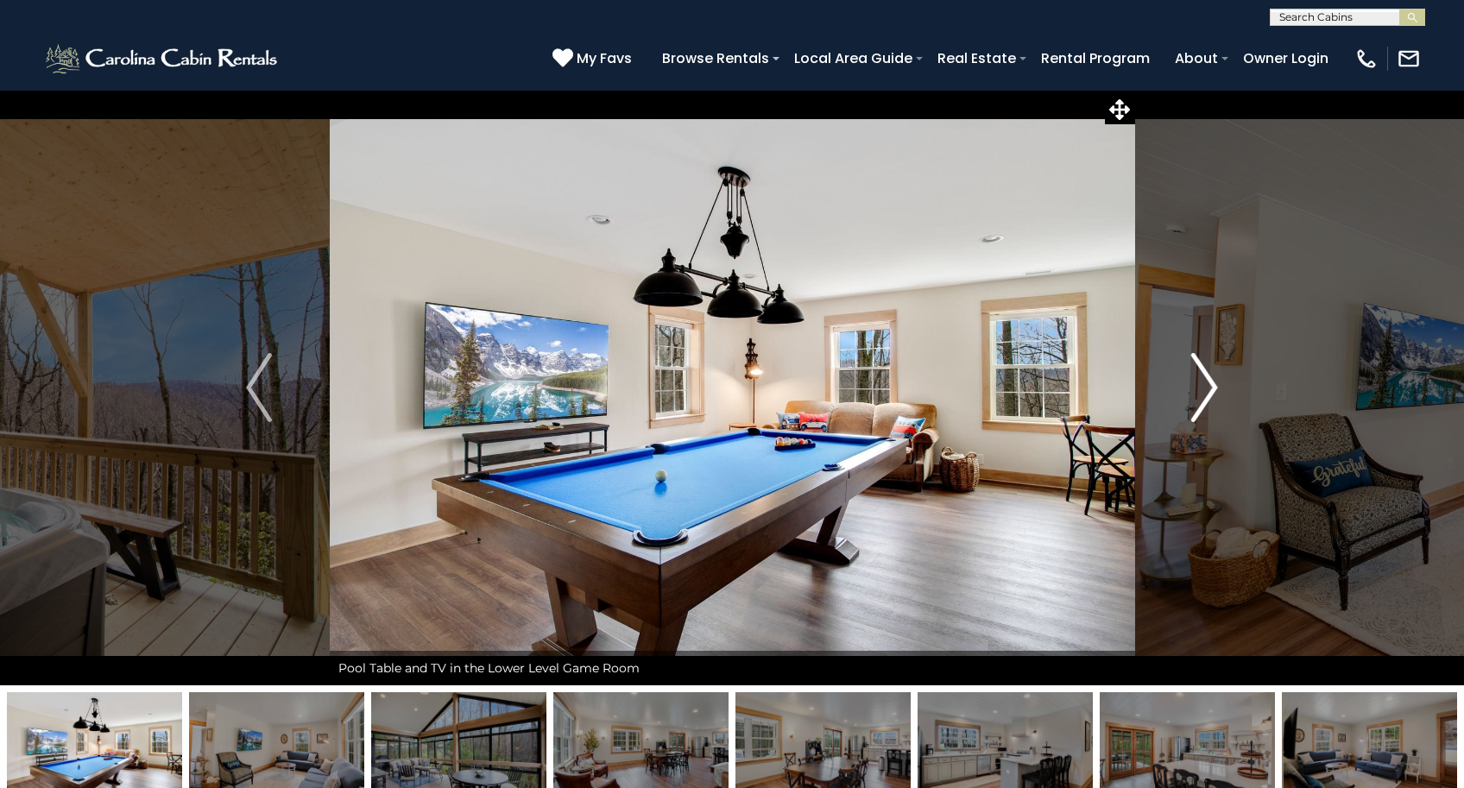
click at [1221, 385] on button "Next" at bounding box center [1204, 387] width 141 height 595
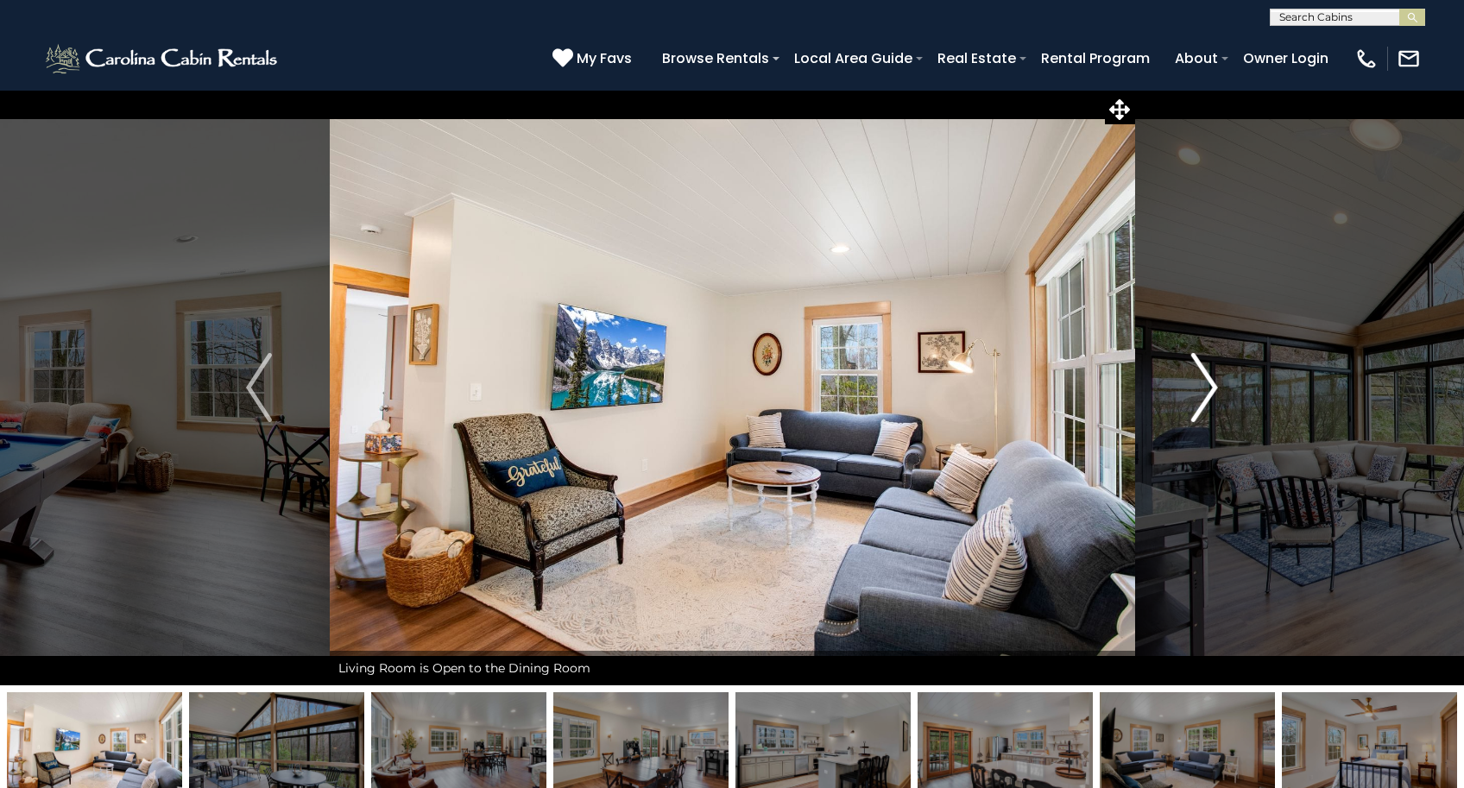
click at [1221, 385] on button "Next" at bounding box center [1204, 387] width 141 height 595
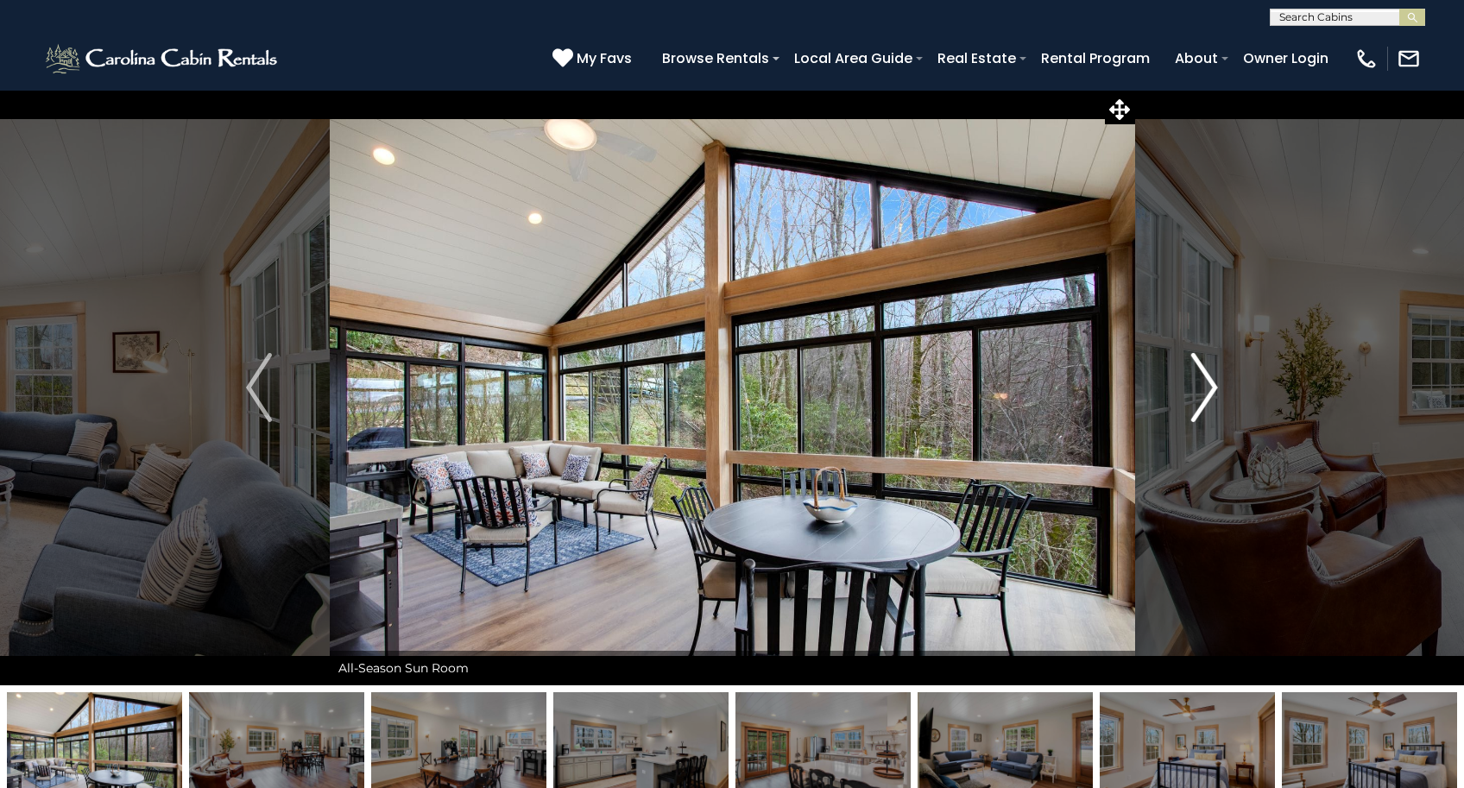
click at [1221, 385] on button "Next" at bounding box center [1204, 387] width 141 height 595
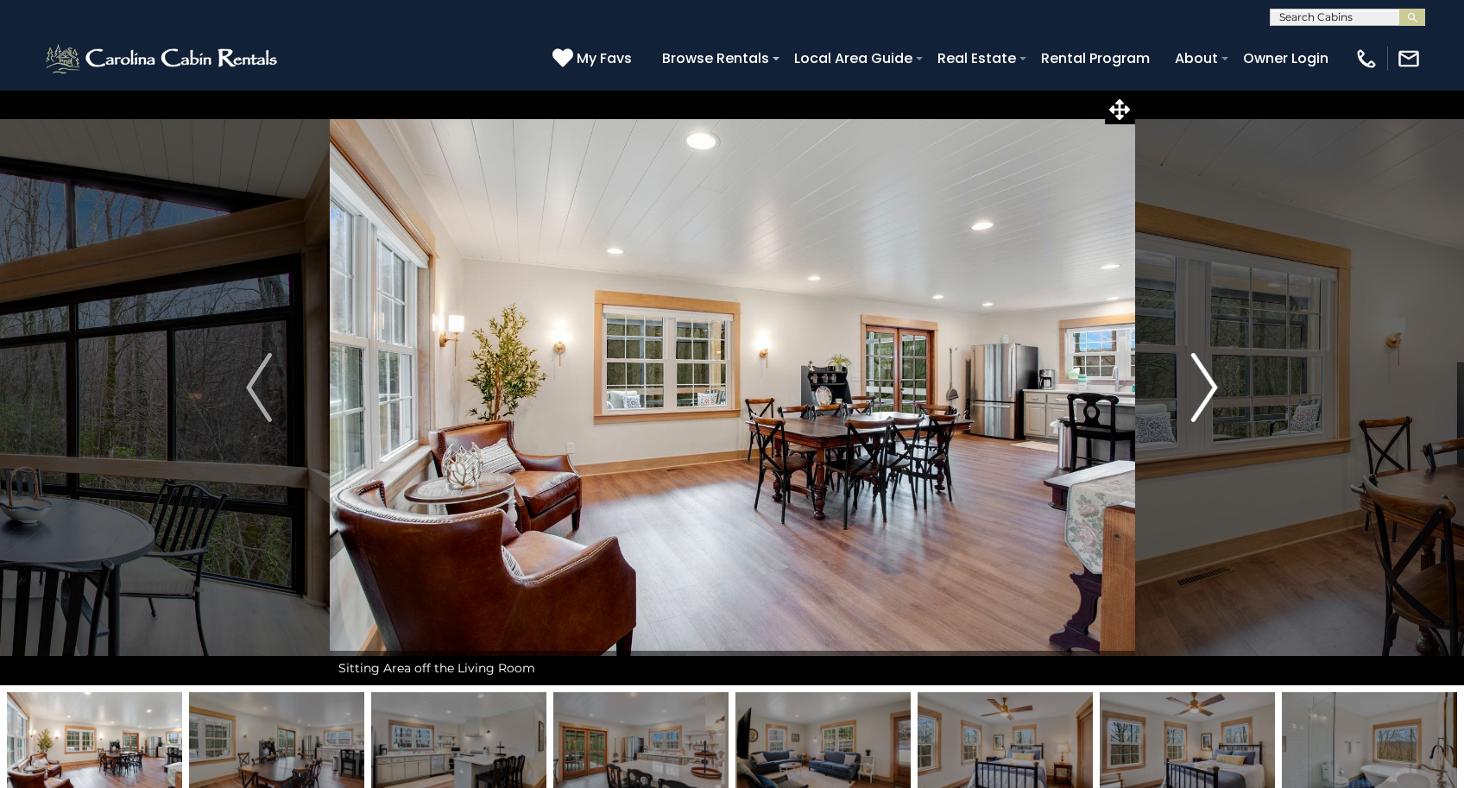
click at [1221, 385] on button "Next" at bounding box center [1204, 387] width 141 height 595
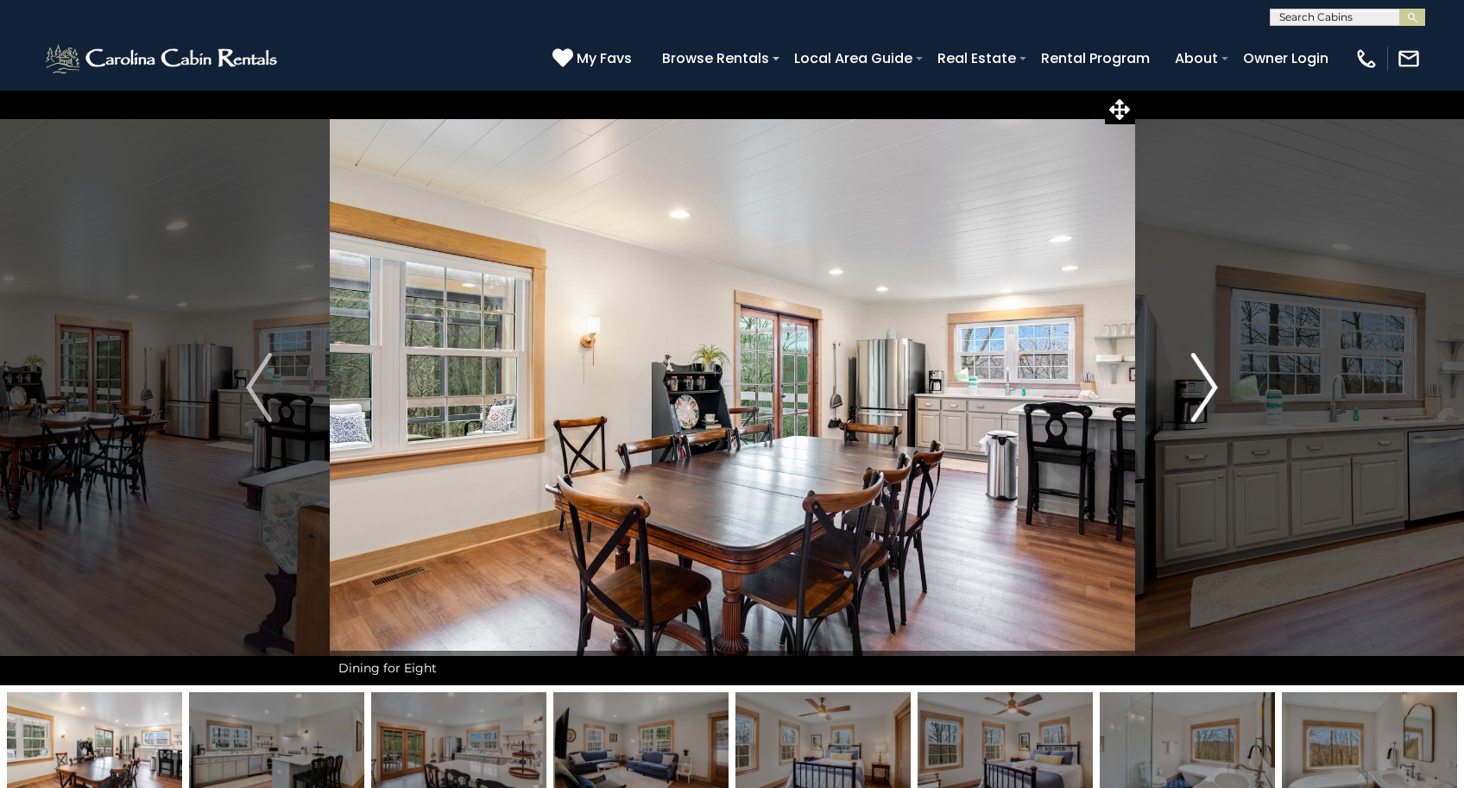
click at [1221, 385] on button "Next" at bounding box center [1204, 387] width 141 height 595
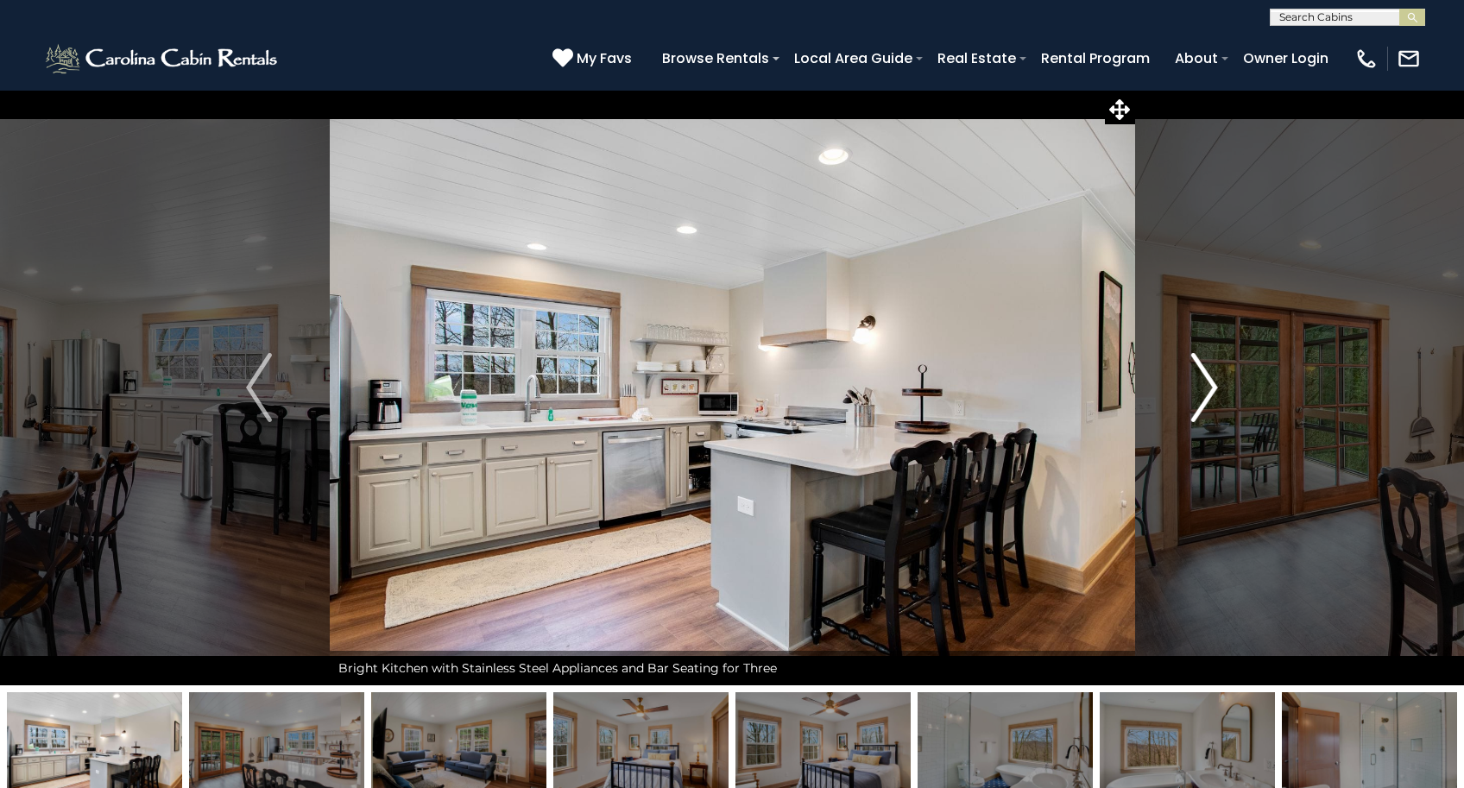
click at [1221, 385] on button "Next" at bounding box center [1204, 387] width 141 height 595
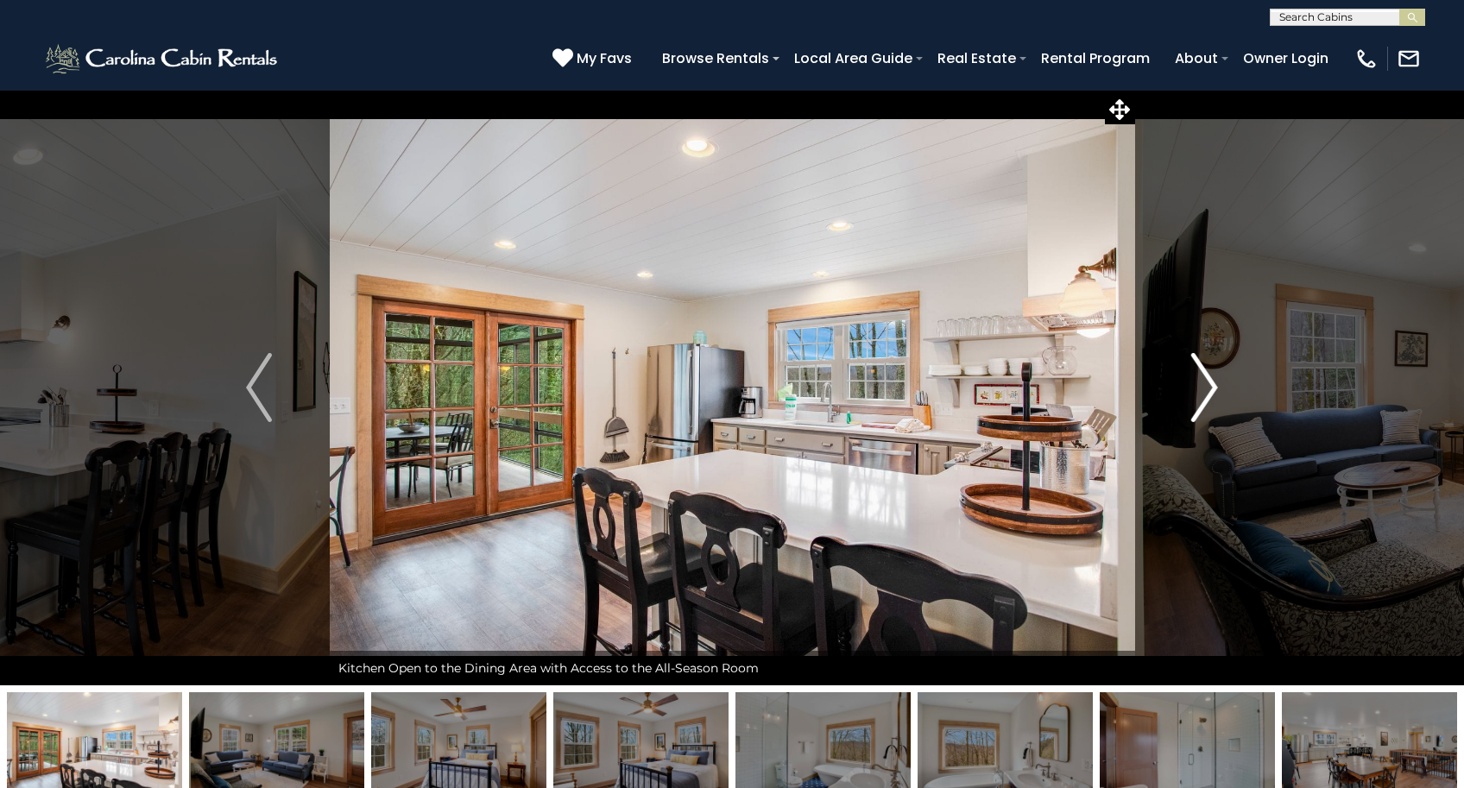
click at [1221, 385] on button "Next" at bounding box center [1204, 387] width 141 height 595
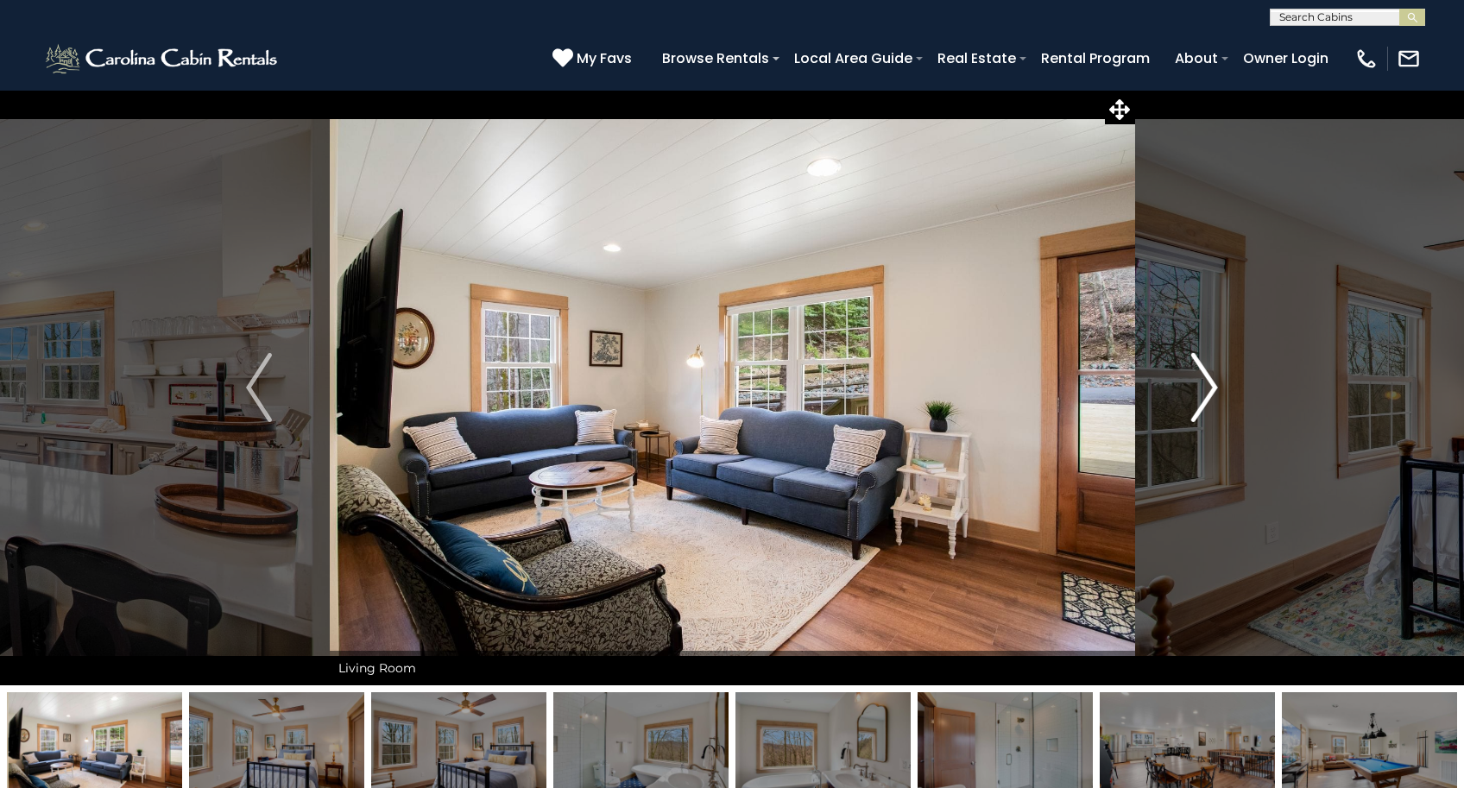
click at [1221, 385] on button "Next" at bounding box center [1204, 387] width 141 height 595
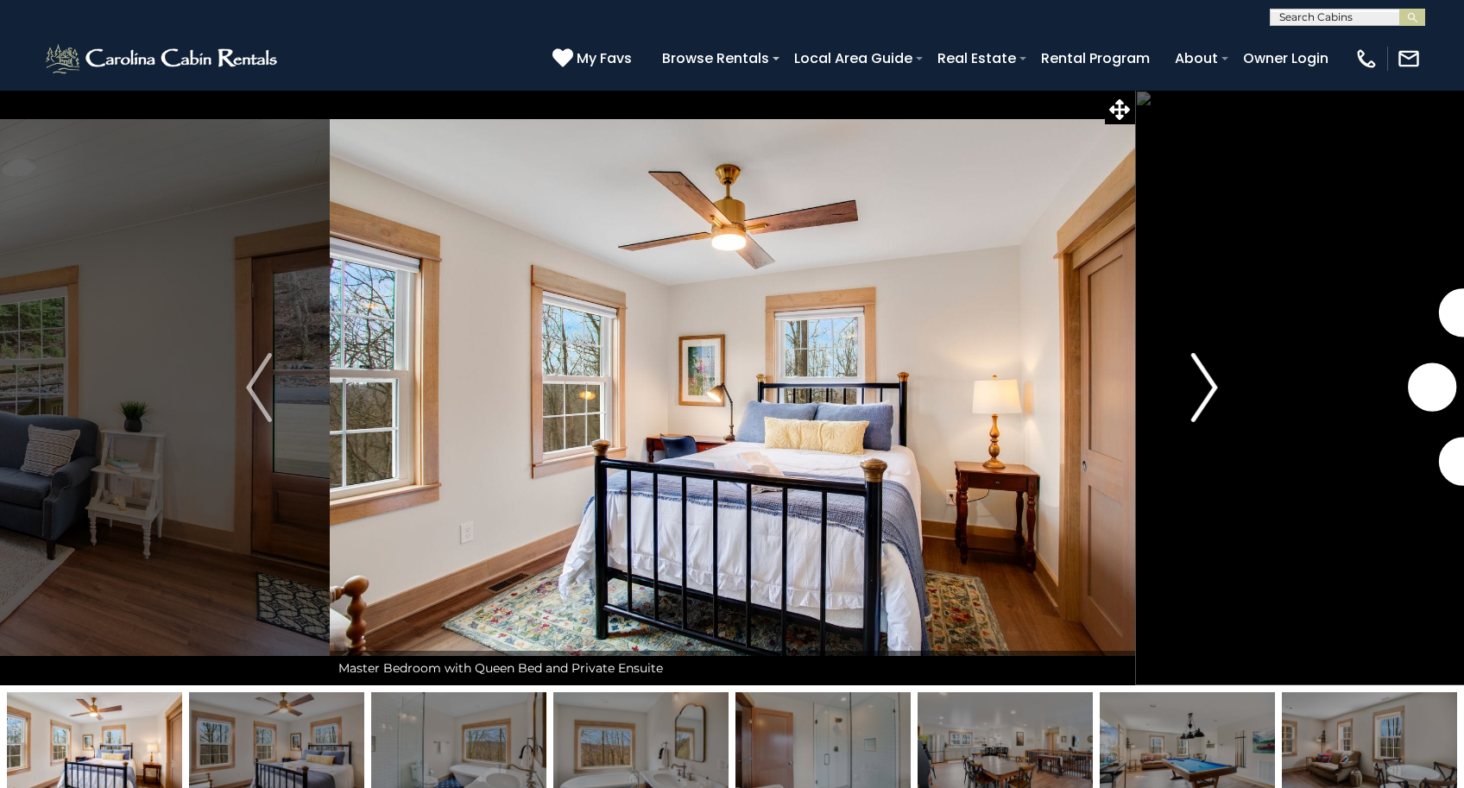
click at [1221, 385] on button "Next" at bounding box center [1204, 387] width 141 height 595
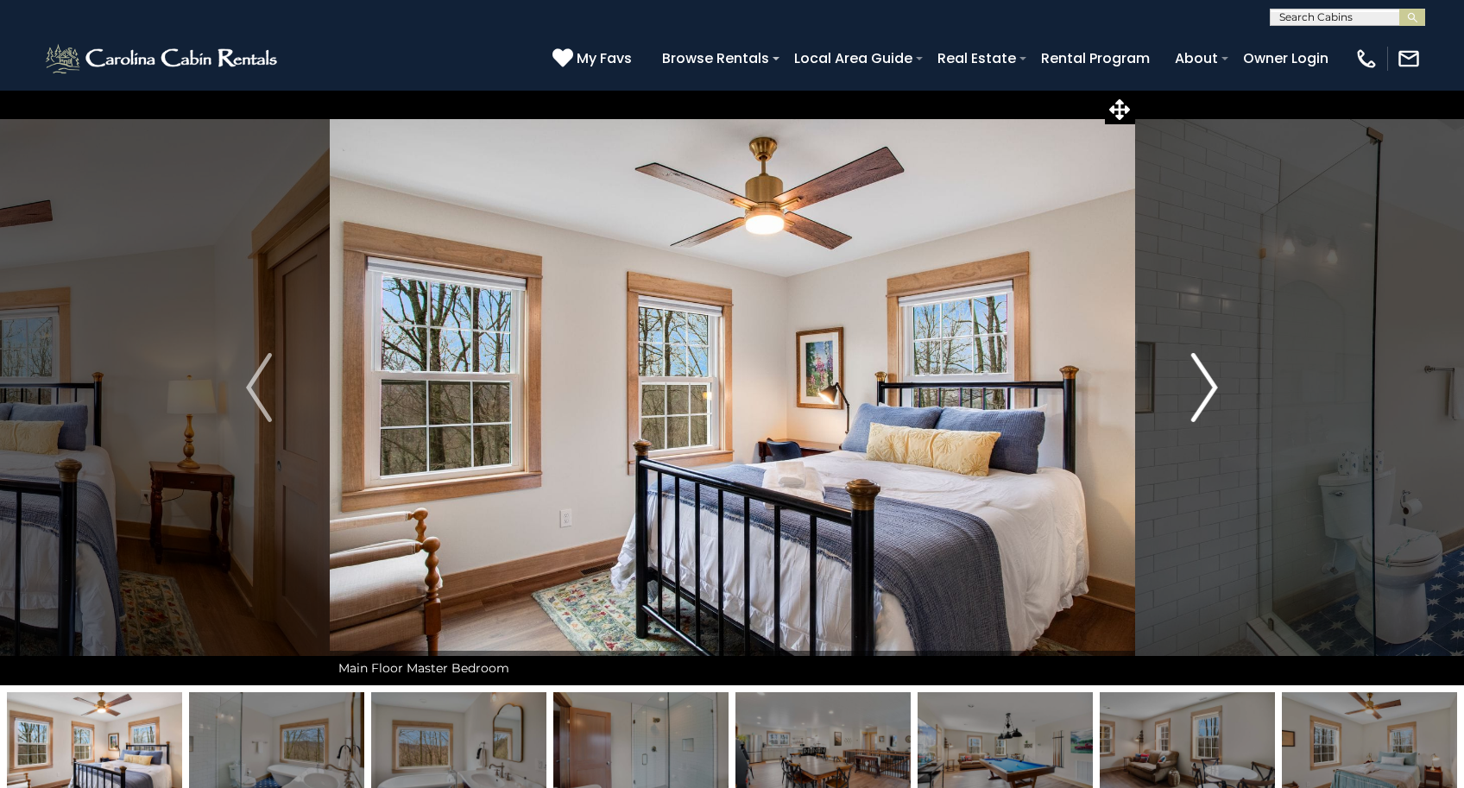
click at [1221, 385] on button "Next" at bounding box center [1204, 387] width 141 height 595
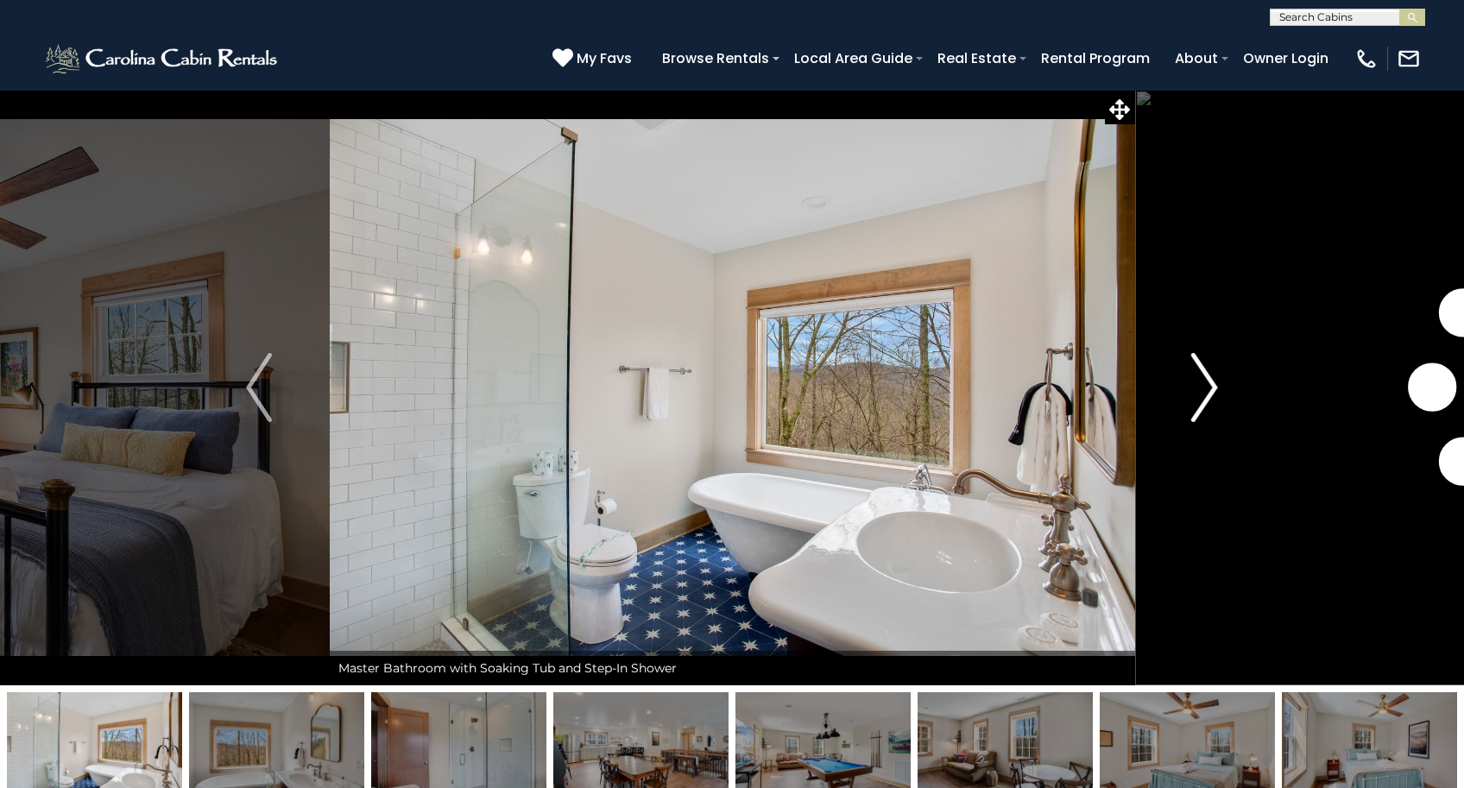
click at [1221, 385] on button "Next" at bounding box center [1204, 387] width 141 height 595
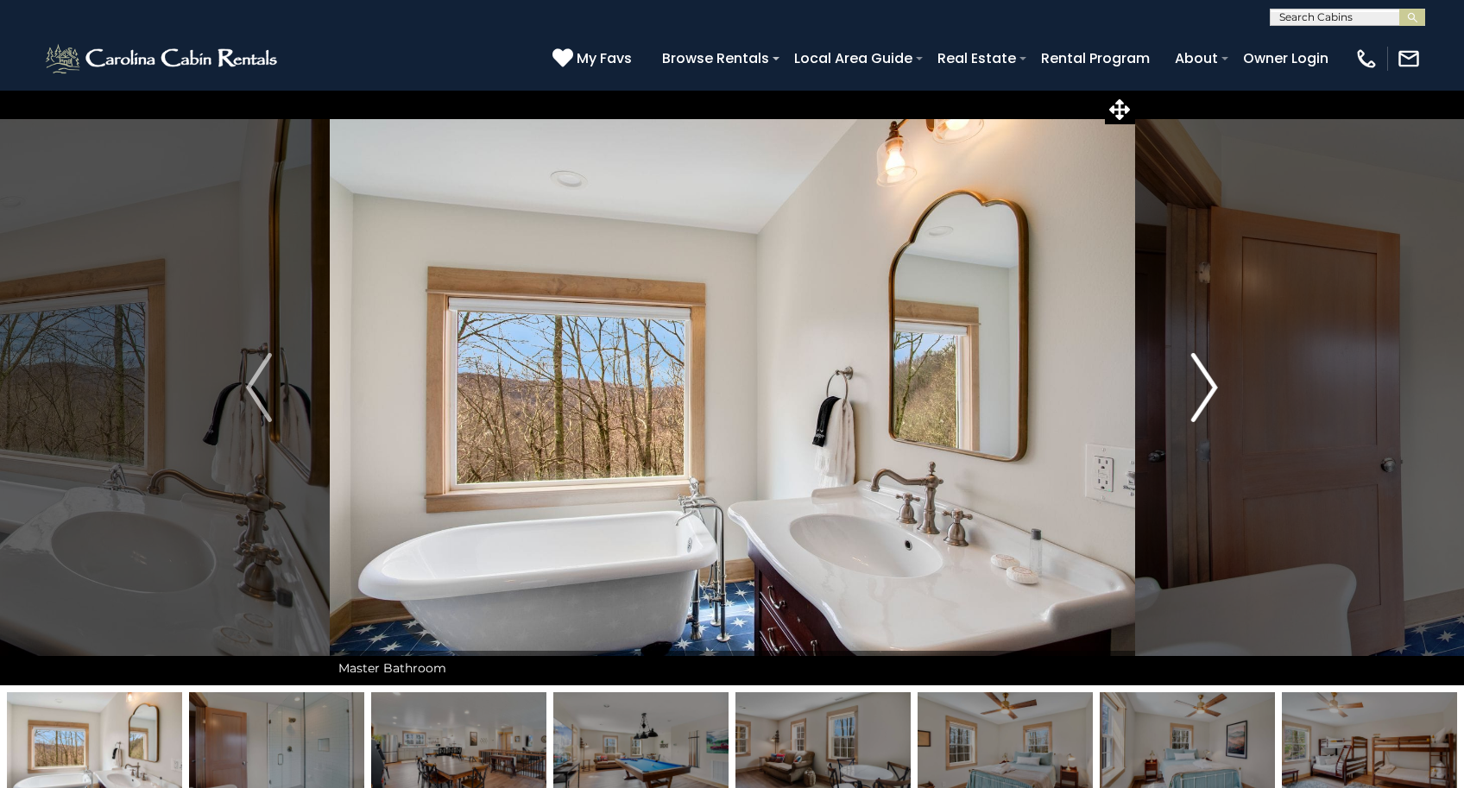
click at [1221, 385] on button "Next" at bounding box center [1204, 387] width 141 height 595
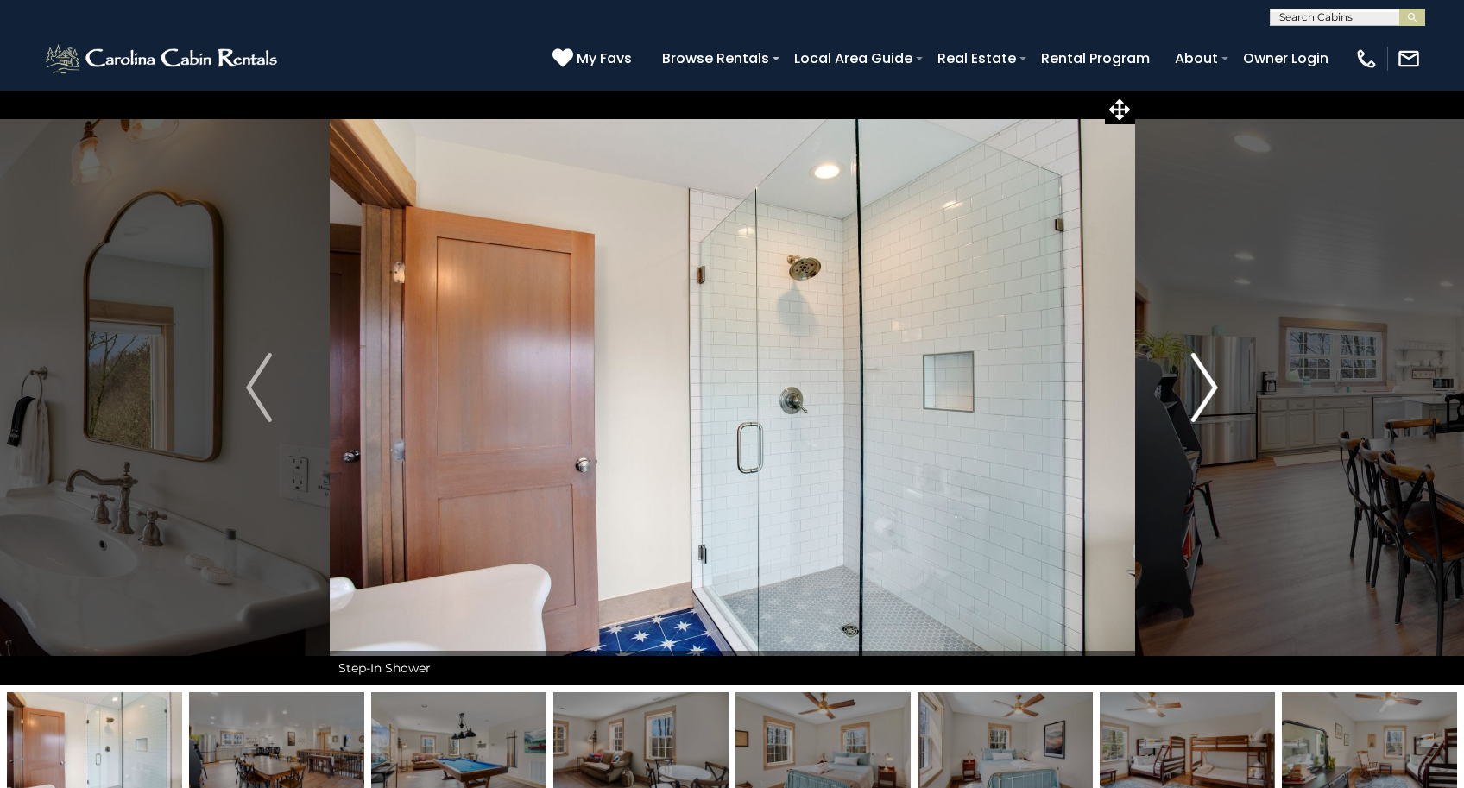
click at [1221, 385] on button "Next" at bounding box center [1204, 387] width 141 height 595
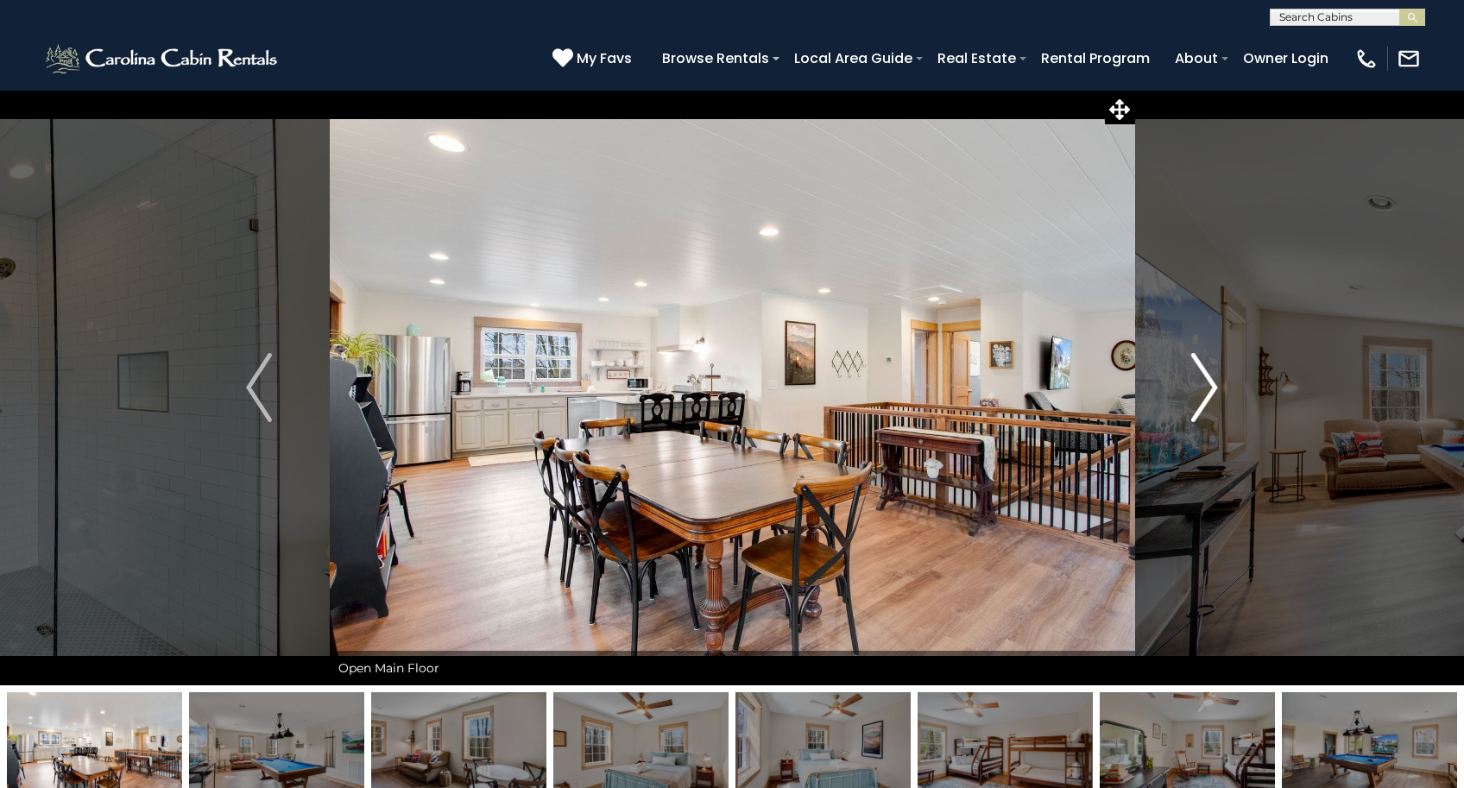
click at [1221, 385] on button "Next" at bounding box center [1204, 387] width 141 height 595
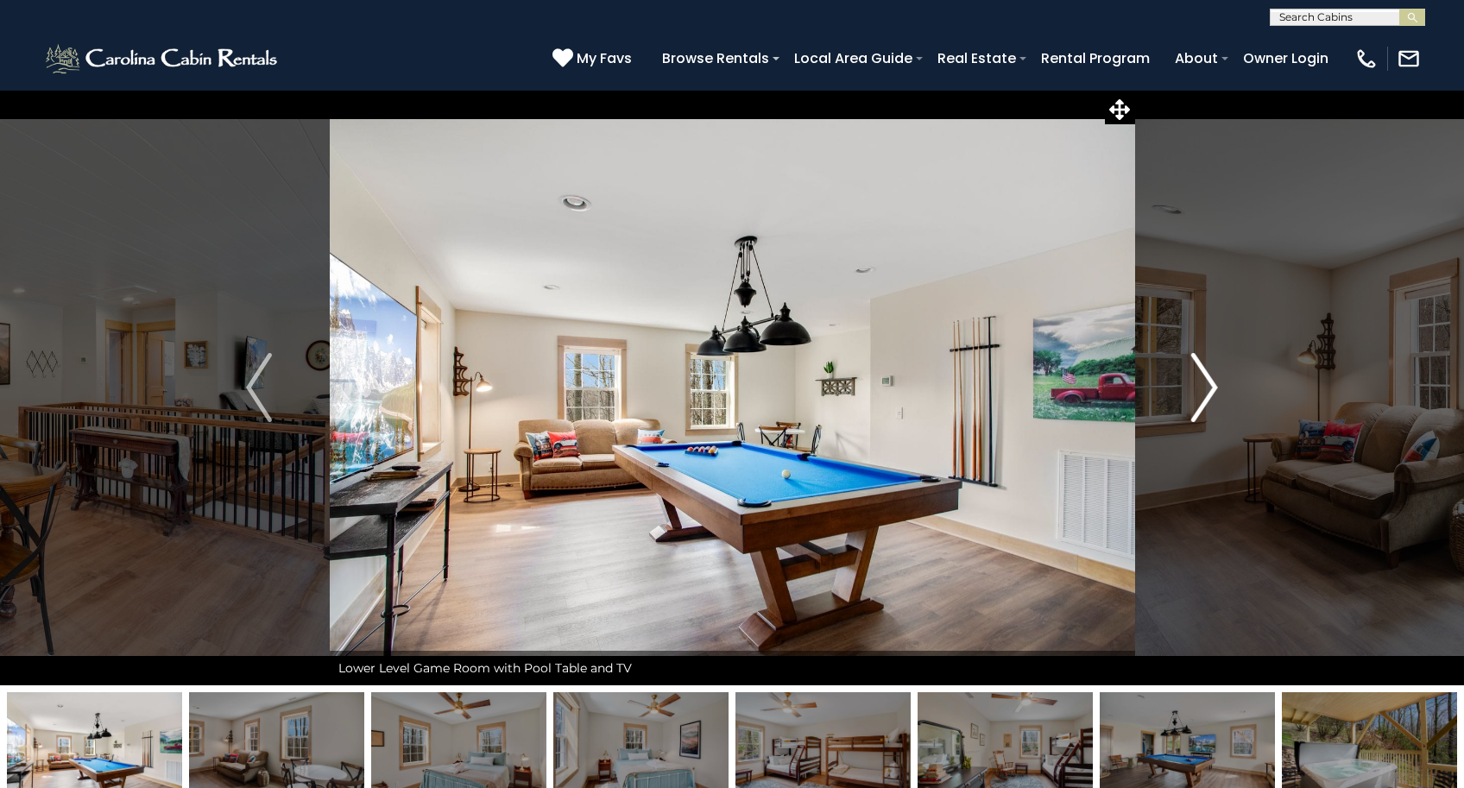
click at [1221, 385] on button "Next" at bounding box center [1204, 387] width 141 height 595
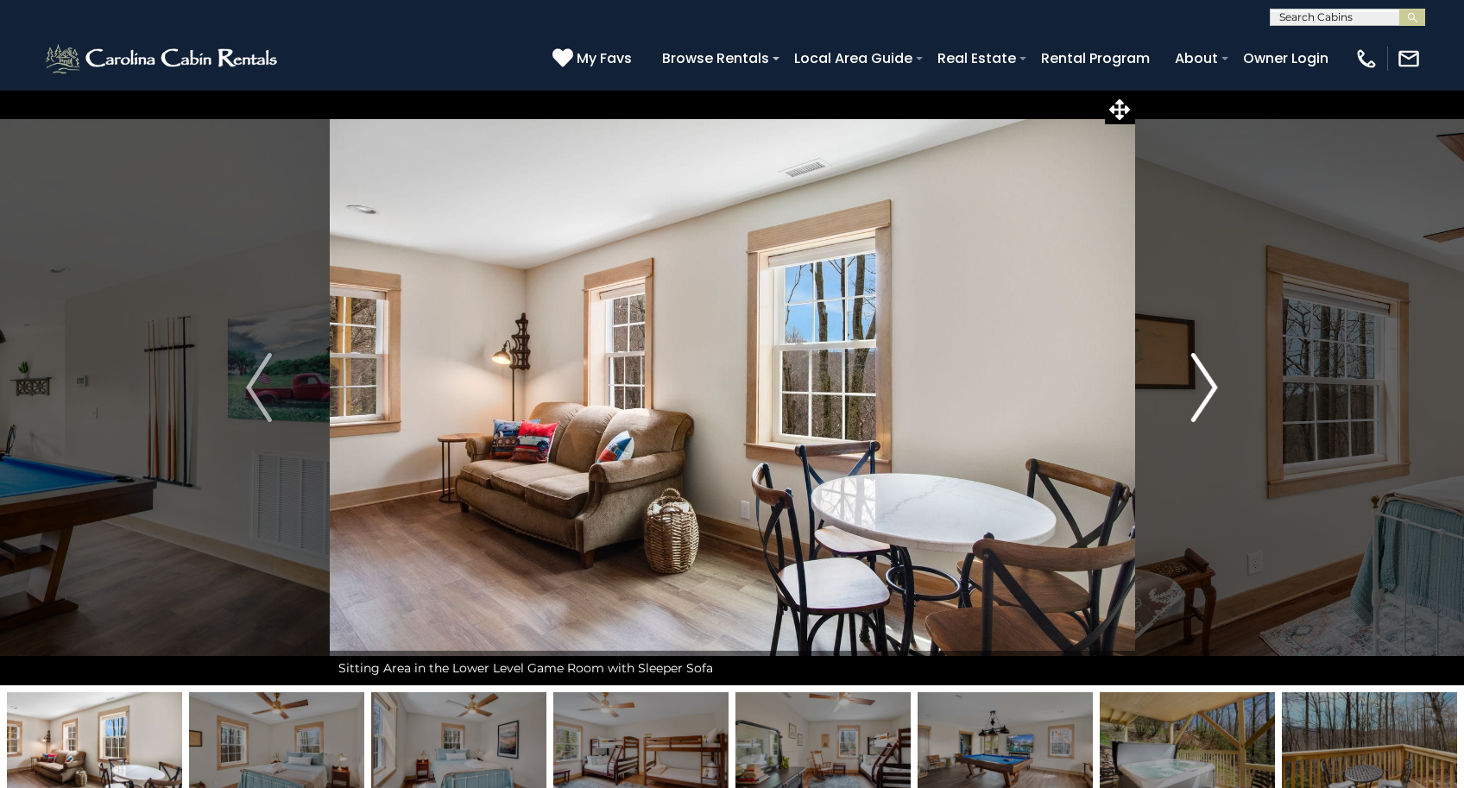
click at [1221, 385] on button "Next" at bounding box center [1204, 387] width 141 height 595
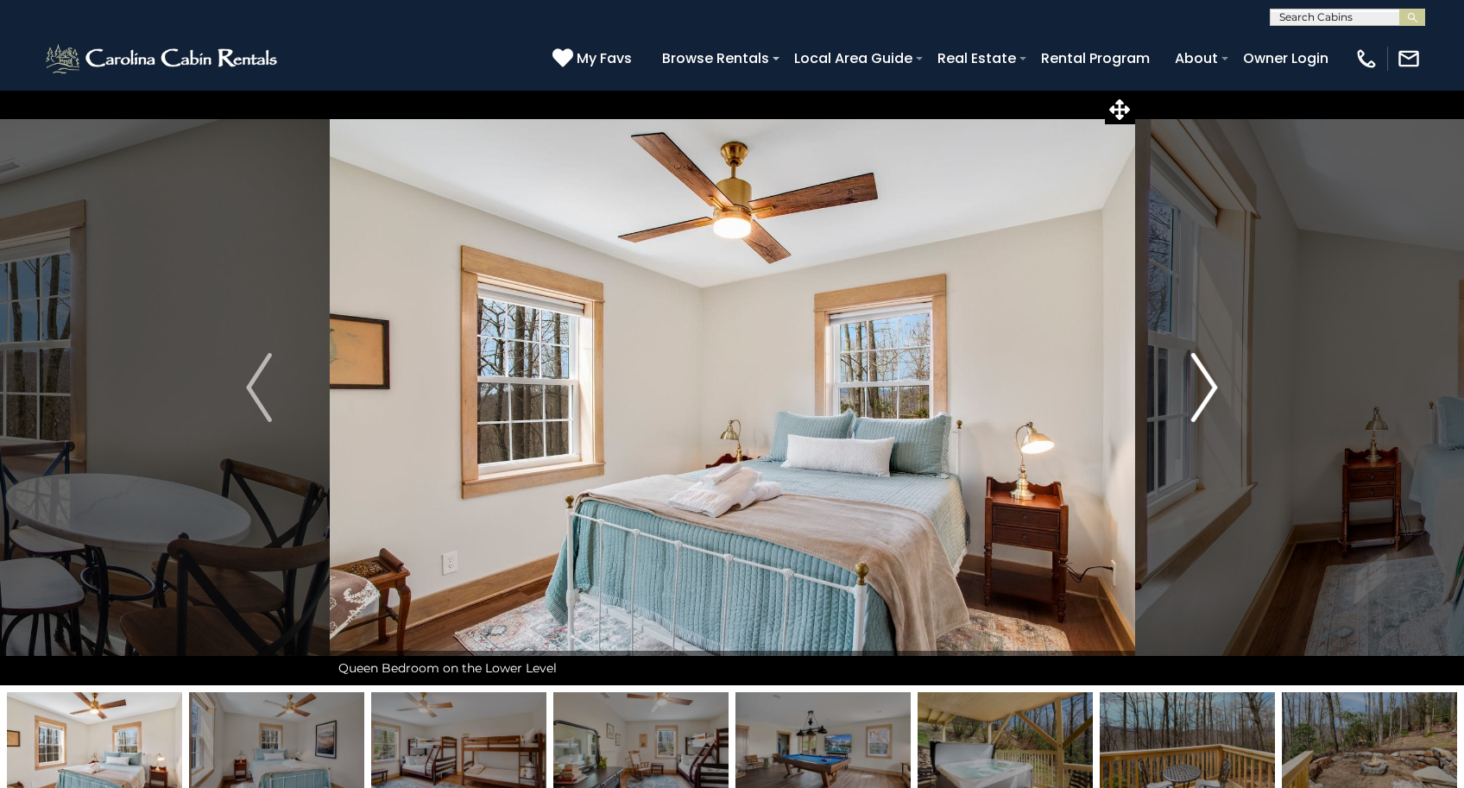
click at [1221, 385] on button "Next" at bounding box center [1204, 387] width 141 height 595
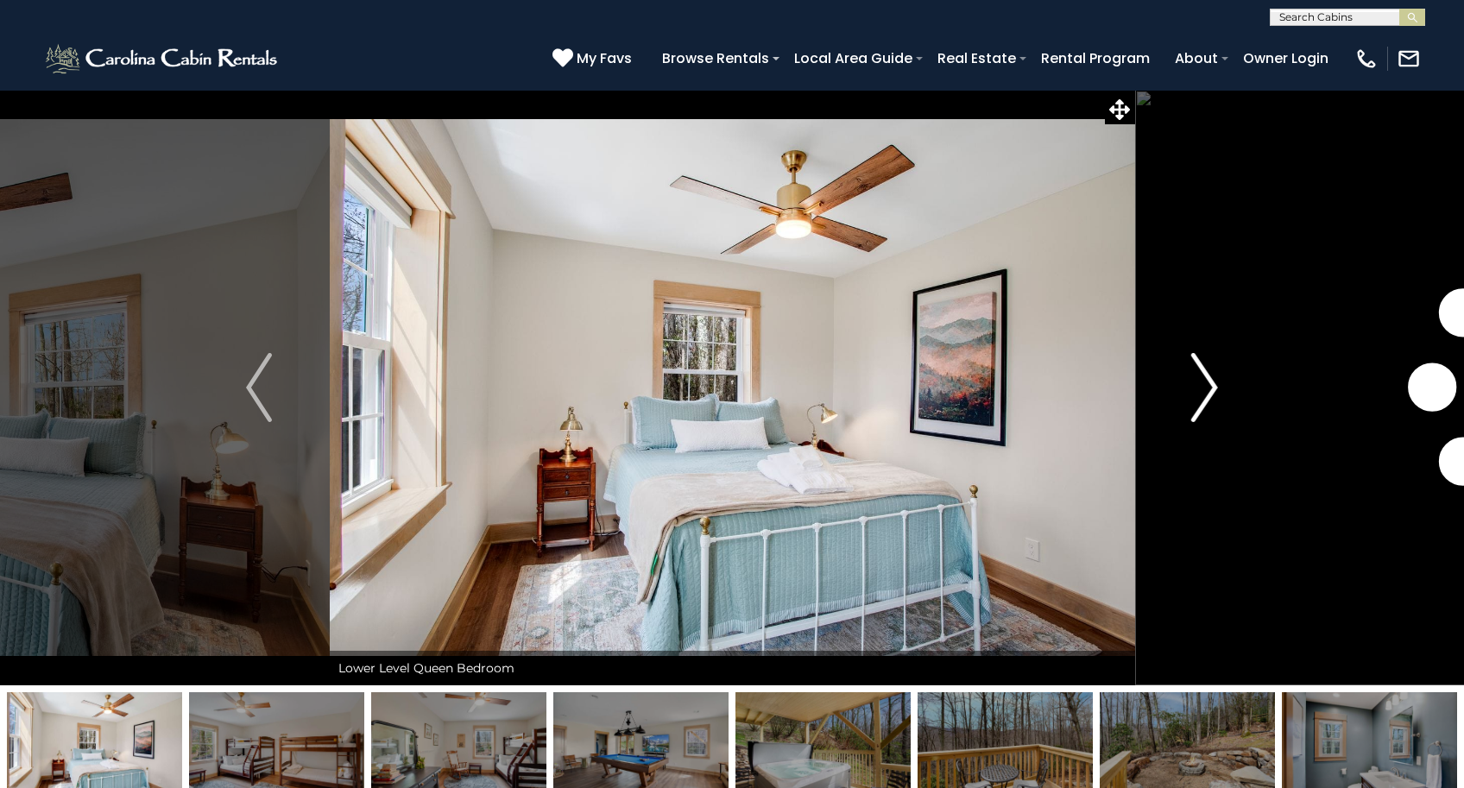
click at [1221, 385] on button "Next" at bounding box center [1204, 387] width 141 height 595
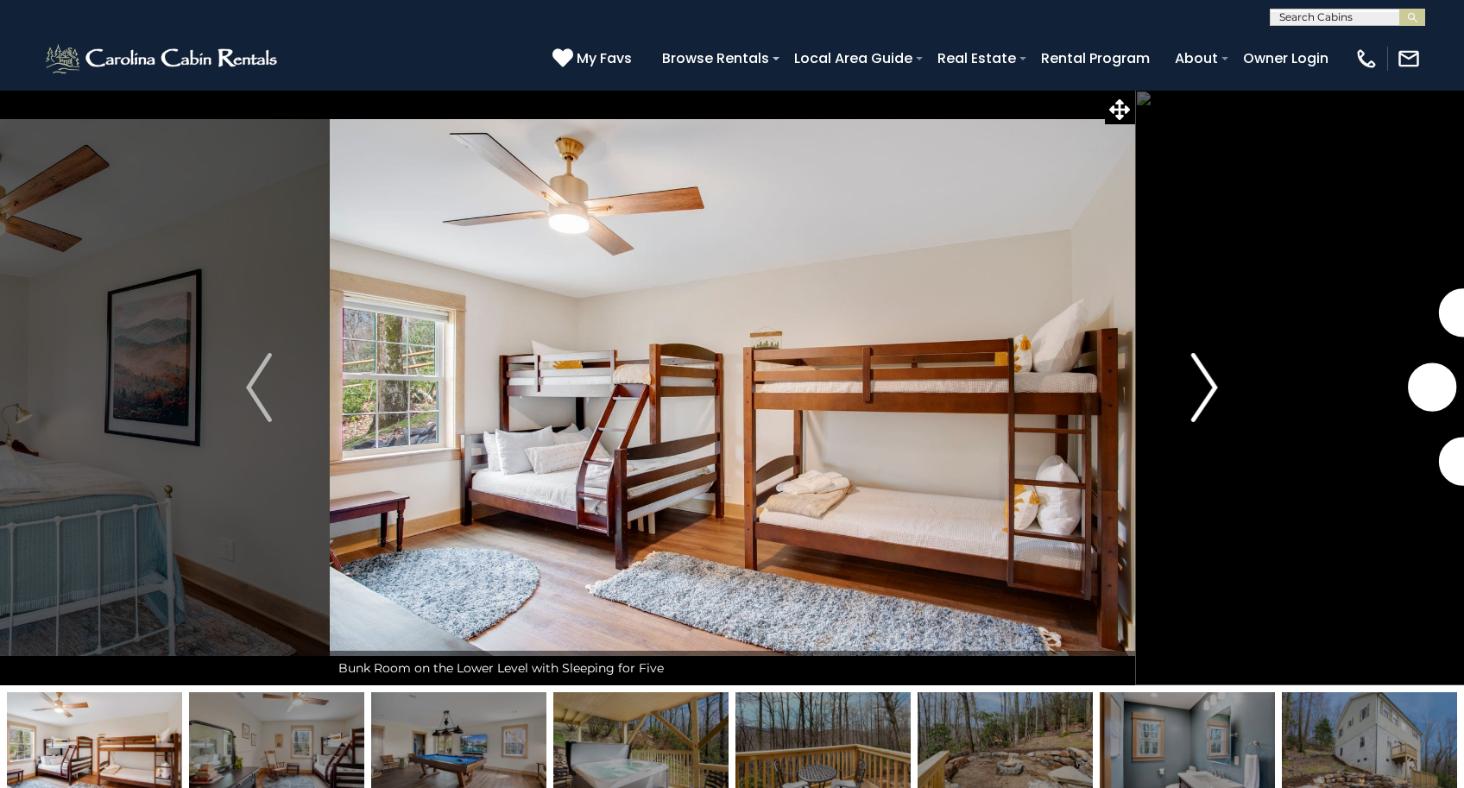
click at [1221, 385] on button "Next" at bounding box center [1204, 387] width 141 height 595
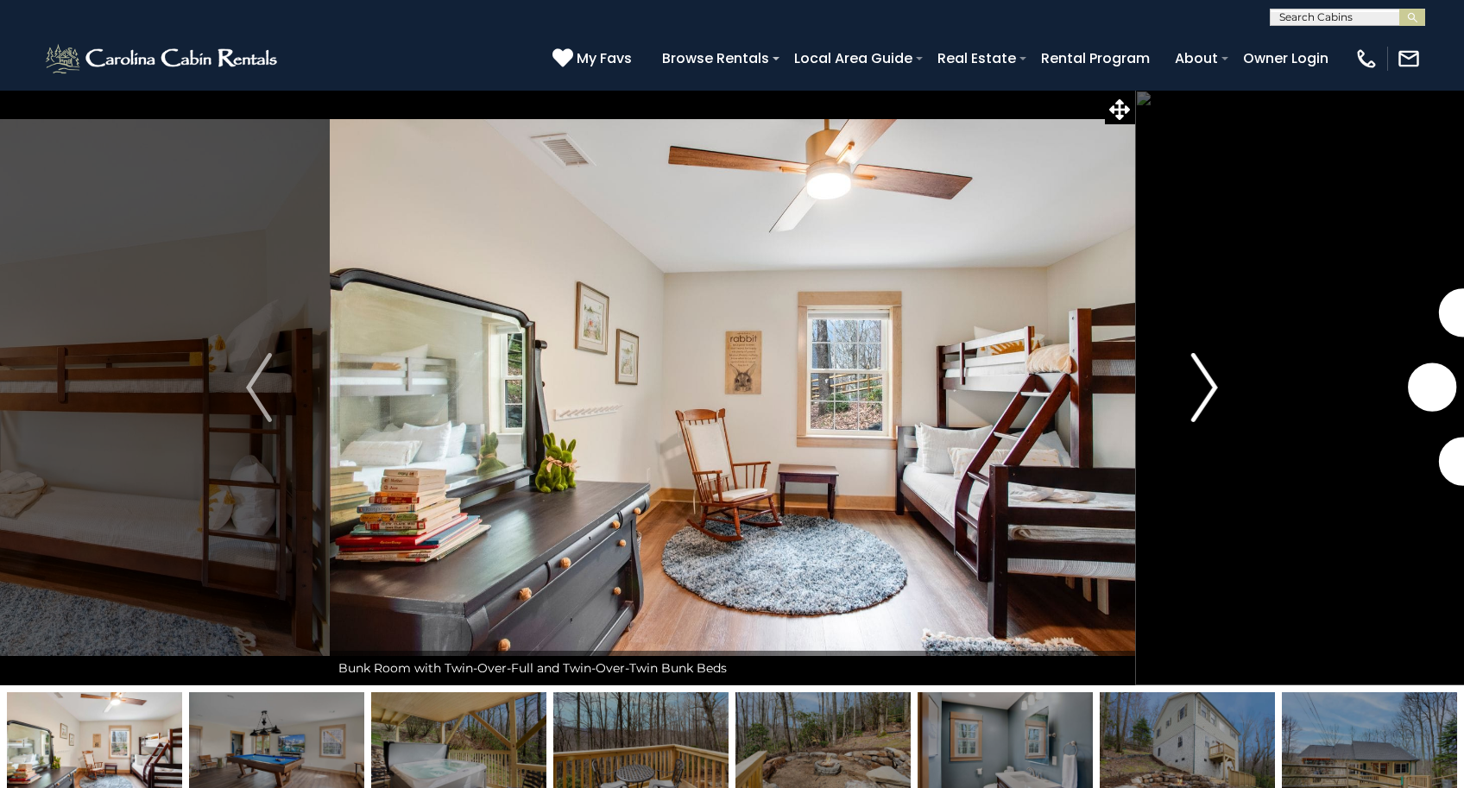
click at [1221, 385] on button "Next" at bounding box center [1204, 387] width 141 height 595
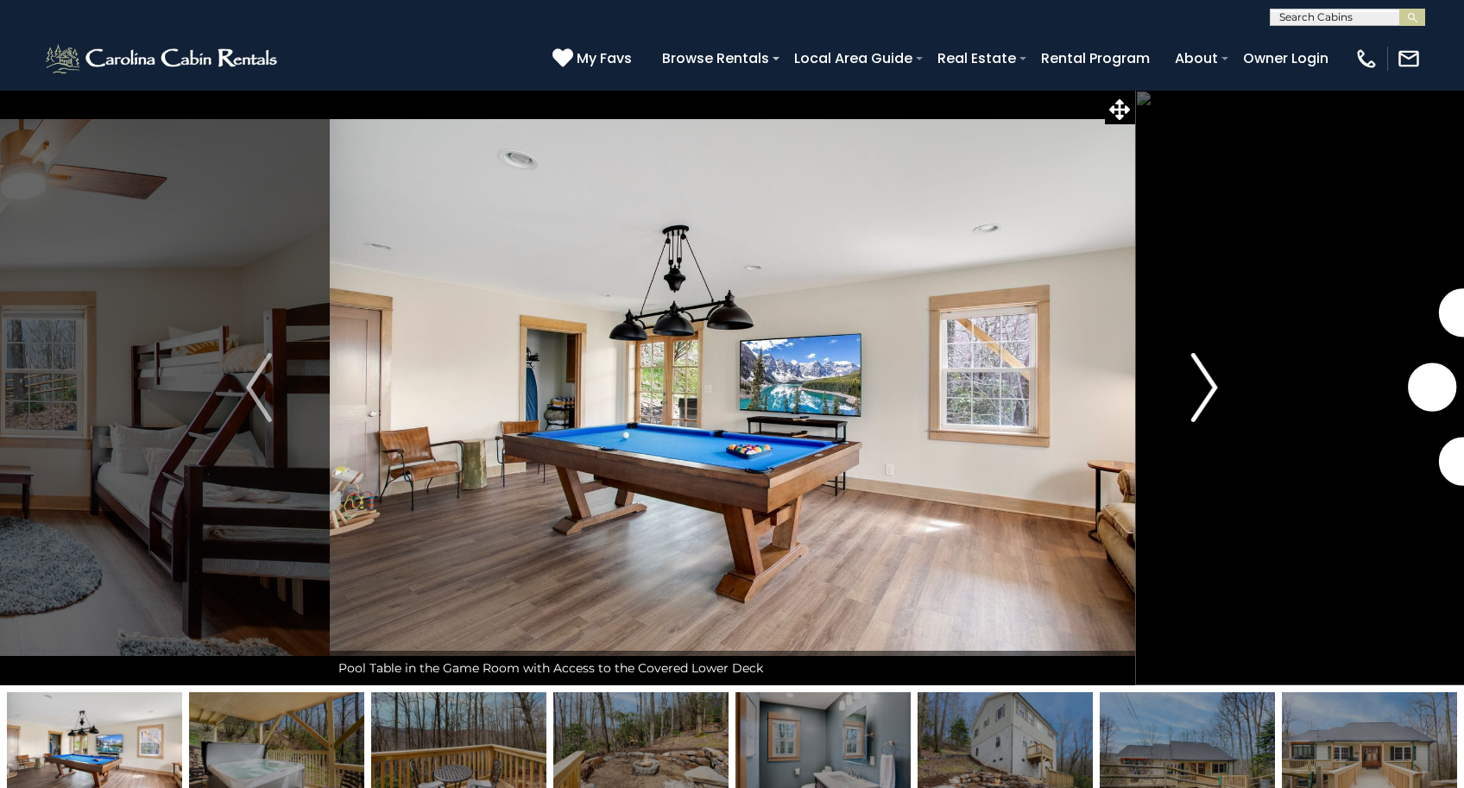
click at [1221, 385] on button "Next" at bounding box center [1204, 387] width 141 height 595
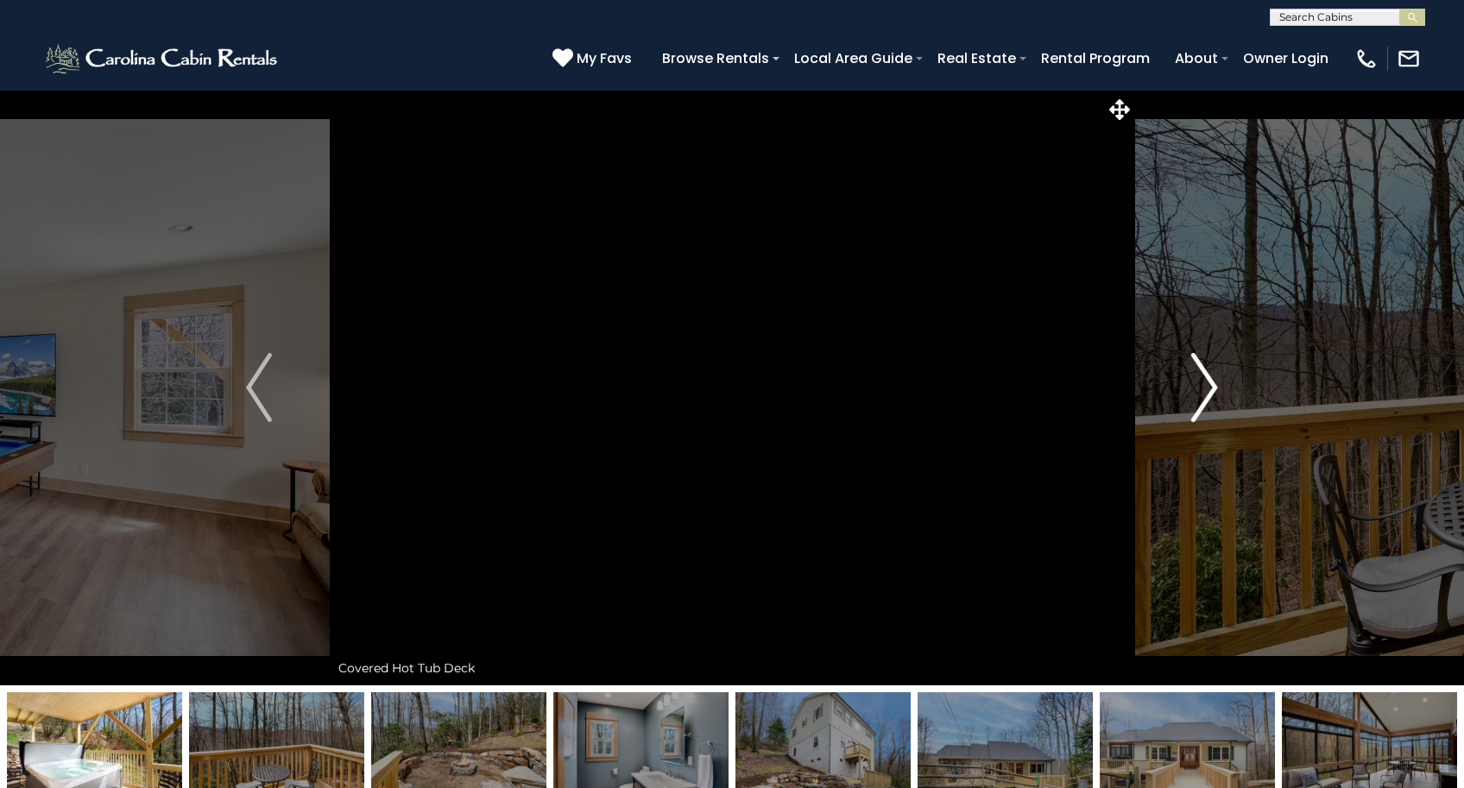
click at [1221, 385] on button "Next" at bounding box center [1204, 387] width 141 height 595
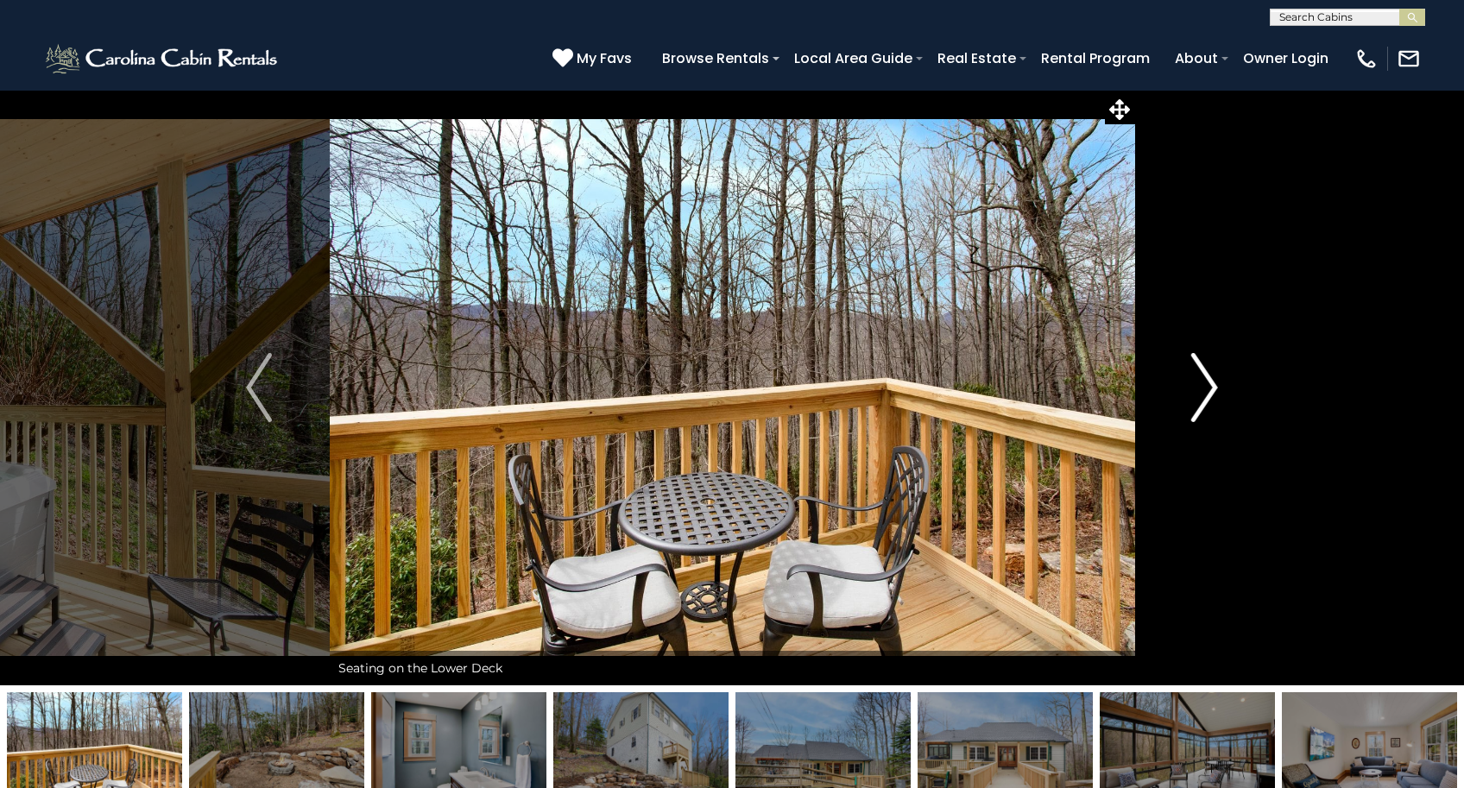
click at [1221, 385] on button "Next" at bounding box center [1204, 387] width 141 height 595
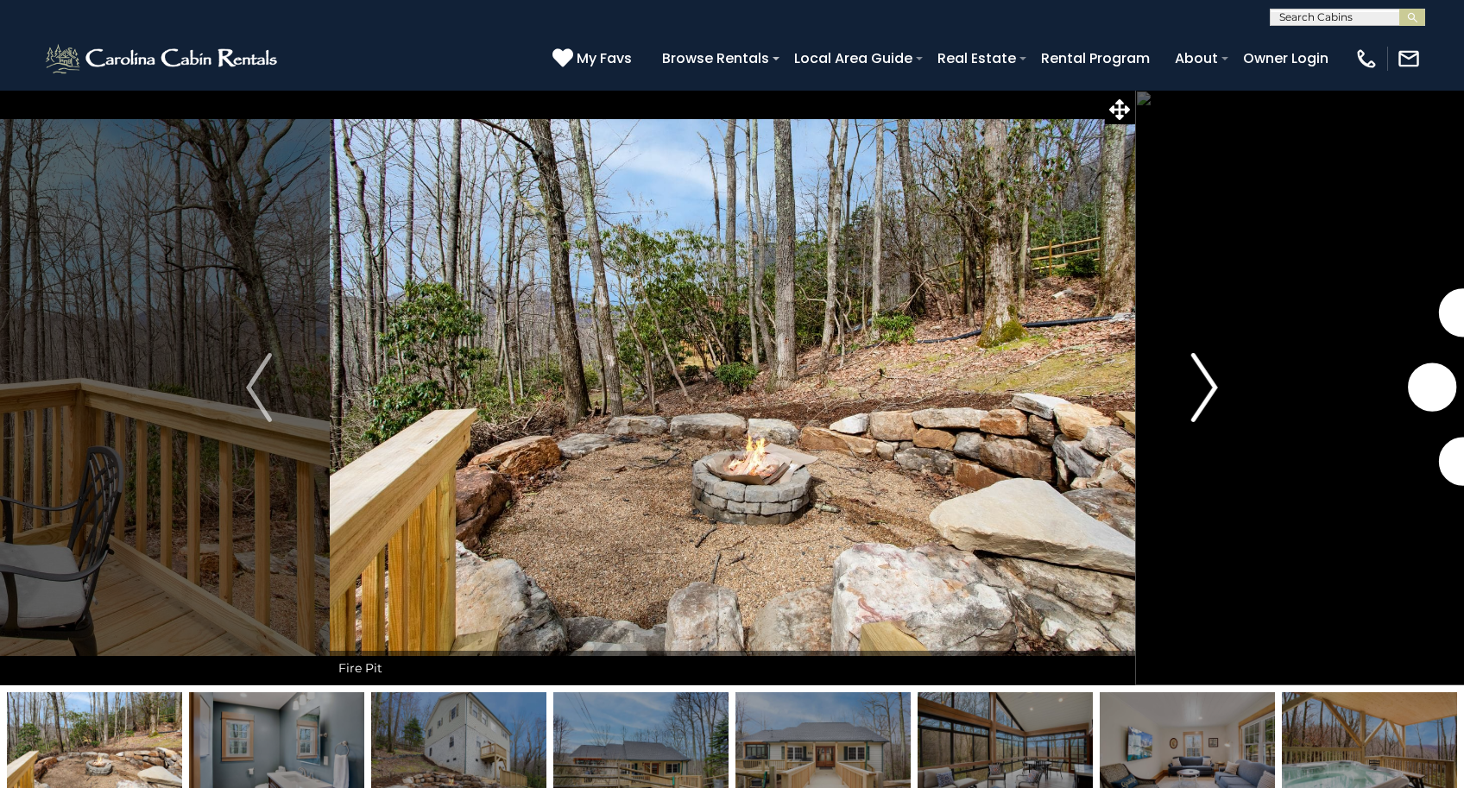
click at [1221, 385] on button "Next" at bounding box center [1204, 387] width 141 height 595
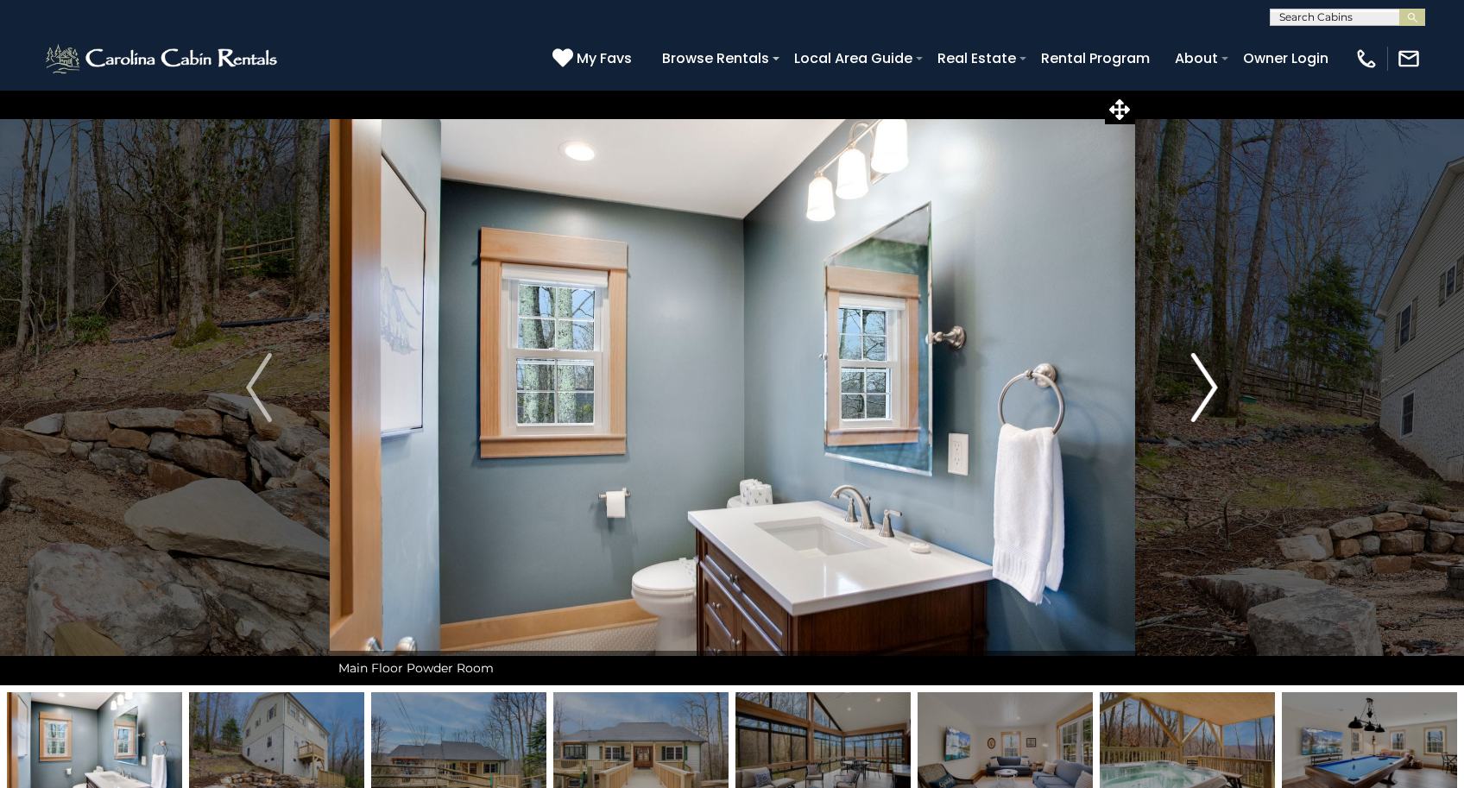
click at [1221, 385] on button "Next" at bounding box center [1204, 387] width 141 height 595
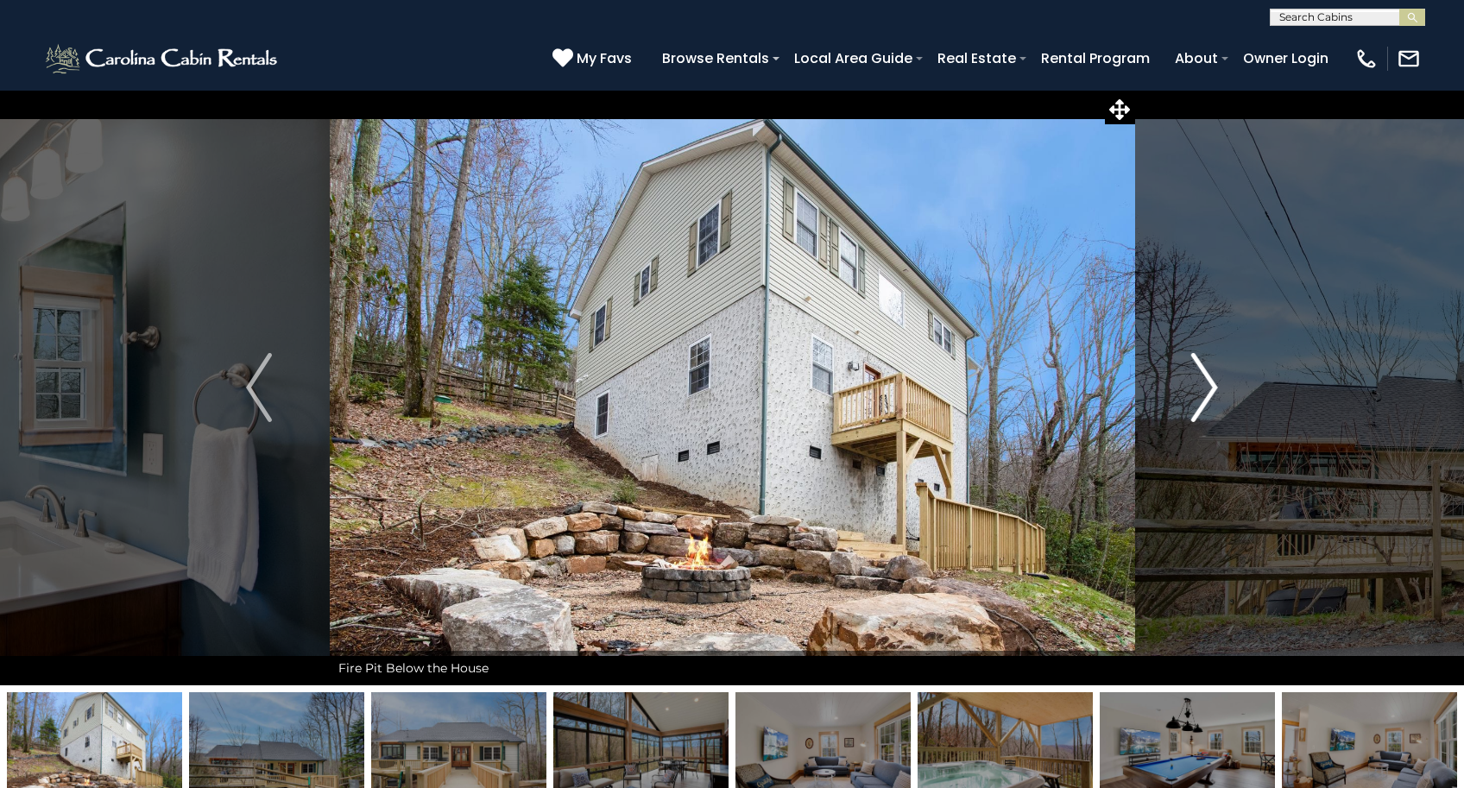
click at [1221, 385] on button "Next" at bounding box center [1204, 387] width 141 height 595
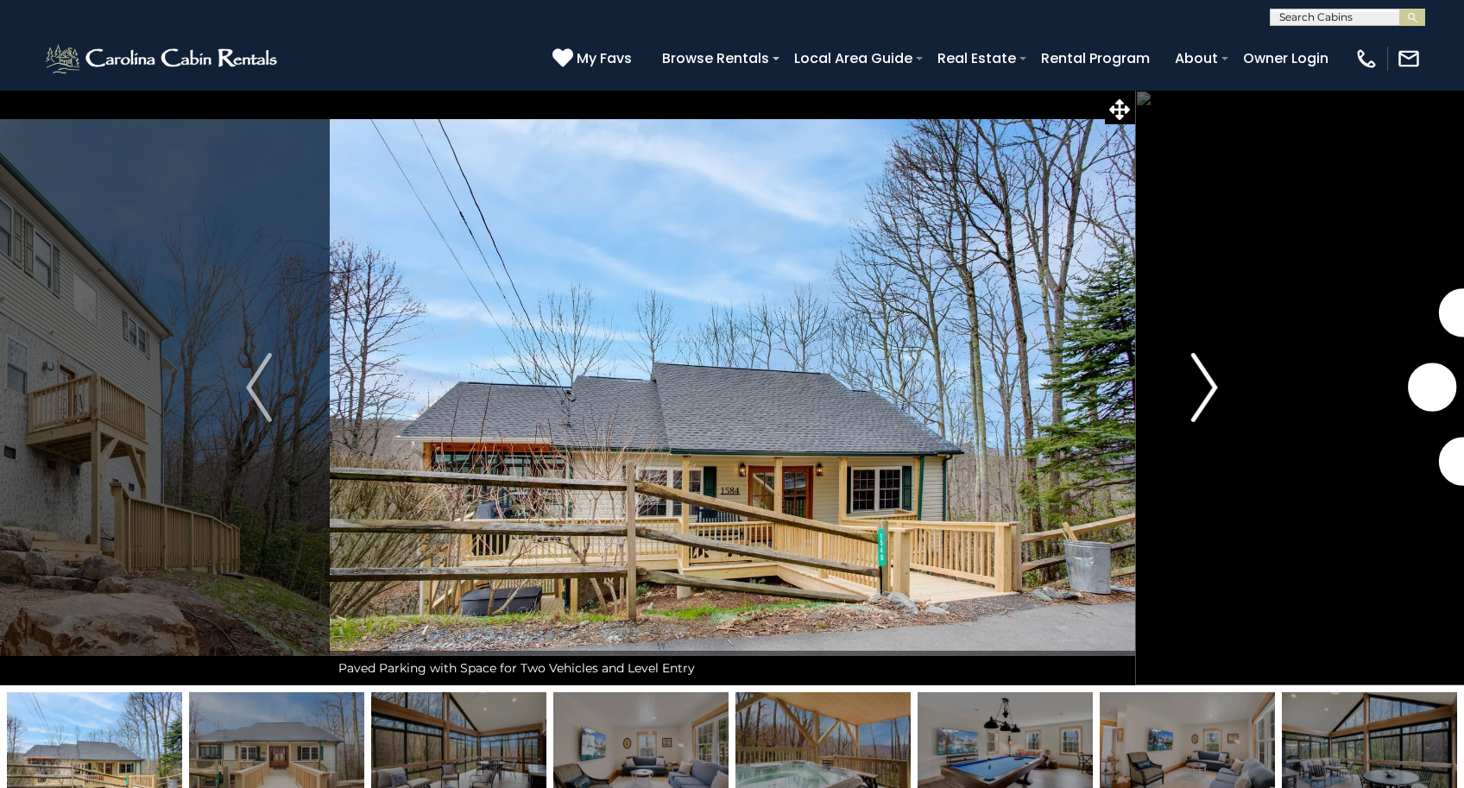
click at [1221, 385] on button "Next" at bounding box center [1204, 387] width 141 height 595
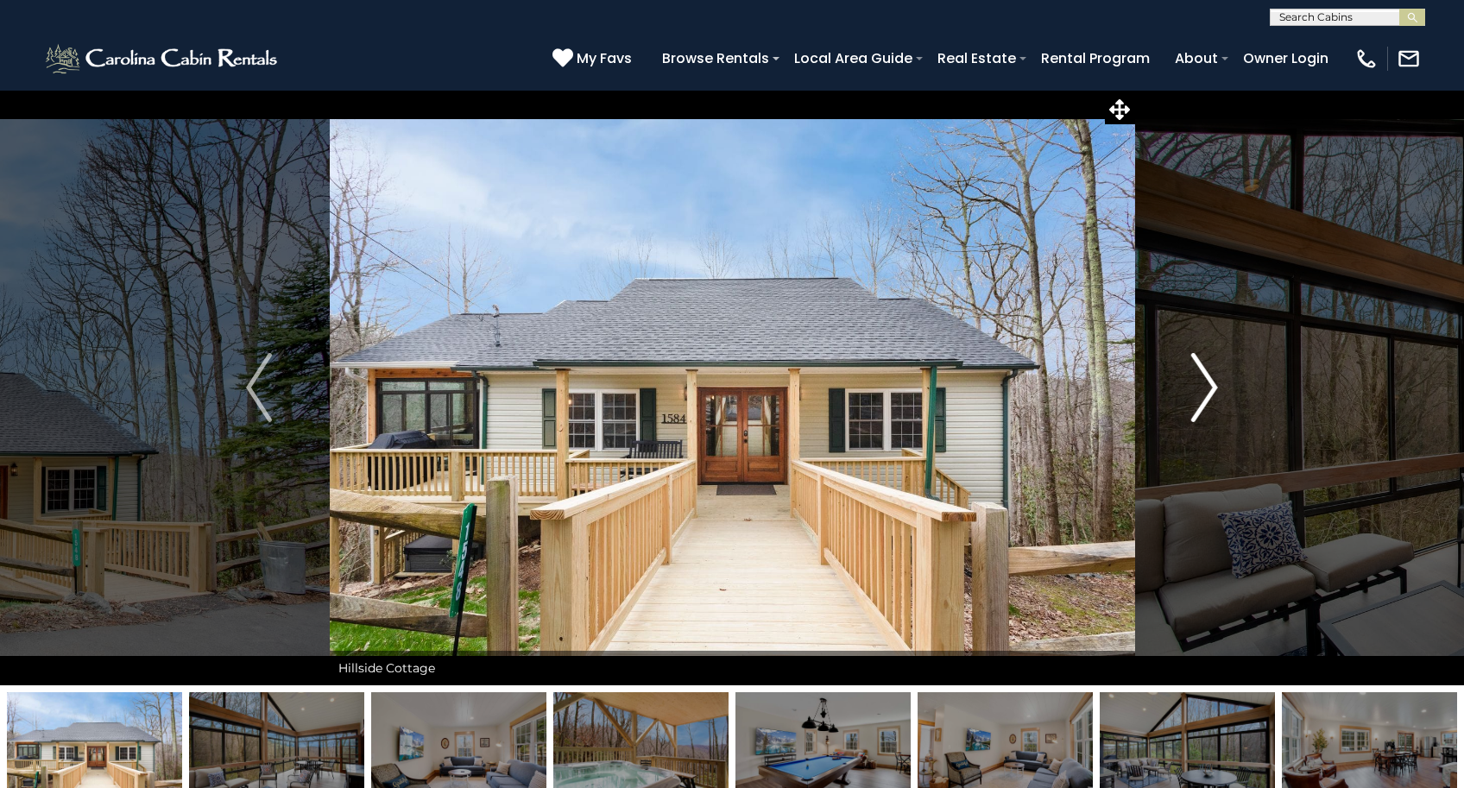
click at [1221, 385] on button "Next" at bounding box center [1204, 387] width 141 height 595
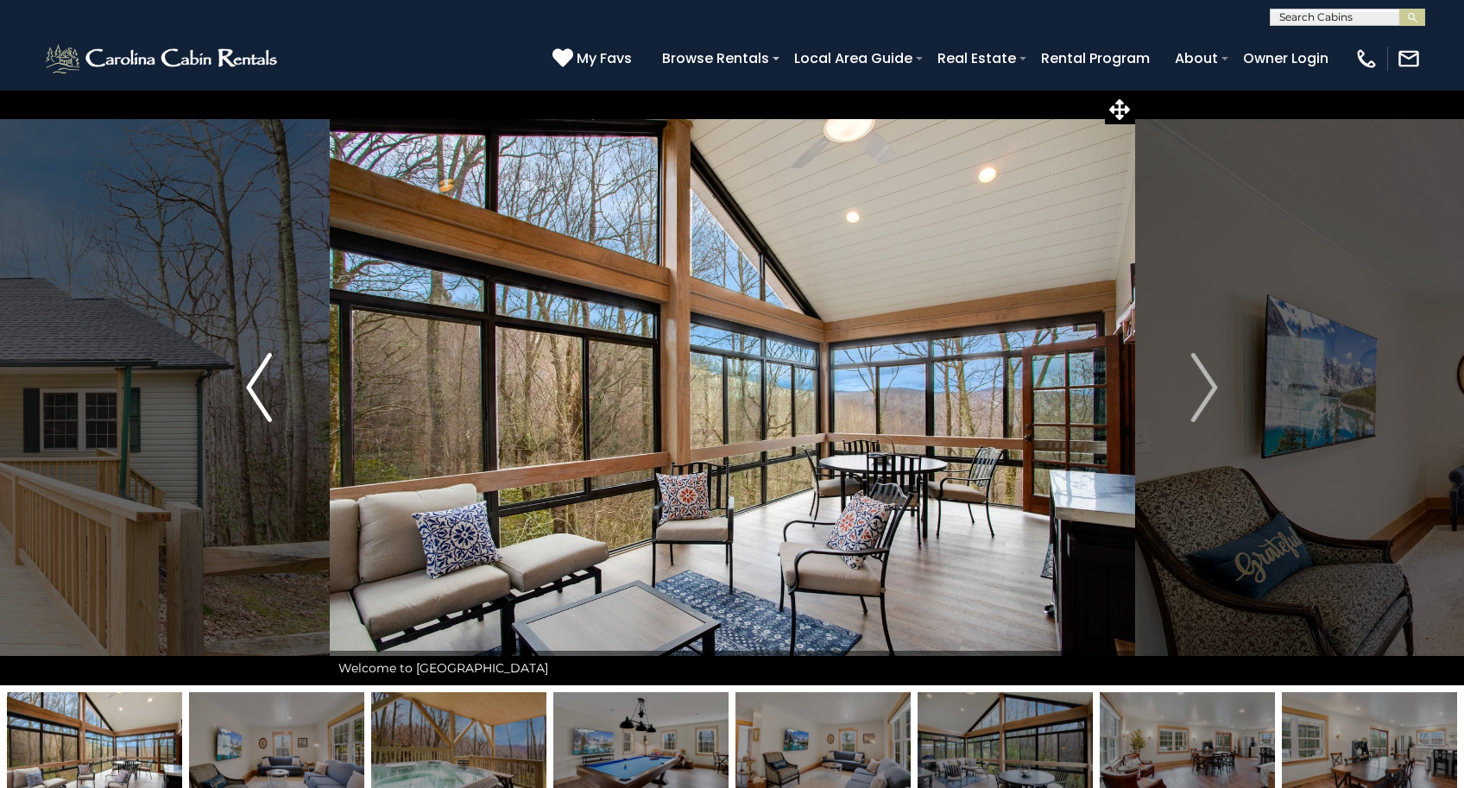
click at [264, 394] on img "Previous" at bounding box center [259, 387] width 26 height 69
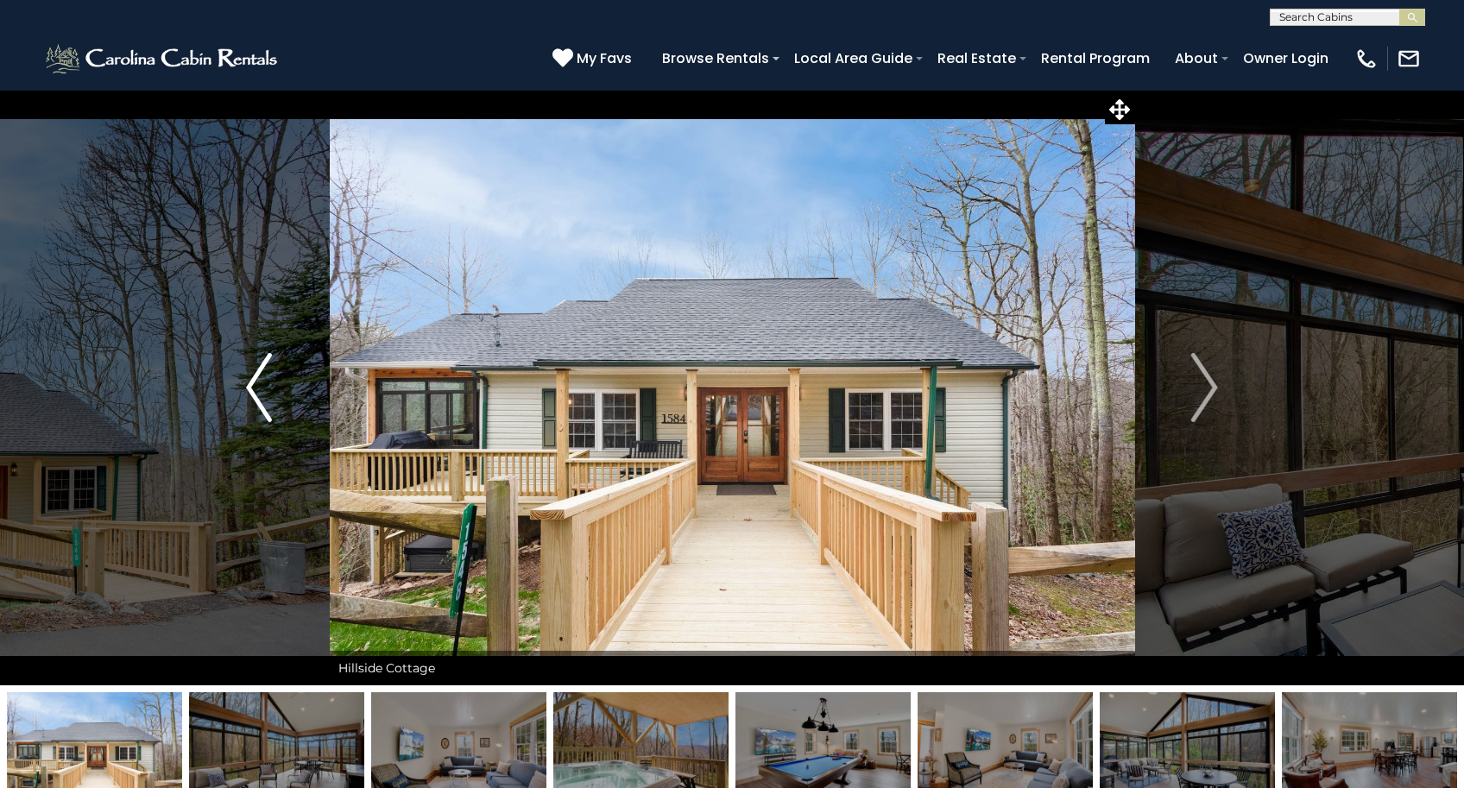
click at [251, 389] on img "Previous" at bounding box center [259, 387] width 26 height 69
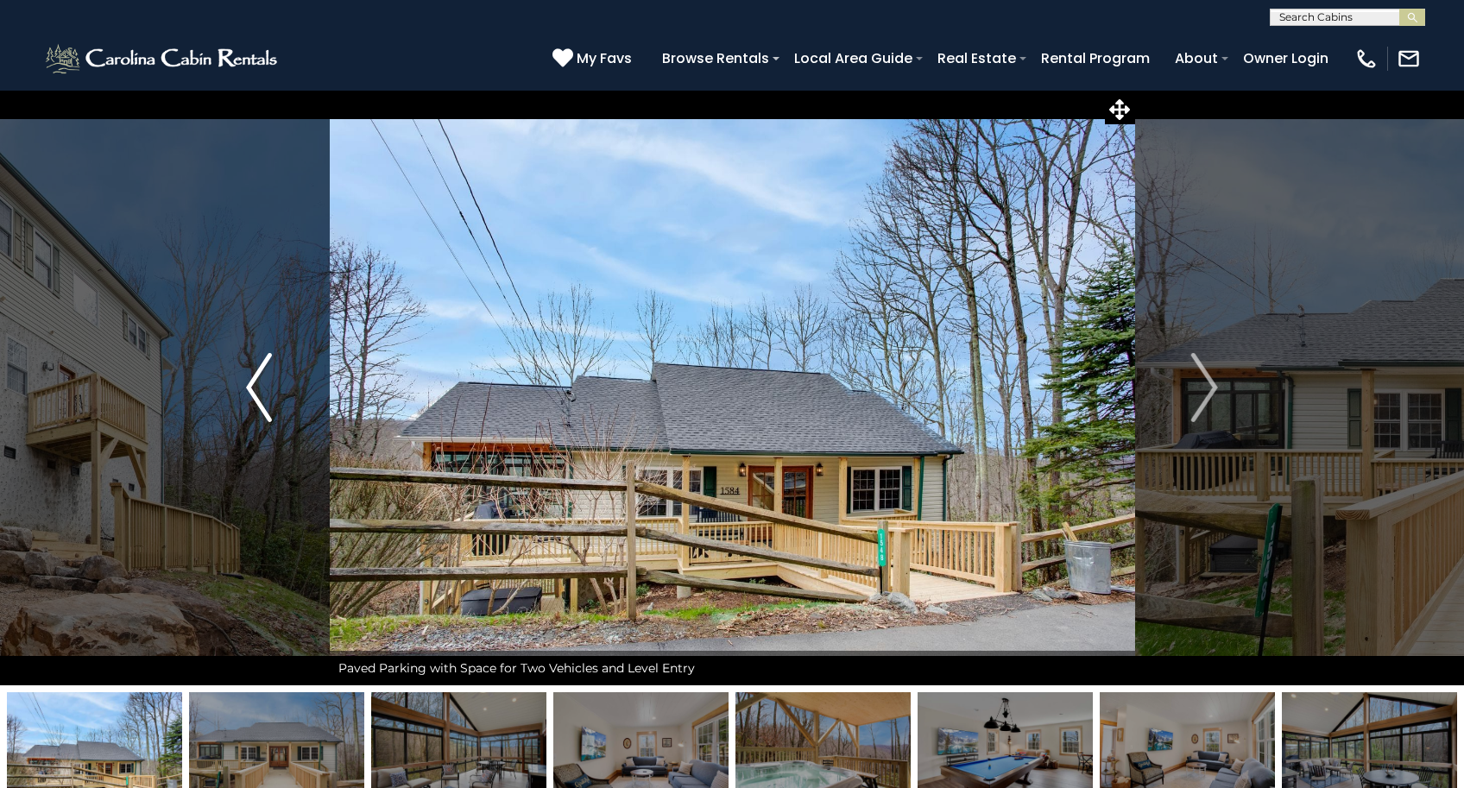
click at [251, 389] on img "Previous" at bounding box center [259, 387] width 26 height 69
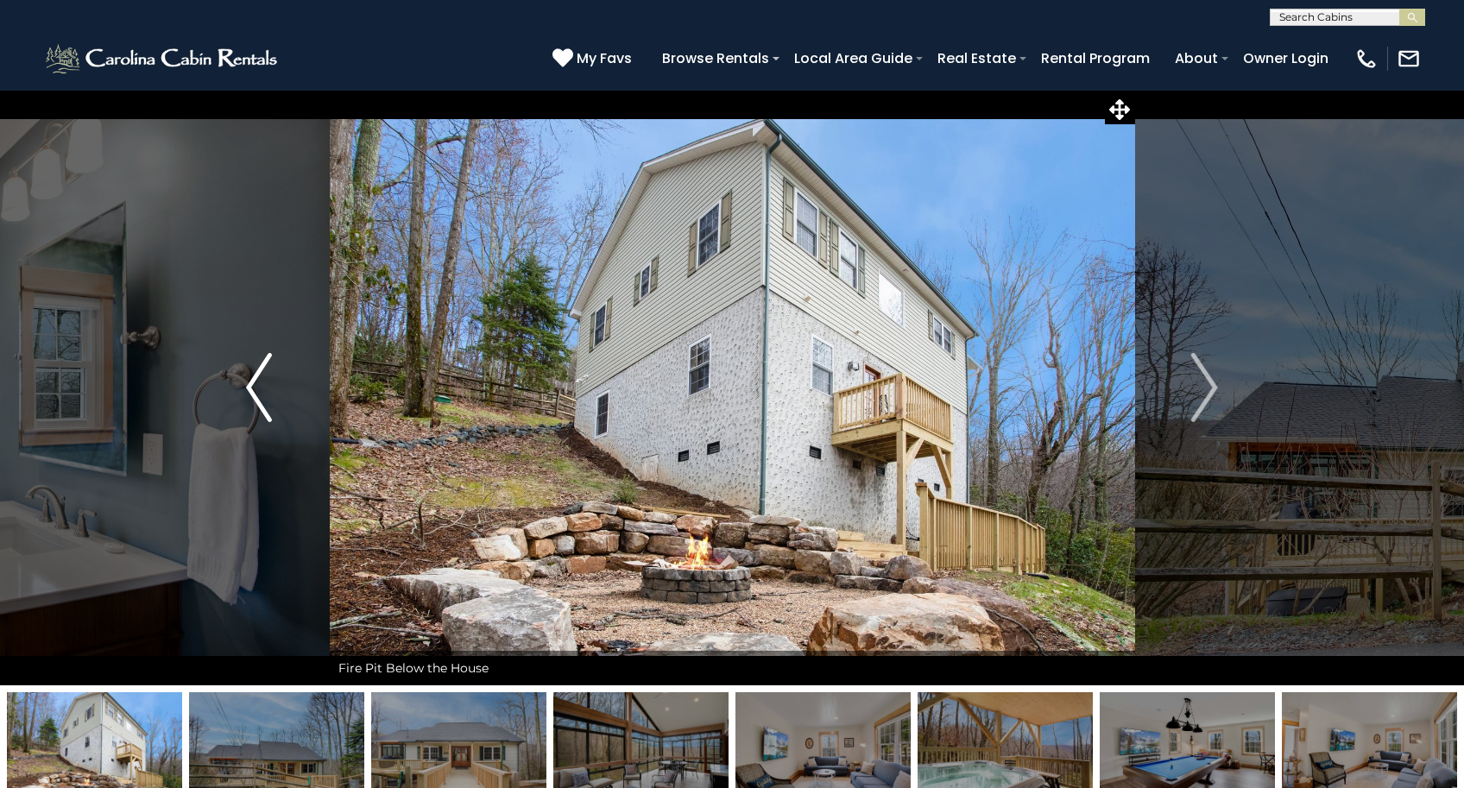
click at [251, 389] on img "Previous" at bounding box center [259, 387] width 26 height 69
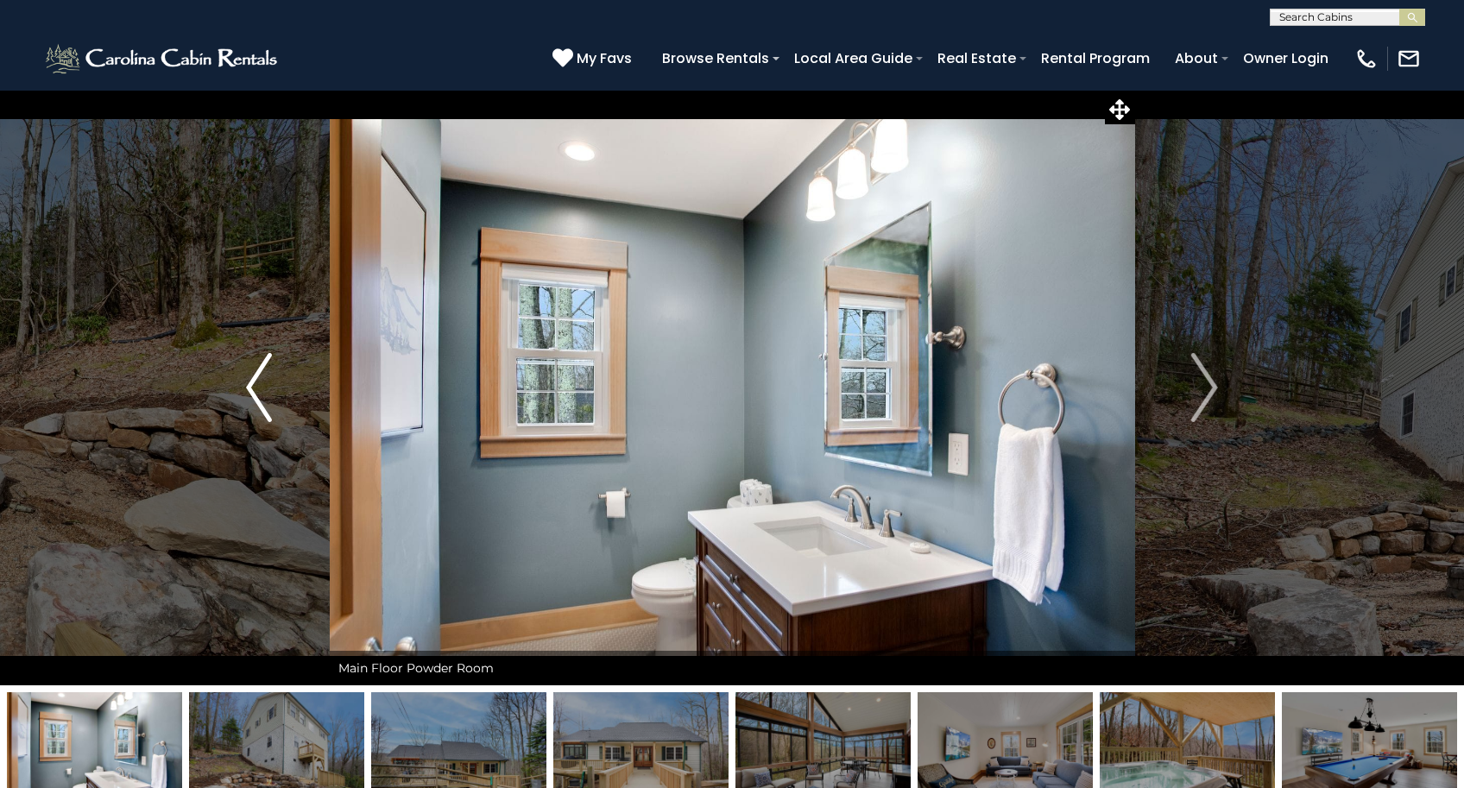
click at [251, 389] on img "Previous" at bounding box center [259, 387] width 26 height 69
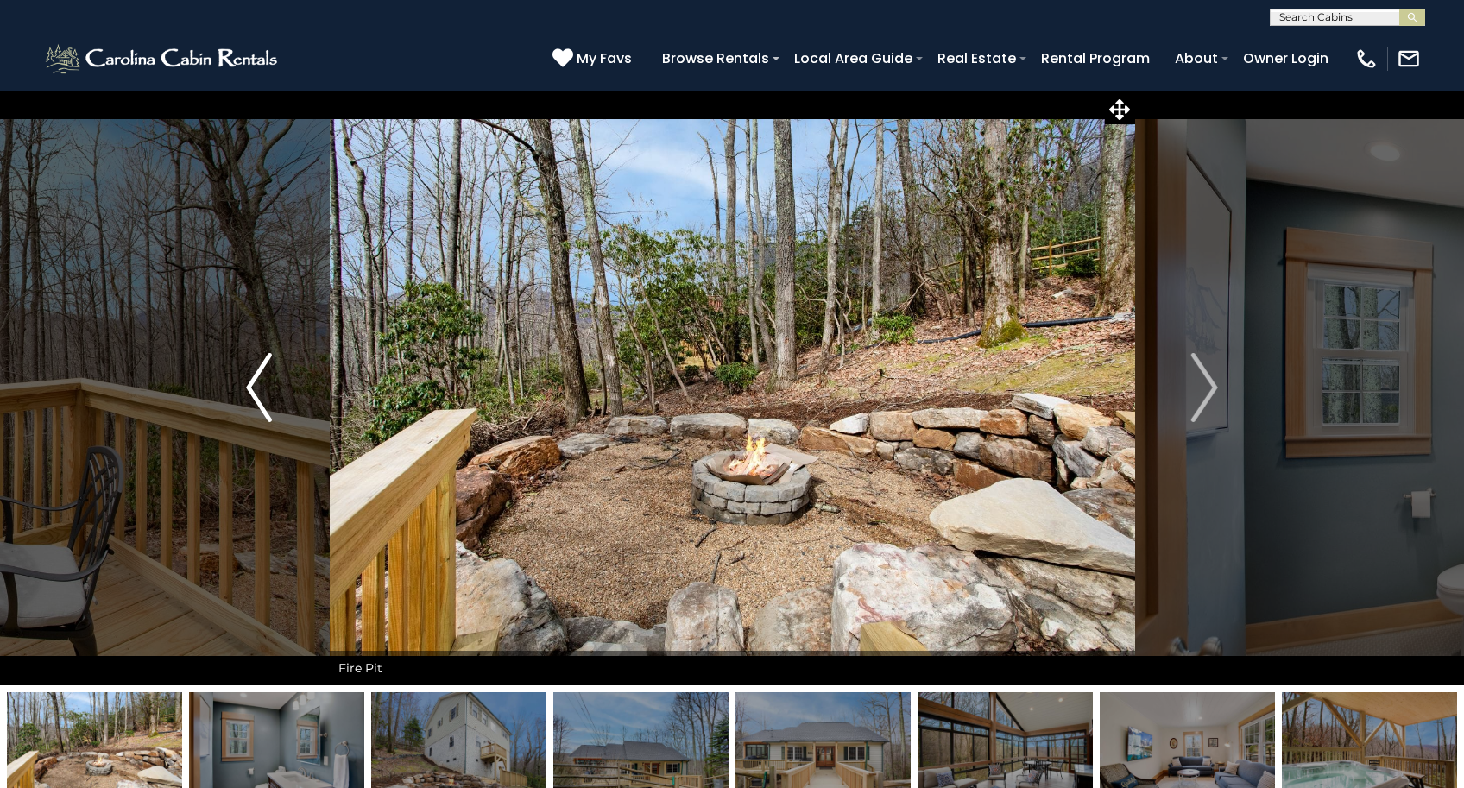
click at [251, 389] on img "Previous" at bounding box center [259, 387] width 26 height 69
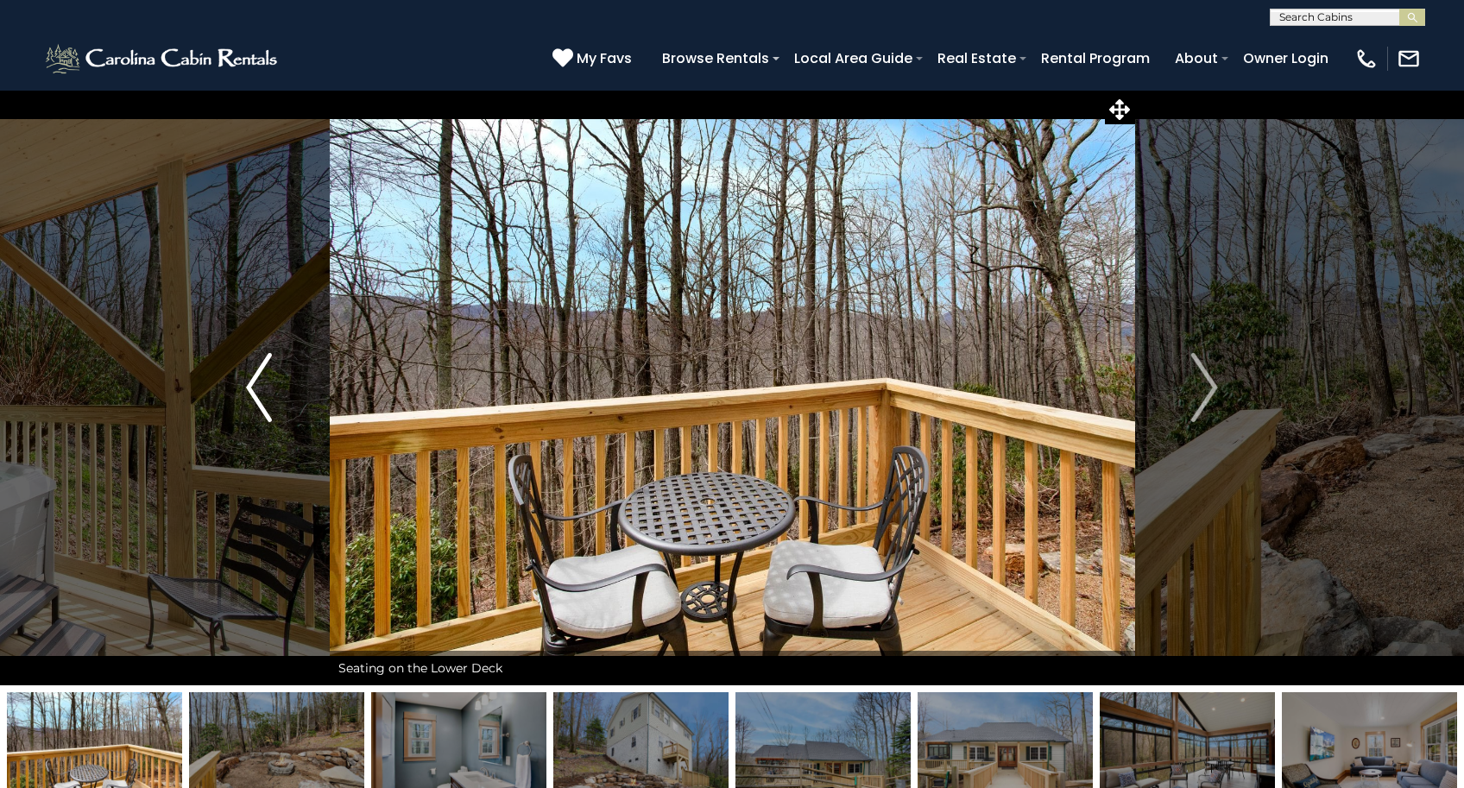
click at [251, 389] on img "Previous" at bounding box center [259, 387] width 26 height 69
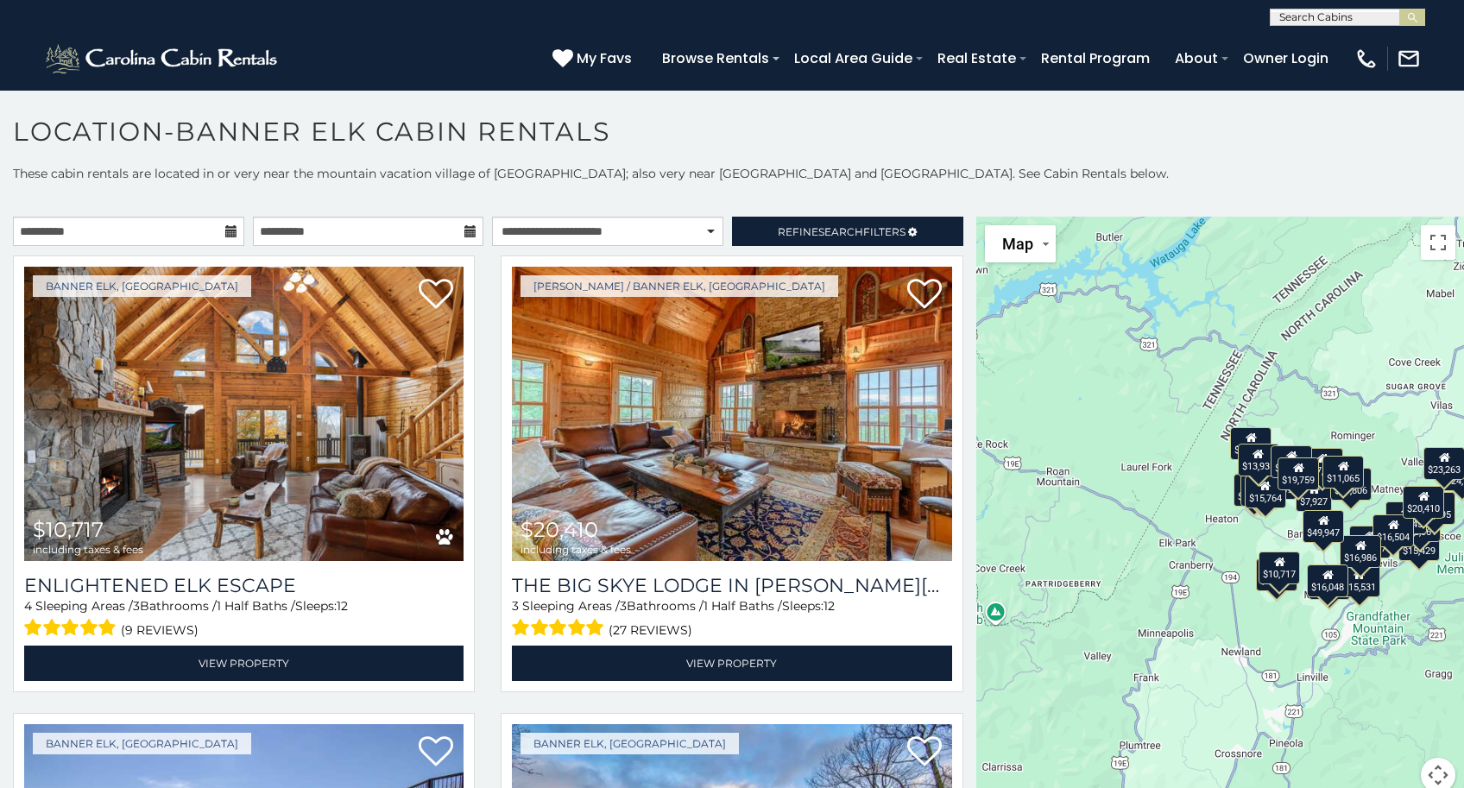
click at [228, 228] on icon at bounding box center [231, 231] width 12 height 12
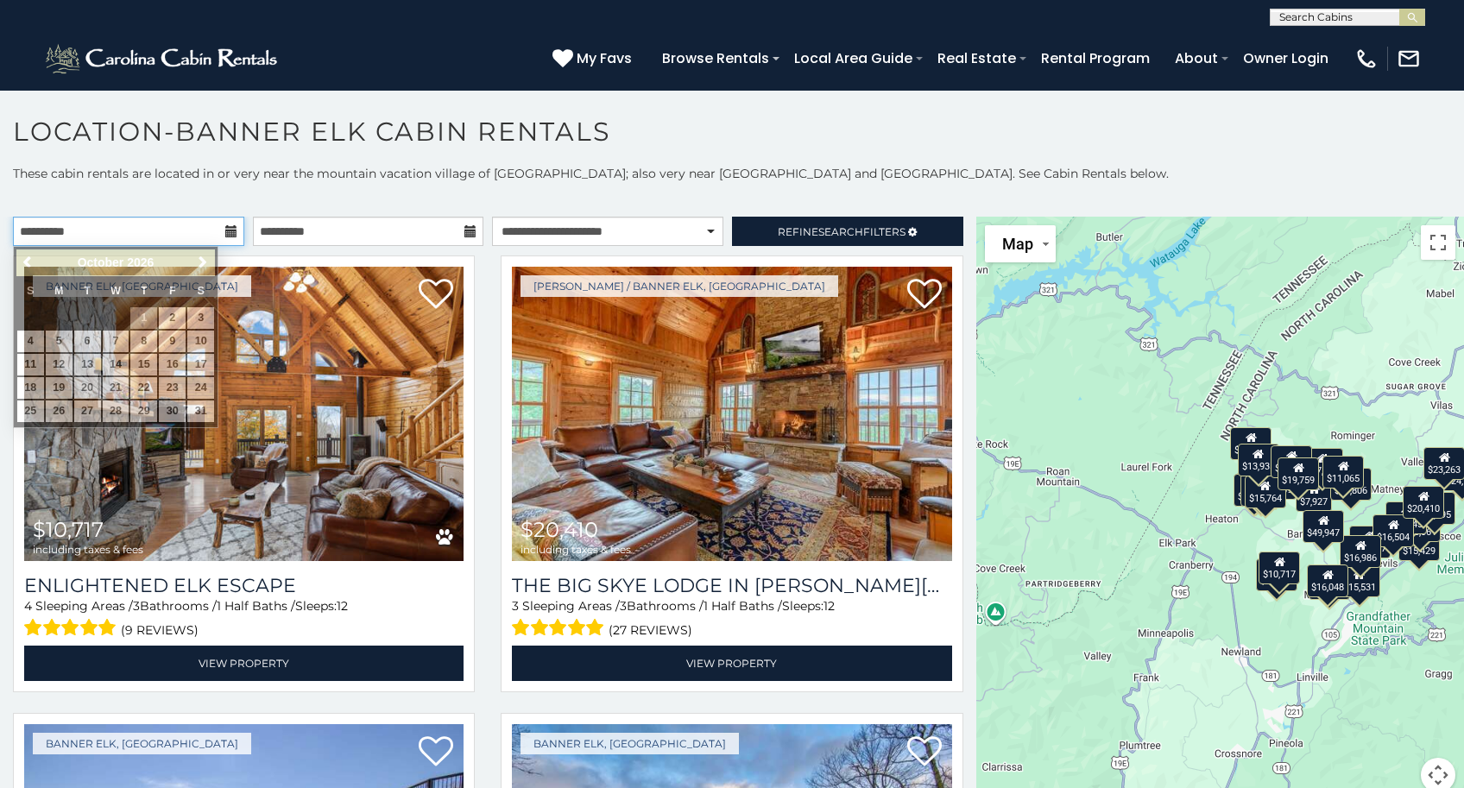
click at [207, 234] on input "**********" at bounding box center [128, 231] width 231 height 29
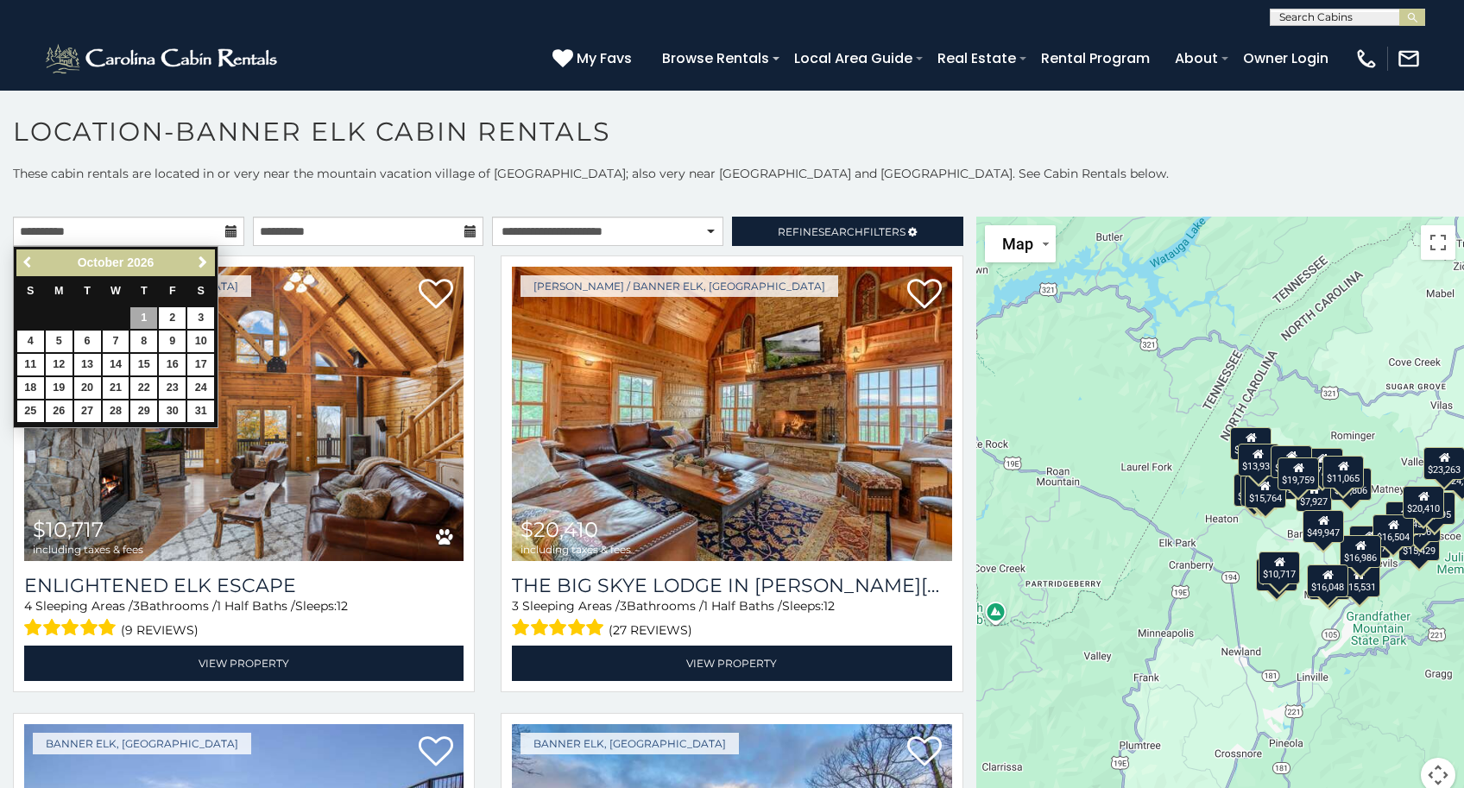
click at [29, 263] on span "Previous" at bounding box center [29, 262] width 14 height 14
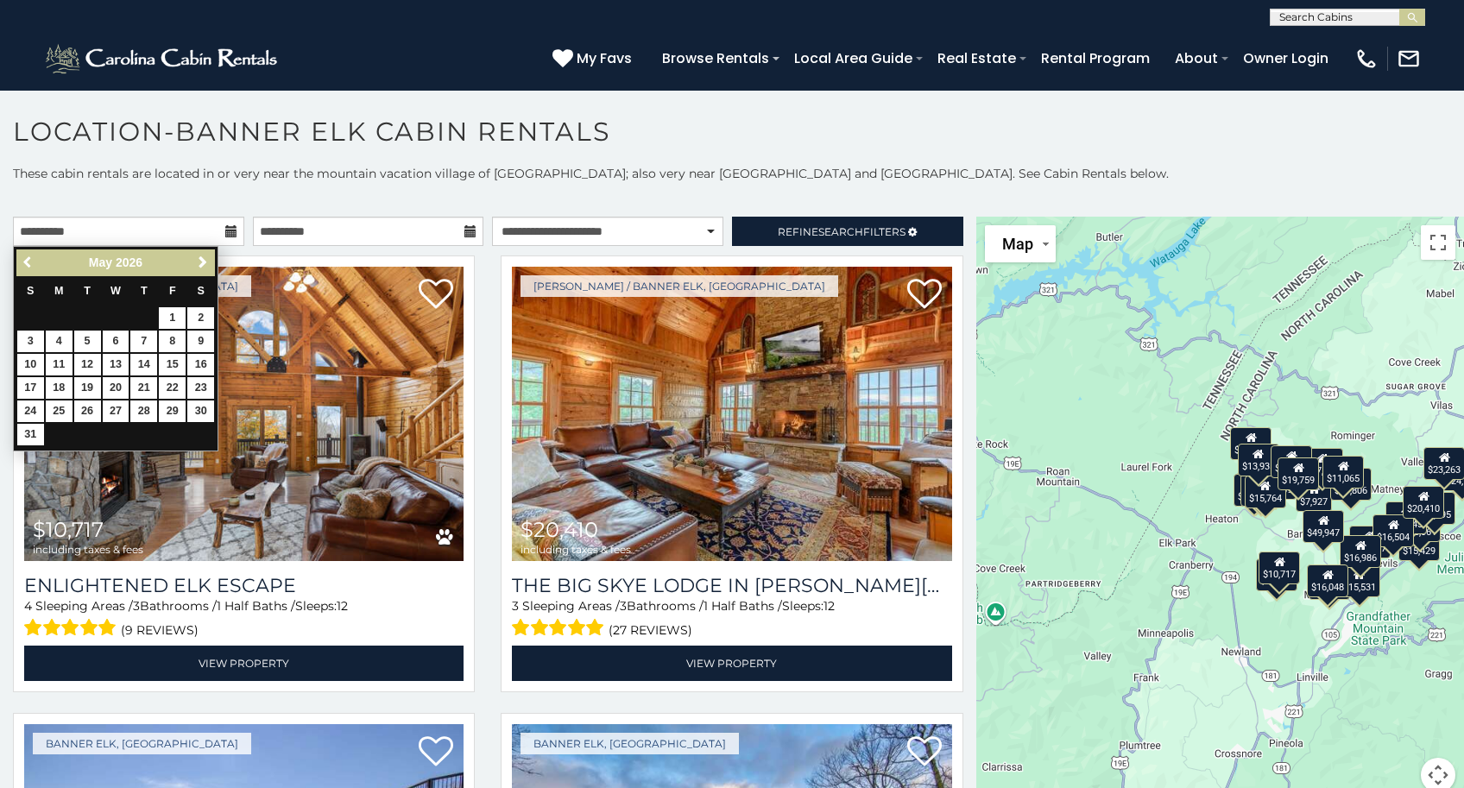
click at [29, 263] on span "Previous" at bounding box center [29, 262] width 14 height 14
click at [113, 320] on link "1" at bounding box center [116, 318] width 27 height 22
type input "**********"
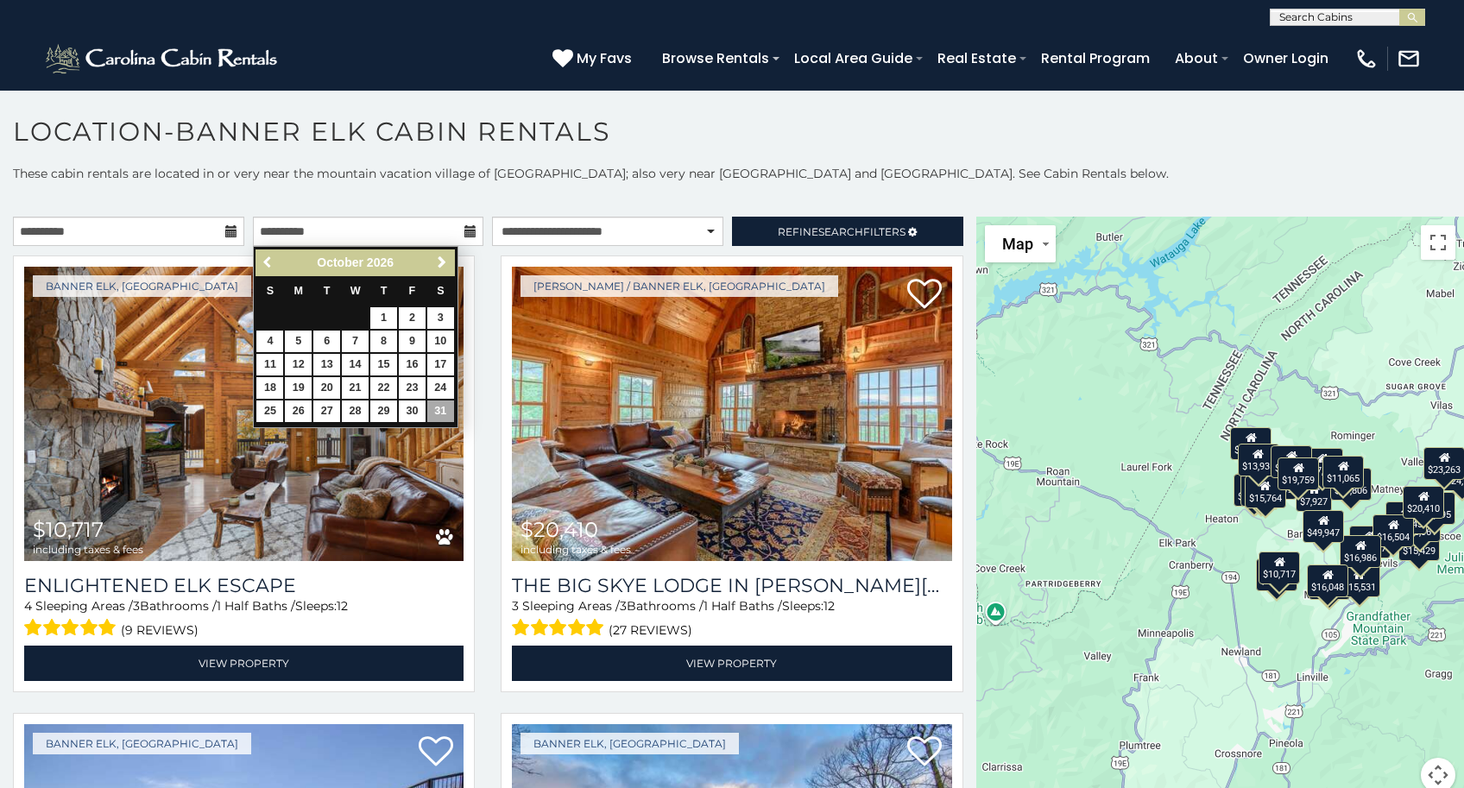
click at [271, 263] on span "Previous" at bounding box center [268, 262] width 14 height 14
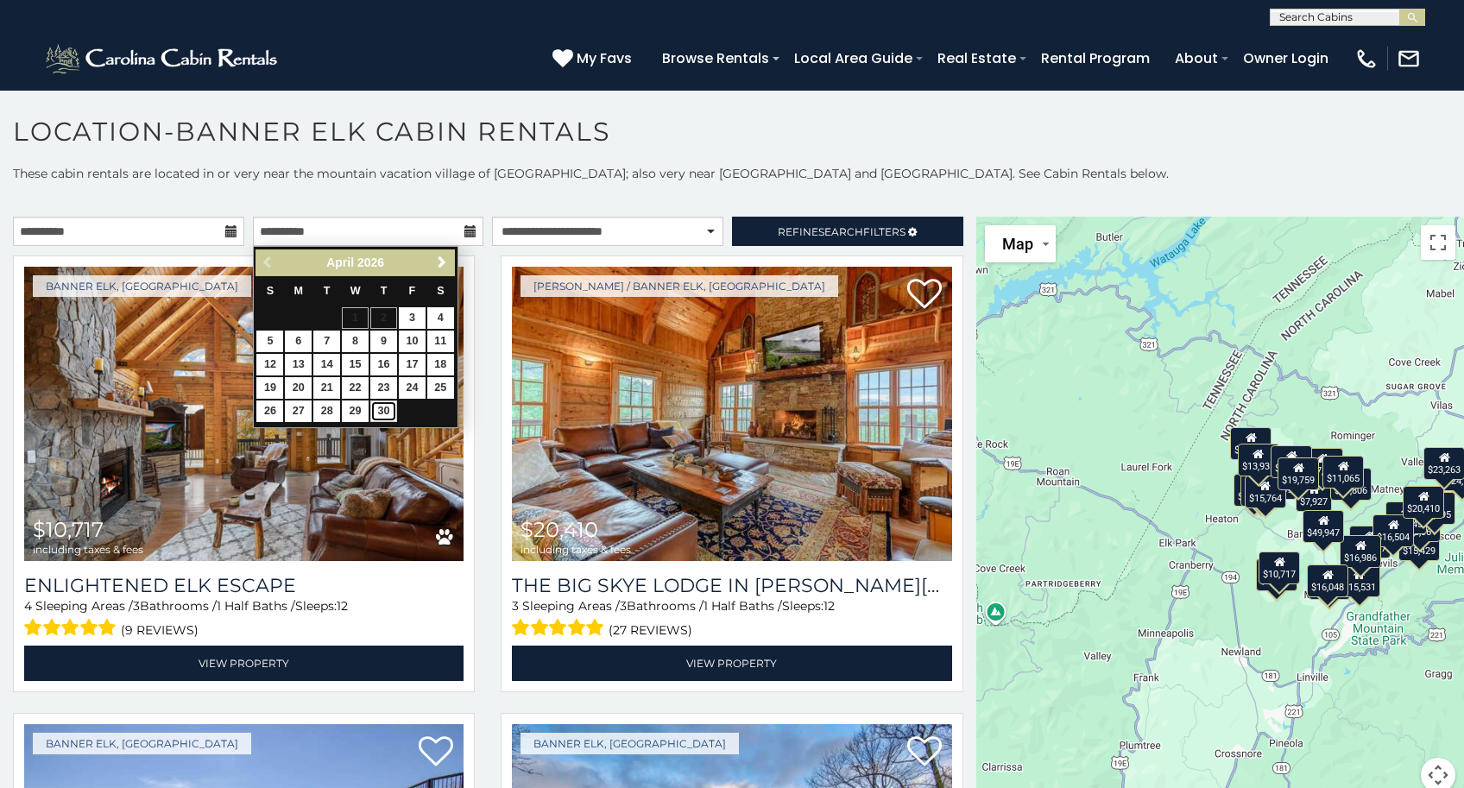
click at [384, 410] on link "30" at bounding box center [383, 411] width 27 height 22
type input "**********"
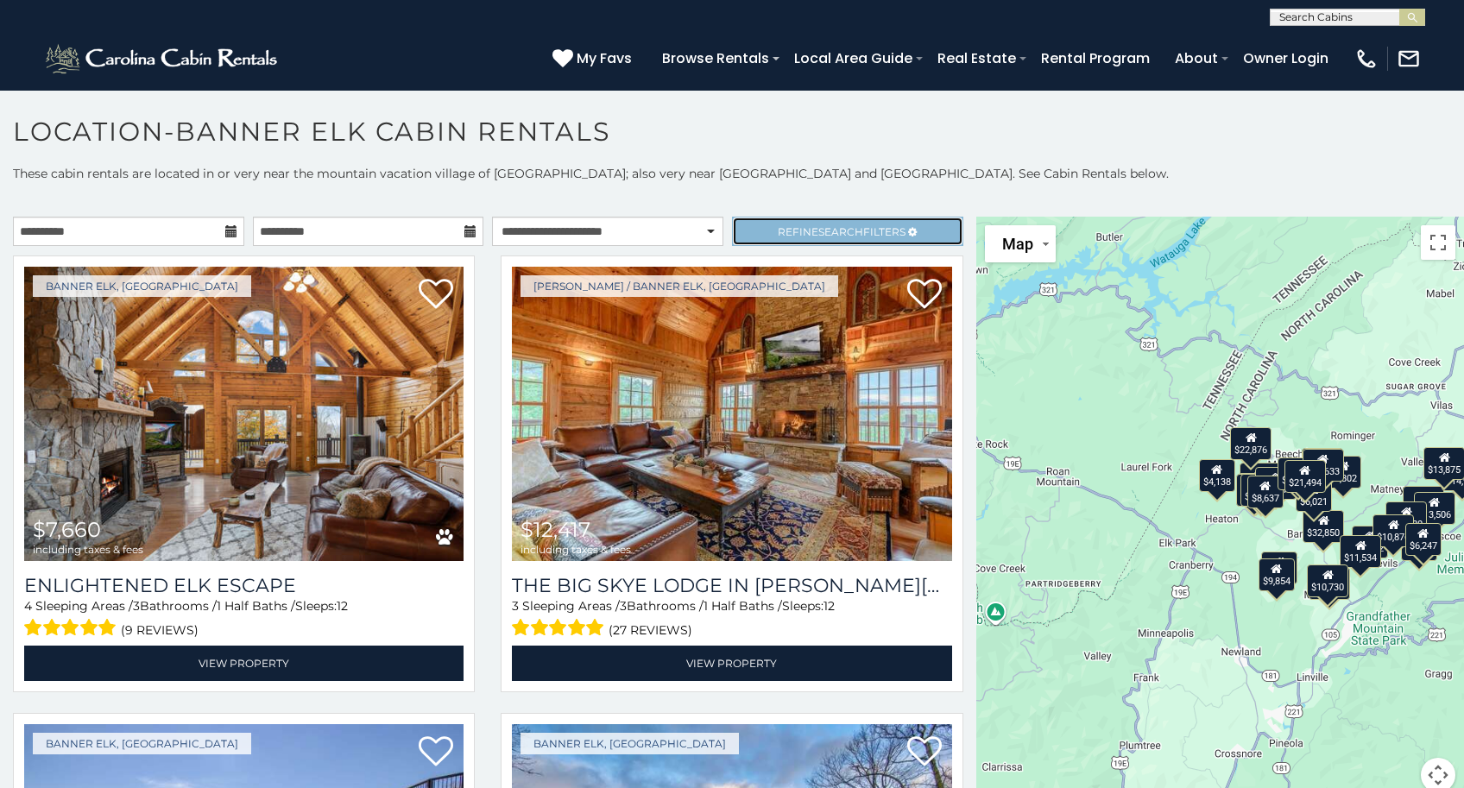
click at [881, 232] on span "Refine Search Filters" at bounding box center [842, 231] width 128 height 13
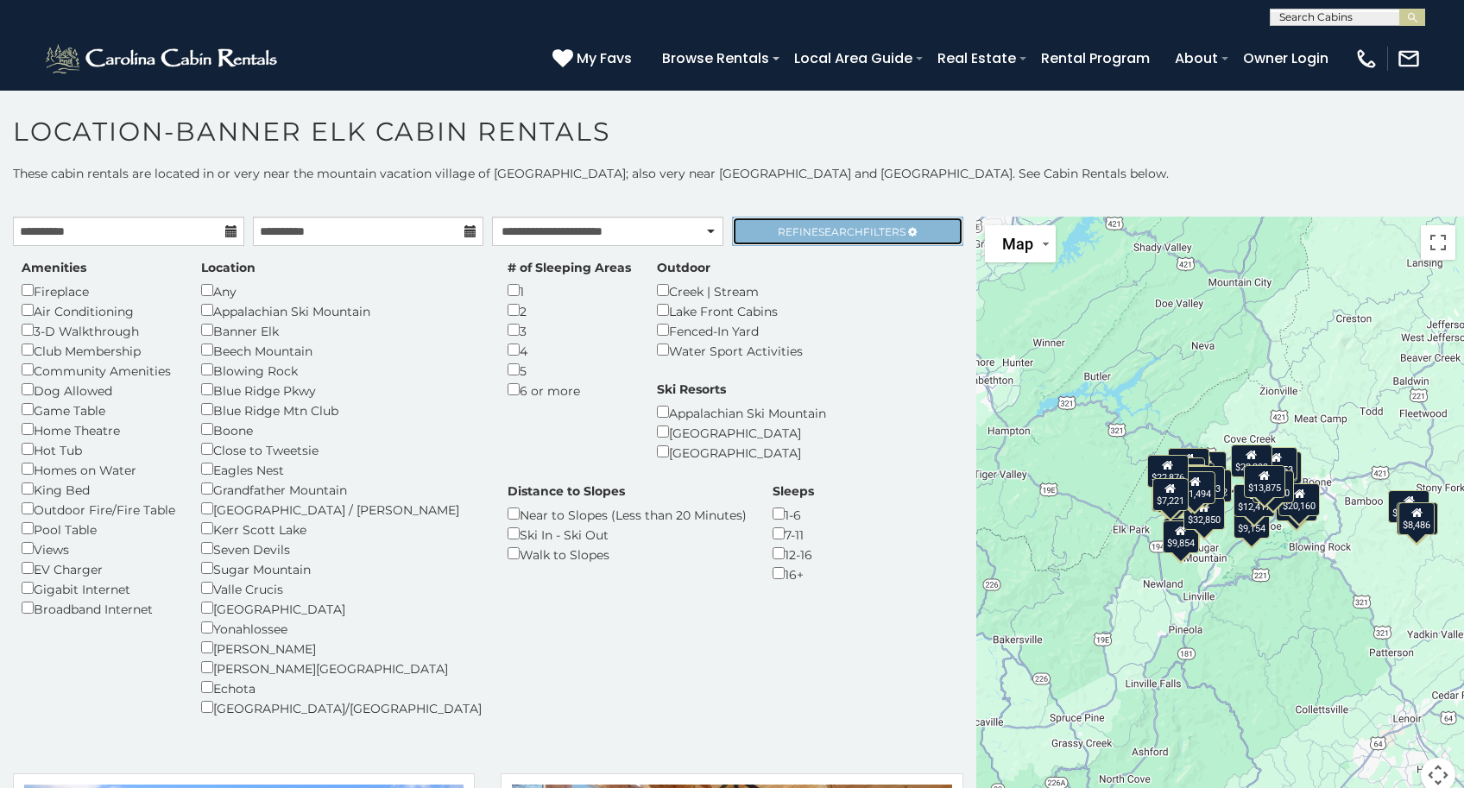
click at [821, 233] on span "Search" at bounding box center [840, 231] width 45 height 13
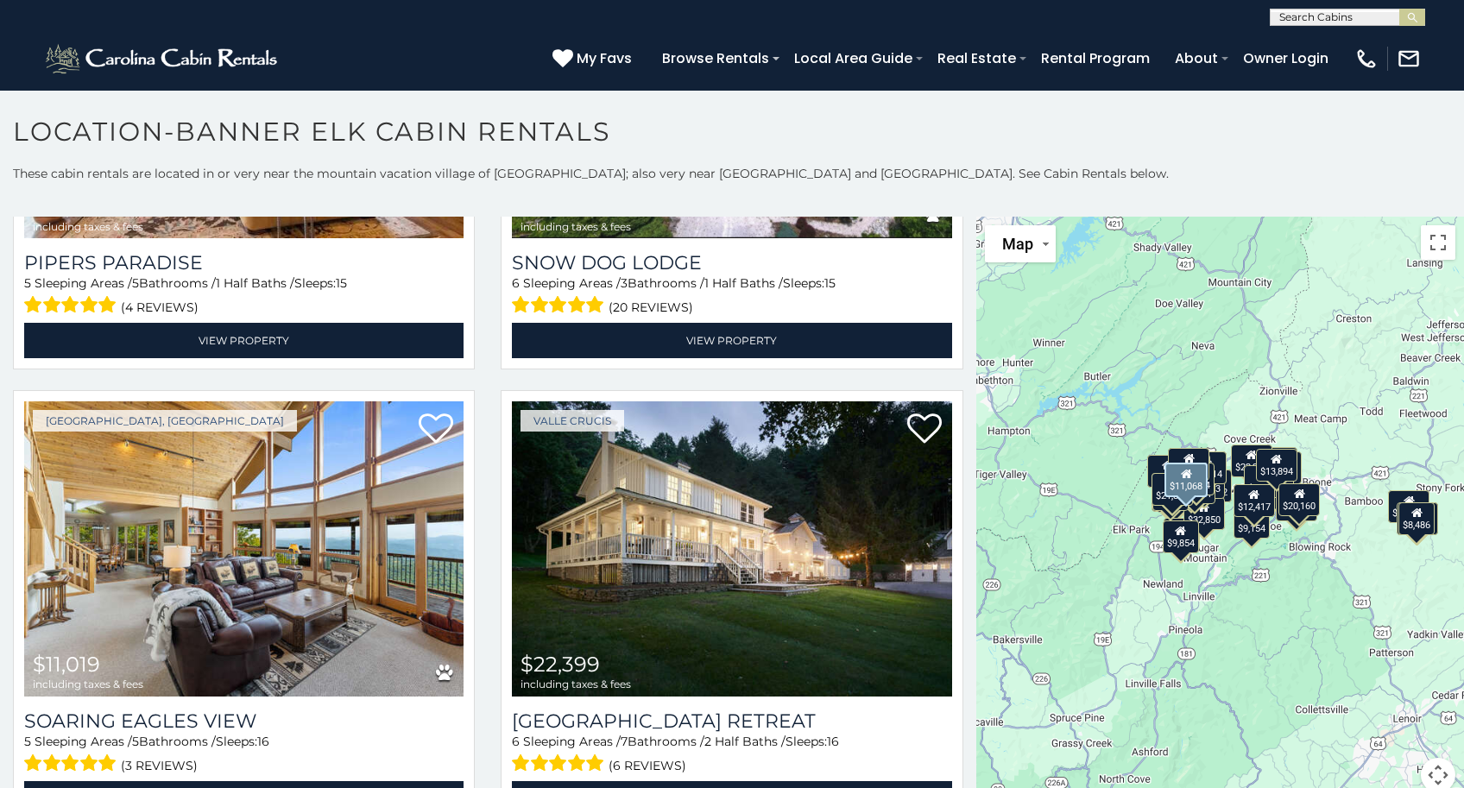
scroll to position [4084, 0]
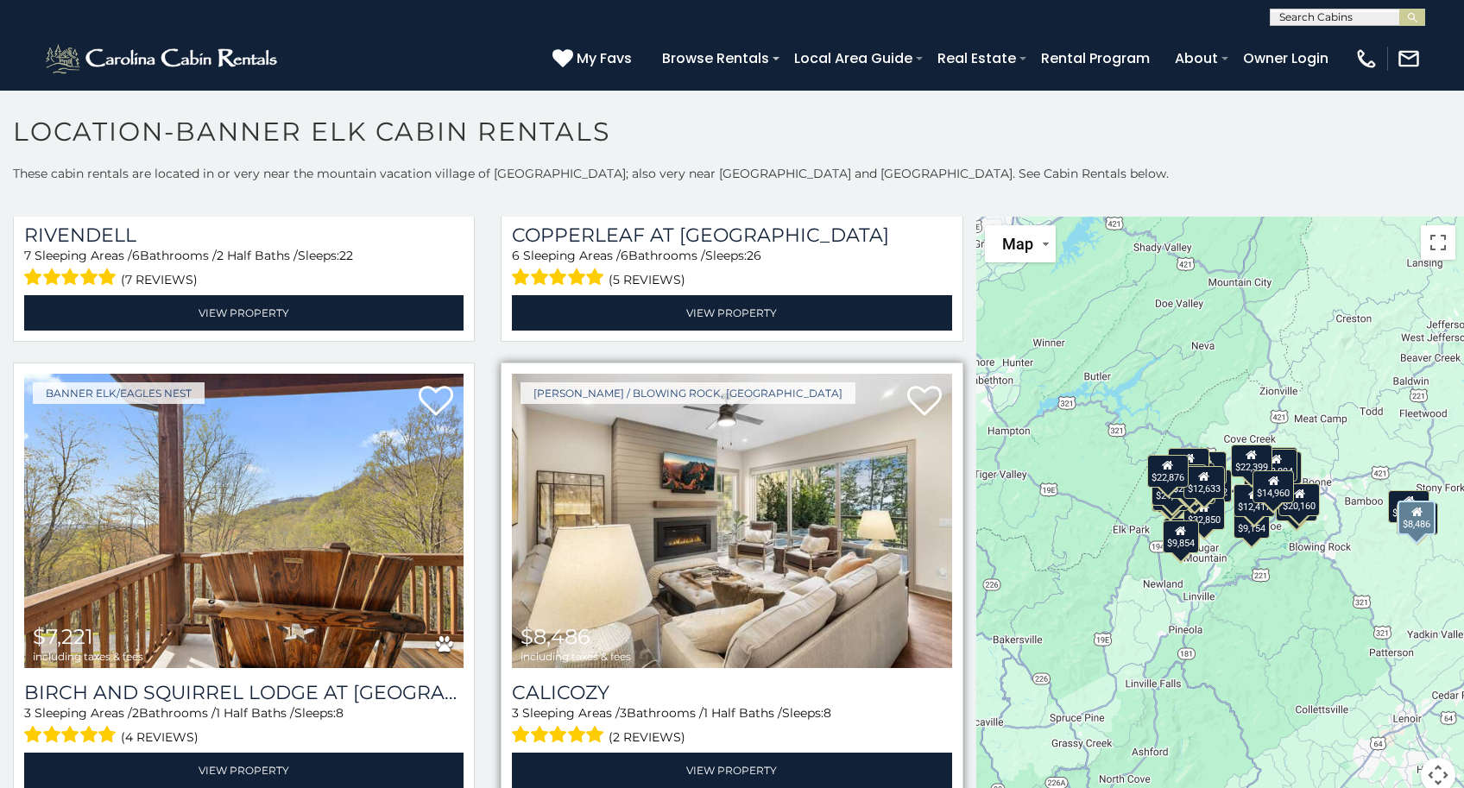
scroll to position [40, 0]
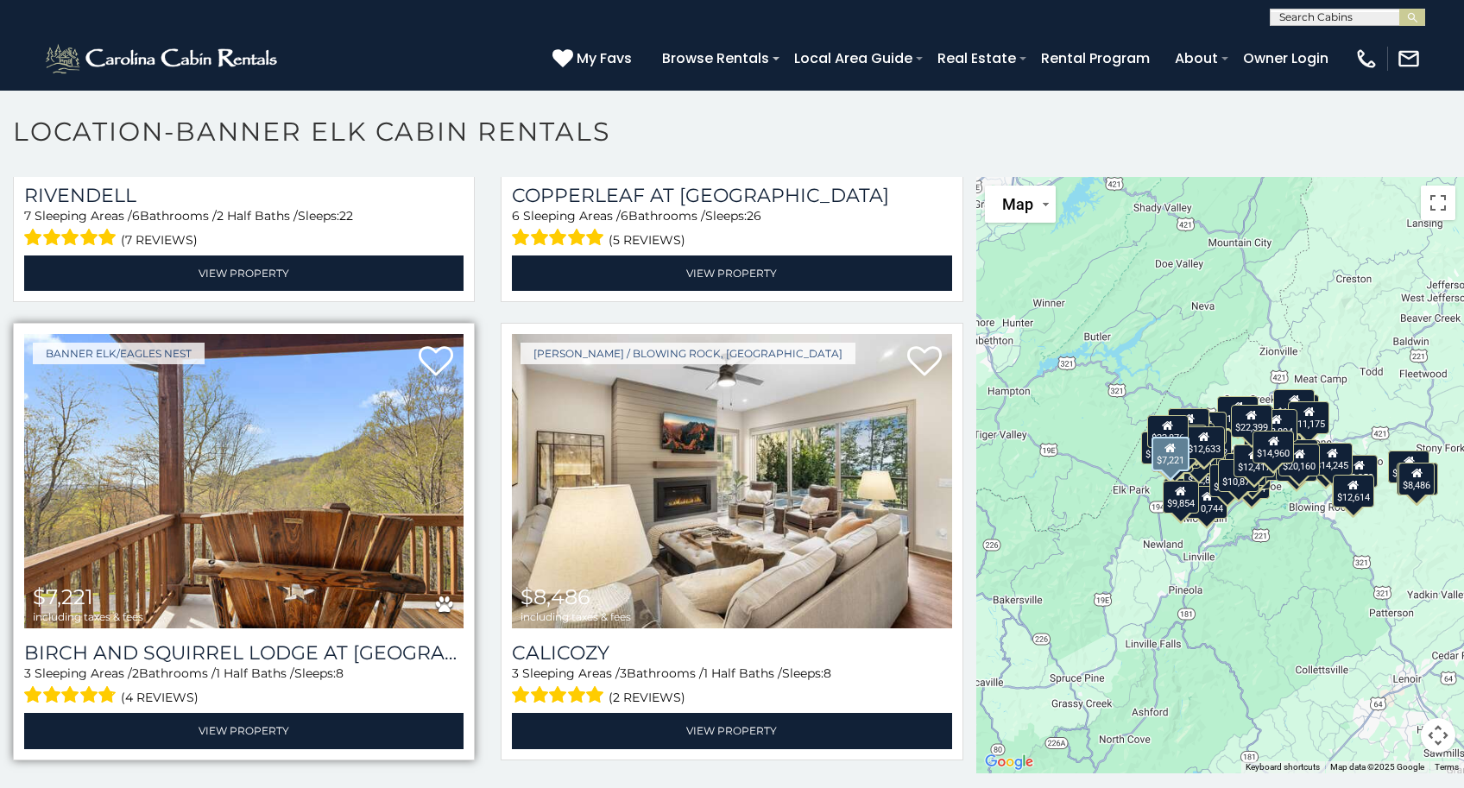
click at [266, 499] on img at bounding box center [243, 481] width 439 height 294
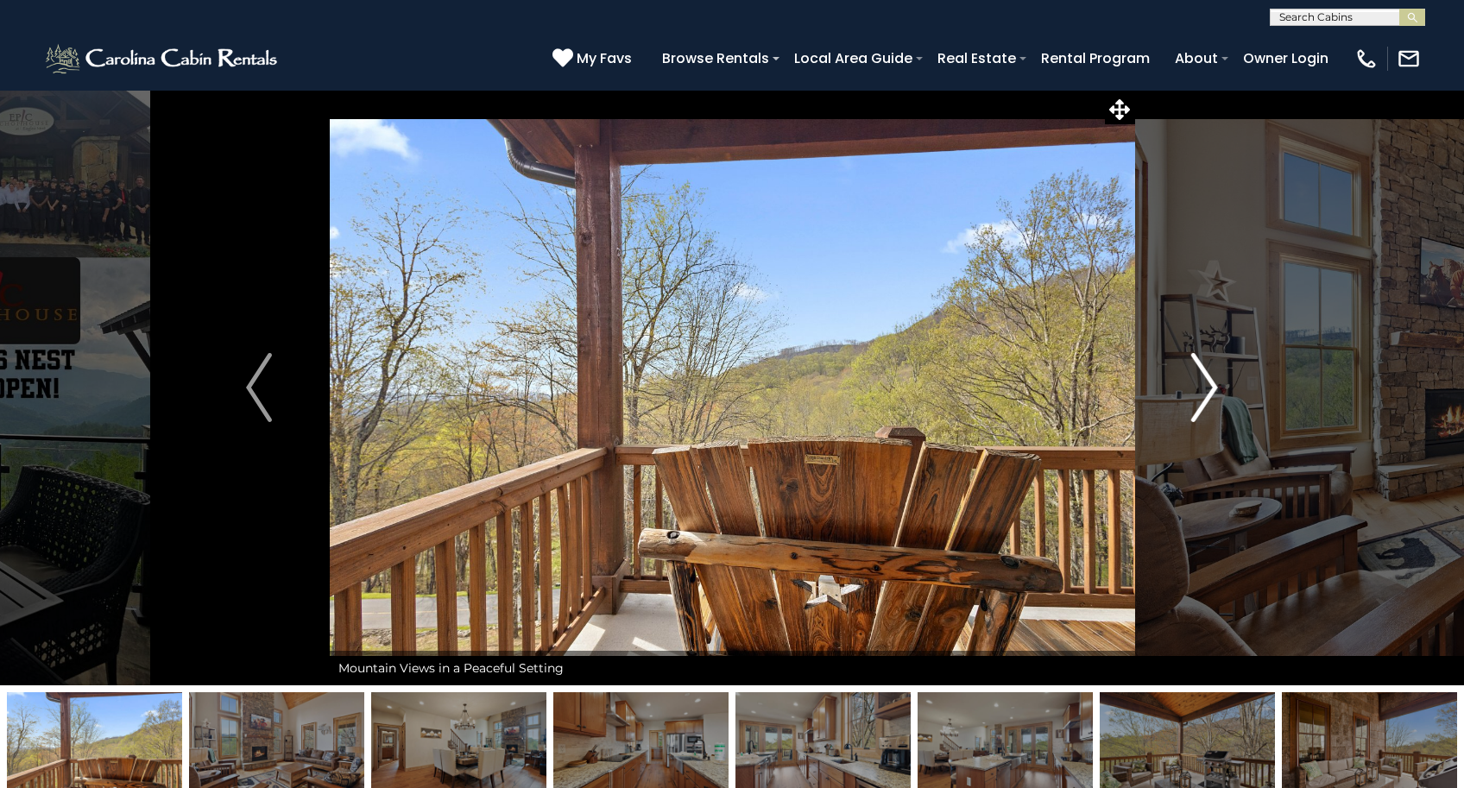
click at [1215, 389] on img "Next" at bounding box center [1205, 387] width 26 height 69
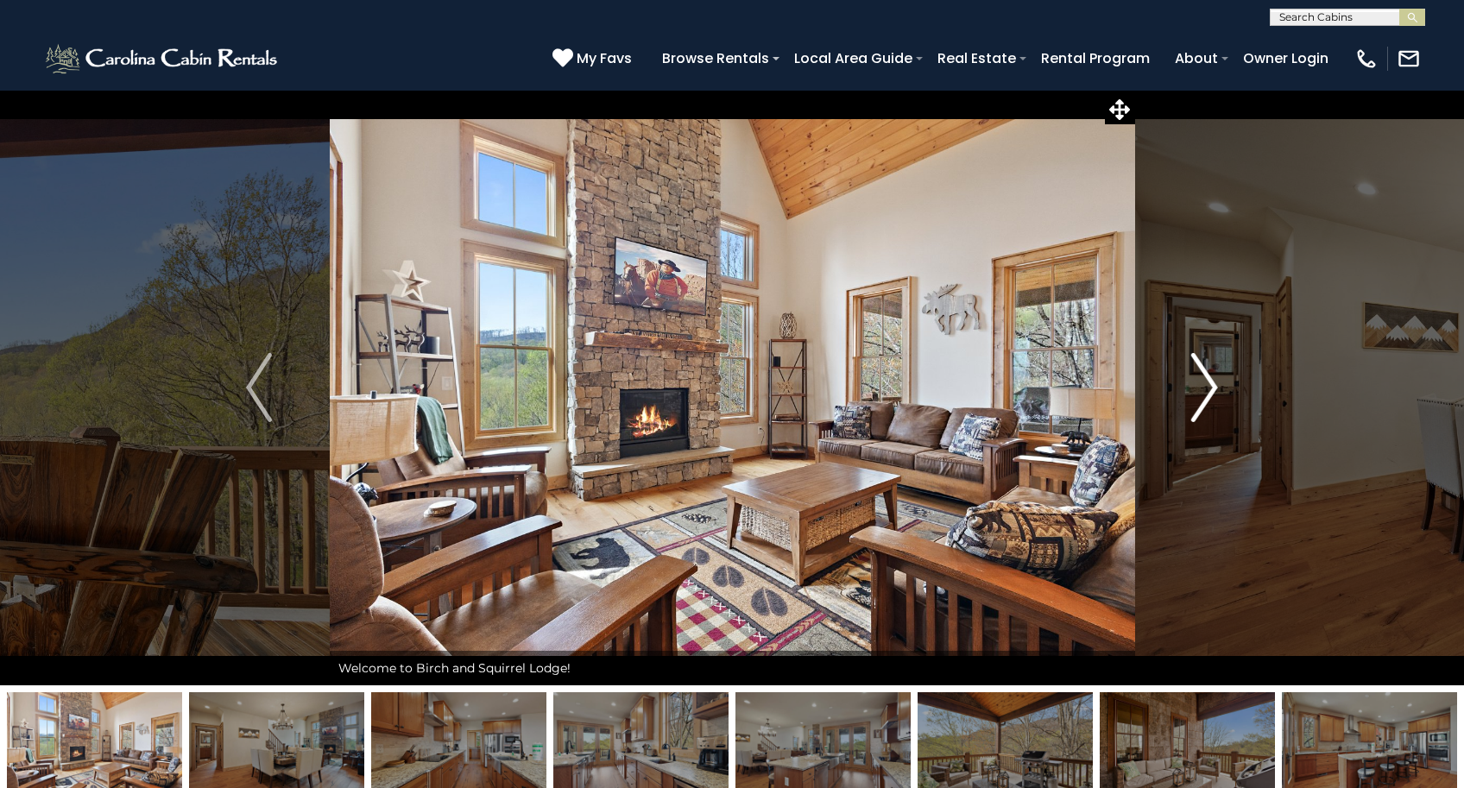
click at [1215, 389] on img "Next" at bounding box center [1205, 387] width 26 height 69
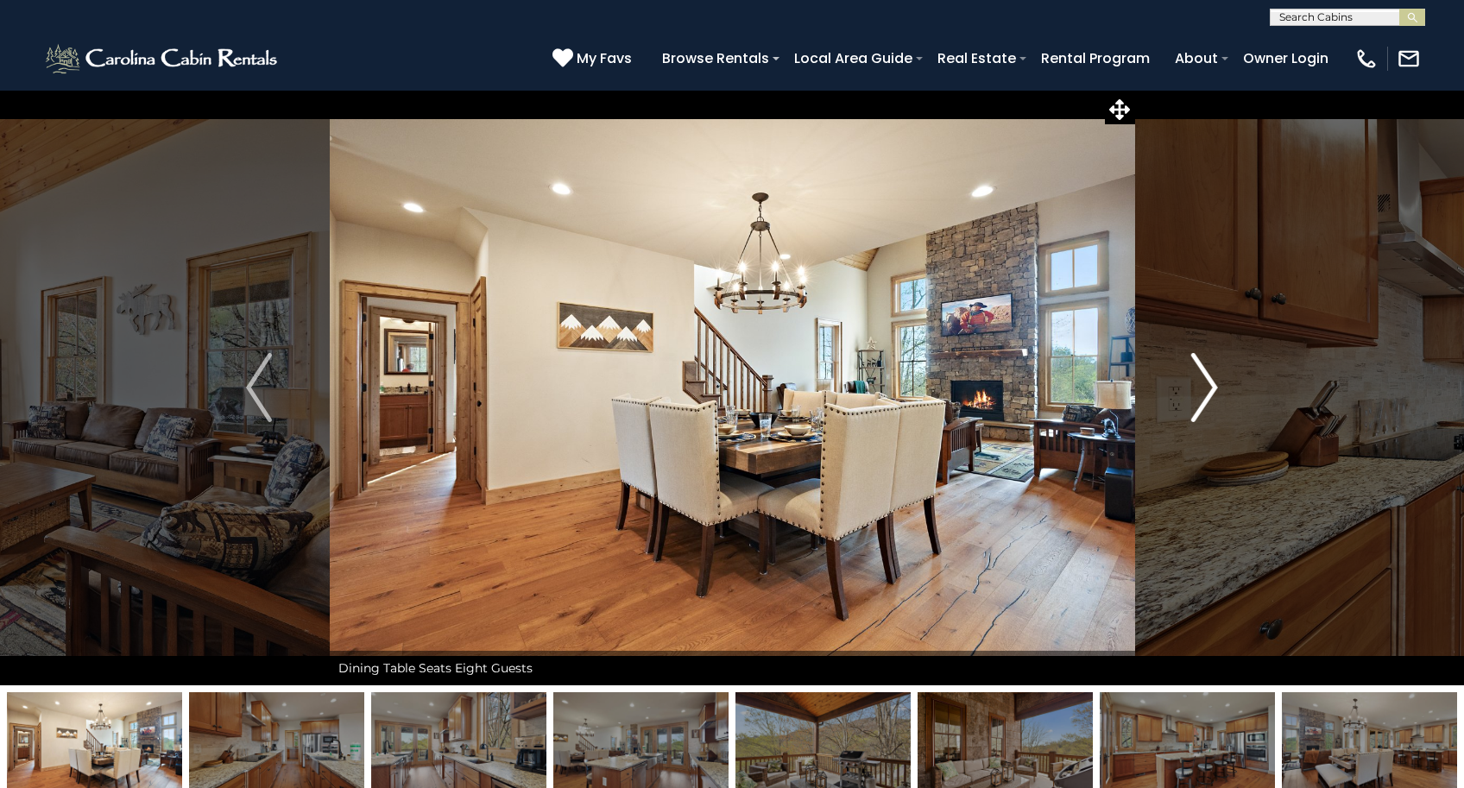
click at [1215, 389] on img "Next" at bounding box center [1205, 387] width 26 height 69
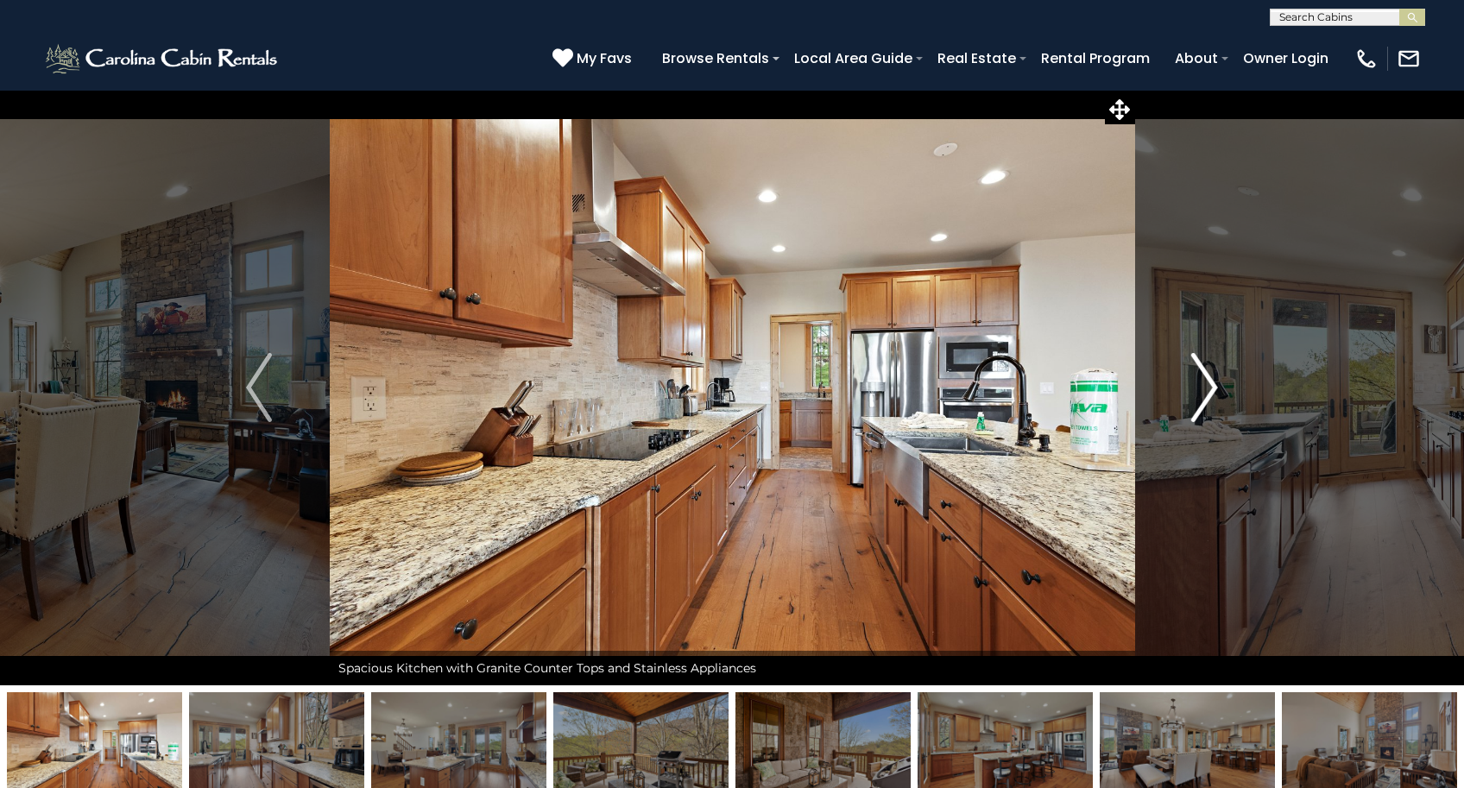
click at [1215, 389] on img "Next" at bounding box center [1205, 387] width 26 height 69
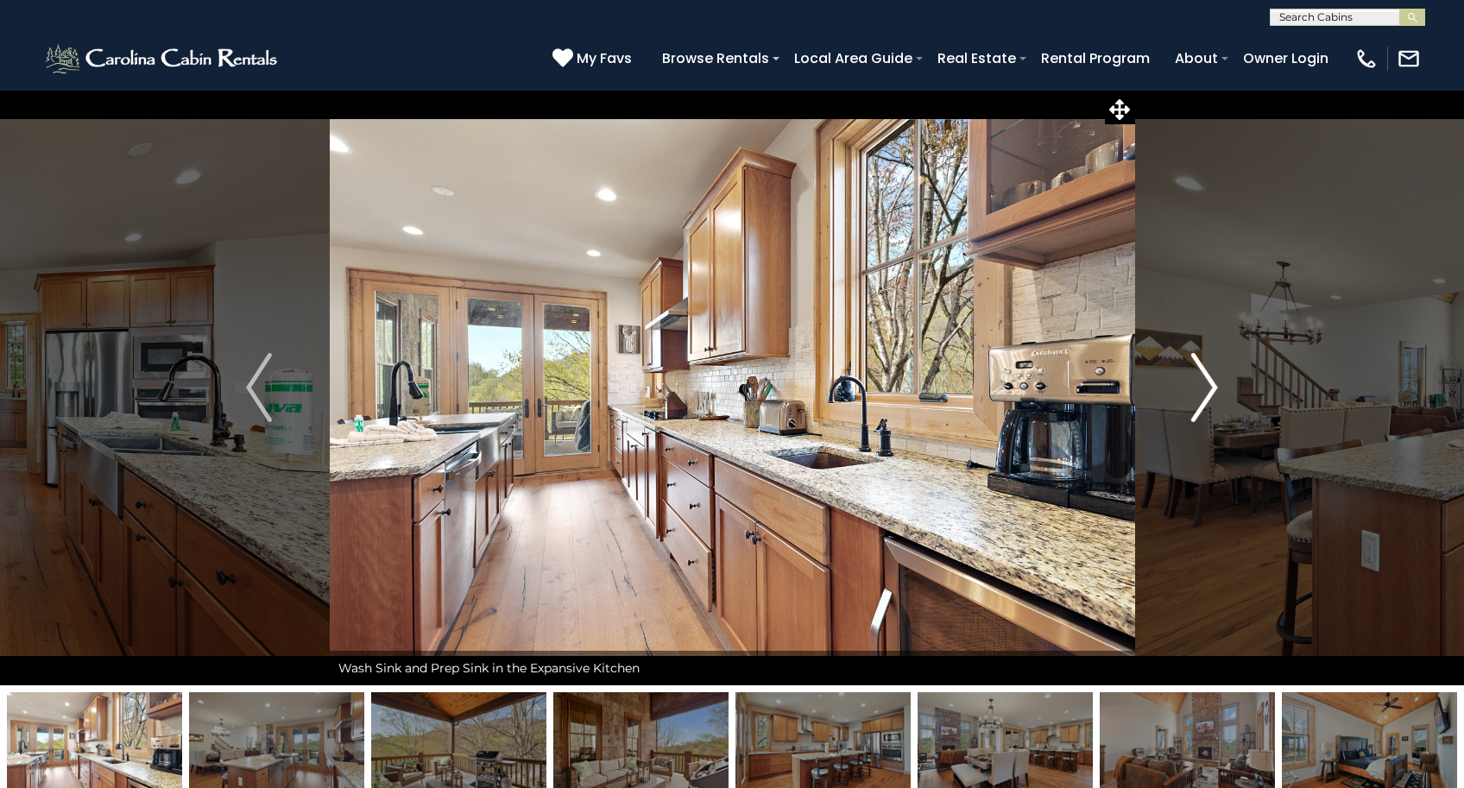
click at [1215, 389] on img "Next" at bounding box center [1205, 387] width 26 height 69
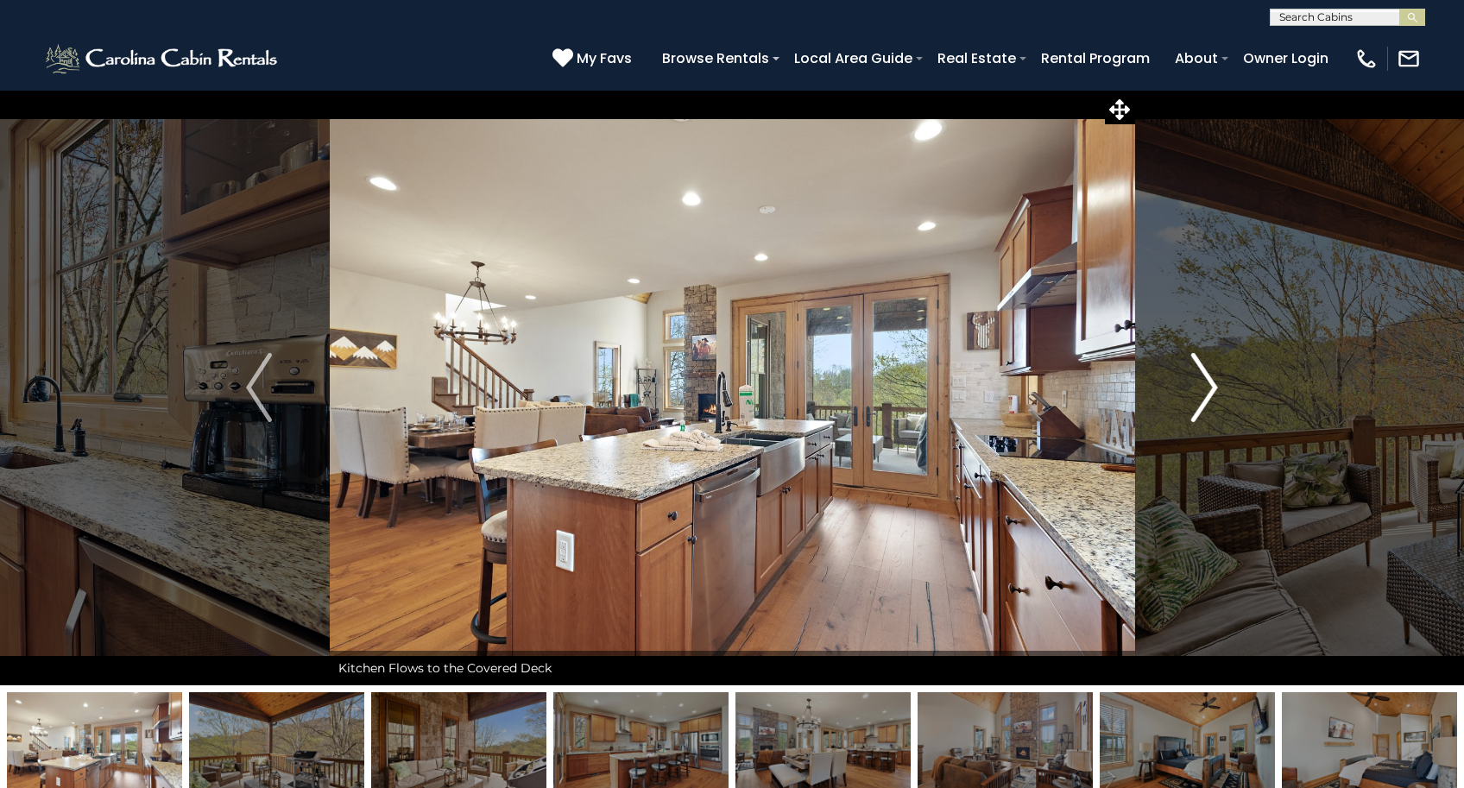
click at [1215, 389] on img "Next" at bounding box center [1205, 387] width 26 height 69
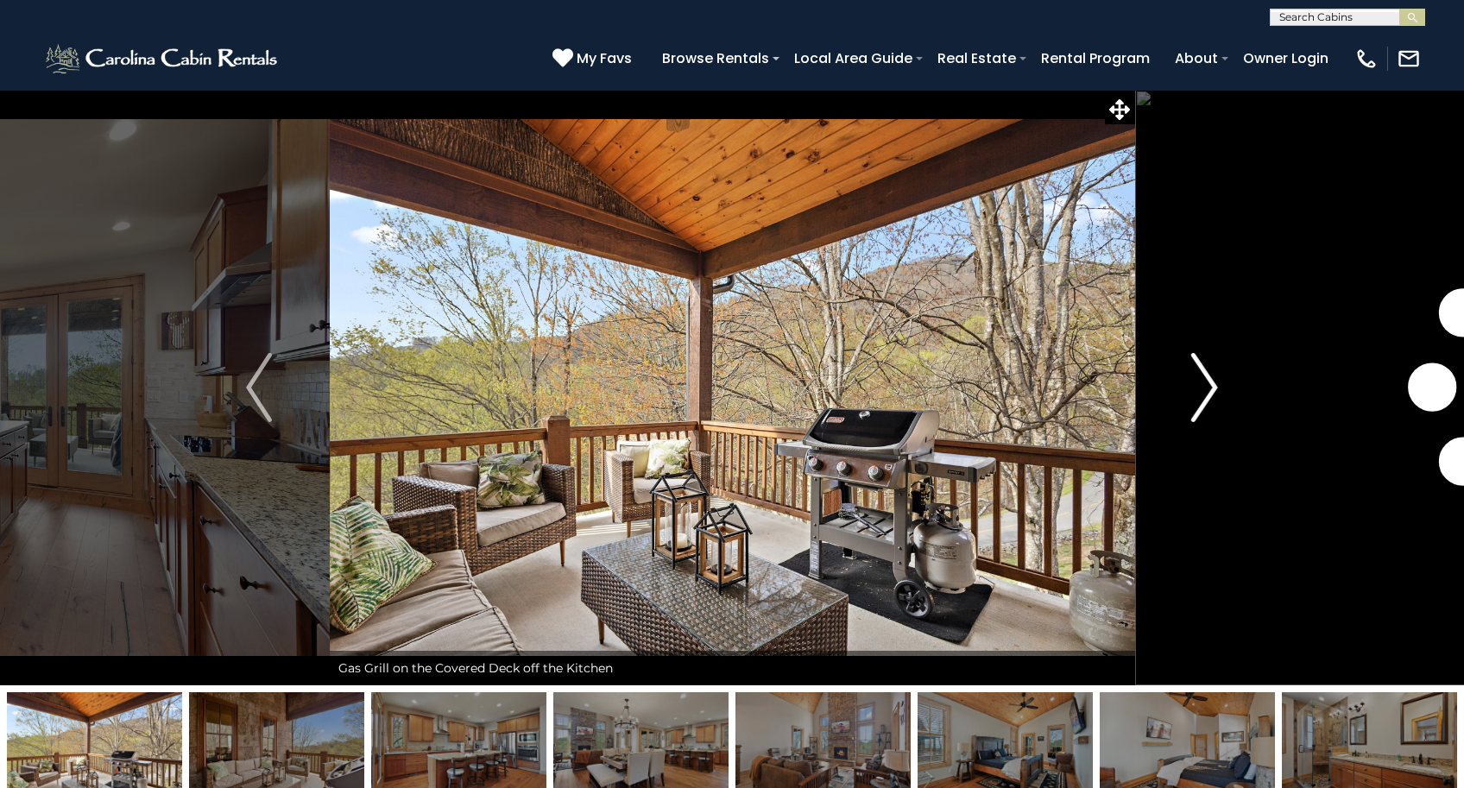
click at [1215, 389] on img "Next" at bounding box center [1205, 387] width 26 height 69
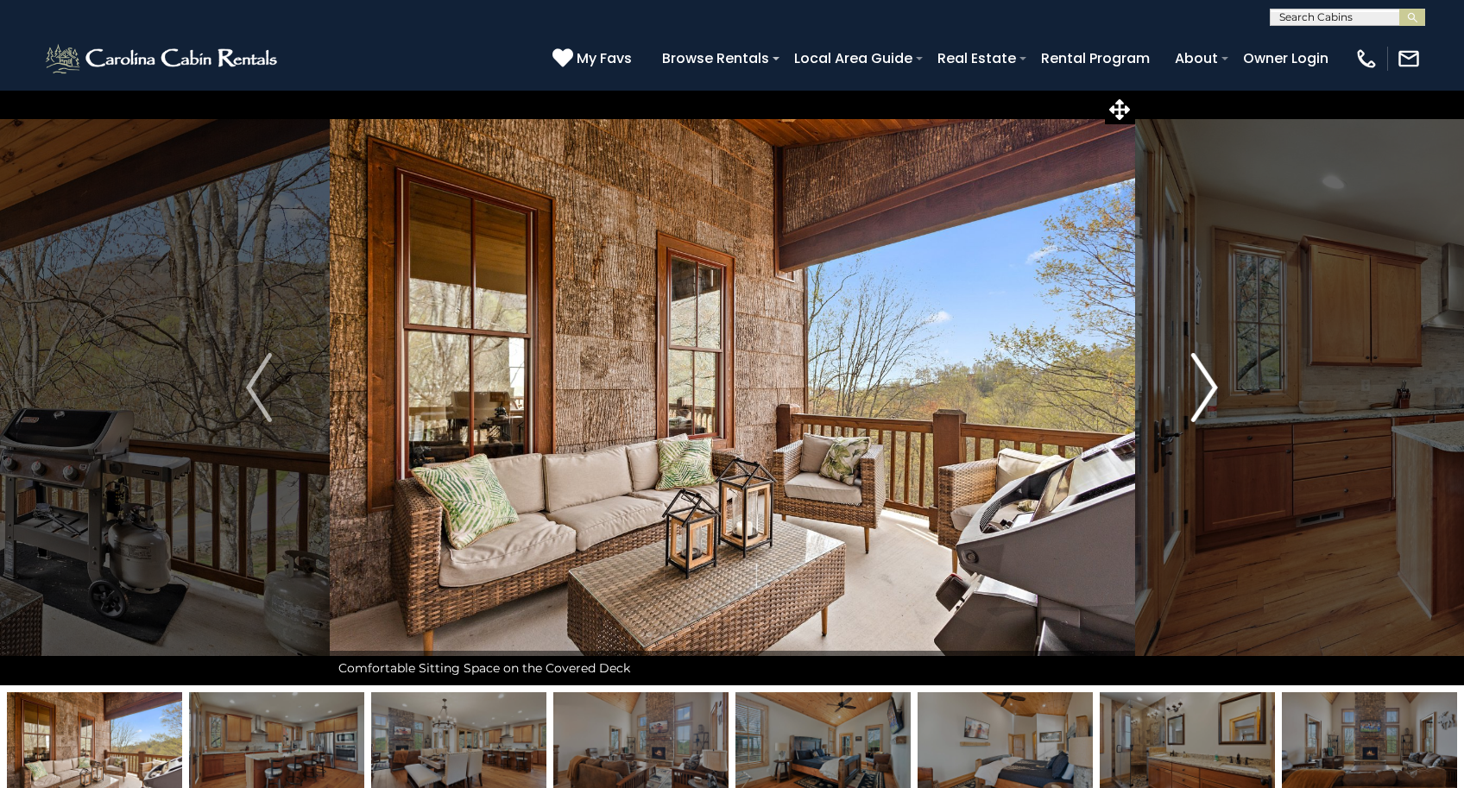
click at [1215, 389] on img "Next" at bounding box center [1205, 387] width 26 height 69
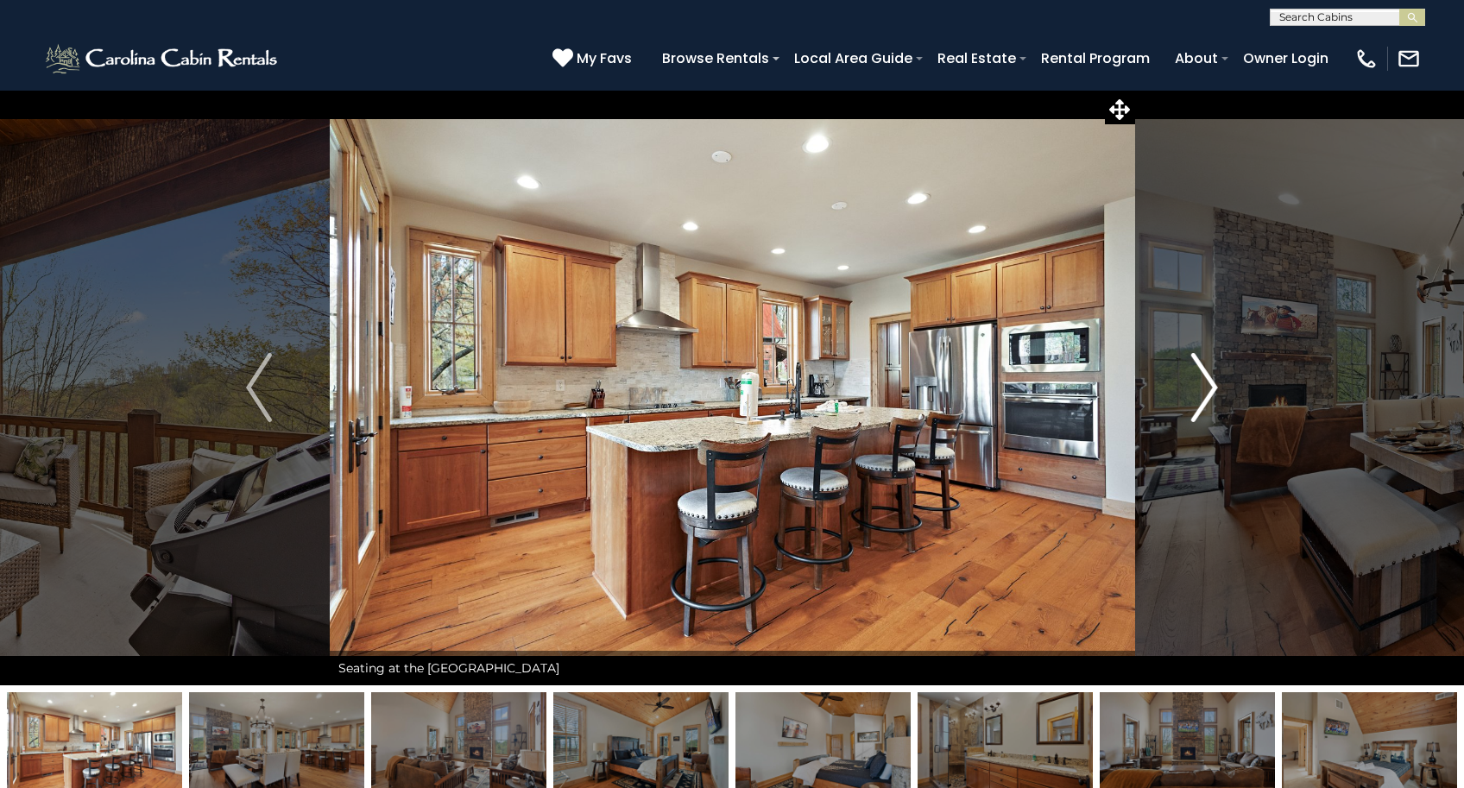
click at [1215, 389] on img "Next" at bounding box center [1205, 387] width 26 height 69
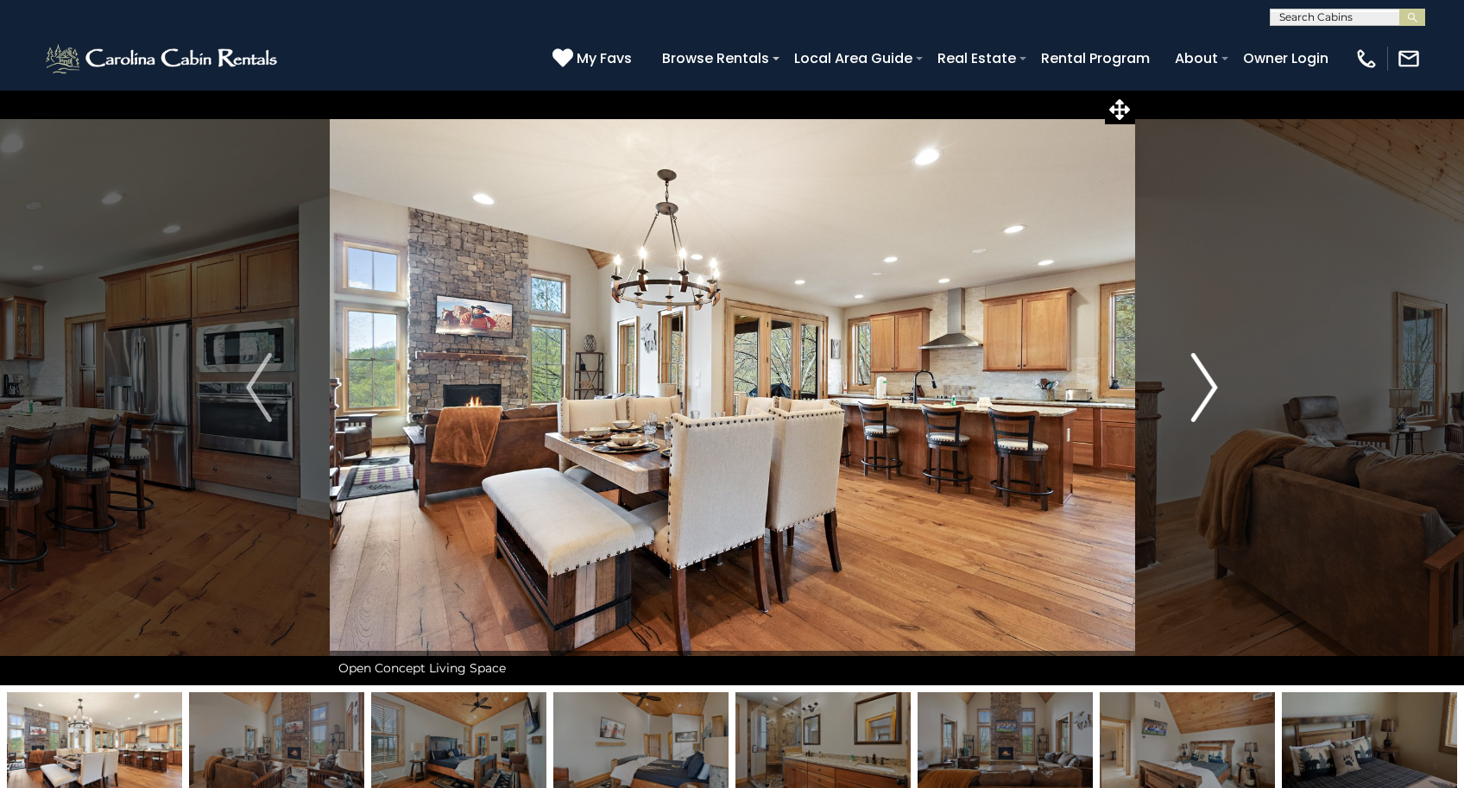
click at [1215, 389] on img "Next" at bounding box center [1205, 387] width 26 height 69
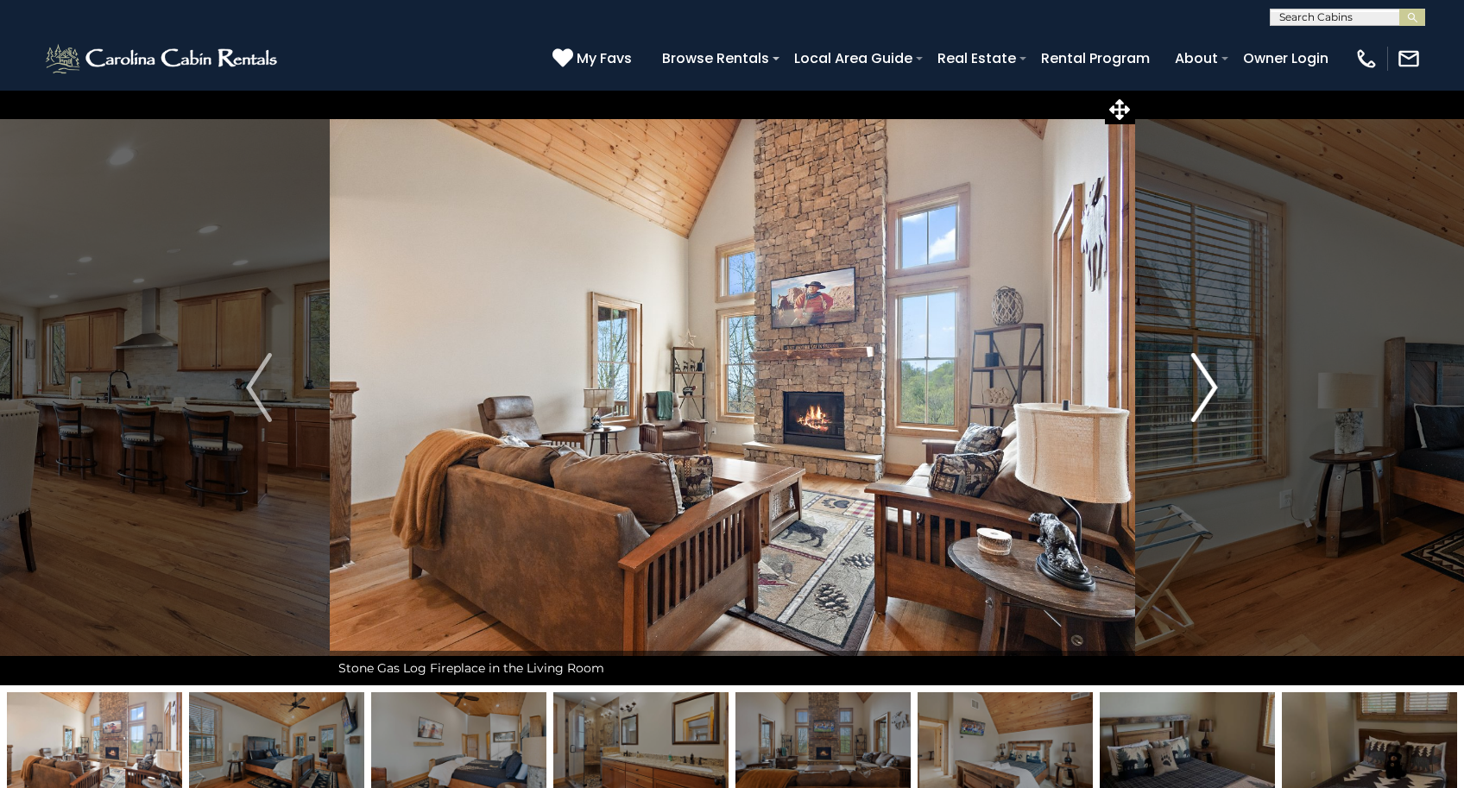
click at [1215, 389] on img "Next" at bounding box center [1205, 387] width 26 height 69
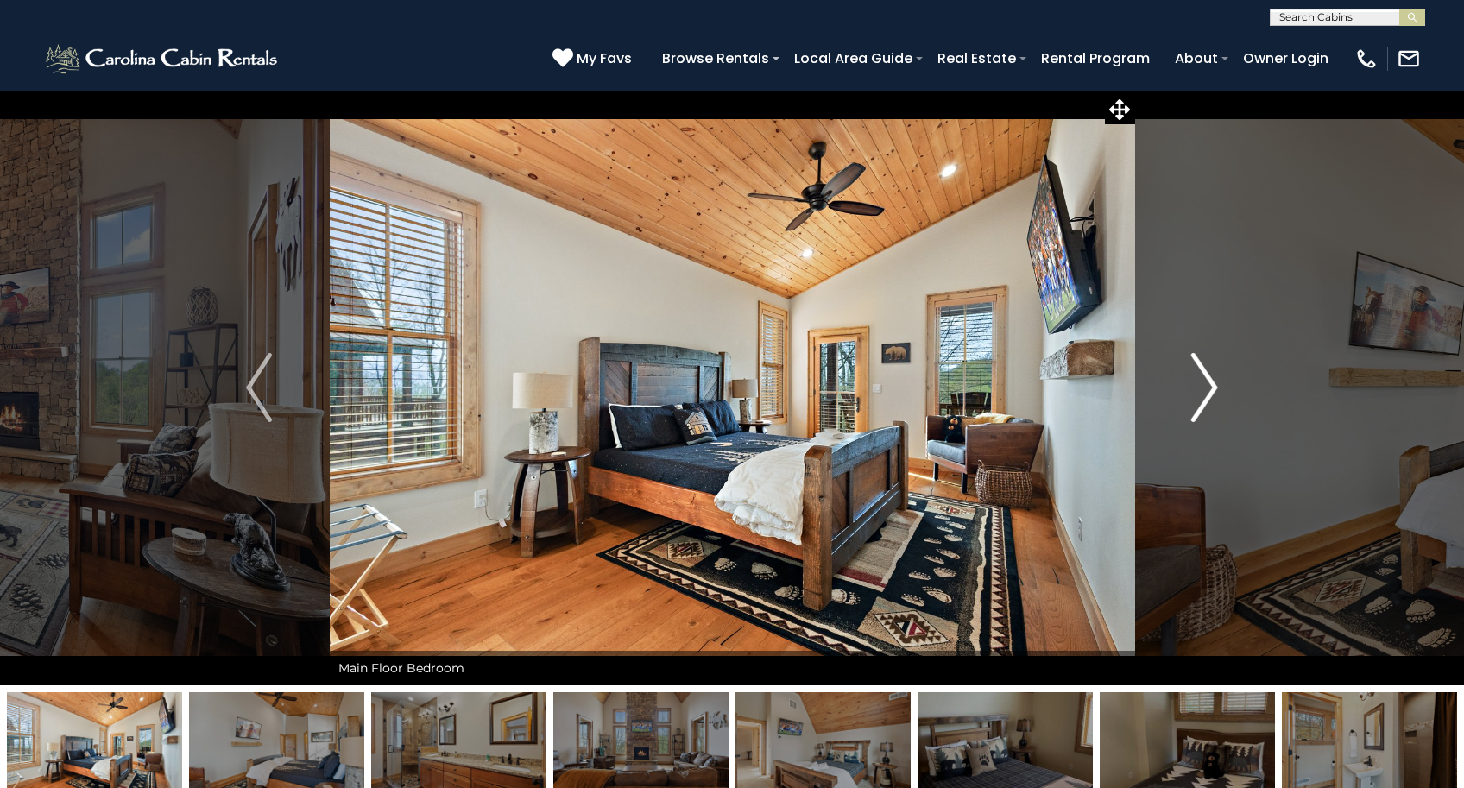
click at [1215, 389] on img "Next" at bounding box center [1205, 387] width 26 height 69
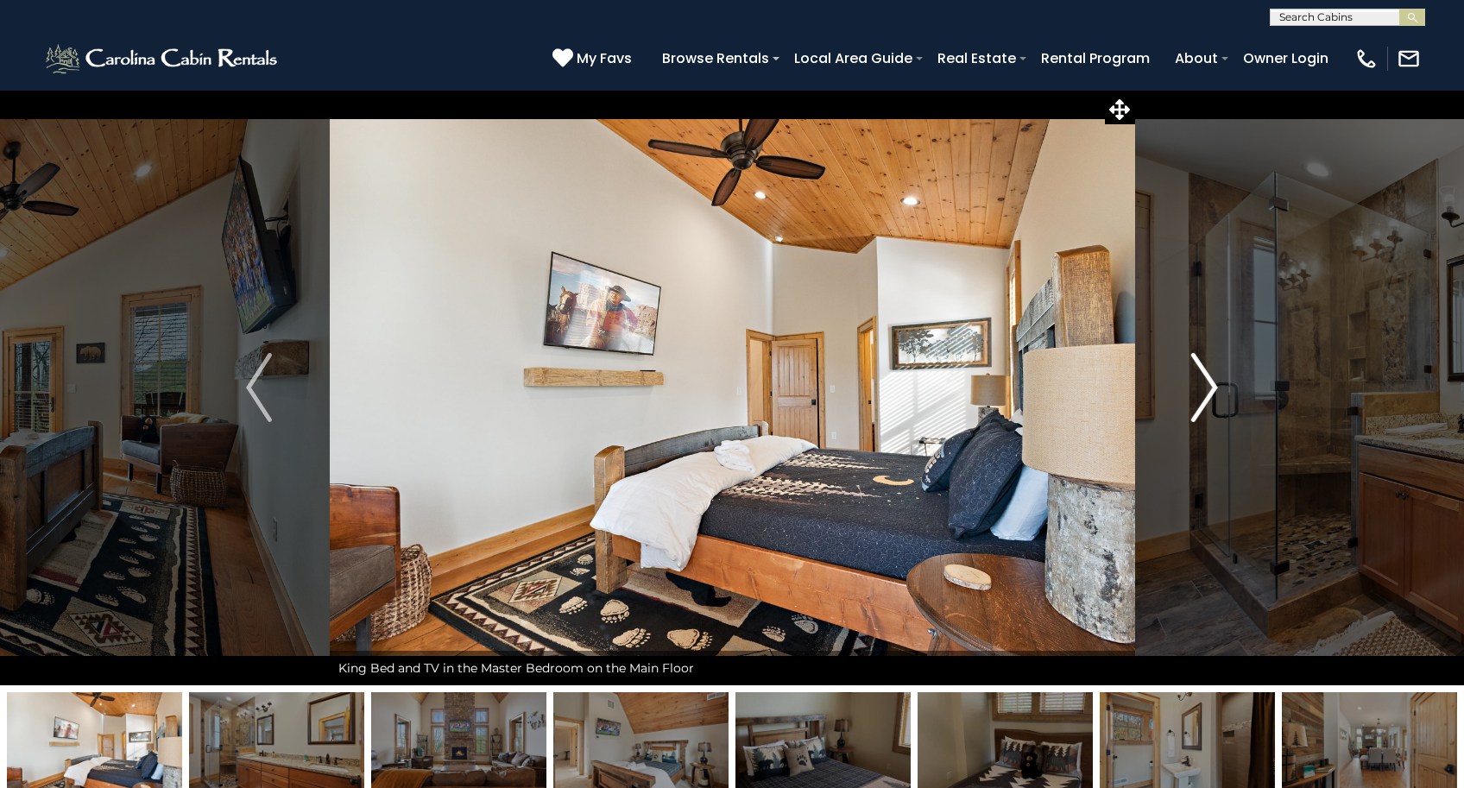
click at [1215, 389] on img "Next" at bounding box center [1205, 387] width 26 height 69
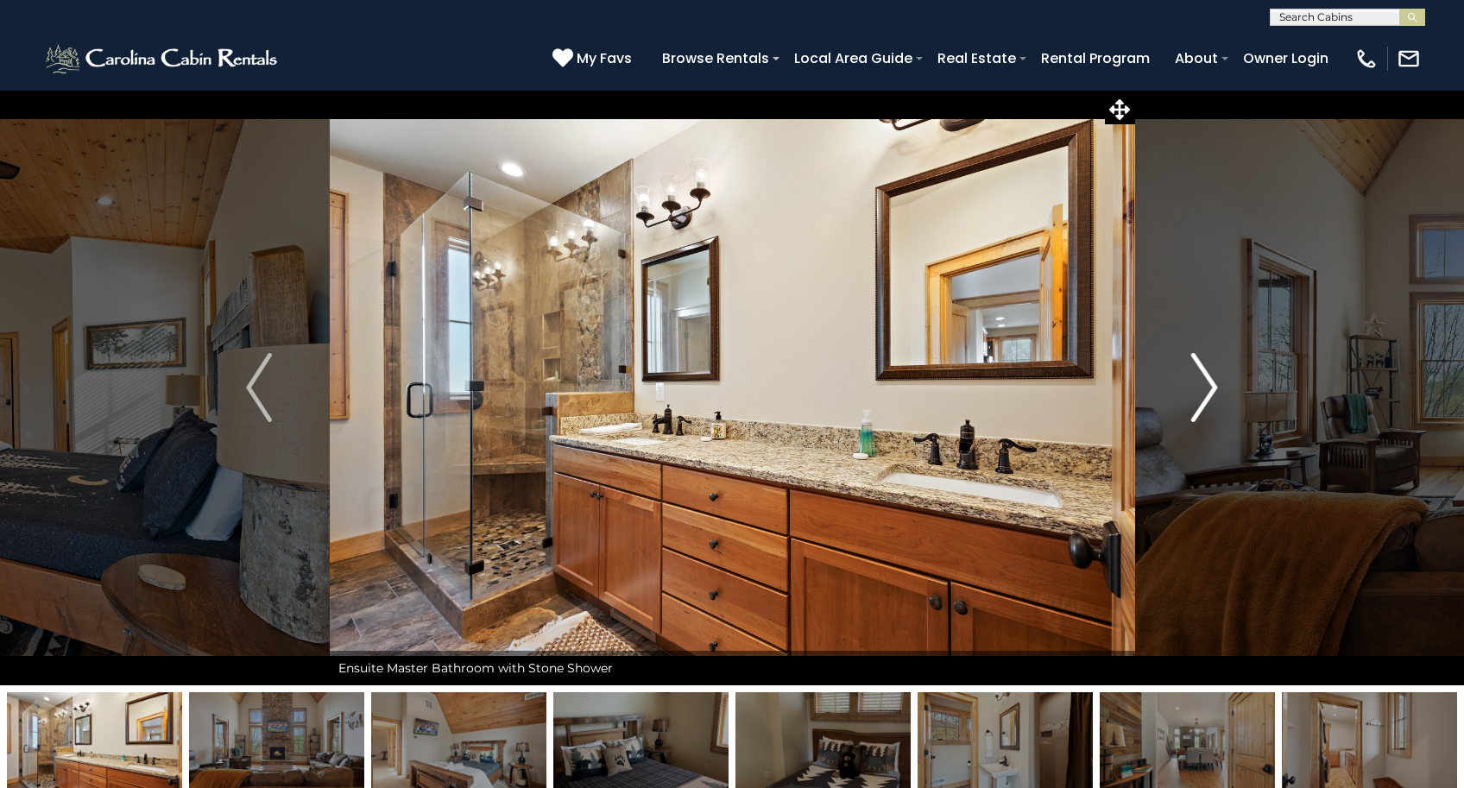
click at [1215, 389] on img "Next" at bounding box center [1205, 387] width 26 height 69
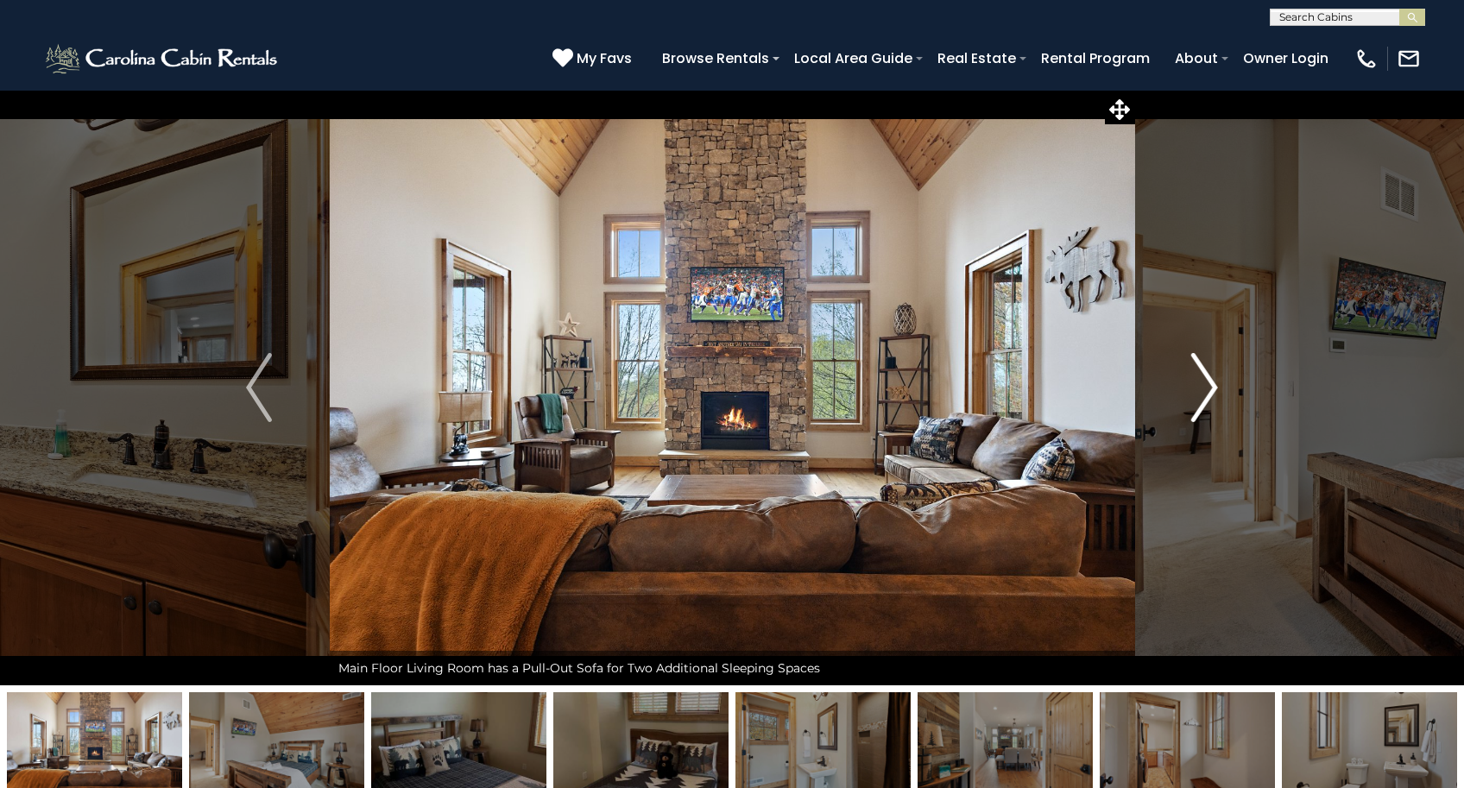
click at [1215, 389] on img "Next" at bounding box center [1205, 387] width 26 height 69
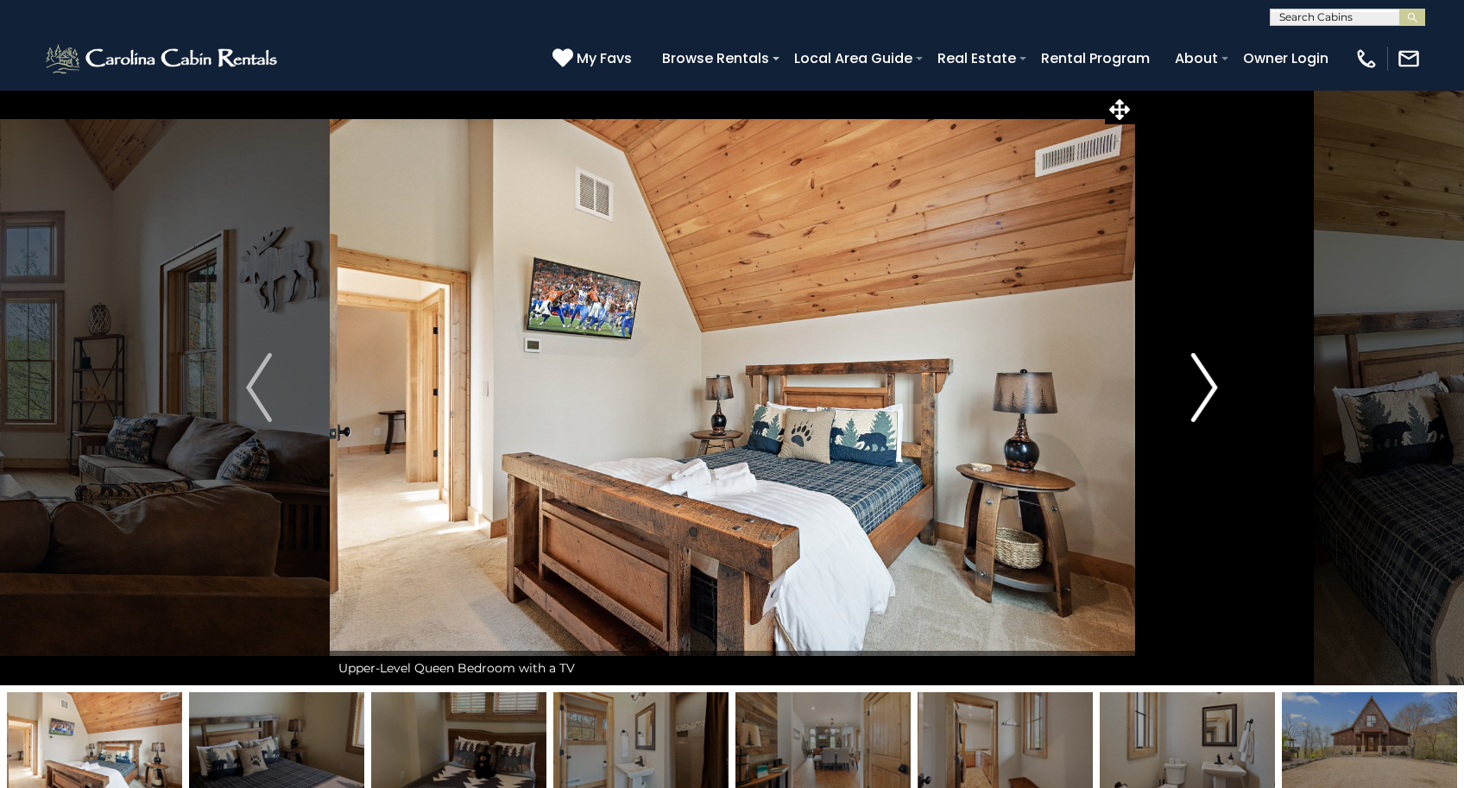
click at [1215, 389] on img "Next" at bounding box center [1205, 387] width 26 height 69
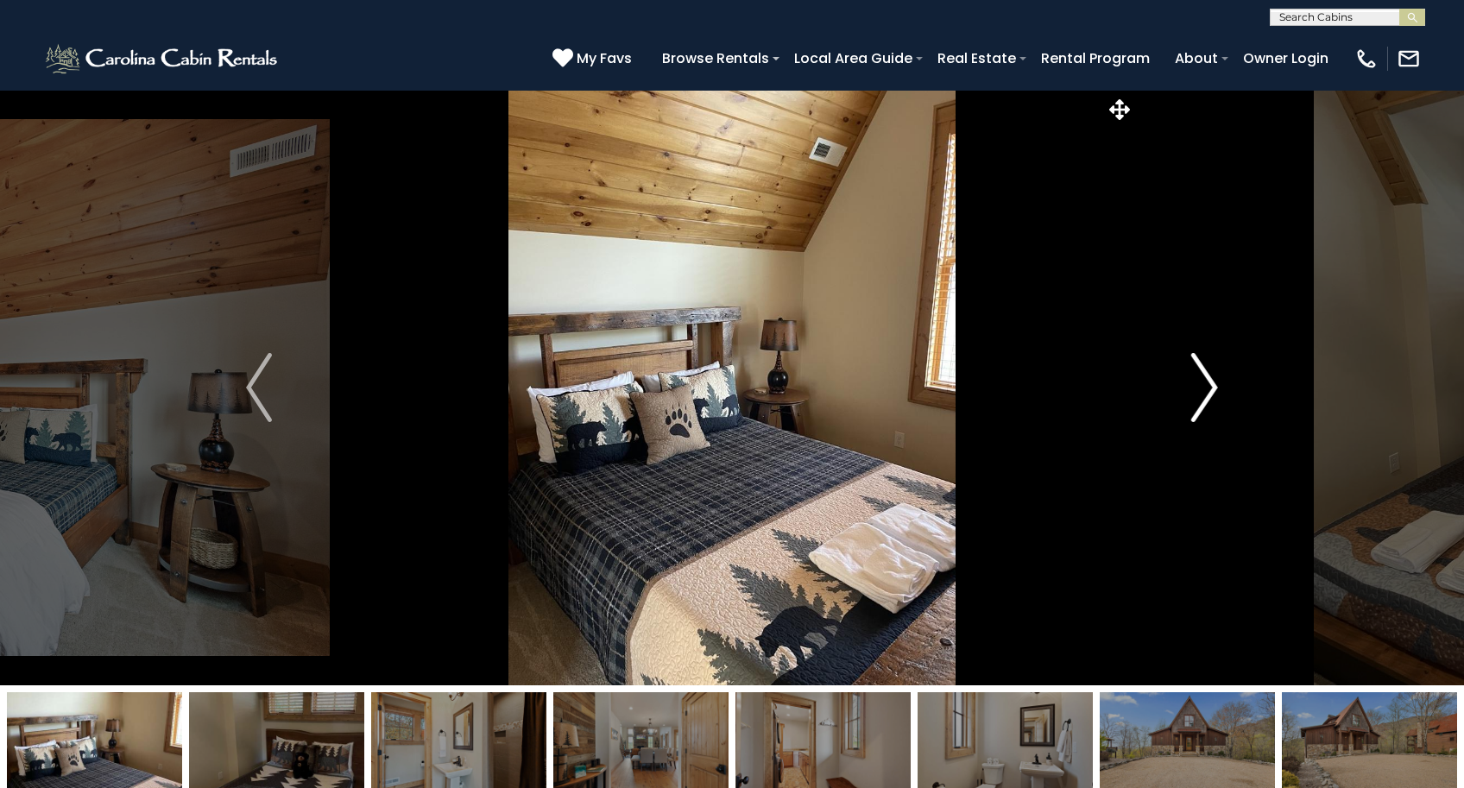
click at [1215, 389] on img "Next" at bounding box center [1205, 387] width 26 height 69
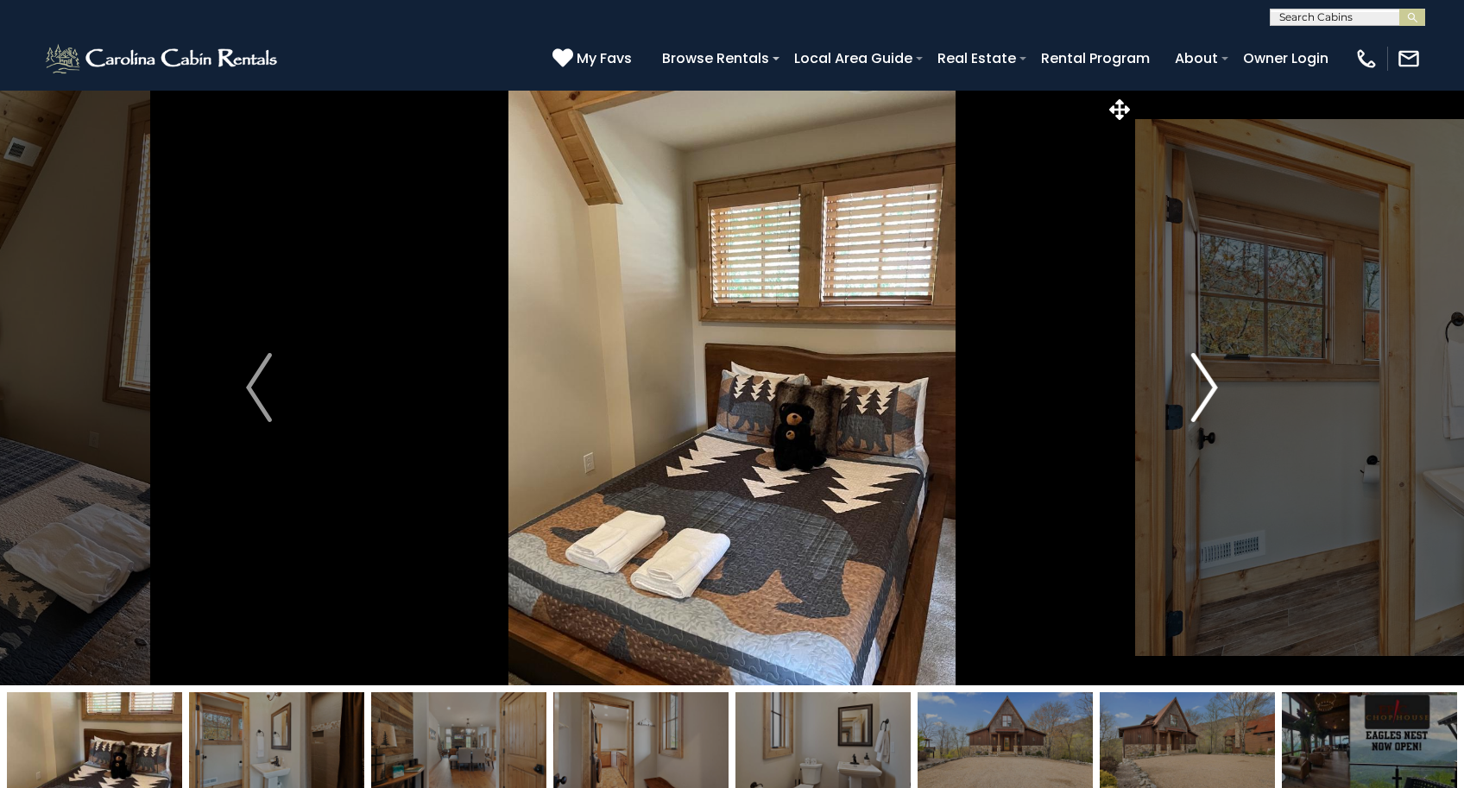
click at [1215, 389] on img "Next" at bounding box center [1205, 387] width 26 height 69
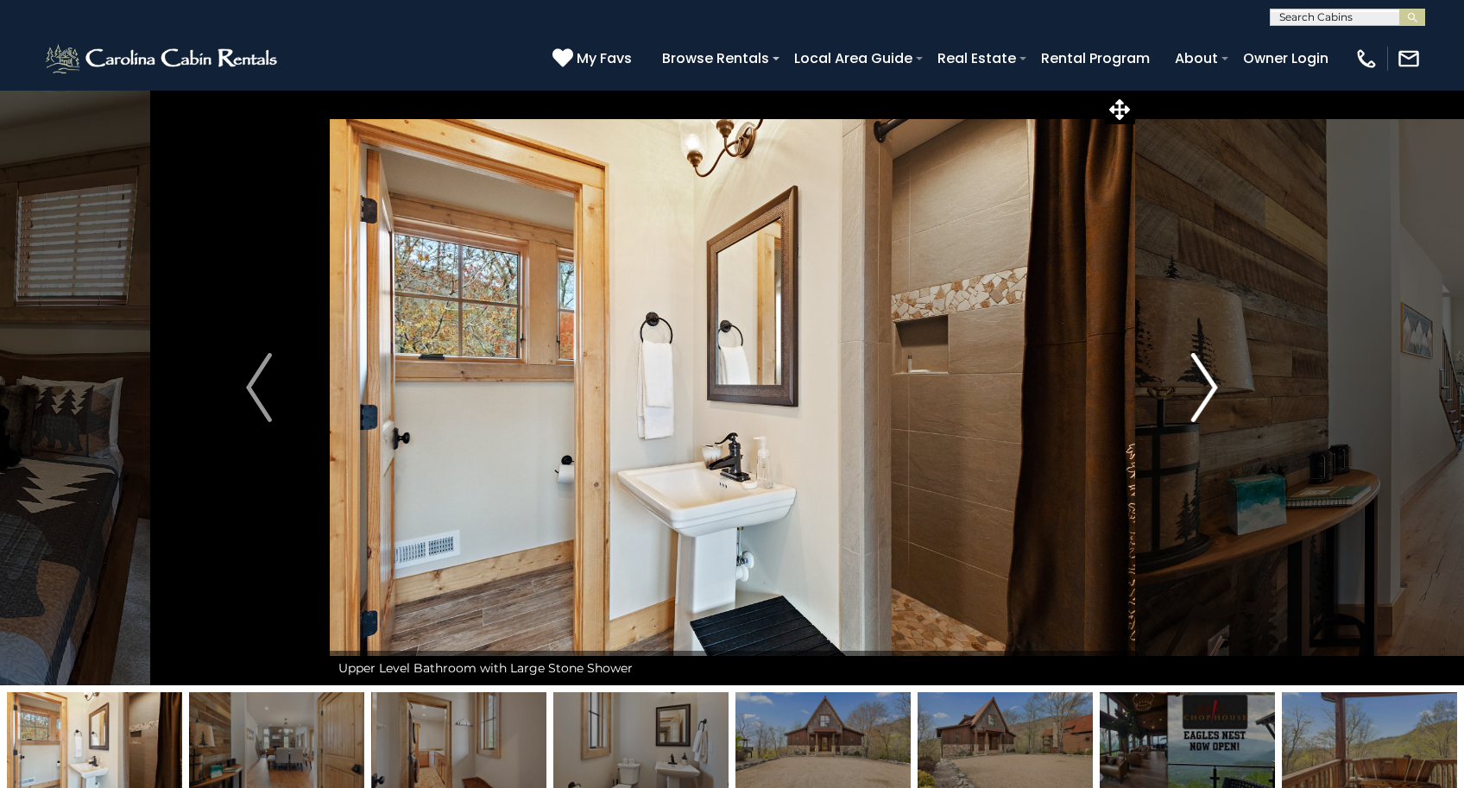
click at [1215, 389] on img "Next" at bounding box center [1205, 387] width 26 height 69
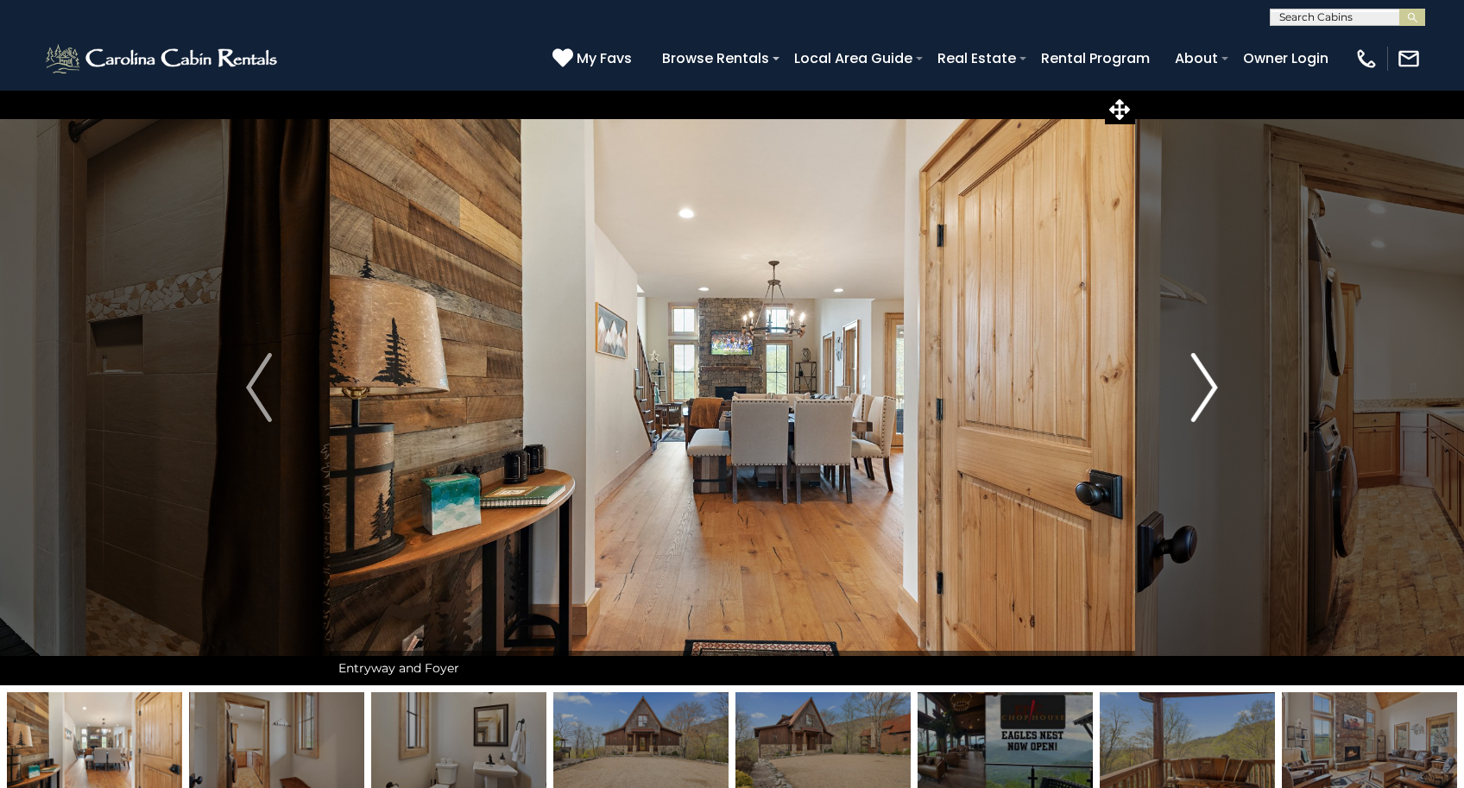
click at [1215, 389] on img "Next" at bounding box center [1205, 387] width 26 height 69
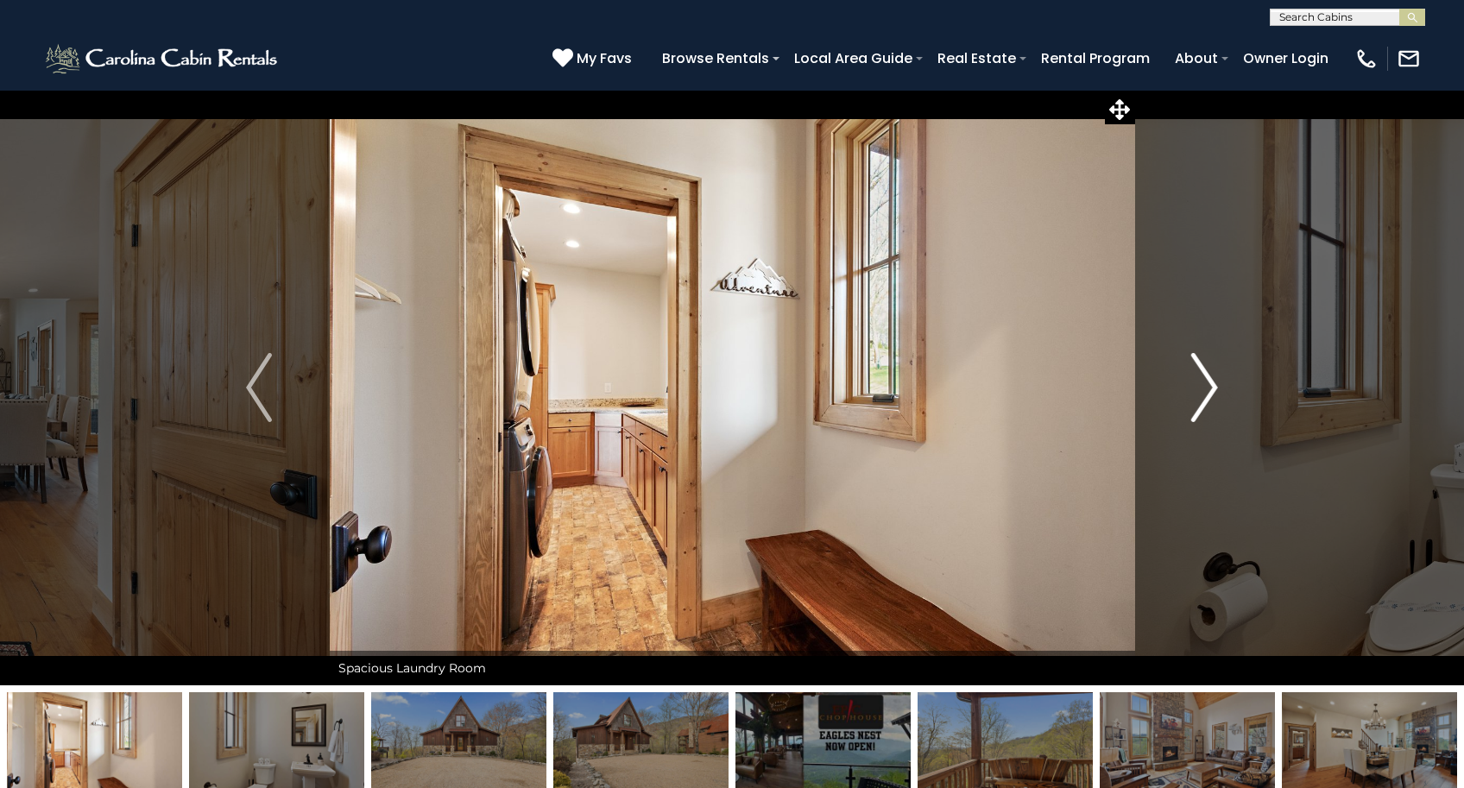
click at [1215, 389] on img "Next" at bounding box center [1205, 387] width 26 height 69
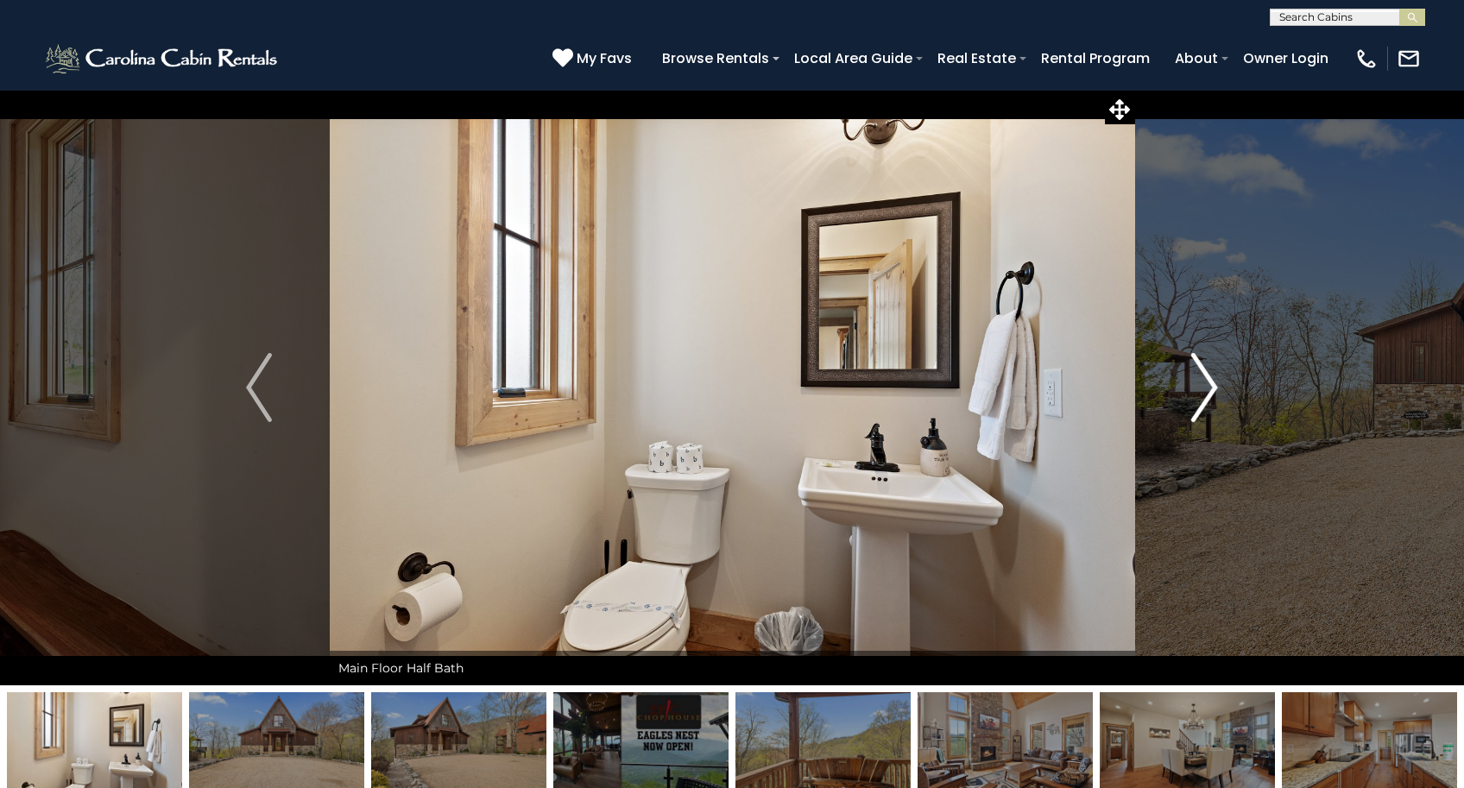
click at [1215, 389] on img "Next" at bounding box center [1205, 387] width 26 height 69
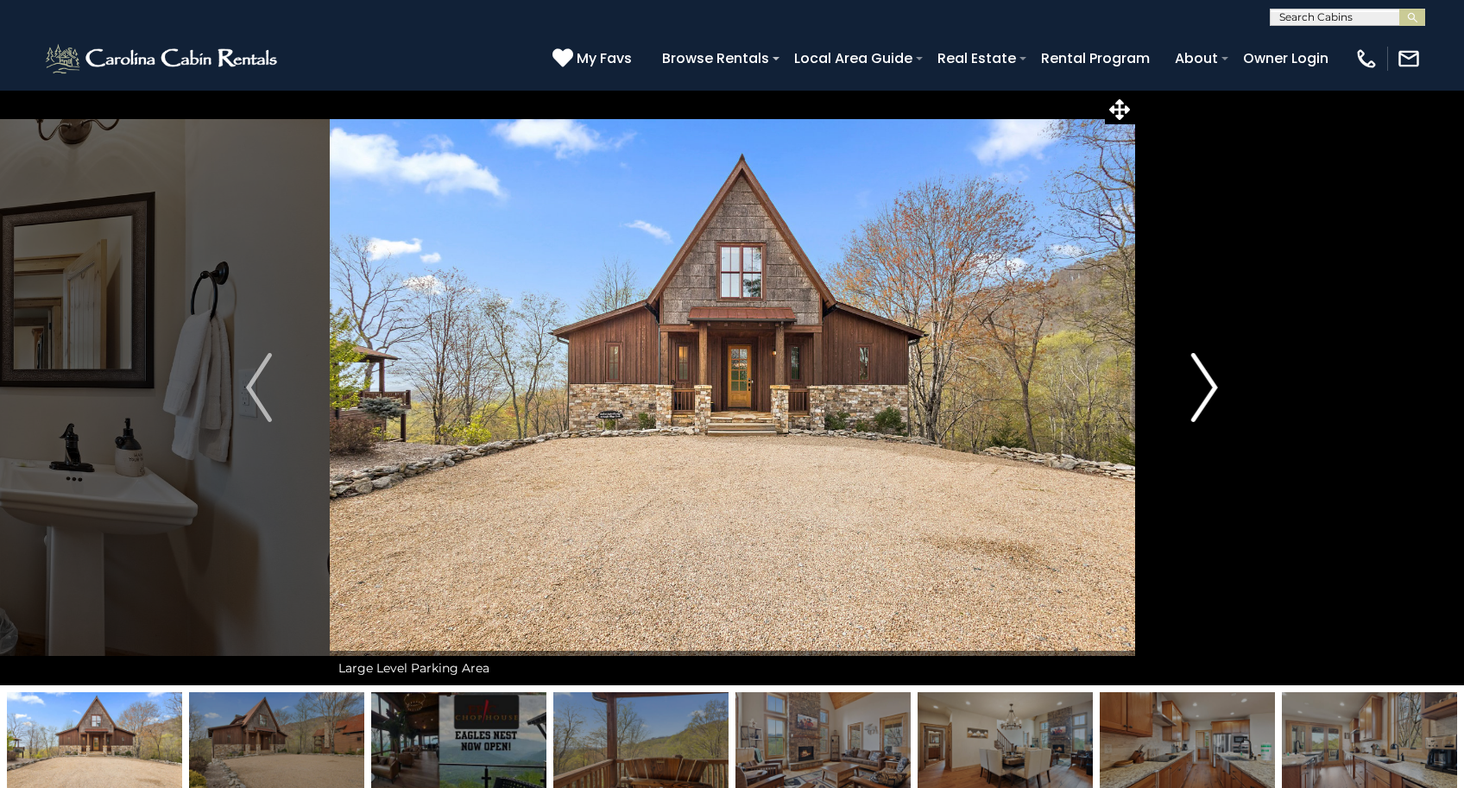
click at [1215, 389] on img "Next" at bounding box center [1205, 387] width 26 height 69
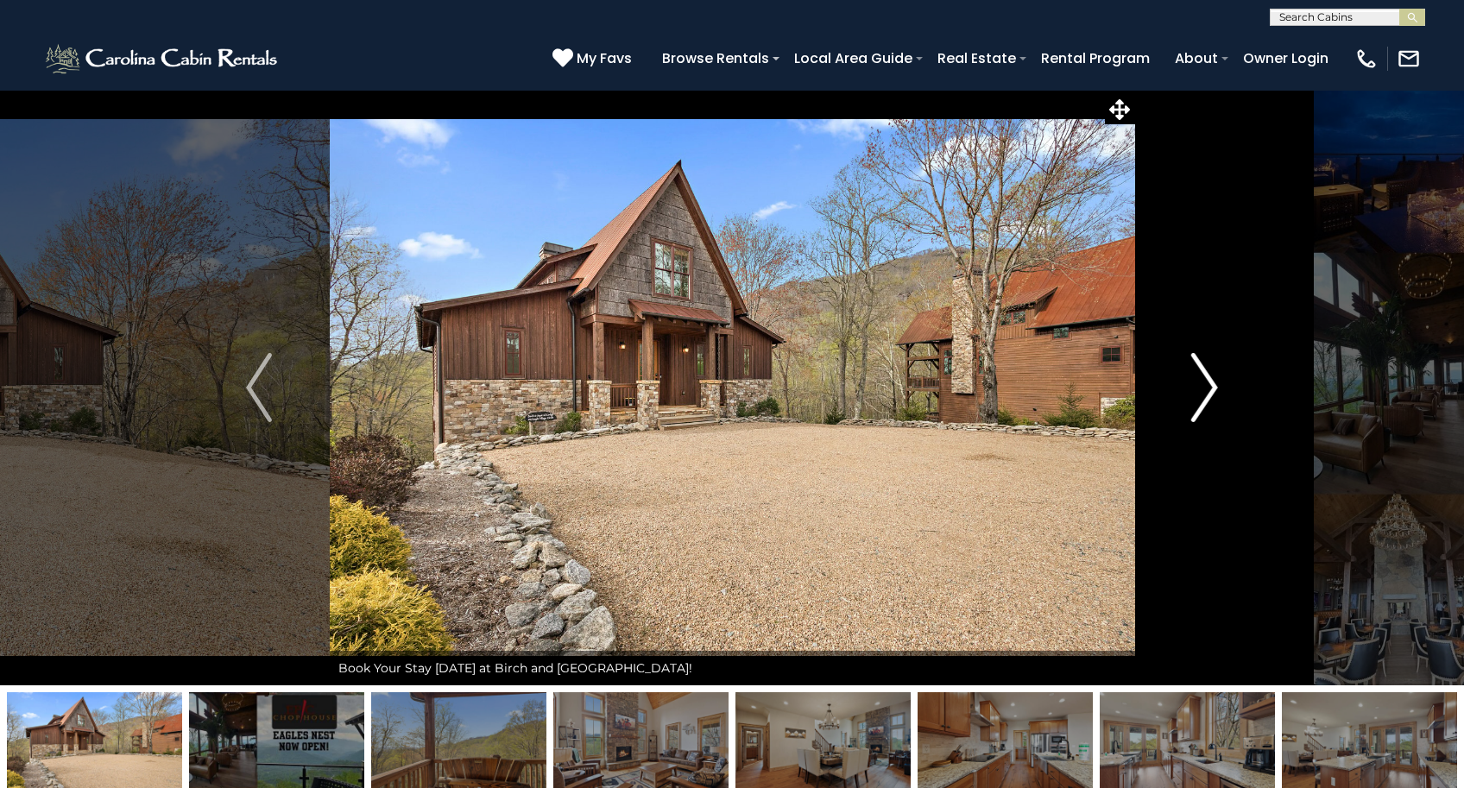
click at [1215, 389] on img "Next" at bounding box center [1205, 387] width 26 height 69
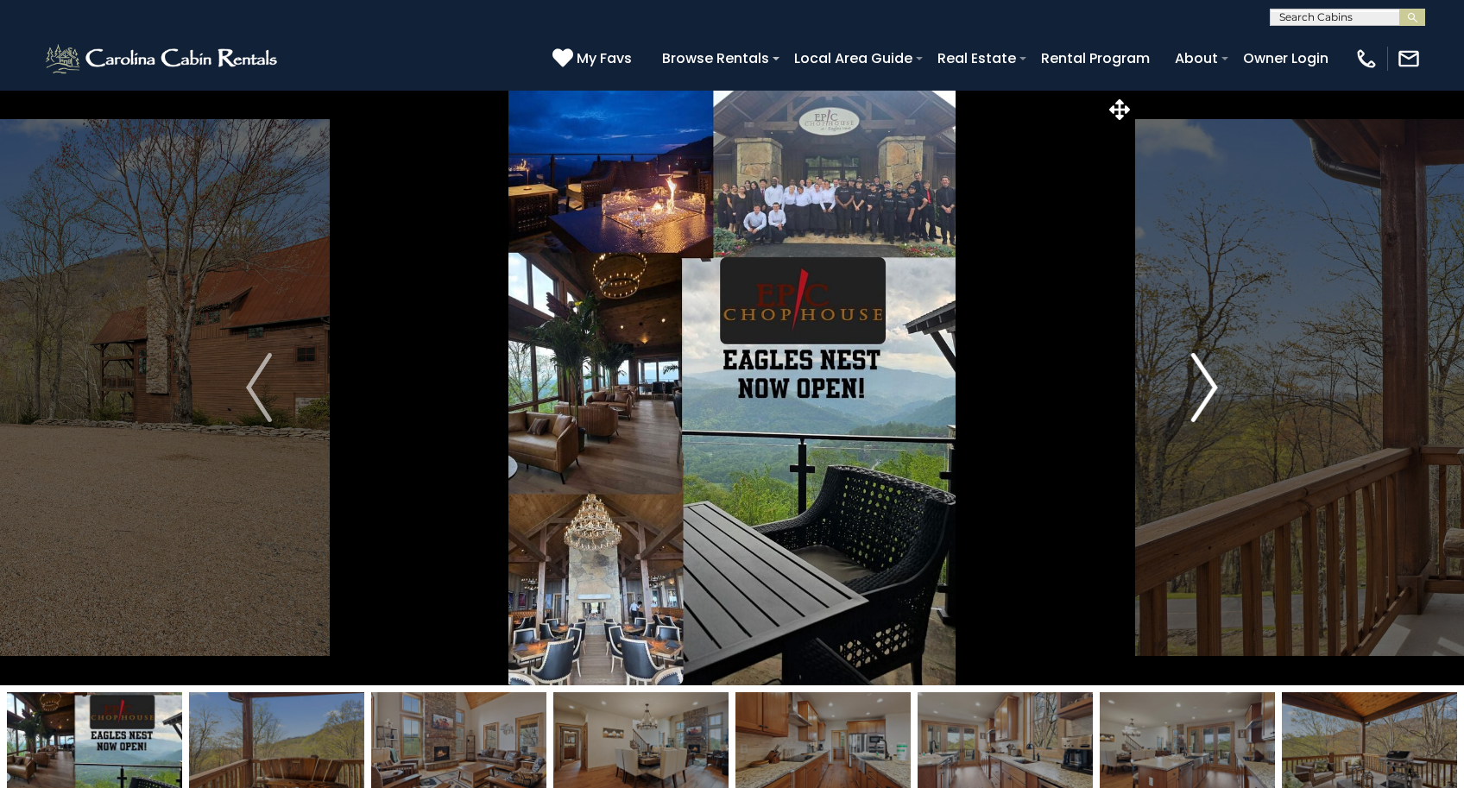
click at [1215, 389] on img "Next" at bounding box center [1205, 387] width 26 height 69
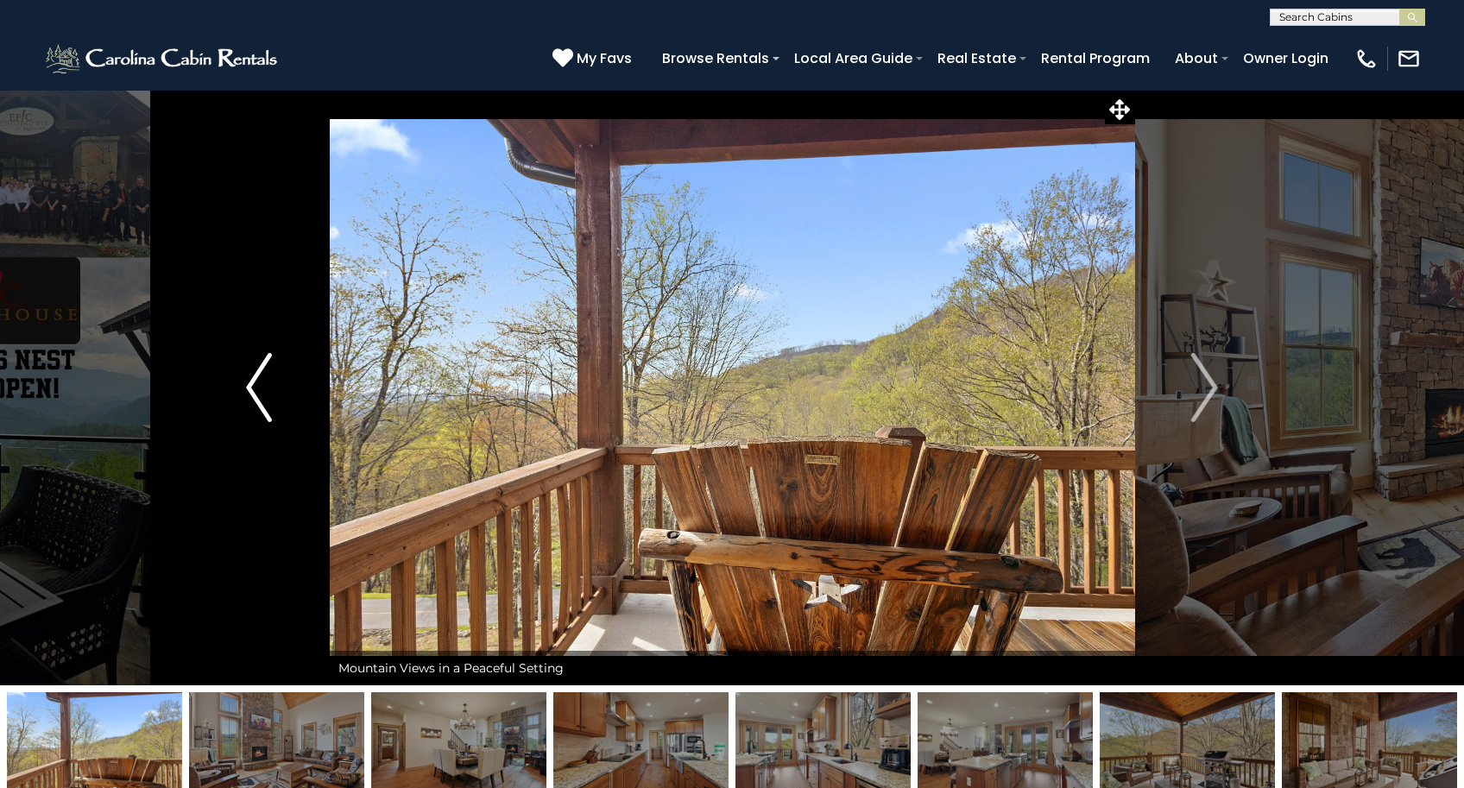
click at [256, 394] on img "Previous" at bounding box center [259, 387] width 26 height 69
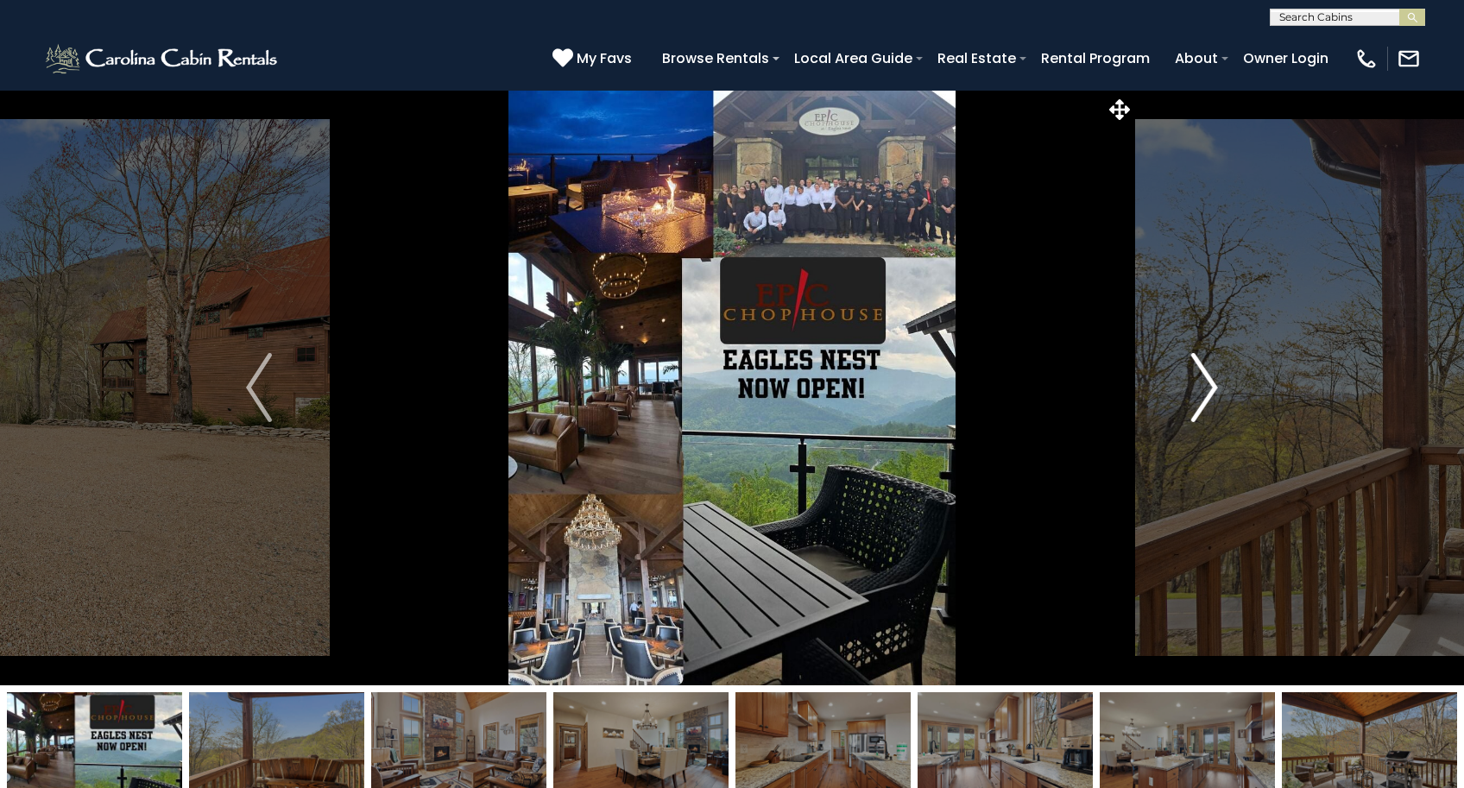
click at [1214, 392] on img "Next" at bounding box center [1205, 387] width 26 height 69
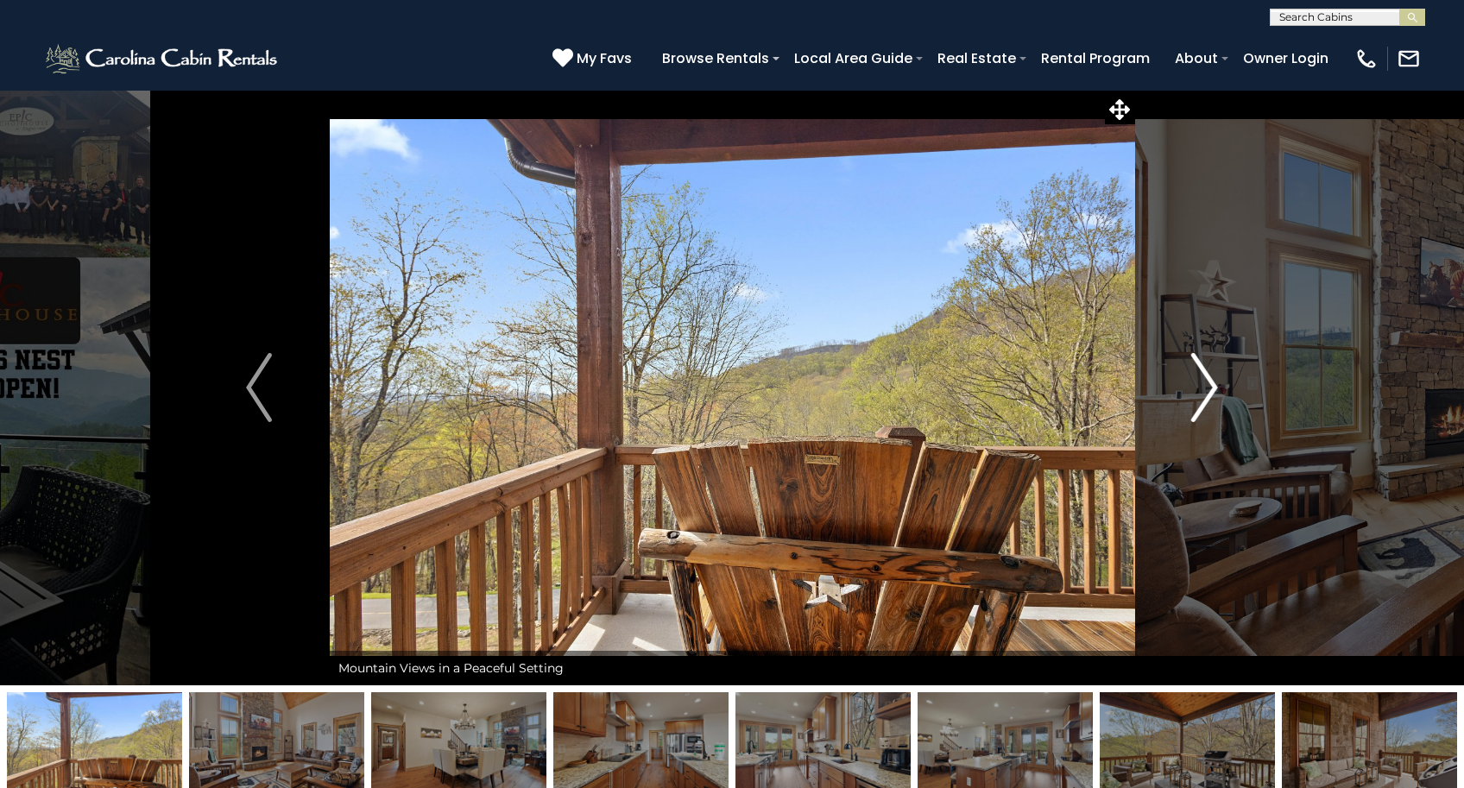
click at [1214, 392] on img "Next" at bounding box center [1205, 387] width 26 height 69
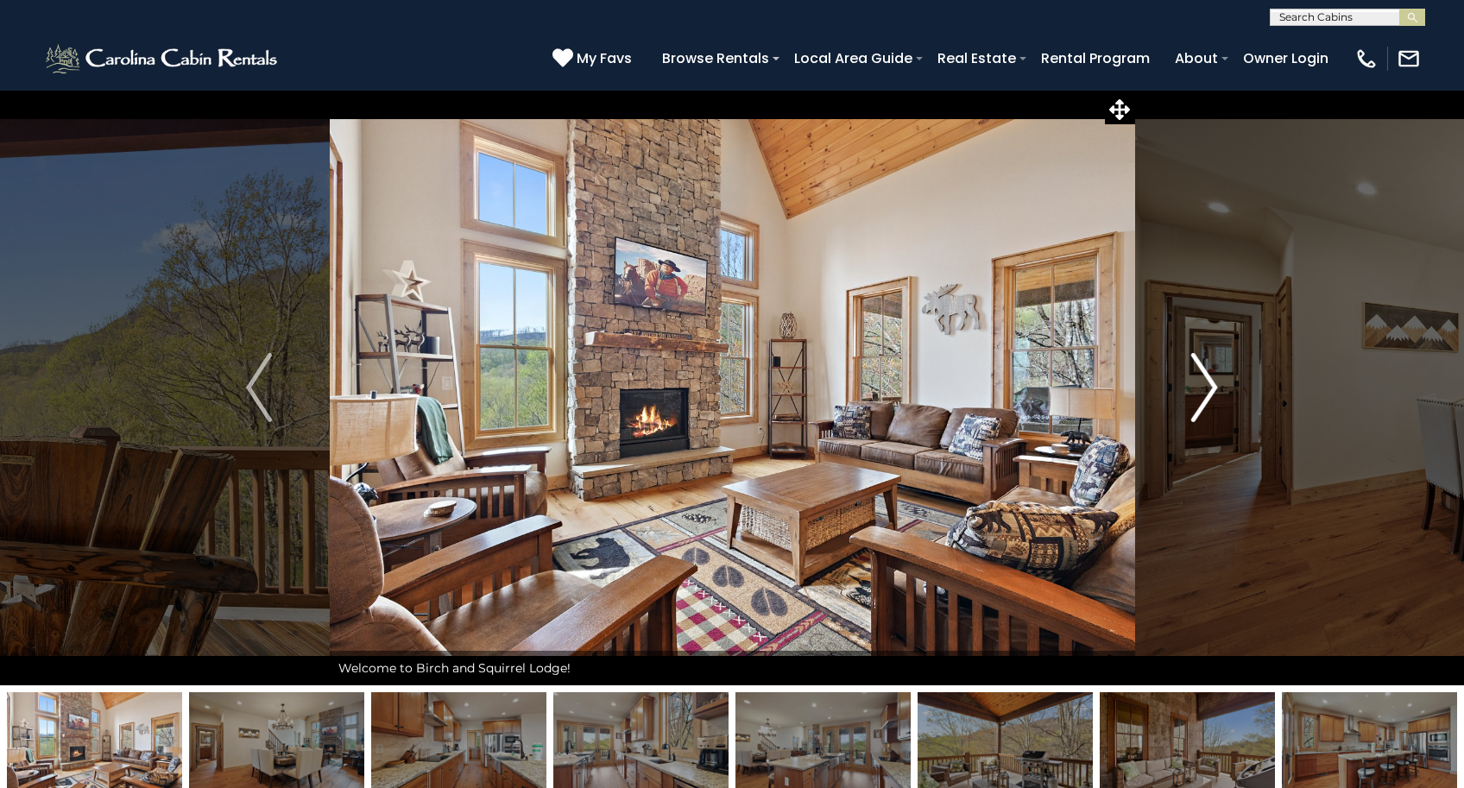
click at [1214, 392] on img "Next" at bounding box center [1205, 387] width 26 height 69
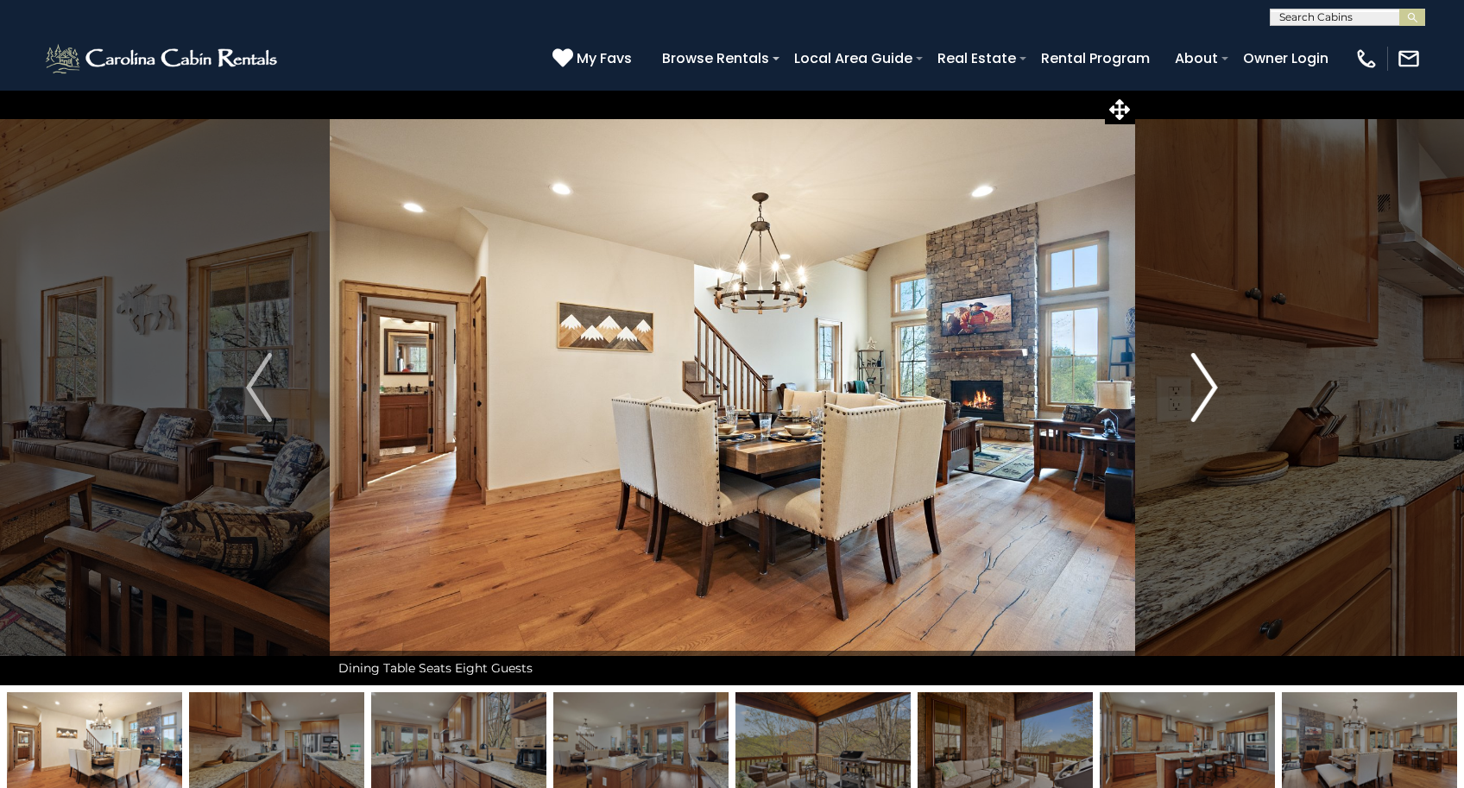
click at [1214, 392] on img "Next" at bounding box center [1205, 387] width 26 height 69
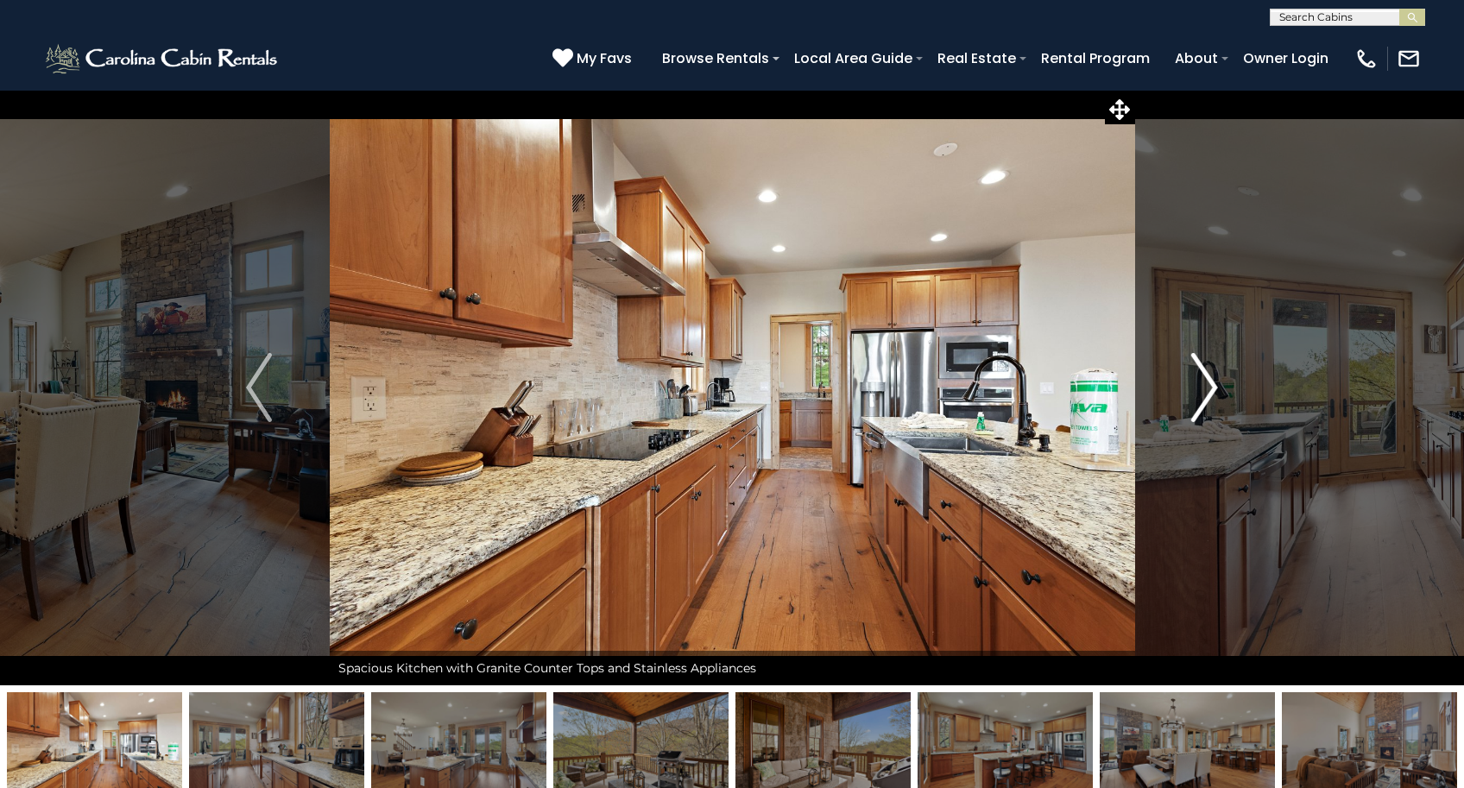
click at [1214, 392] on img "Next" at bounding box center [1205, 387] width 26 height 69
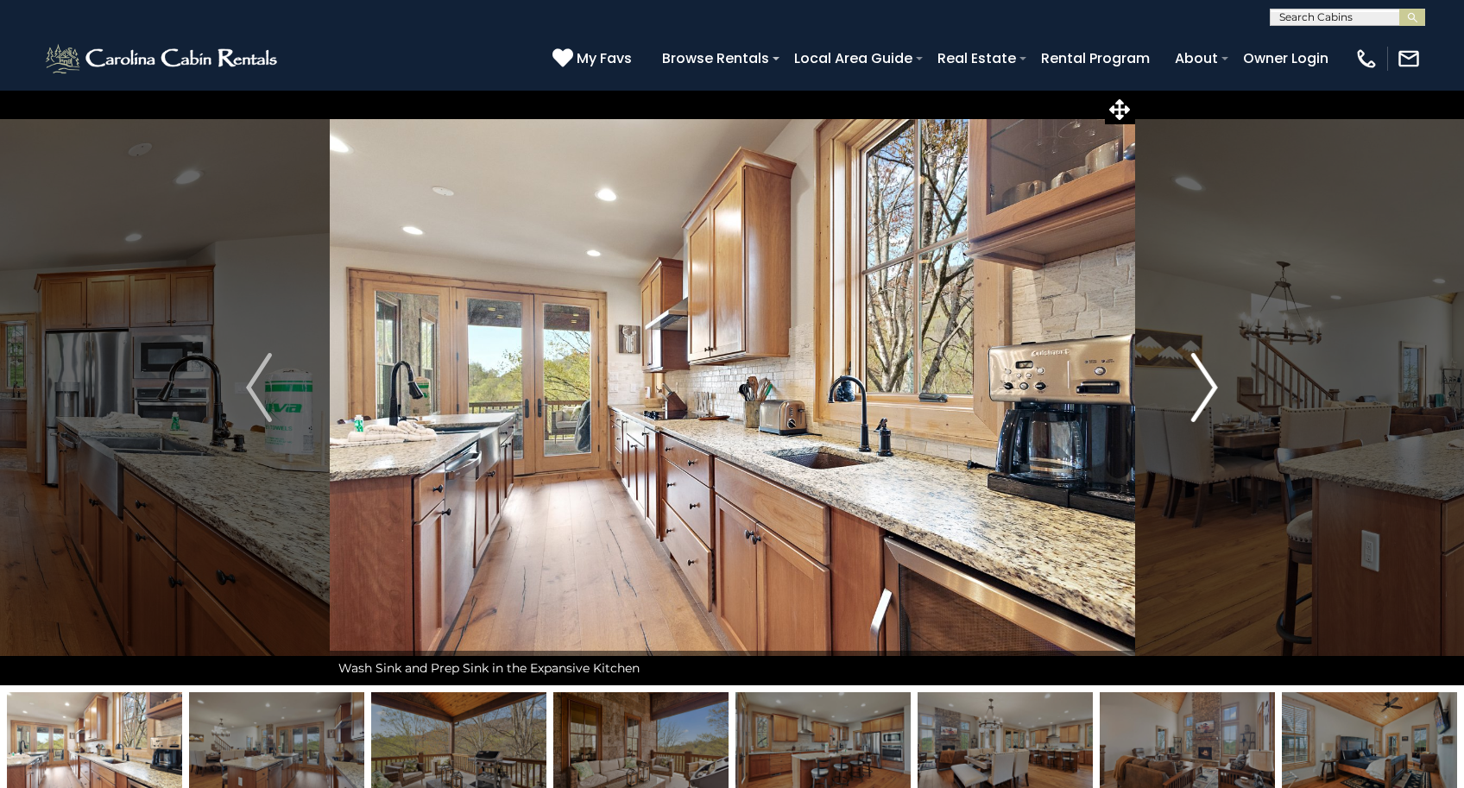
click at [1214, 392] on img "Next" at bounding box center [1205, 387] width 26 height 69
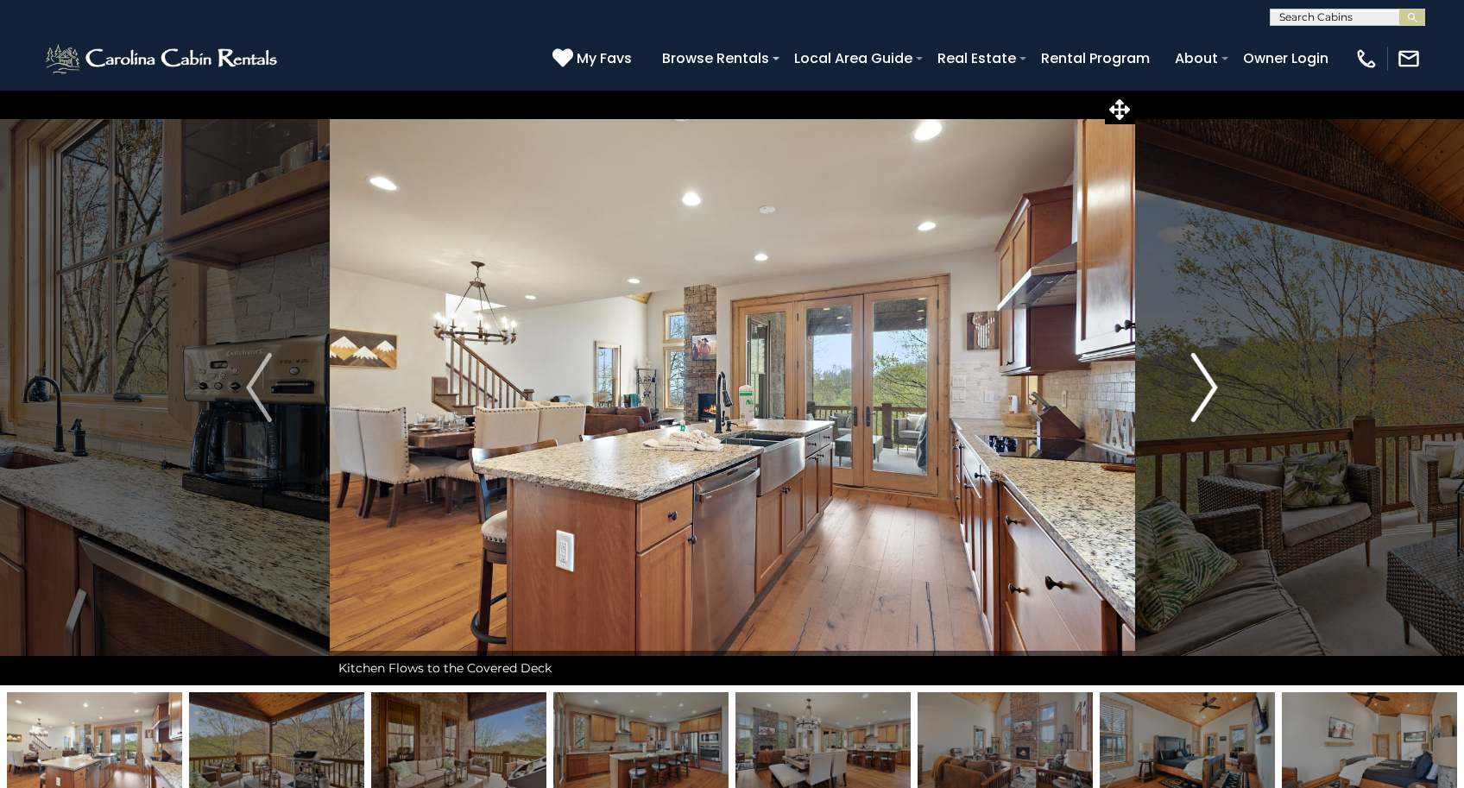
click at [1214, 392] on img "Next" at bounding box center [1205, 387] width 26 height 69
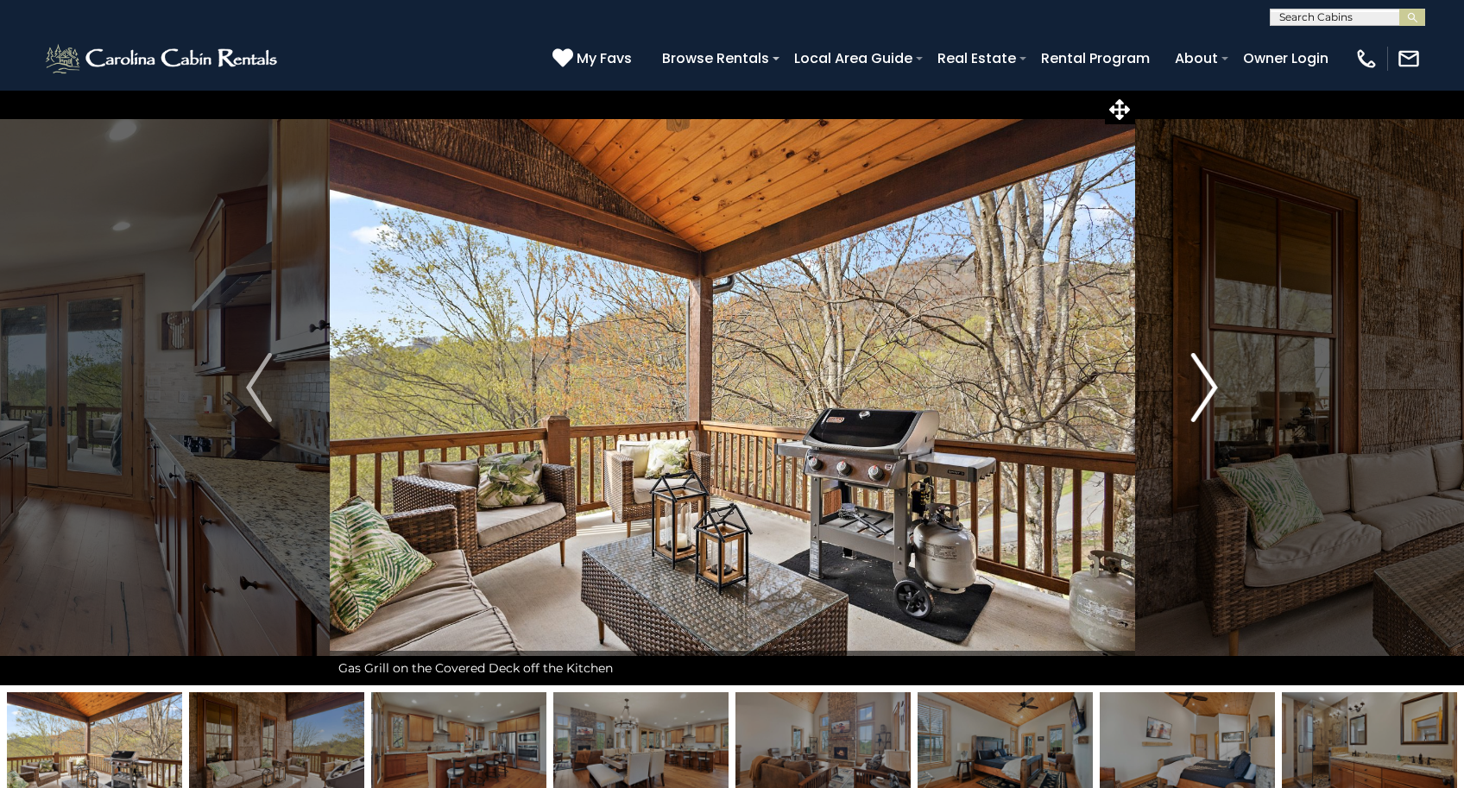
click at [1214, 392] on img "Next" at bounding box center [1205, 387] width 26 height 69
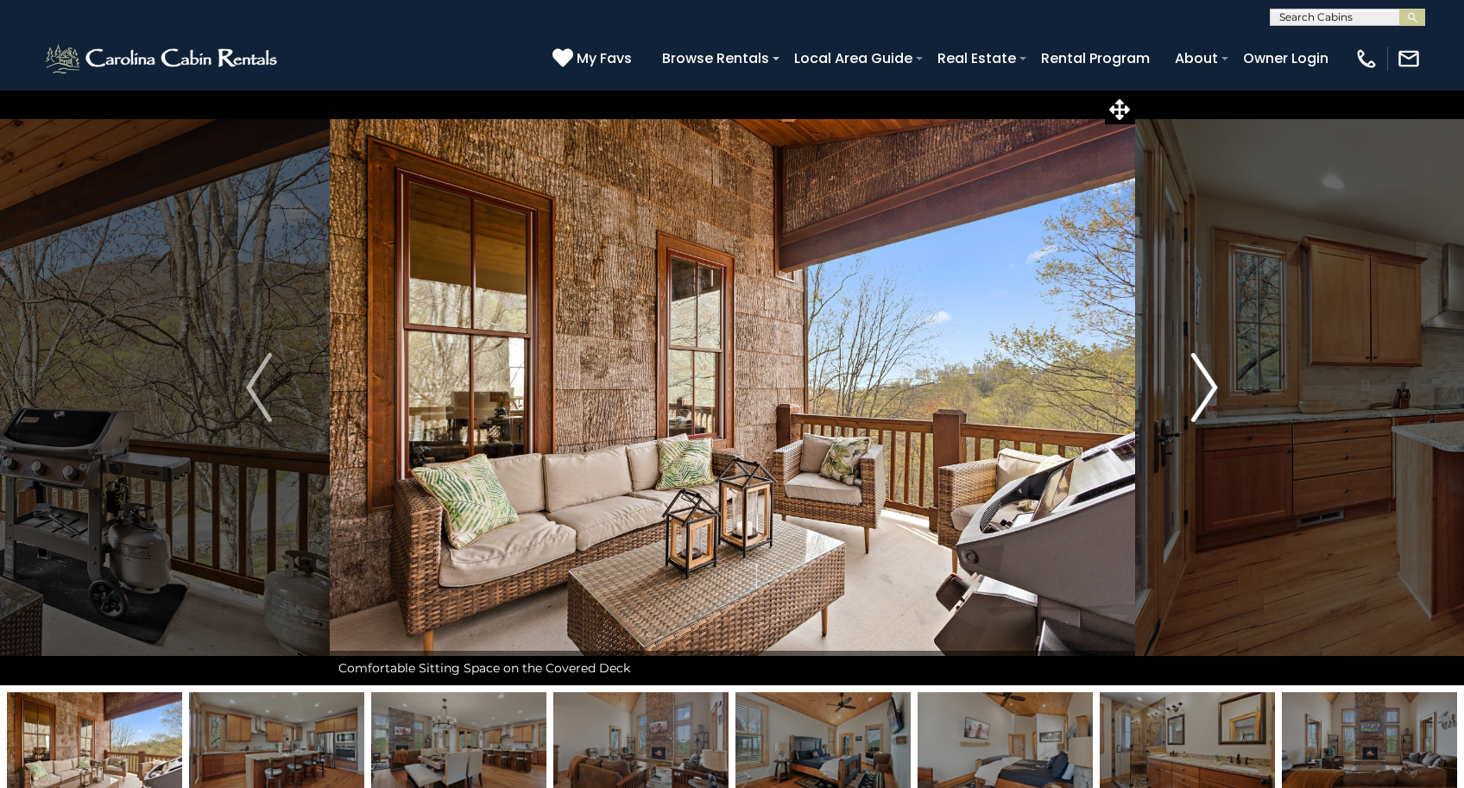
click at [1214, 392] on img "Next" at bounding box center [1205, 387] width 26 height 69
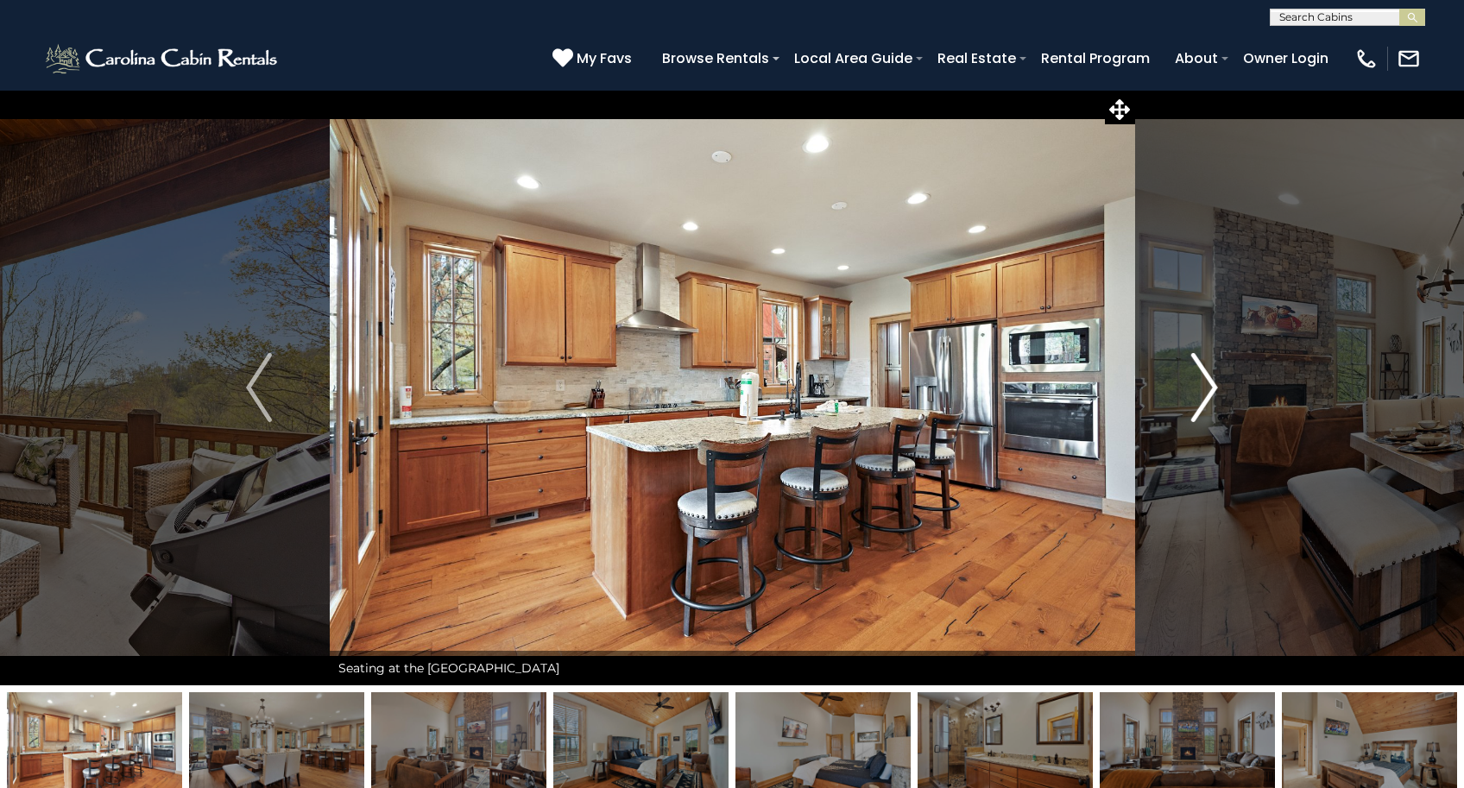
click at [1214, 392] on img "Next" at bounding box center [1205, 387] width 26 height 69
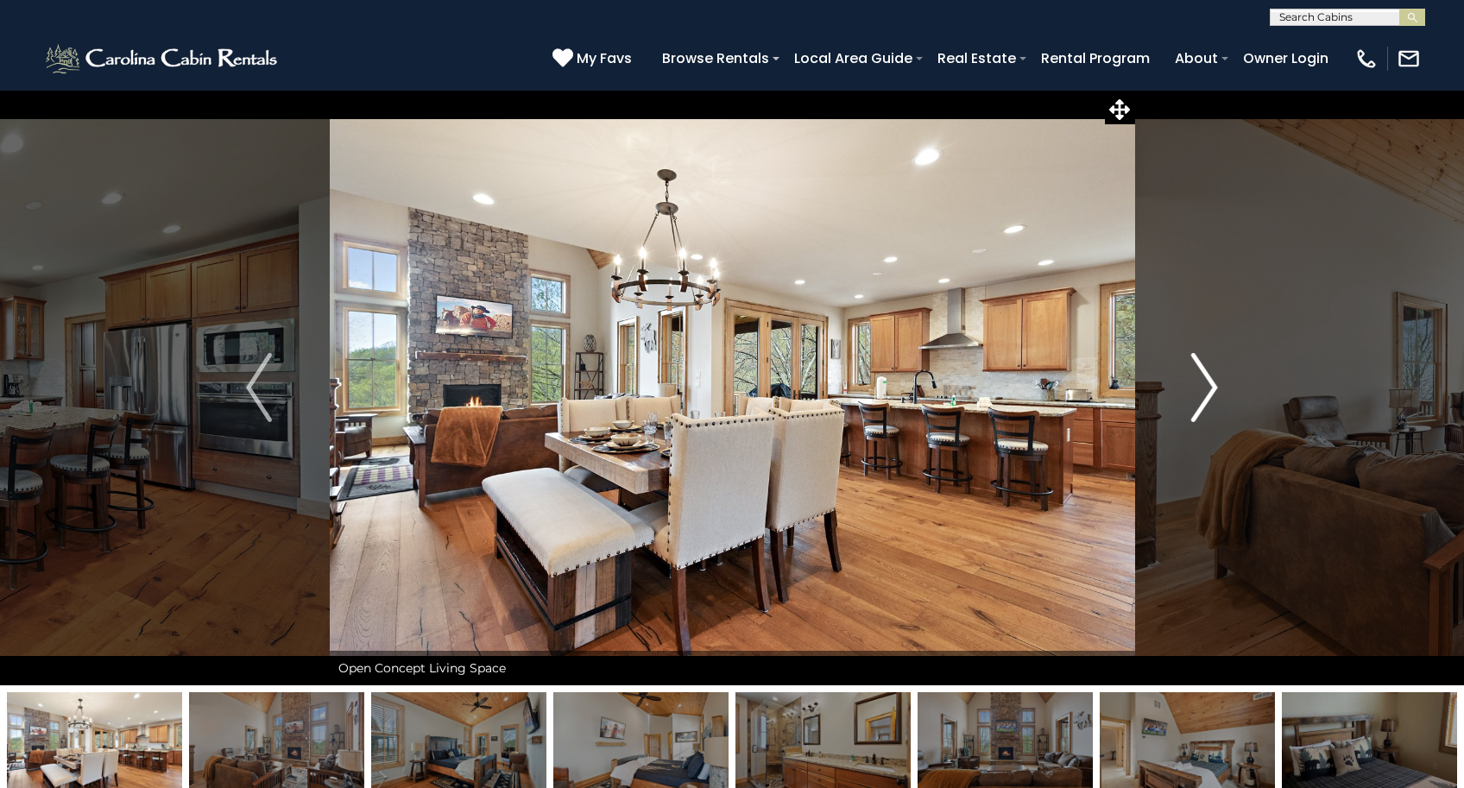
click at [1214, 392] on img "Next" at bounding box center [1205, 387] width 26 height 69
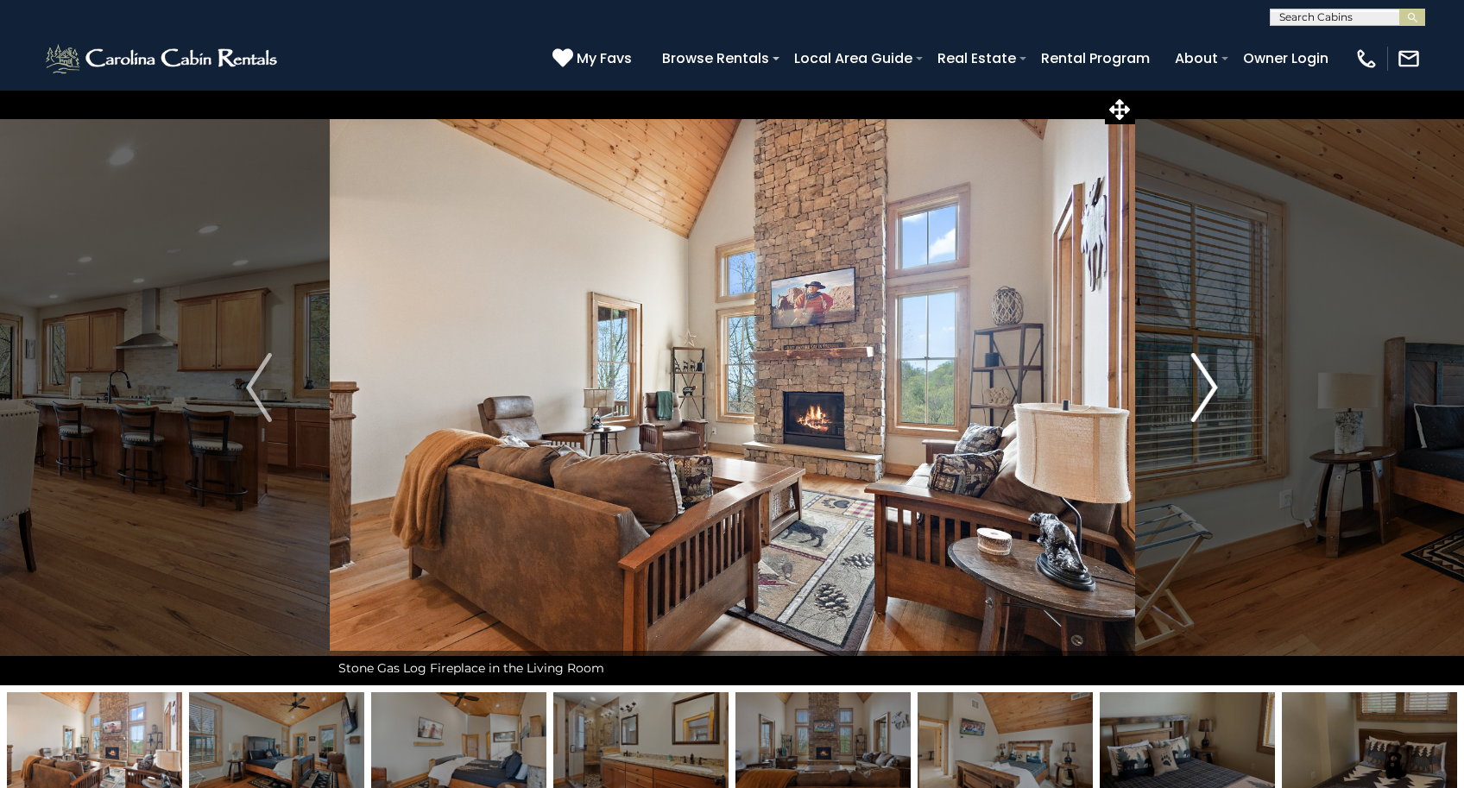
click at [1214, 392] on img "Next" at bounding box center [1205, 387] width 26 height 69
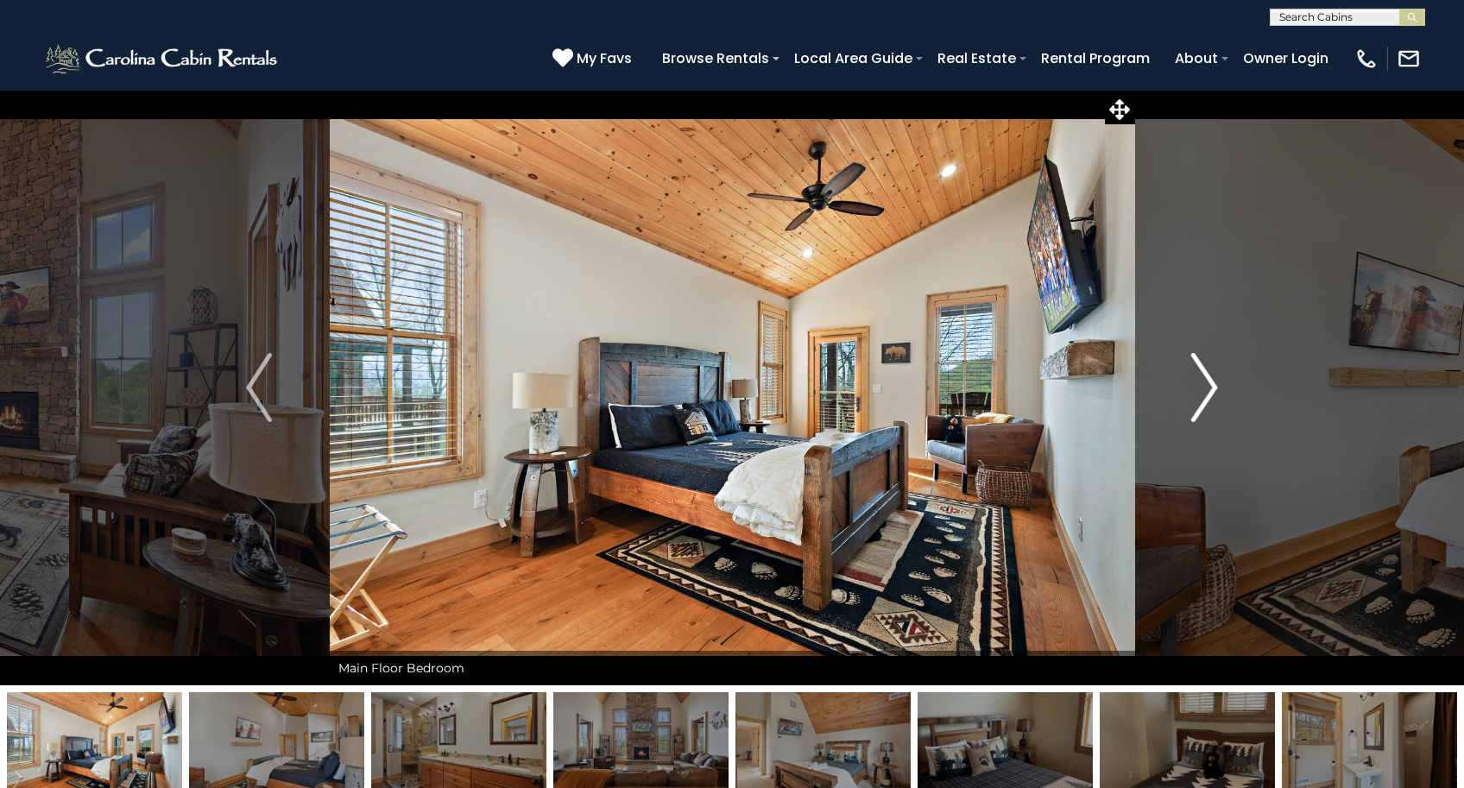
click at [1214, 392] on img "Next" at bounding box center [1205, 387] width 26 height 69
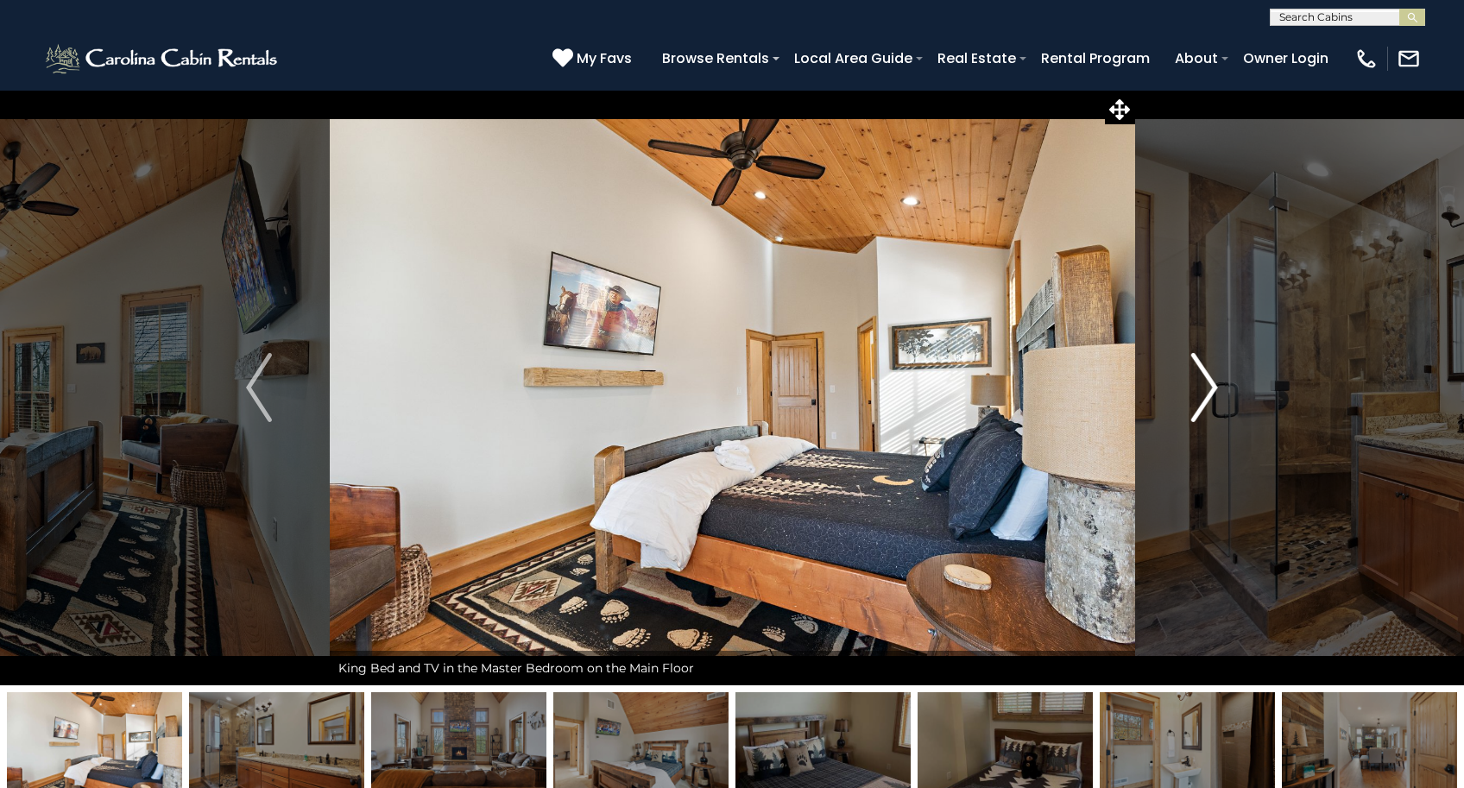
click at [1214, 392] on img "Next" at bounding box center [1205, 387] width 26 height 69
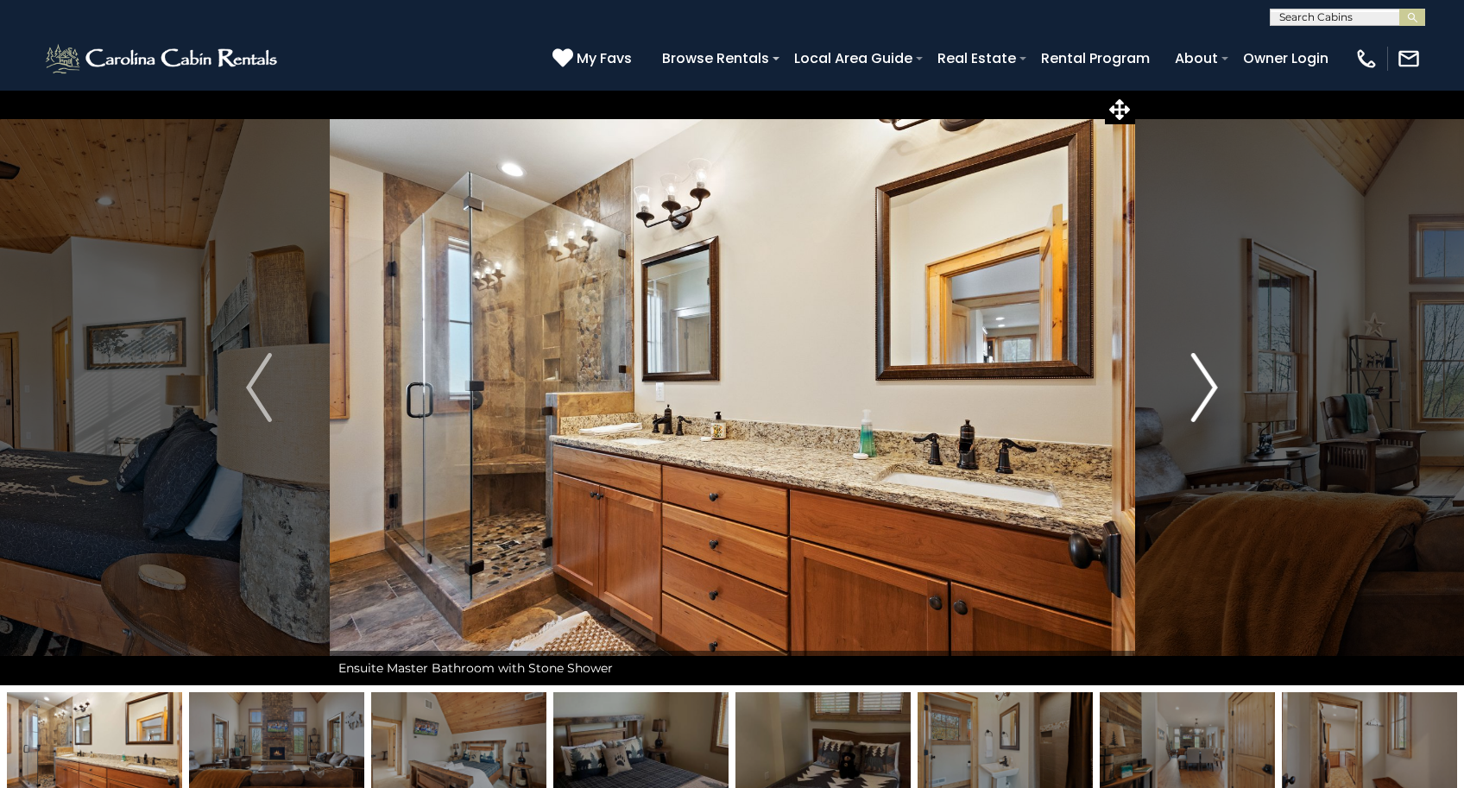
click at [1214, 392] on img "Next" at bounding box center [1205, 387] width 26 height 69
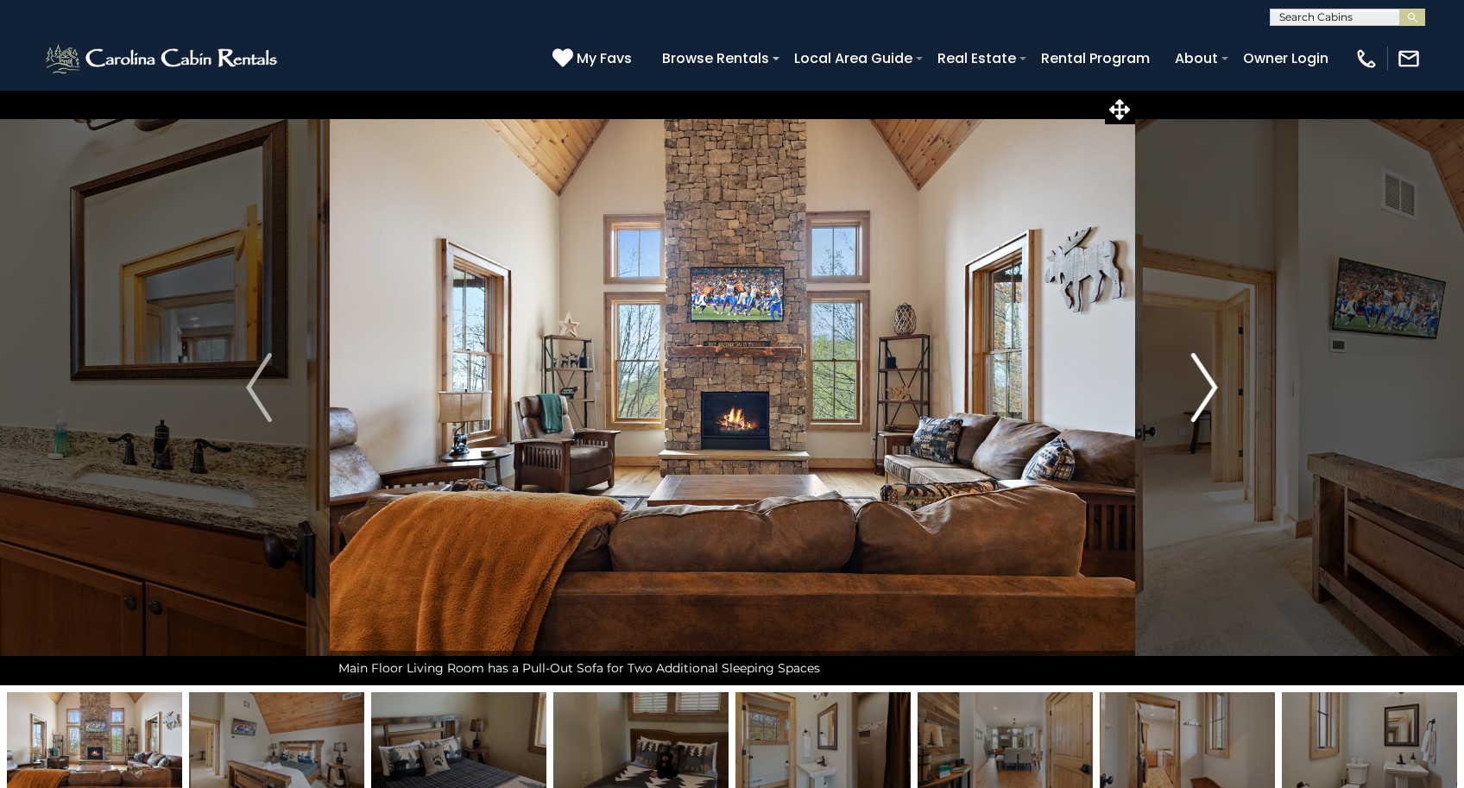
click at [1214, 392] on img "Next" at bounding box center [1205, 387] width 26 height 69
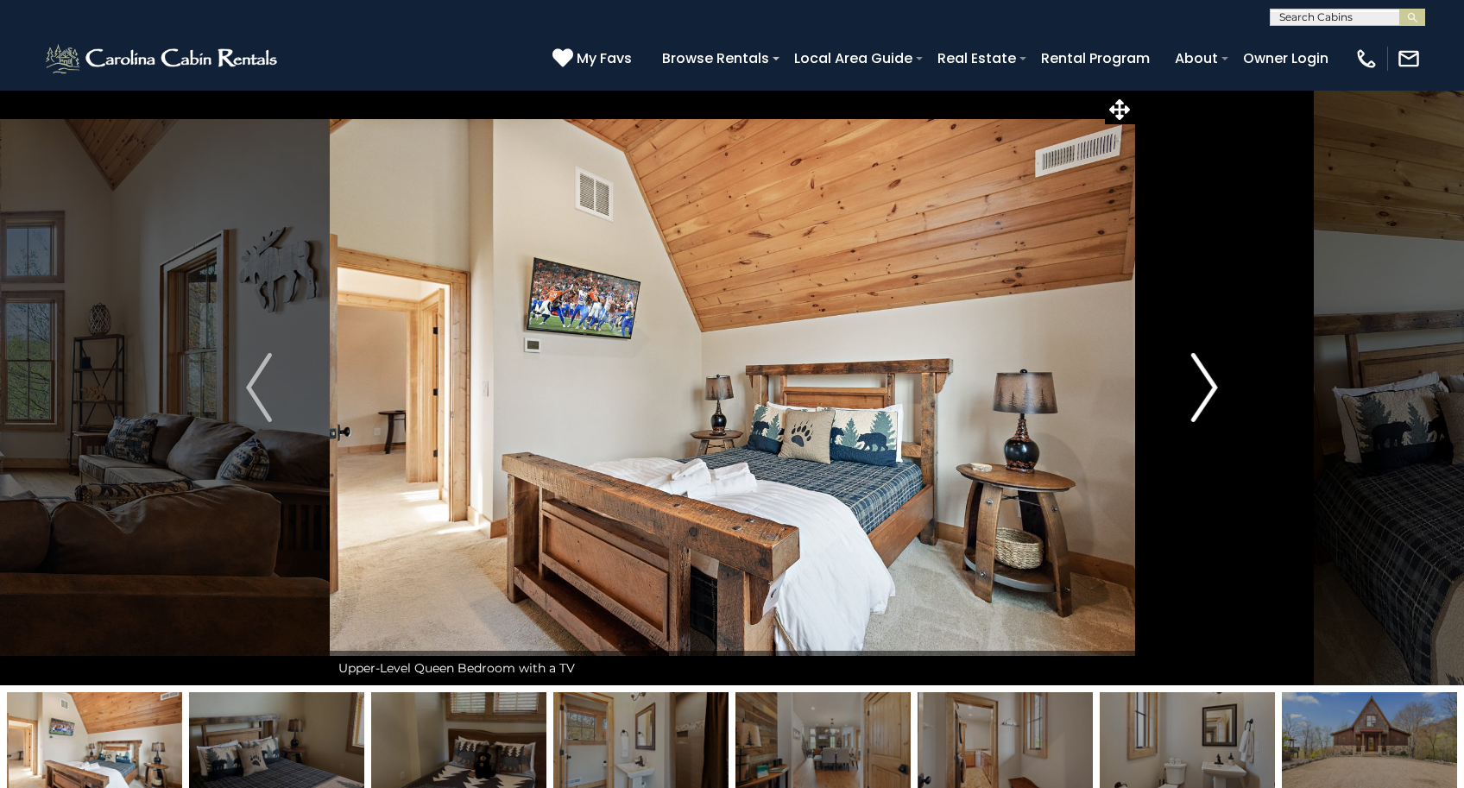
click at [1214, 392] on img "Next" at bounding box center [1205, 387] width 26 height 69
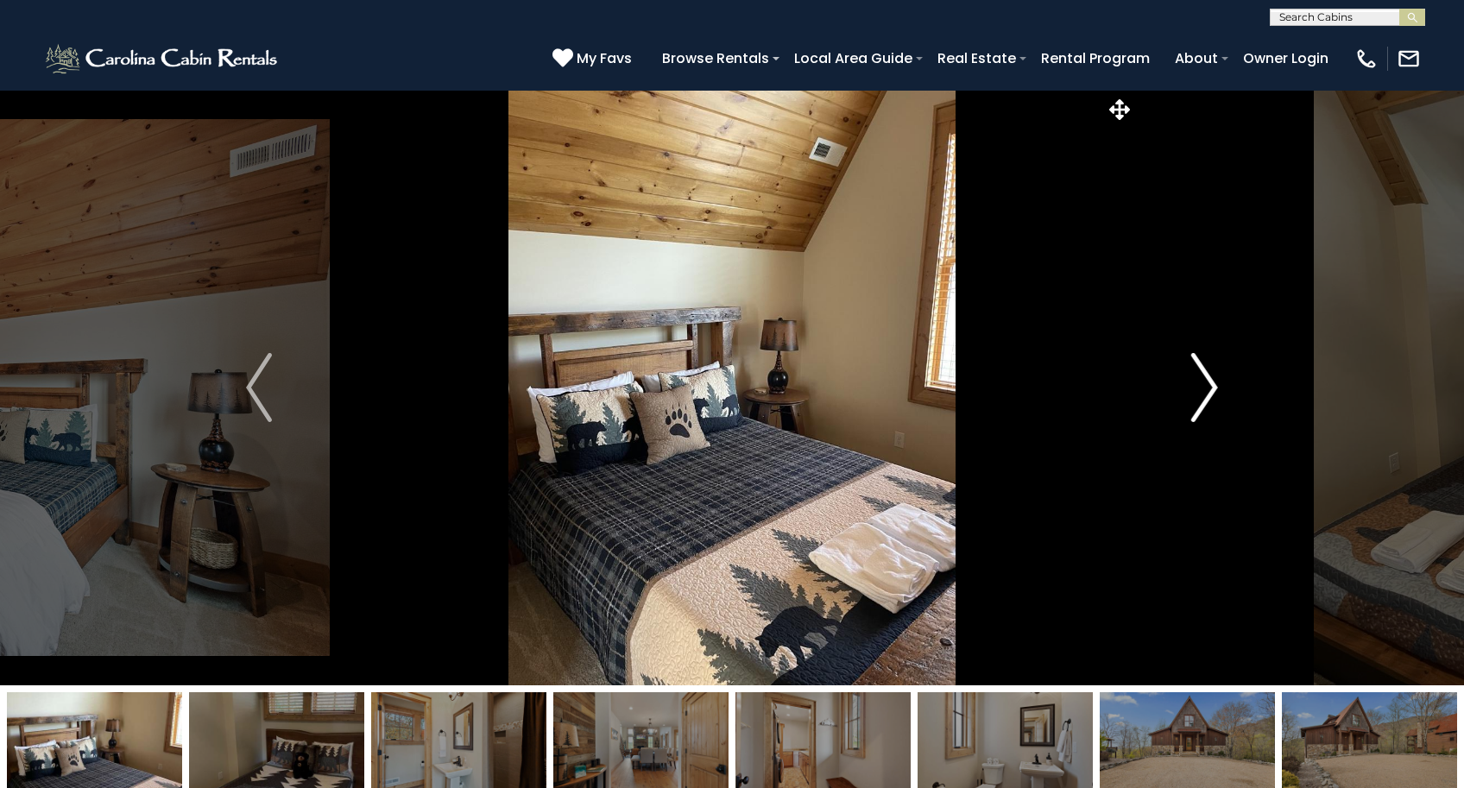
click at [1214, 392] on img "Next" at bounding box center [1205, 387] width 26 height 69
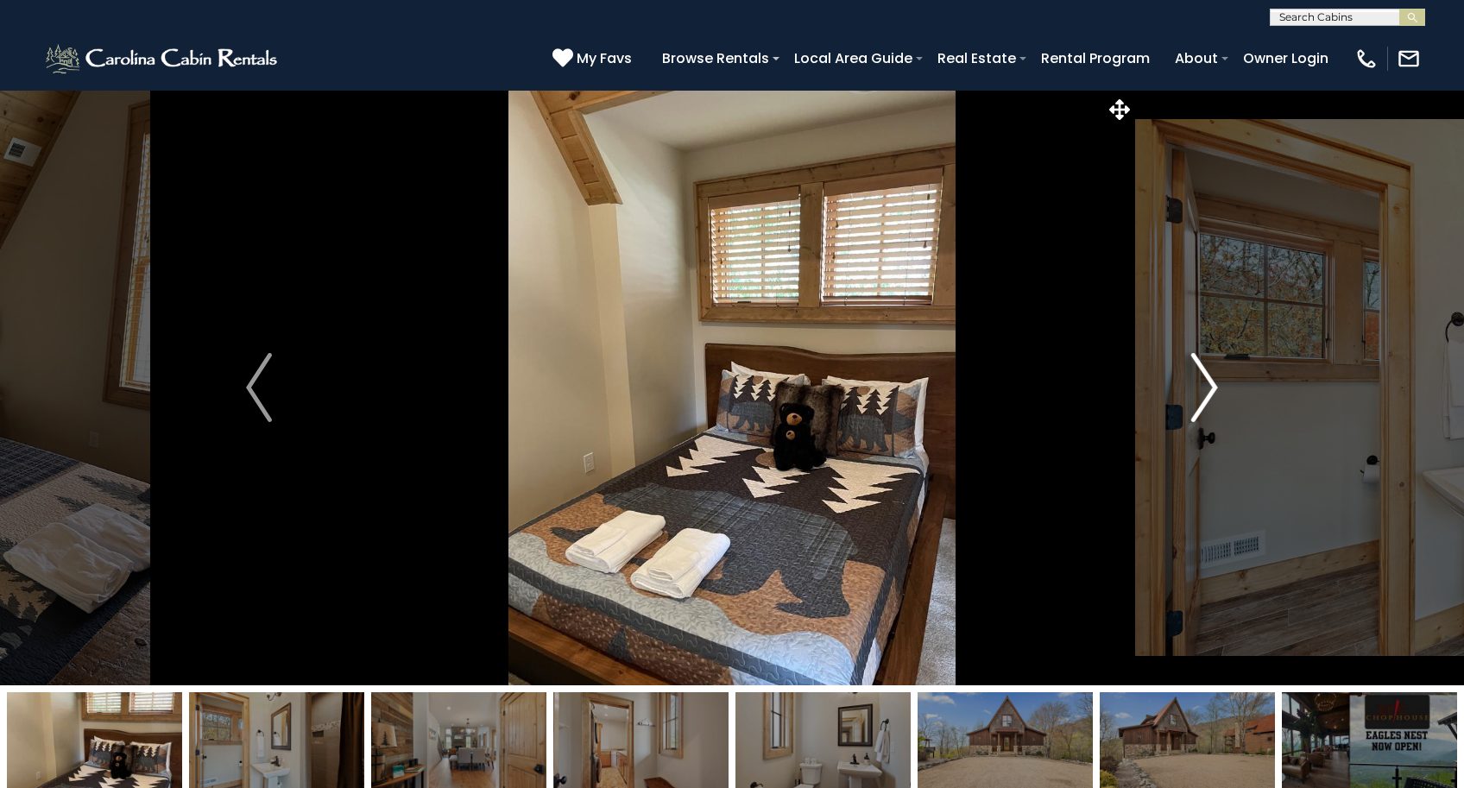
click at [1214, 392] on img "Next" at bounding box center [1205, 387] width 26 height 69
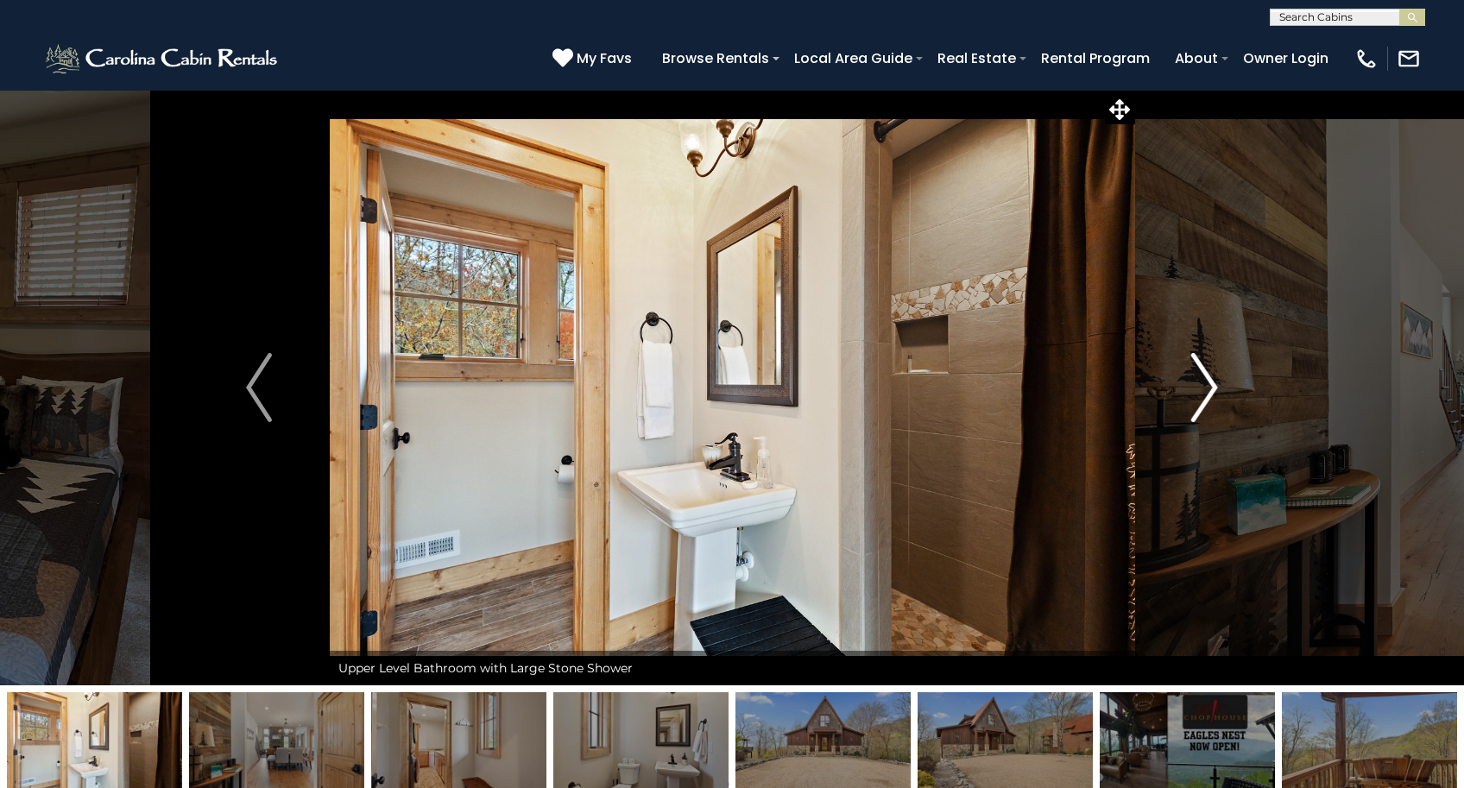
click at [1214, 392] on img "Next" at bounding box center [1205, 387] width 26 height 69
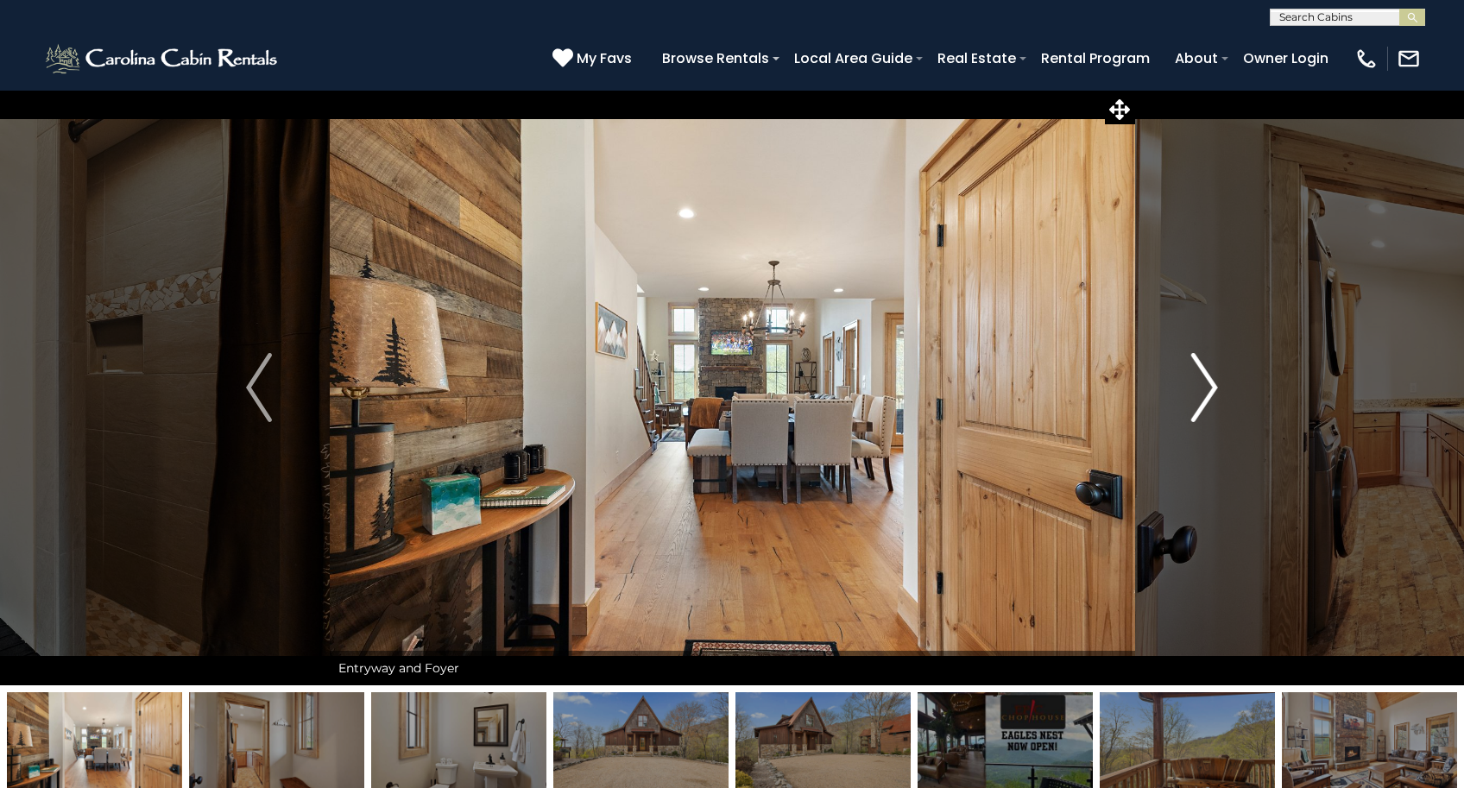
click at [1214, 392] on img "Next" at bounding box center [1205, 387] width 26 height 69
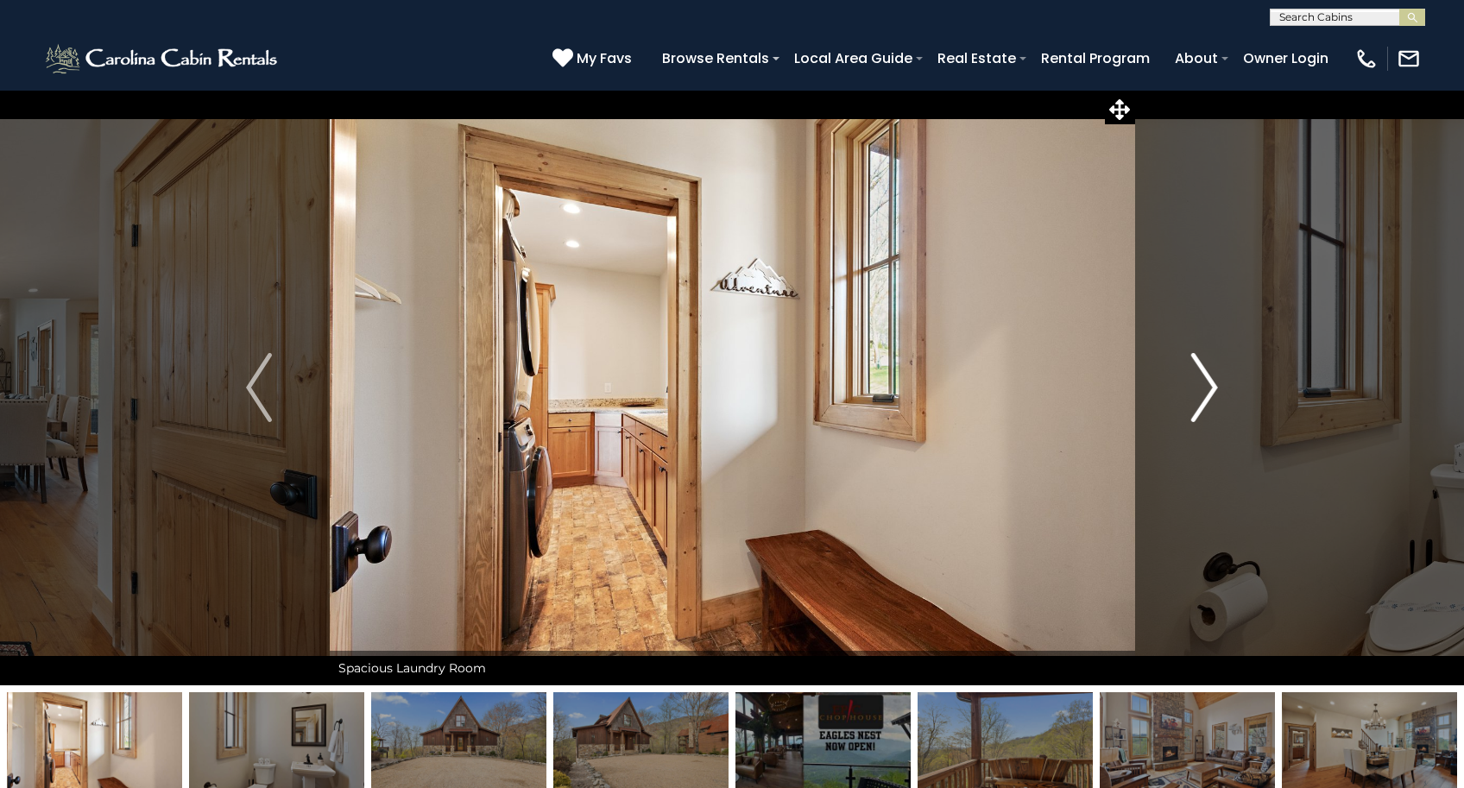
click at [1214, 392] on img "Next" at bounding box center [1205, 387] width 26 height 69
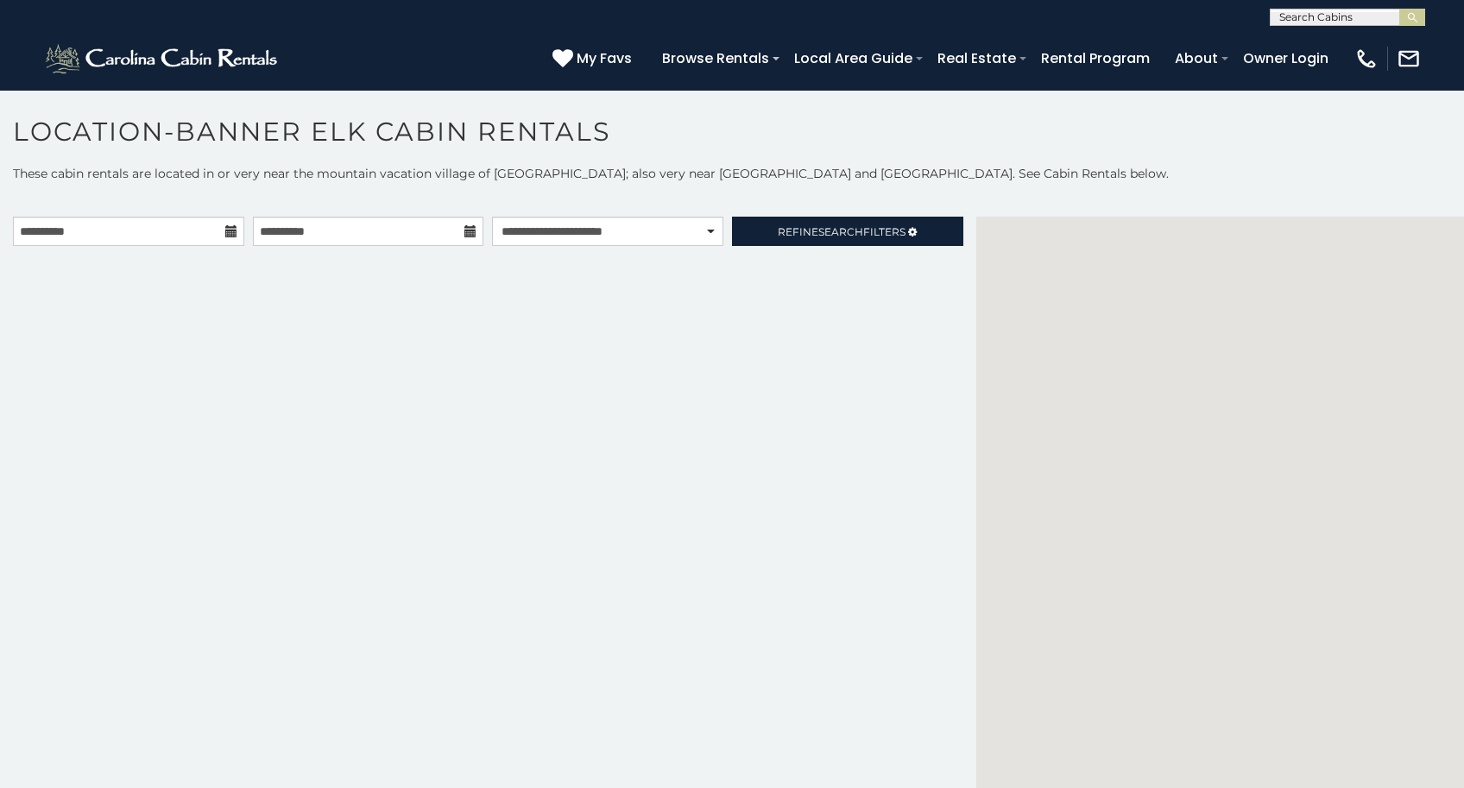
scroll to position [40, 0]
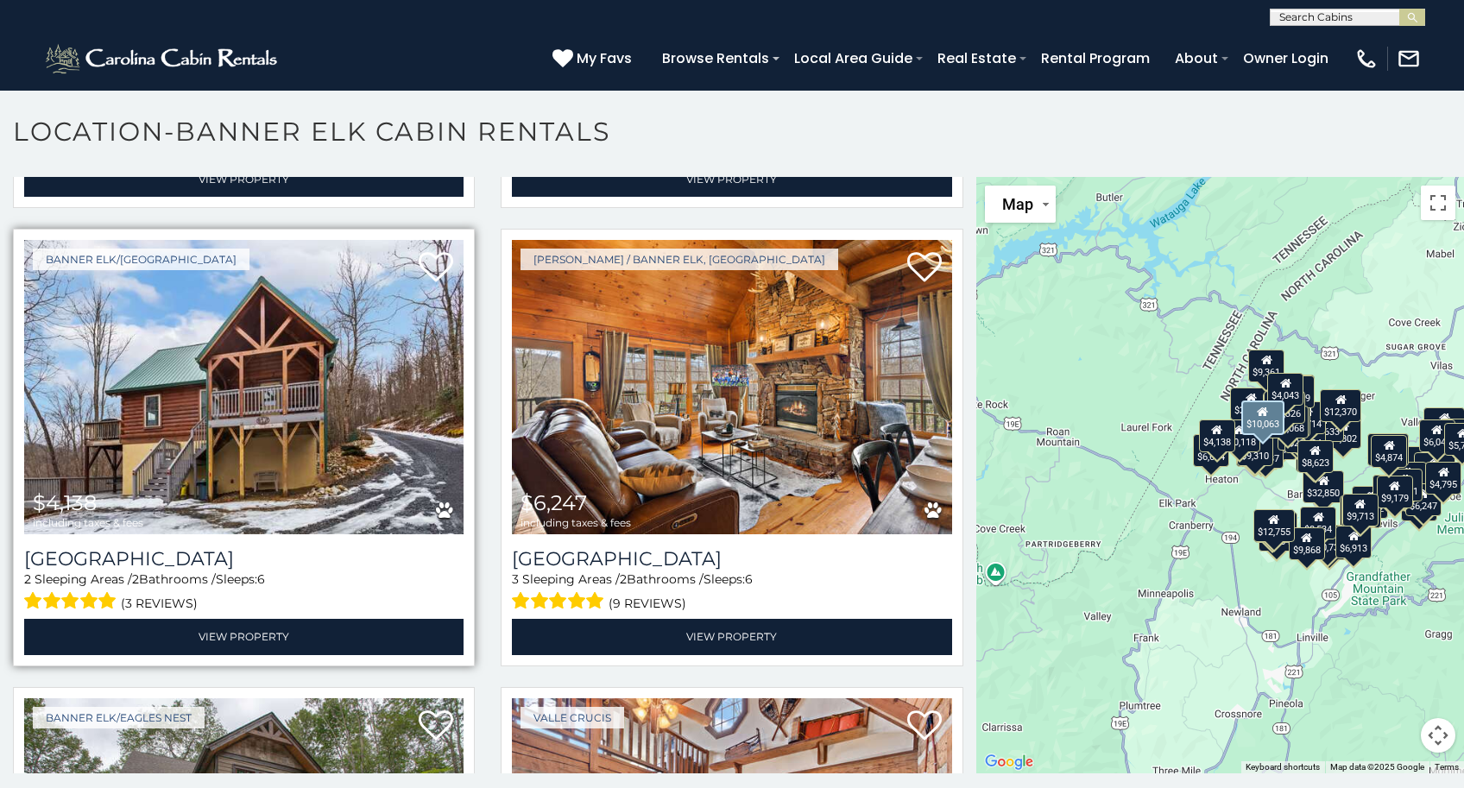
scroll to position [6387, 0]
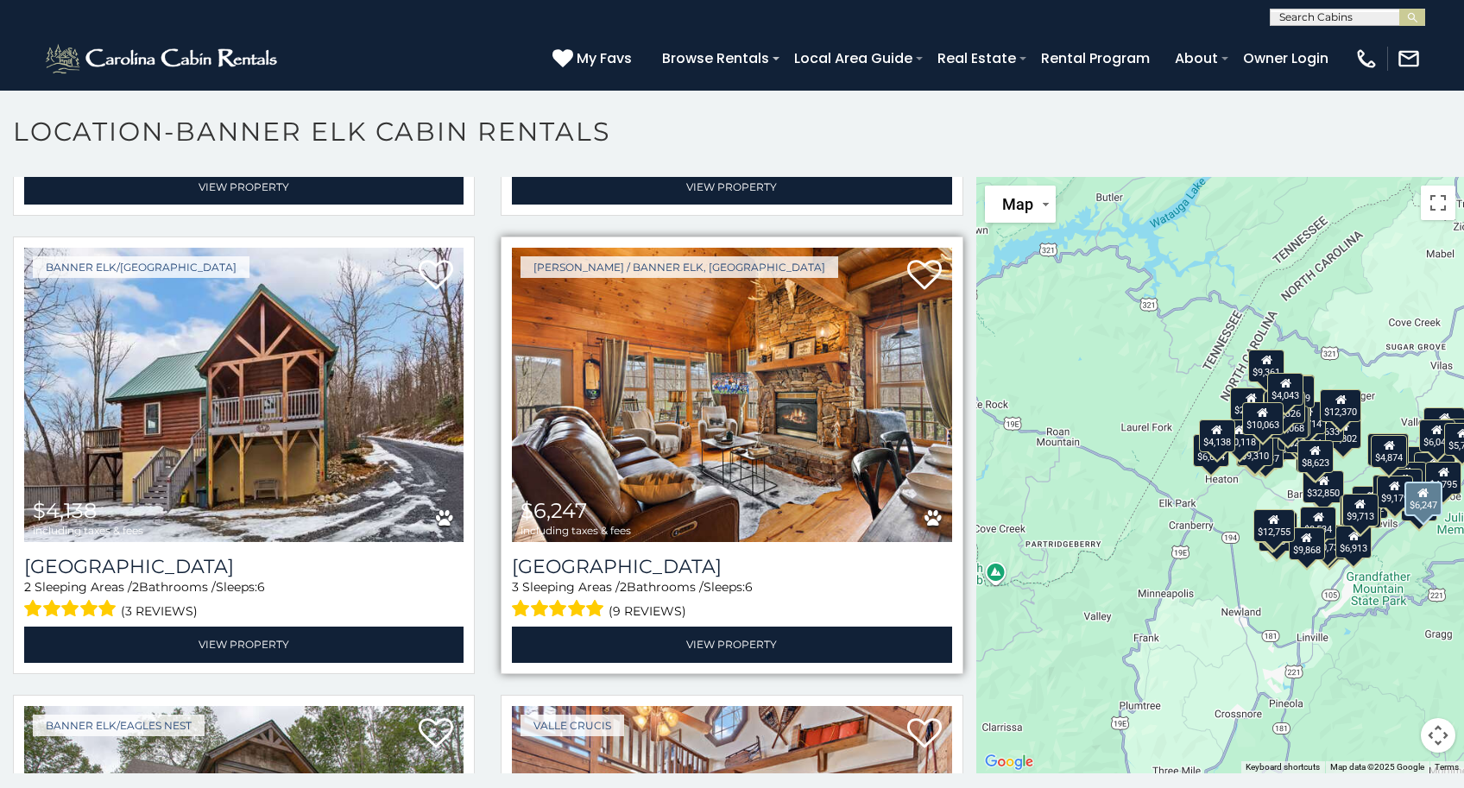
click at [747, 431] on img at bounding box center [731, 395] width 439 height 294
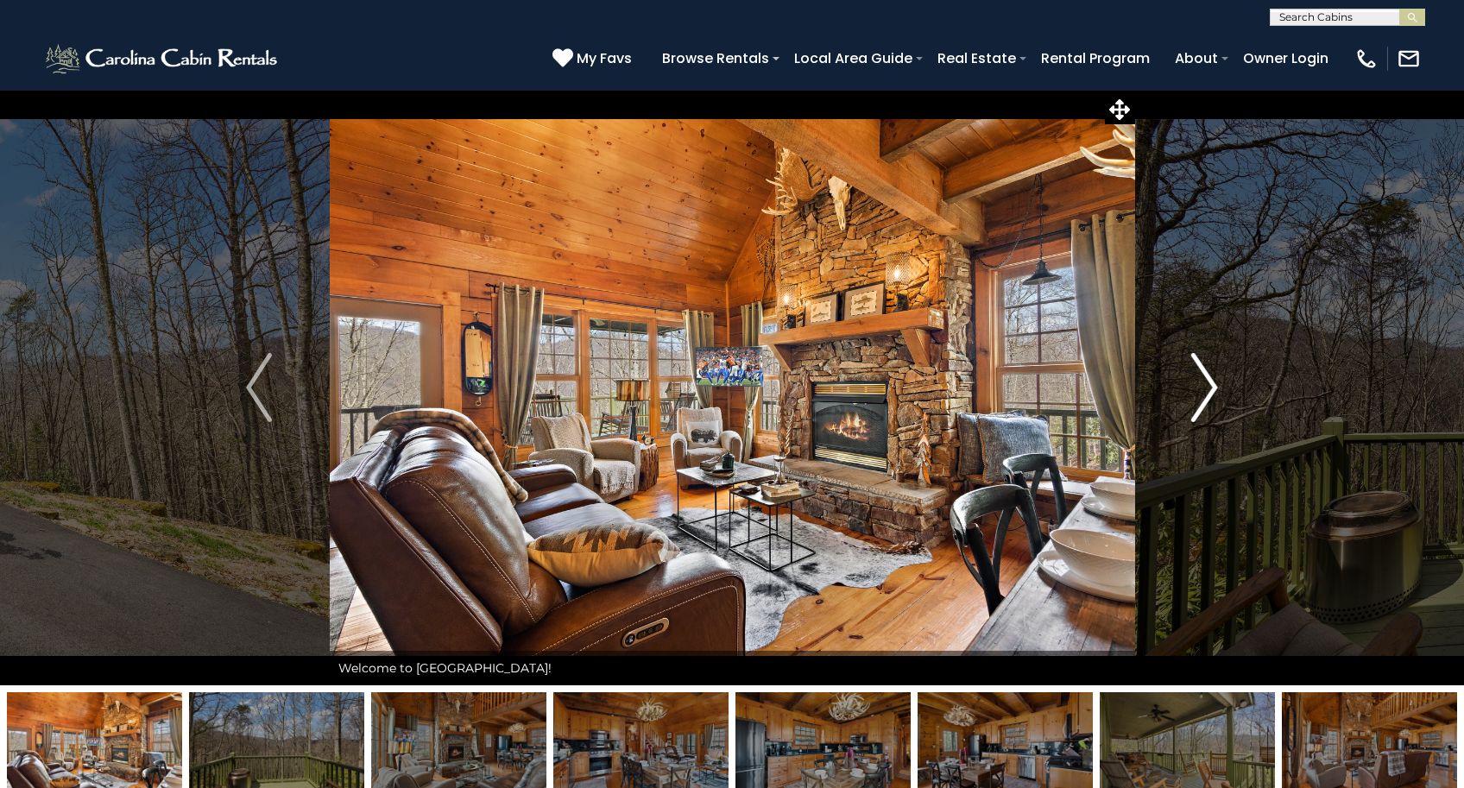
click at [1214, 391] on img "Next" at bounding box center [1205, 387] width 26 height 69
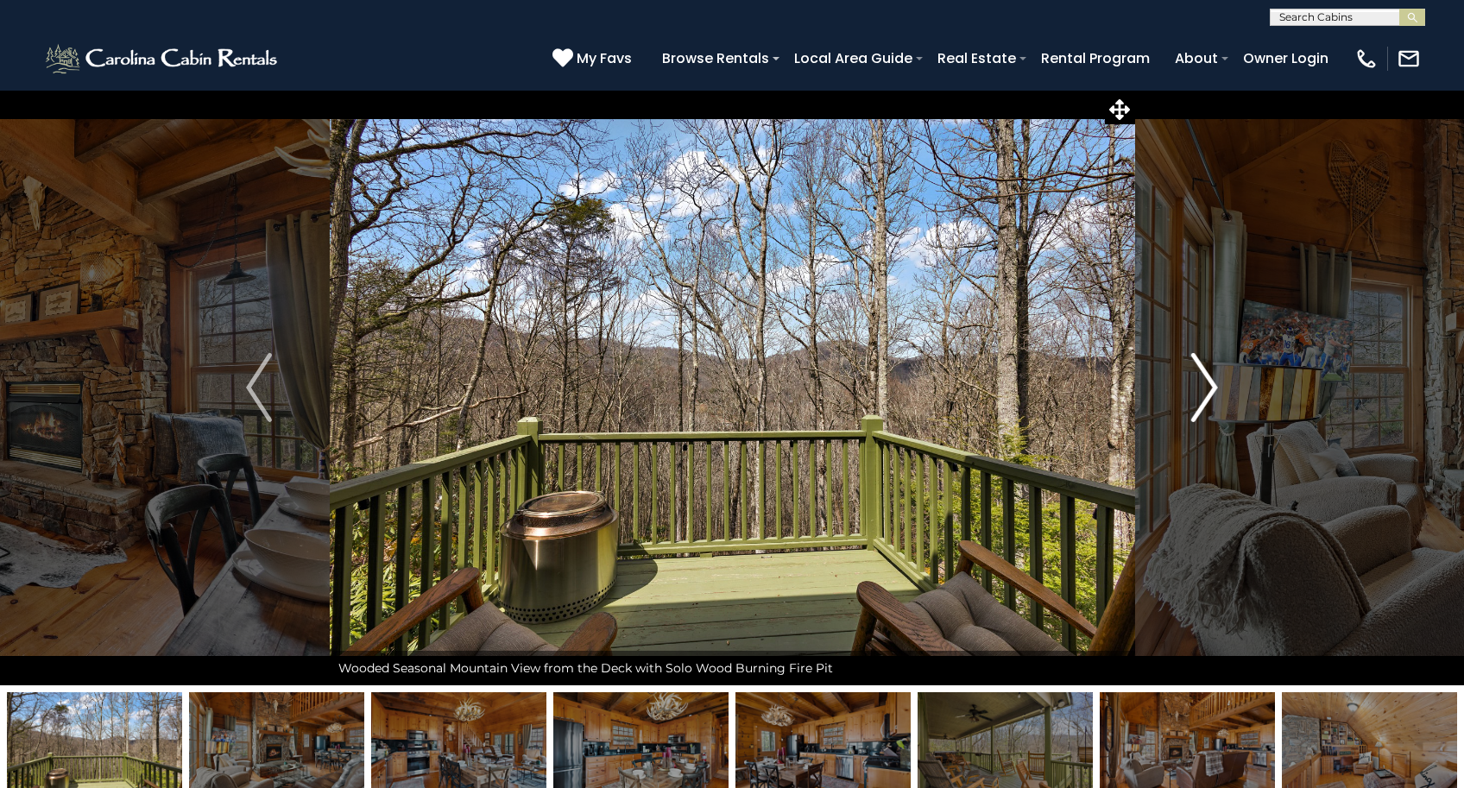
click at [1214, 391] on img "Next" at bounding box center [1205, 387] width 26 height 69
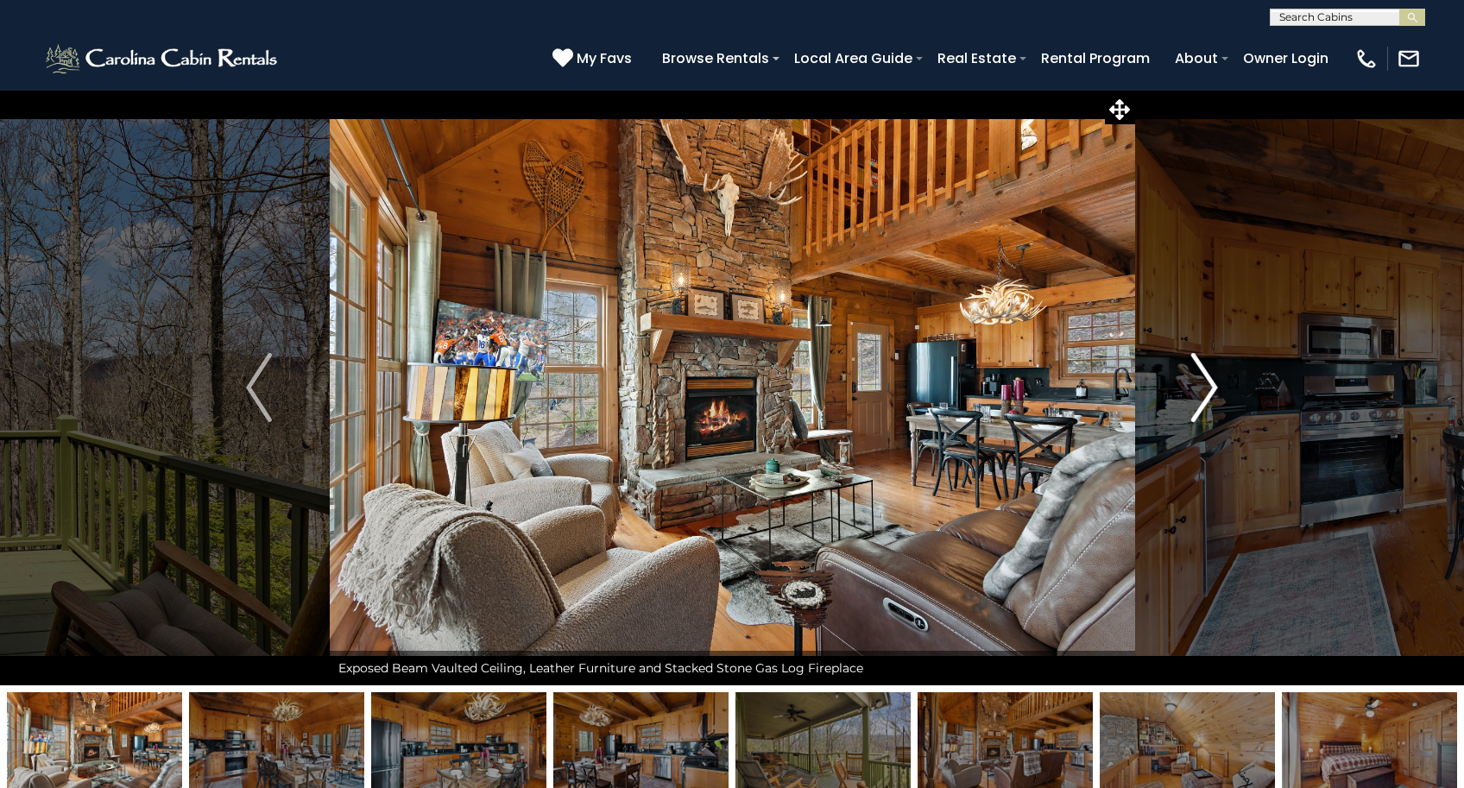
click at [1214, 391] on img "Next" at bounding box center [1205, 387] width 26 height 69
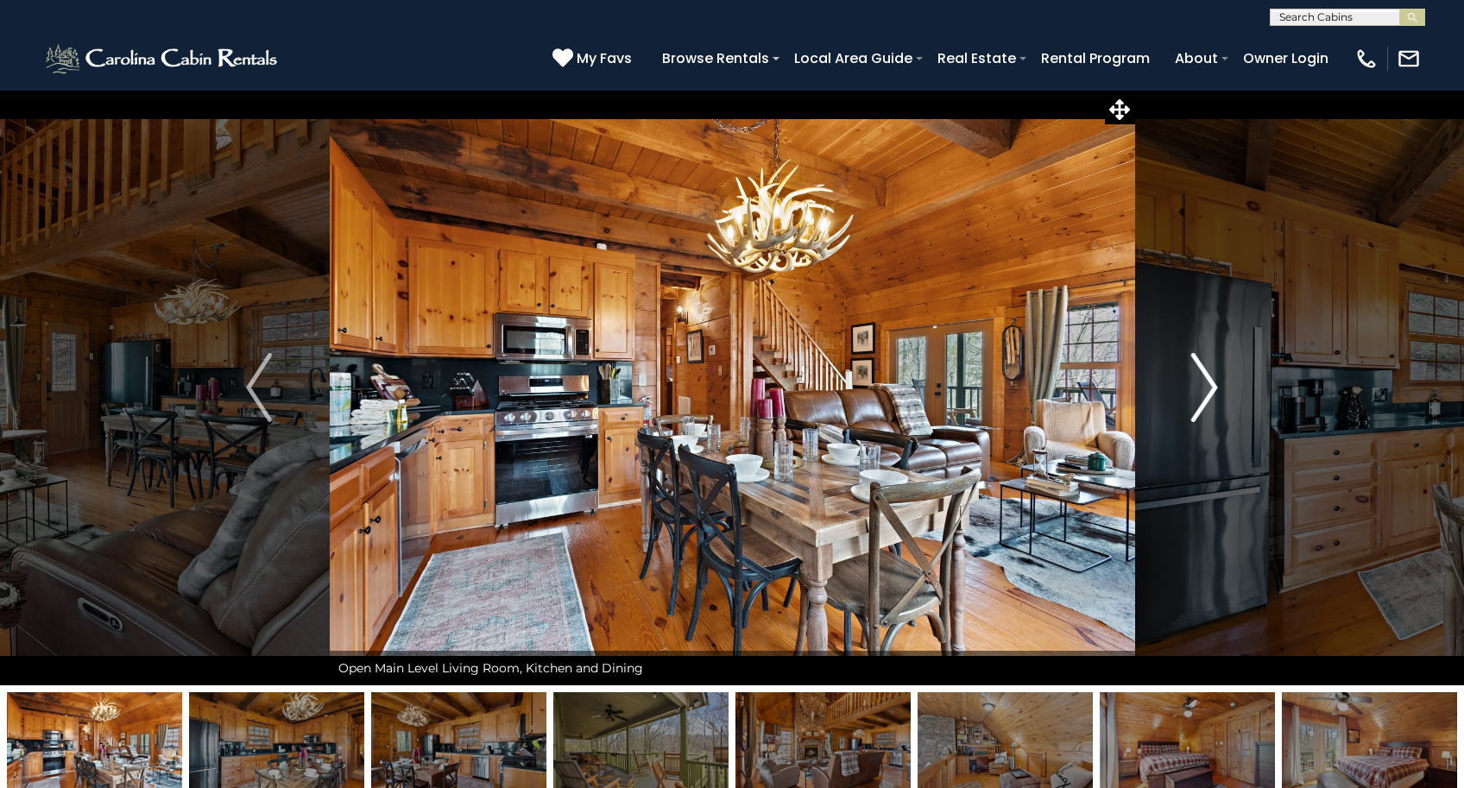
click at [1214, 391] on img "Next" at bounding box center [1205, 387] width 26 height 69
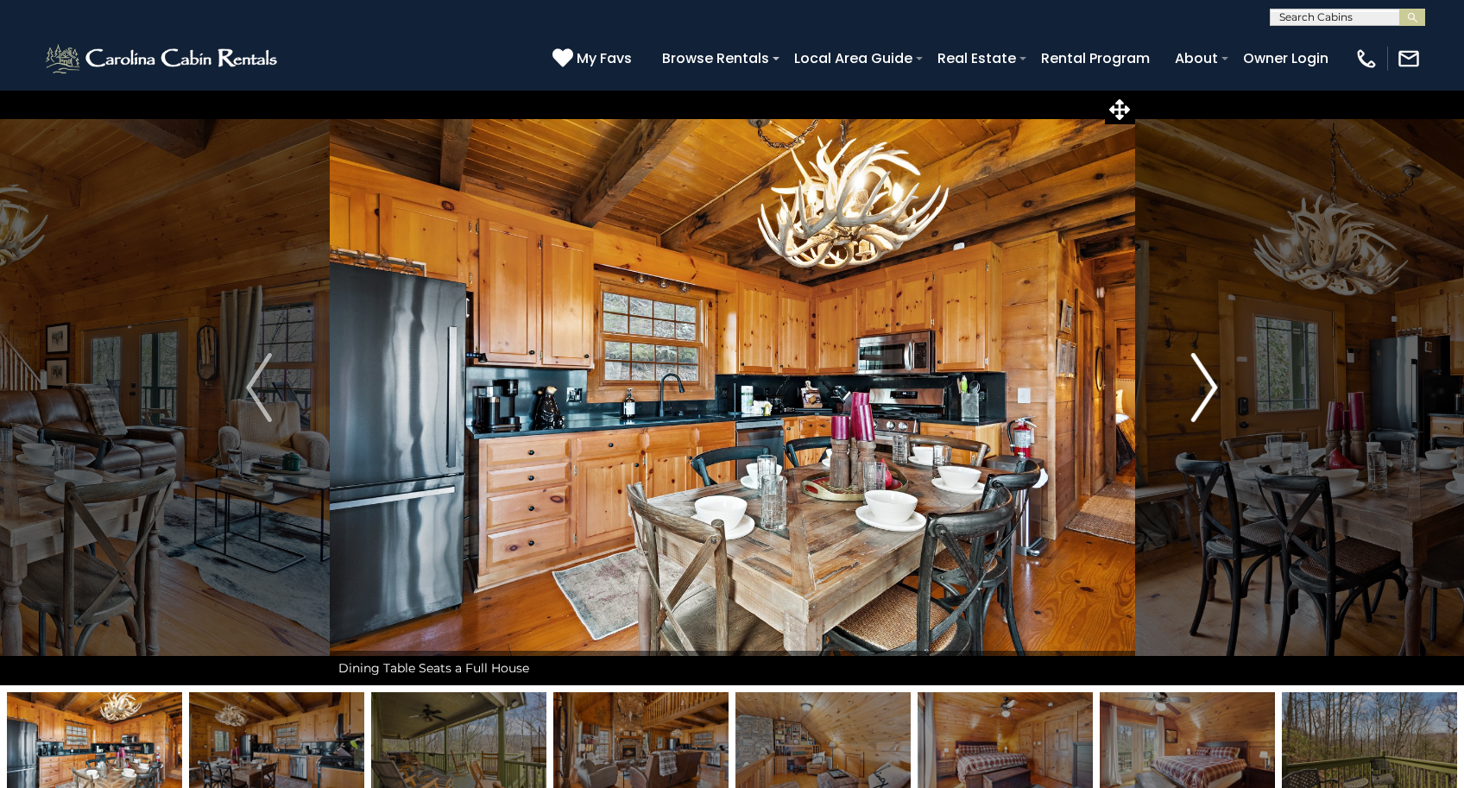
click at [1214, 391] on img "Next" at bounding box center [1205, 387] width 26 height 69
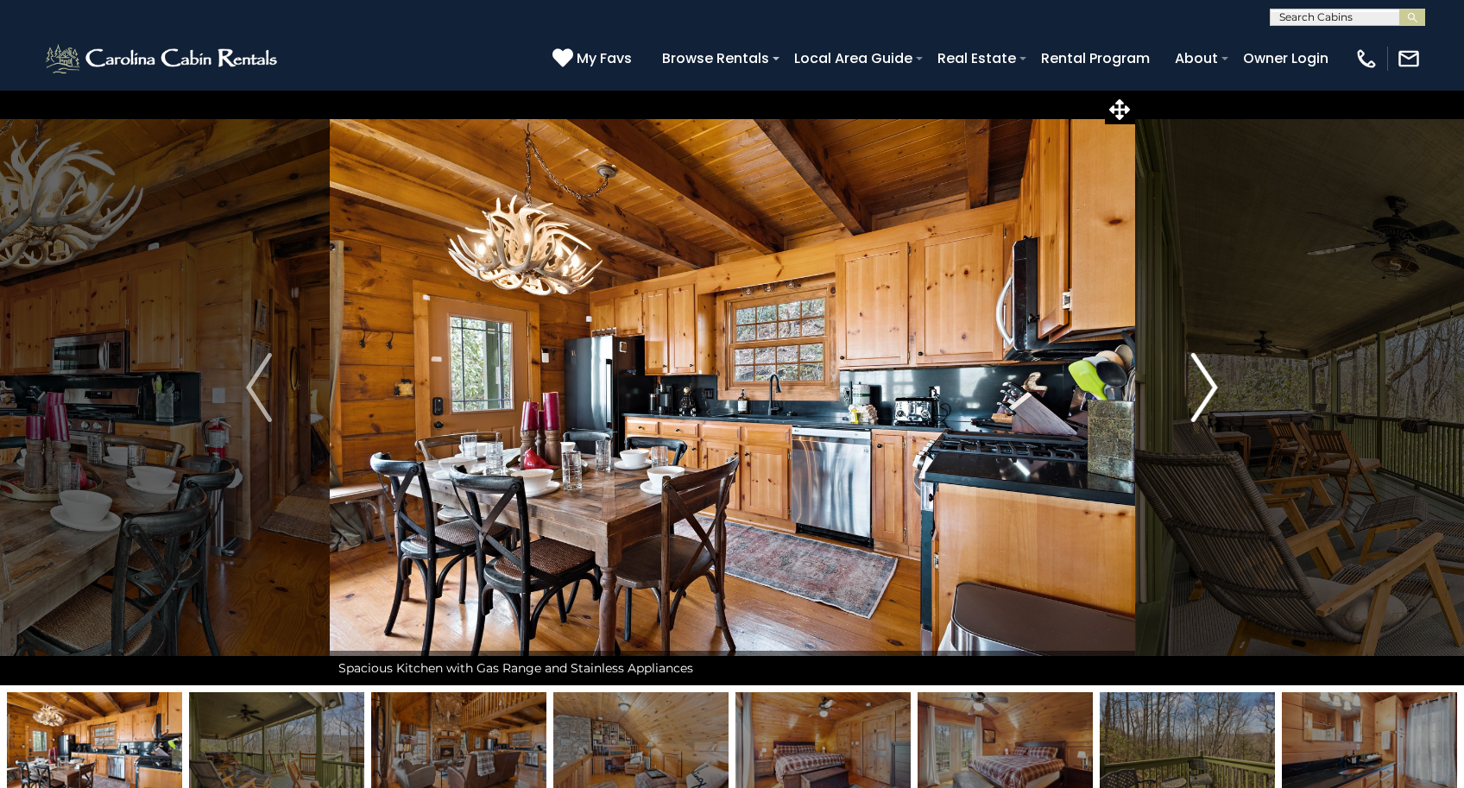
click at [1214, 391] on img "Next" at bounding box center [1205, 387] width 26 height 69
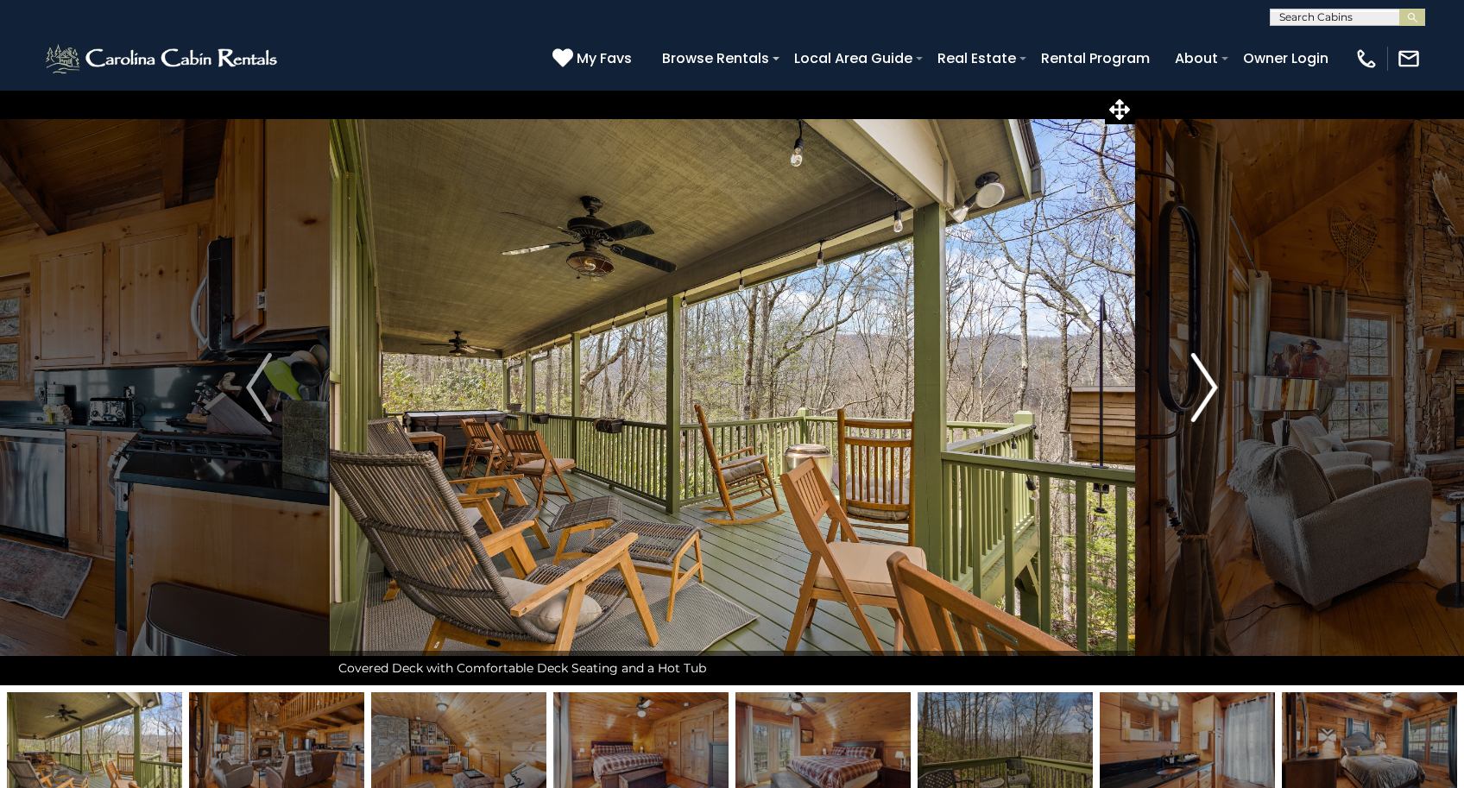
click at [1214, 391] on img "Next" at bounding box center [1205, 387] width 26 height 69
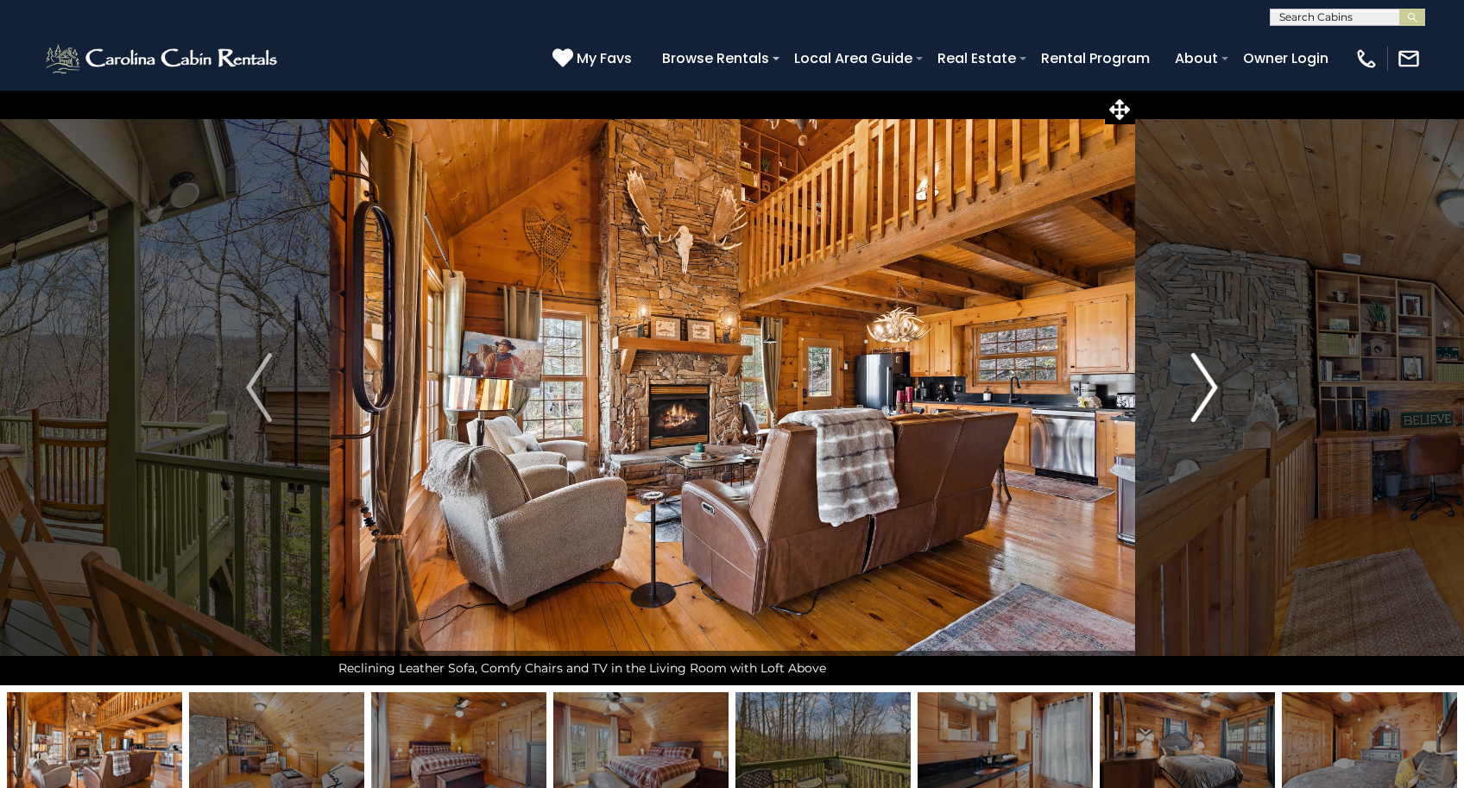
click at [1214, 391] on img "Next" at bounding box center [1205, 387] width 26 height 69
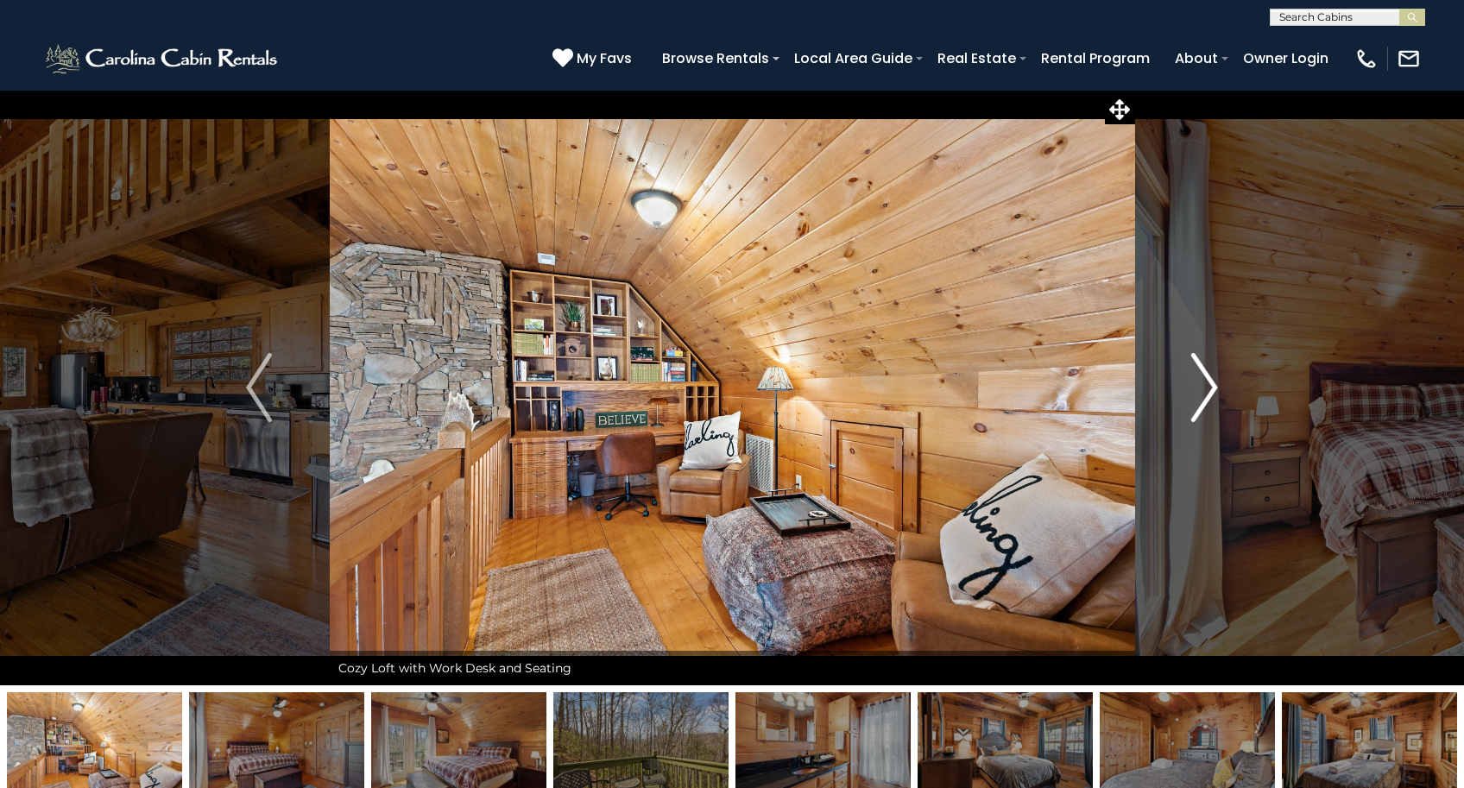
click at [1214, 391] on img "Next" at bounding box center [1205, 387] width 26 height 69
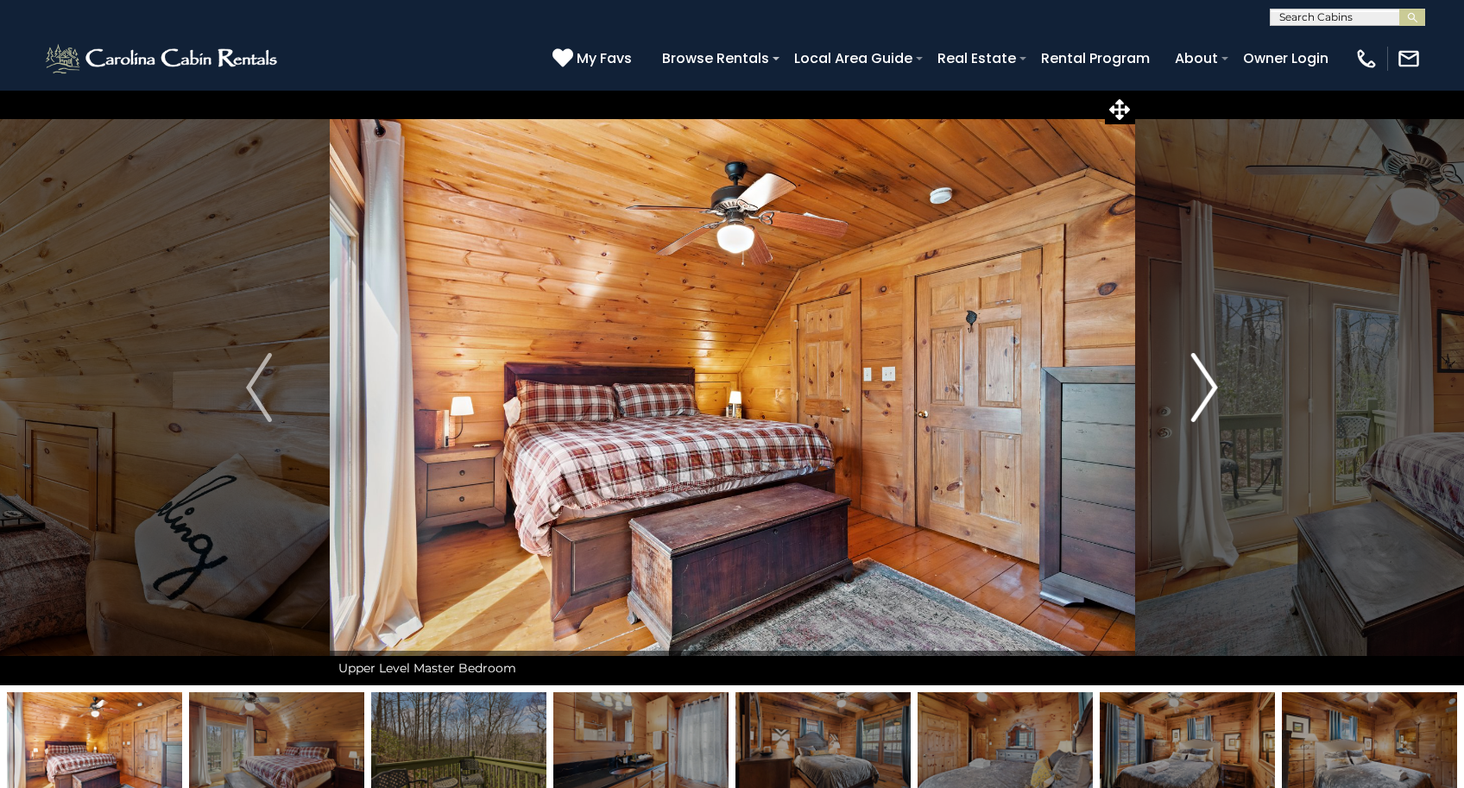
click at [1214, 391] on img "Next" at bounding box center [1205, 387] width 26 height 69
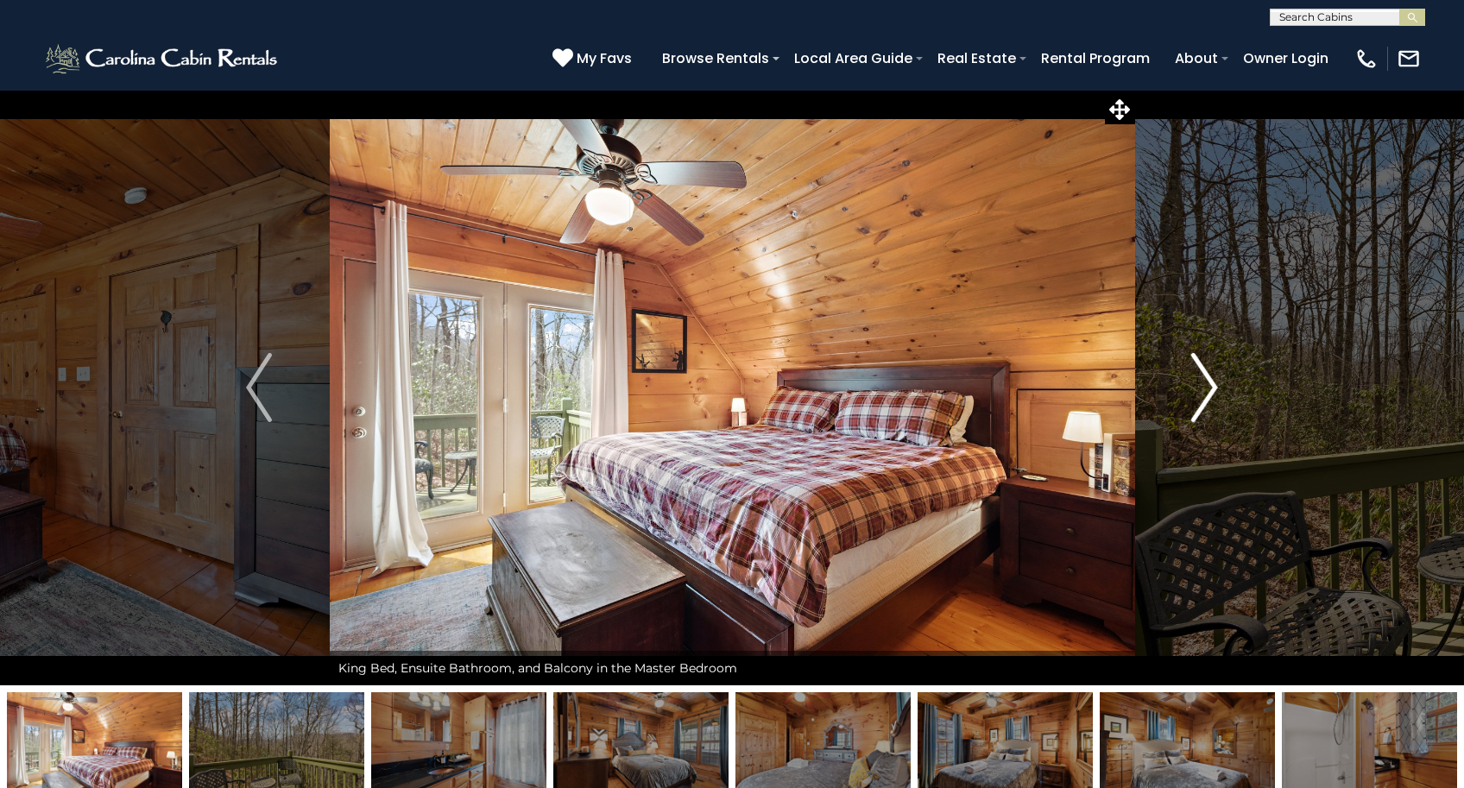
click at [1214, 391] on img "Next" at bounding box center [1205, 387] width 26 height 69
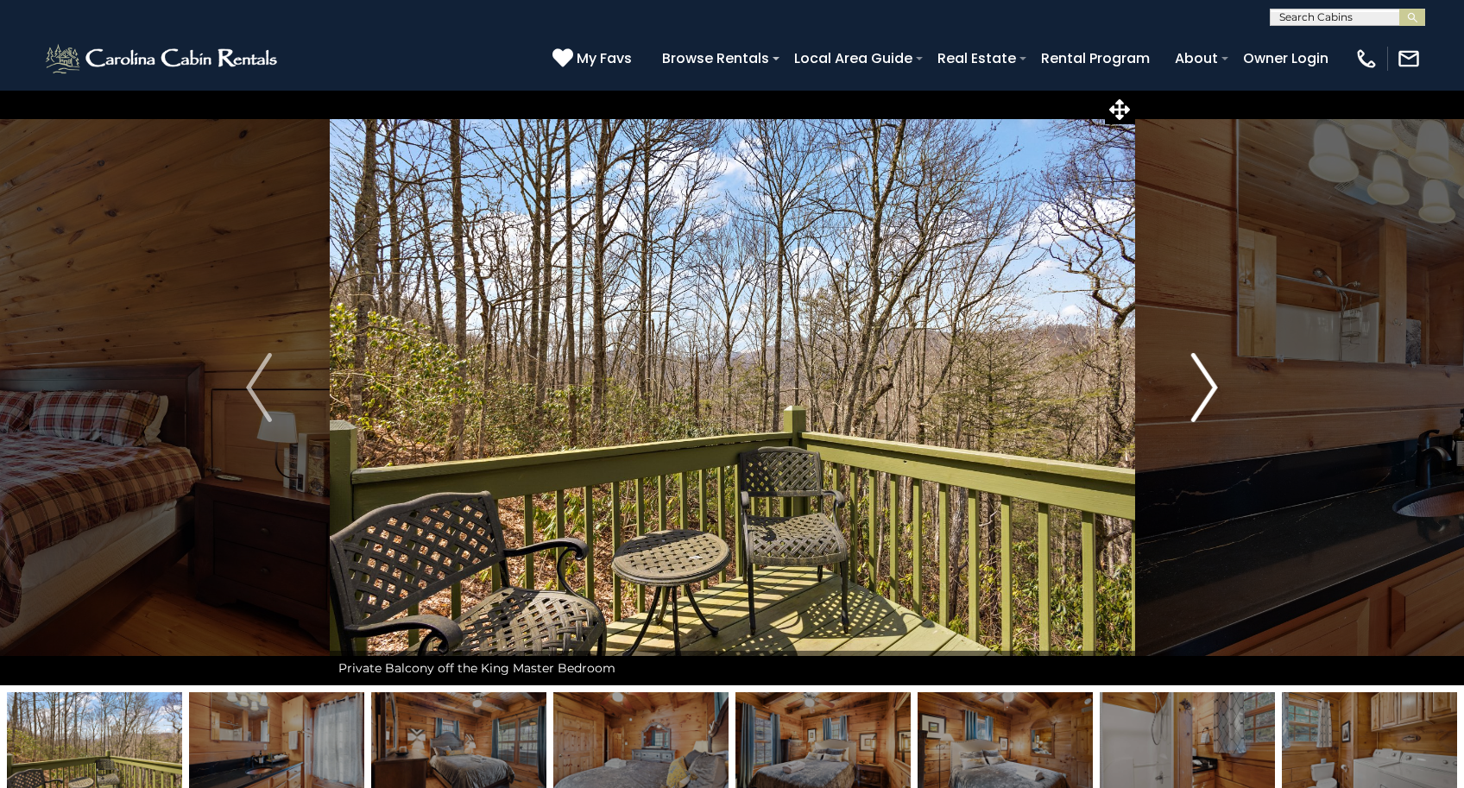
click at [1214, 391] on img "Next" at bounding box center [1205, 387] width 26 height 69
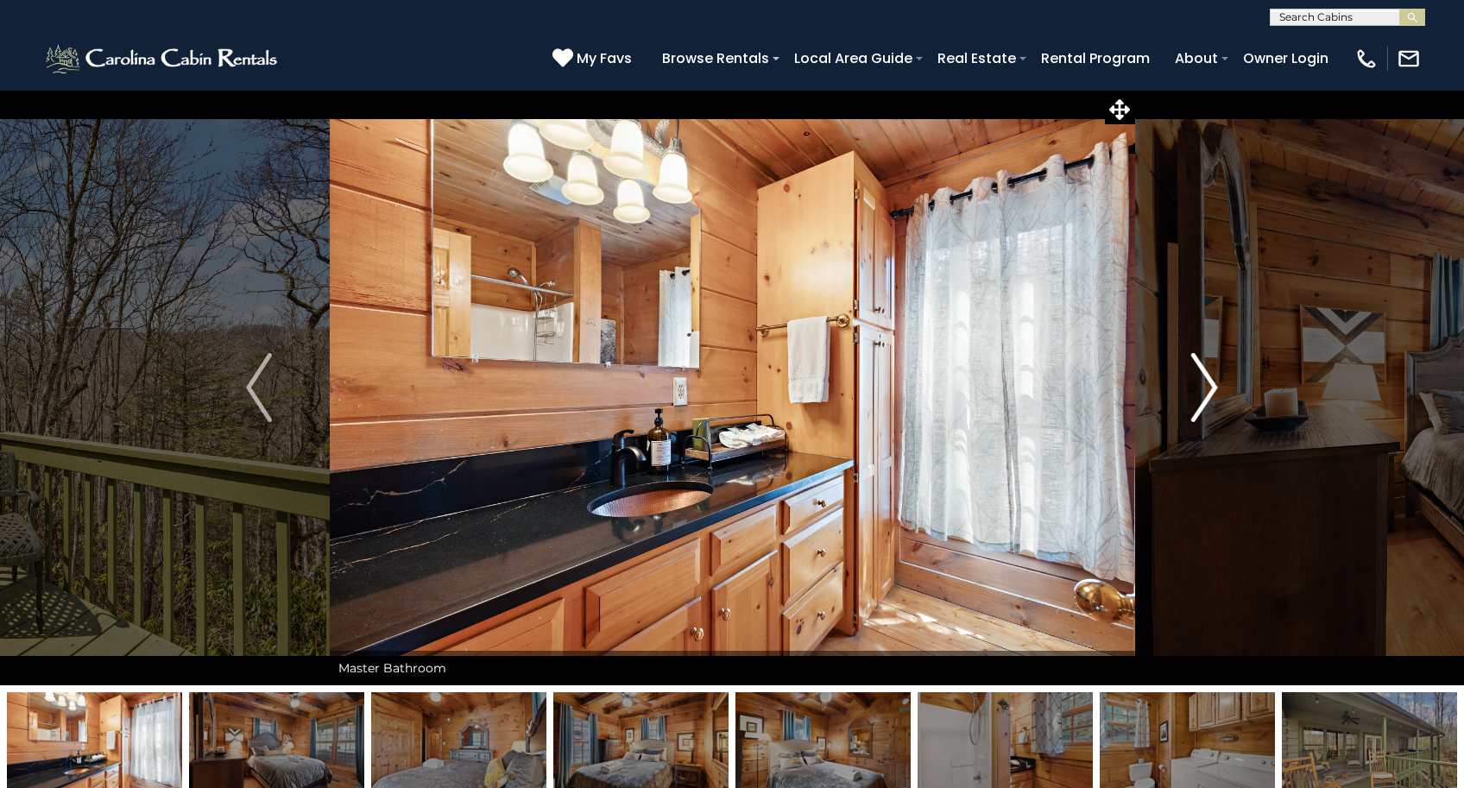
click at [1214, 391] on img "Next" at bounding box center [1205, 387] width 26 height 69
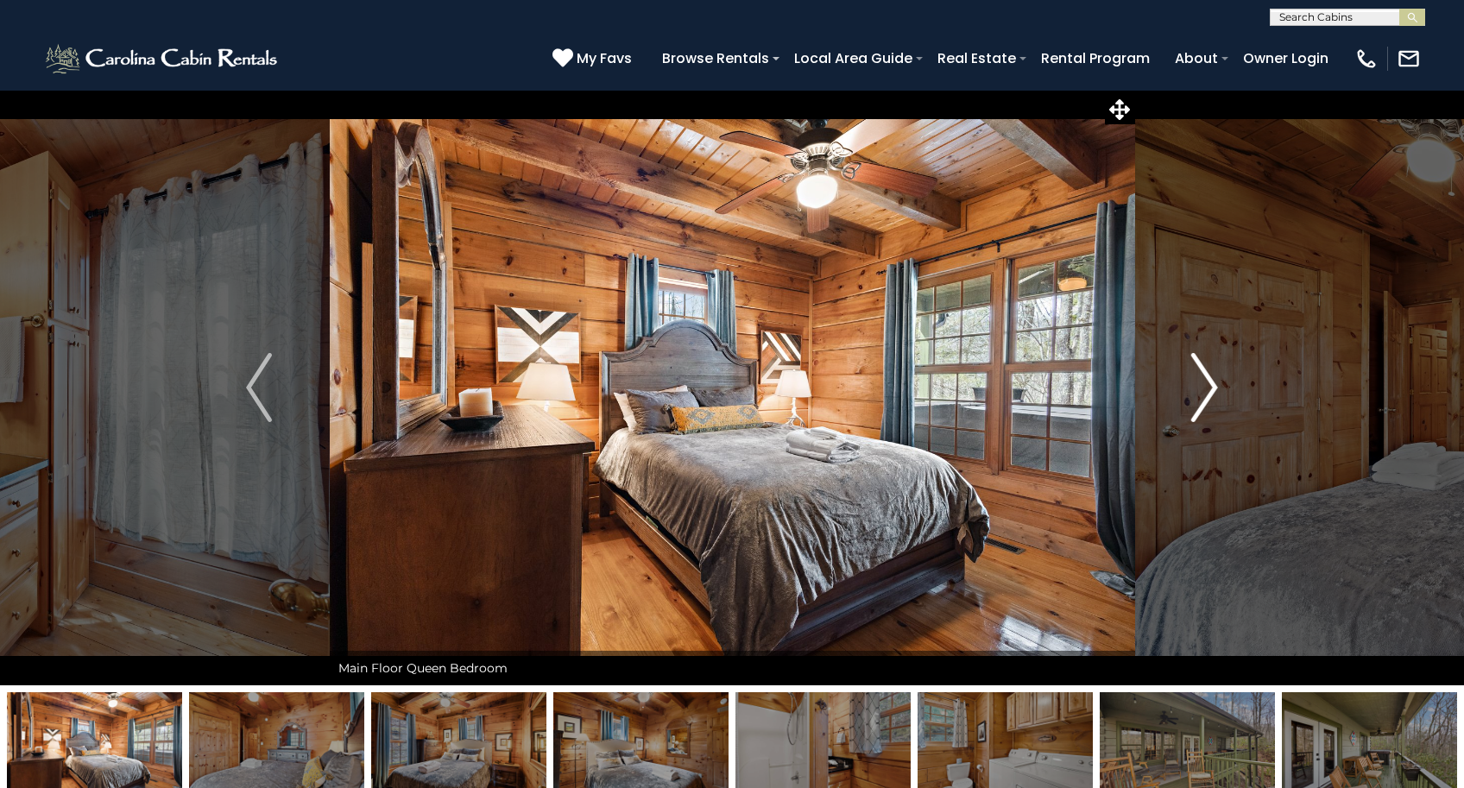
click at [1214, 391] on img "Next" at bounding box center [1205, 387] width 26 height 69
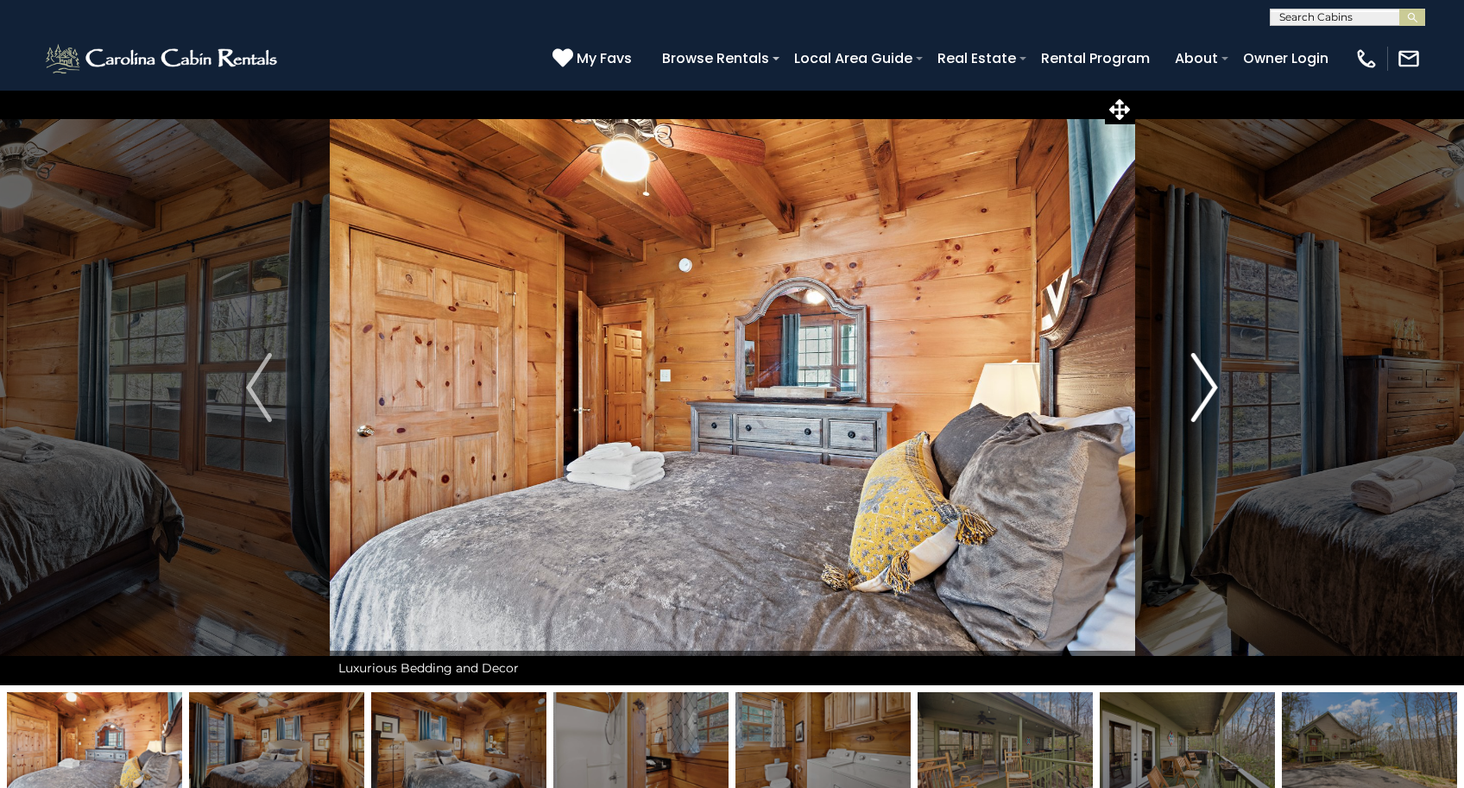
click at [1214, 391] on img "Next" at bounding box center [1205, 387] width 26 height 69
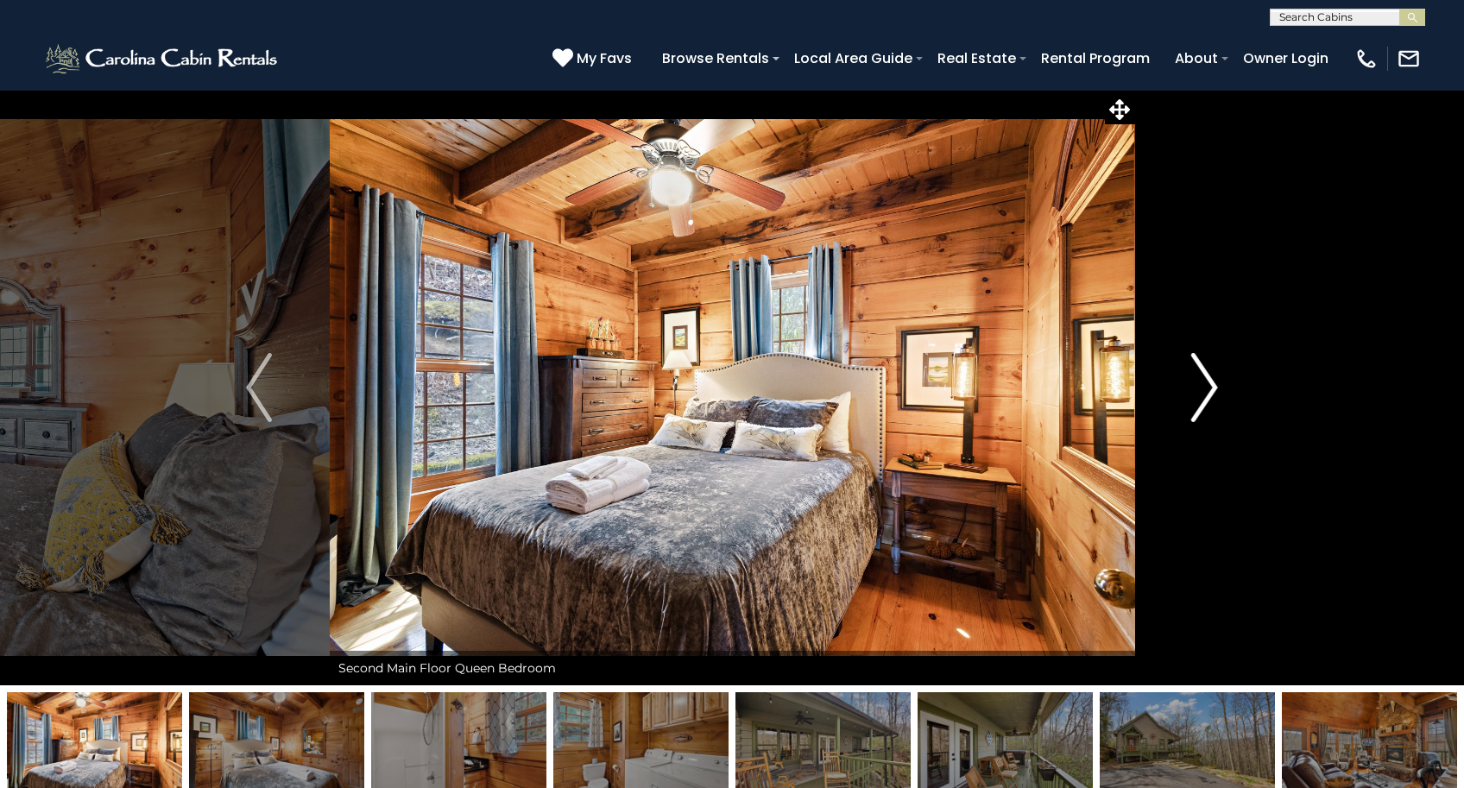
click at [1214, 391] on img "Next" at bounding box center [1205, 387] width 26 height 69
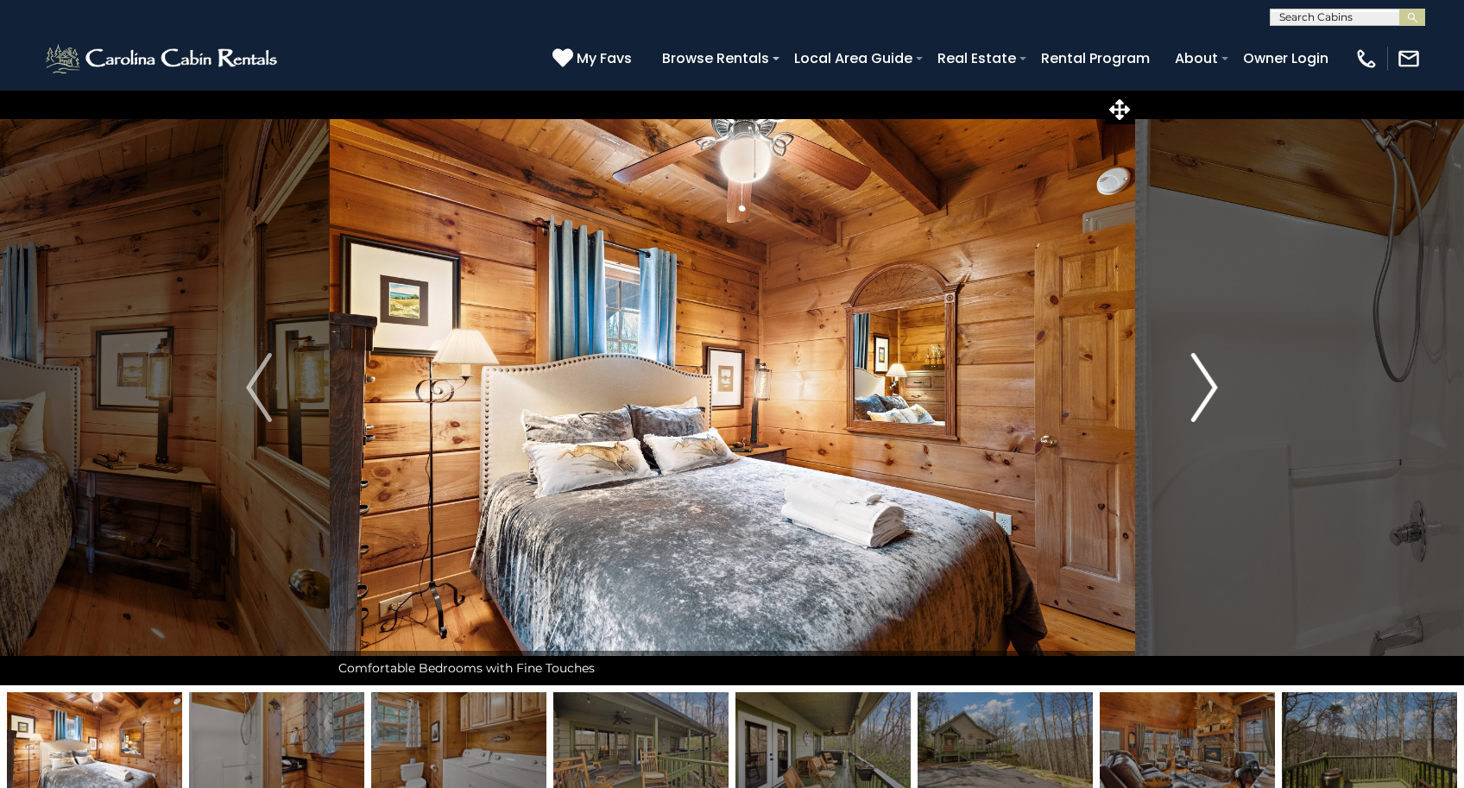
click at [1214, 391] on img "Next" at bounding box center [1205, 387] width 26 height 69
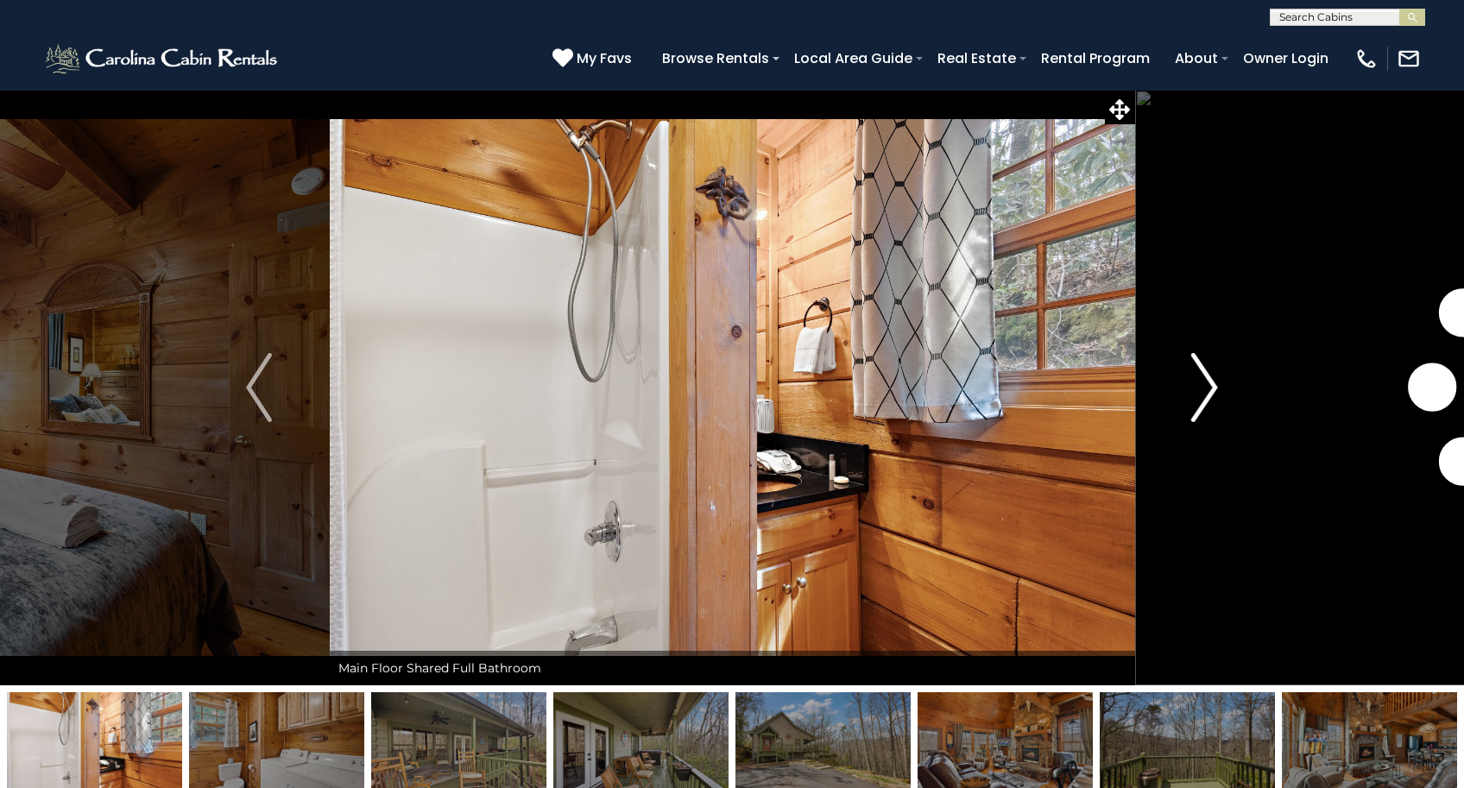
click at [1214, 391] on img "Next" at bounding box center [1205, 387] width 26 height 69
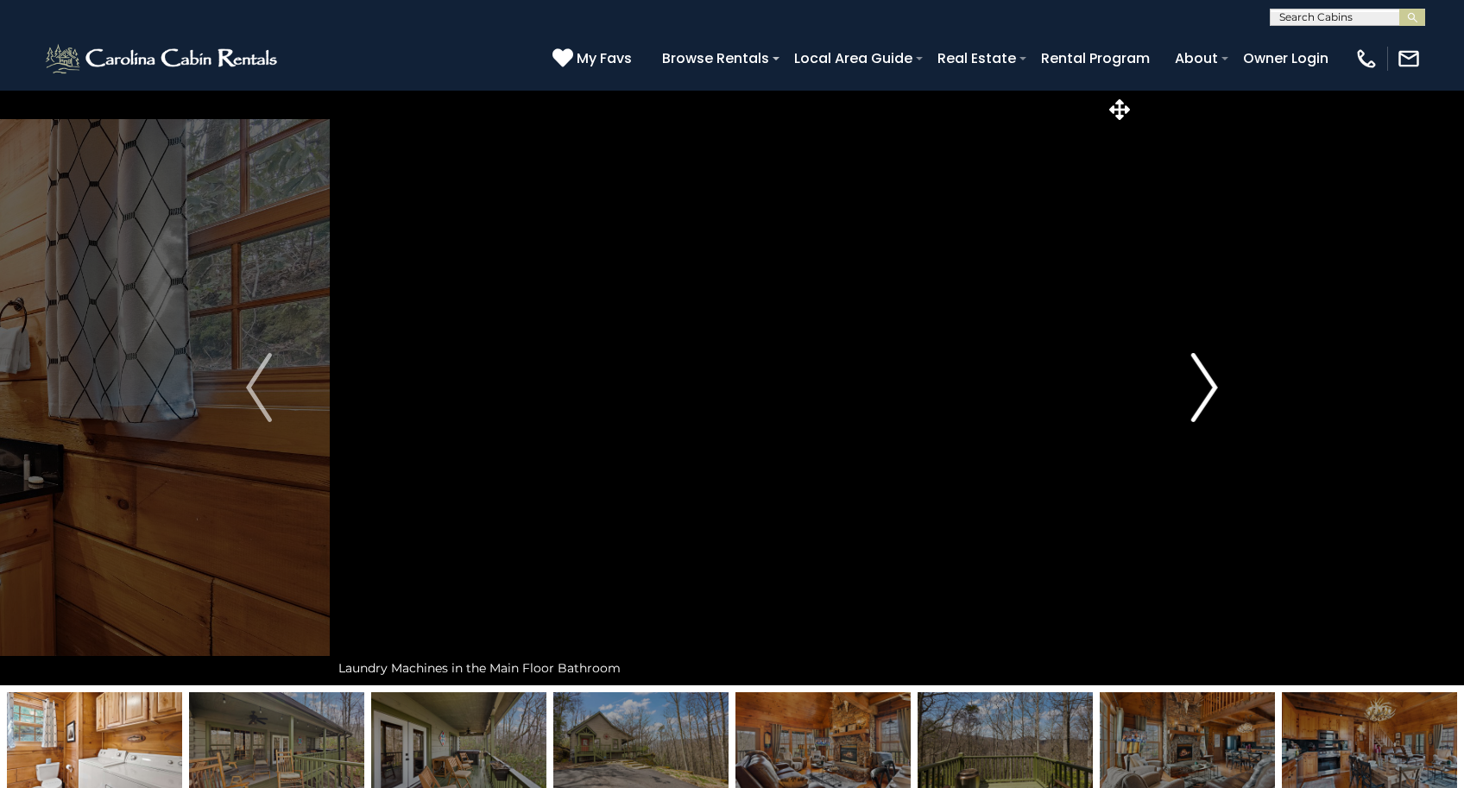
click at [1214, 391] on img "Next" at bounding box center [1205, 387] width 26 height 69
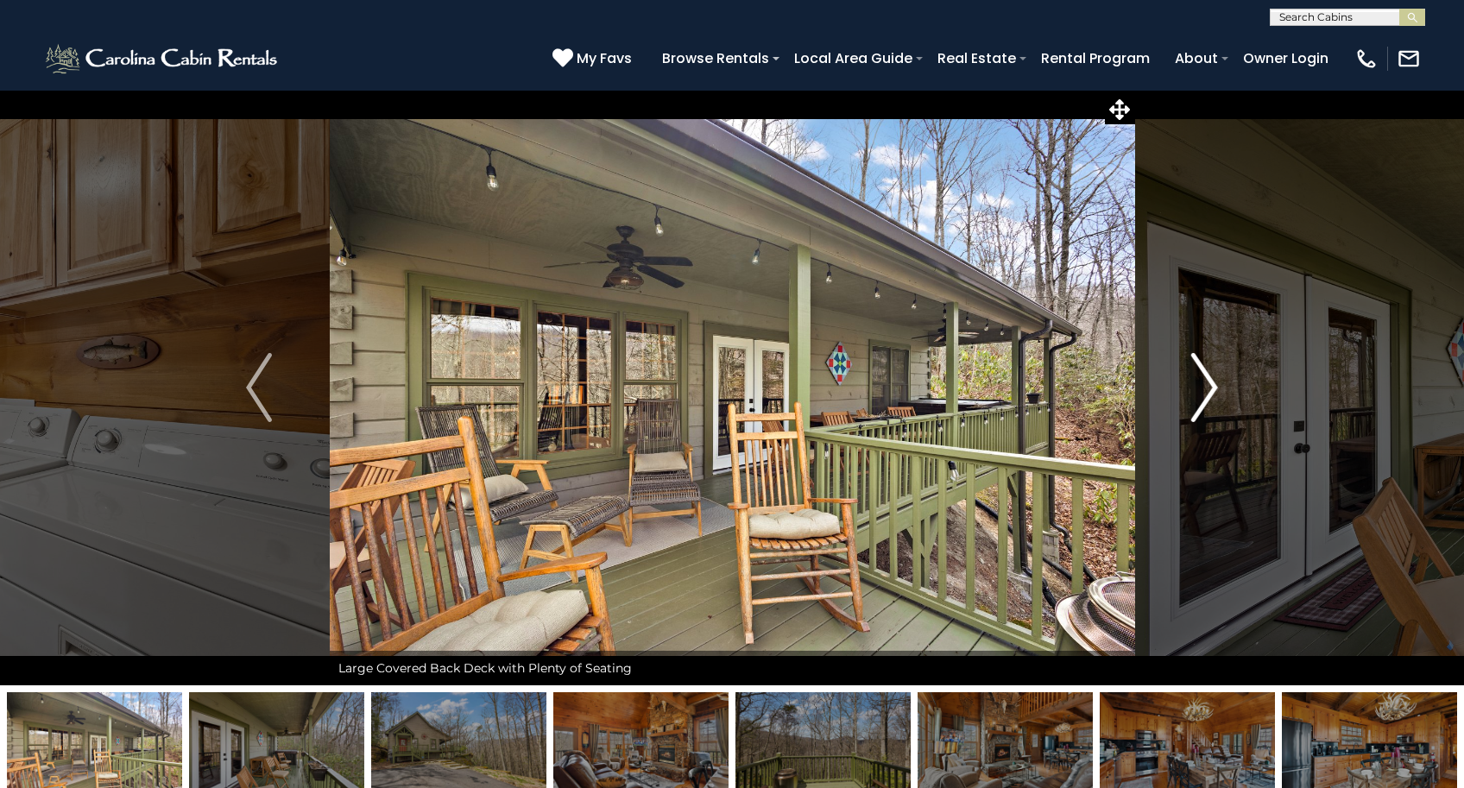
click at [1214, 391] on img "Next" at bounding box center [1205, 387] width 26 height 69
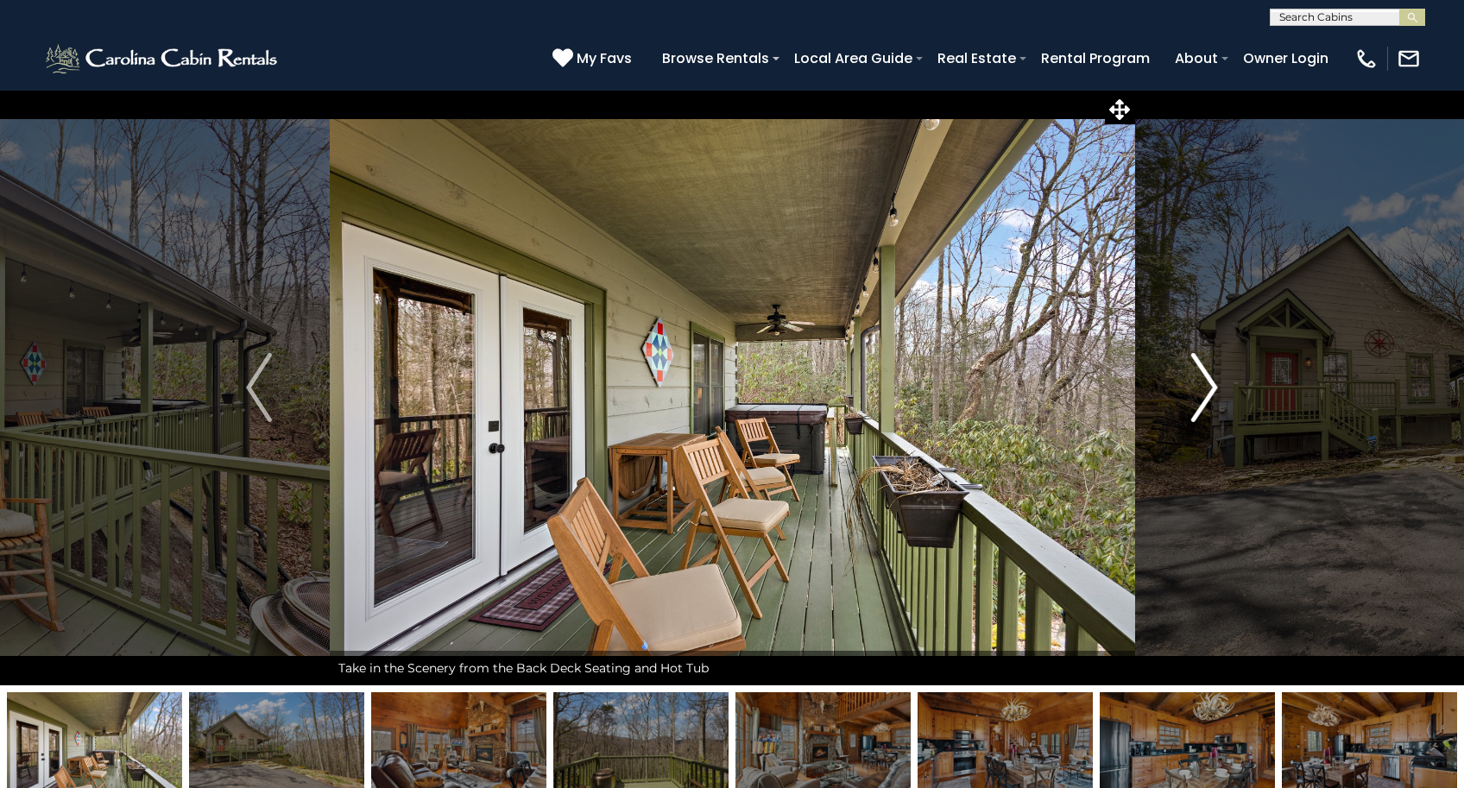
click at [1214, 391] on img "Next" at bounding box center [1205, 387] width 26 height 69
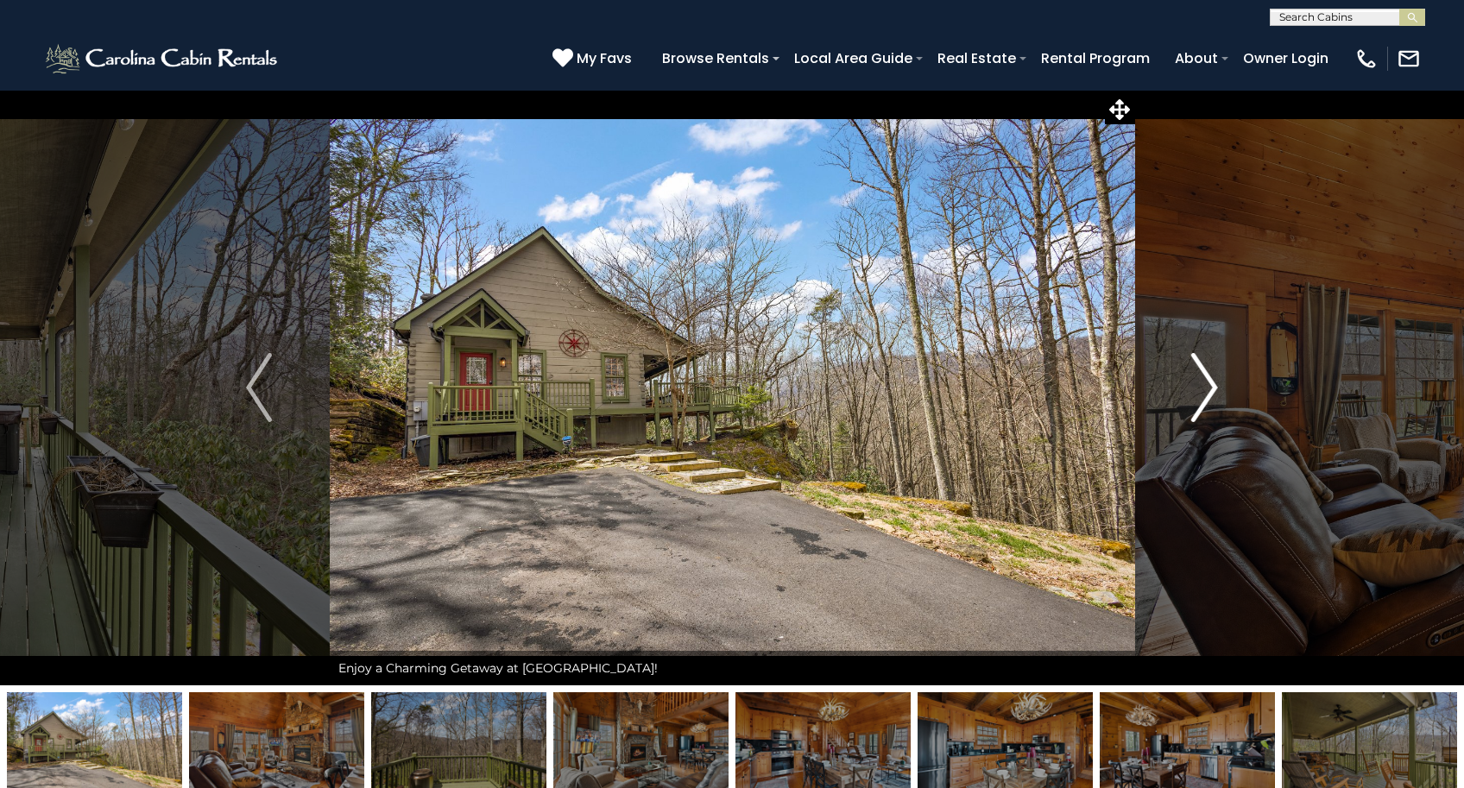
click at [1214, 391] on img "Next" at bounding box center [1205, 387] width 26 height 69
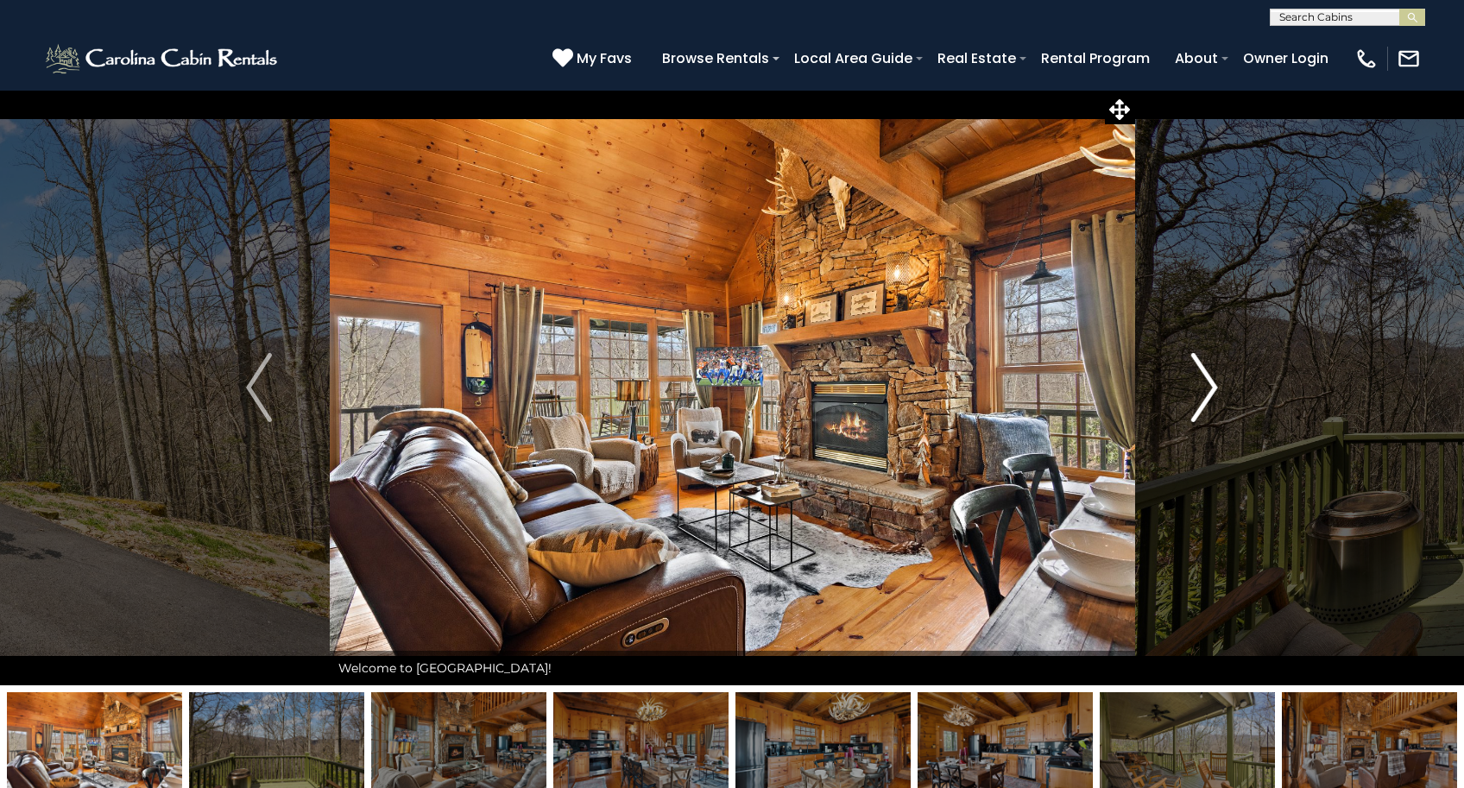
click at [1214, 391] on img "Next" at bounding box center [1205, 387] width 26 height 69
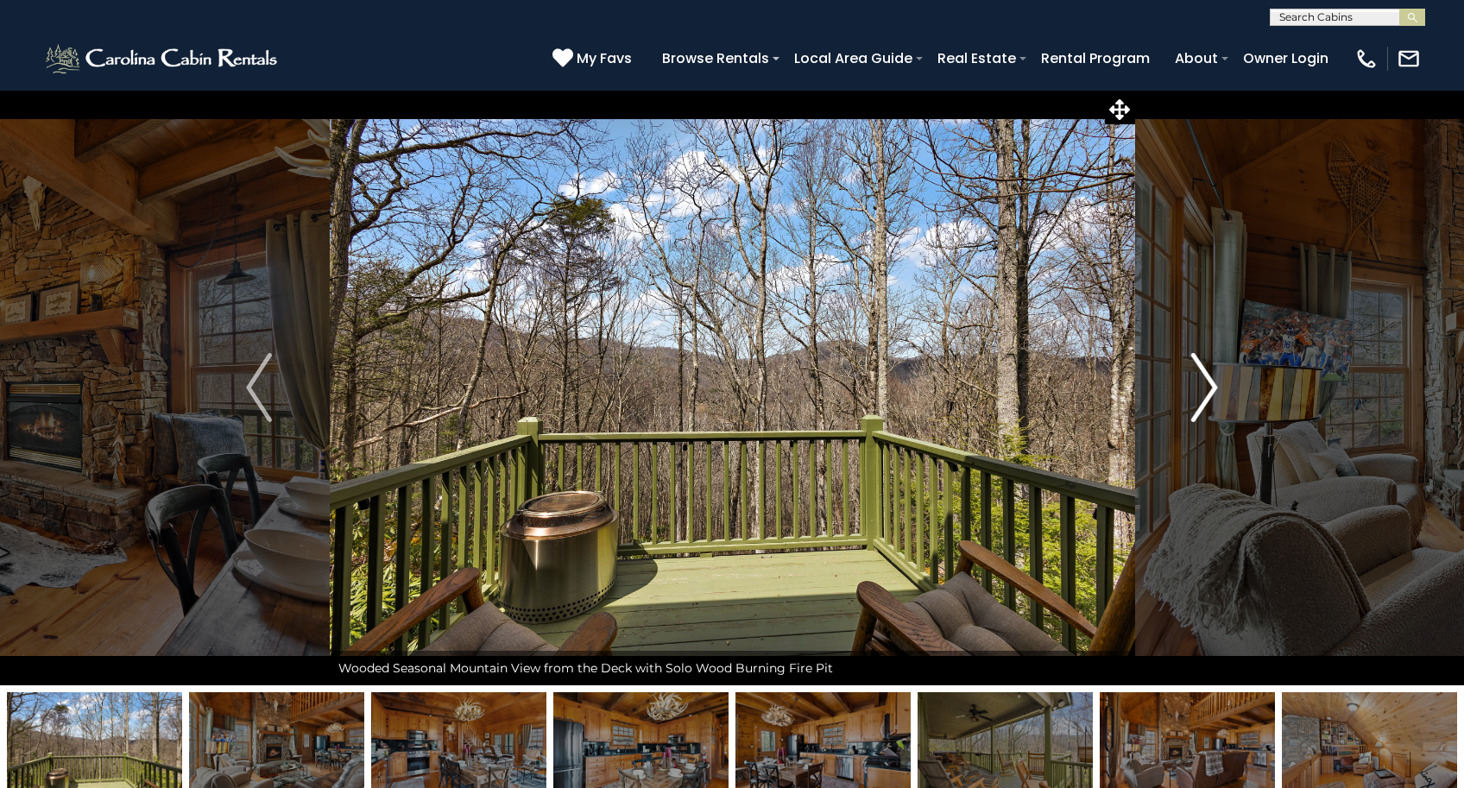
click at [1214, 391] on img "Next" at bounding box center [1205, 387] width 26 height 69
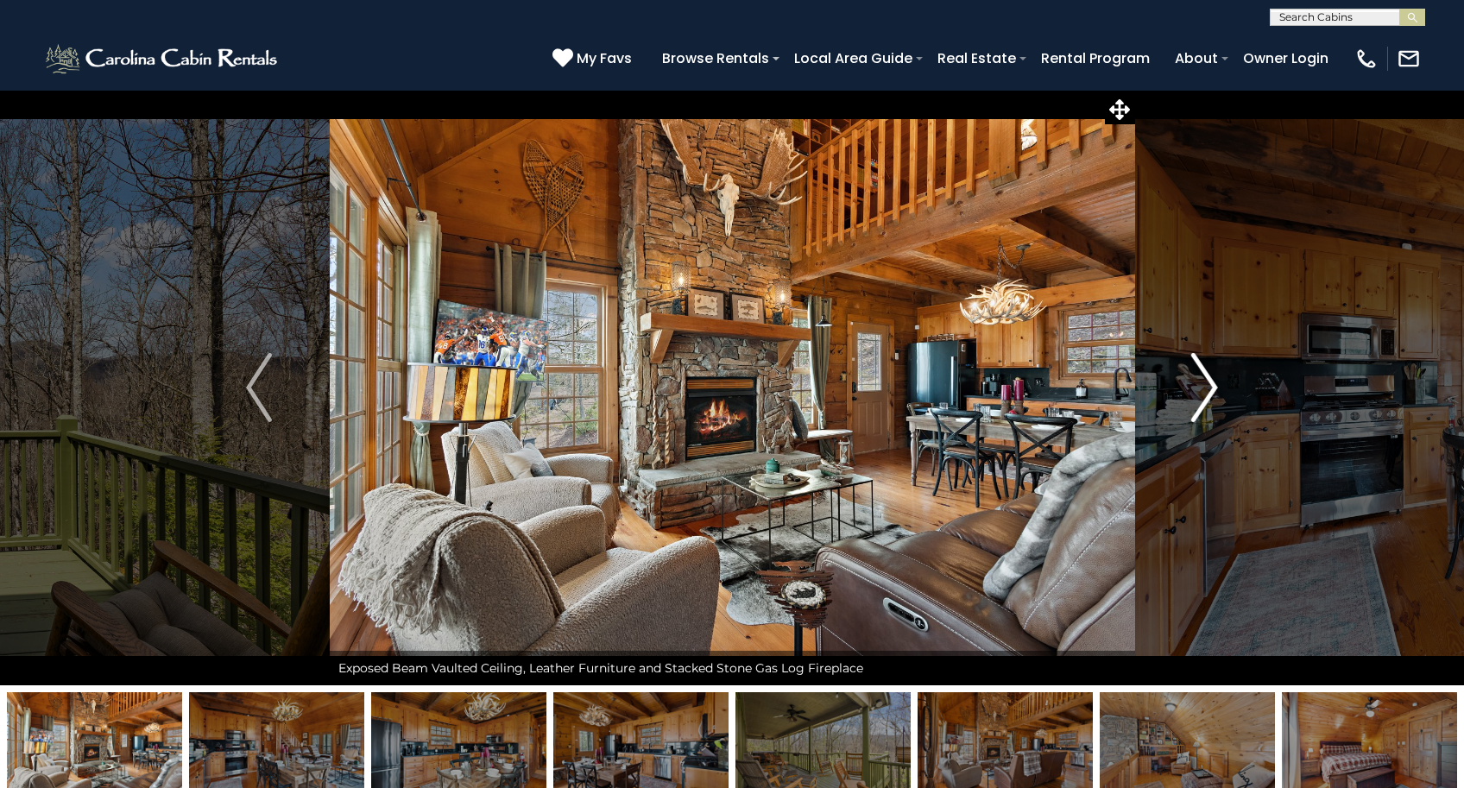
click at [1214, 391] on img "Next" at bounding box center [1205, 387] width 26 height 69
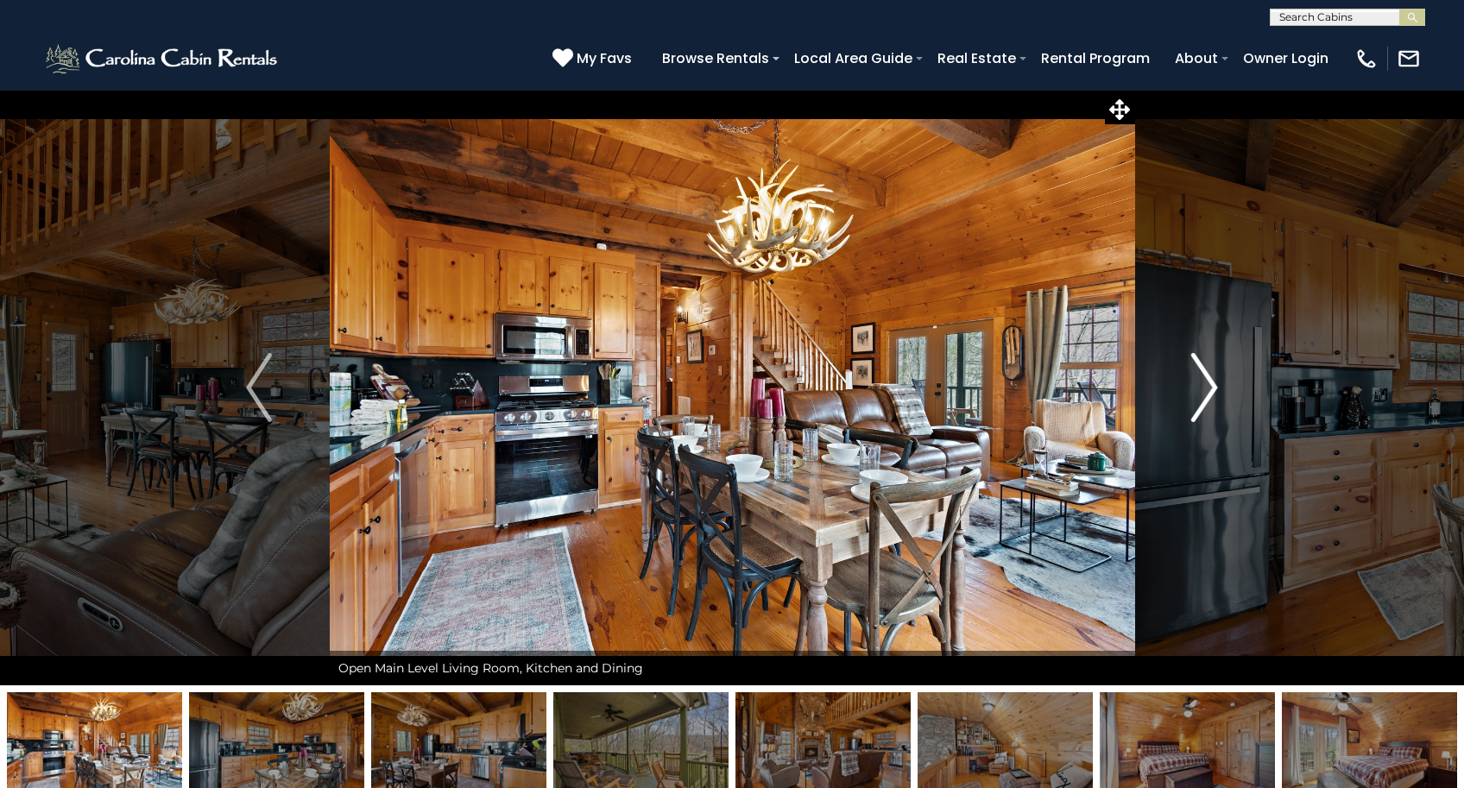
click at [1214, 391] on img "Next" at bounding box center [1205, 387] width 26 height 69
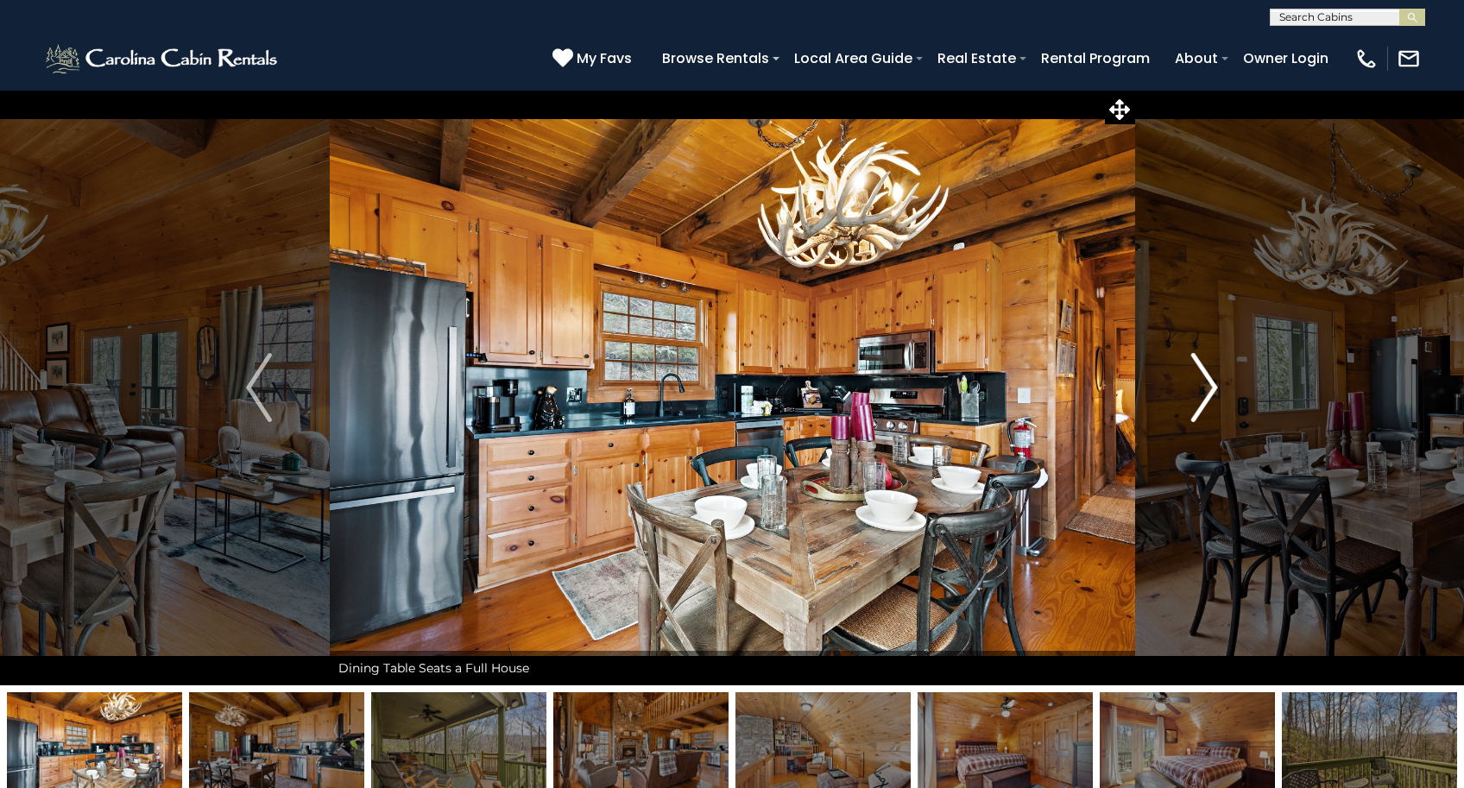
click at [1214, 391] on img "Next" at bounding box center [1205, 387] width 26 height 69
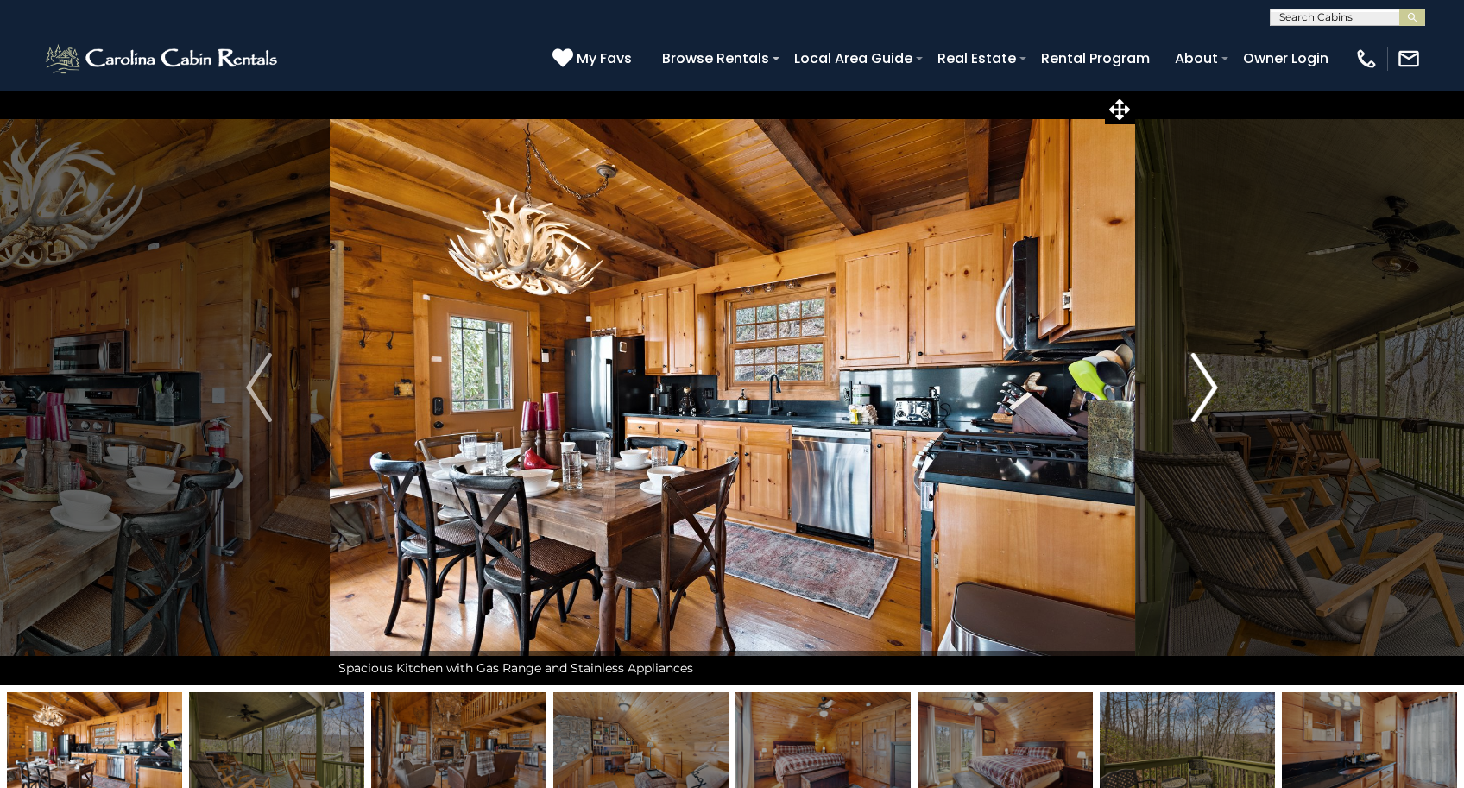
click at [1214, 391] on img "Next" at bounding box center [1205, 387] width 26 height 69
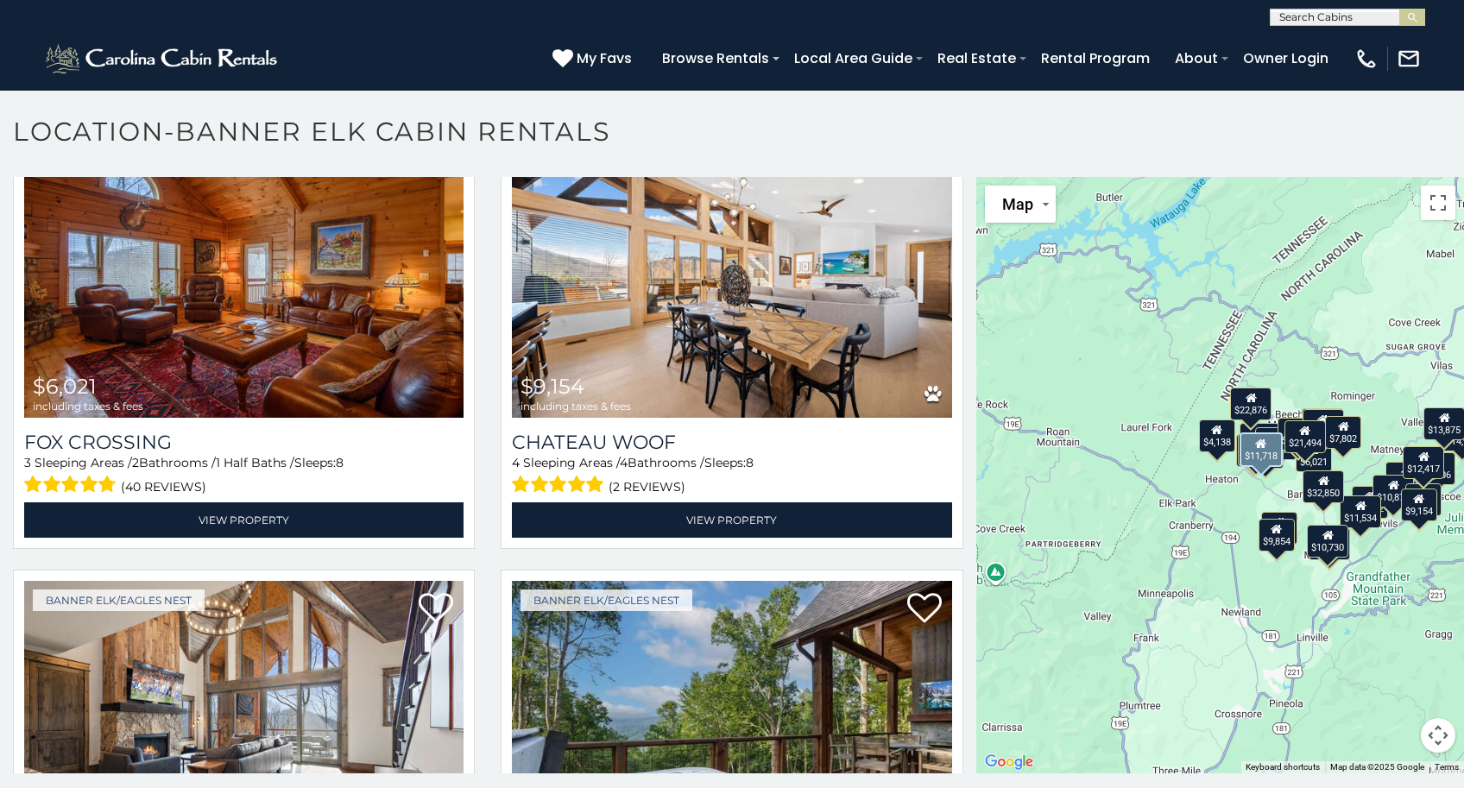
scroll to position [2346, 0]
